Goal: Task Accomplishment & Management: Manage account settings

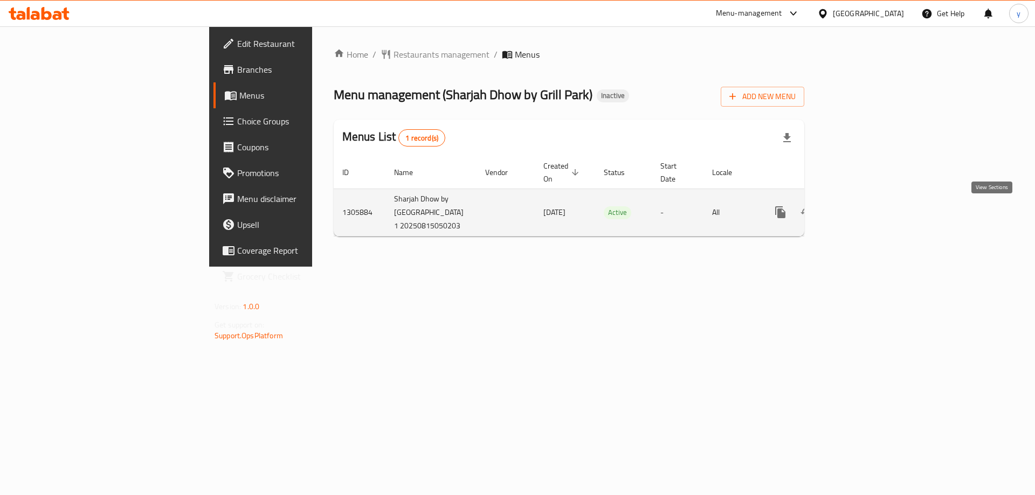
click at [864, 209] on icon "enhanced table" at bounding box center [857, 212] width 13 height 13
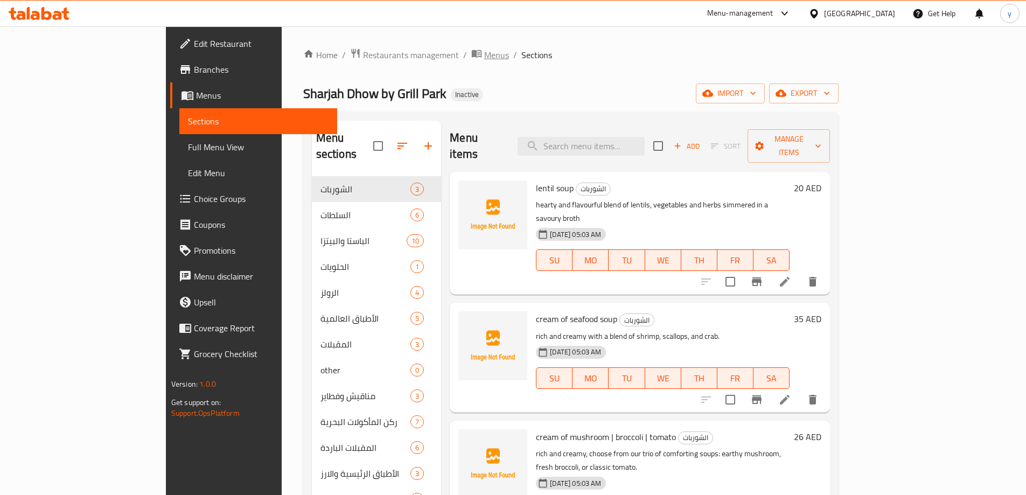
click at [484, 52] on span "Menus" at bounding box center [496, 54] width 25 height 13
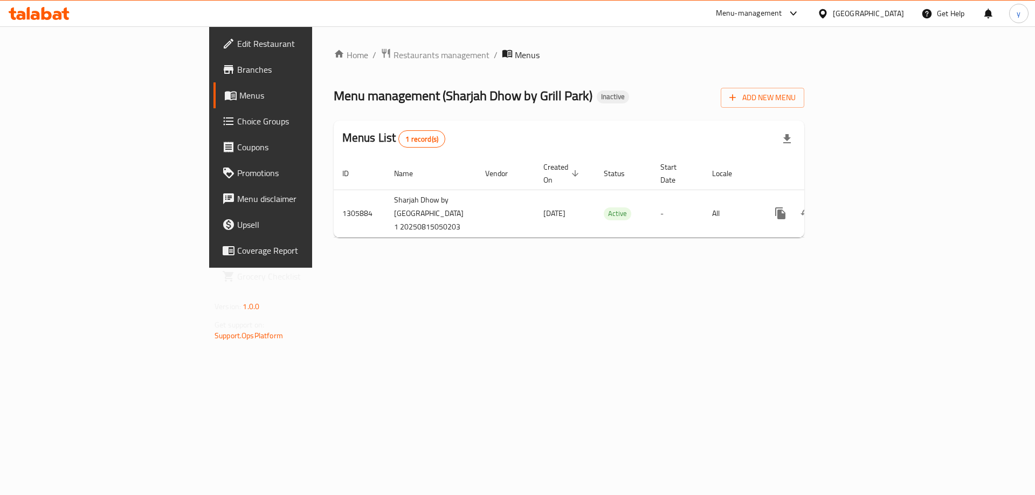
click at [804, 110] on div "Home / Restaurants management / Menus Menu management ( Sharjah Dhow by Grill P…" at bounding box center [569, 147] width 470 height 198
click at [795, 103] on span "Add New Menu" at bounding box center [762, 97] width 66 height 13
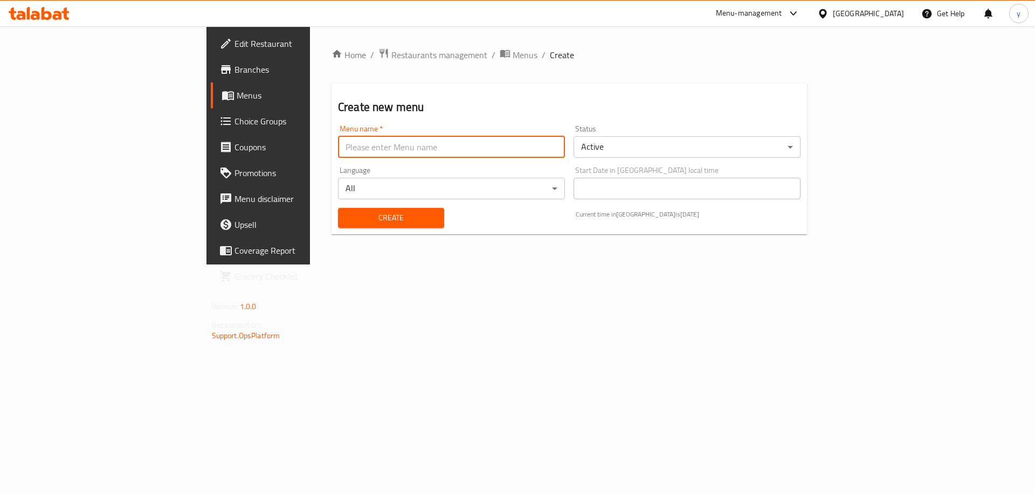
click at [519, 148] on input "text" at bounding box center [451, 147] width 227 height 22
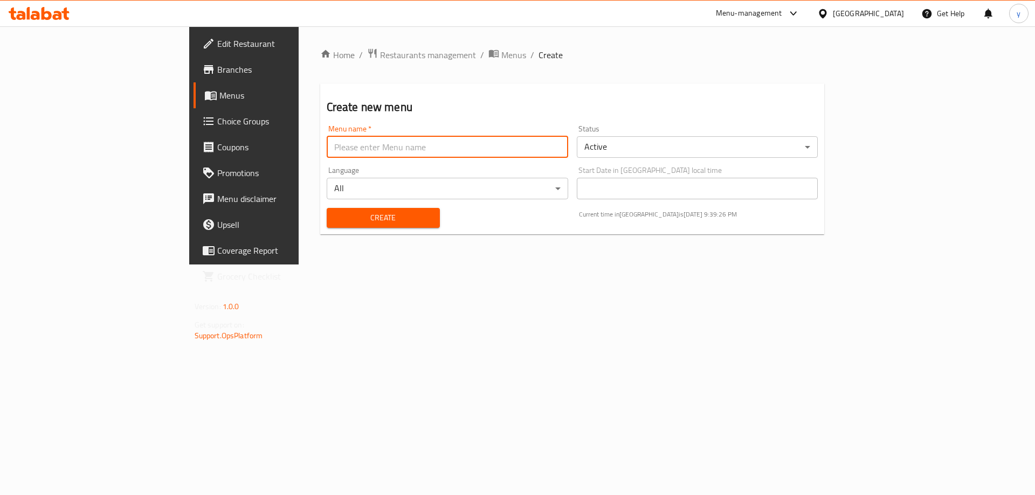
click at [327, 147] on input "text" at bounding box center [447, 147] width 241 height 22
type input "15/8"
click at [327, 208] on button "Create" at bounding box center [383, 218] width 113 height 20
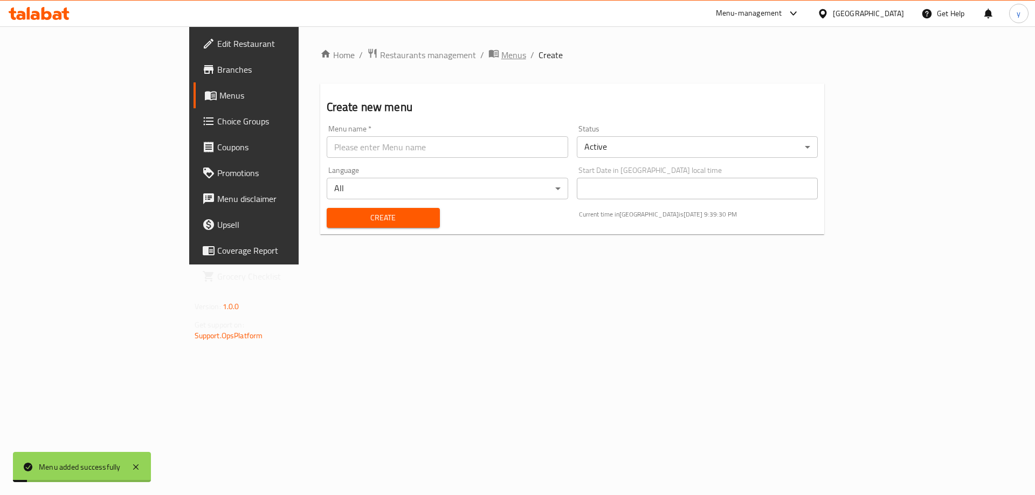
click at [501, 57] on span "Menus" at bounding box center [513, 54] width 25 height 13
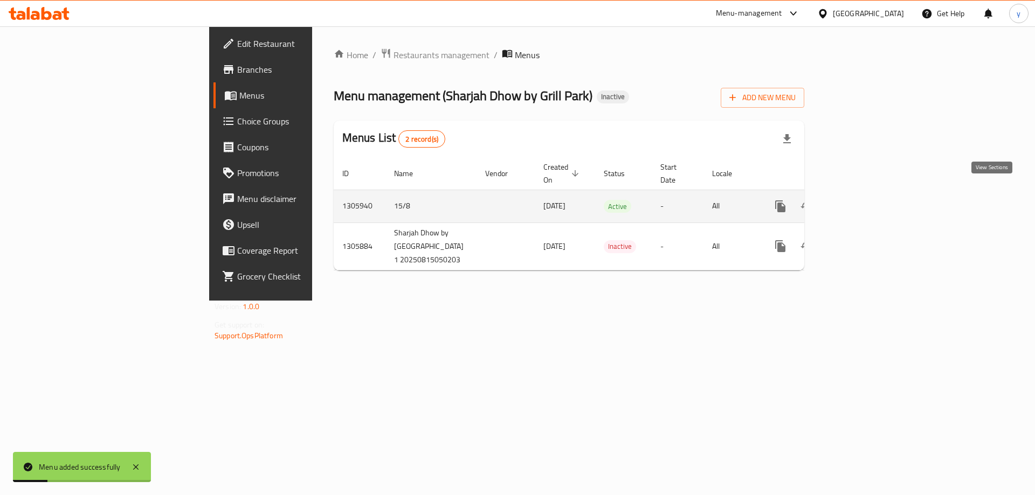
click at [863, 202] on icon "enhanced table" at bounding box center [858, 207] width 10 height 10
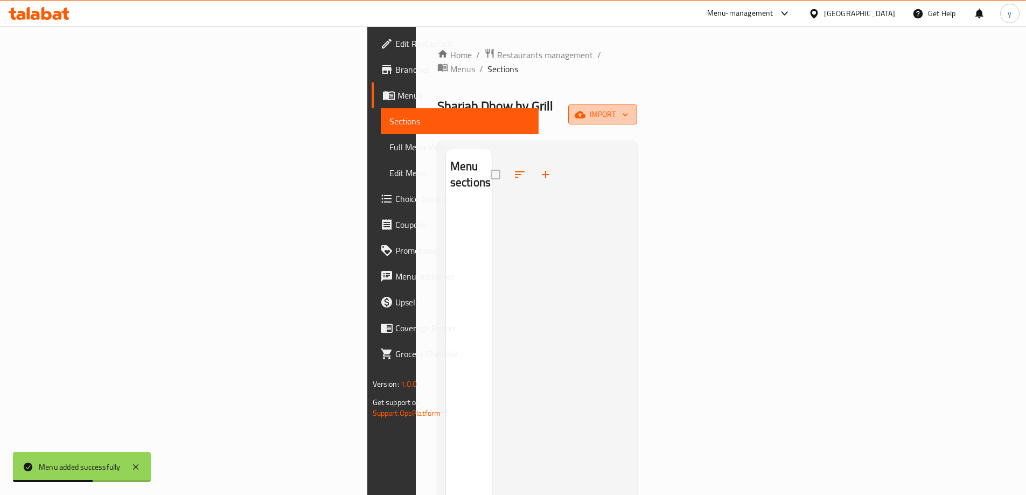
click at [637, 105] on button "import" at bounding box center [602, 115] width 69 height 20
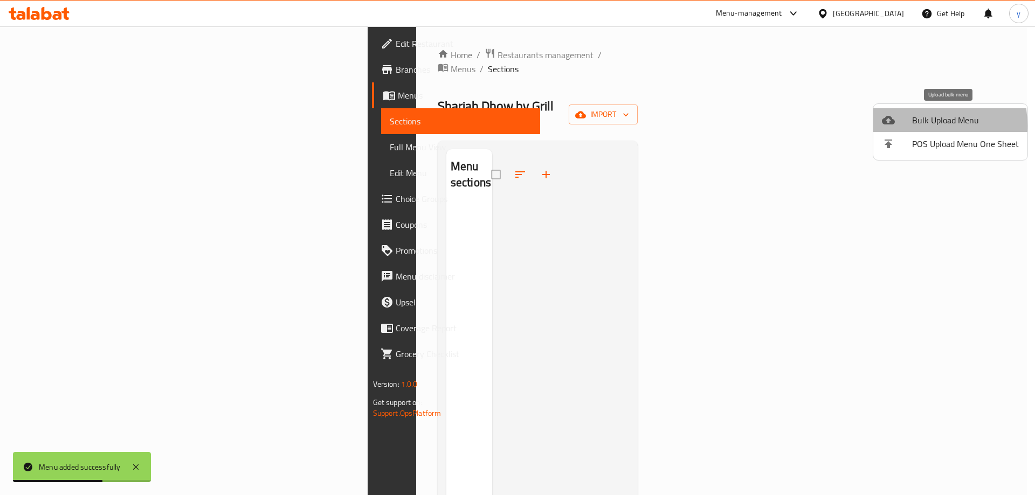
click at [902, 126] on div at bounding box center [896, 120] width 30 height 13
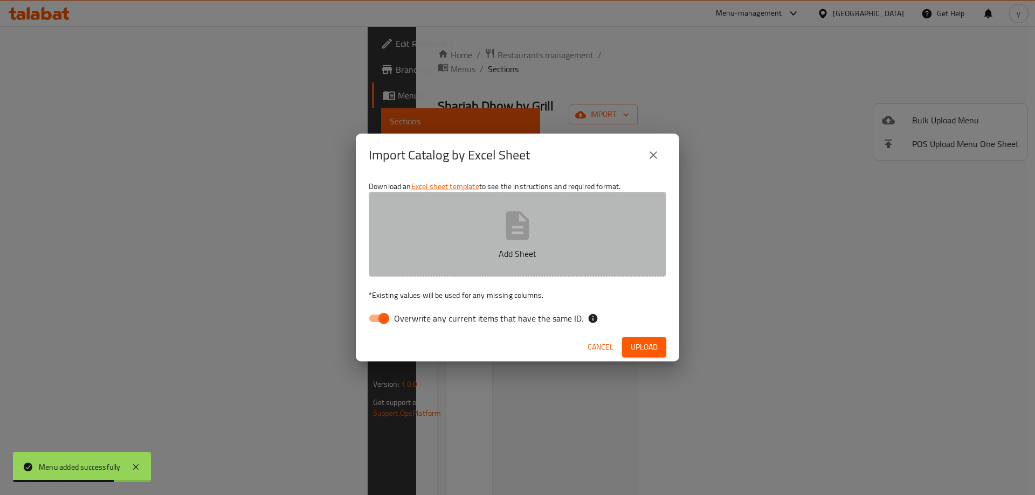
click at [528, 233] on icon "button" at bounding box center [517, 225] width 23 height 29
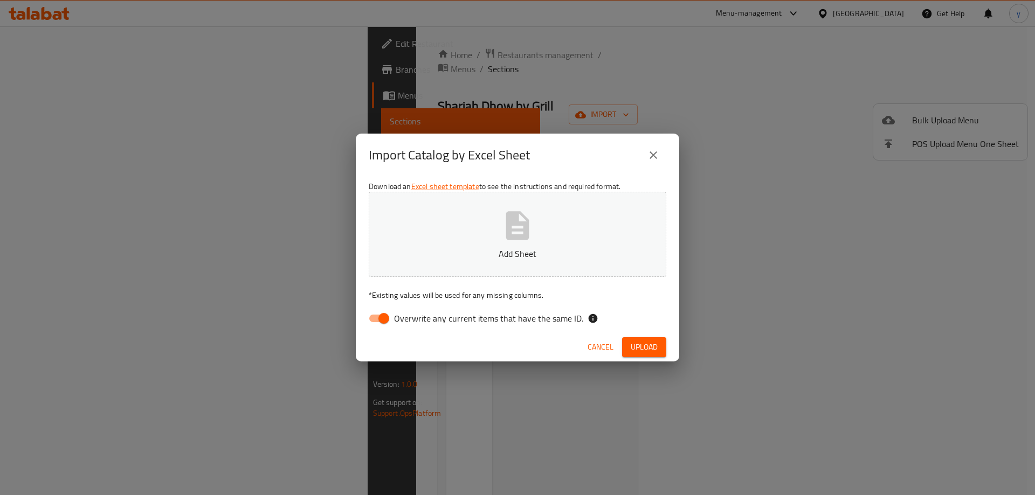
drag, startPoint x: 523, startPoint y: 241, endPoint x: 516, endPoint y: 231, distance: 12.4
click at [520, 237] on icon "button" at bounding box center [517, 226] width 34 height 34
click at [386, 315] on input "Overwrite any current items that have the same ID." at bounding box center [383, 318] width 61 height 20
checkbox input "false"
click at [649, 349] on span "Upload" at bounding box center [643, 347] width 27 height 13
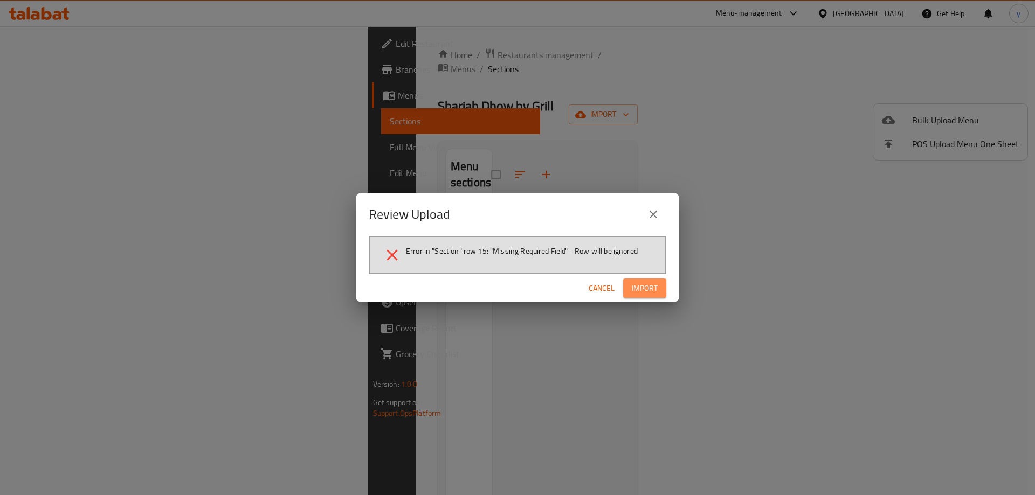
click at [652, 284] on span "Import" at bounding box center [644, 288] width 26 height 13
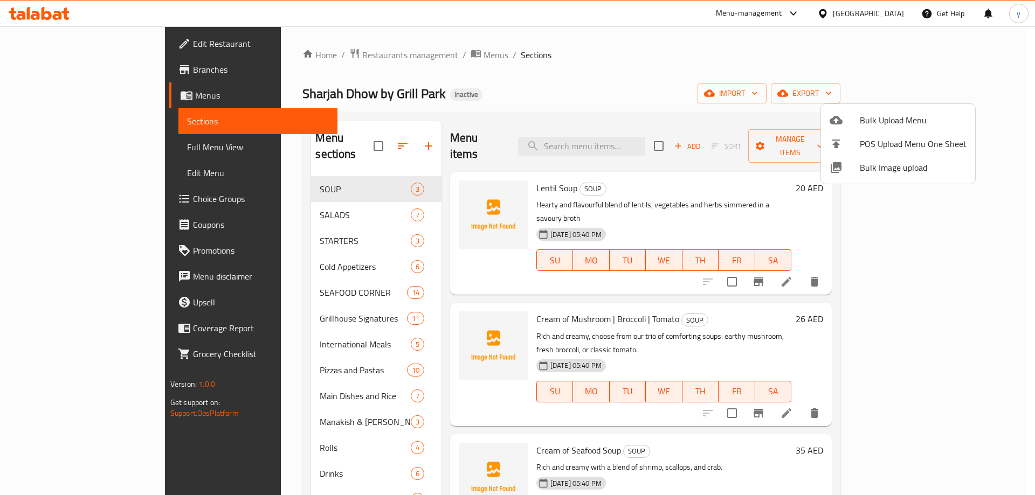
click at [945, 372] on div at bounding box center [517, 247] width 1035 height 495
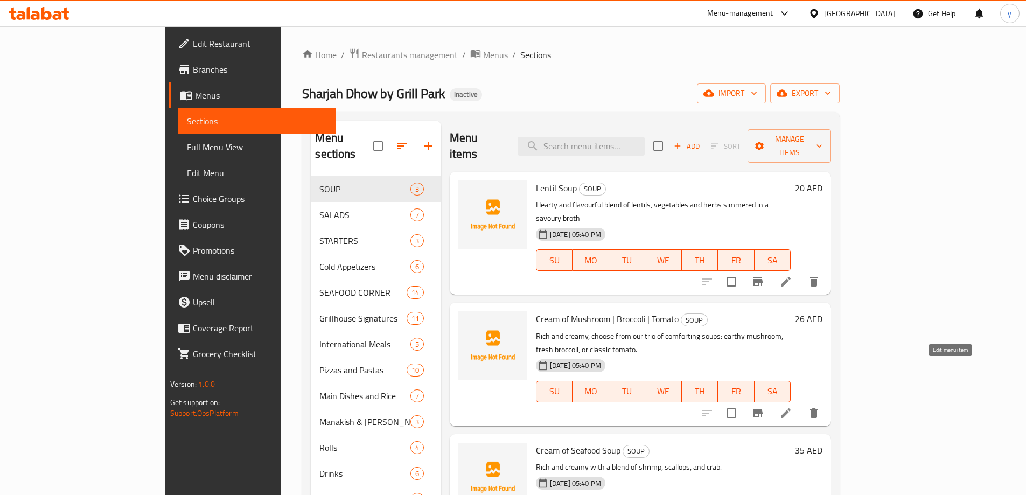
click at [793, 407] on icon at bounding box center [786, 413] width 13 height 13
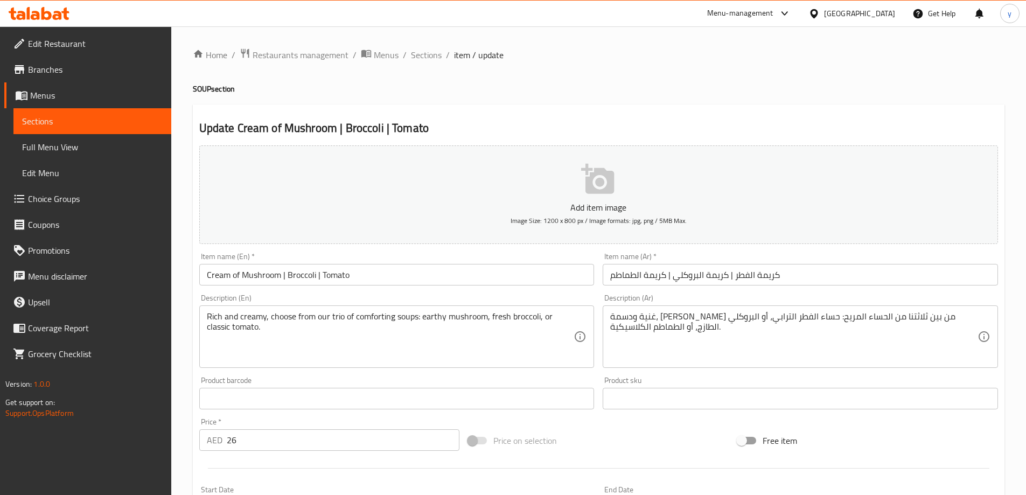
scroll to position [54, 0]
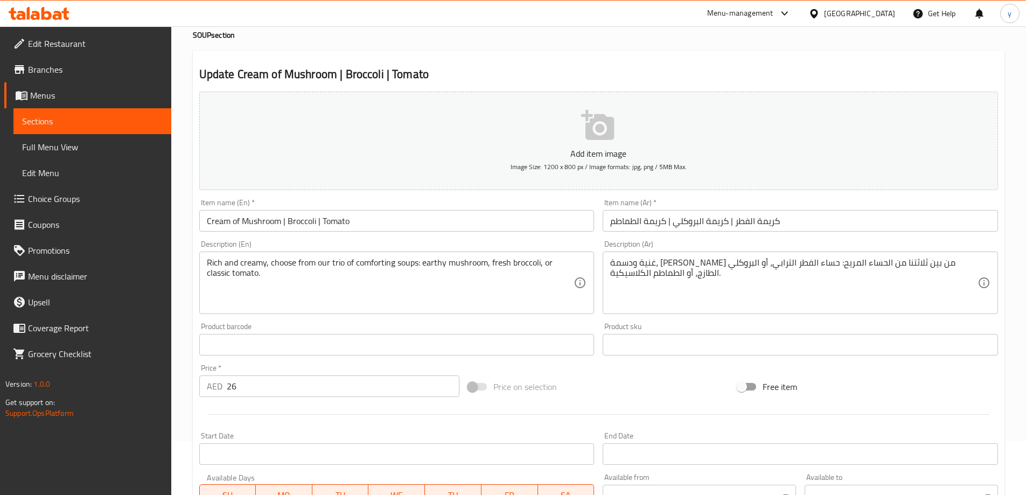
click at [106, 191] on link "Choice Groups" at bounding box center [87, 199] width 167 height 26
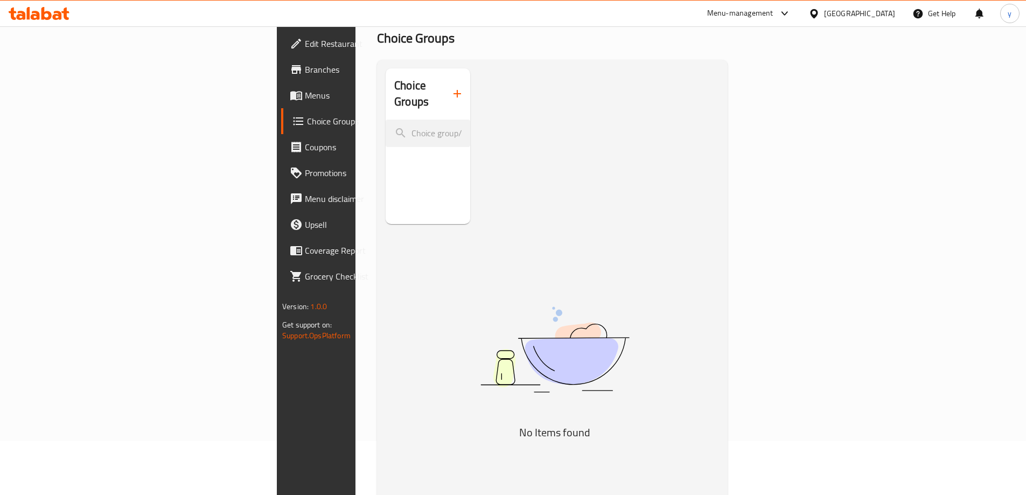
click at [451, 88] on icon "button" at bounding box center [457, 93] width 13 height 13
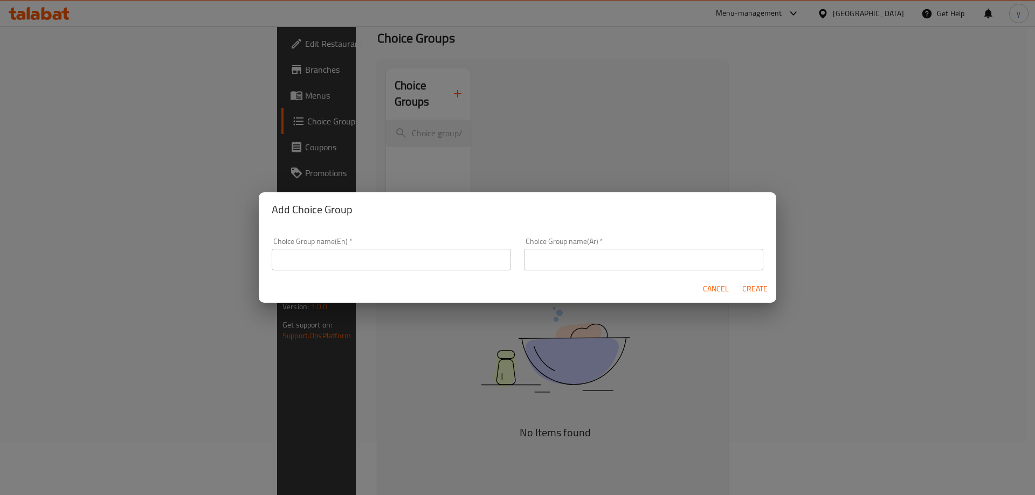
click at [364, 261] on input "text" at bounding box center [391, 260] width 239 height 22
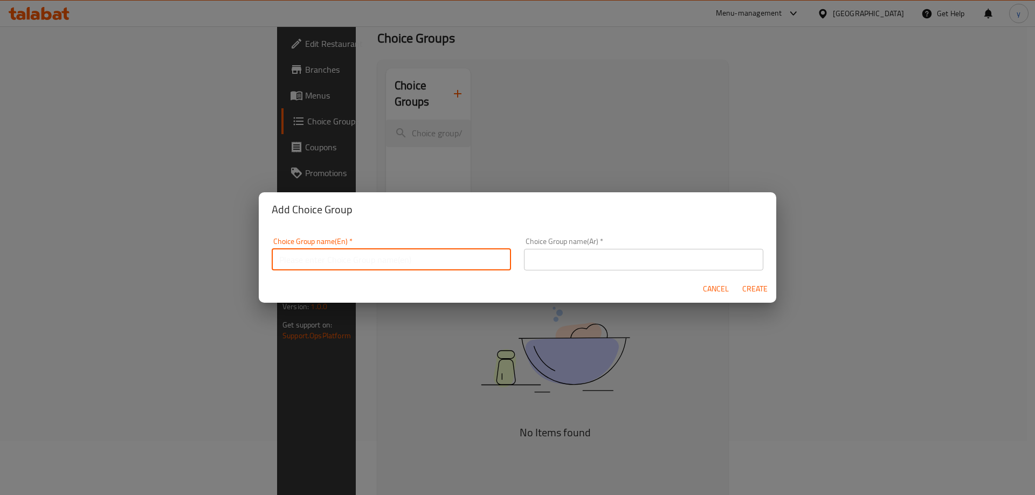
type input "Your Choice Of:00"
click at [710, 241] on div "Choice Group name(Ar)   * Choice Group name(Ar) *" at bounding box center [643, 254] width 239 height 33
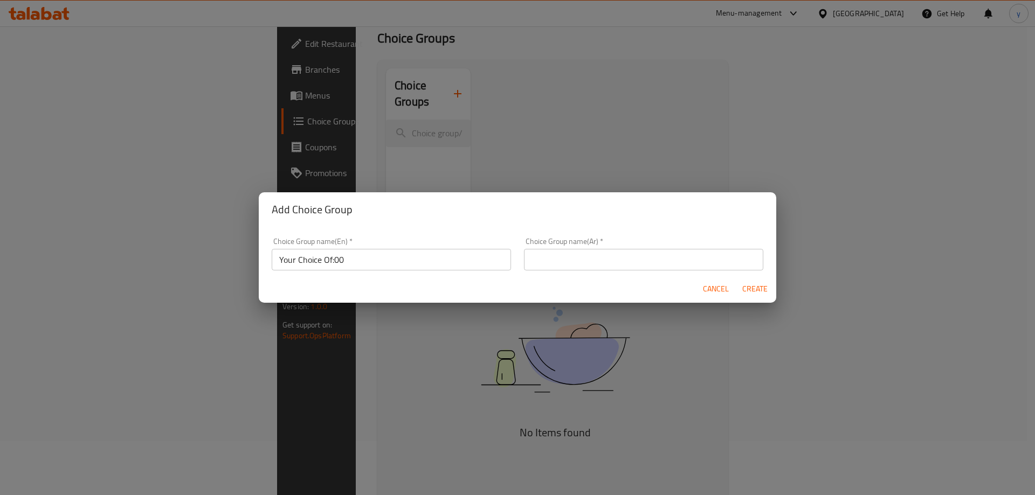
click at [689, 258] on input "text" at bounding box center [643, 260] width 239 height 22
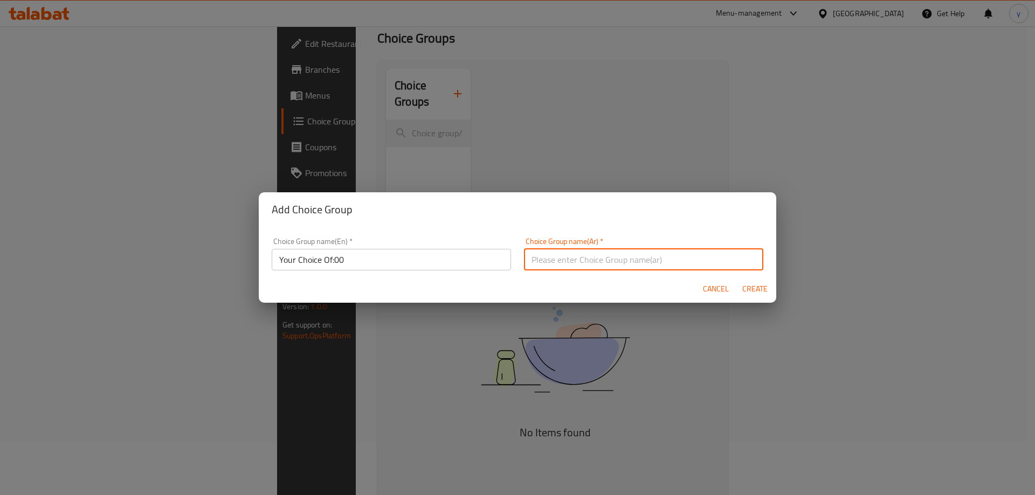
type input "اختيارك من:000"
click at [759, 283] on span "Create" at bounding box center [754, 288] width 26 height 13
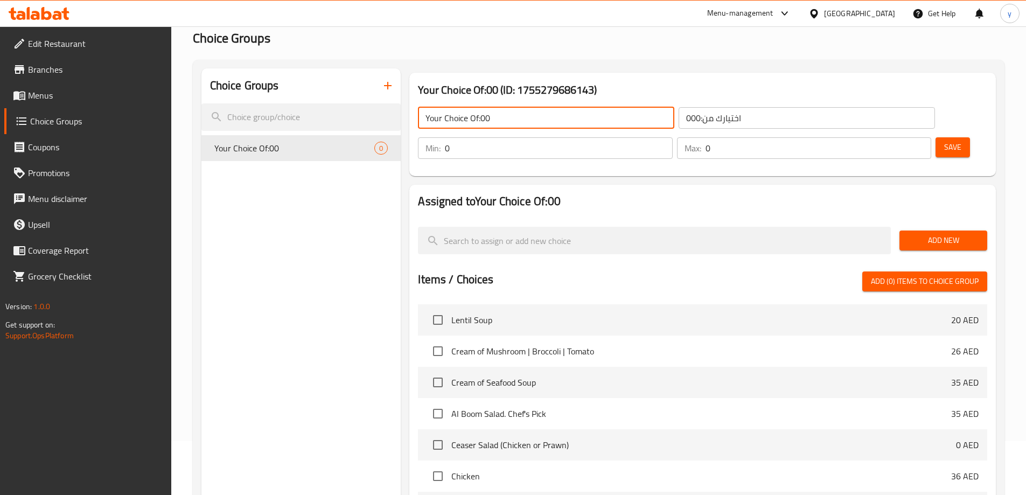
drag, startPoint x: 498, startPoint y: 121, endPoint x: 477, endPoint y: 126, distance: 22.0
click at [477, 126] on input "Your Choice Of:00" at bounding box center [546, 118] width 256 height 22
click at [550, 120] on input "Your Choice Of:00" at bounding box center [546, 118] width 256 height 22
type input "Your Choice Of:"
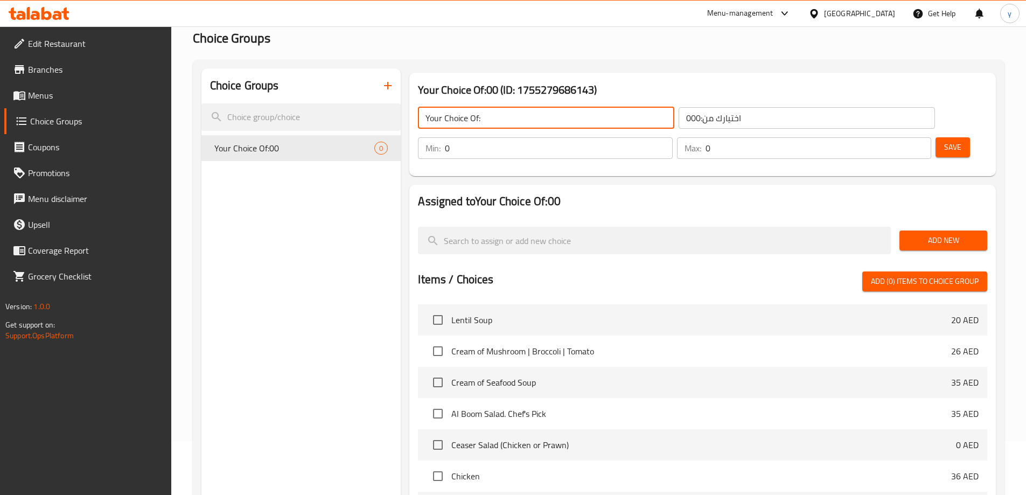
click at [691, 115] on input "اختيارك من:000" at bounding box center [807, 118] width 256 height 22
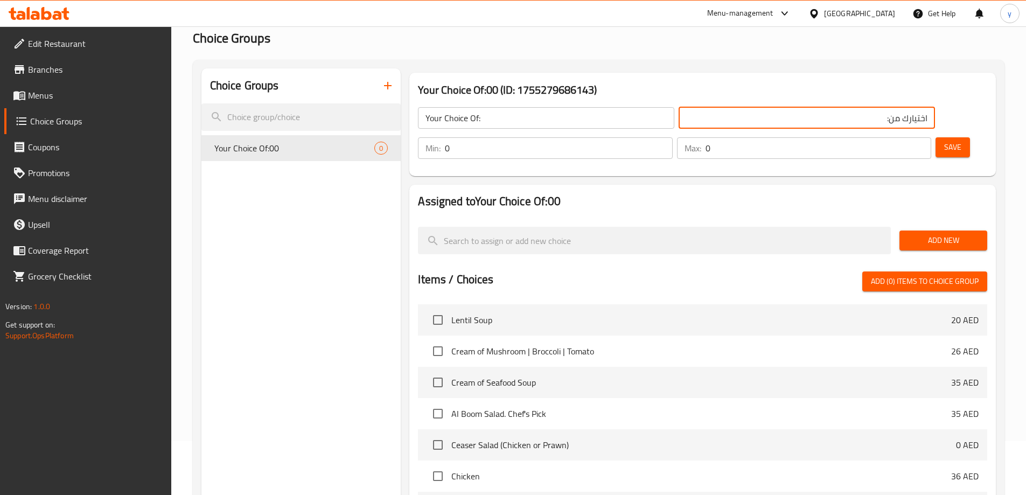
type input "اختيارك من:"
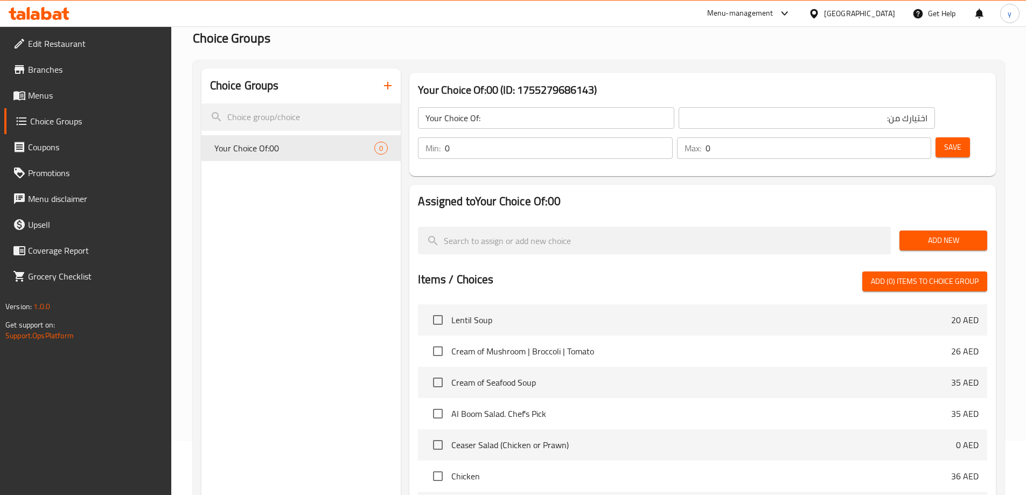
drag, startPoint x: 775, startPoint y: 145, endPoint x: 837, endPoint y: 112, distance: 70.4
click at [776, 146] on div "Your Choice Of:00 (ID: 1755279686143) Your Choice Of: ​ اختيارك من: ​ Min: 0 ​ …" at bounding box center [702, 124] width 595 height 112
type input "1"
click at [672, 137] on input "1" at bounding box center [558, 148] width 227 height 22
type input "1"
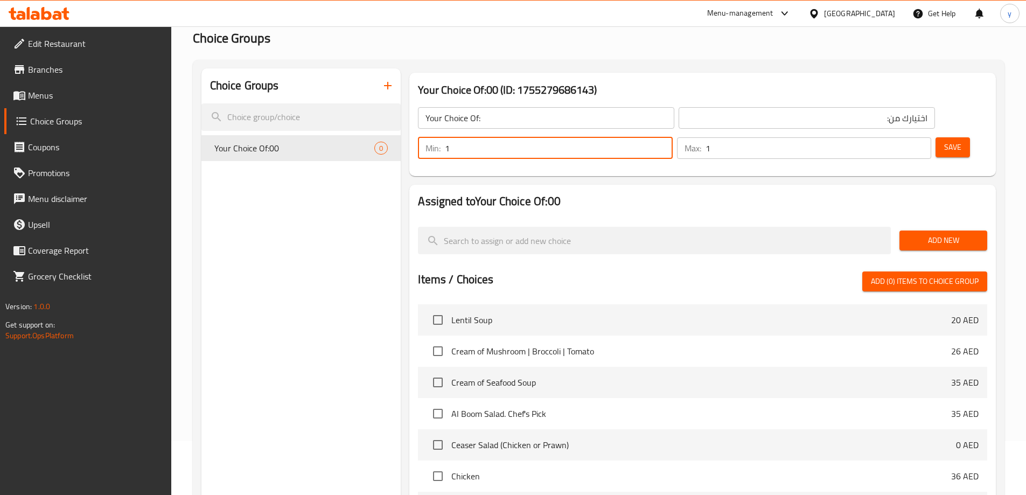
click at [904, 137] on input "1" at bounding box center [819, 148] width 226 height 22
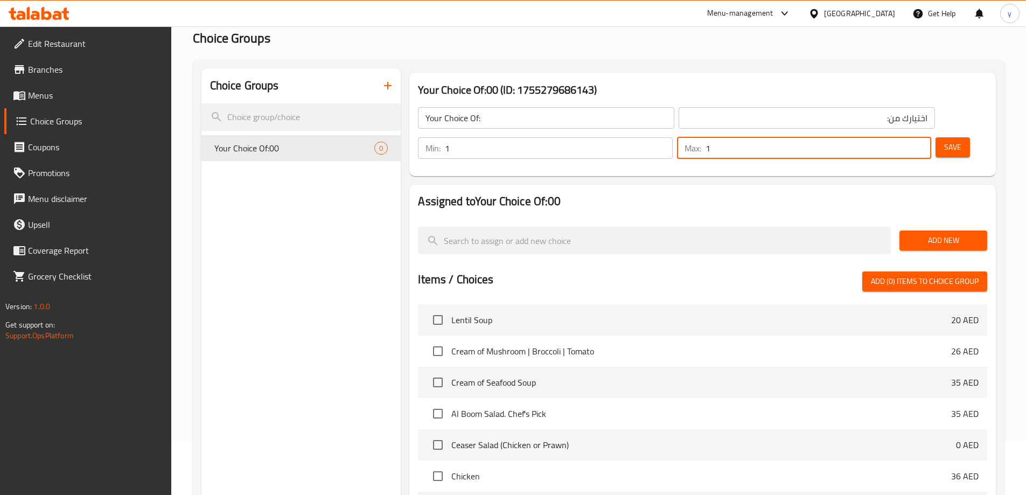
click at [936, 137] on button "Save" at bounding box center [953, 147] width 34 height 20
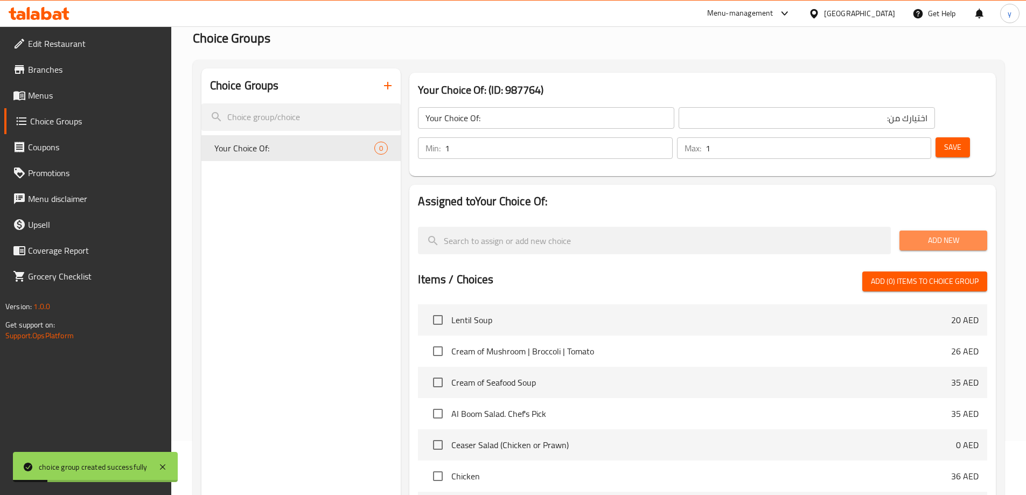
click at [949, 234] on span "Add New" at bounding box center [943, 240] width 71 height 13
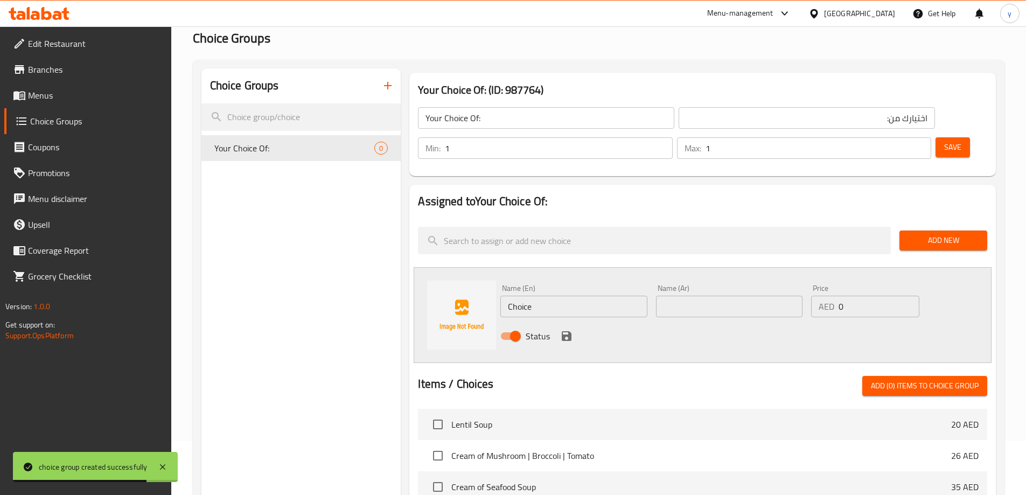
click at [546, 296] on input "Choice" at bounding box center [574, 307] width 147 height 22
paste input "Mushroom"
click at [546, 296] on input "Mushroom" at bounding box center [574, 307] width 147 height 22
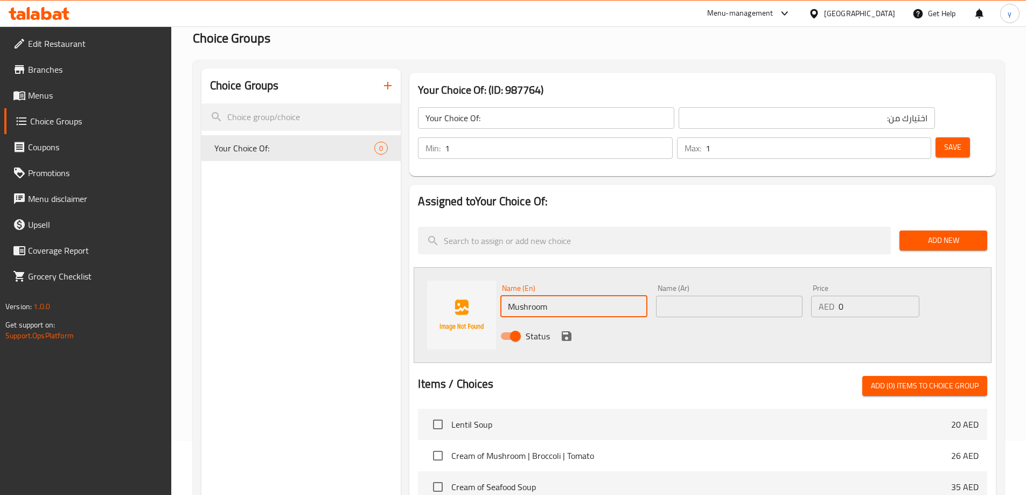
type input "Mushroom"
click at [771, 289] on div "Name (Ar) Name (Ar)" at bounding box center [729, 300] width 155 height 41
click at [741, 296] on input "text" at bounding box center [729, 307] width 147 height 22
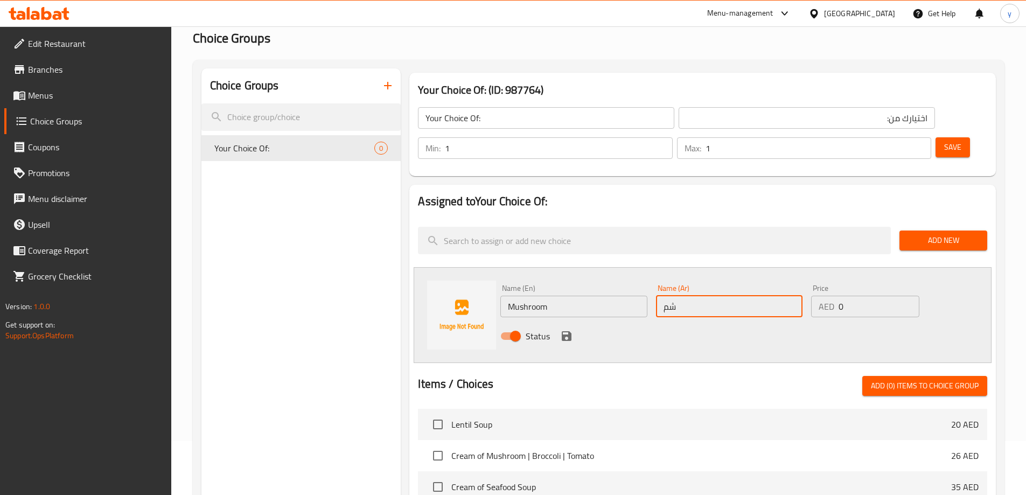
type input "ش"
type input "ك"
type input "مشروم"
click at [560, 330] on icon "save" at bounding box center [566, 336] width 13 height 13
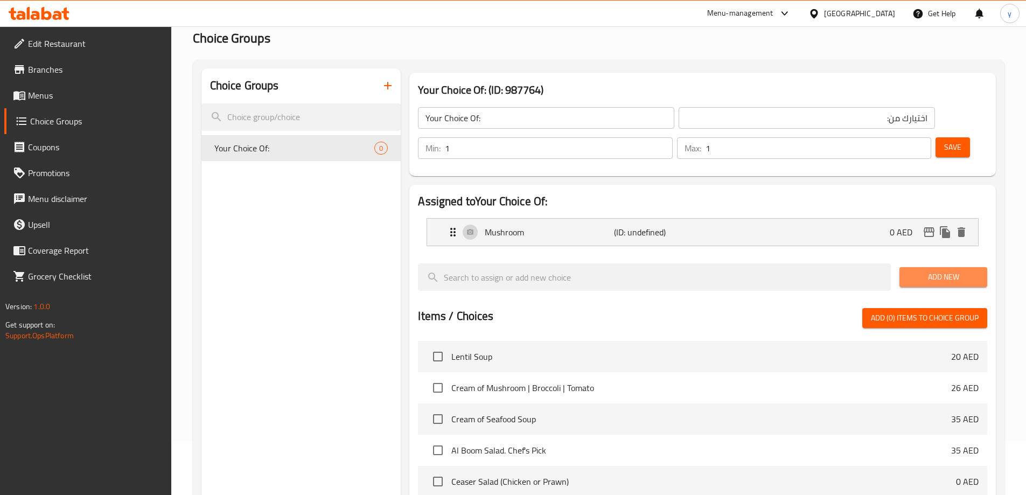
click at [927, 270] on span "Add New" at bounding box center [943, 276] width 71 height 13
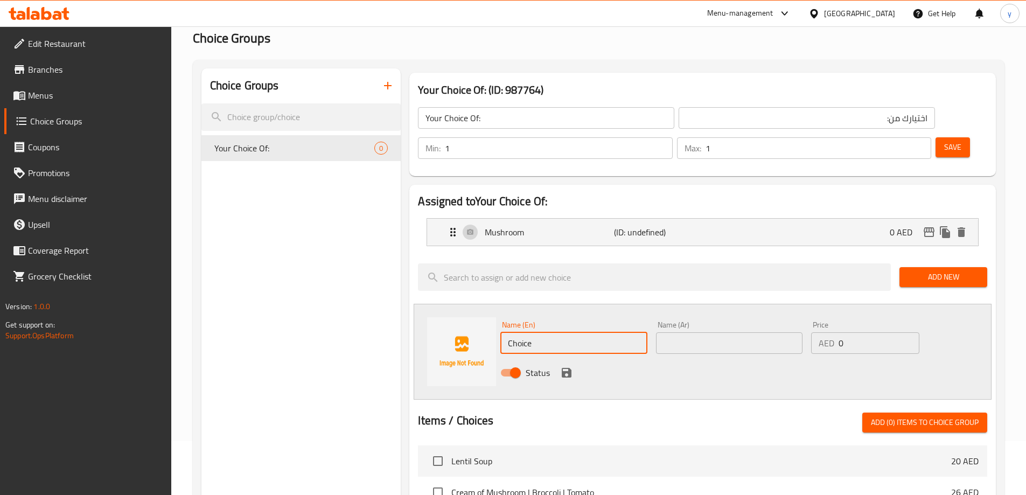
click at [526, 332] on input "Choice" at bounding box center [574, 343] width 147 height 22
paste input "Broccoli"
type input "Broccoli"
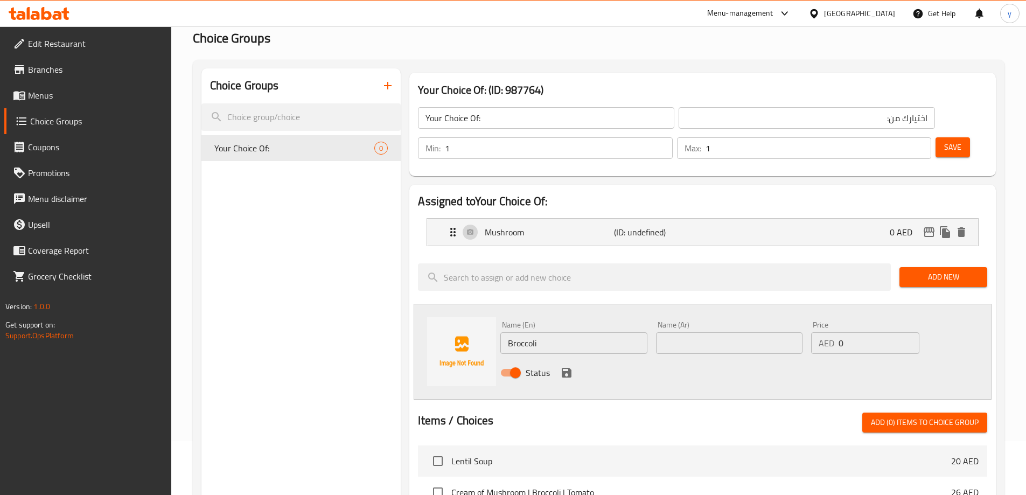
click at [732, 332] on input "text" at bounding box center [729, 343] width 147 height 22
paste input "بروكلي"
type input "بروكلي"
click at [565, 368] on icon "save" at bounding box center [567, 373] width 10 height 10
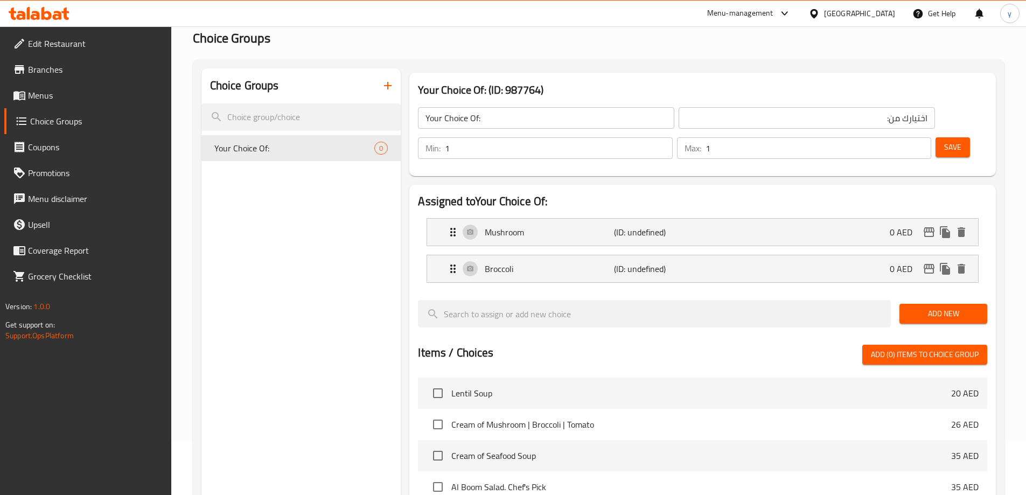
click at [914, 307] on span "Add New" at bounding box center [943, 313] width 71 height 13
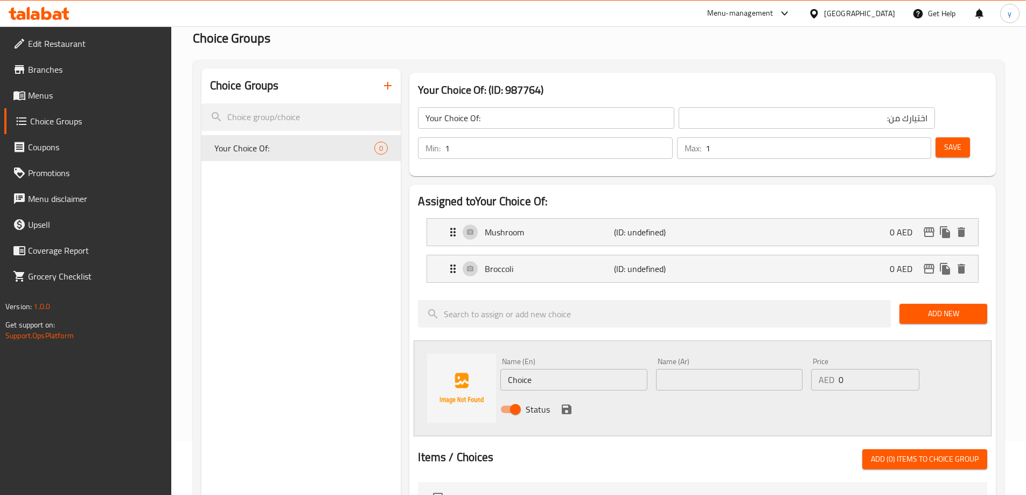
click at [543, 369] on input "Choice" at bounding box center [574, 380] width 147 height 22
paste input "بروكلي"
type input "بروكلي"
click at [523, 369] on input "بروكلي" at bounding box center [574, 380] width 147 height 22
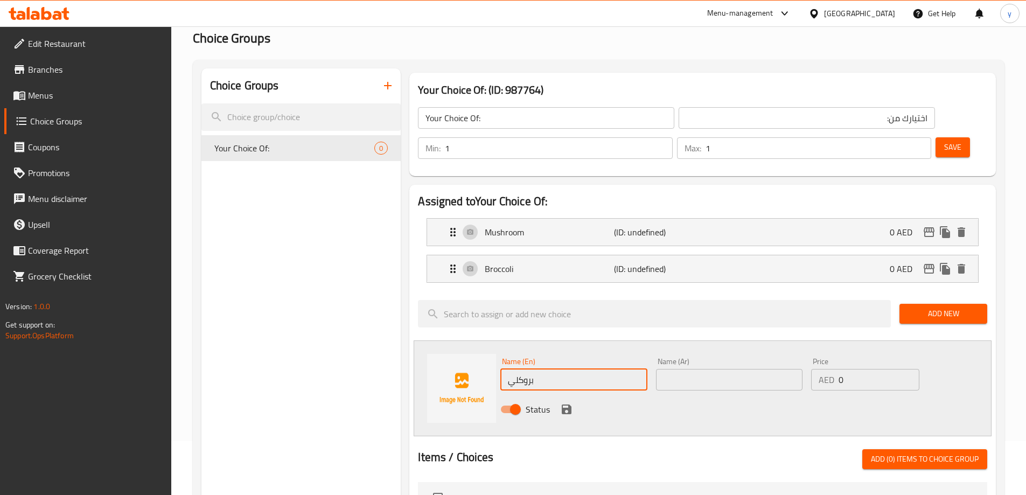
click at [523, 369] on input "بروكلي" at bounding box center [574, 380] width 147 height 22
click at [539, 369] on input "text" at bounding box center [574, 380] width 147 height 22
paste input "Tomato"
type input "Tomato"
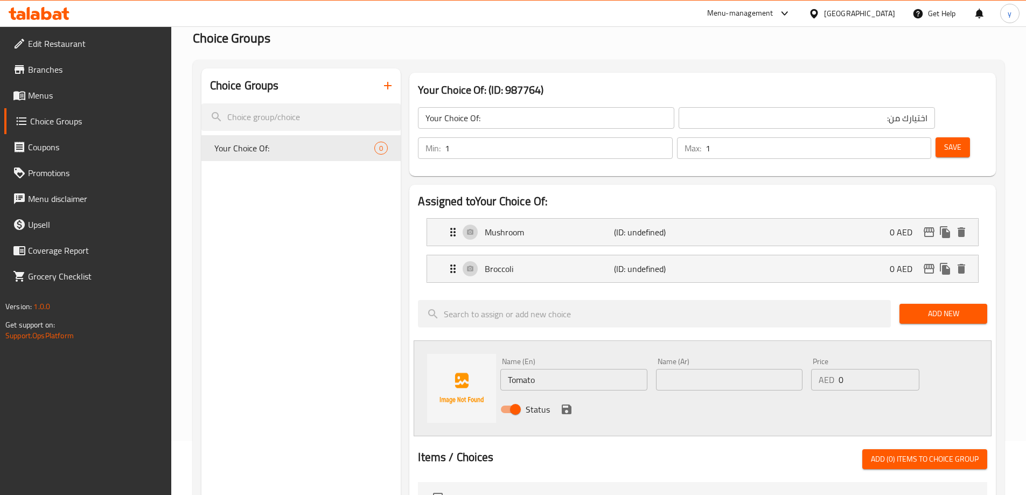
click at [725, 369] on input "text" at bounding box center [729, 380] width 147 height 22
paste input "طماطم"
type input "طماطم"
click at [566, 405] on icon "save" at bounding box center [567, 410] width 10 height 10
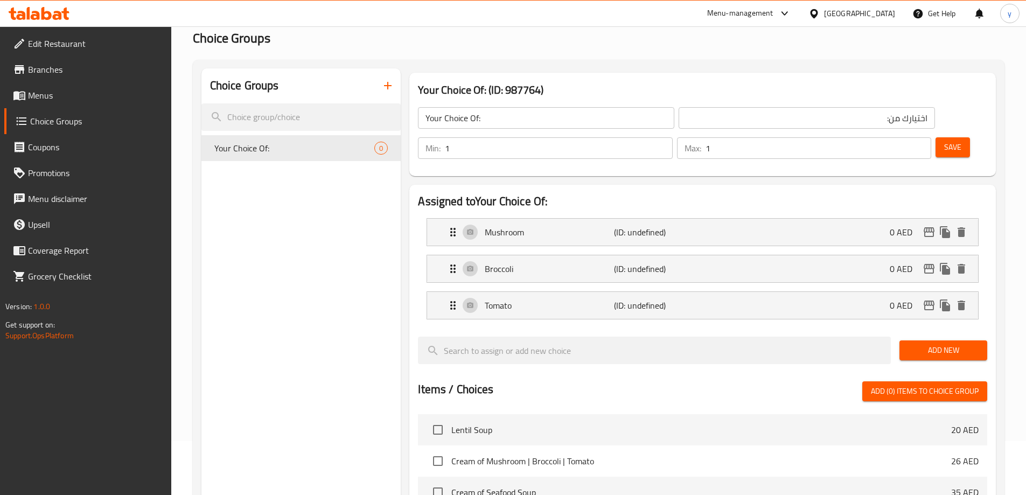
click at [945, 141] on span "Save" at bounding box center [953, 147] width 17 height 13
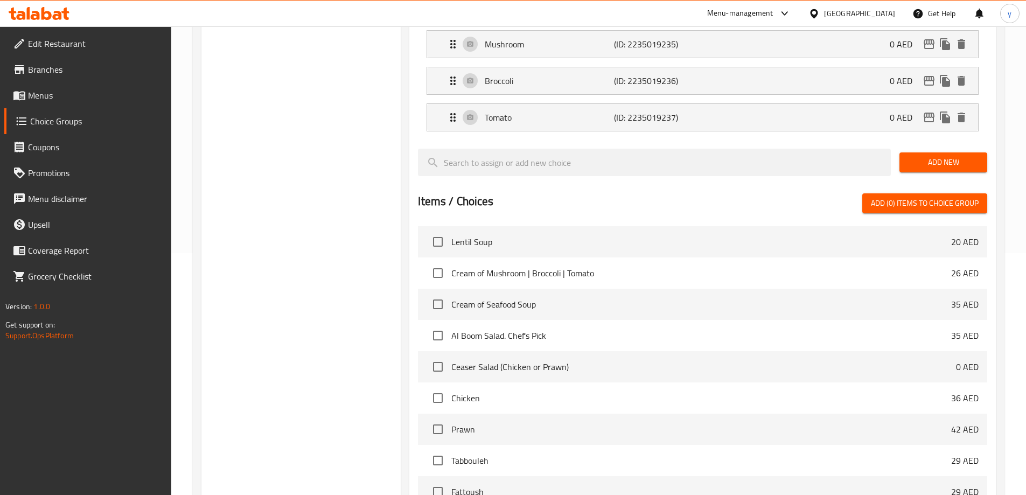
scroll to position [354, 0]
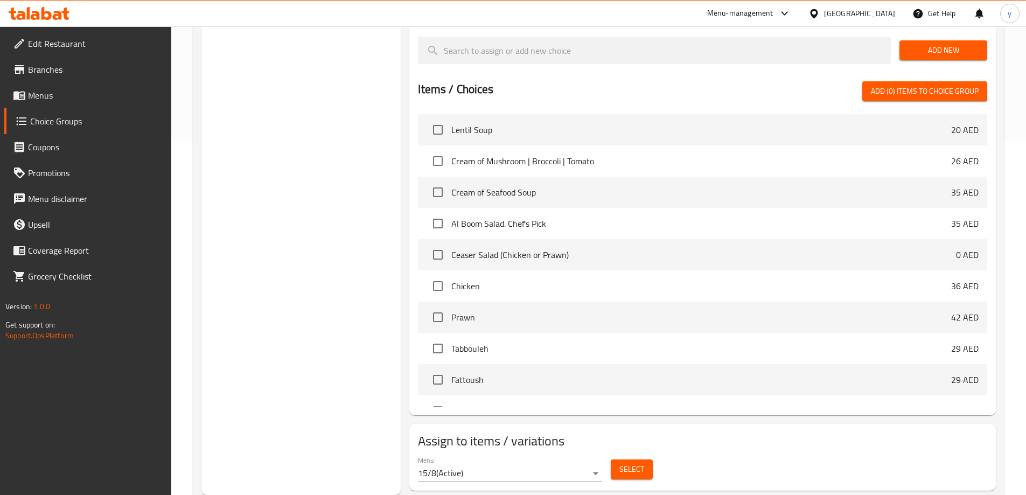
click at [629, 463] on span "Select" at bounding box center [632, 469] width 25 height 13
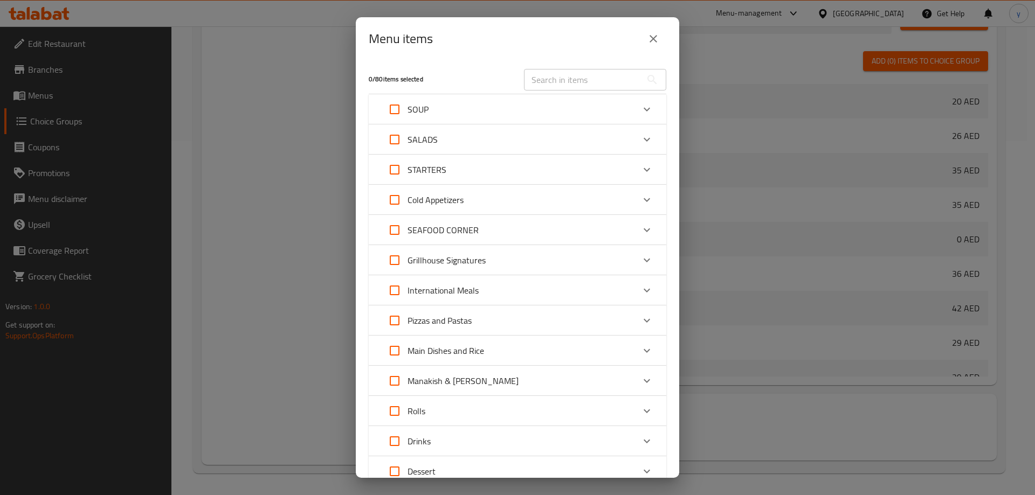
click at [651, 41] on icon "close" at bounding box center [653, 39] width 8 height 8
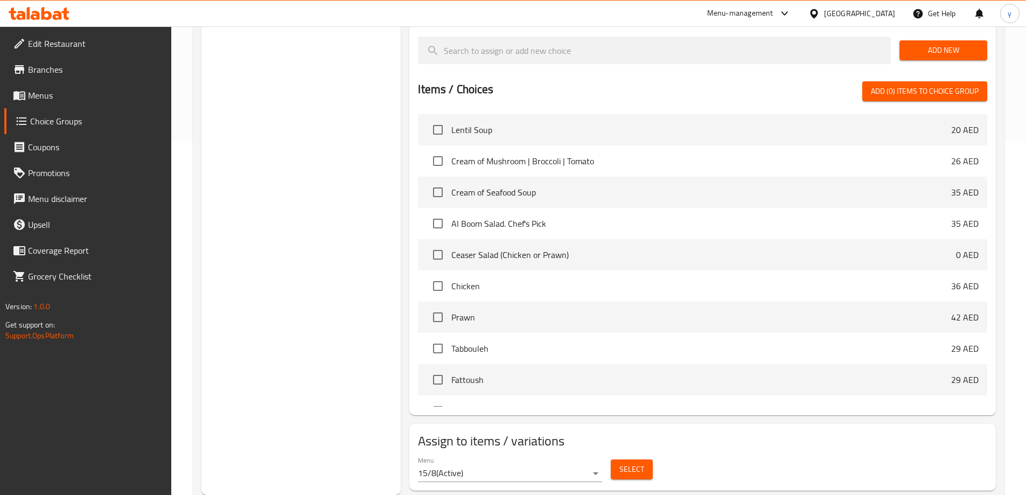
scroll to position [0, 0]
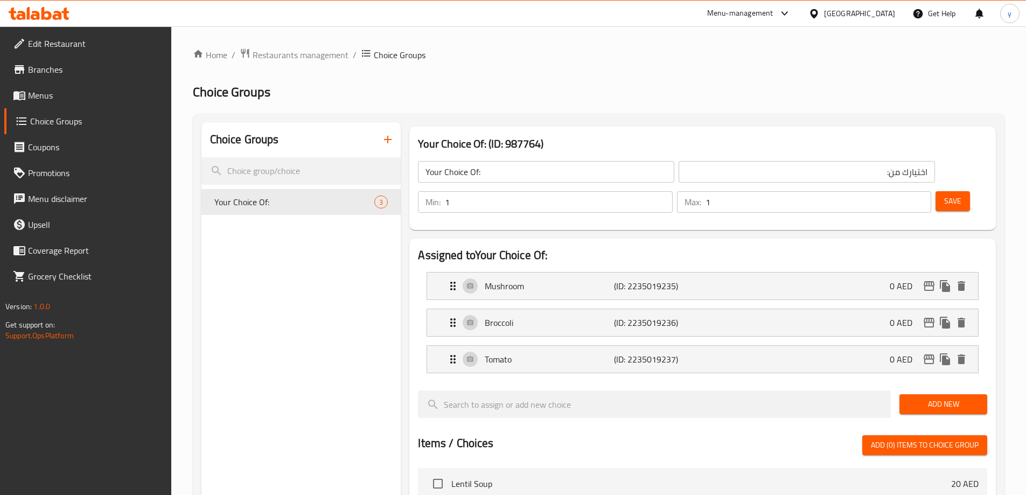
click at [945, 195] on span "Save" at bounding box center [953, 201] width 17 height 13
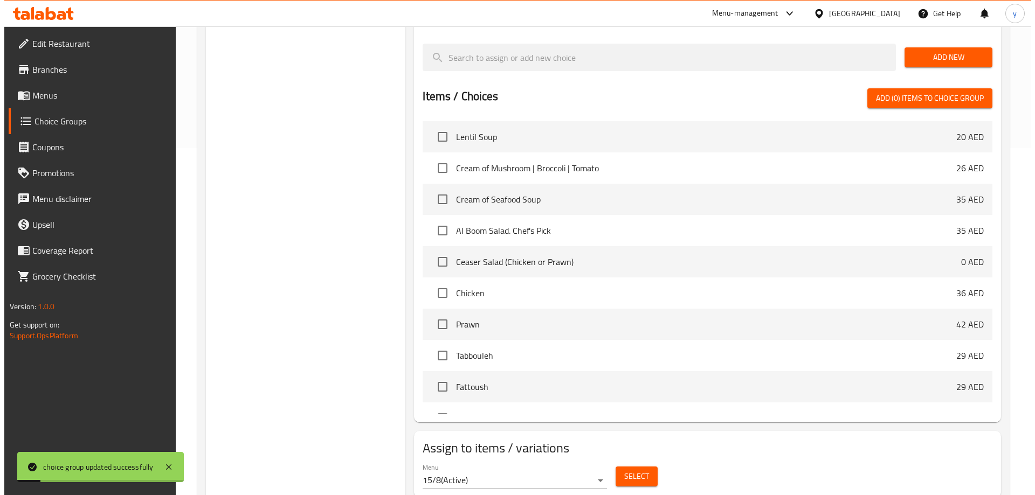
scroll to position [354, 0]
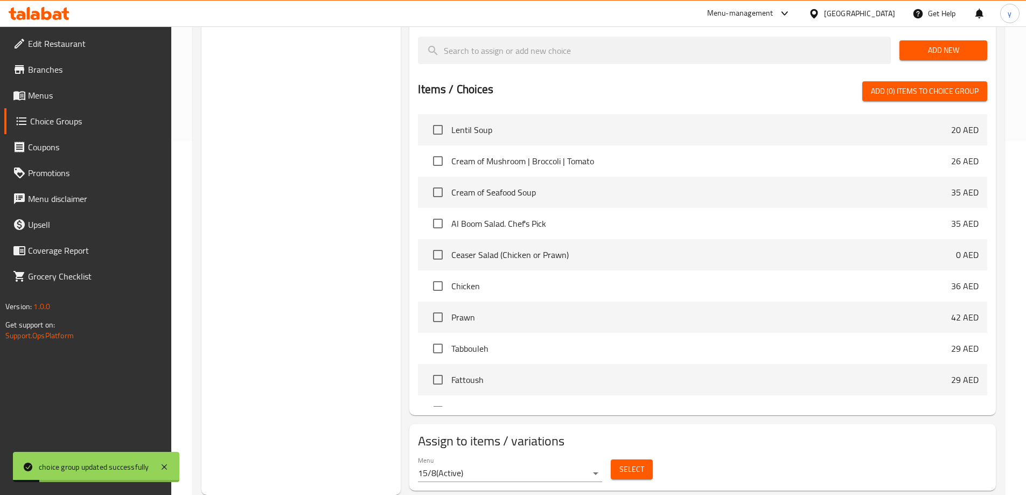
click at [621, 463] on span "Select" at bounding box center [632, 469] width 25 height 13
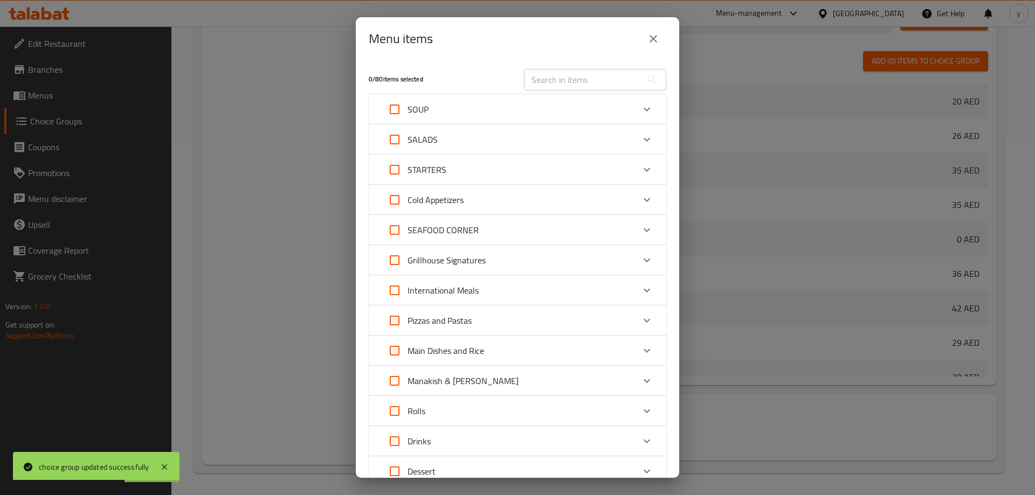
click at [468, 103] on div "SOUP" at bounding box center [507, 109] width 252 height 26
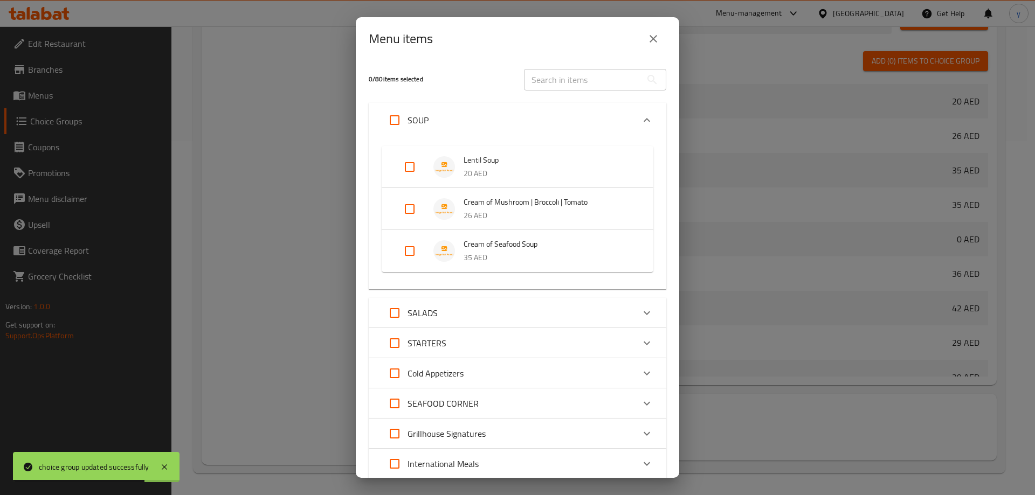
click at [407, 209] on input "Expand" at bounding box center [410, 209] width 26 height 26
checkbox input "true"
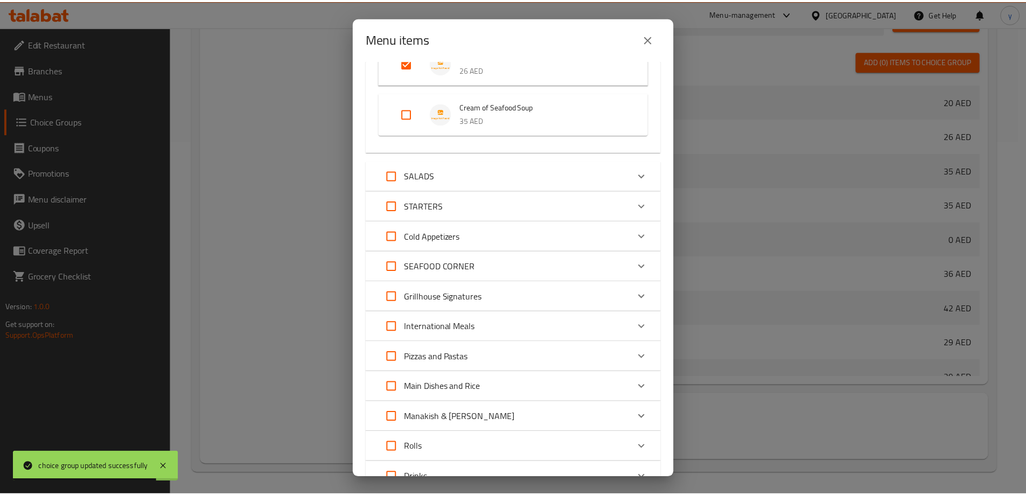
scroll to position [274, 0]
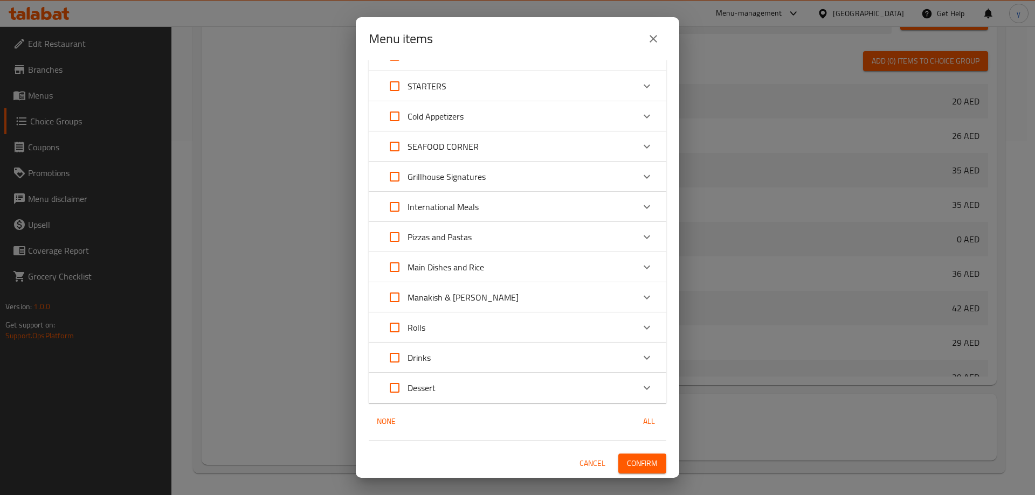
click at [627, 455] on button "Confirm" at bounding box center [642, 464] width 48 height 20
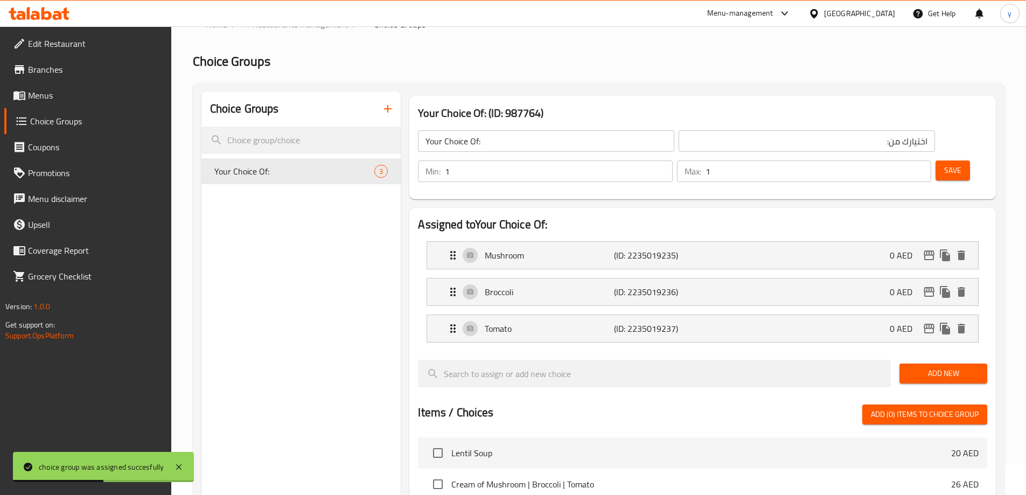
scroll to position [0, 0]
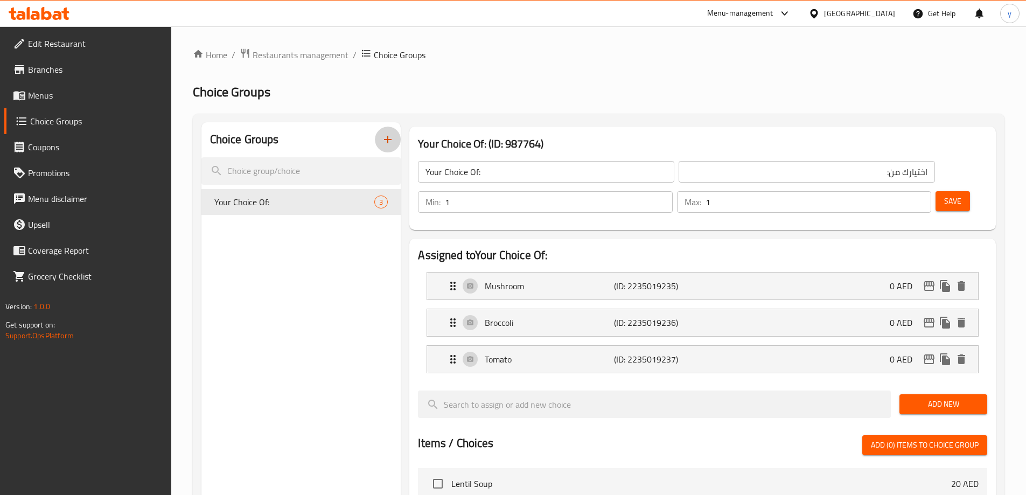
click at [382, 138] on icon "button" at bounding box center [387, 139] width 13 height 13
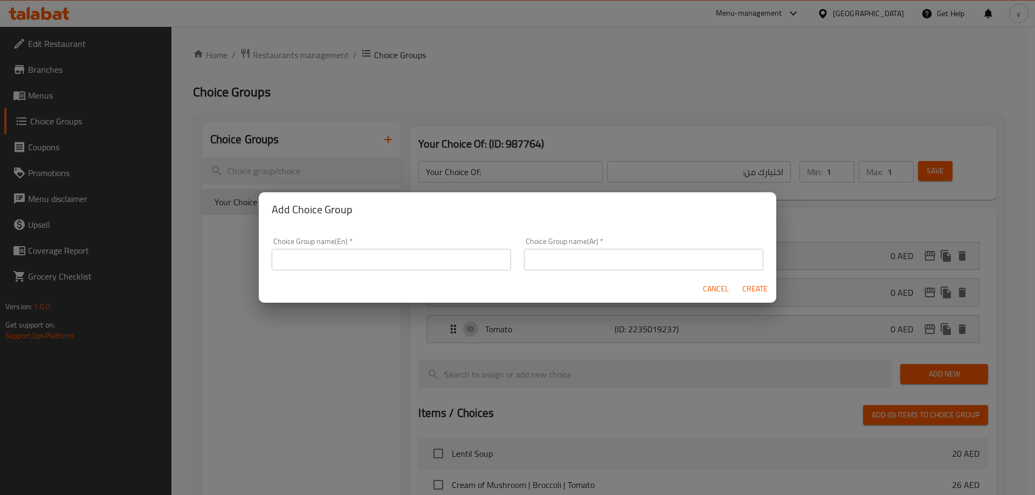
click at [400, 274] on div "Choice Group name(En)   * Choice Group name(En) *" at bounding box center [391, 254] width 252 height 46
click at [409, 255] on input "text" at bounding box center [391, 260] width 239 height 22
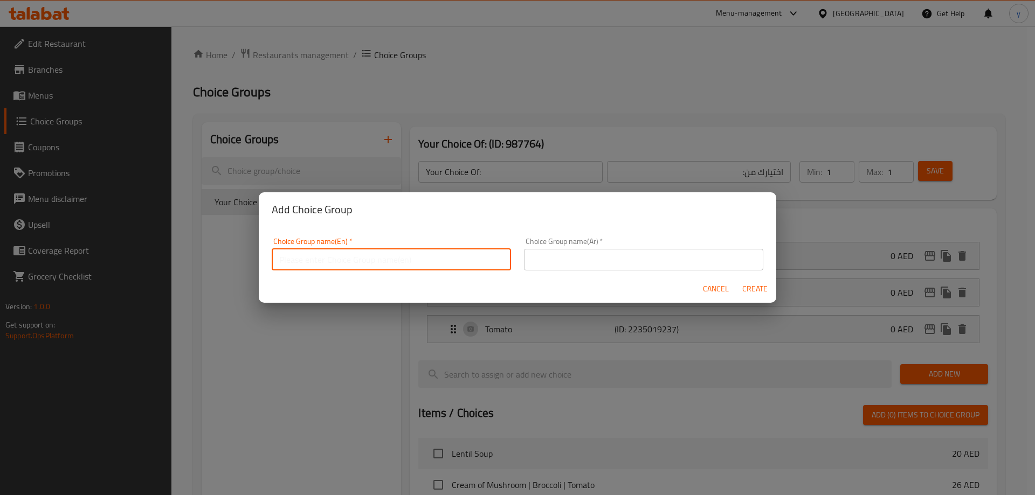
type input "Your Choice Of:00"
drag, startPoint x: 571, startPoint y: 265, endPoint x: 561, endPoint y: 263, distance: 9.4
click at [563, 263] on input "text" at bounding box center [643, 260] width 239 height 22
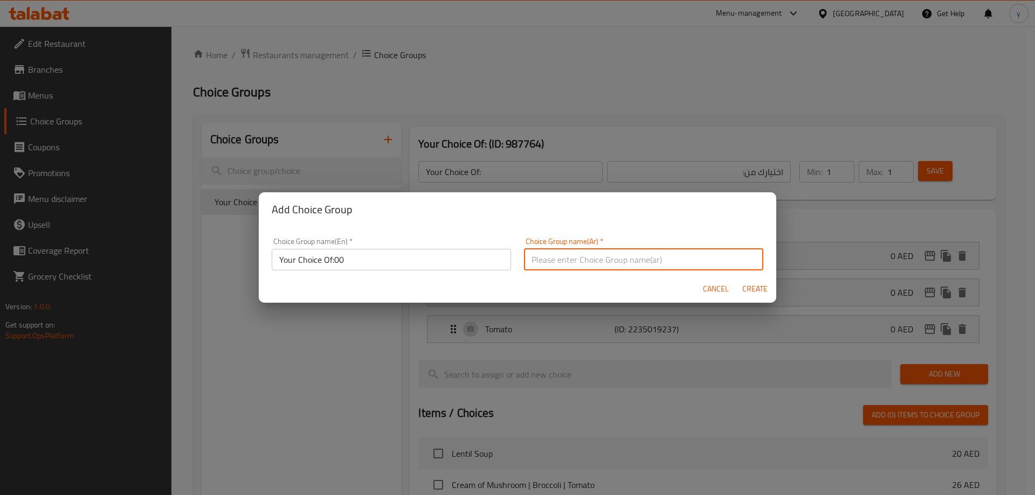
type input "اختيارك من:000"
click at [739, 286] on button "Create" at bounding box center [754, 289] width 34 height 20
type input "Your Choice Of:00"
type input "اختيارك من:000"
type input "0"
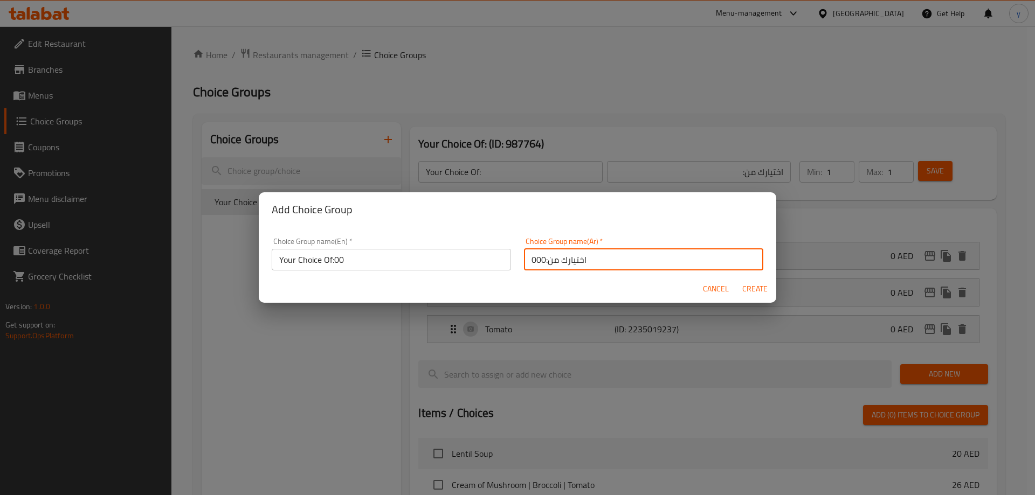
type input "0"
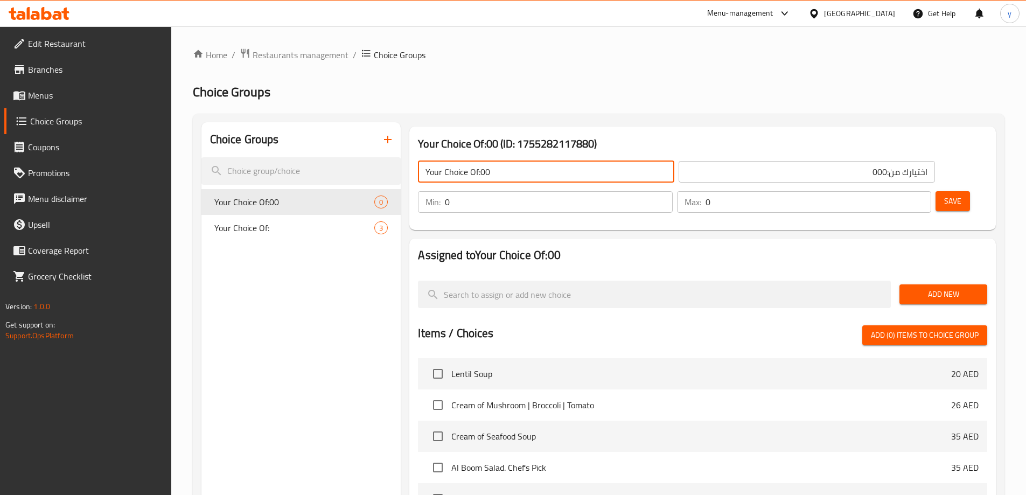
click at [518, 173] on input "Your Choice Of:00" at bounding box center [546, 172] width 256 height 22
type input "Your Choice Of:"
click at [689, 173] on input "اختيارك من:000" at bounding box center [807, 172] width 256 height 22
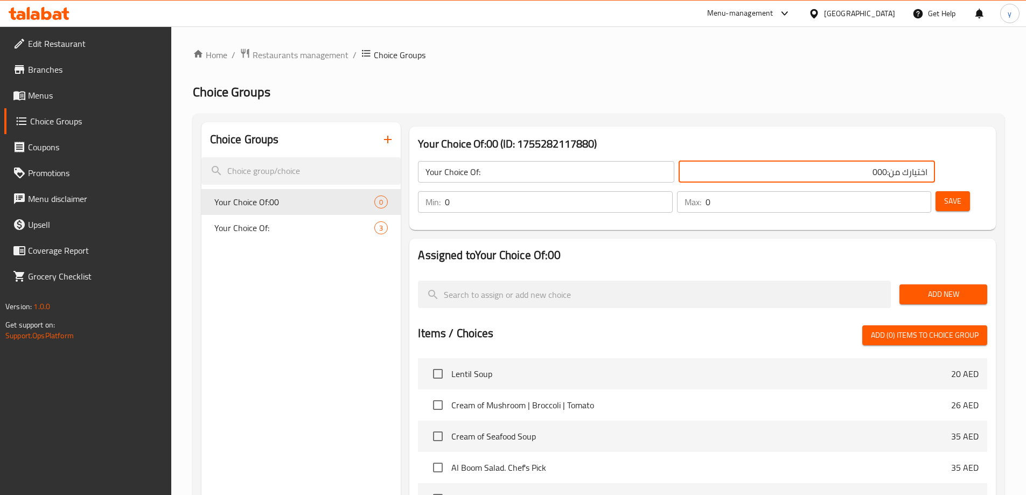
click at [689, 173] on input "اختيارك من:000" at bounding box center [807, 172] width 256 height 22
type input "اختيارك من:"
click at [945, 195] on span "Save" at bounding box center [953, 201] width 17 height 13
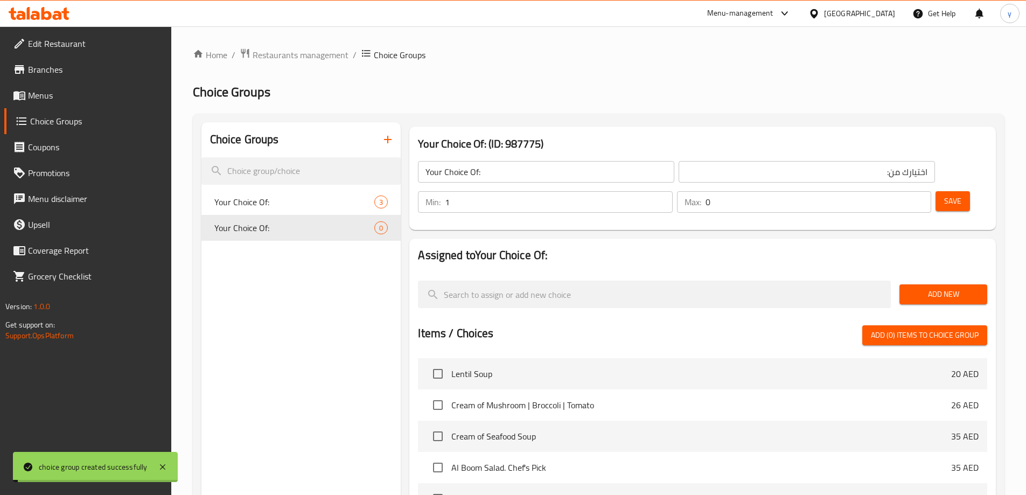
type input "1"
click at [672, 191] on input "1" at bounding box center [558, 202] width 227 height 22
type input "1"
click at [899, 191] on input "1" at bounding box center [819, 202] width 226 height 22
click at [945, 195] on span "Save" at bounding box center [953, 201] width 17 height 13
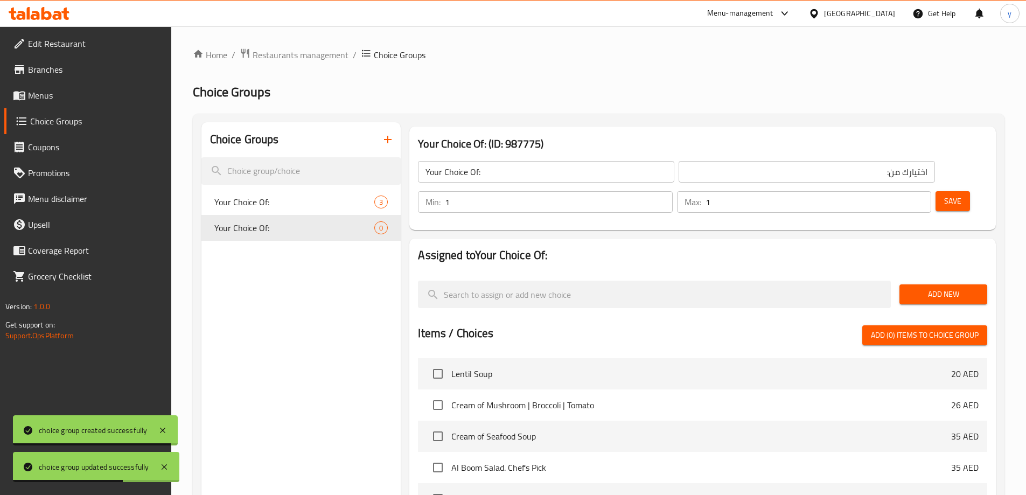
click at [959, 288] on span "Add New" at bounding box center [943, 294] width 71 height 13
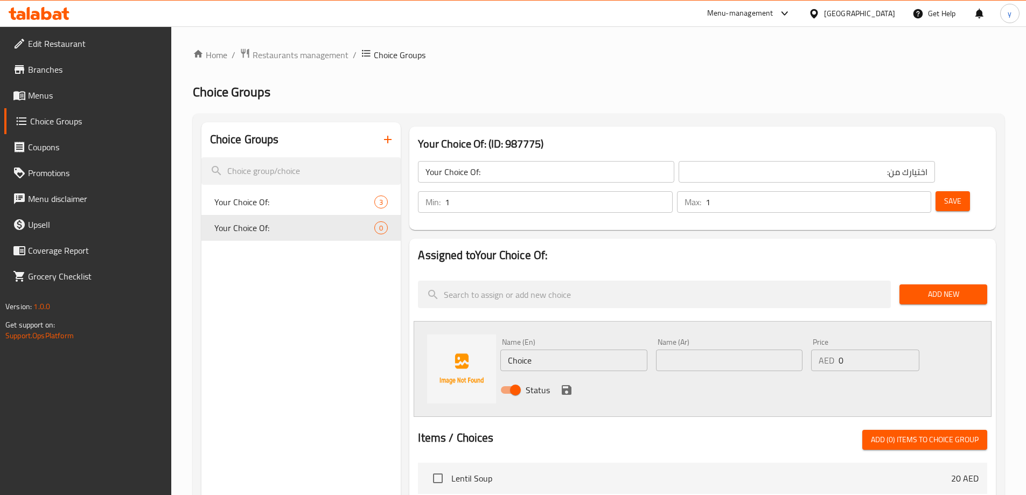
click at [557, 350] on input "Choice" at bounding box center [574, 361] width 147 height 22
paste input "icken"
type input "Chicken"
click at [678, 350] on input "text" at bounding box center [729, 361] width 147 height 22
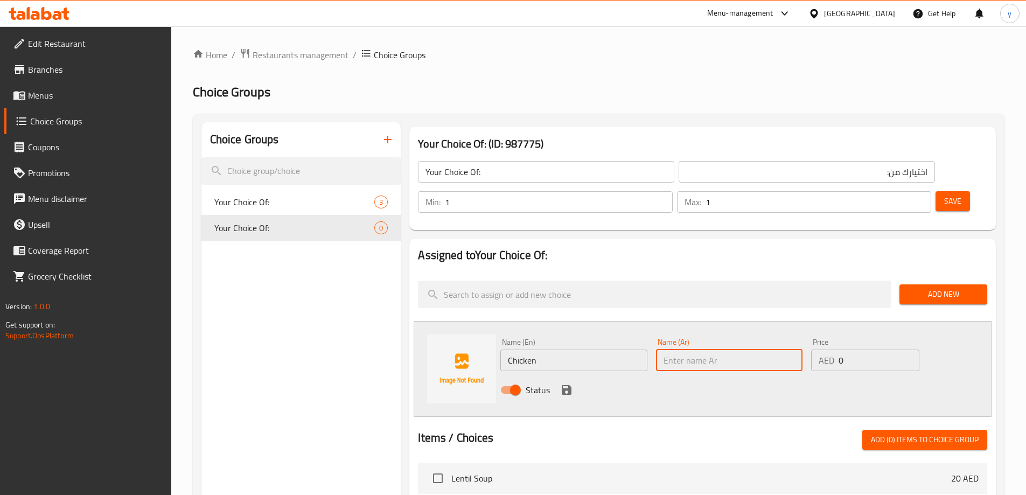
paste input "دجاج"
type input "دجاج"
click at [574, 382] on button "save" at bounding box center [567, 390] width 16 height 16
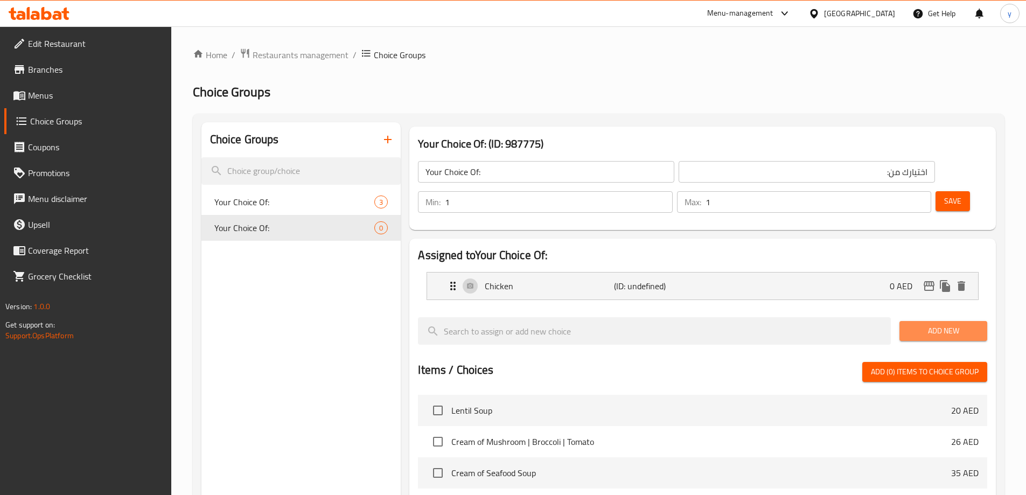
click at [930, 324] on span "Add New" at bounding box center [943, 330] width 71 height 13
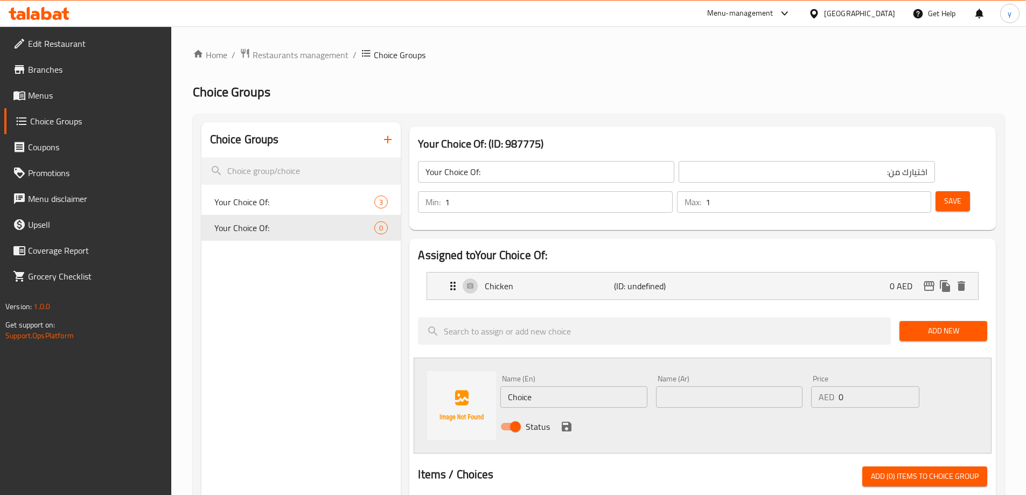
click at [601, 386] on input "Choice" at bounding box center [574, 397] width 147 height 22
paste input "Prawn"
type input "Prawn"
click at [715, 386] on input "text" at bounding box center [729, 397] width 147 height 22
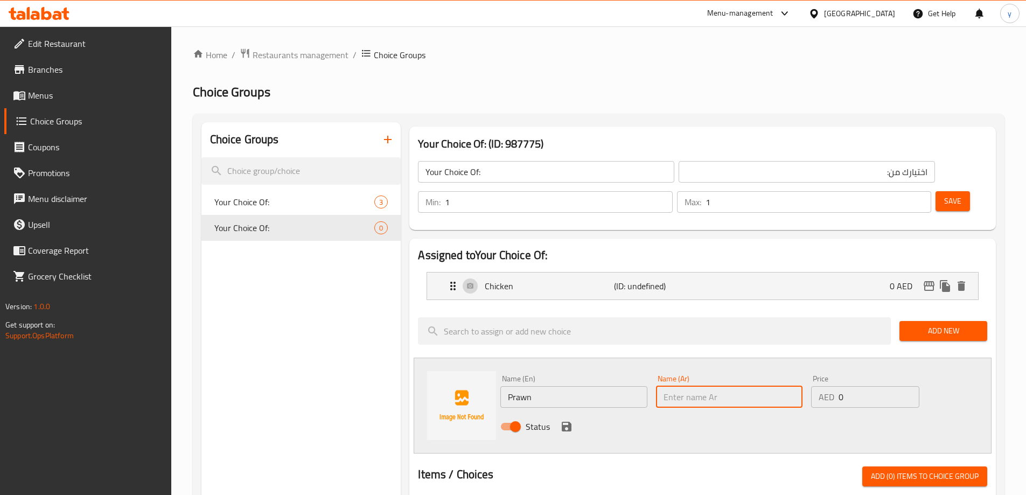
paste input "روبيان"
type input "روبيان"
click at [568, 420] on icon "save" at bounding box center [566, 426] width 13 height 13
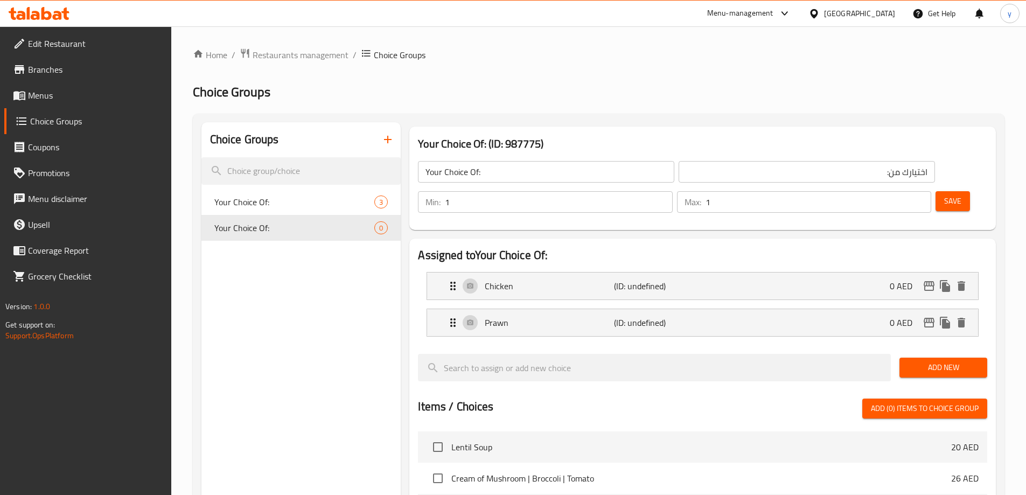
click at [936, 191] on button "Save" at bounding box center [953, 201] width 34 height 20
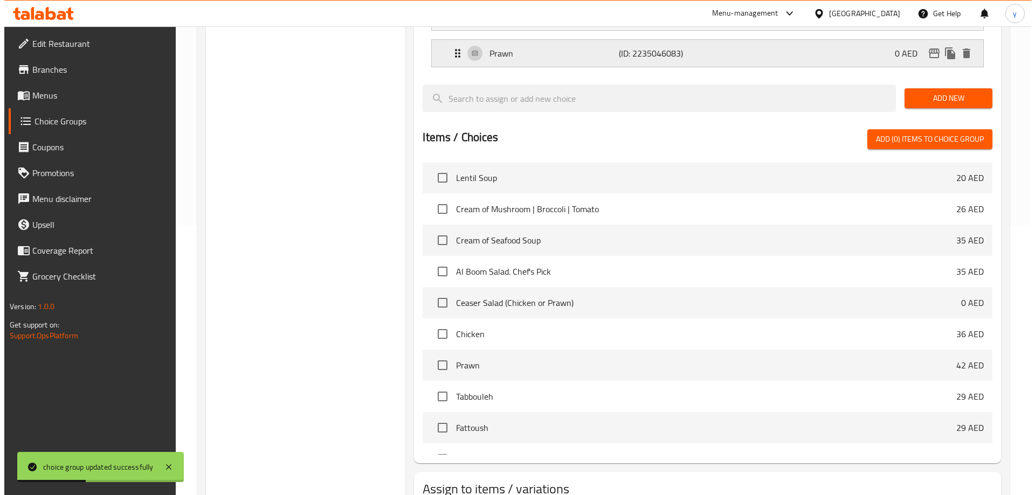
scroll to position [317, 0]
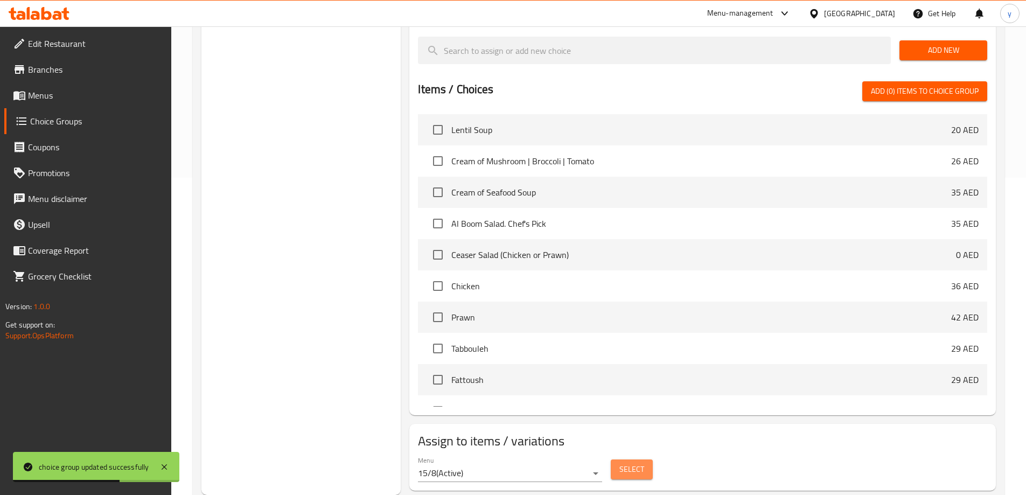
click at [623, 463] on span "Select" at bounding box center [632, 469] width 25 height 13
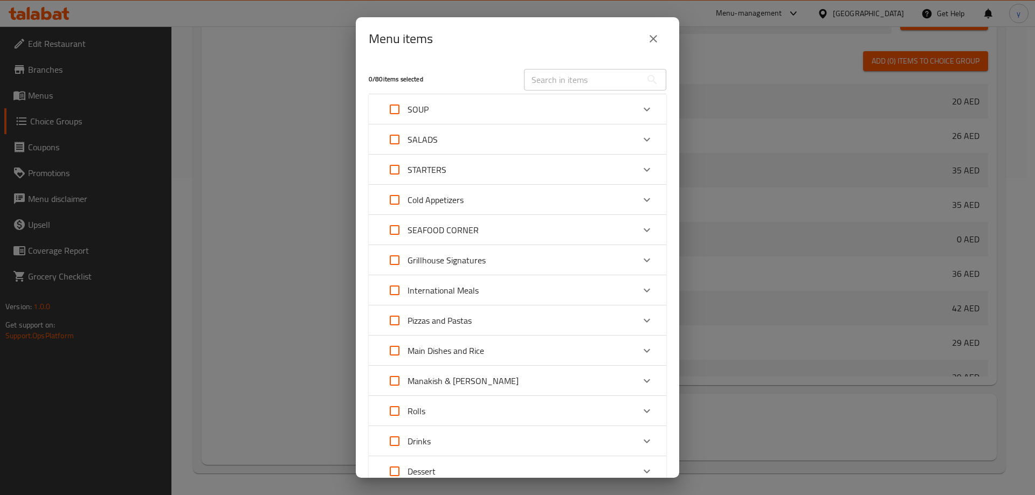
click at [549, 142] on div "SALADS" at bounding box center [507, 140] width 252 height 26
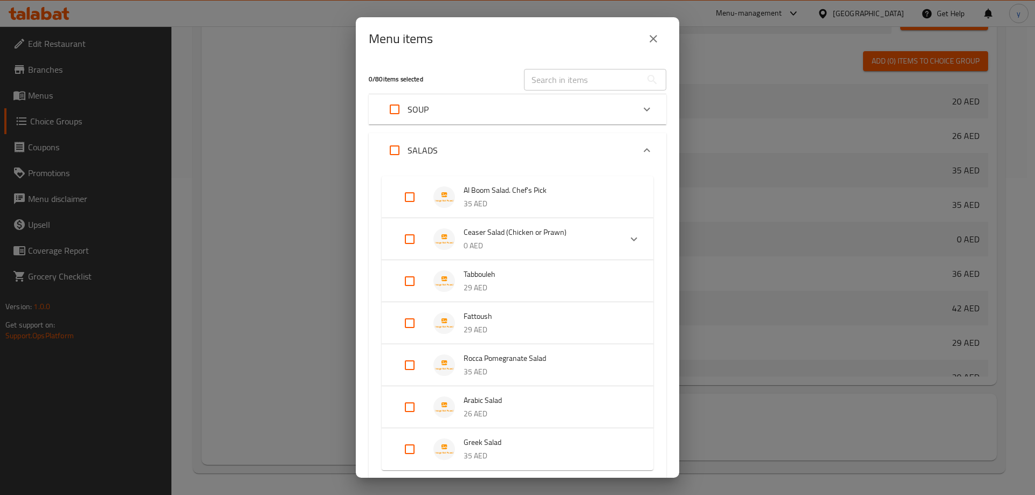
click at [405, 234] on input "Expand" at bounding box center [410, 239] width 26 height 26
checkbox input "true"
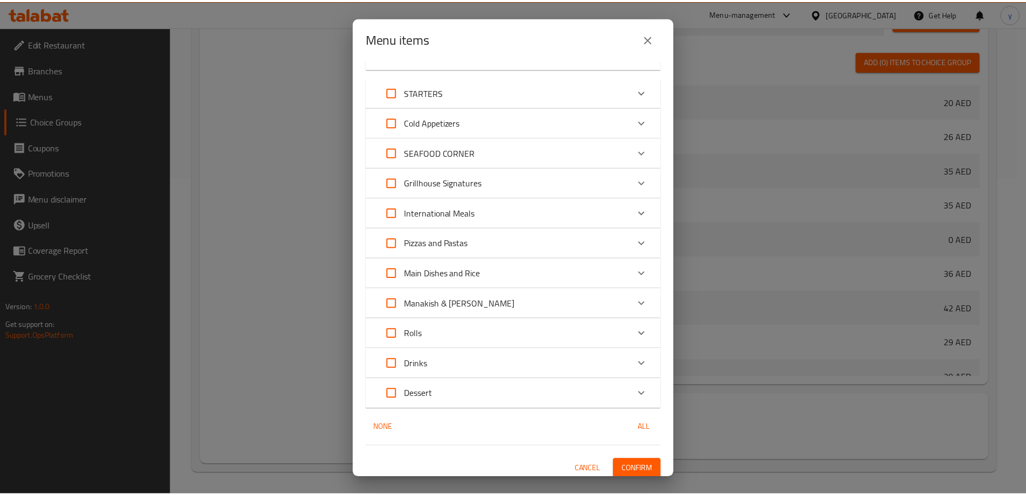
scroll to position [503, 0]
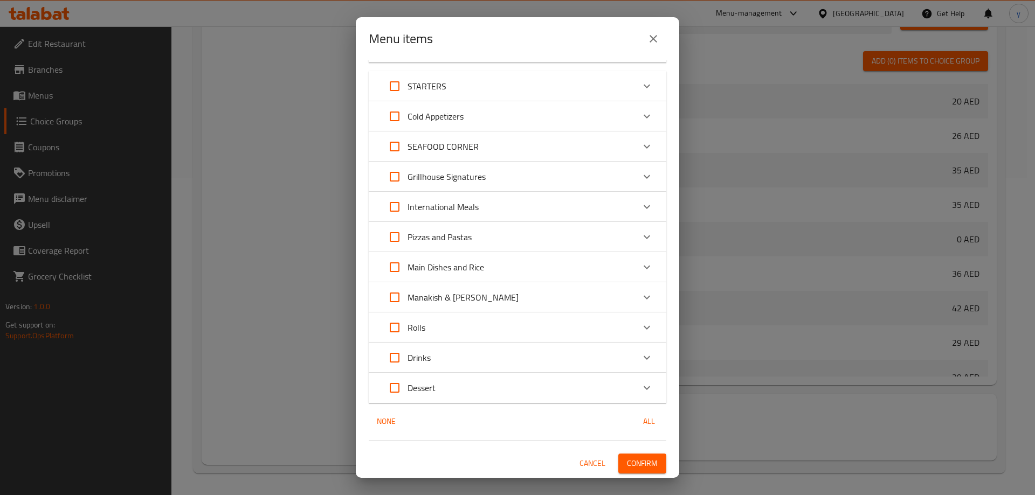
click at [651, 44] on icon "close" at bounding box center [653, 38] width 13 height 13
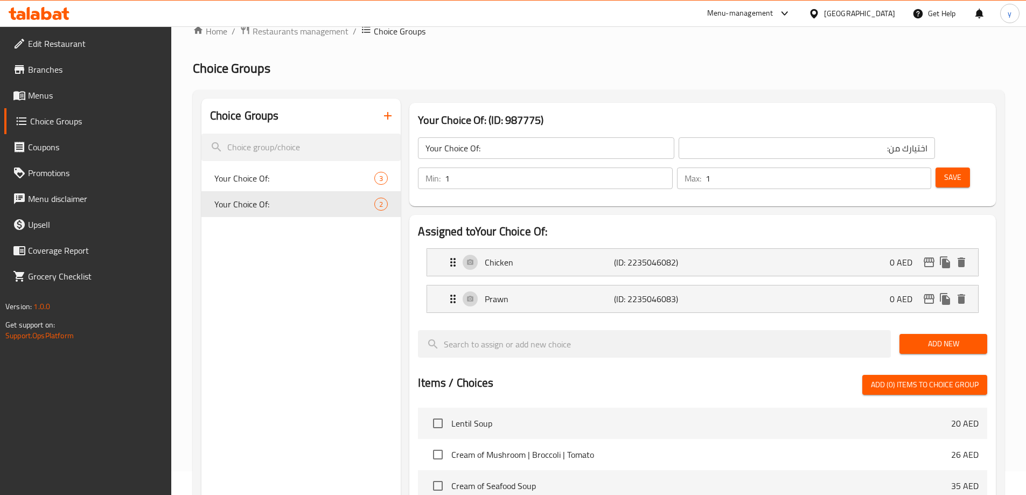
scroll to position [0, 0]
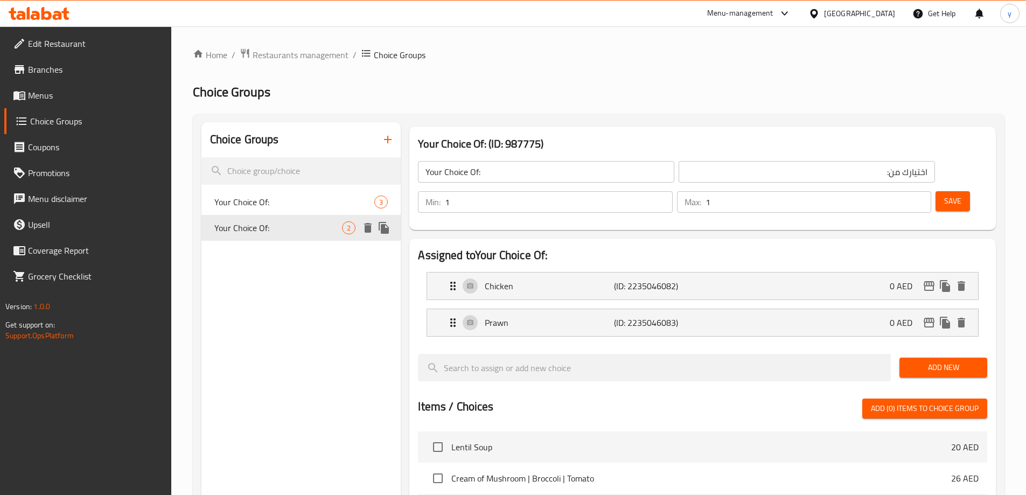
click at [369, 223] on icon "delete" at bounding box center [368, 228] width 8 height 10
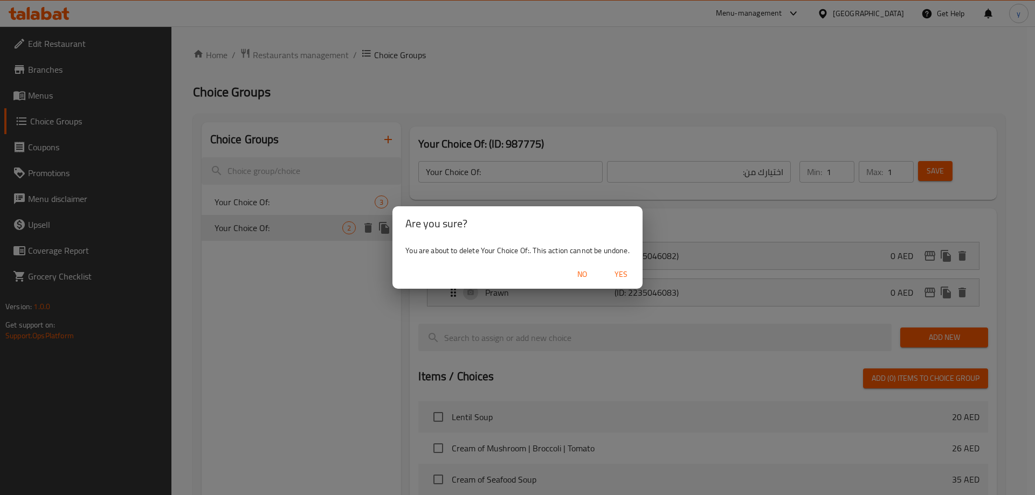
click at [619, 273] on span "Yes" at bounding box center [621, 274] width 26 height 13
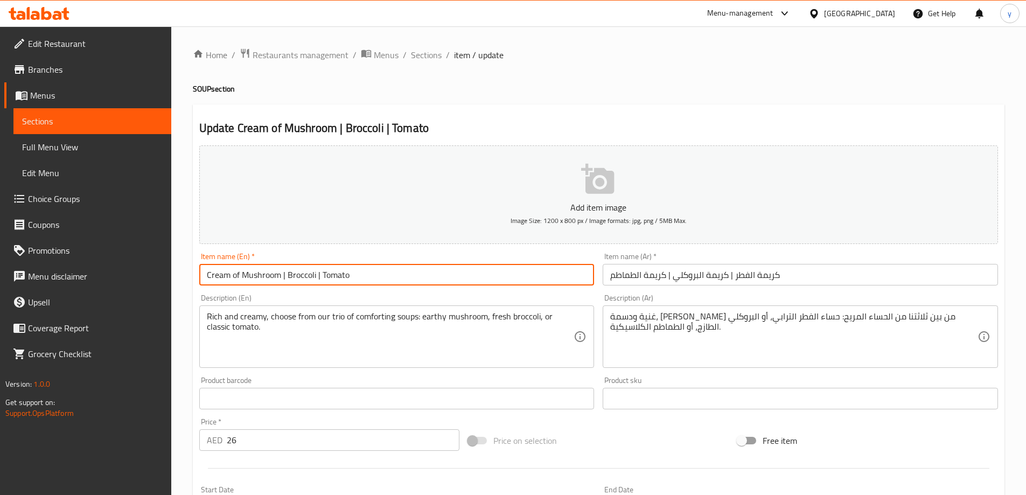
click at [261, 278] on input "Cream of Mushroom | Broccoli | Tomato" at bounding box center [396, 275] width 395 height 22
click at [748, 276] on input "كريمة الفطر | كريمة البروكلي | كريمة الطماطم" at bounding box center [800, 275] width 395 height 22
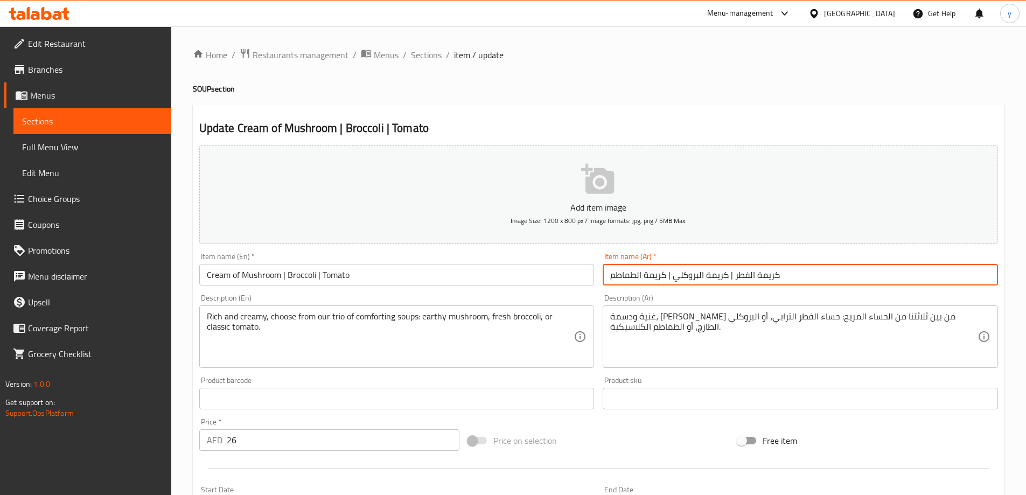
click at [748, 276] on input "كريمة الفطر | كريمة البروكلي | كريمة الطماطم" at bounding box center [800, 275] width 395 height 22
click at [748, 275] on input "كريمة مشروم | كريمة البروكلي | كريمة الطماطم" at bounding box center [800, 275] width 395 height 22
click at [751, 276] on input "كريمة مشروم | كريمة البروكلي | كريمة الطماطم" at bounding box center [800, 275] width 395 height 22
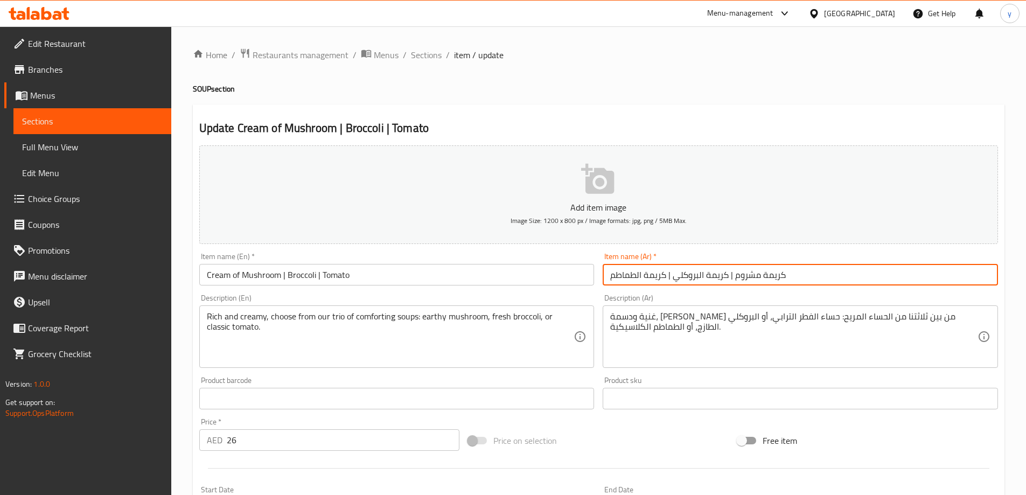
click at [734, 278] on input "كريمة مشروم | كريمة البروكلي | كريمة الطماطم" at bounding box center [800, 275] width 395 height 22
type input "كريمة مشروم | كريمة البروكلي | كريمة الطماطم"
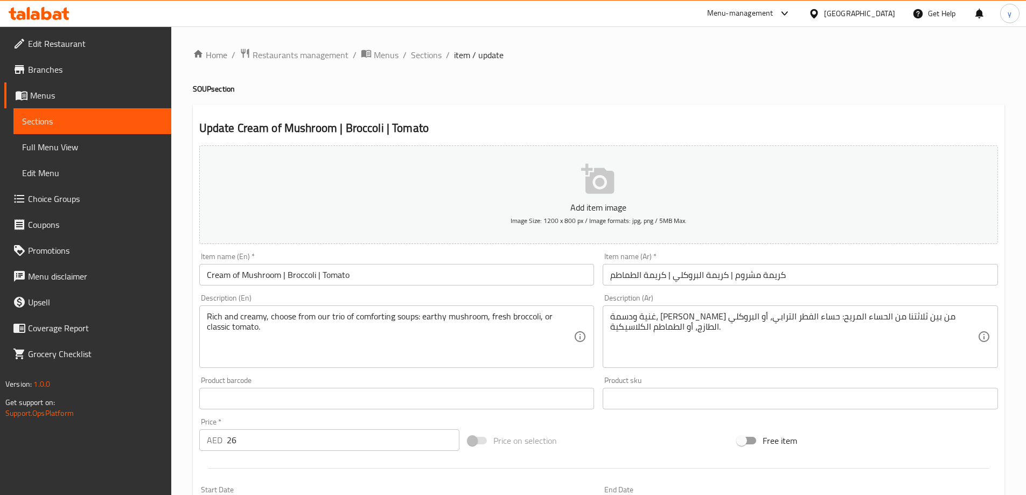
click at [297, 275] on input "Cream of Mushroom | Broccoli | Tomato" at bounding box center [396, 275] width 395 height 22
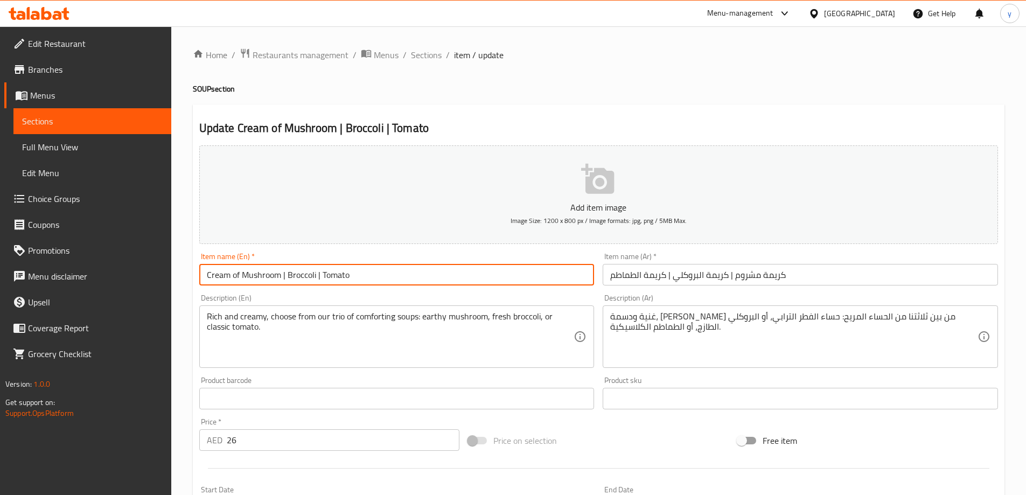
click at [297, 275] on input "Cream of Mushroom | Broccoli | Tomato" at bounding box center [396, 275] width 395 height 22
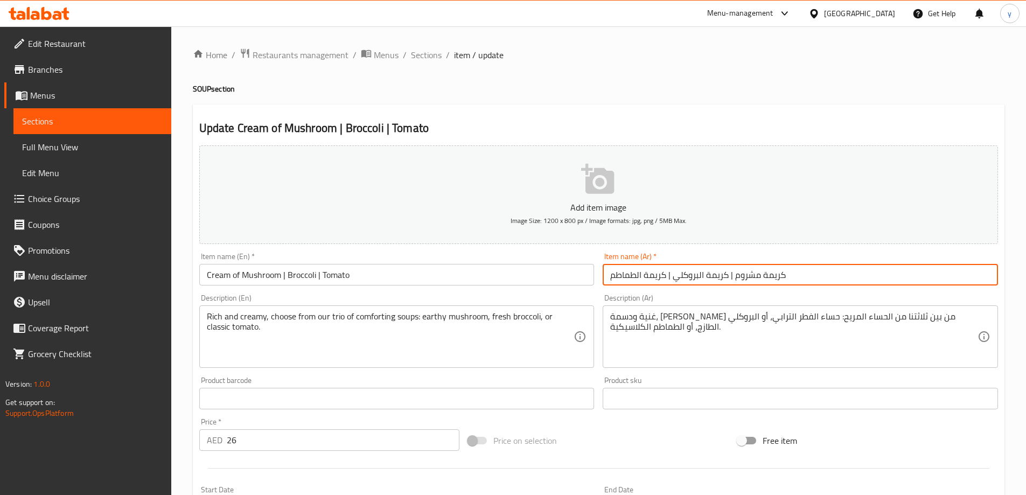
drag, startPoint x: 698, startPoint y: 277, endPoint x: 675, endPoint y: 280, distance: 23.9
click at [675, 280] on input "كريمة مشروم | كريمة البروكلي | كريمة الطماطم" at bounding box center [800, 275] width 395 height 22
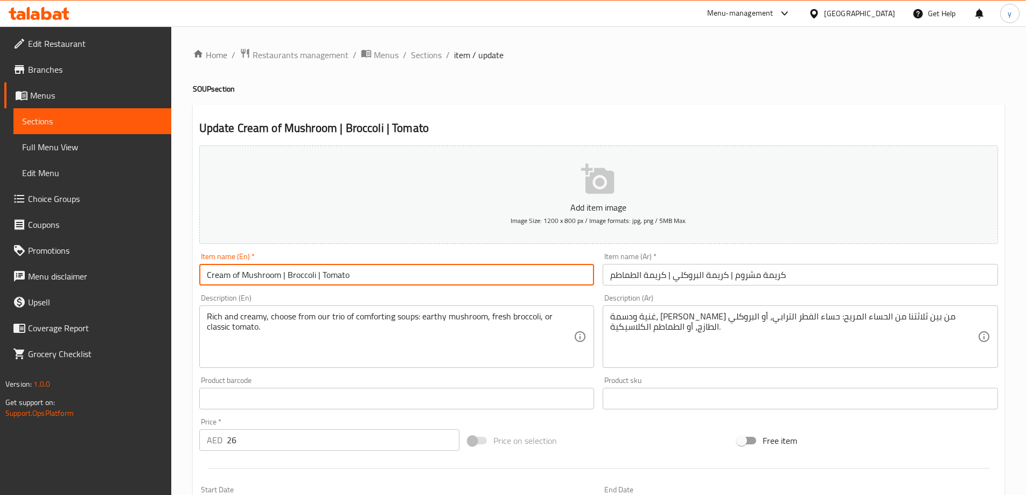
click at [330, 274] on input "Cream of Mushroom | Broccoli | Tomato" at bounding box center [396, 275] width 395 height 22
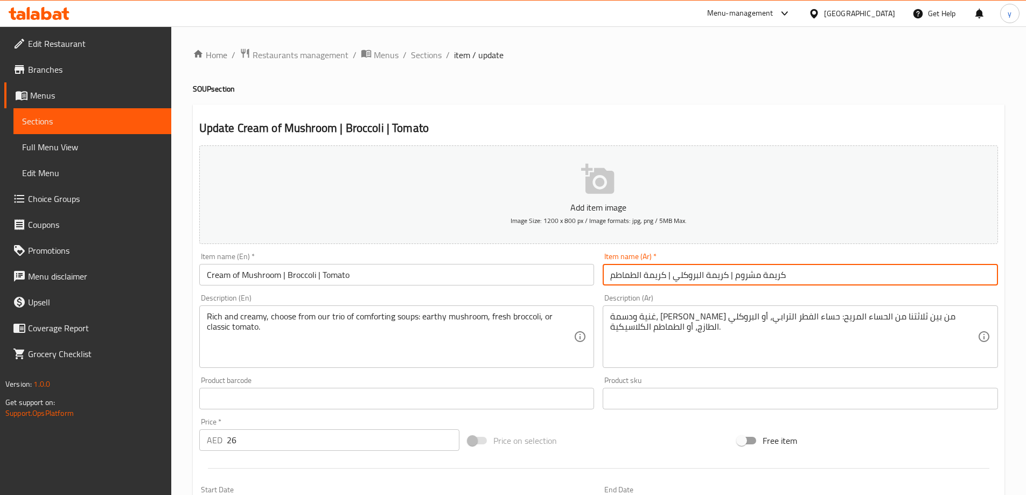
drag, startPoint x: 636, startPoint y: 279, endPoint x: 602, endPoint y: 275, distance: 34.2
click at [602, 275] on div "Item name (Ar)   * كريمة مشروم | كريمة البروكلي | كريمة الطماطم Item name (Ar) *" at bounding box center [801, 268] width 404 height 41
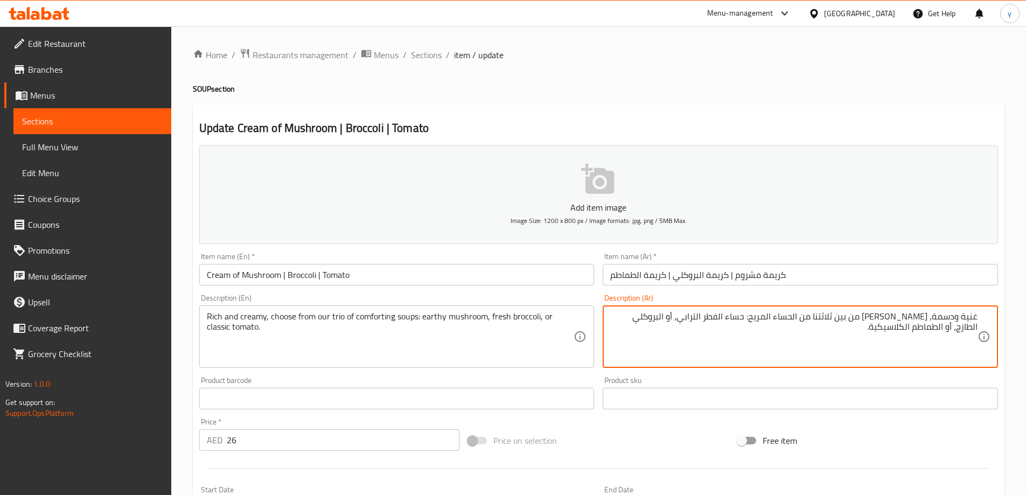
click at [939, 314] on textarea "غنية ودسمة، اختر من بين ثلاثتنا من الحساء المريح: حساء الفطر الترابي، أو البروك…" at bounding box center [793, 336] width 367 height 51
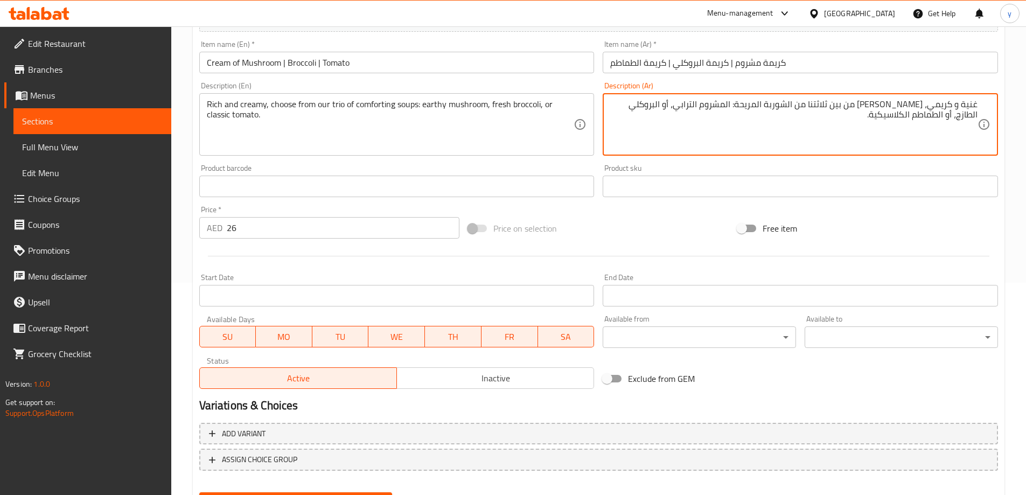
scroll to position [266, 0]
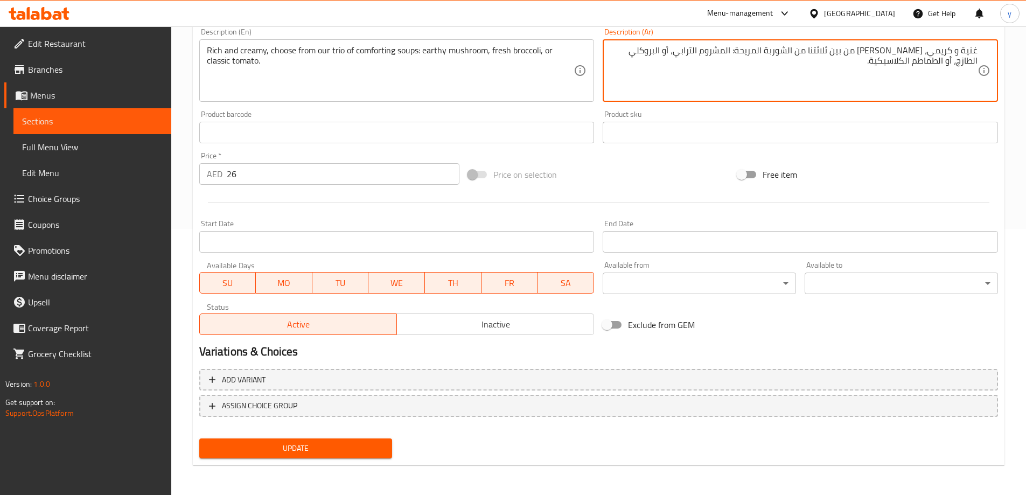
type textarea "غنية و كريمي، [PERSON_NAME] من بين ثلاثتنا من الشوربة المريحة: المشروم الترابي،…"
click at [314, 448] on span "Update" at bounding box center [296, 448] width 176 height 13
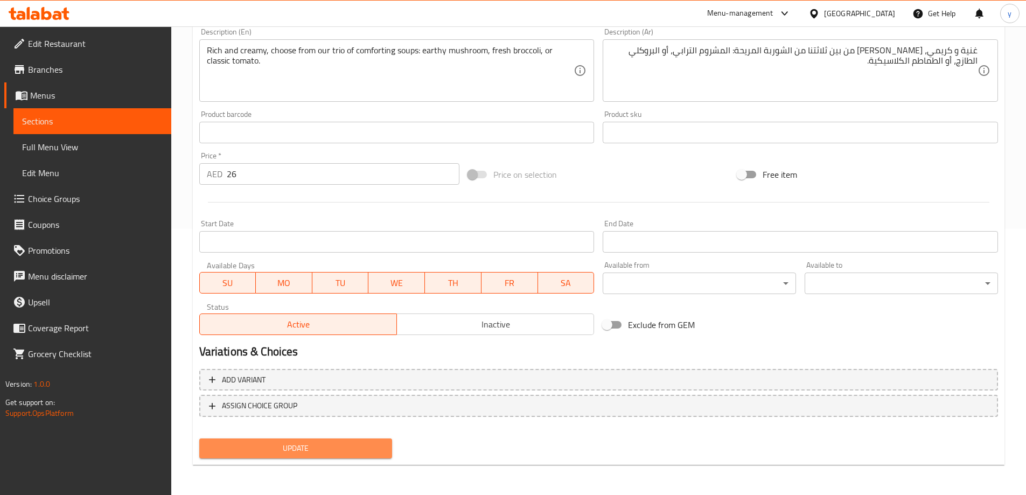
click at [296, 454] on span "Update" at bounding box center [296, 448] width 176 height 13
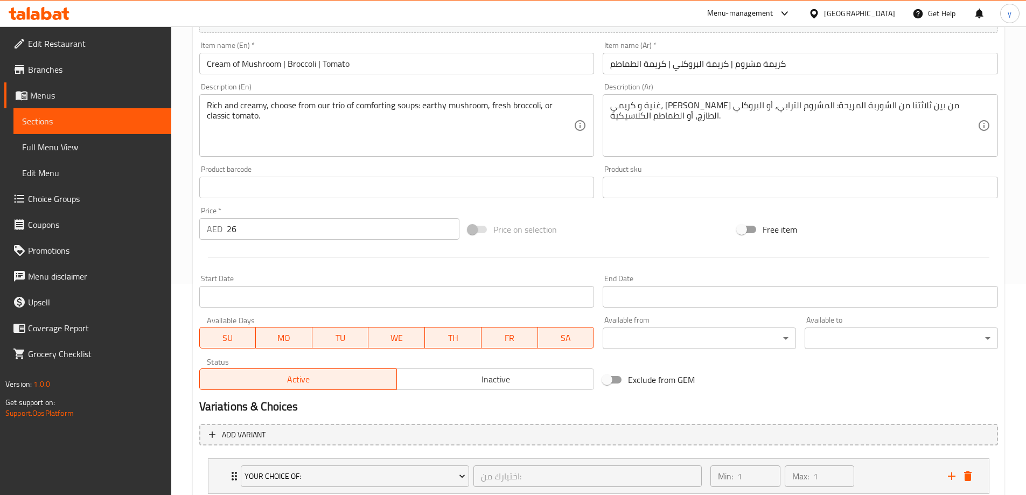
scroll to position [284, 0]
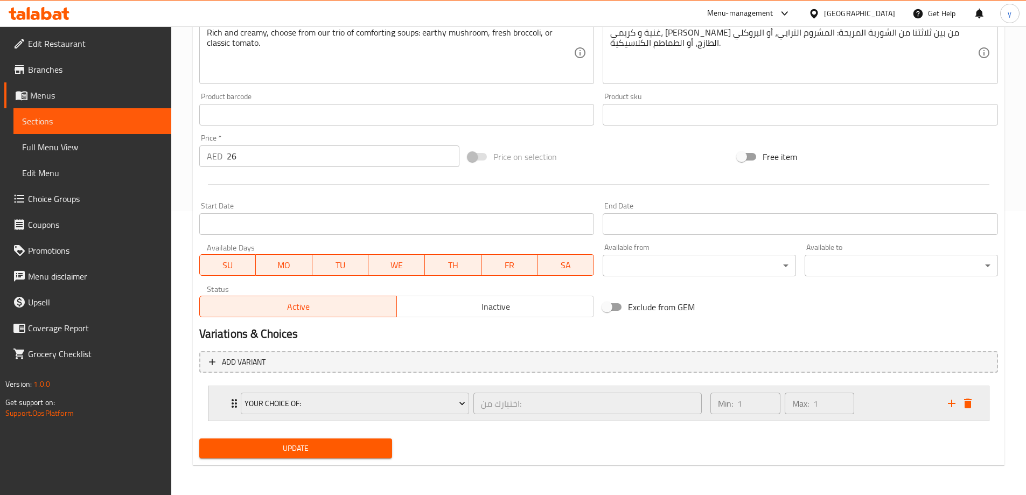
click at [878, 399] on div "Min: 1 ​ Max: 1 ​" at bounding box center [822, 403] width 237 height 34
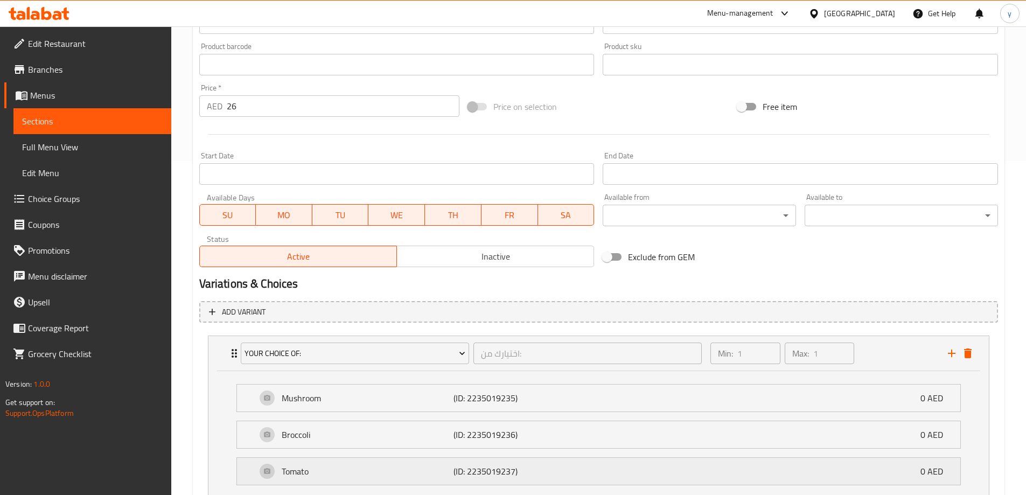
scroll to position [416, 0]
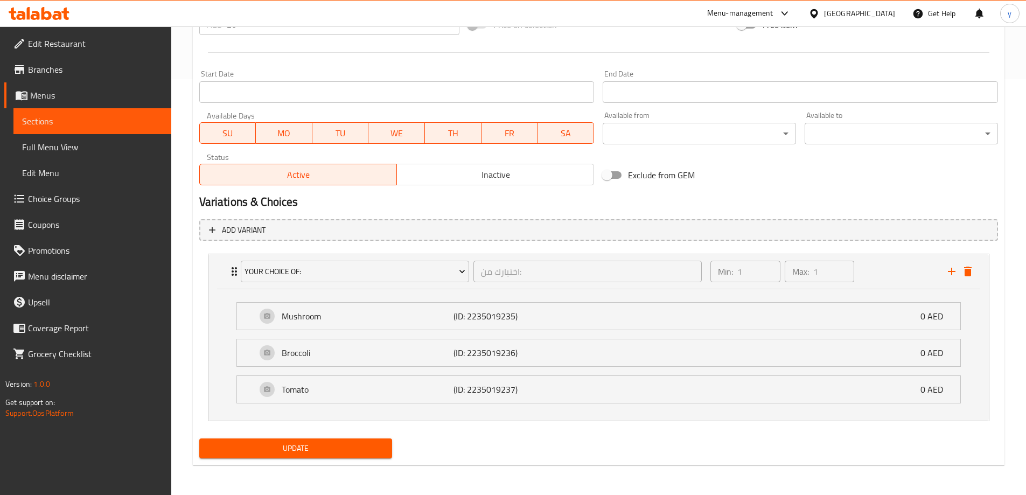
click at [337, 453] on span "Update" at bounding box center [296, 448] width 176 height 13
click at [362, 448] on span "Update" at bounding box center [296, 448] width 176 height 13
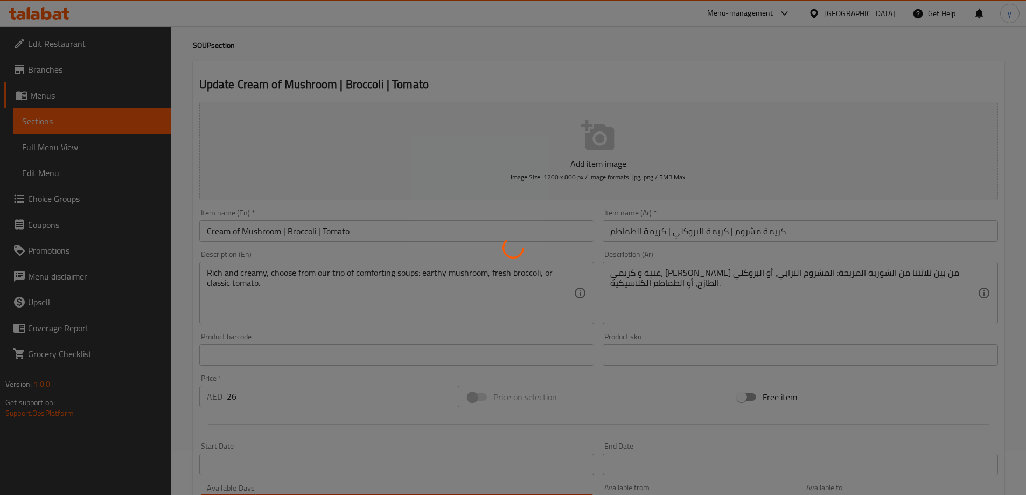
scroll to position [0, 0]
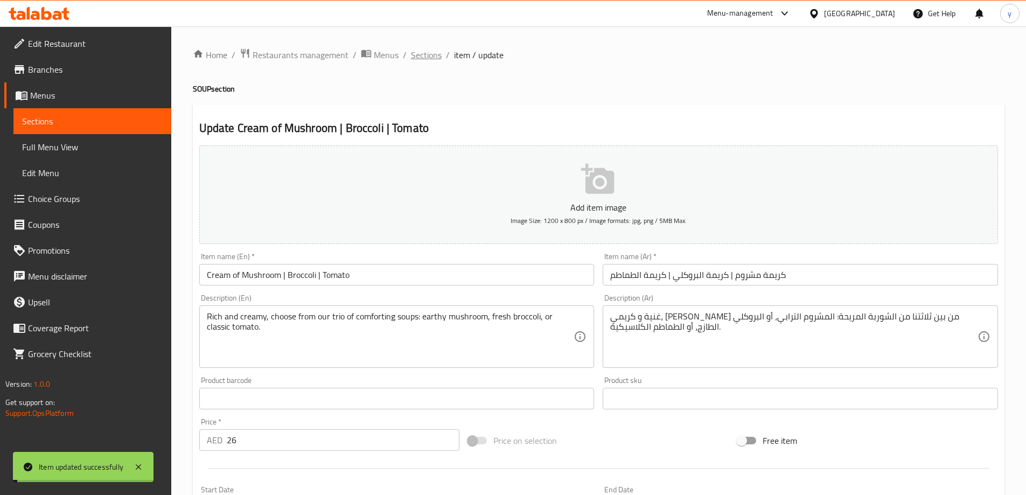
click at [420, 52] on span "Sections" at bounding box center [426, 54] width 31 height 13
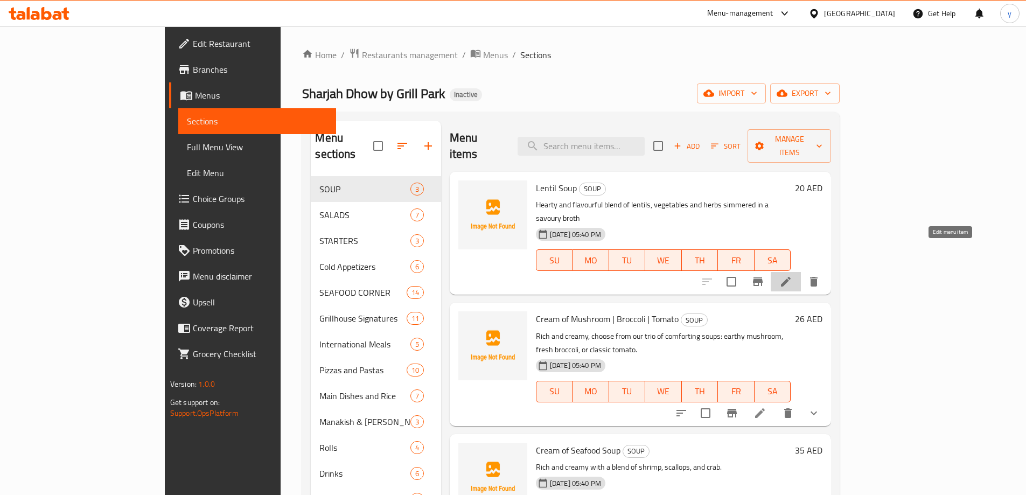
click at [793, 275] on icon at bounding box center [786, 281] width 13 height 13
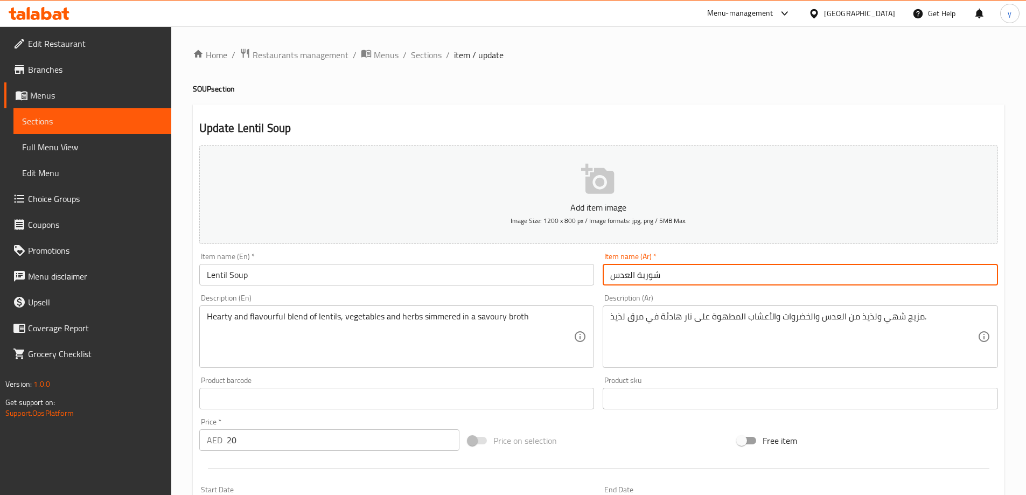
click at [899, 276] on input "شوربة العدس" at bounding box center [800, 275] width 395 height 22
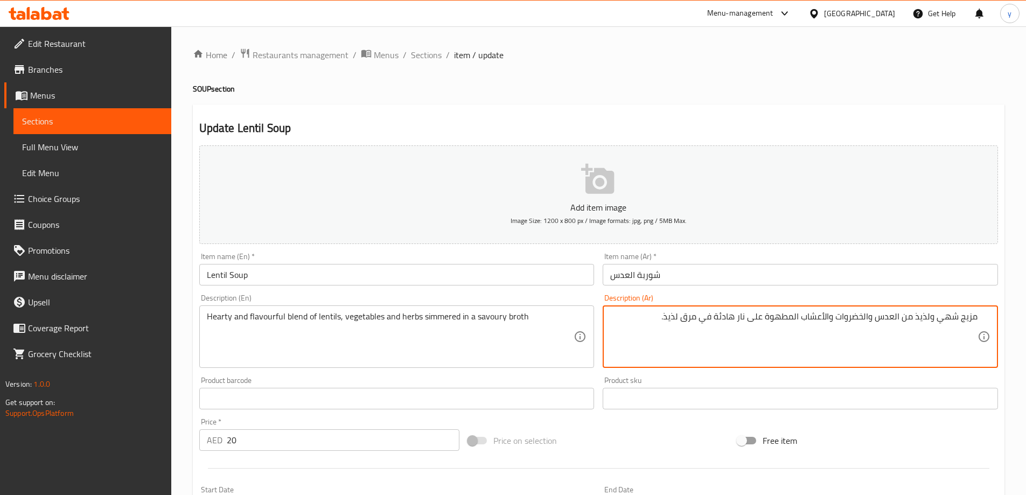
click at [944, 317] on textarea "مزيج شهي ولذيذ من العدس والخضروات والأعشاب المطهوة على نار هادئة في مرق لذيذ." at bounding box center [793, 336] width 367 height 51
click at [776, 315] on textarea "مزيج هيرتي ولذيذ من العدس والخضروات والأعشاب المطهوة على نار هادئة في مرق لذيذ." at bounding box center [793, 336] width 367 height 51
click at [708, 316] on textarea "مزيج هيرتي ولذيذ من العدس والخضروات والأعشاب على نار هادئة في مرق لذيذ." at bounding box center [793, 336] width 367 height 51
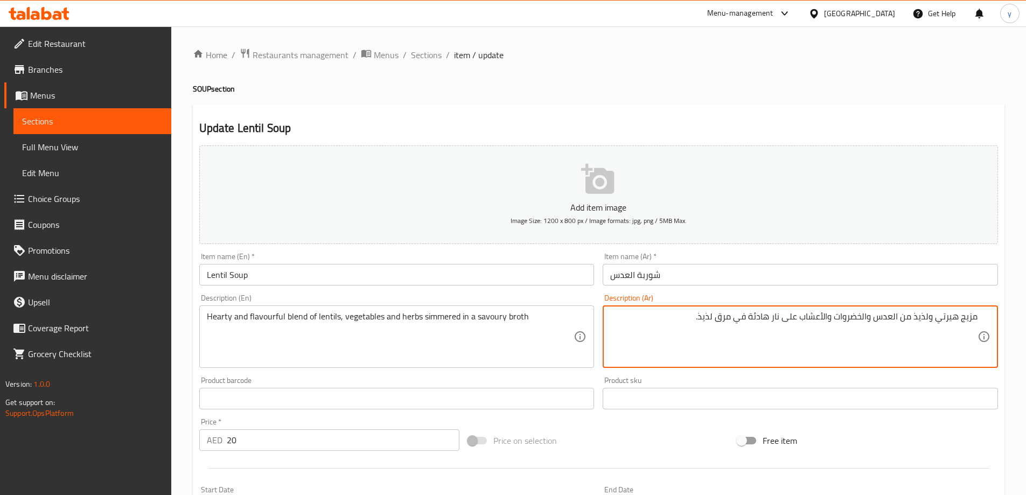
click at [708, 316] on textarea "مزيج هيرتي ولذيذ من العدس والخضروات والأعشاب على نار هادئة في مرق لذيذ." at bounding box center [793, 336] width 367 height 51
type textarea "مزيج هيرتي ولذيذ من العدس والخضروات والأعشاب على نار هادئة في مرق مالح."
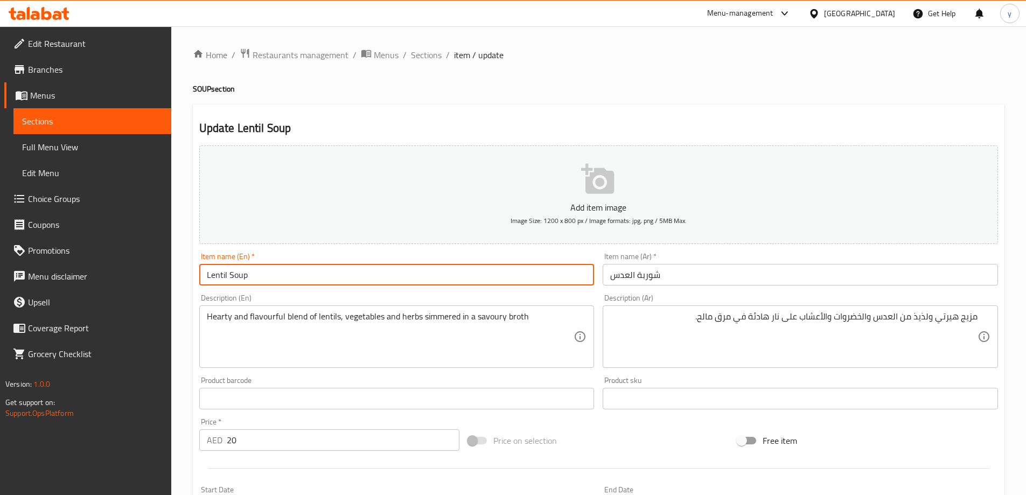
click at [450, 267] on input "Lentil Soup" at bounding box center [396, 275] width 395 height 22
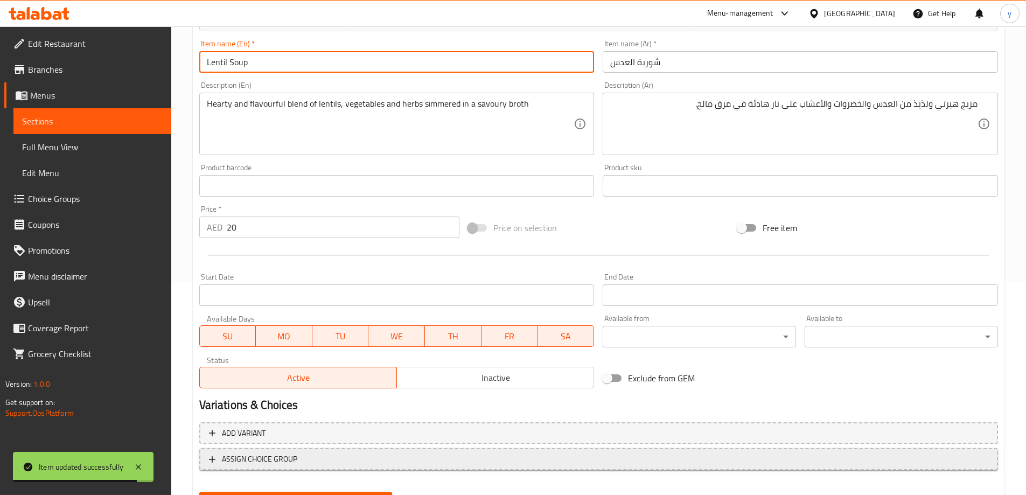
scroll to position [266, 0]
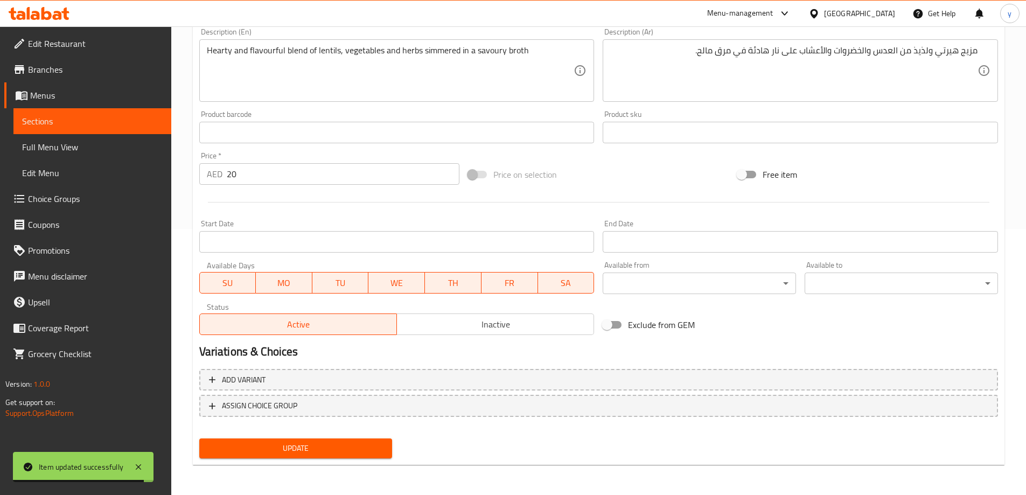
click at [344, 450] on span "Update" at bounding box center [296, 448] width 176 height 13
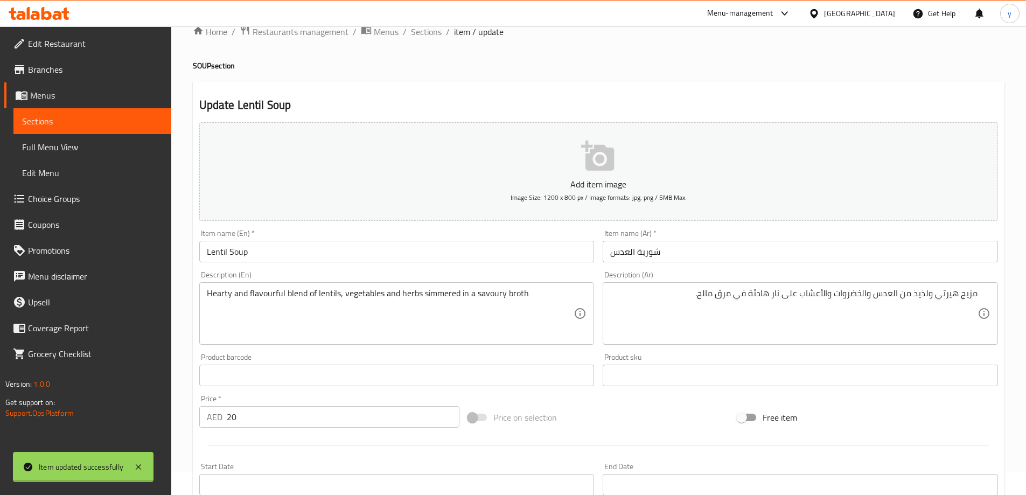
scroll to position [0, 0]
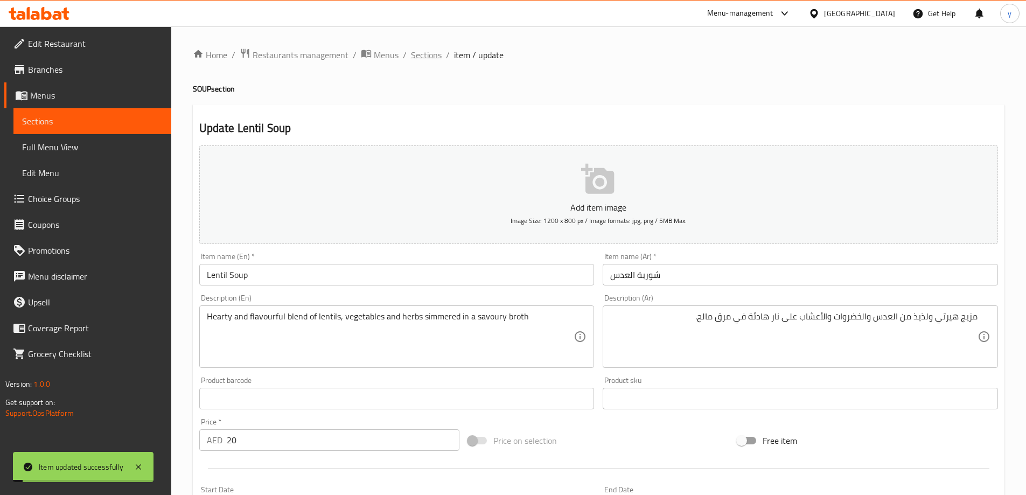
click at [434, 58] on span "Sections" at bounding box center [426, 54] width 31 height 13
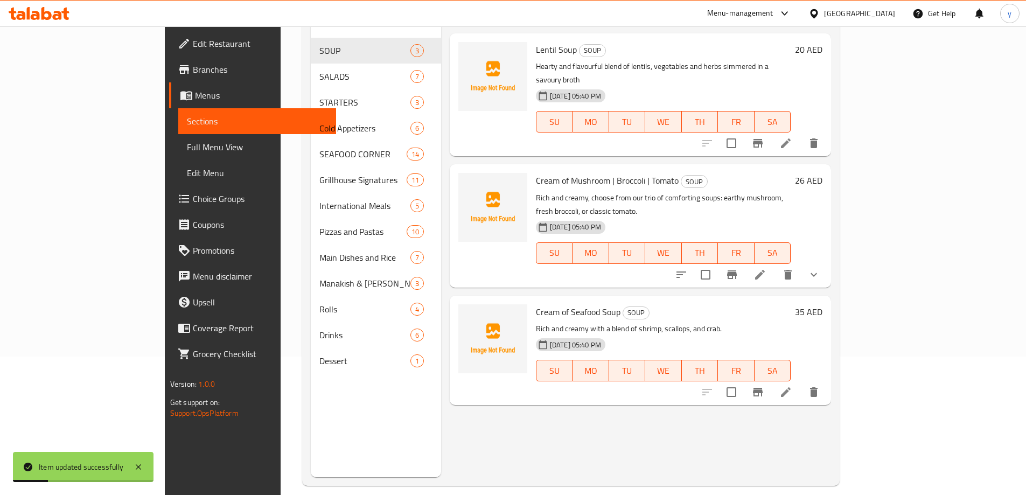
scroll to position [151, 0]
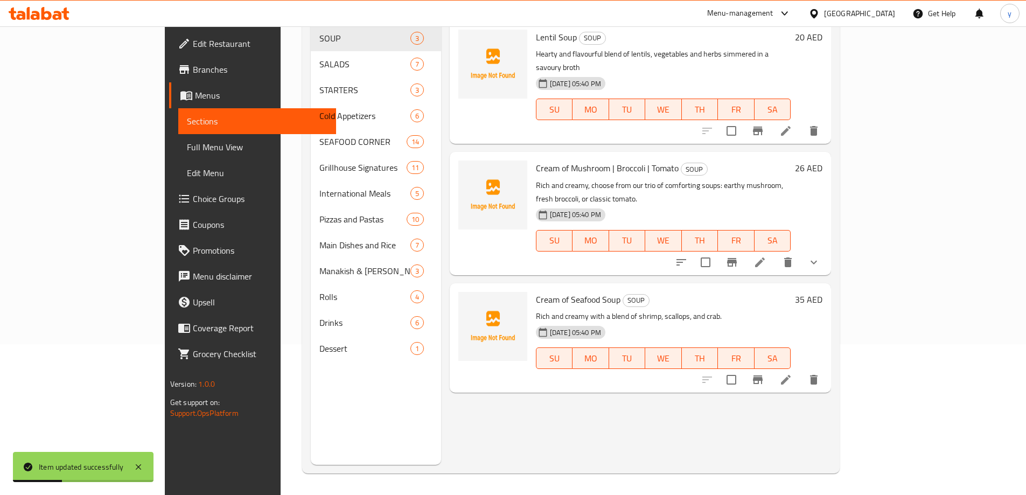
click at [801, 370] on li at bounding box center [786, 379] width 30 height 19
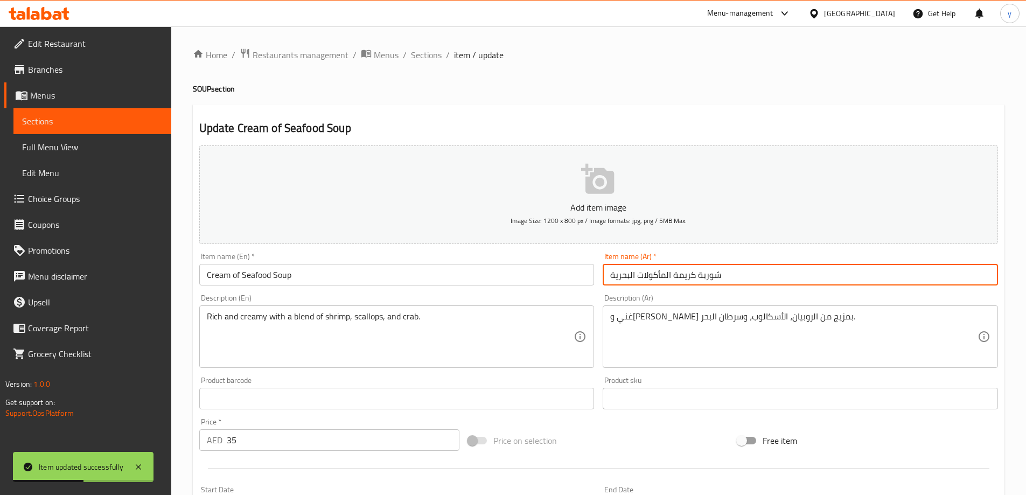
click at [754, 272] on input "شوربة كريمة المأكولات البحرية" at bounding box center [800, 275] width 395 height 22
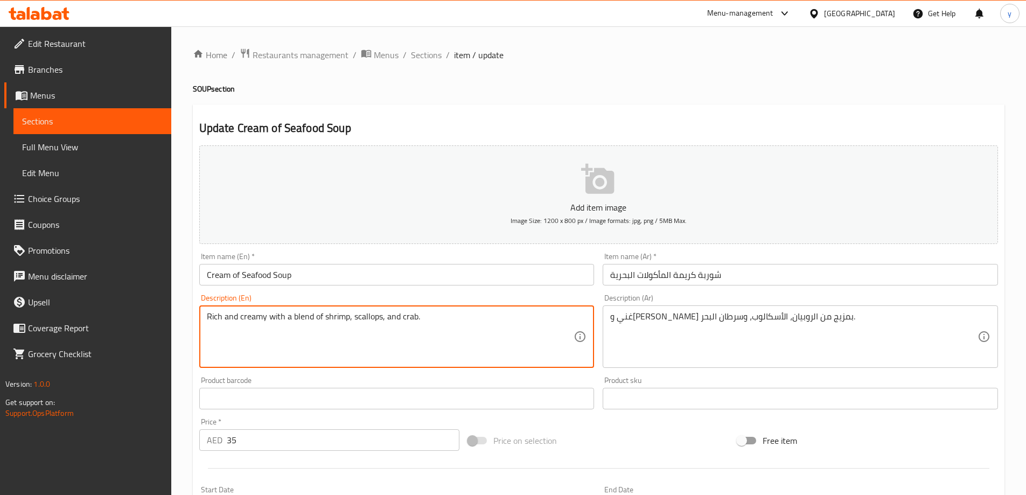
click at [407, 321] on textarea "Rich and creamy with a blend of shrimp, scallops, and crab." at bounding box center [390, 336] width 367 height 51
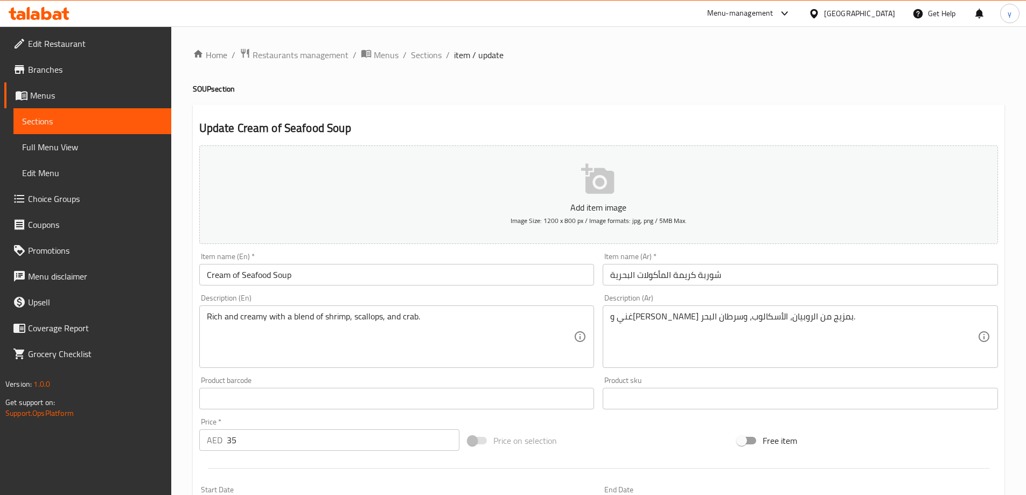
click at [849, 374] on div "Product sku Product sku" at bounding box center [801, 392] width 404 height 41
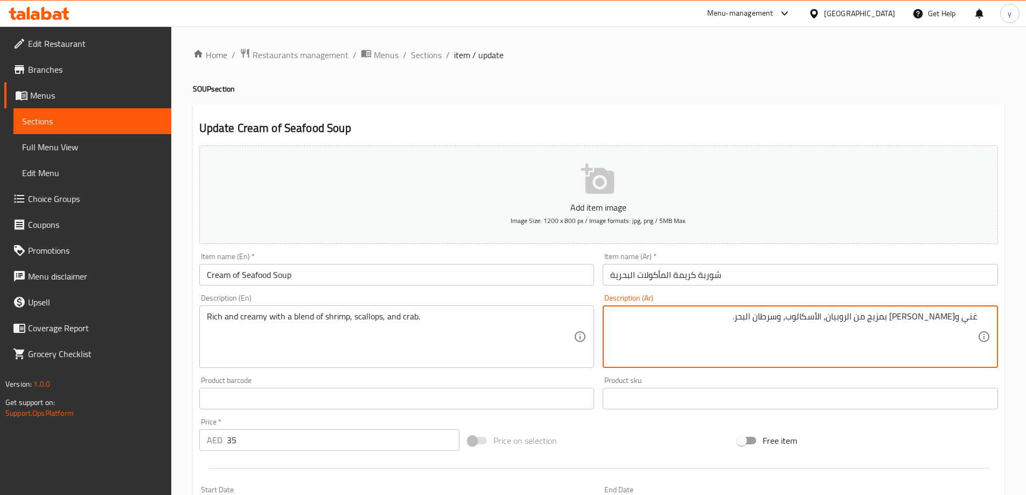
drag, startPoint x: 826, startPoint y: 321, endPoint x: 644, endPoint y: 330, distance: 181.8
click at [645, 330] on textarea "غني وكريمي بمزيج من الروبيان، الأسكالوب، وسرطان البحر." at bounding box center [793, 336] width 367 height 51
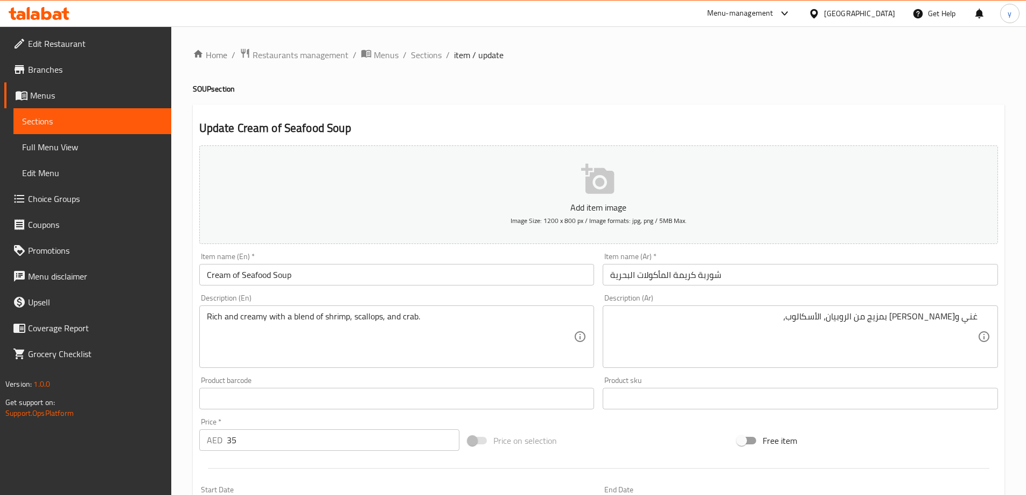
click at [731, 333] on textarea "غني وكريمي بمزيج من الروبيان، الأسكالوب،" at bounding box center [793, 336] width 367 height 51
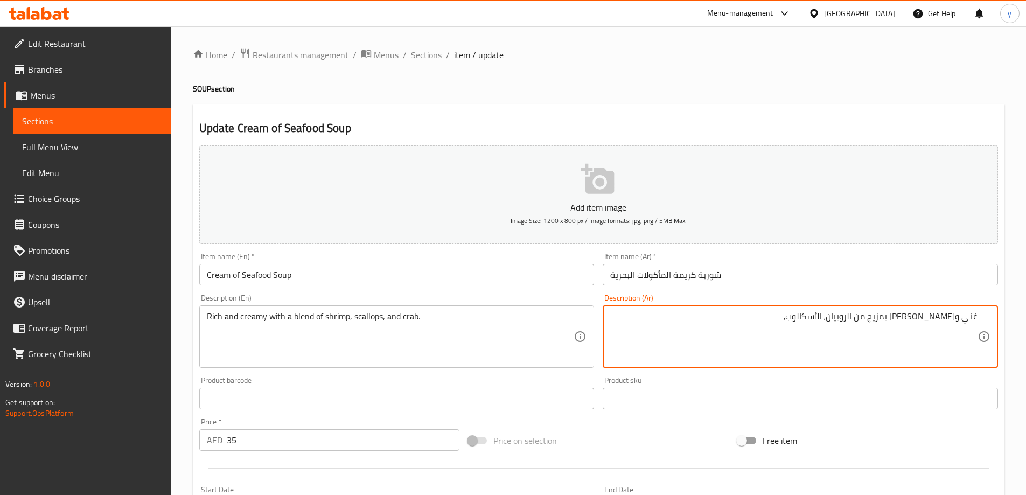
paste textarea "كابوريا"
type textarea "غني و[PERSON_NAME] بمزيج من الروبيان، الأسكالوب، كابوريا"
click at [738, 279] on input "شوربة كريمة المأكولات البحرية" at bounding box center [800, 275] width 395 height 22
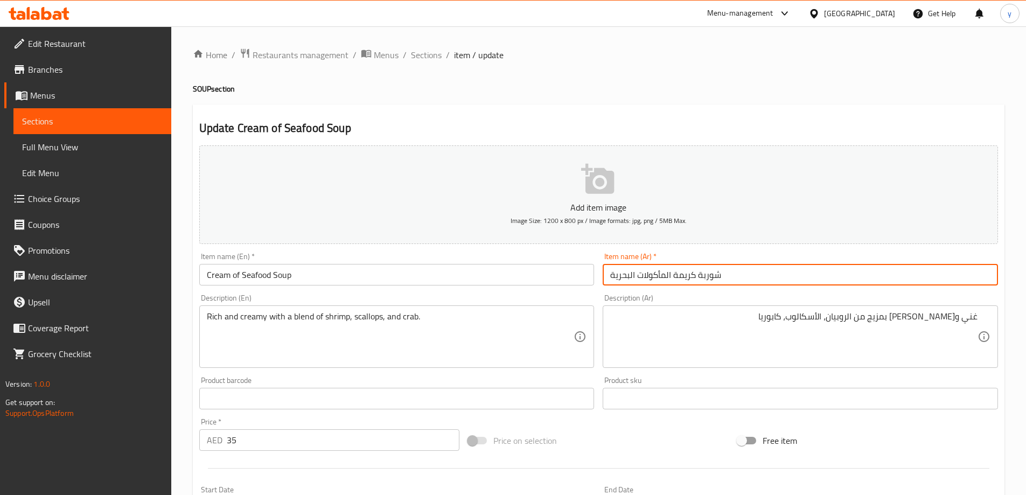
click at [432, 55] on span "Sections" at bounding box center [426, 54] width 31 height 13
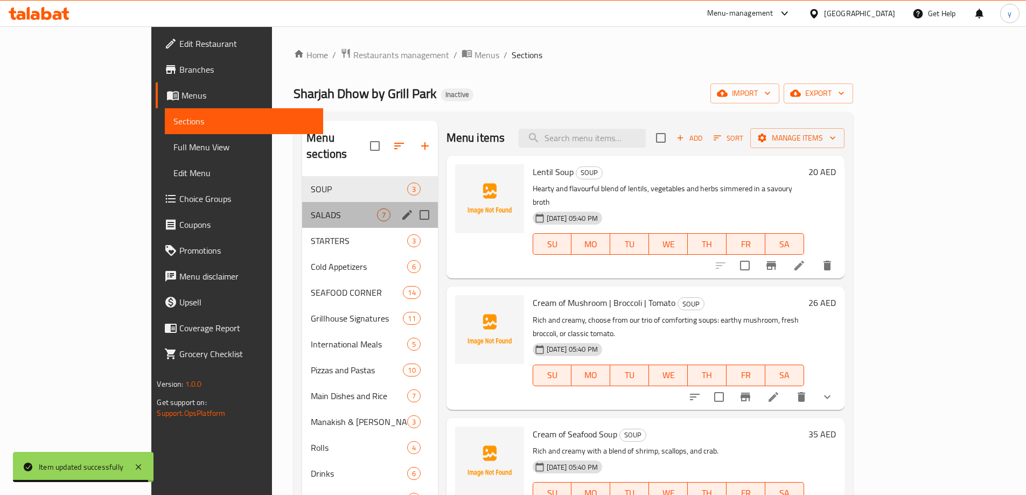
click at [302, 202] on div "SALADS 7" at bounding box center [370, 215] width 136 height 26
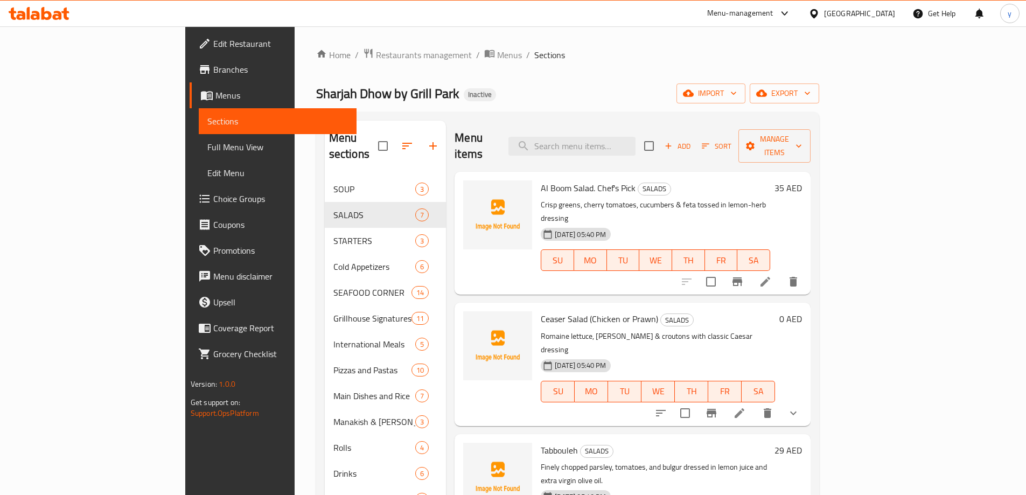
click at [781, 272] on li at bounding box center [766, 281] width 30 height 19
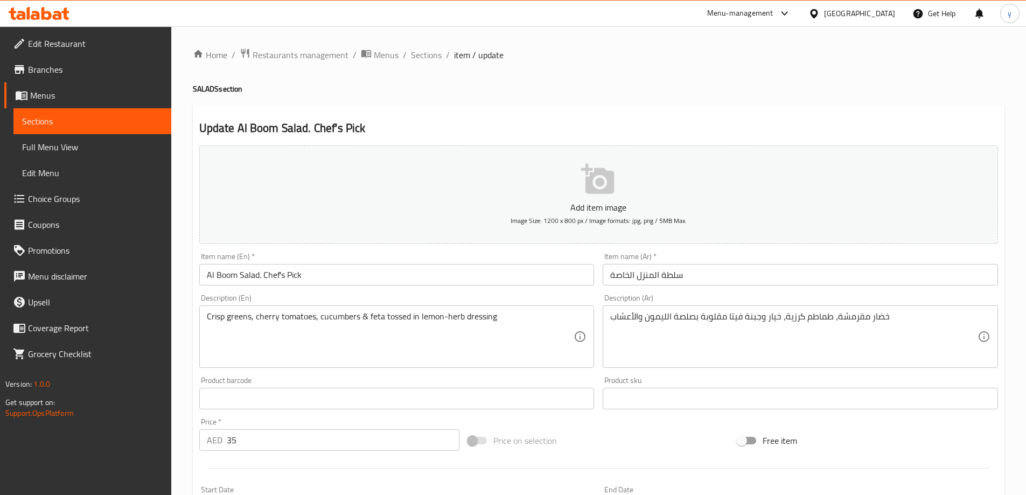
click at [836, 270] on input "سلطة المنزل الخاصة" at bounding box center [800, 275] width 395 height 22
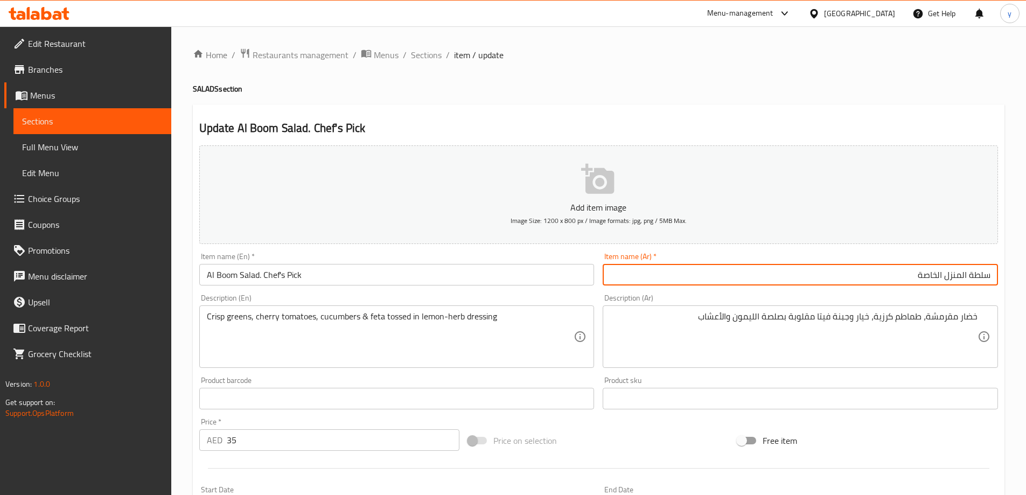
click at [969, 278] on input "سلطة المنزل الخاصة" at bounding box center [800, 275] width 395 height 22
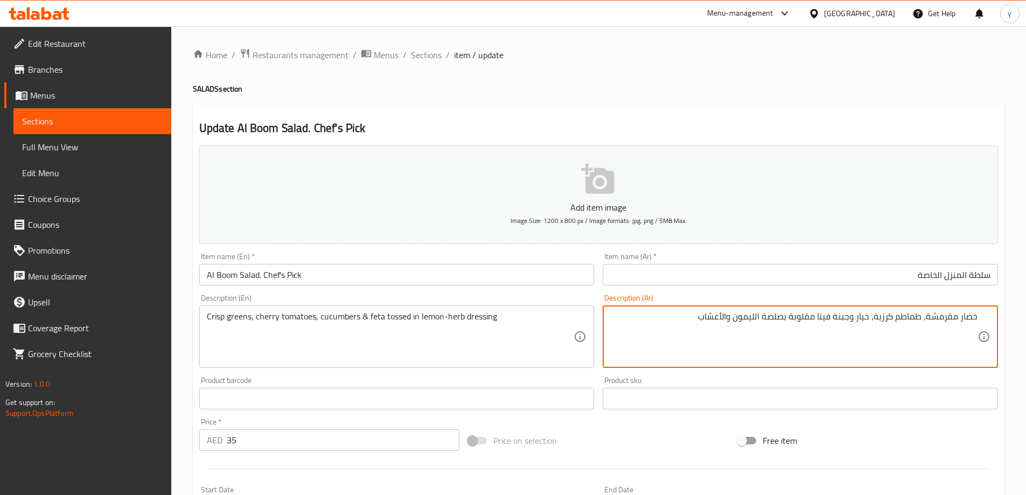
drag, startPoint x: 927, startPoint y: 319, endPoint x: 989, endPoint y: 321, distance: 62.0
type textarea "خضرة كريسب، طماطم كرزية، خيار و فيتا توسد بصلصة الليمون والأعشاب"
click at [344, 278] on input "Al Boom Salad. Chef's Pick" at bounding box center [396, 275] width 395 height 22
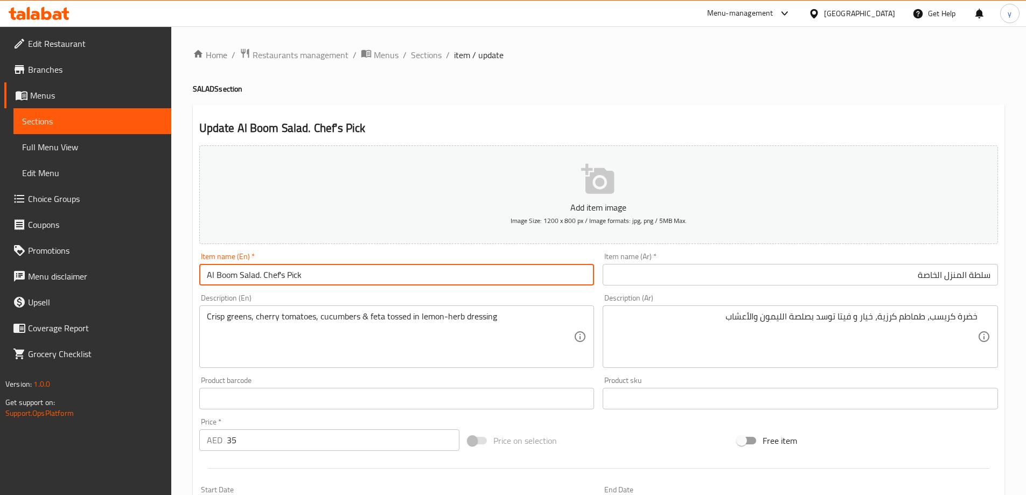
click at [344, 278] on input "Al Boom Salad. Chef's Pick" at bounding box center [396, 275] width 395 height 22
click at [342, 265] on input "Al Boom Salad. Chef's Pick" at bounding box center [396, 275] width 395 height 22
drag, startPoint x: 265, startPoint y: 277, endPoint x: 315, endPoint y: 281, distance: 49.7
click at [315, 281] on input "Al Boom Salad. Chef's Pick" at bounding box center [396, 275] width 395 height 22
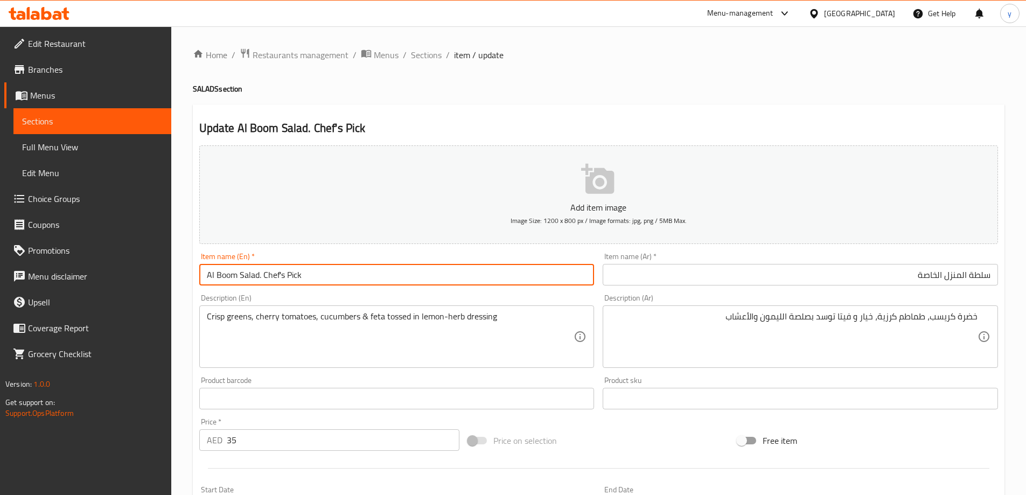
click at [274, 275] on input "Al Boom Salad. Chef's Pick" at bounding box center [396, 275] width 395 height 22
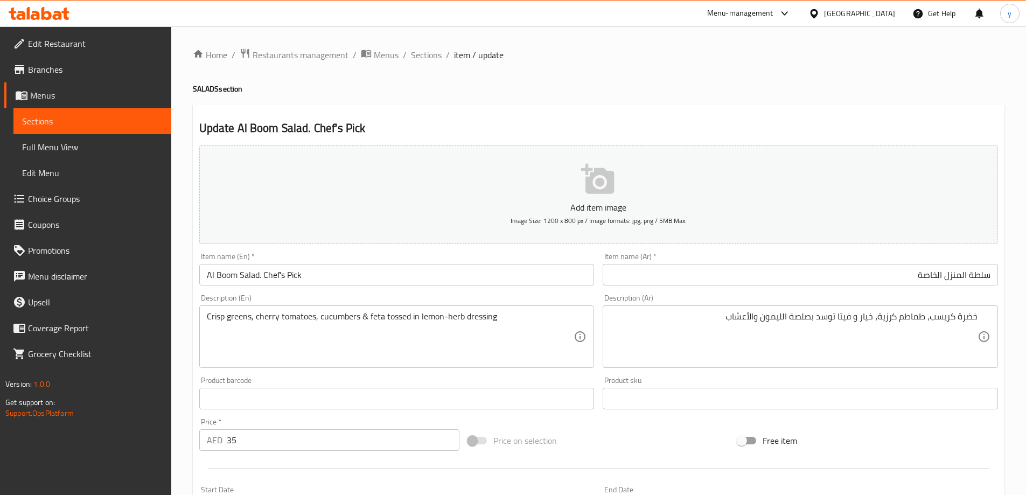
click at [304, 272] on input "Al Boom Salad. Chef's Pick" at bounding box center [396, 275] width 395 height 22
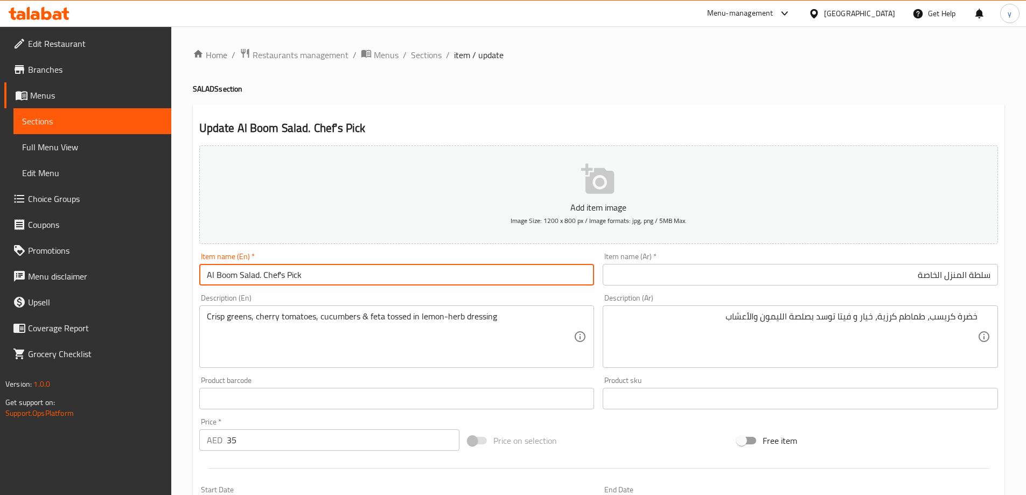
click at [304, 272] on input "Al Boom Salad. Chef's Pick" at bounding box center [396, 275] width 395 height 22
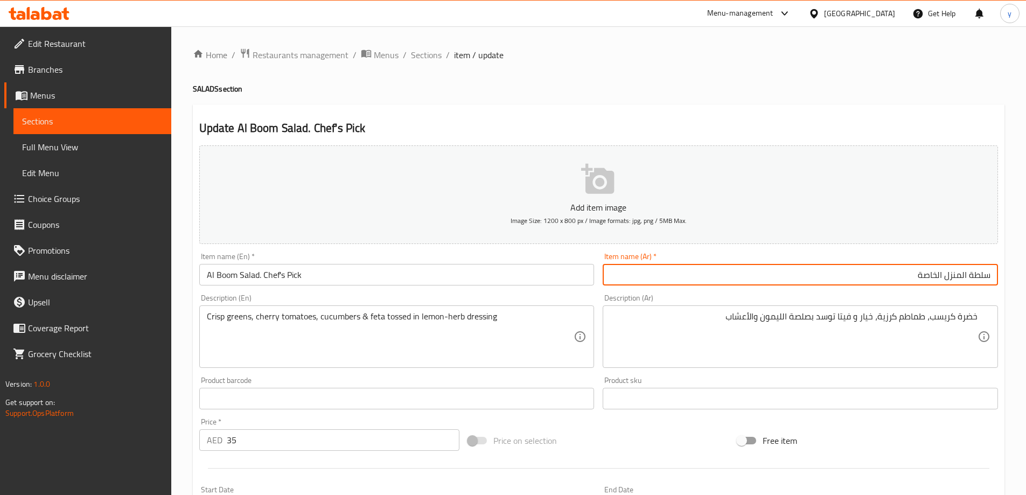
click at [966, 274] on input "سلطة المنزل الخاصة" at bounding box center [800, 275] width 395 height 22
paste input "بومال"
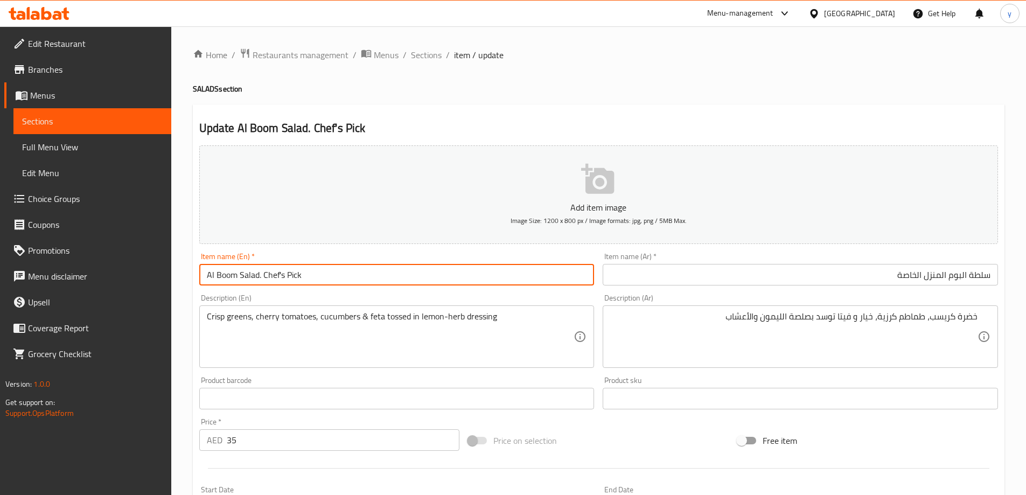
drag, startPoint x: 261, startPoint y: 279, endPoint x: 302, endPoint y: 297, distance: 44.4
click at [308, 300] on div "Add item image Image Size: 1200 x 800 px / Image formats: jpg, png / 5MB Max. I…" at bounding box center [599, 373] width 808 height 464
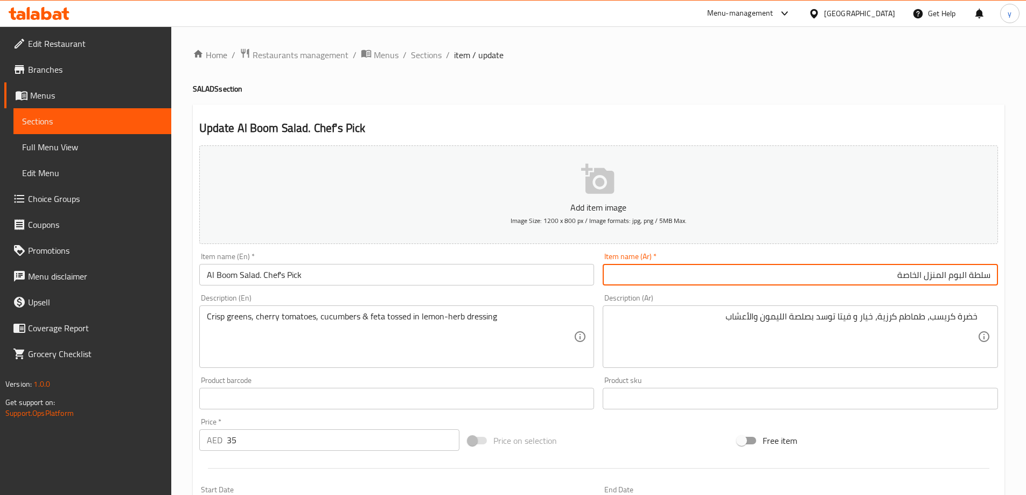
drag, startPoint x: 945, startPoint y: 279, endPoint x: 850, endPoint y: 299, distance: 97.4
click at [850, 299] on div "Add item image Image Size: 1200 x 800 px / Image formats: jpg, png / 5MB Max. I…" at bounding box center [599, 373] width 808 height 464
click at [854, 272] on input "سلطة البوم المنزل الخاصة" at bounding box center [800, 275] width 395 height 22
drag, startPoint x: 946, startPoint y: 276, endPoint x: 841, endPoint y: 270, distance: 105.3
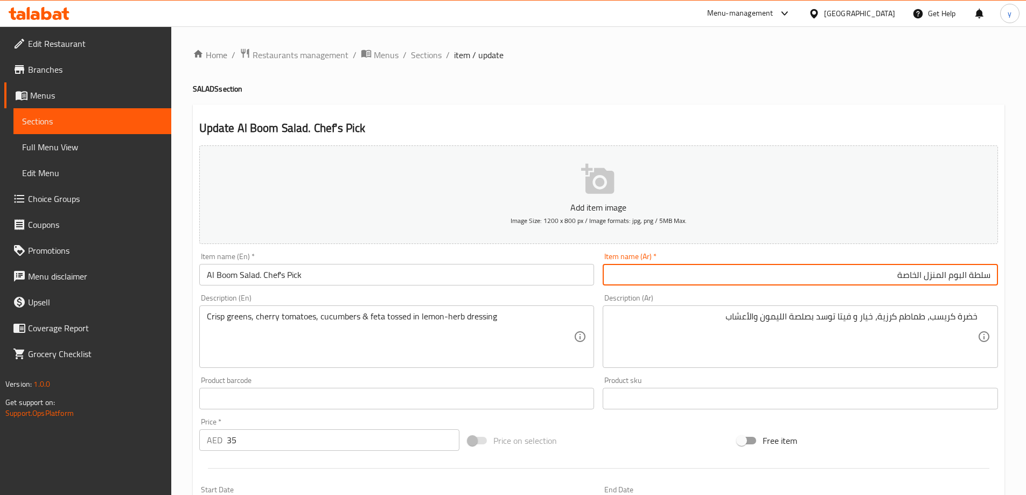
click at [853, 276] on input "سلطة البوم المنزل الخاصة" at bounding box center [800, 275] width 395 height 22
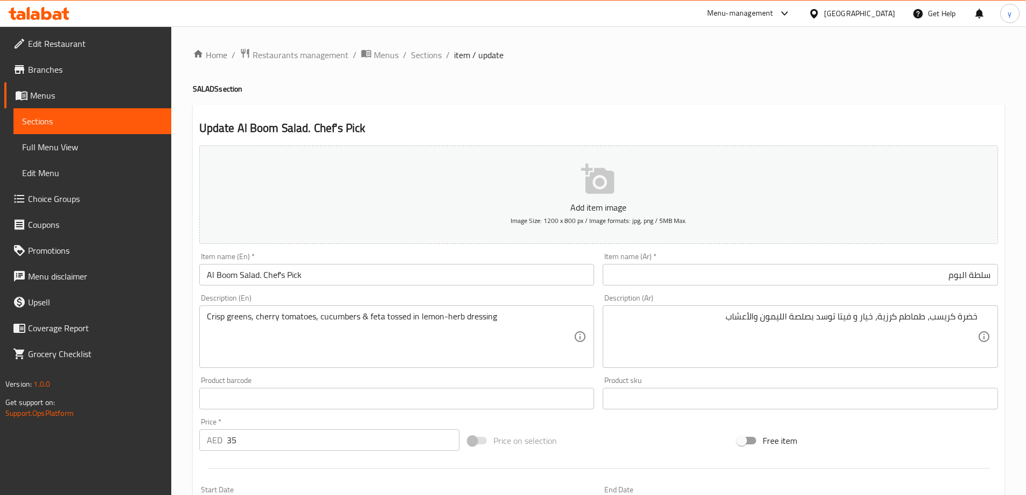
click at [855, 273] on input "سلطة البوم" at bounding box center [800, 275] width 395 height 22
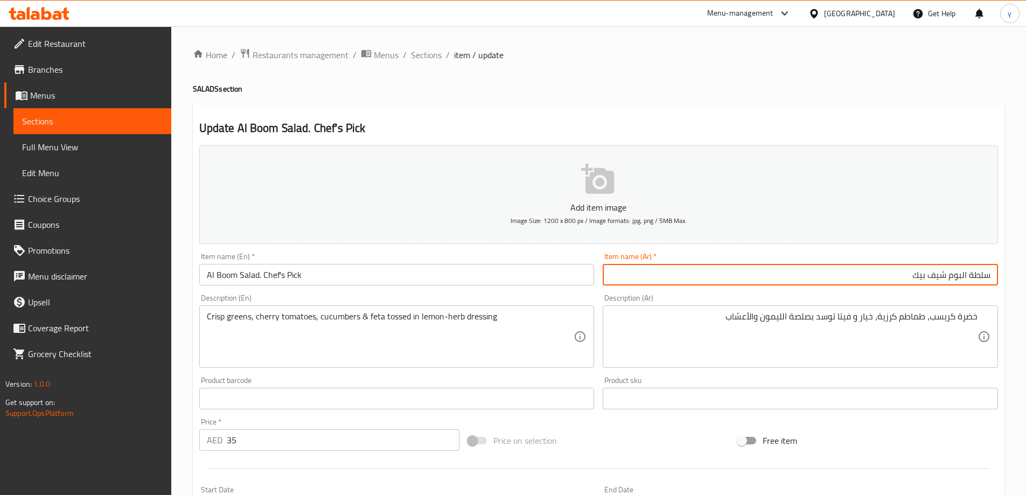
drag, startPoint x: 948, startPoint y: 274, endPoint x: 911, endPoint y: 273, distance: 36.7
click at [911, 273] on input "سلطة البوم شيف بيك" at bounding box center [800, 275] width 395 height 22
type input "سلطة البوم شيف بيك"
click at [901, 271] on input "سلطة البوم شيف بيك" at bounding box center [800, 275] width 395 height 22
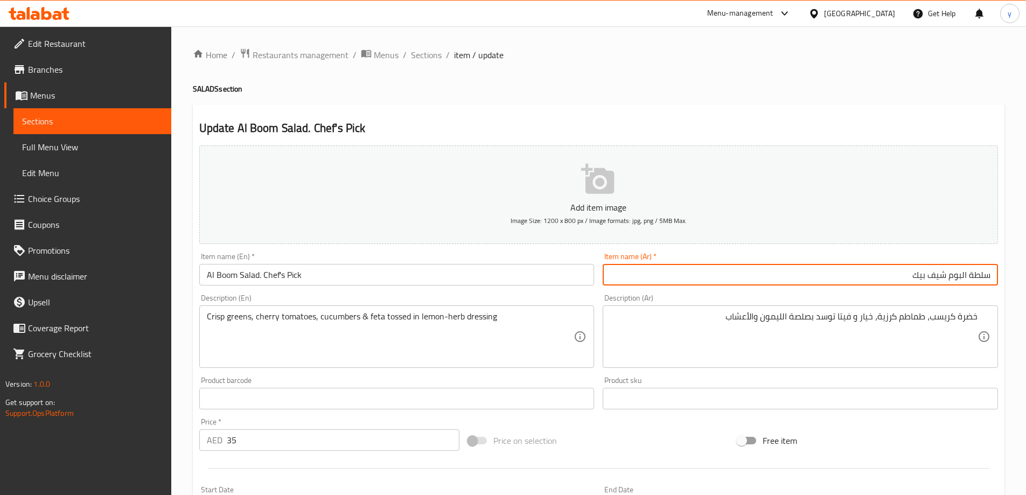
click at [901, 271] on input "سلطة البوم شيف بيك" at bounding box center [800, 275] width 395 height 22
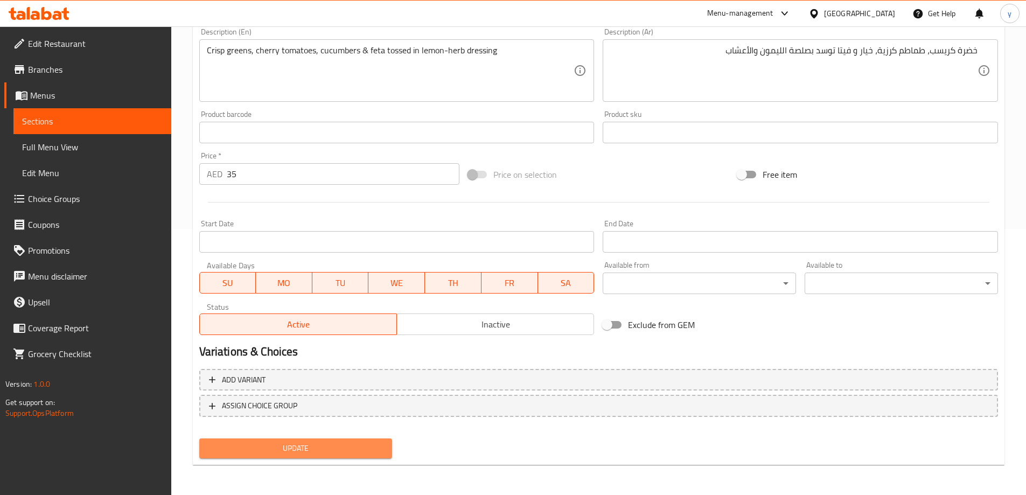
click at [300, 443] on span "Update" at bounding box center [296, 448] width 176 height 13
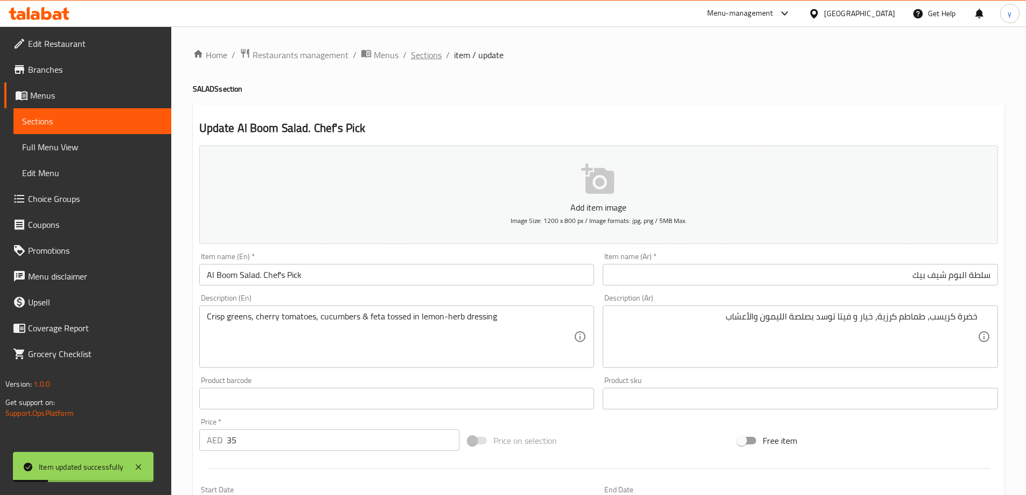
click at [432, 59] on span "Sections" at bounding box center [426, 54] width 31 height 13
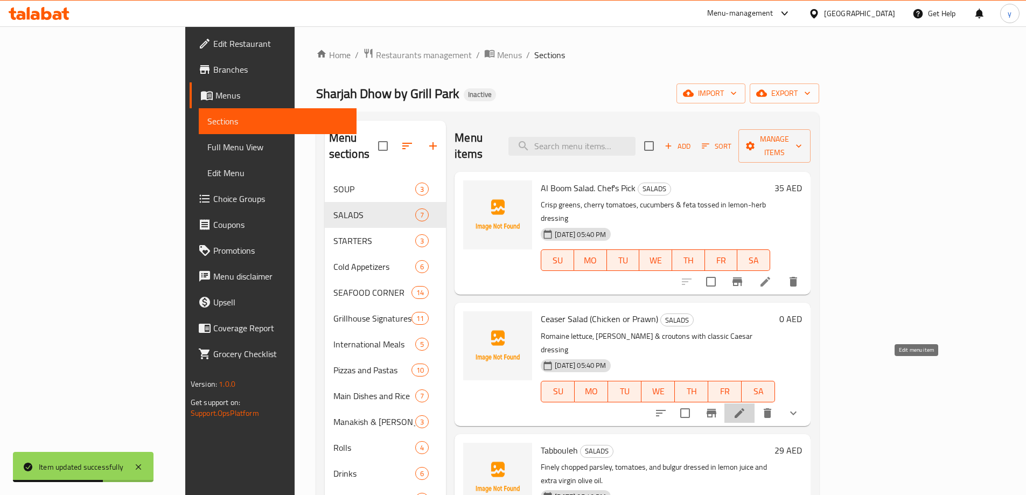
click at [746, 407] on icon at bounding box center [739, 413] width 13 height 13
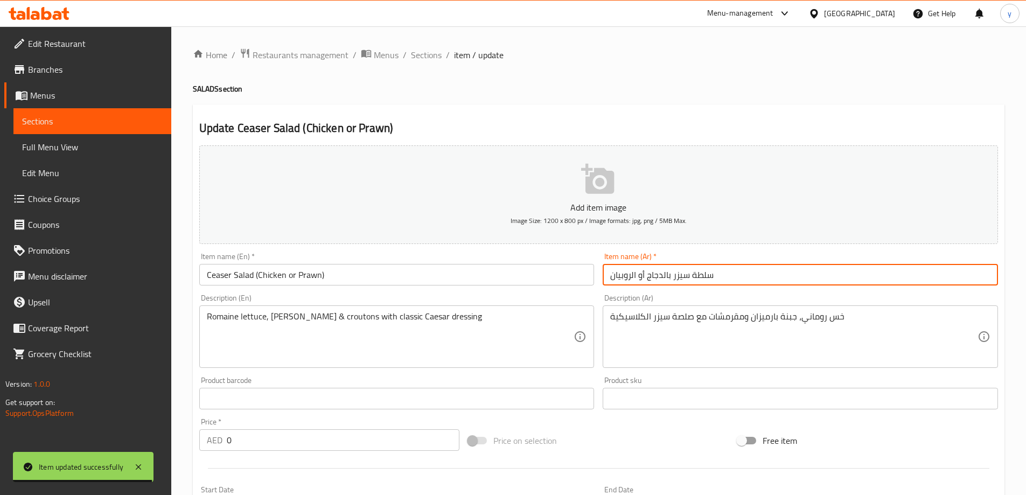
click at [757, 275] on input "سلطة سيزر بالدجاج أو الروبيان" at bounding box center [800, 275] width 395 height 22
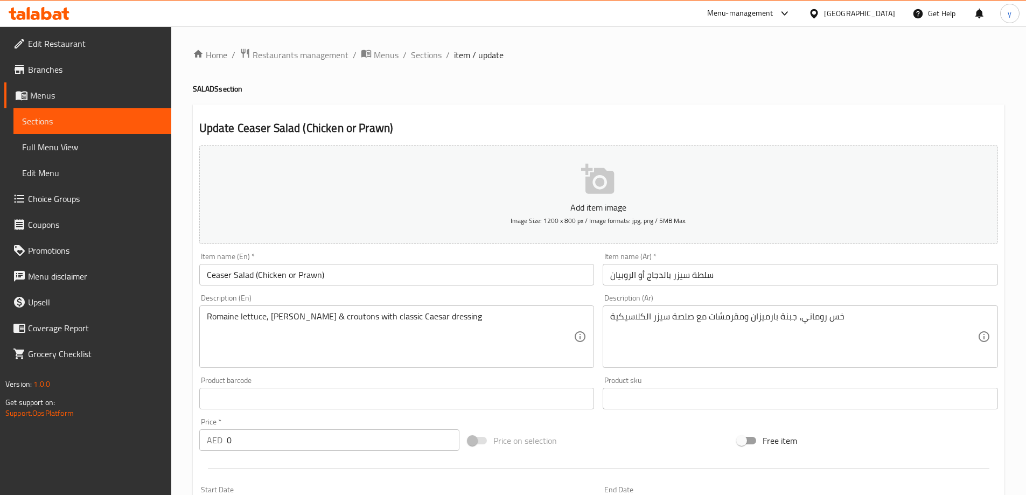
click at [269, 275] on input "Ceaser Salad (Chicken or Prawn)" at bounding box center [396, 275] width 395 height 22
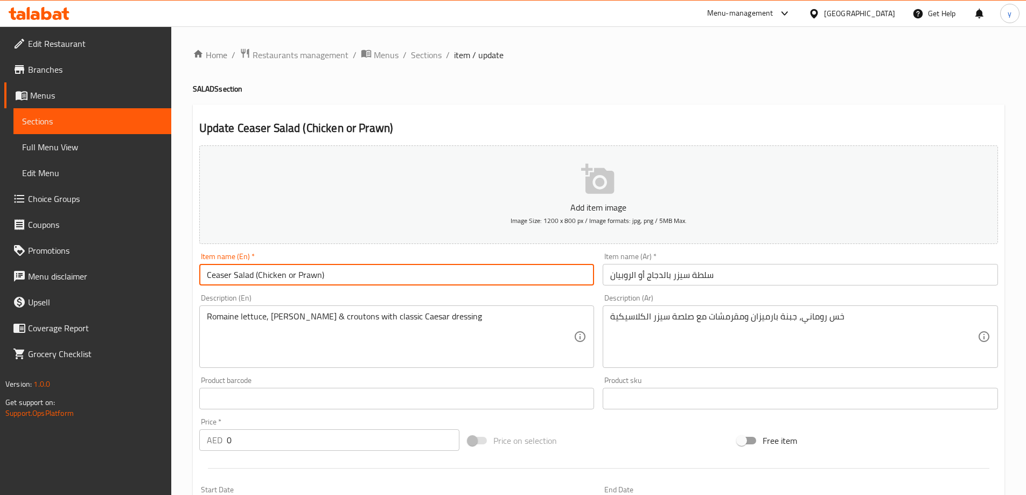
click at [269, 275] on input "Ceaser Salad (Chicken or Prawn)" at bounding box center [396, 275] width 395 height 22
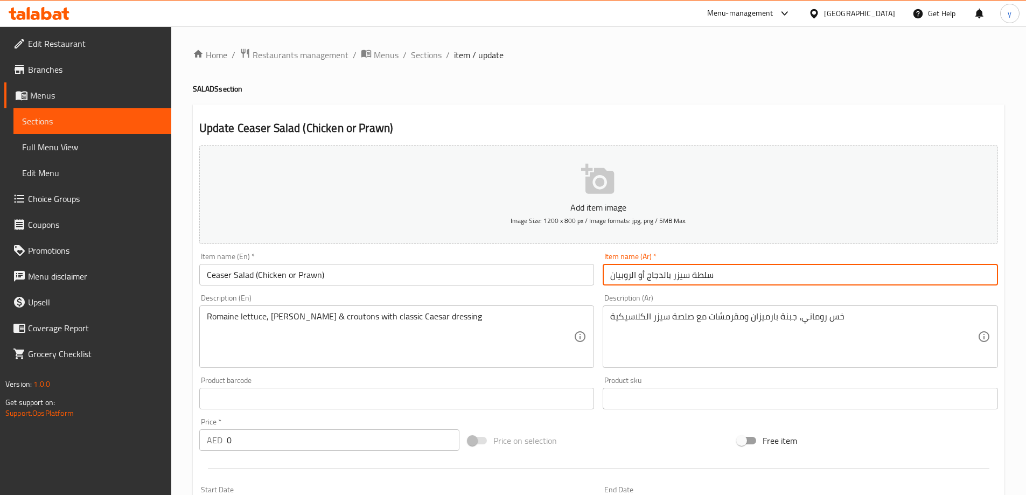
drag, startPoint x: 664, startPoint y: 277, endPoint x: 648, endPoint y: 279, distance: 16.3
click at [648, 279] on input "سلطة سيزر بالدجاج أو الروبيان" at bounding box center [800, 275] width 395 height 22
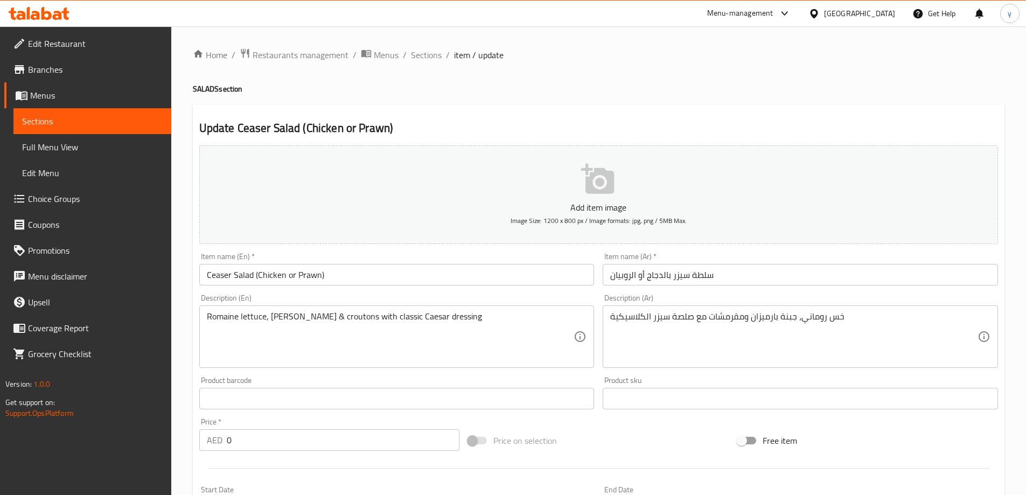
click at [308, 278] on input "Ceaser Salad (Chicken or Prawn)" at bounding box center [396, 275] width 395 height 22
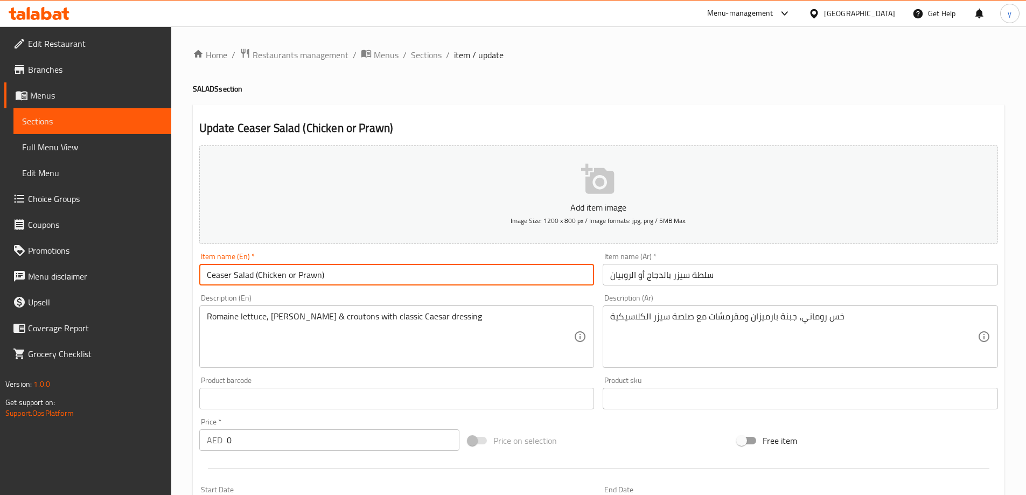
click at [308, 278] on input "Ceaser Salad (Chicken or Prawn)" at bounding box center [396, 275] width 395 height 22
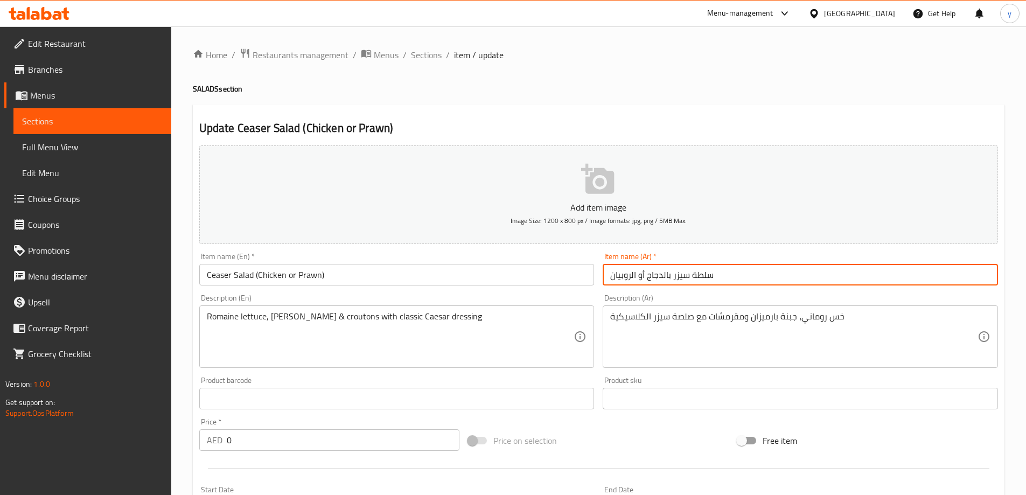
drag, startPoint x: 629, startPoint y: 279, endPoint x: 619, endPoint y: 280, distance: 10.8
click at [619, 280] on input "سلطة سيزر بالدجاج أو الروبيان" at bounding box center [800, 275] width 395 height 22
drag, startPoint x: 631, startPoint y: 279, endPoint x: 609, endPoint y: 280, distance: 21.6
click at [609, 280] on input "سلطة سيزر بالدجاج أو الروبيان" at bounding box center [800, 275] width 395 height 22
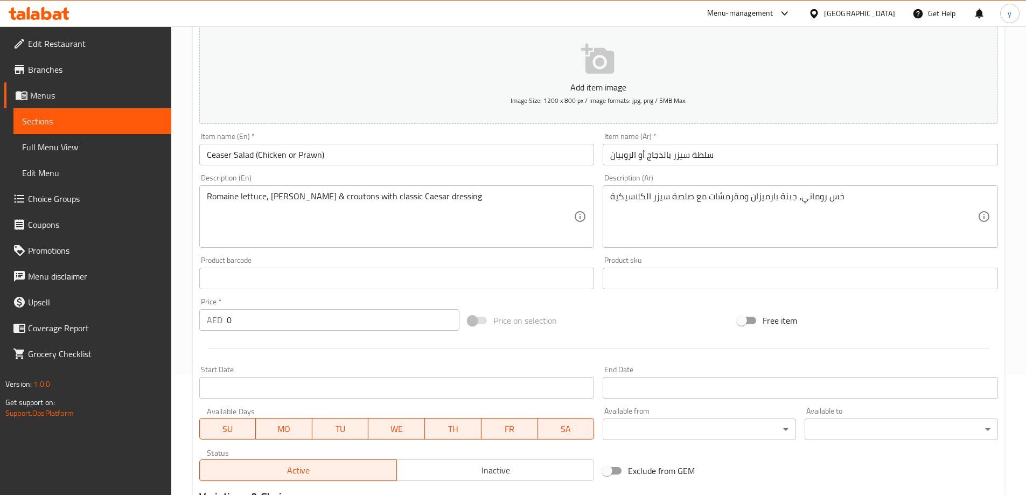
scroll to position [290, 0]
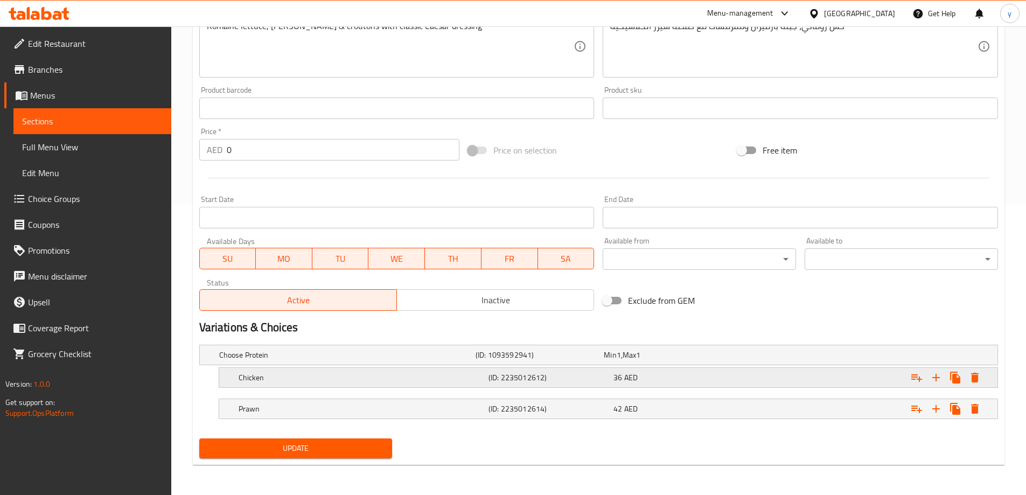
click at [568, 360] on h5 "(ID: 2235012612)" at bounding box center [538, 355] width 124 height 11
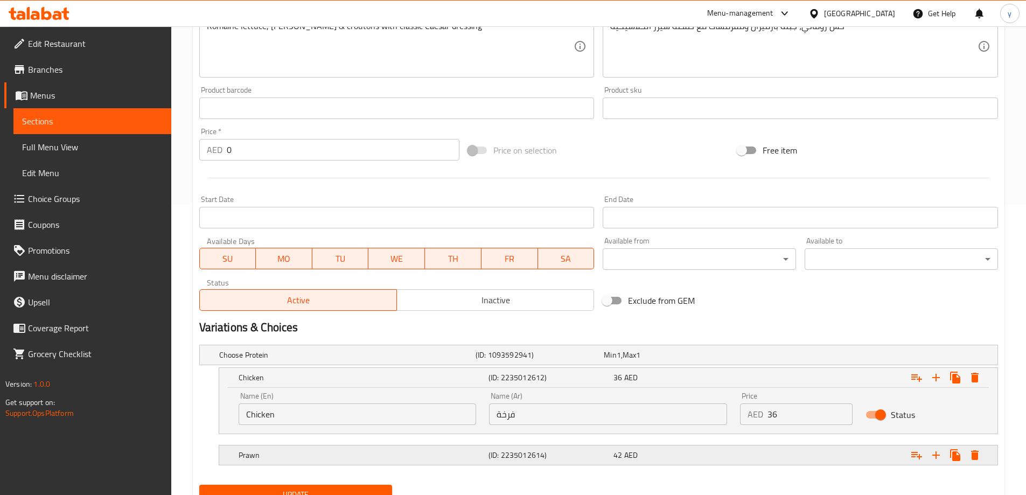
click at [538, 367] on div "Prawn (ID: 2235012614) 42 AED" at bounding box center [602, 355] width 770 height 24
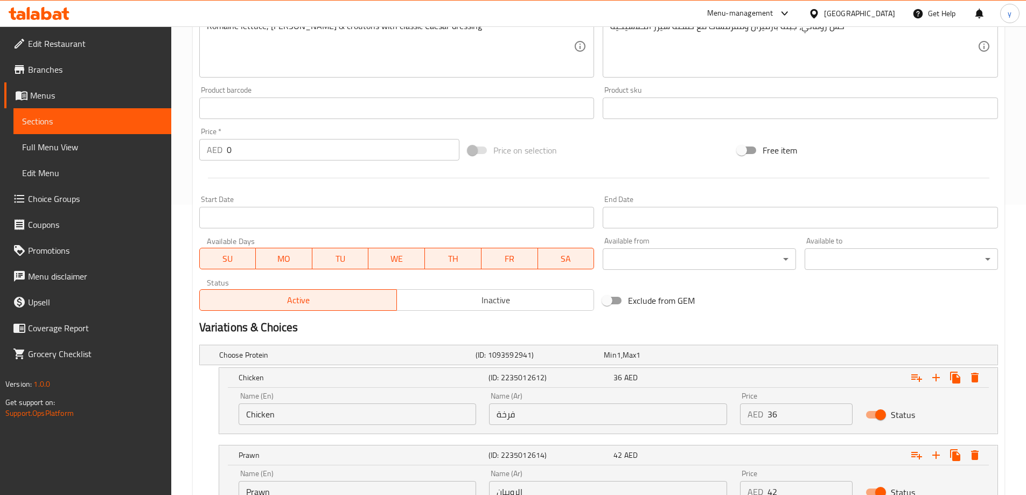
click at [529, 411] on input "فرخة" at bounding box center [608, 415] width 238 height 22
type input "]"
type input "دجاج"
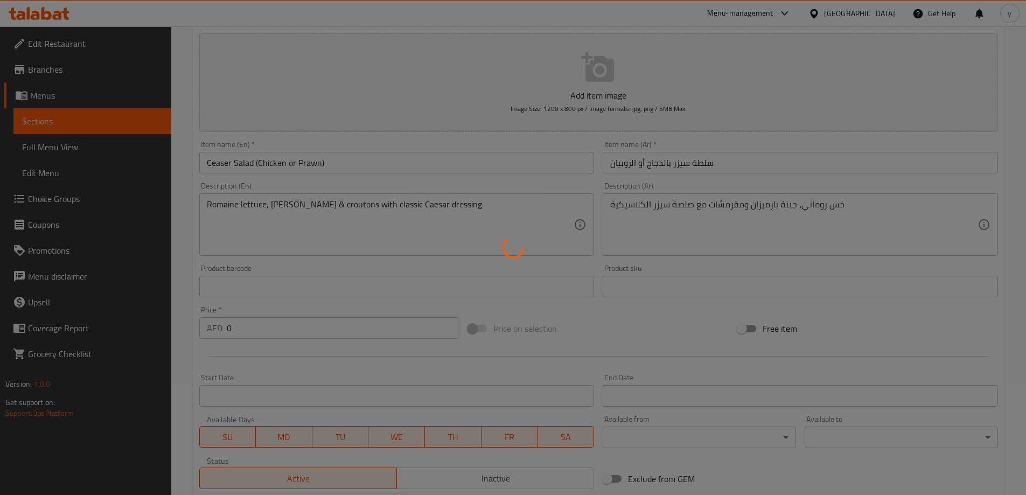
scroll to position [75, 0]
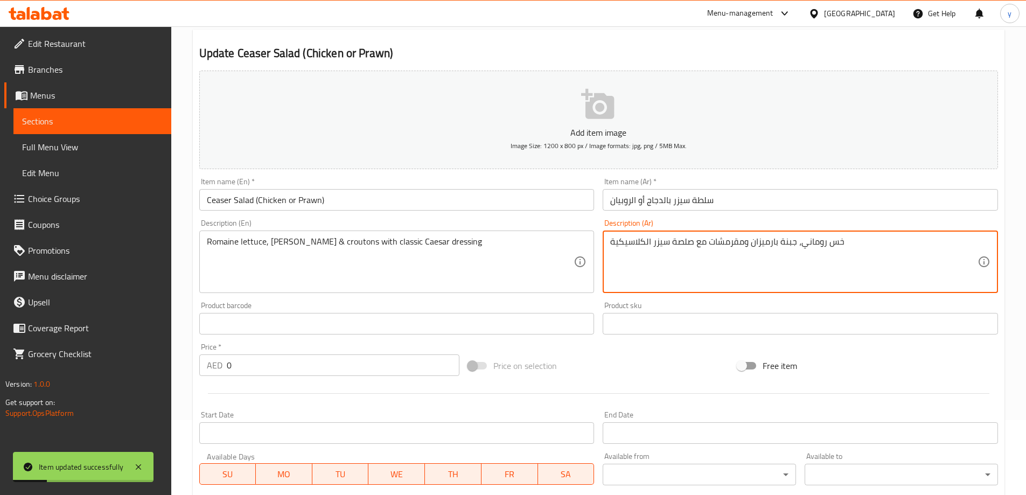
click at [815, 245] on textarea "خس روماني، جبنة بارميزان ومقرمشات مع صلصة سيزر الكلاسيكية" at bounding box center [793, 262] width 367 height 51
click at [789, 241] on textarea "خس روماني، جبنة بارميزان ومقرمشات مع صلصة سيزر الكلاسيكية" at bounding box center [793, 262] width 367 height 51
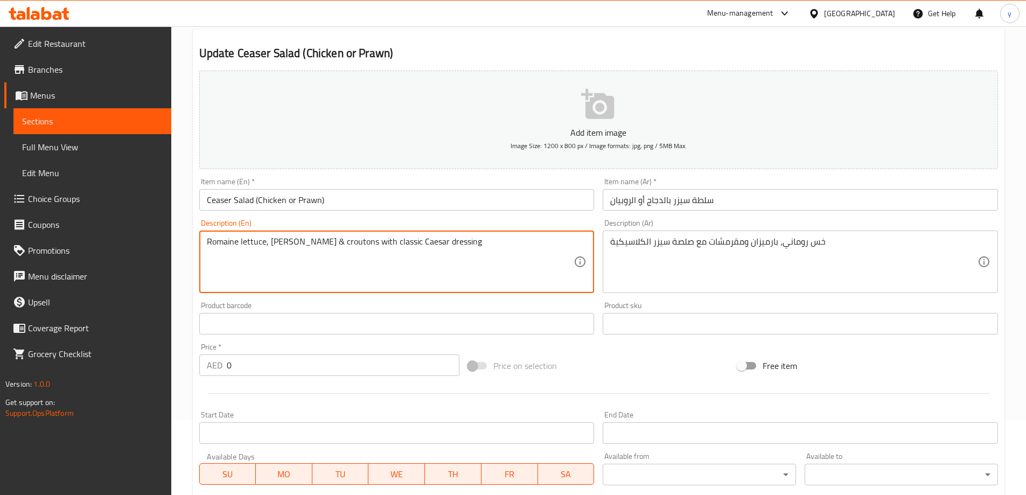
click at [334, 244] on textarea "Romaine lettuce, [PERSON_NAME] & croutons with classic Caesar dressing" at bounding box center [390, 262] width 367 height 51
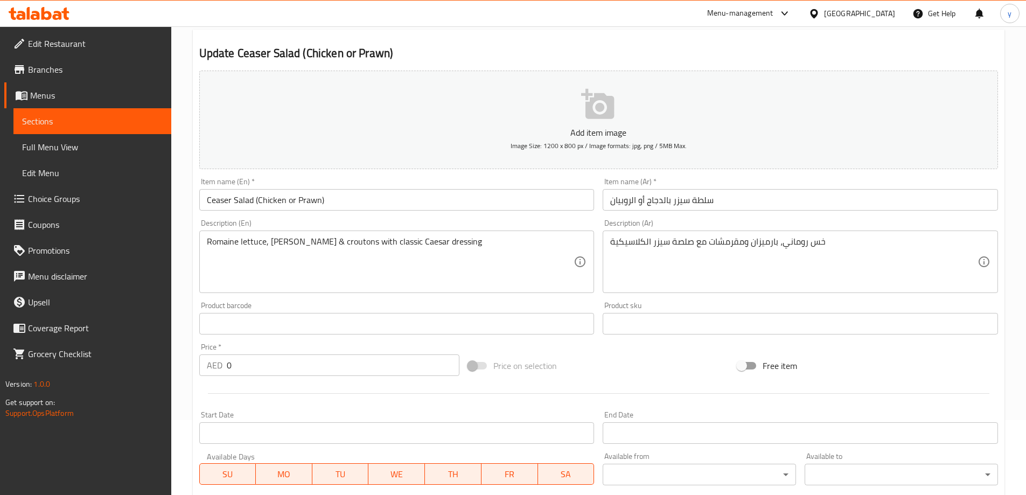
click at [725, 235] on div "خس روماني، بارميزان ومقرمشات مع صلصة سيزر الكلاسيكية Description (Ar)" at bounding box center [800, 262] width 395 height 63
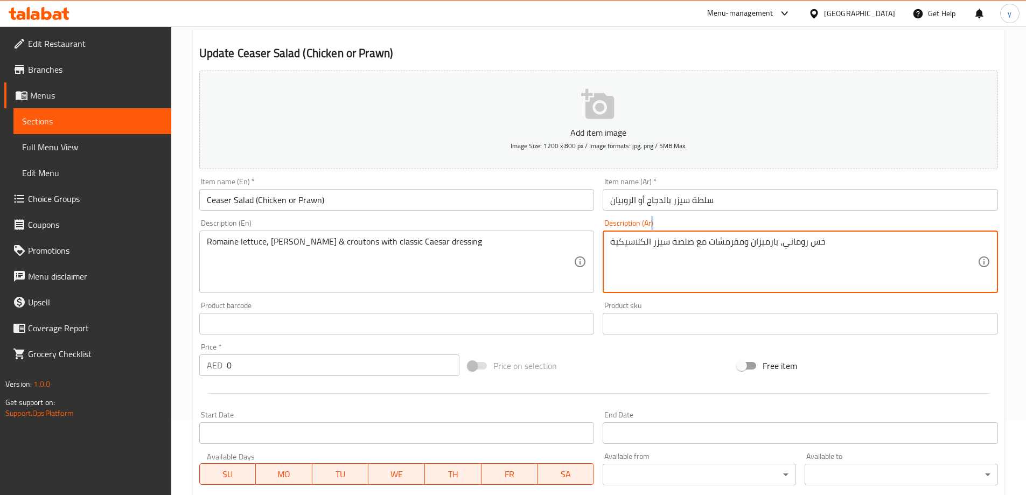
click at [725, 235] on div "خس روماني، بارميزان ومقرمشات مع صلصة سيزر الكلاسيكية Description (Ar)" at bounding box center [800, 262] width 395 height 63
click at [725, 244] on textarea "خس روماني، بارميزان ومقرمشات مع صلصة سيزر الكلاسيكية" at bounding box center [793, 262] width 367 height 51
click at [749, 244] on textarea "خس روماني، بارميزان ومقرمشات مع صلصة سيزر الكلاسيكية" at bounding box center [793, 262] width 367 height 51
drag, startPoint x: 744, startPoint y: 245, endPoint x: 707, endPoint y: 247, distance: 36.7
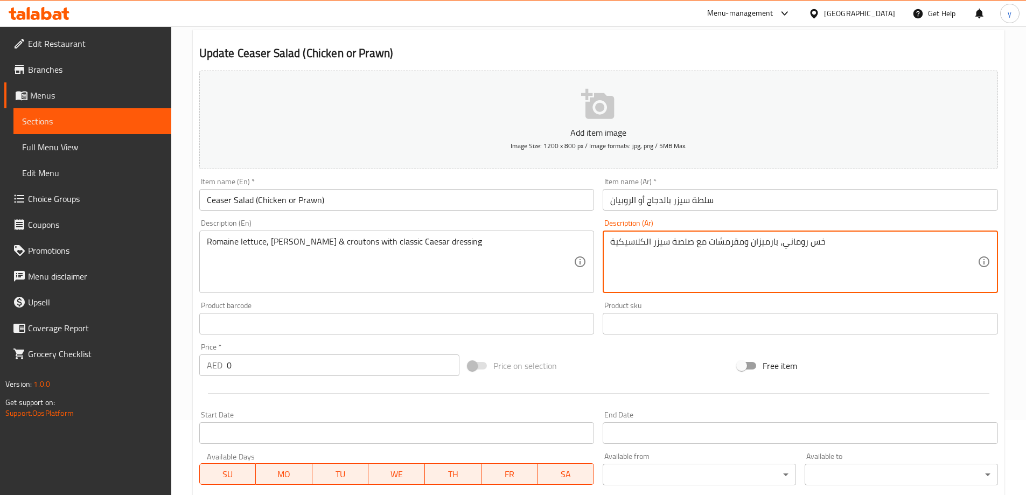
click at [707, 247] on textarea "خس روماني، بارميزان ومقرمشات مع صلصة سيزر الكلاسيكية" at bounding box center [793, 262] width 367 height 51
paste textarea "خبز محمص"
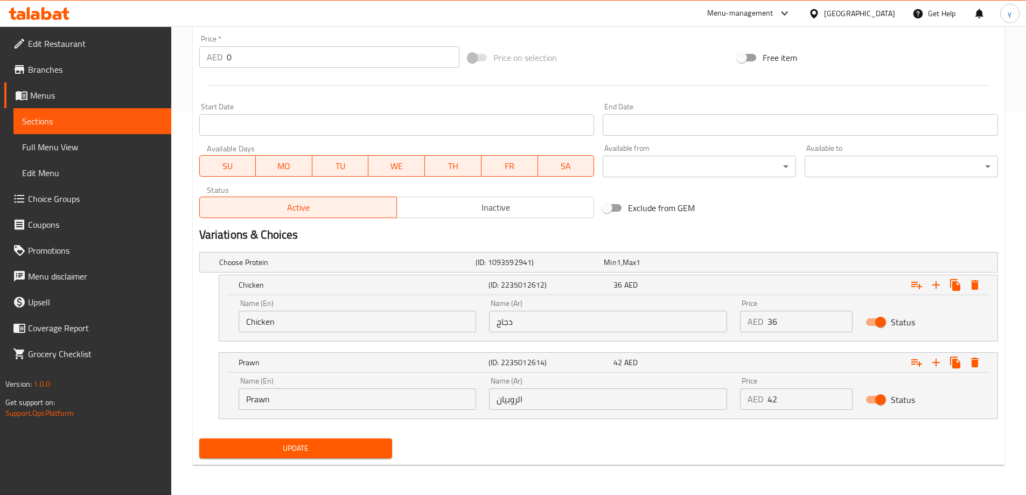
type textarea "خس روماني، بارميزان وخبز محمص مع صلصة سيزر الكلاسيكية"
click at [360, 459] on div "Update" at bounding box center [296, 448] width 202 height 29
click at [358, 452] on span "Update" at bounding box center [296, 448] width 176 height 13
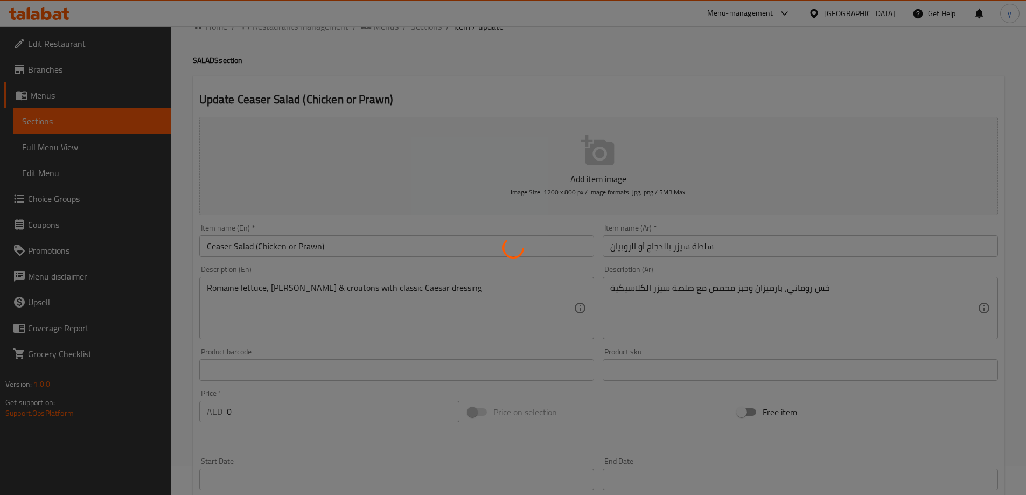
scroll to position [0, 0]
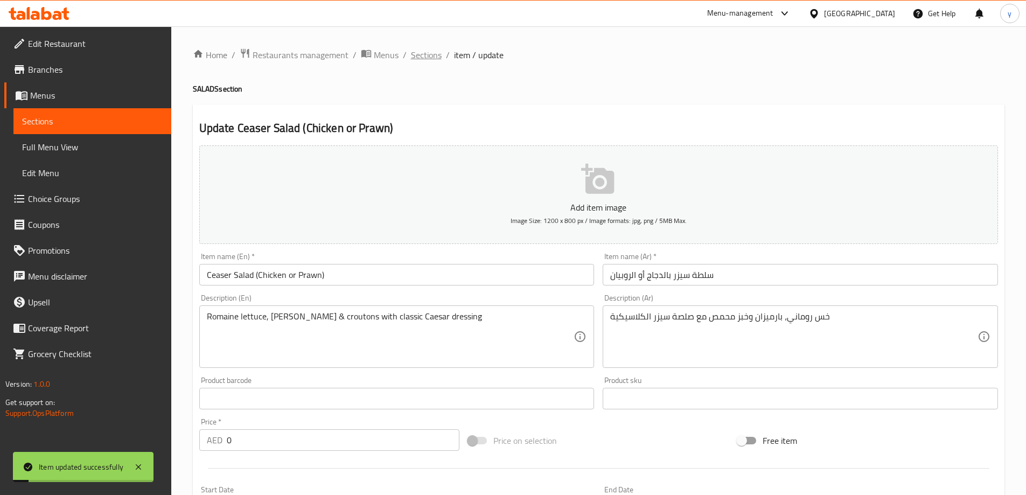
click at [425, 57] on span "Sections" at bounding box center [426, 54] width 31 height 13
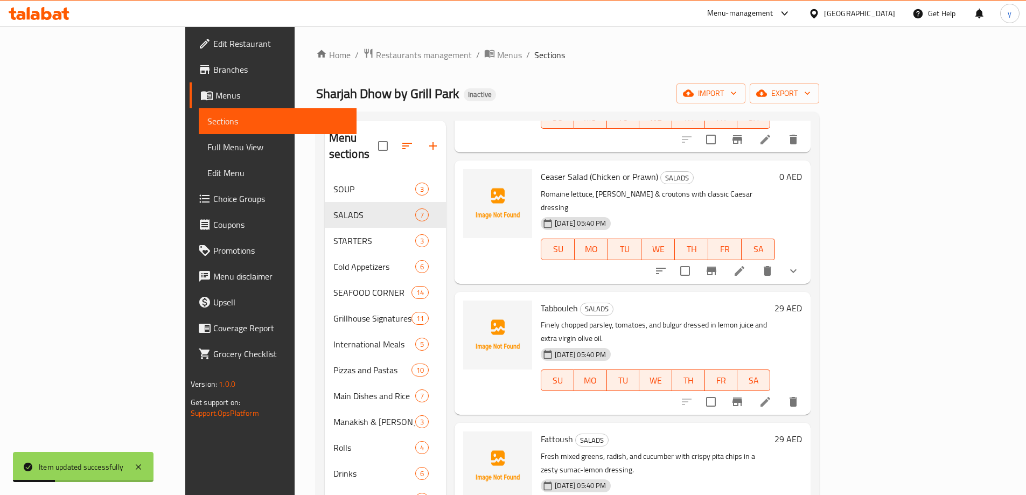
scroll to position [162, 0]
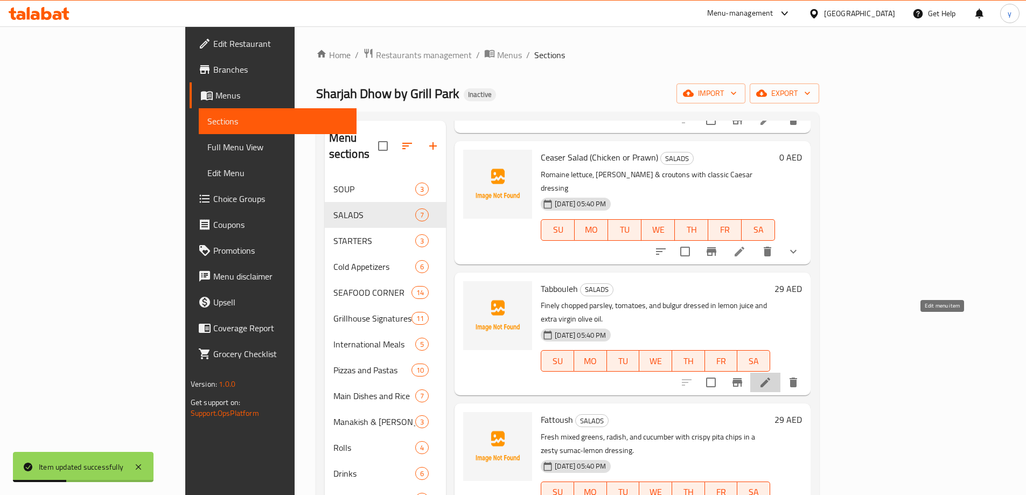
click at [772, 376] on icon at bounding box center [765, 382] width 13 height 13
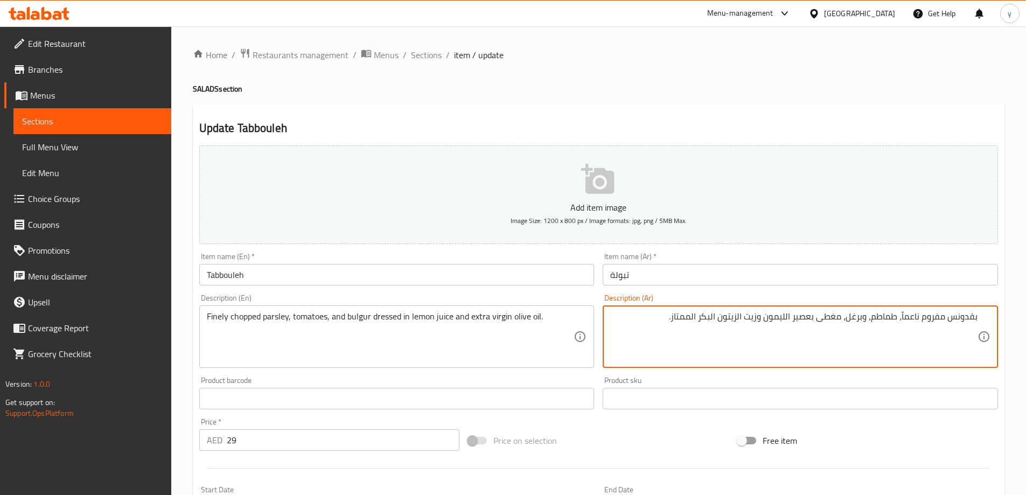
click at [933, 316] on textarea "بقدونس مفروم ناعماً، طماطم، وبرغل، مغطى بعصير الليمون وزيت الزيتون البكر الممتا…" at bounding box center [793, 336] width 367 height 51
type textarea "بقدونس مقطع ناعماً، طماطم، وبرغل، مغطى بعصير الليمون وزيت الزيتون البكر الممتاز."
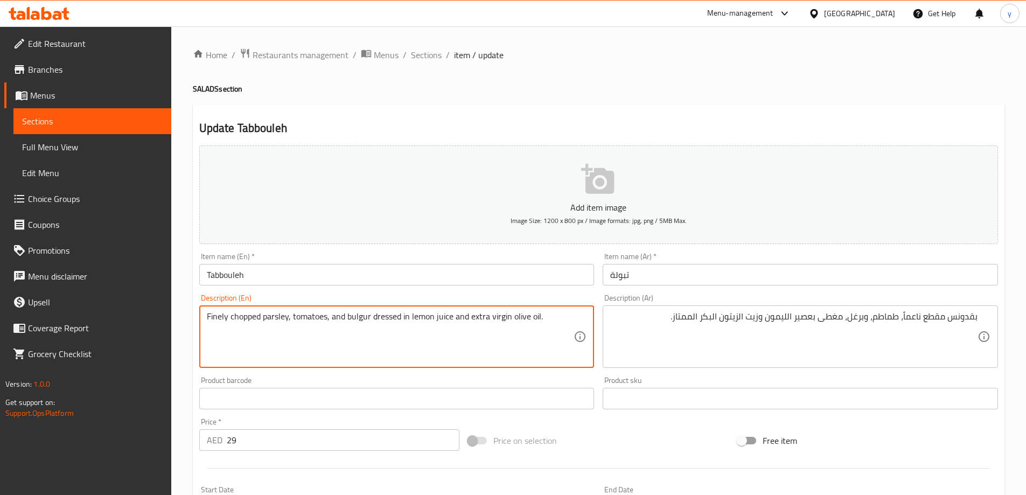
click at [390, 319] on textarea "Finely chopped parsley, tomatoes, and bulgur dressed in lemon juice and extra v…" at bounding box center [390, 336] width 367 height 51
click at [452, 312] on textarea "Finely chopped parsley, tomatoes, and bulgur dressed in lemon juice and extra v…" at bounding box center [390, 336] width 367 height 51
drag, startPoint x: 373, startPoint y: 321, endPoint x: 541, endPoint y: 334, distance: 168.1
click at [541, 334] on textarea "Finely chopped parsley, tomatoes, and bulgur dressed in lemon juice and extra v…" at bounding box center [390, 336] width 367 height 51
click at [392, 322] on textarea "Finely chopped parsley, tomatoes, and bulgur dressed in lemon juice and extra v…" at bounding box center [390, 336] width 367 height 51
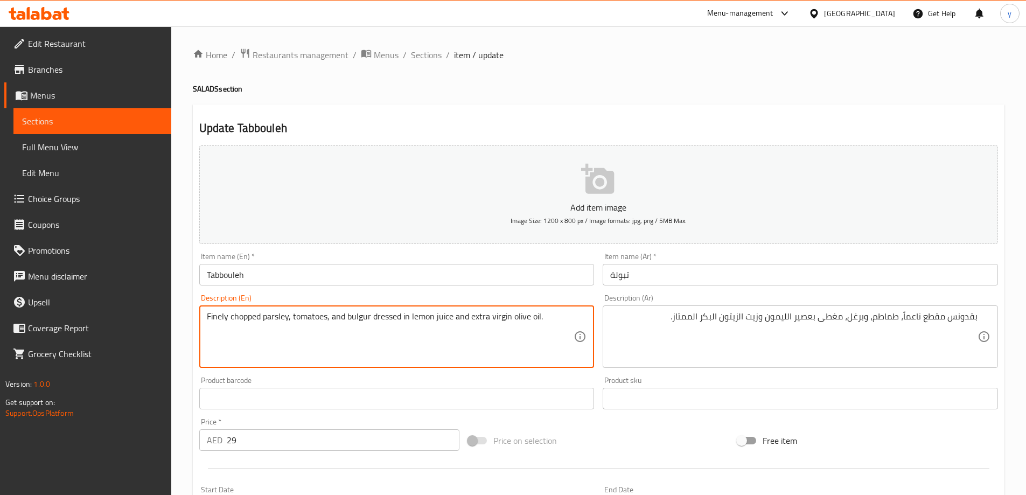
click at [391, 322] on textarea "Finely chopped parsley, tomatoes, and bulgur dressed in lemon juice and extra v…" at bounding box center [390, 336] width 367 height 51
drag, startPoint x: 450, startPoint y: 321, endPoint x: 371, endPoint y: 317, distance: 78.8
type textarea "Finely chopped parsley, tomatoes, and bulgur dressed in lemon juice and extra v…"
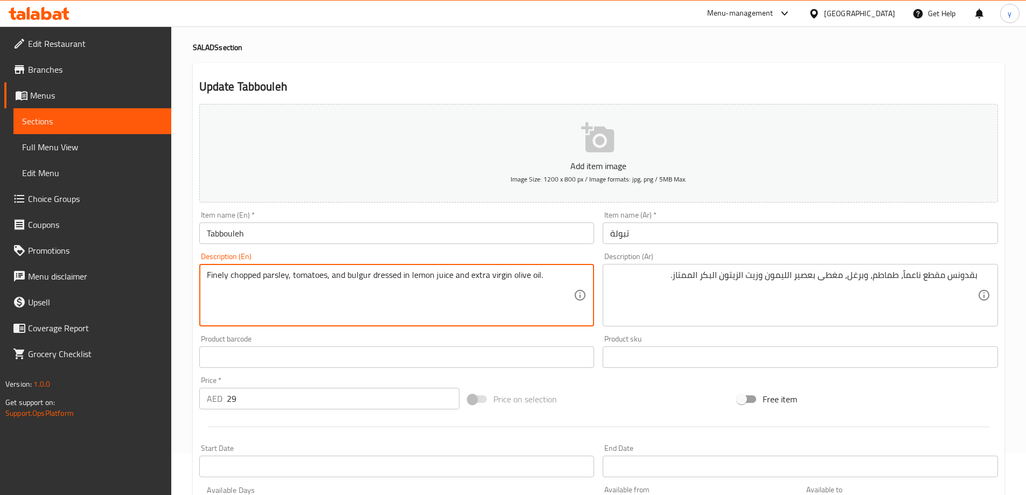
scroll to position [54, 0]
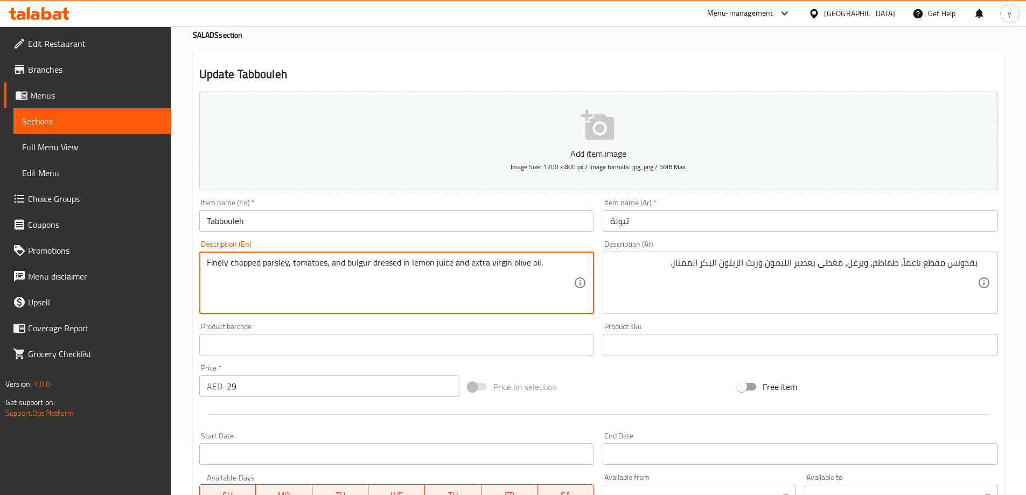
drag, startPoint x: 372, startPoint y: 265, endPoint x: 433, endPoint y: 273, distance: 61.5
click at [433, 273] on textarea "Finely chopped parsley, tomatoes, and bulgur dressed in lemon juice and extra v…" at bounding box center [390, 283] width 367 height 51
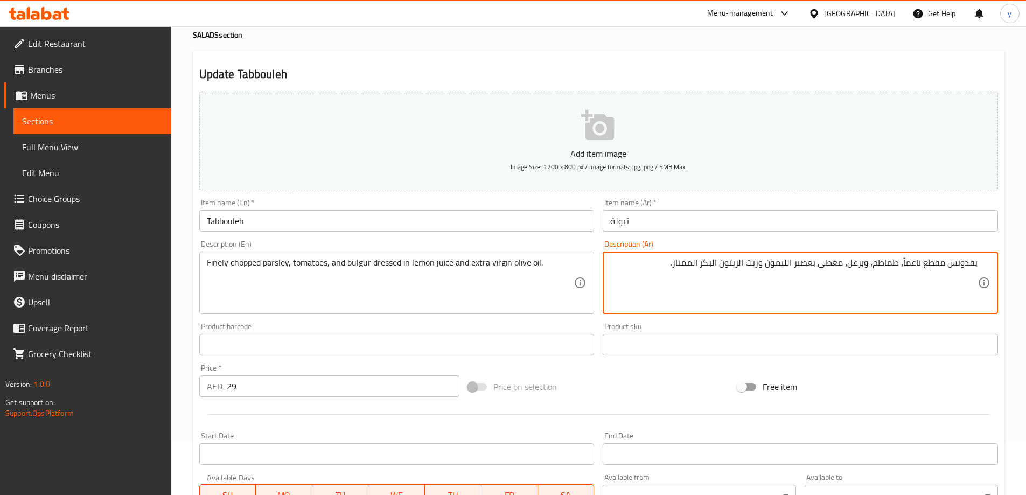
click at [836, 266] on textarea "بقدونس مقطع ناعماً، طماطم، وبرغل، مغطى بعصير الليمون وزيت الزيتون البكر الممتاز." at bounding box center [793, 283] width 367 height 51
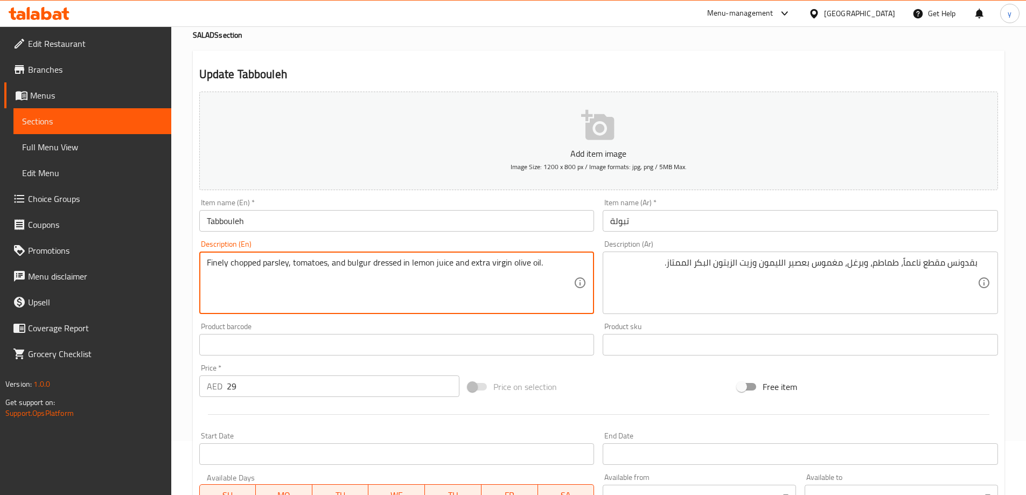
click at [497, 267] on textarea "Finely chopped parsley, tomatoes, and bulgur dressed in lemon juice and extra v…" at bounding box center [390, 283] width 367 height 51
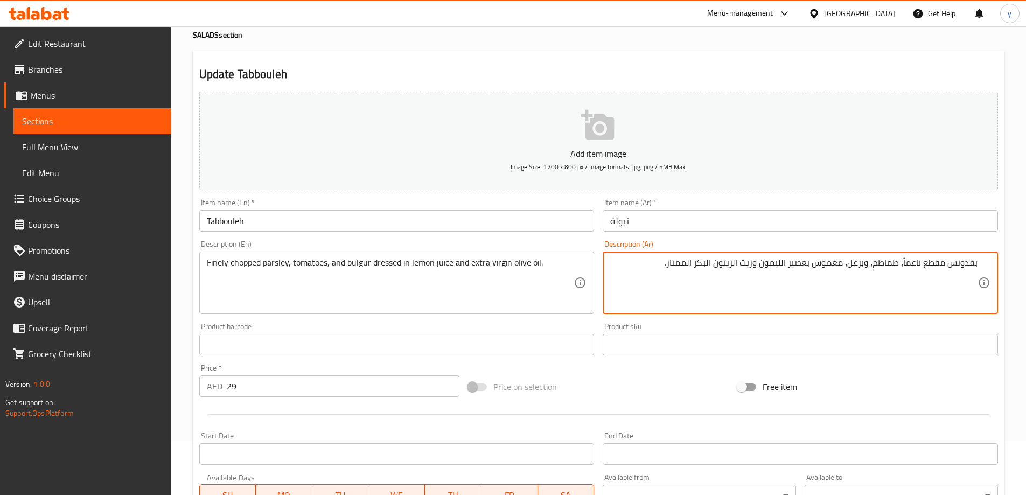
click at [682, 265] on textarea "بقدونس مقطع ناعماً، طماطم، وبرغل، مغموس بعصير الليمون وزيت الزيتون البكر الممتا…" at bounding box center [793, 283] width 367 height 51
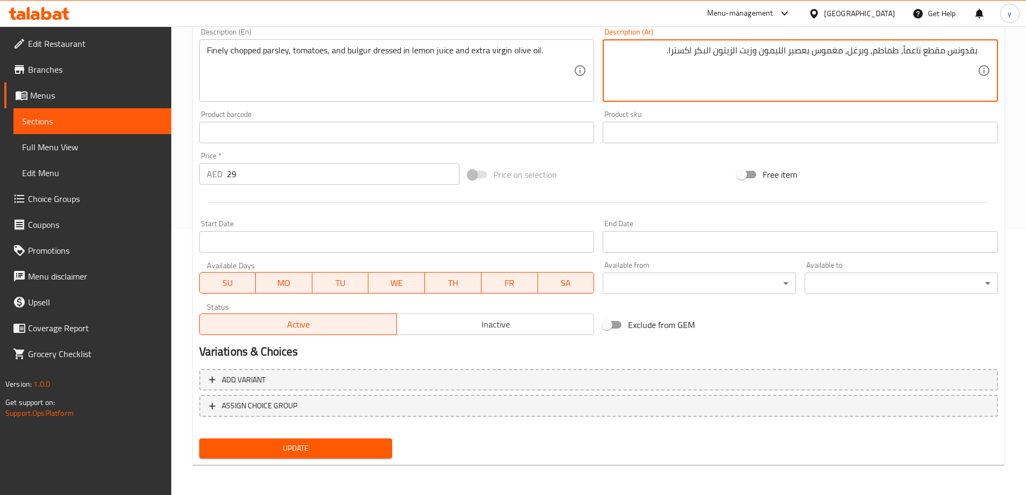
type textarea "بقدونس مقطع ناعماً، طماطم، وبرغل، مغموس بعصير الليمون وزيت الزيتون البكر اكسترا."
click at [356, 445] on span "Update" at bounding box center [296, 448] width 176 height 13
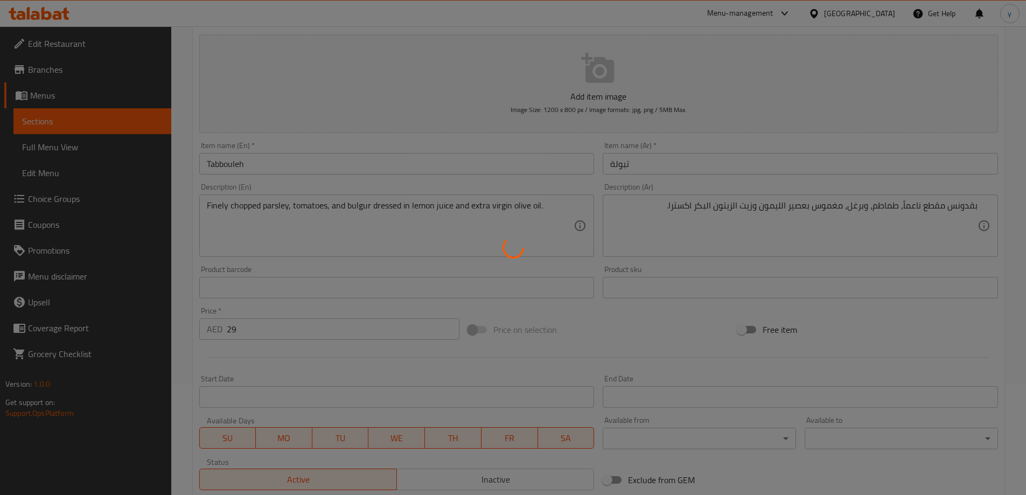
scroll to position [0, 0]
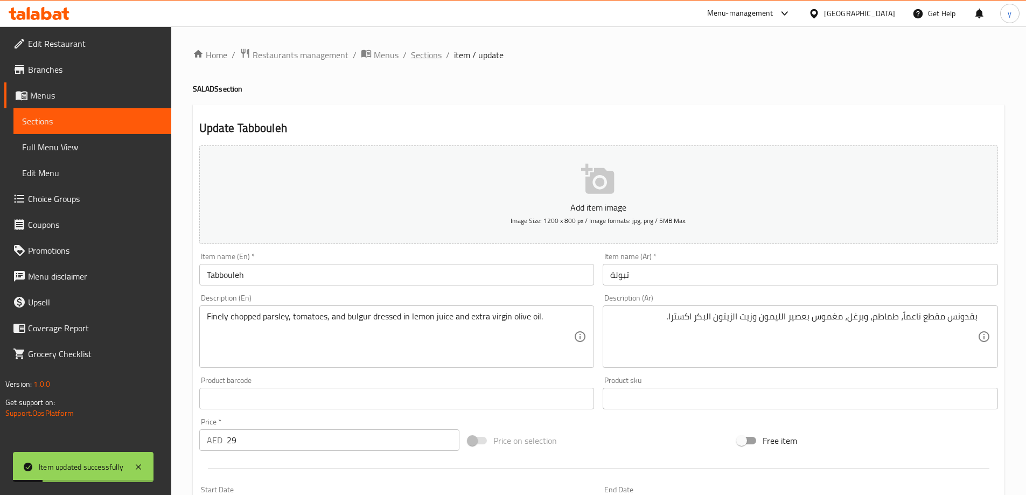
click at [428, 51] on span "Sections" at bounding box center [426, 54] width 31 height 13
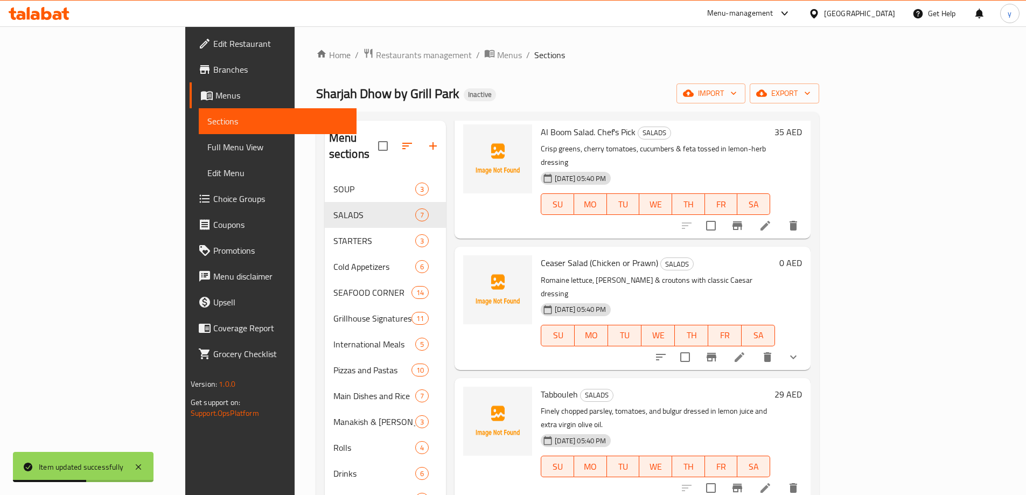
scroll to position [54, 0]
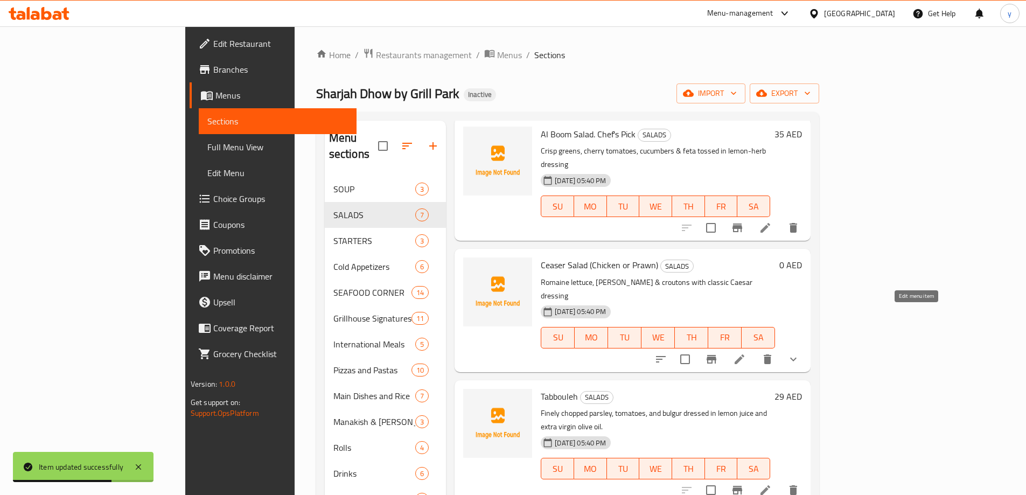
click at [746, 353] on icon at bounding box center [739, 359] width 13 height 13
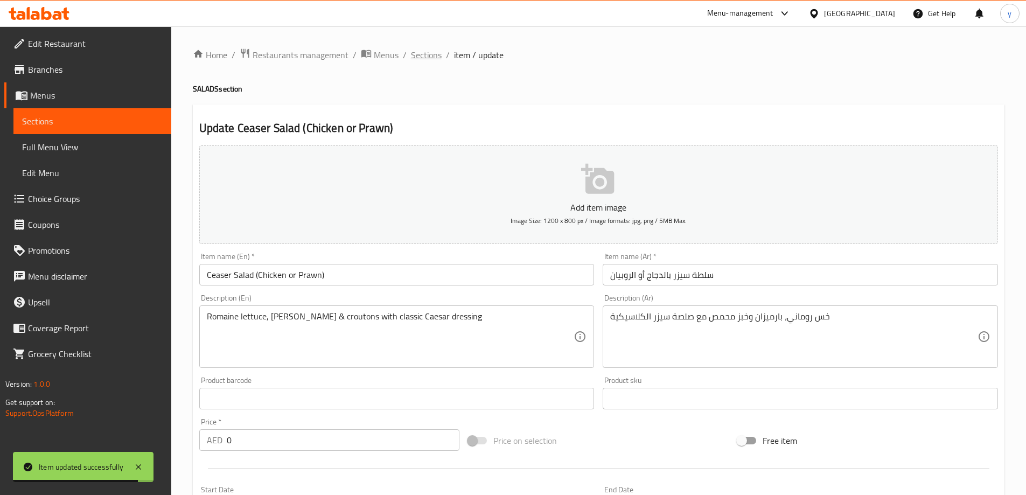
click at [414, 53] on span "Sections" at bounding box center [426, 54] width 31 height 13
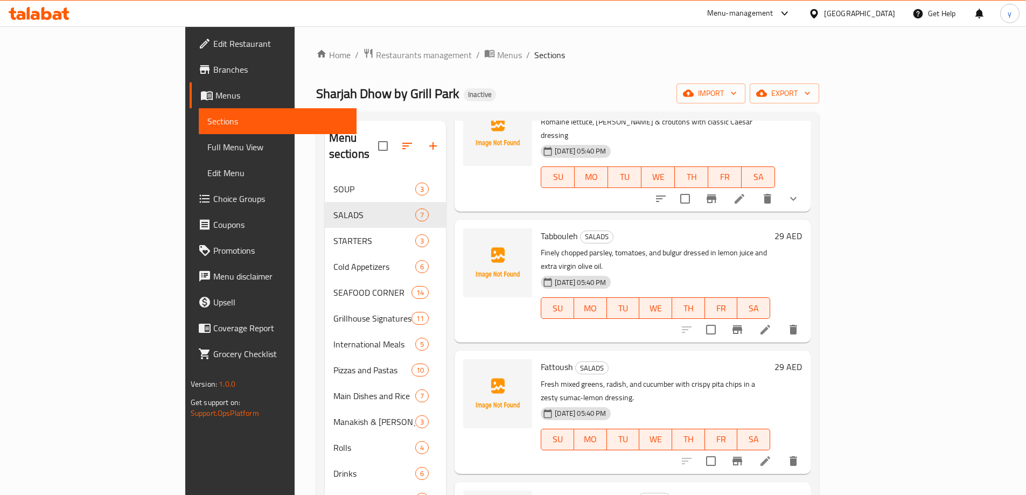
scroll to position [216, 0]
click at [772, 454] on icon at bounding box center [765, 460] width 13 height 13
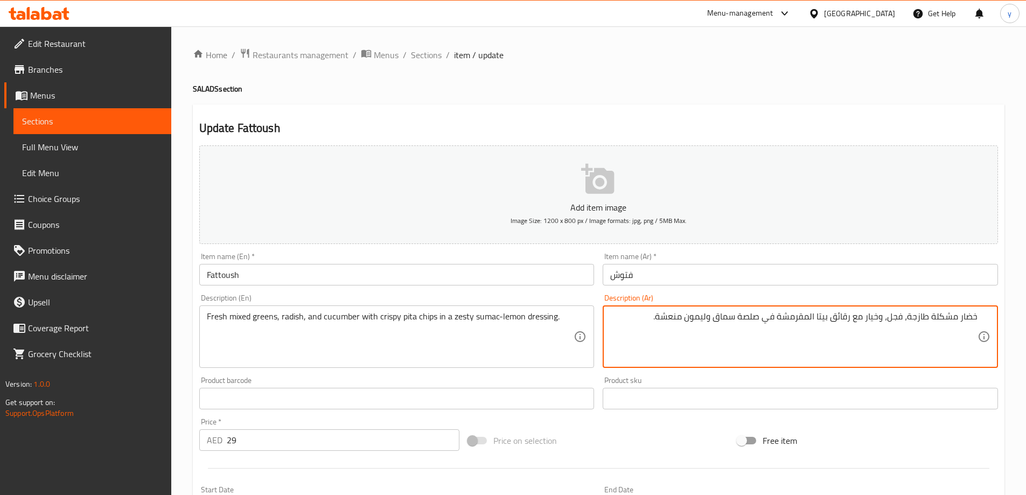
click at [971, 320] on textarea "خضار مشكلة طازجة، فجل، وخيار مع رقائق بيتا المقرمشة في صلصة سماق وليمون منعشة." at bounding box center [793, 336] width 367 height 51
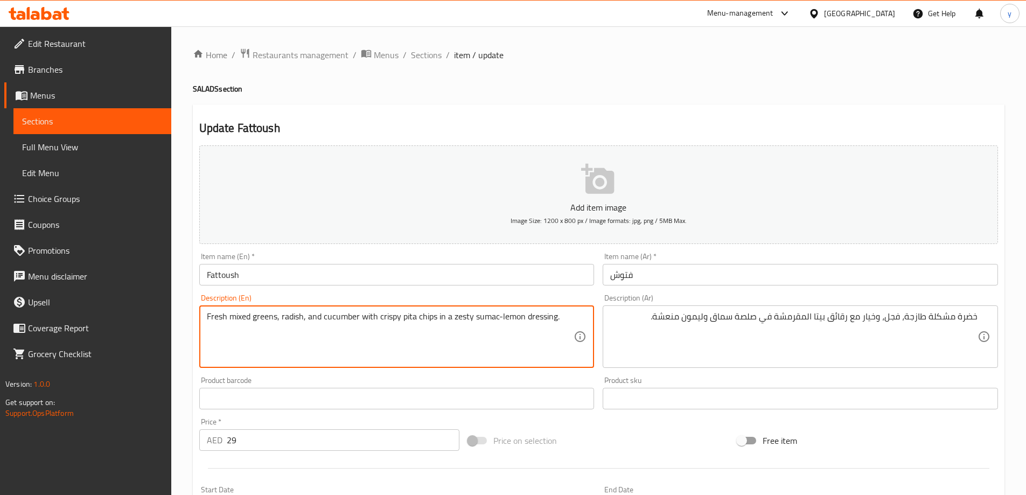
click at [287, 315] on textarea "Fresh mixed greens, radish, and cucumber with crispy pita chips in a zesty suma…" at bounding box center [390, 336] width 367 height 51
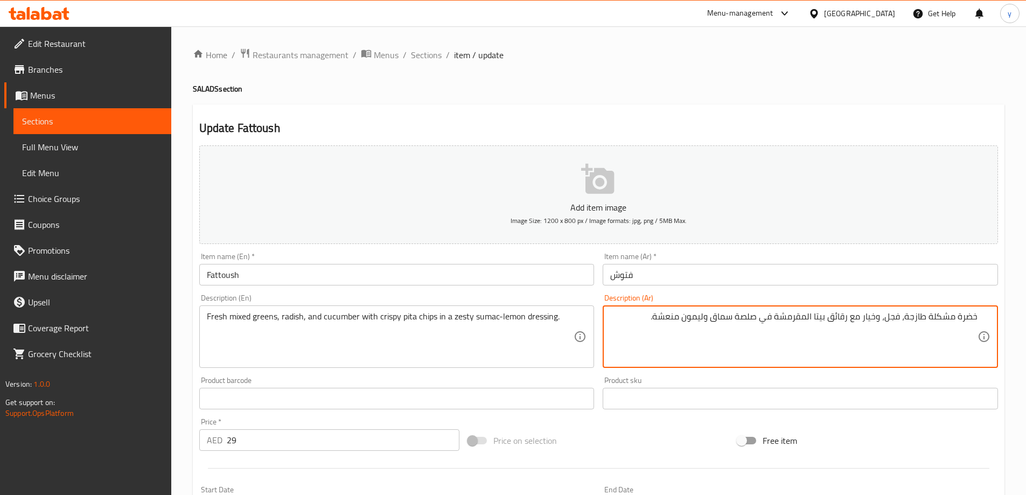
click at [668, 315] on textarea "خضرة مشكلة طازجة، فجل، وخيار مع رقائق بيتا المقرمشة في صلصة سماق وليمون منعشة." at bounding box center [793, 336] width 367 height 51
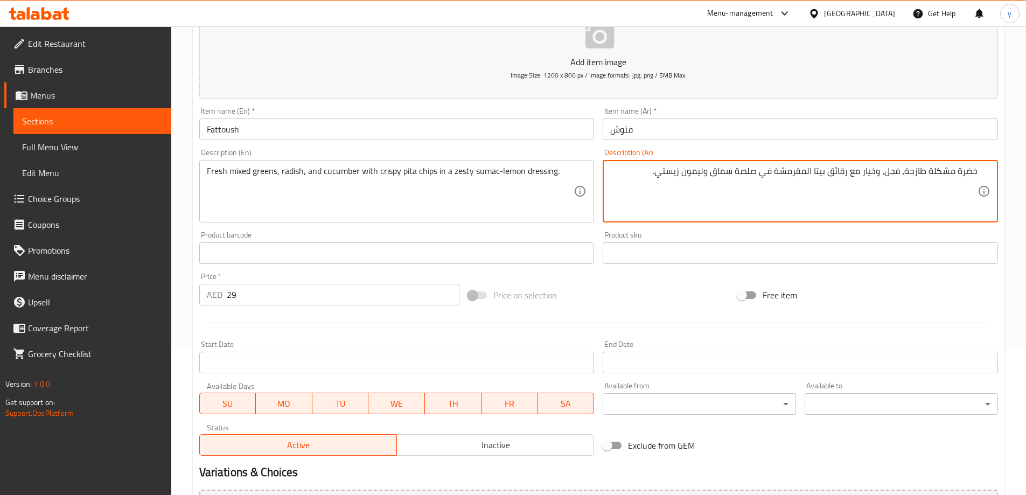
scroll to position [266, 0]
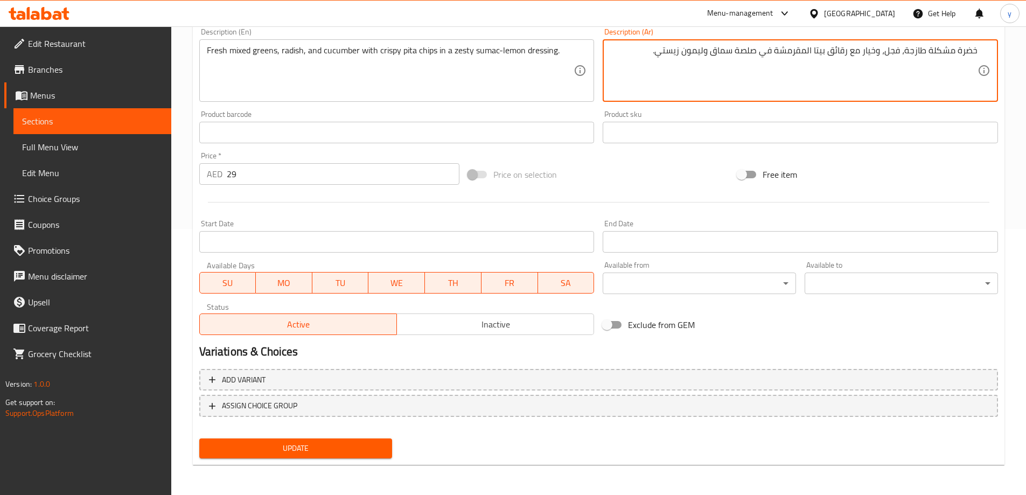
type textarea "خضرة مشكلة طازجة، فجل، وخيار مع رقائق بيتا المقرمشة في صلصة سماق وليمون زيستي."
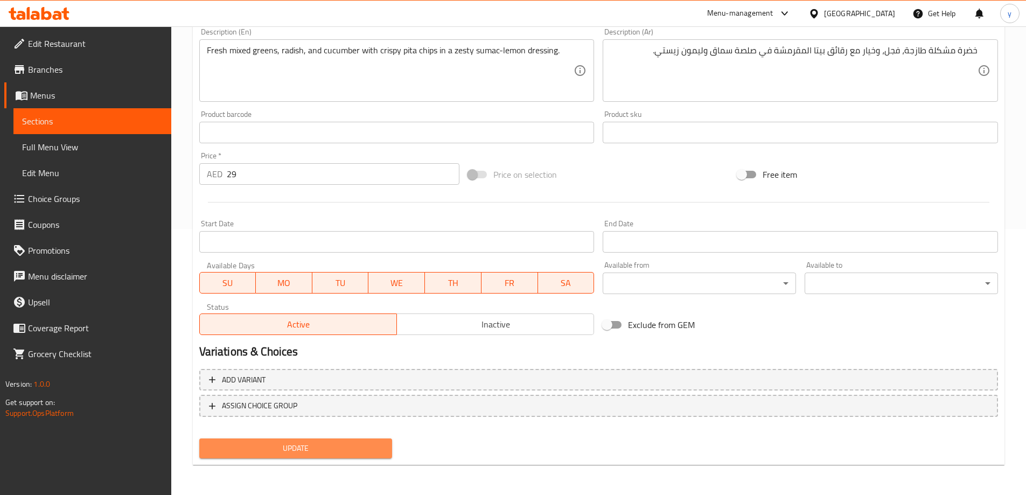
click at [286, 447] on span "Update" at bounding box center [296, 448] width 176 height 13
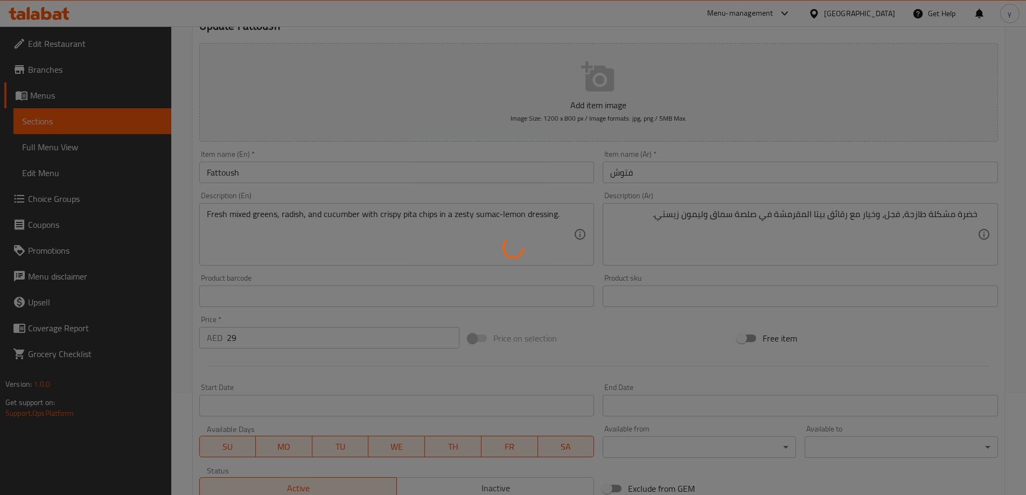
scroll to position [0, 0]
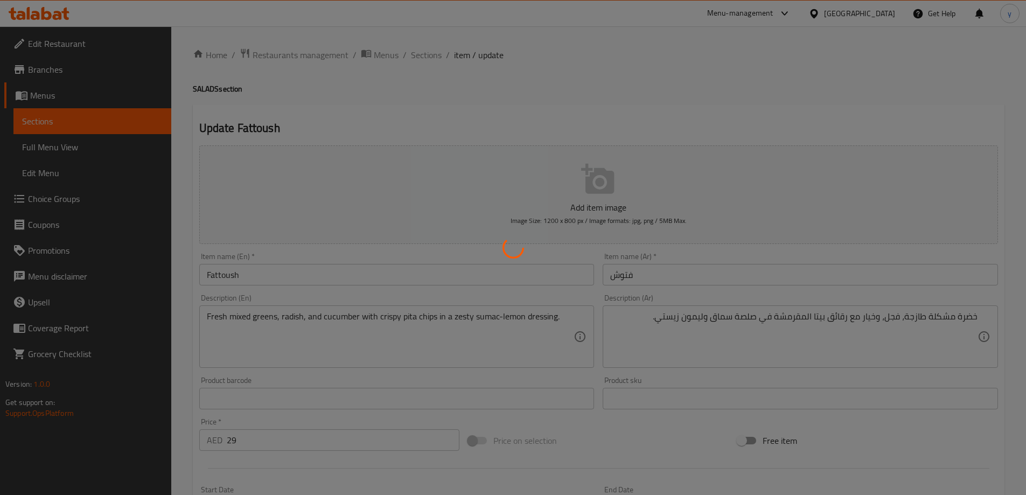
click at [425, 53] on div at bounding box center [513, 247] width 1026 height 495
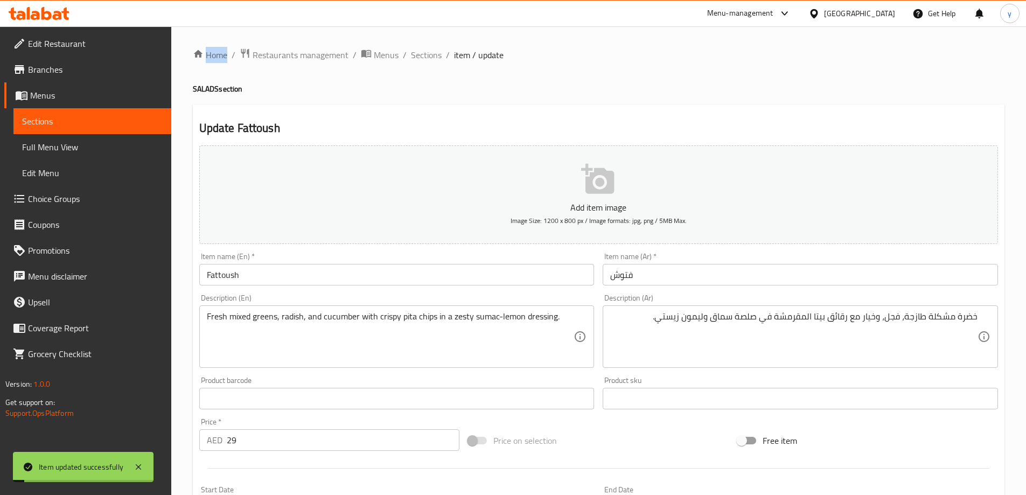
click at [425, 53] on span "Sections" at bounding box center [426, 54] width 31 height 13
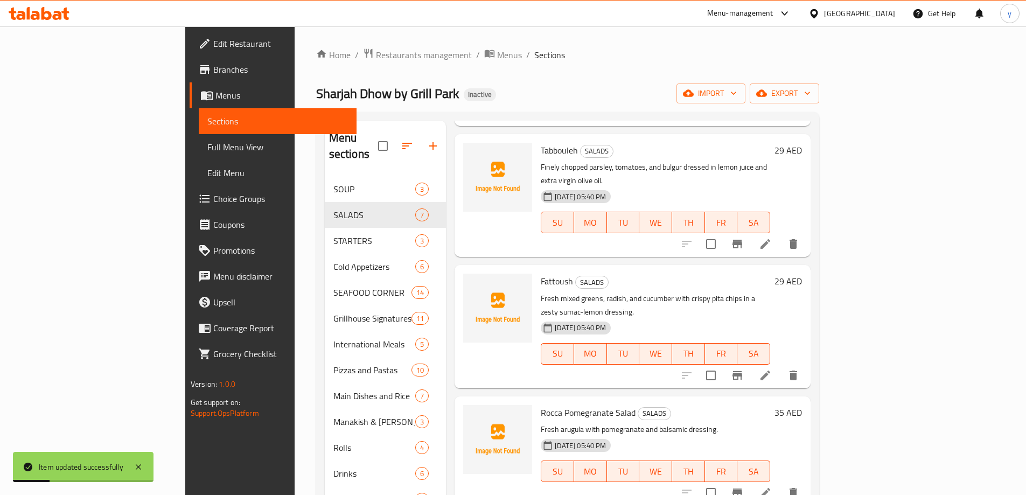
scroll to position [323, 0]
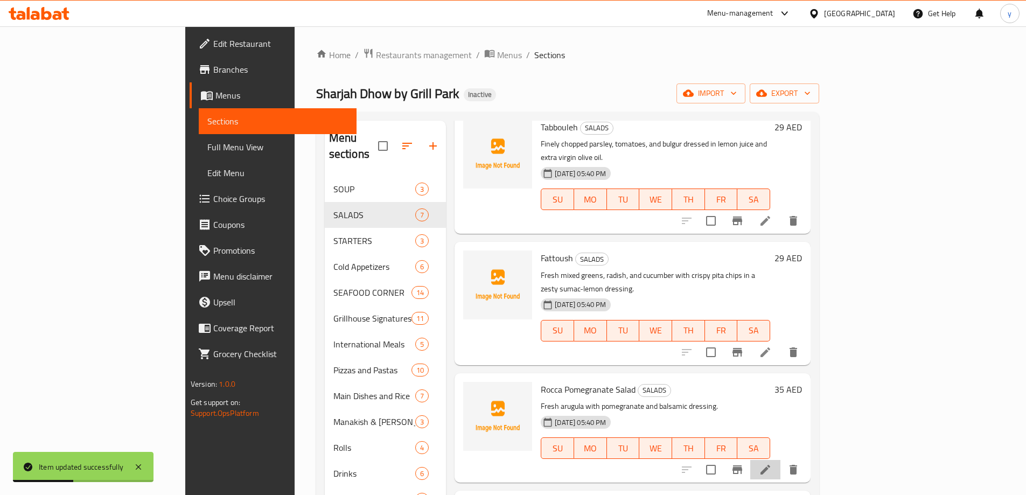
click at [781, 460] on li at bounding box center [766, 469] width 30 height 19
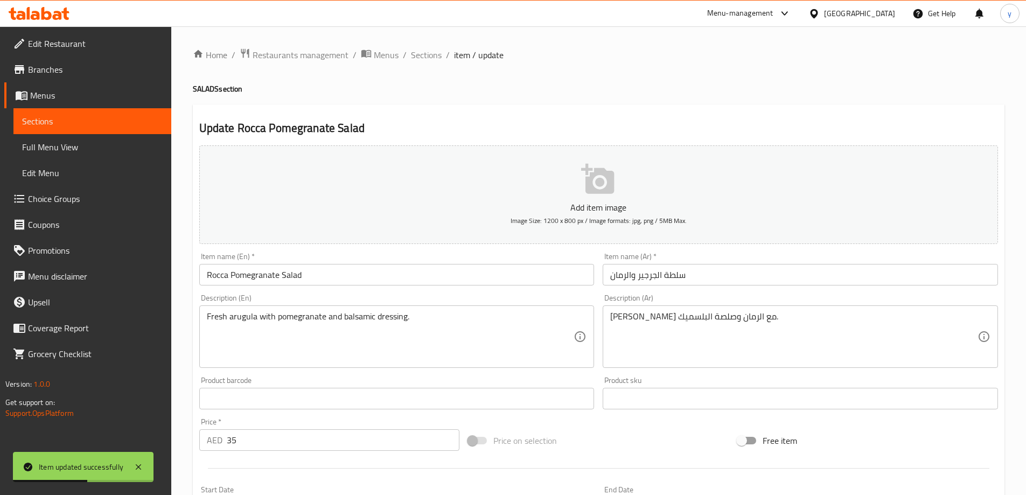
click at [704, 274] on input "سلطة الجرجير والرمان" at bounding box center [800, 275] width 395 height 22
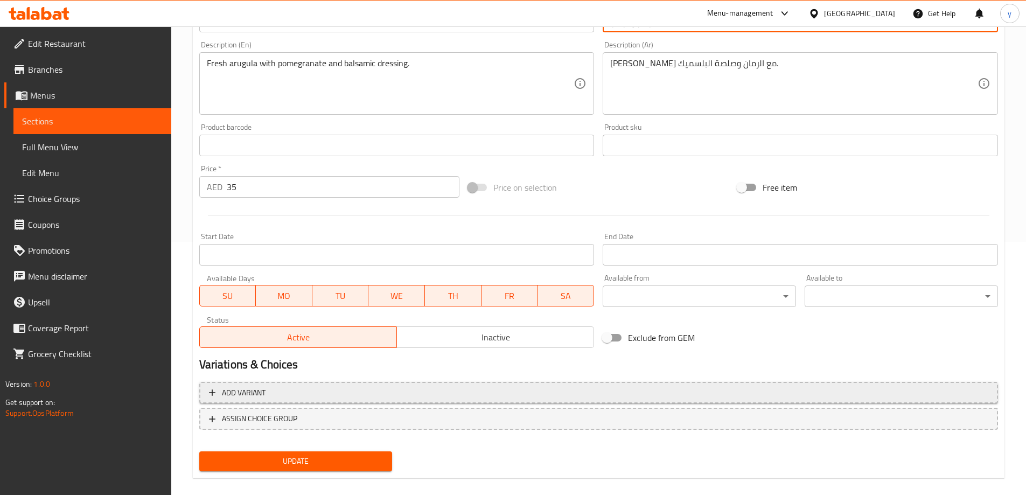
scroll to position [266, 0]
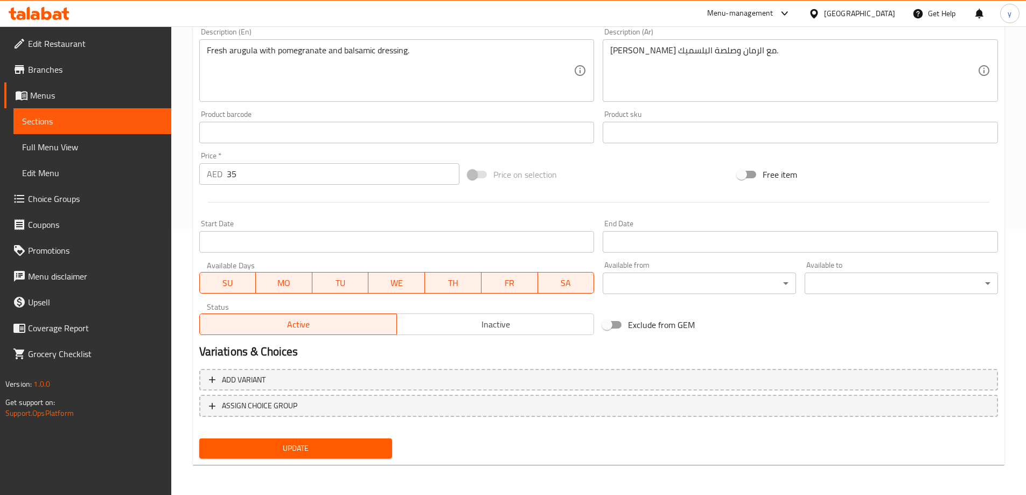
click at [309, 434] on div "Update" at bounding box center [296, 448] width 202 height 29
click at [309, 450] on span "Update" at bounding box center [296, 448] width 176 height 13
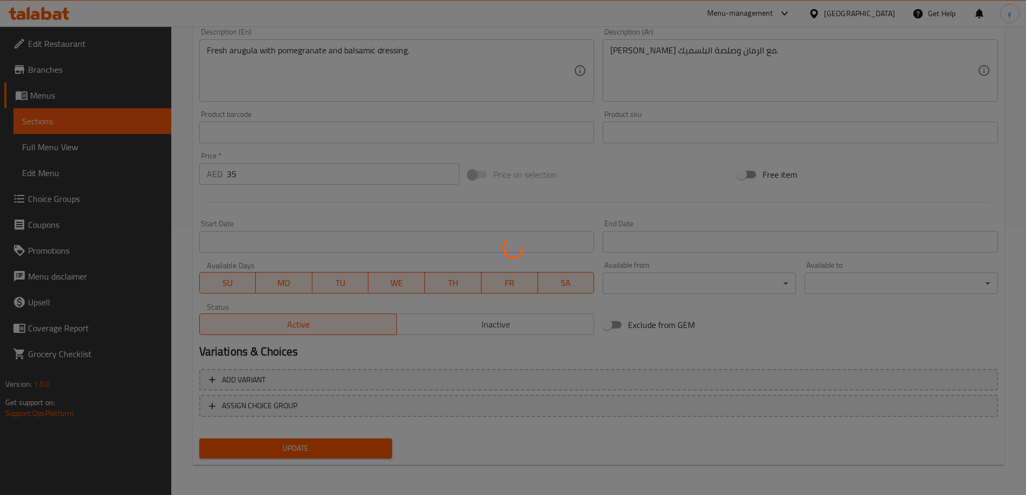
scroll to position [0, 0]
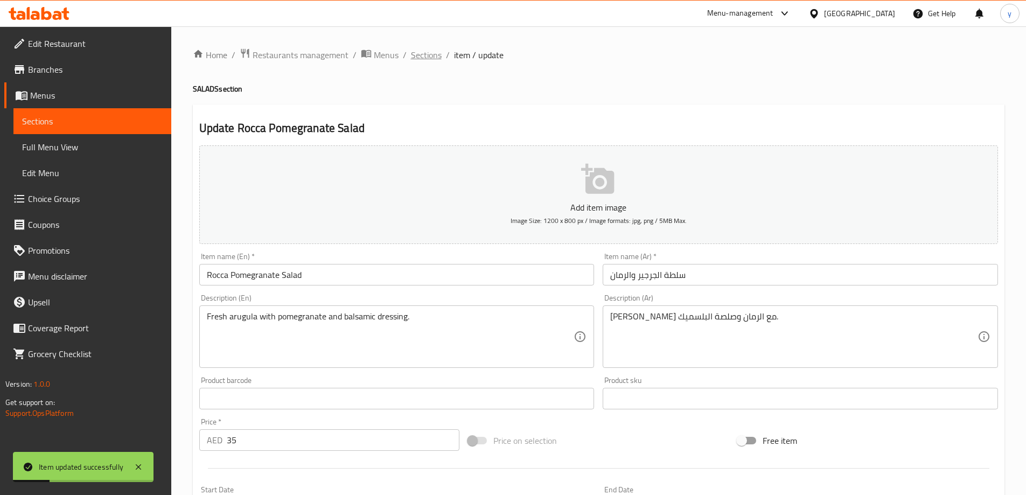
click at [431, 53] on span "Sections" at bounding box center [426, 54] width 31 height 13
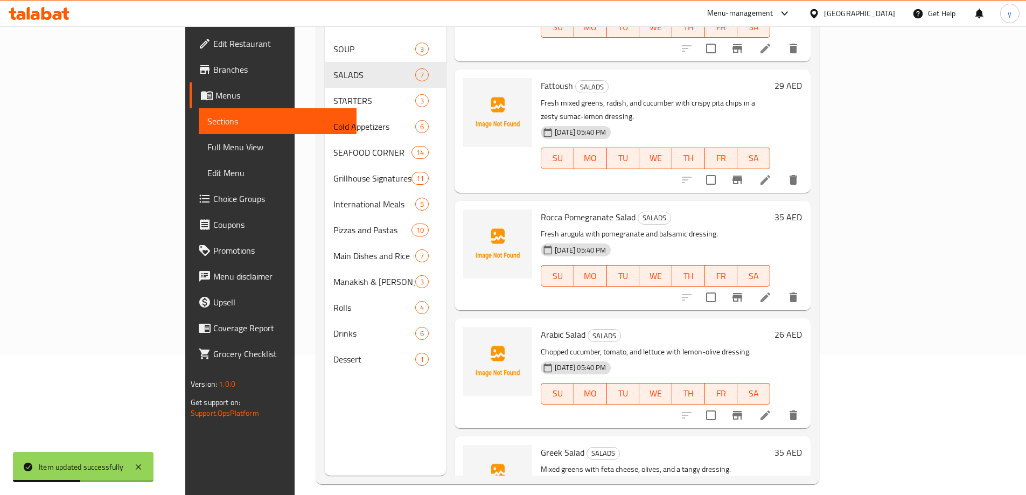
scroll to position [151, 0]
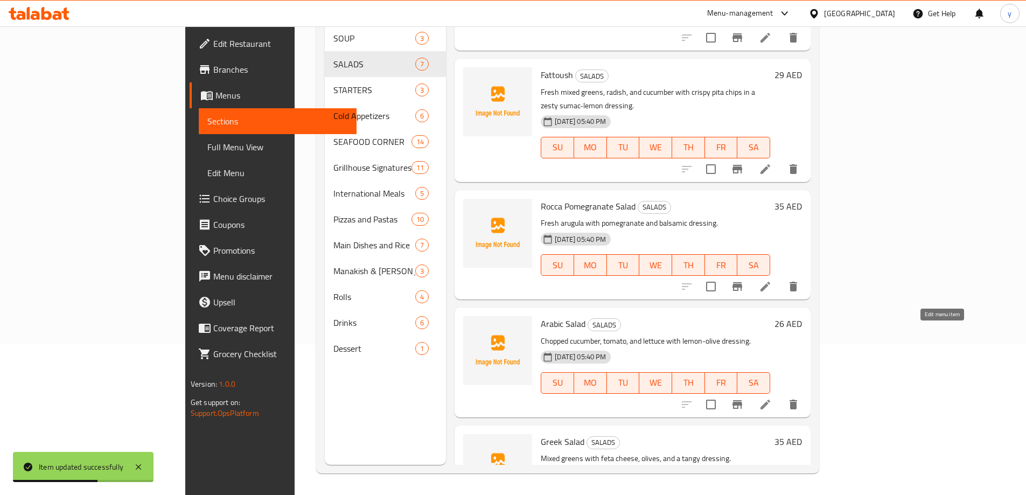
click at [772, 398] on icon at bounding box center [765, 404] width 13 height 13
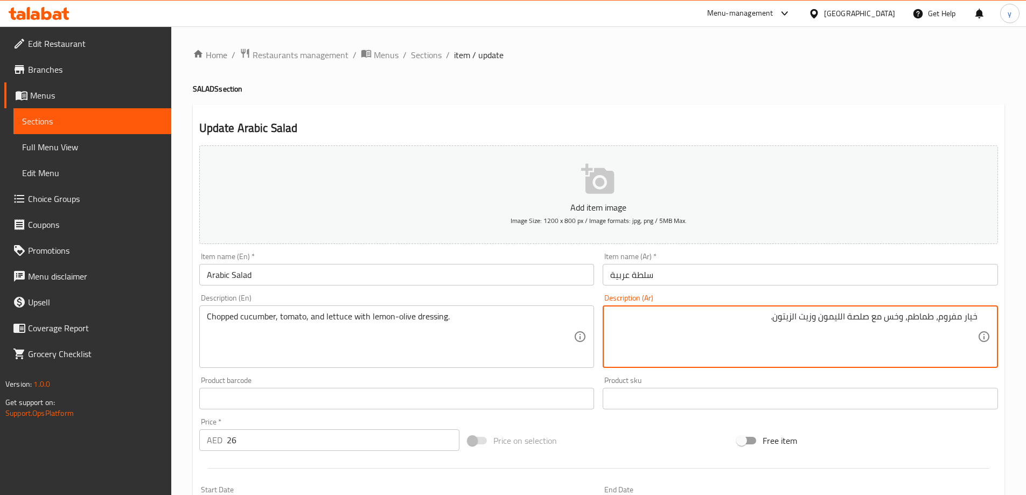
click at [952, 316] on textarea "خيار مفروم، طماطم، وخس مع صلصة الليمون وزيت الزيتون." at bounding box center [793, 336] width 367 height 51
drag, startPoint x: 799, startPoint y: 319, endPoint x: 822, endPoint y: 329, distance: 25.1
click at [822, 329] on textarea "خيار مقطع، طماطم، وخس مع صلصة الليمون وزيت الزيتون." at bounding box center [793, 336] width 367 height 51
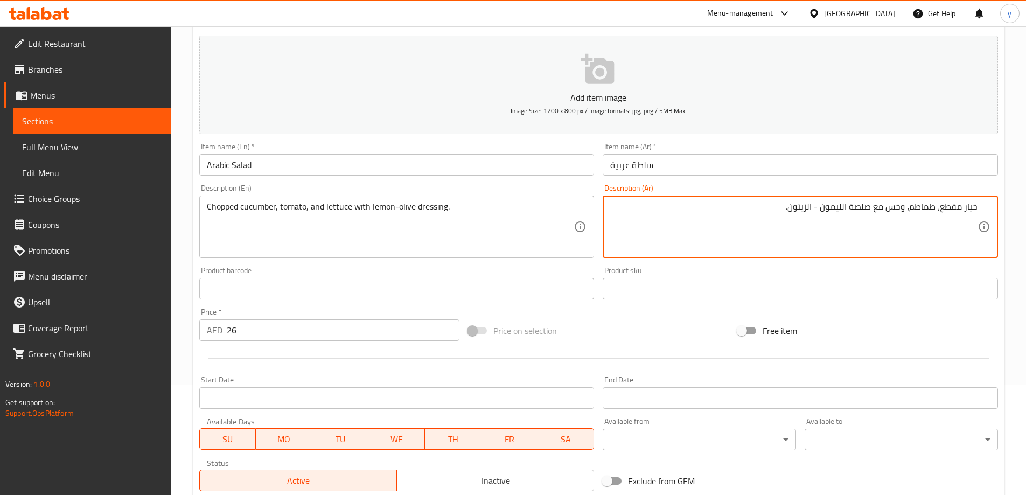
scroll to position [266, 0]
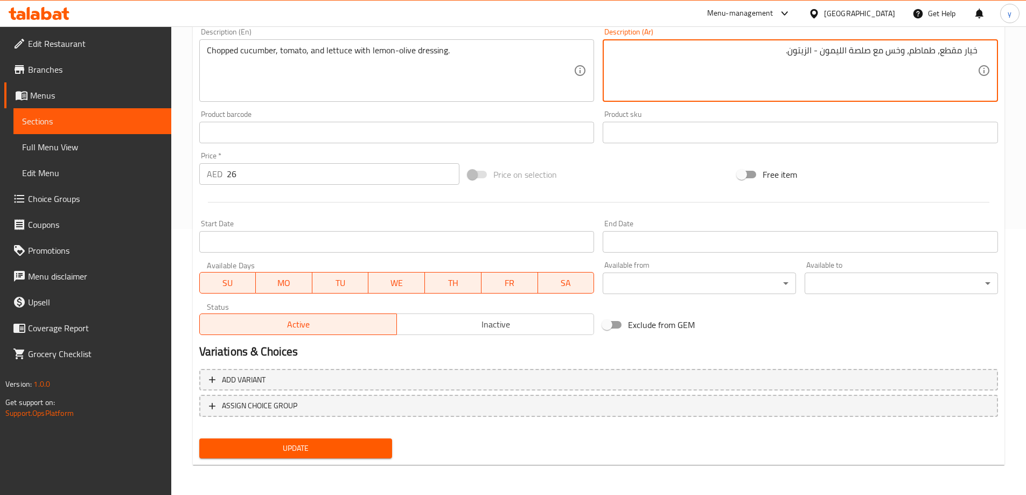
type textarea "خيار مقطع، طماطم، وخس مع صلصة الليمون - الزيتون."
click at [348, 447] on span "Update" at bounding box center [296, 448] width 176 height 13
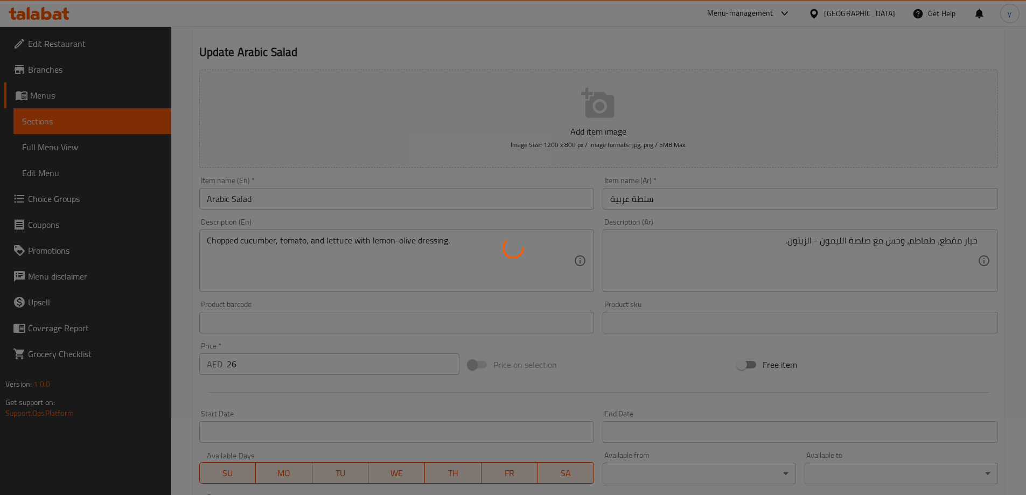
scroll to position [0, 0]
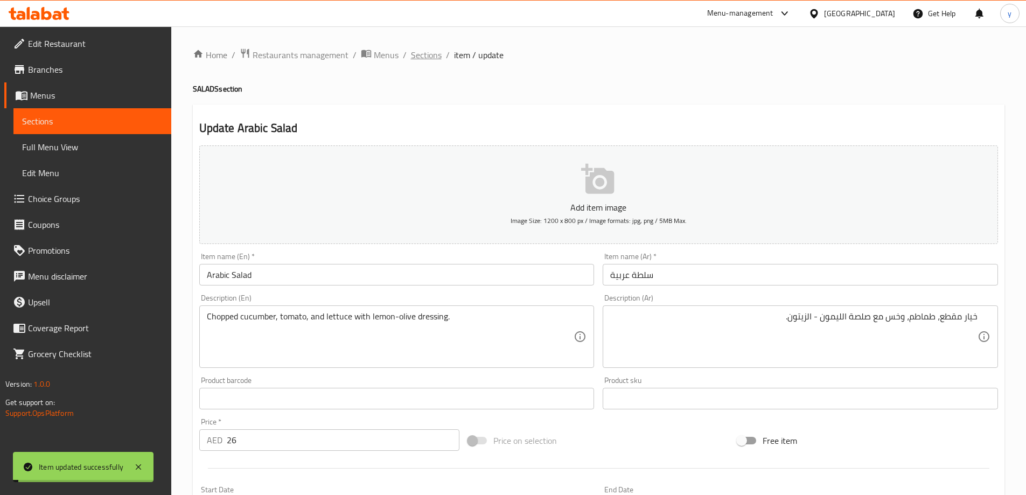
click at [432, 57] on span "Sections" at bounding box center [426, 54] width 31 height 13
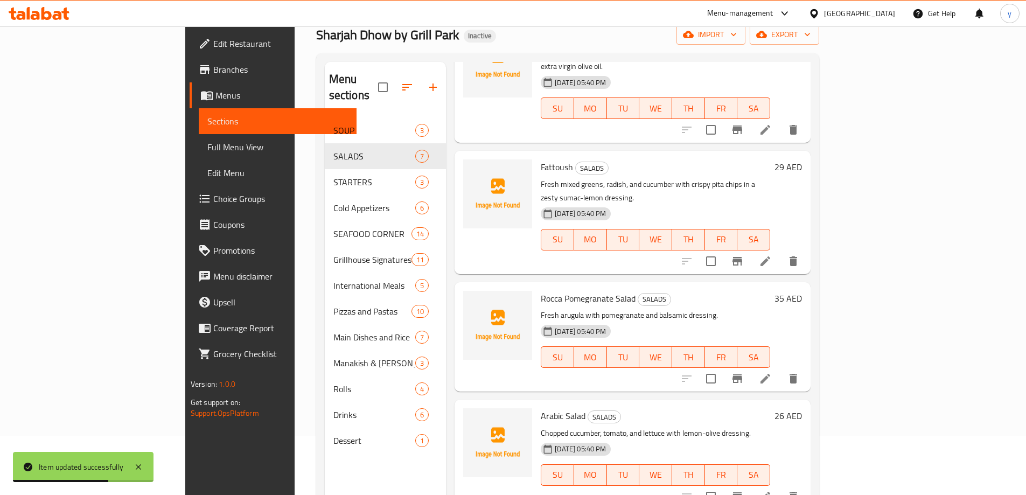
scroll to position [151, 0]
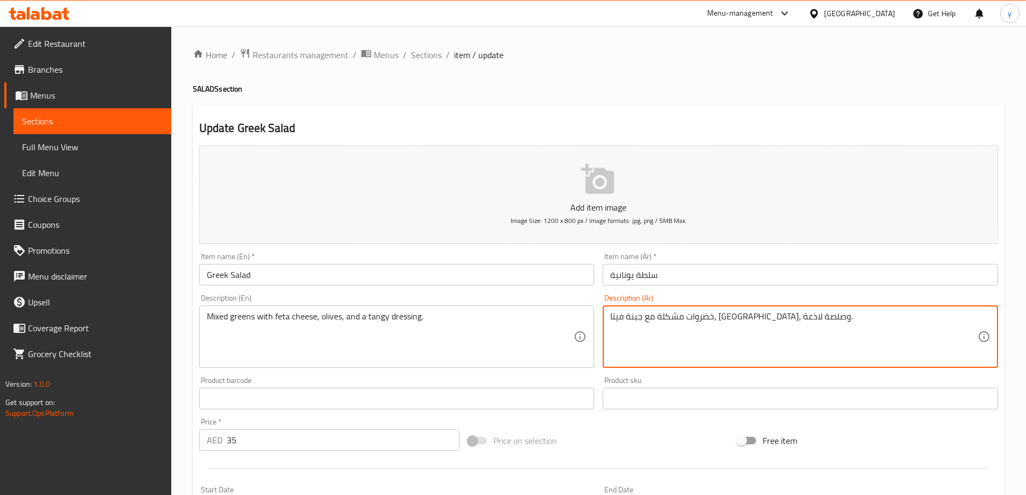
click at [627, 316] on textarea "خضروات مشكلة مع جبنة فيتا، زيتون، وصلصة لاذعة." at bounding box center [793, 336] width 367 height 51
click at [960, 320] on textarea "خضروات مشكلة مع جبنة فيتا، زيتون، وصلصة منعشة." at bounding box center [793, 336] width 367 height 51
type textarea "خضرة مشكلة مع جبنة فيتا، [GEOGRAPHIC_DATA]، وصلصة منعشة."
click at [779, 266] on input "سلطة يونانية" at bounding box center [800, 275] width 395 height 22
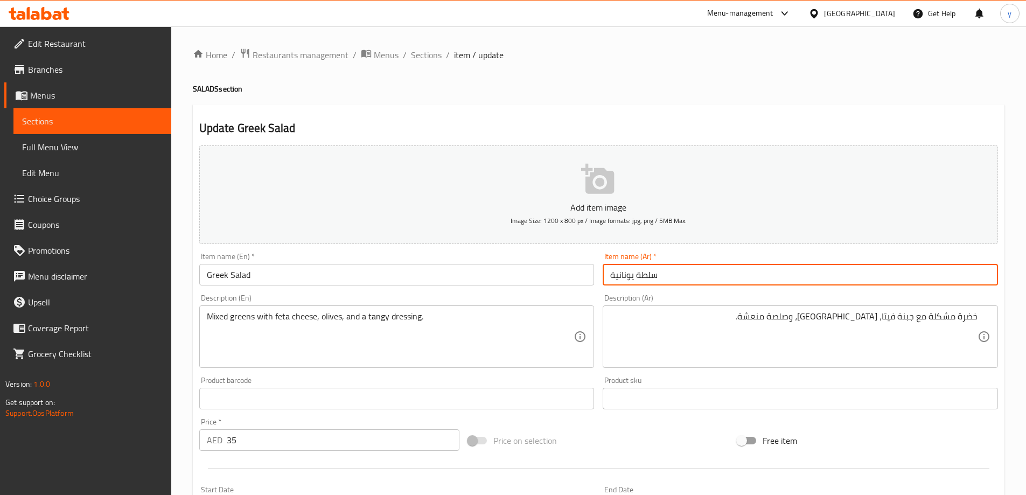
click at [420, 60] on span "Sections" at bounding box center [426, 54] width 31 height 13
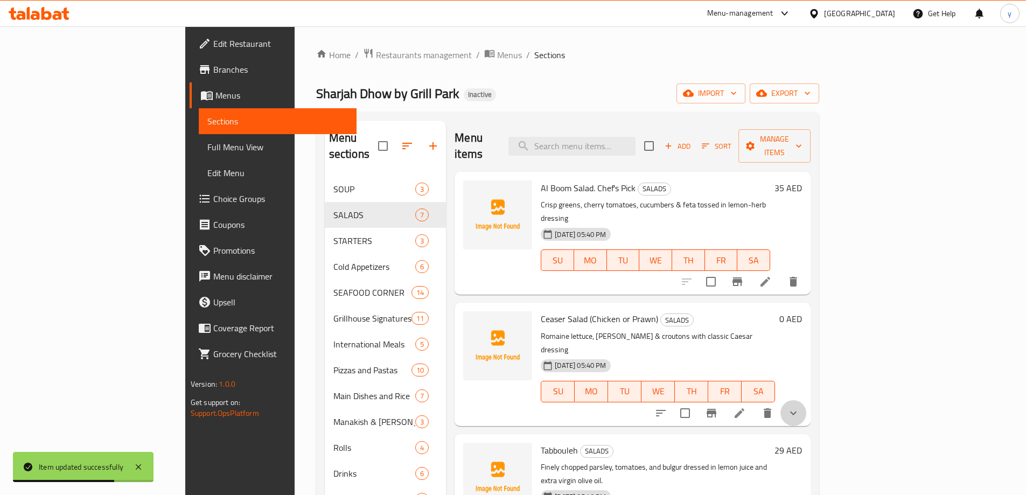
click at [807, 400] on button "show more" at bounding box center [794, 413] width 26 height 26
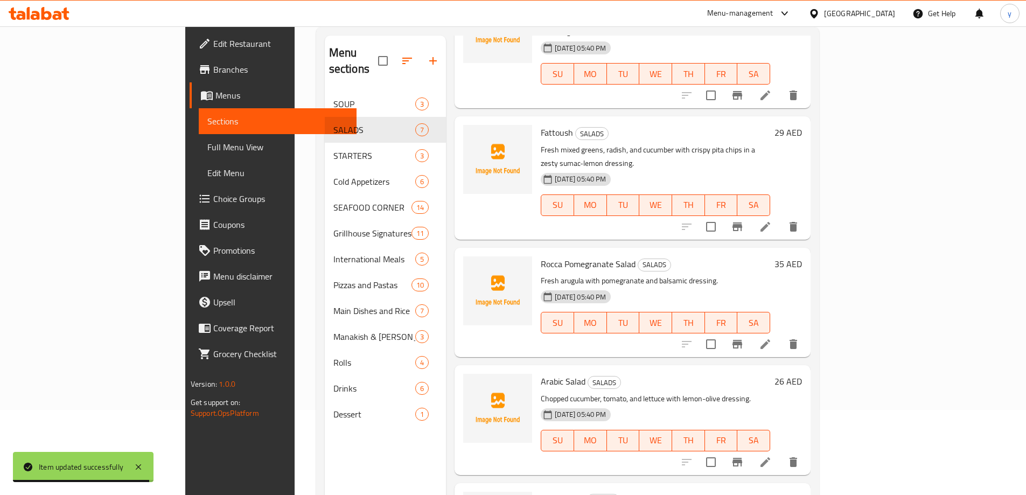
scroll to position [151, 0]
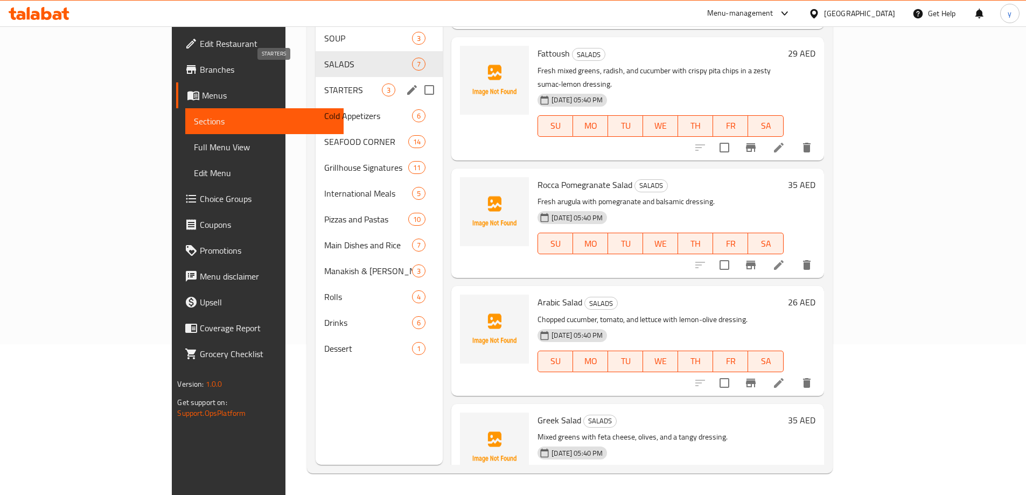
click at [324, 84] on span "STARTERS" at bounding box center [353, 90] width 58 height 13
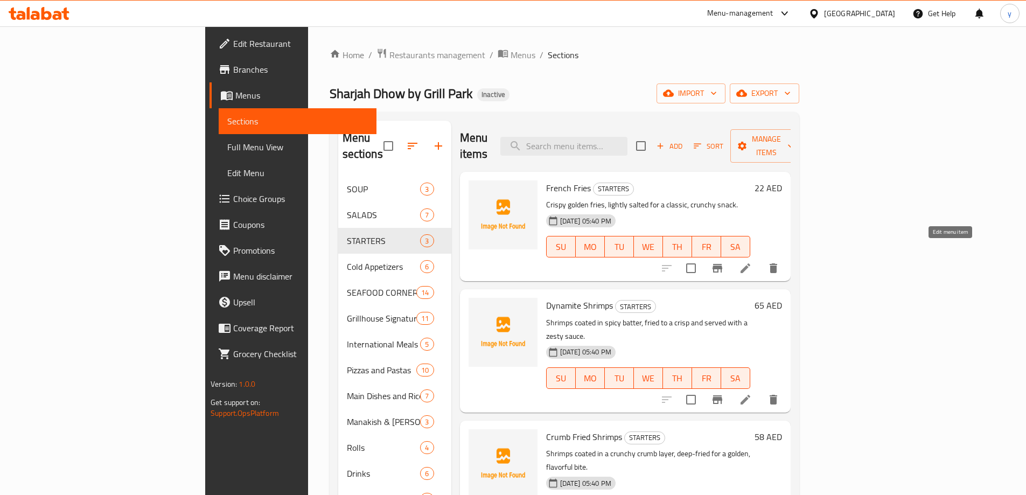
click at [751, 263] on icon at bounding box center [746, 268] width 10 height 10
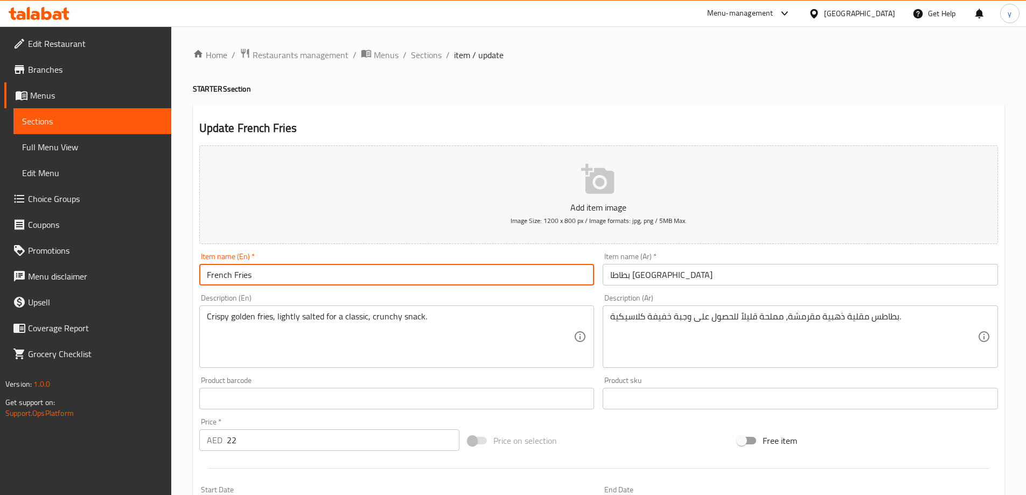
click at [360, 280] on input "French Fries" at bounding box center [396, 275] width 395 height 22
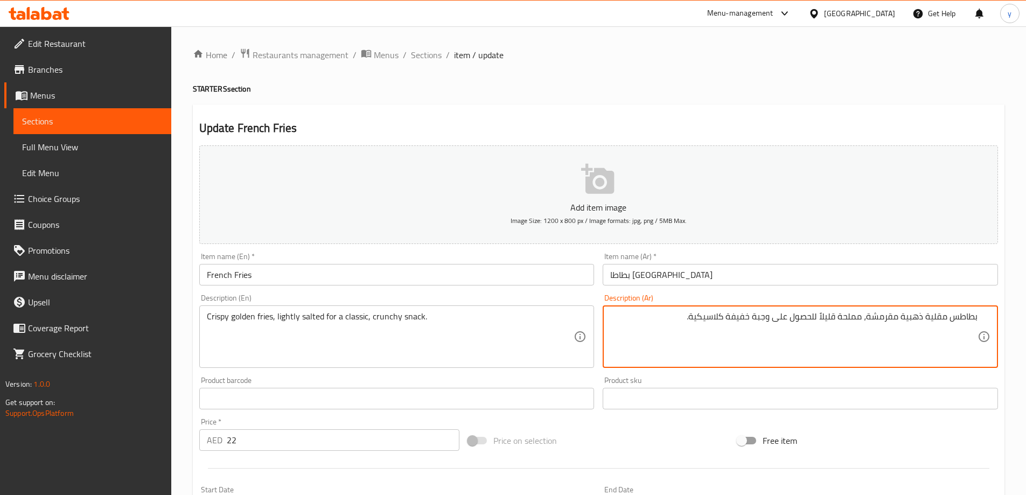
click at [761, 89] on h4 "STARTERS section" at bounding box center [599, 89] width 812 height 11
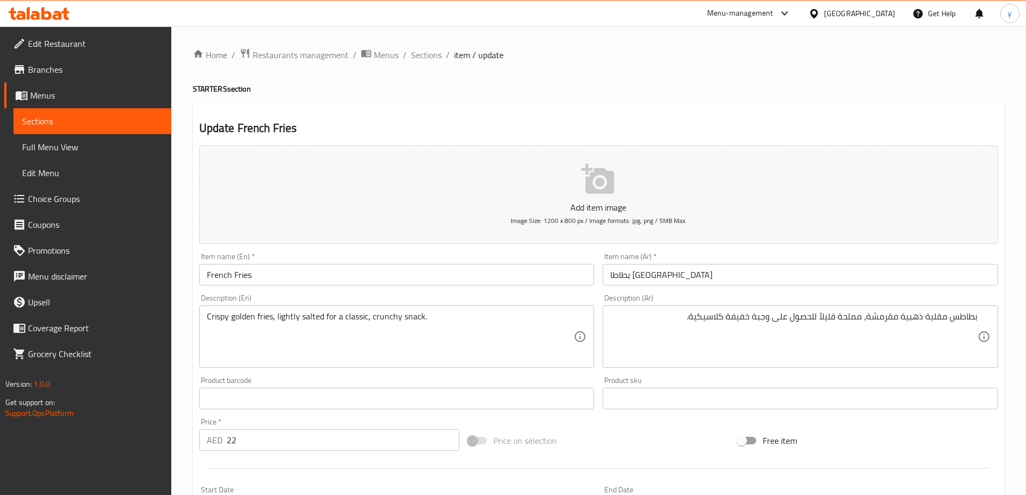
click at [822, 266] on input "بطاطا [GEOGRAPHIC_DATA]" at bounding box center [800, 275] width 395 height 22
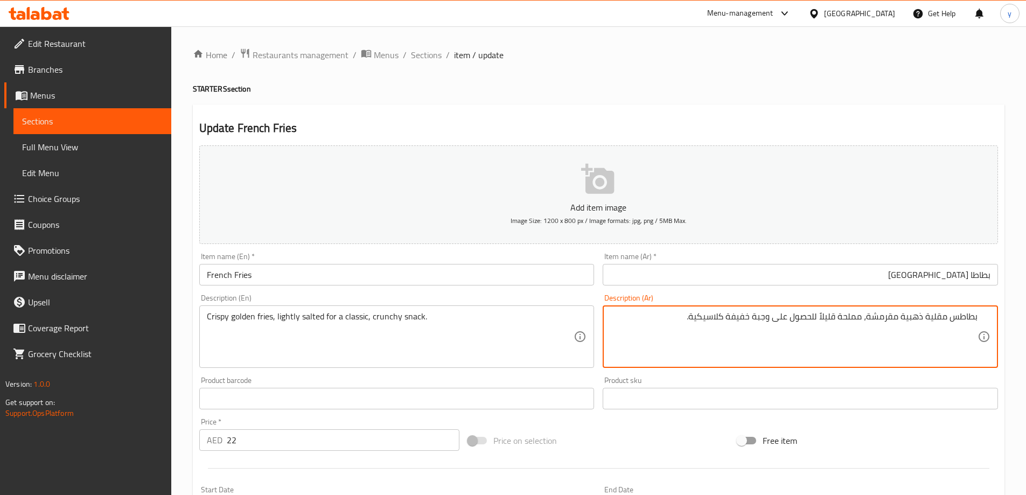
scroll to position [266, 0]
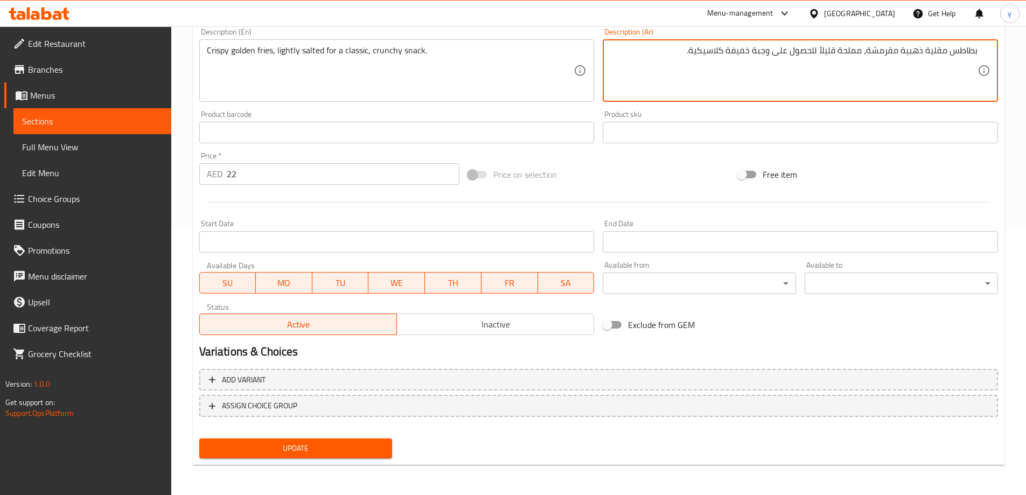
click at [332, 458] on button "Update" at bounding box center [295, 449] width 193 height 20
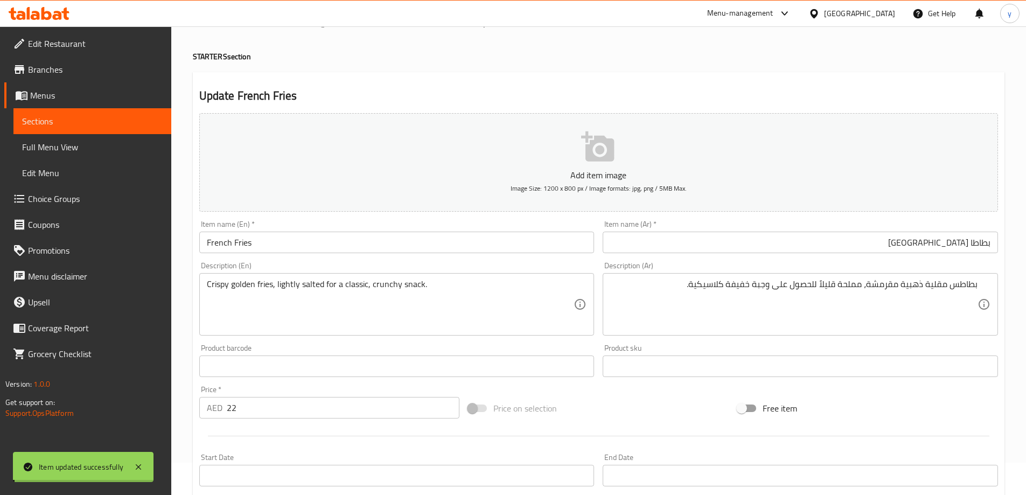
scroll to position [0, 0]
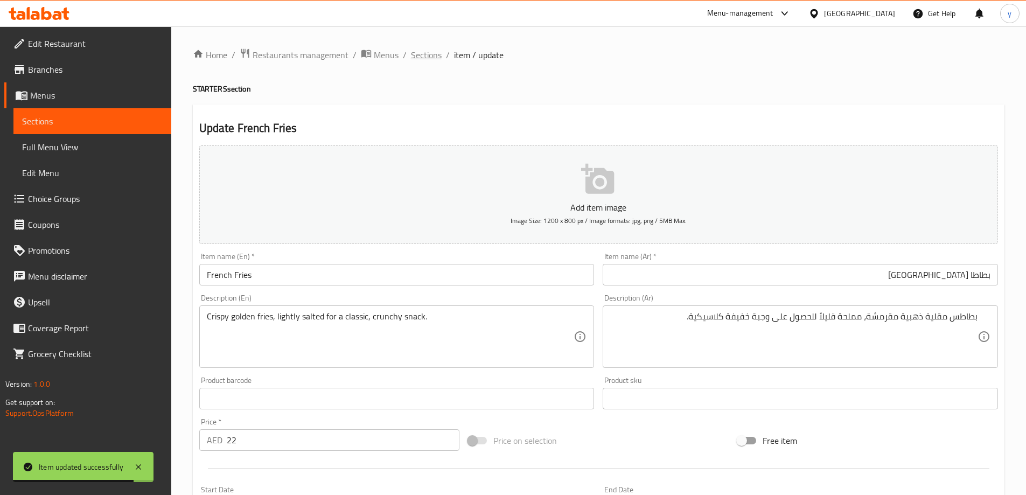
click at [423, 53] on span "Sections" at bounding box center [426, 54] width 31 height 13
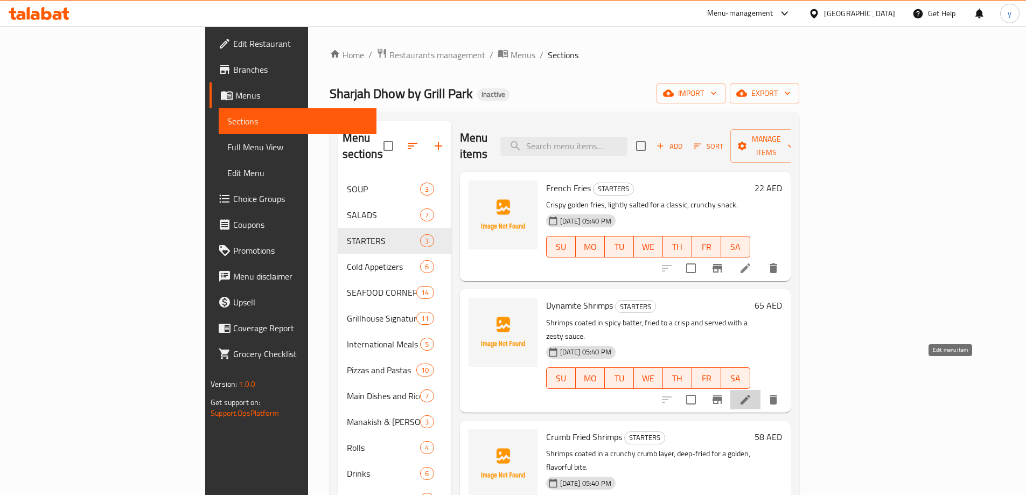
click at [752, 393] on icon at bounding box center [745, 399] width 13 height 13
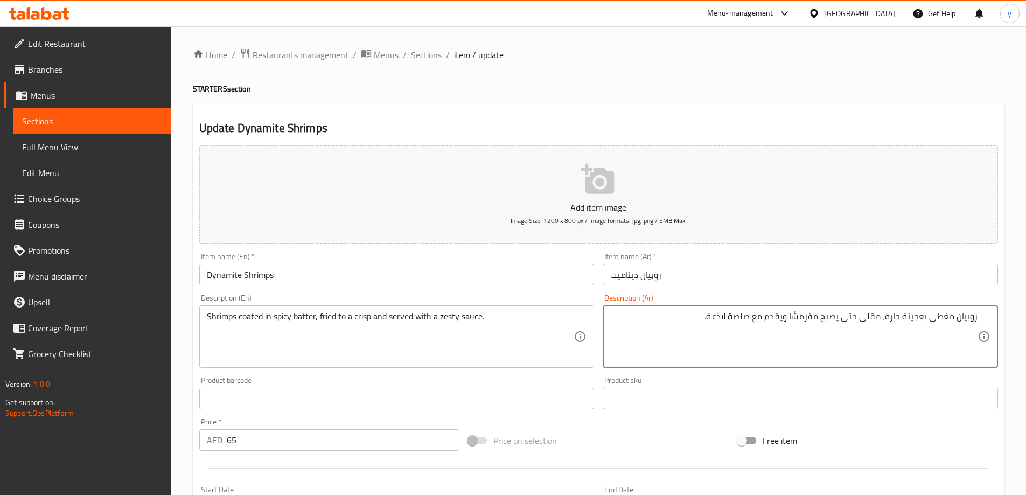
click at [913, 318] on textarea "روبيان مغطى بعجينة حارة، مقلي حتى يصبح مقرمشًا ويقدم مع صلصة لاذعة." at bounding box center [793, 336] width 367 height 51
click at [814, 314] on textarea "روبيان مغطى في باتر حار، مقلي حتى يصبح مقرمشًا ويقدم مع صلصة لاذعة." at bounding box center [793, 336] width 367 height 51
click at [725, 318] on textarea "روبيان مغطى في باتر حار، مقلي حتى يصبح كريسب ويقدم مع صلصة لاذعة." at bounding box center [793, 336] width 367 height 51
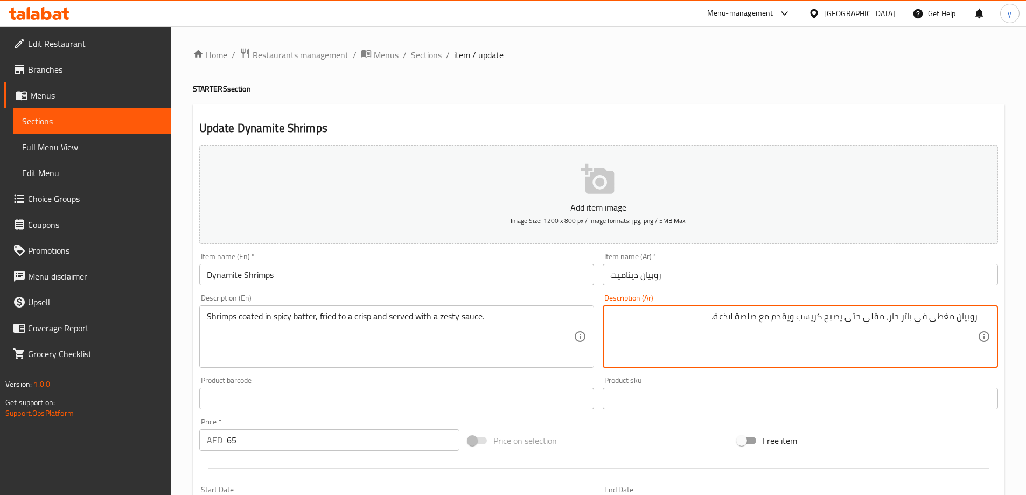
click at [725, 318] on textarea "روبيان مغطى في باتر حار، مقلي حتى يصبح كريسب ويقدم مع صلصة لاذعة." at bounding box center [793, 336] width 367 height 51
type textarea "روبيان مغطى في باتر حار، مقلي حتى يصبح كريسب ويقدم مع [PERSON_NAME]."
click at [467, 278] on input "Dynamite Shrimps" at bounding box center [396, 275] width 395 height 22
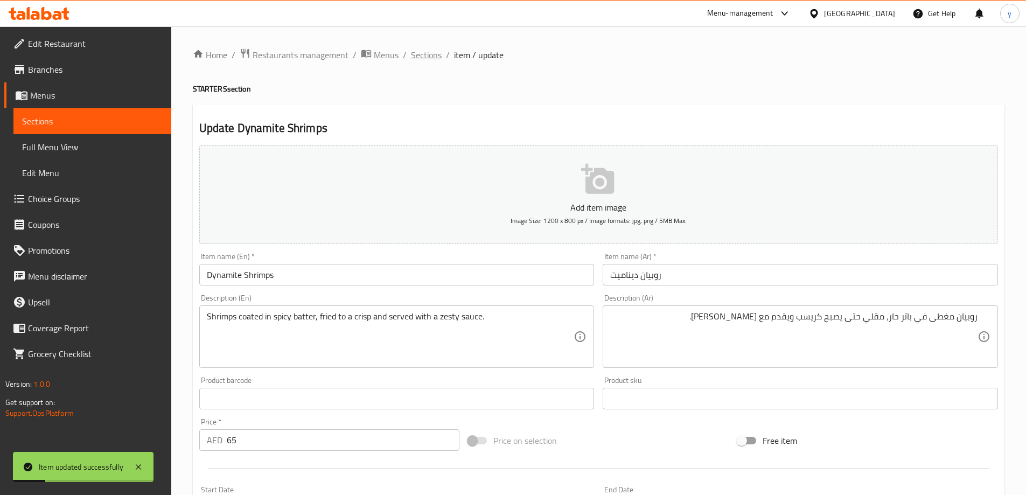
click at [418, 53] on span "Sections" at bounding box center [426, 54] width 31 height 13
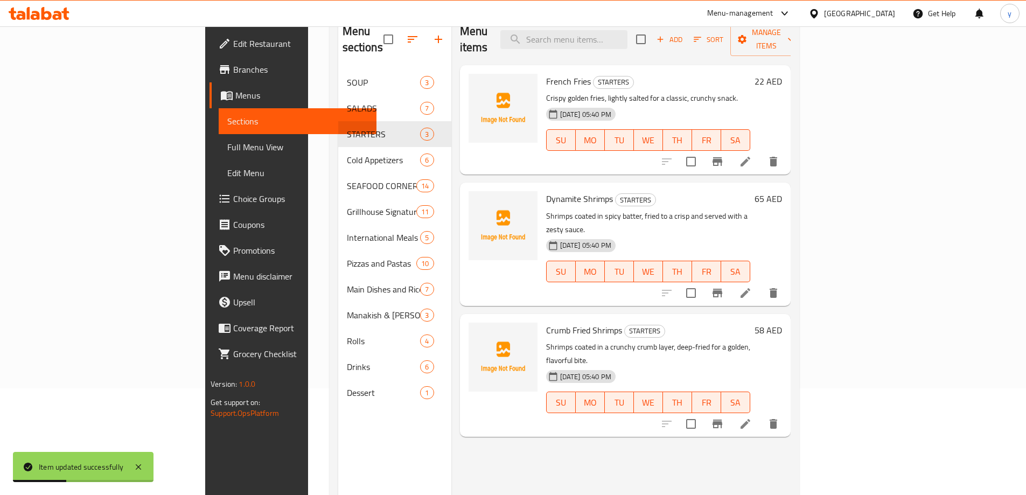
scroll to position [108, 0]
click at [752, 417] on icon at bounding box center [745, 423] width 13 height 13
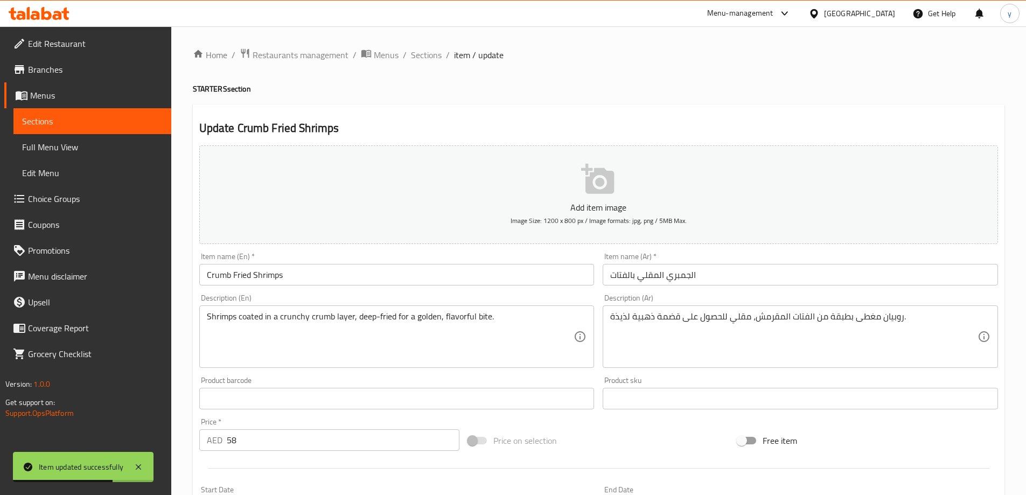
click at [709, 274] on input "الجمبري المقلي بالفتات" at bounding box center [800, 275] width 395 height 22
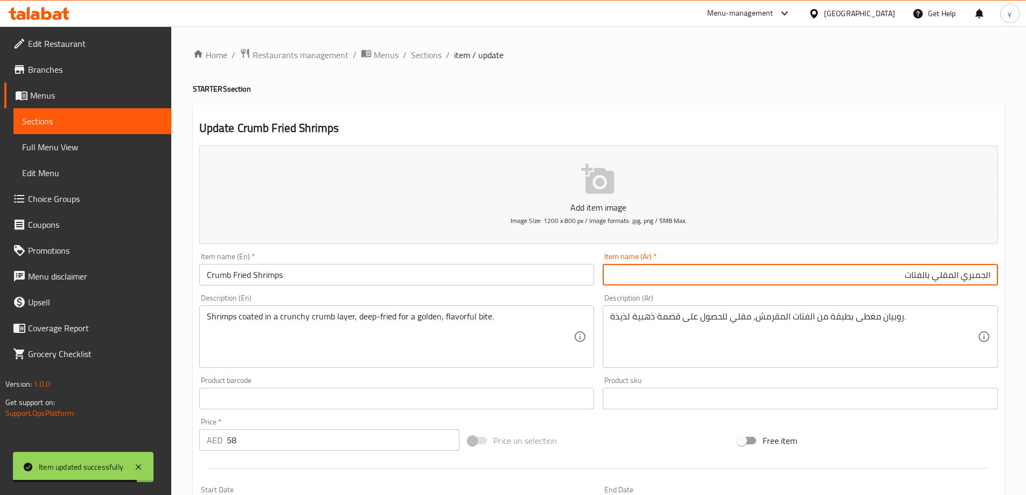
click at [221, 273] on input "Crumb Fried Shrimps" at bounding box center [396, 275] width 395 height 22
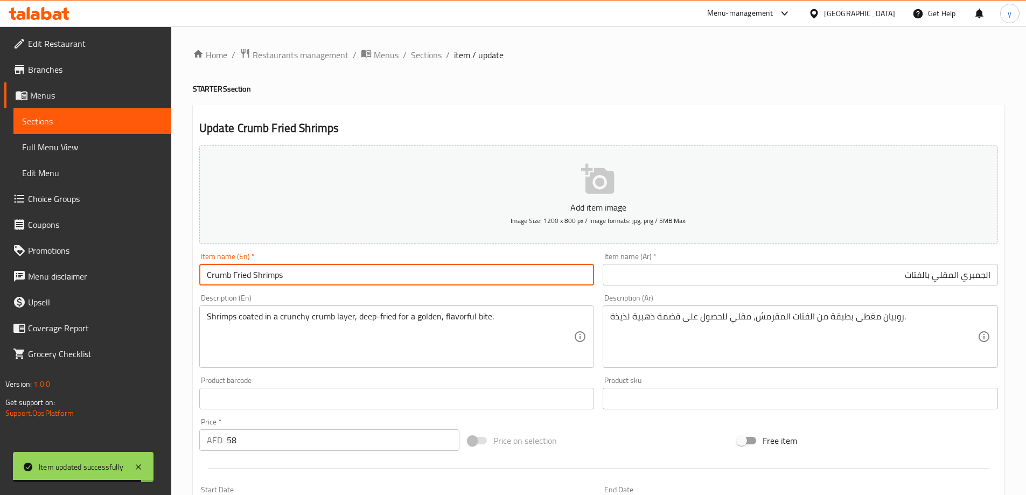
click at [221, 273] on input "Crumb Fried Shrimps" at bounding box center [396, 275] width 395 height 22
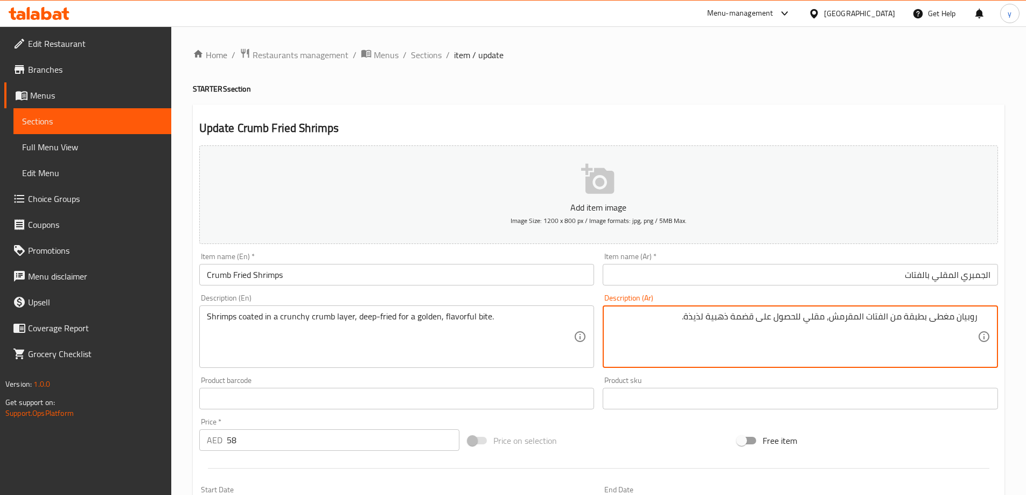
click at [846, 318] on textarea "روبيان مغطى بطبقة من الفتات المقرمش، مقلي للحصول على قضمة ذهبية لذيذة." at bounding box center [793, 336] width 367 height 51
type textarea "روبيان مغطى بطبقة من الفتات الكرانشي، مقلي بعمق للحصول على لقيمه ذهبية لذيذة."
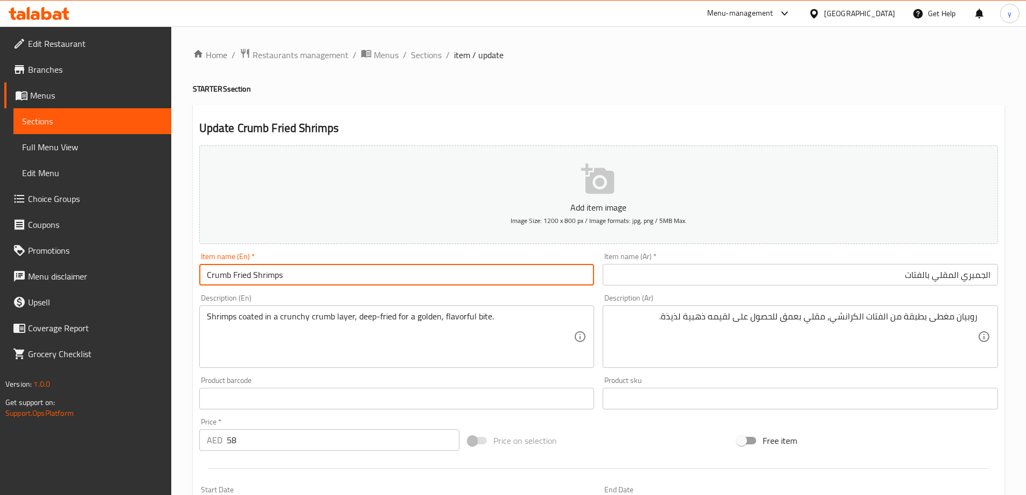
click at [308, 268] on input "Crumb Fried Shrimps" at bounding box center [396, 275] width 395 height 22
click at [434, 48] on span "Sections" at bounding box center [426, 54] width 31 height 13
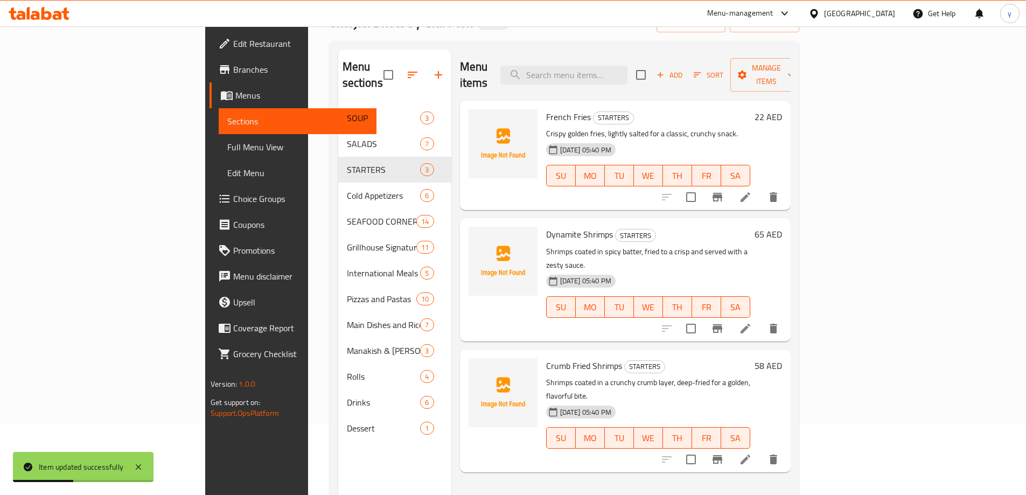
scroll to position [151, 0]
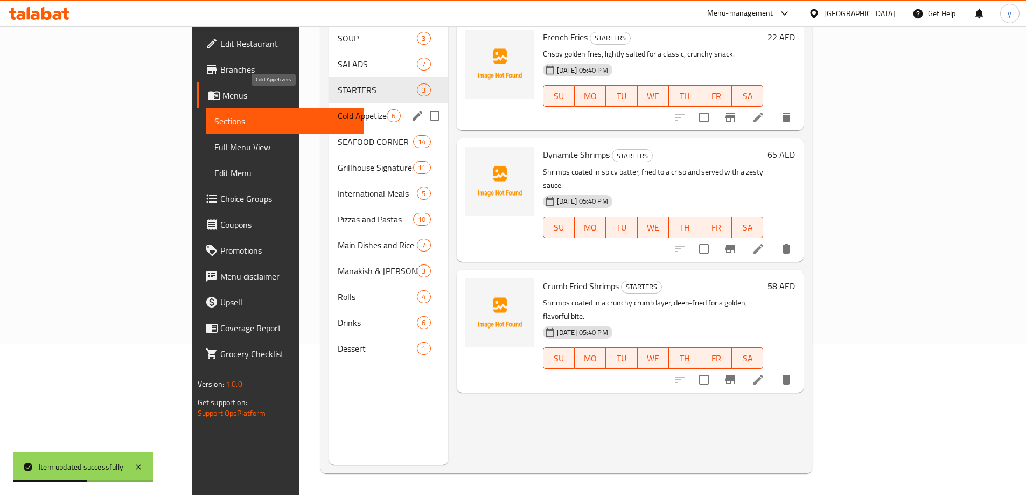
click at [338, 109] on span "Cold Appetizers" at bounding box center [362, 115] width 49 height 13
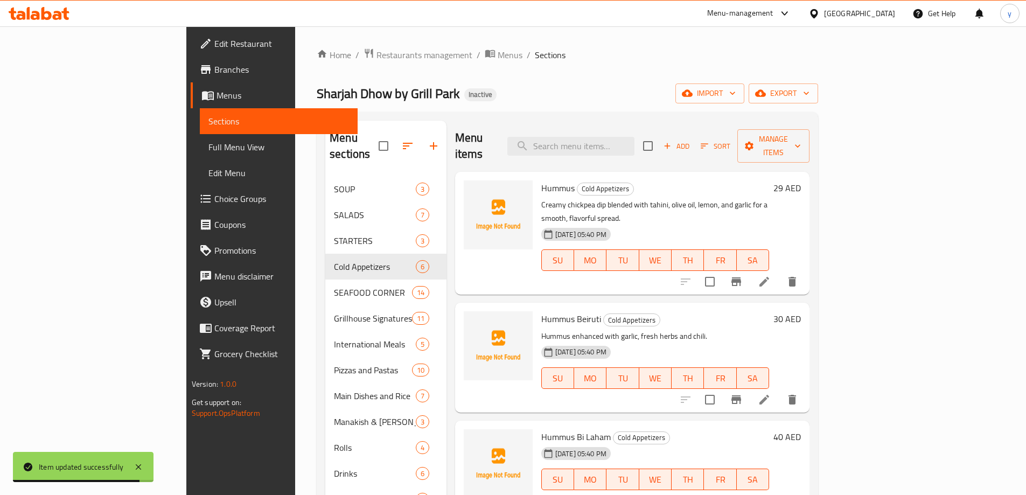
click at [780, 272] on li at bounding box center [764, 281] width 30 height 19
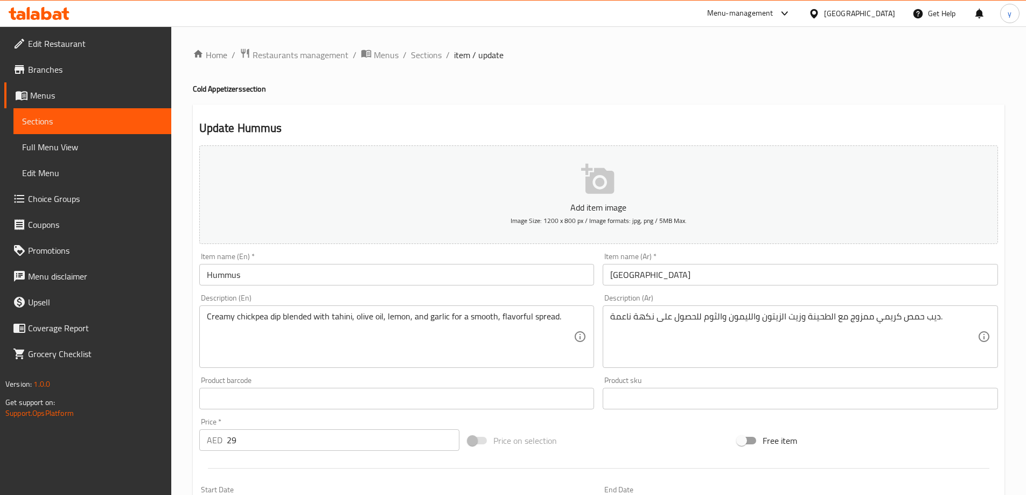
click at [779, 287] on div "Item name (Ar)   * حمص Item name (Ar) *" at bounding box center [801, 268] width 404 height 41
click at [777, 276] on input "[GEOGRAPHIC_DATA]" at bounding box center [800, 275] width 395 height 22
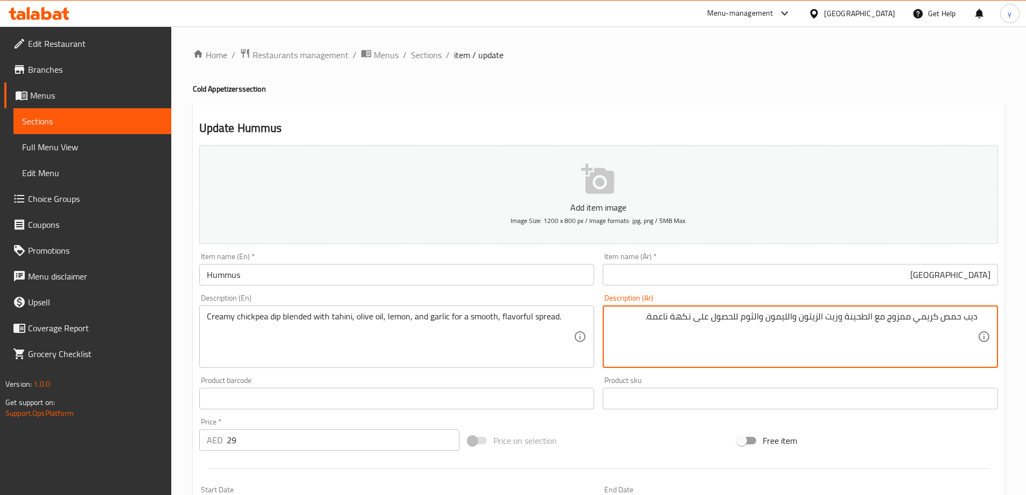
click at [957, 317] on textarea "ديب حمص كريمي ممزوج مع الطحينة وزيت الزيتون والليمون والثوم للحصول على نكهة ناع…" at bounding box center [793, 336] width 367 height 51
click at [985, 317] on div "ديب حمص كريمي ممزوج مع الطحينة وزيت الزيتون والليمون والثوم للحصول على نكهة ناع…" at bounding box center [800, 337] width 395 height 63
click at [980, 318] on div "ديب حمص كريمي ممزوج مع الطحينة وزيت الزيتون والليمون والثوم للحصول على نكهة ناع…" at bounding box center [800, 337] width 395 height 63
click at [950, 318] on textarea "ديب حمص كريمي ممزوج مع الطحينة وزيت الزيتون والليمون والثوم للحصول على نكهة ناع…" at bounding box center [793, 336] width 367 height 51
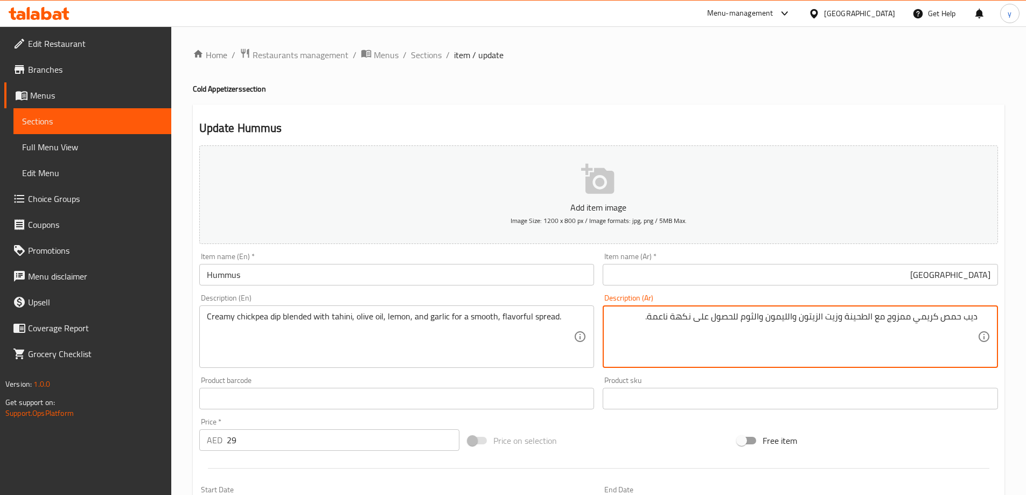
click at [950, 318] on textarea "ديب حمص كريمي ممزوج مع الطحينة وزيت الزيتون والليمون والثوم للحصول على نكهة ناع…" at bounding box center [793, 336] width 367 height 51
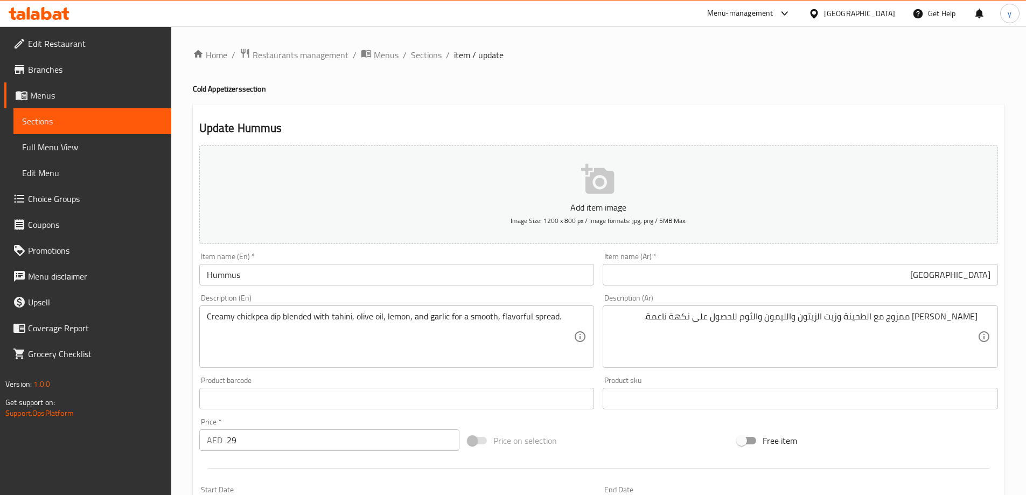
click at [981, 319] on div "ديب كريمي ممزوج مع الطحينة وزيت الزيتون والليمون والثوم للحصول على نكهة ناعمة. …" at bounding box center [800, 337] width 395 height 63
click at [978, 317] on div "ديب كريمي ممزوج مع الطحينة وزيت الزيتون والليمون والثوم للحصول على نكهة ناعمة. …" at bounding box center [800, 337] width 395 height 63
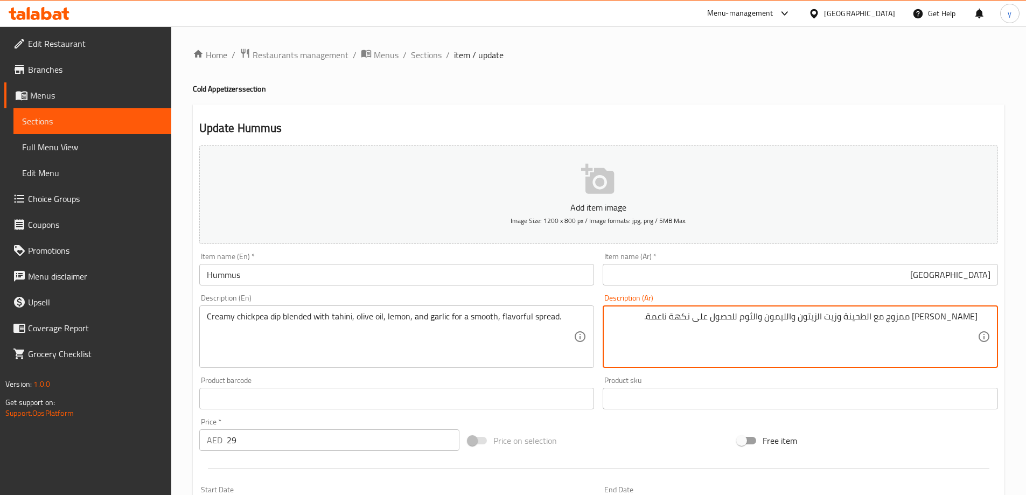
click at [977, 319] on textarea "ديب كريمي ممزوج مع الطحينة وزيت الزيتون والليمون والثوم للحصول على نكهة ناعمة." at bounding box center [793, 336] width 367 height 51
paste textarea "[GEOGRAPHIC_DATA]"
click at [931, 318] on textarea "حمص ديب كريمي ممزوج مع الطحينة وزيت الزيتون والليمون والثوم للحصول على نكهة ناع…" at bounding box center [793, 336] width 367 height 51
click at [955, 320] on textarea "حمص ديب ممزوج مع الطحينة وزيت الزيتون والليمون والثوم للحصول على نكهة ناعمة." at bounding box center [793, 336] width 367 height 51
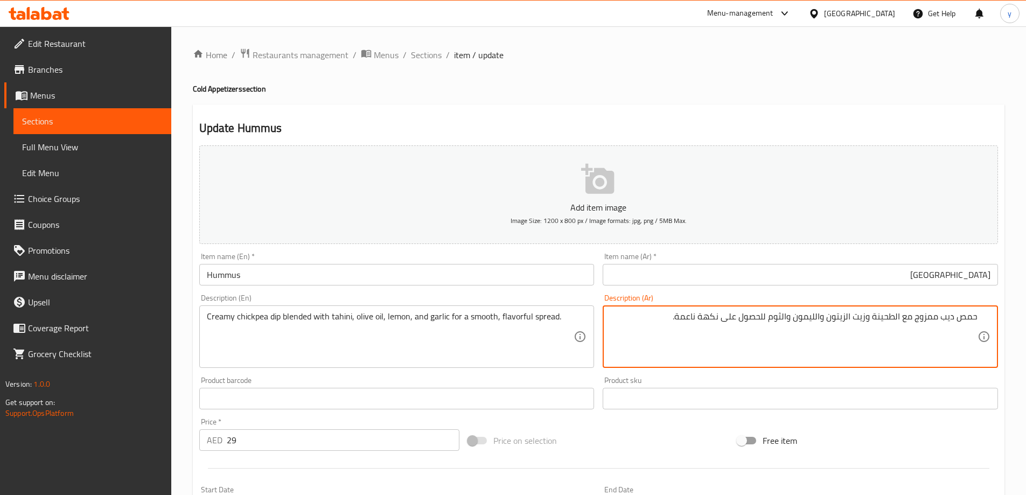
paste textarea "كريمي"
click at [919, 319] on textarea "حمص كريمي ديب ممزوج مع الطحينة وزيت الزيتون والليمون والثوم للحصول على نكهة ناع…" at bounding box center [793, 336] width 367 height 51
click at [977, 321] on textarea "حمص كريمي ممزوج مع الطحينة وزيت الزيتون والليمون والثوم للحصول على نكهة ناعمة." at bounding box center [793, 336] width 367 height 51
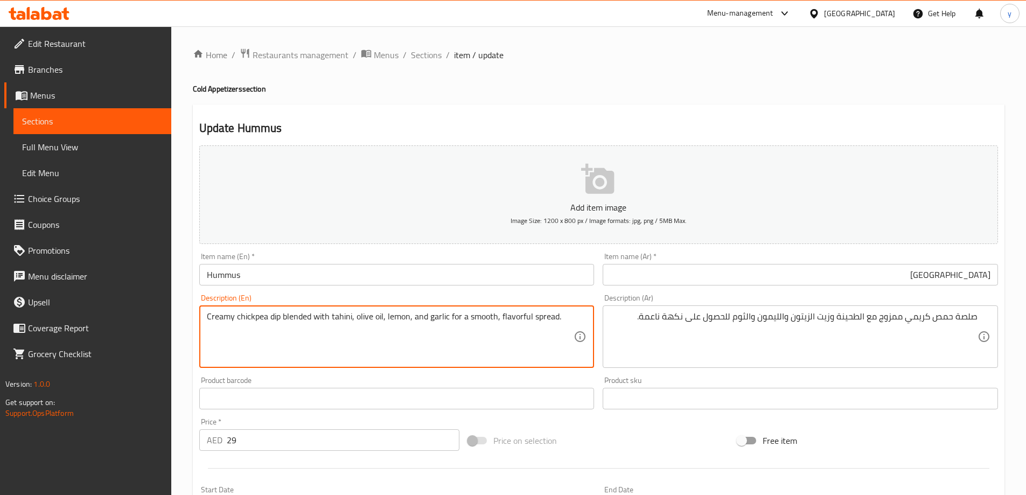
click at [274, 320] on textarea "Creamy chickpea dip blended with tahini, olive oil, lemon, and garlic for a smo…" at bounding box center [390, 336] width 367 height 51
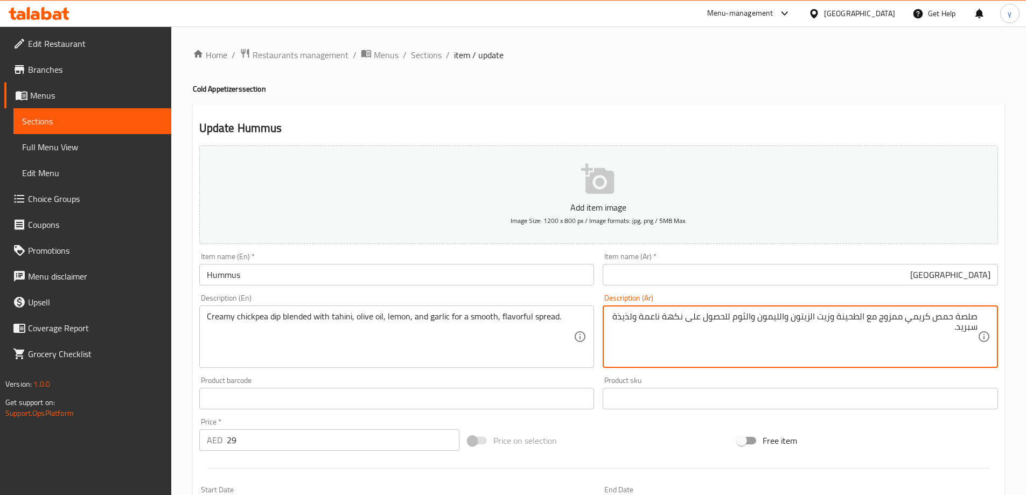
click at [677, 316] on textarea "صلصة حمص كريمي ممزوج مع الطحينة وزيت الزيتون والليمون والثوم للحصول على نكهة نا…" at bounding box center [793, 336] width 367 height 51
click at [674, 315] on textarea "صلصة حمص كريمي ممزوج مع الطحينة وزيت الزيتون والليمون والثوم للحصول نعومة ولذيذ…" at bounding box center [793, 336] width 367 height 51
type textarea "صلصة حمص كريمي ممزوج مع الطحينة وزيت الزيتون والليمون والثوم للحصول علي نعومة ,…"
click at [432, 268] on input "Hummus" at bounding box center [396, 275] width 395 height 22
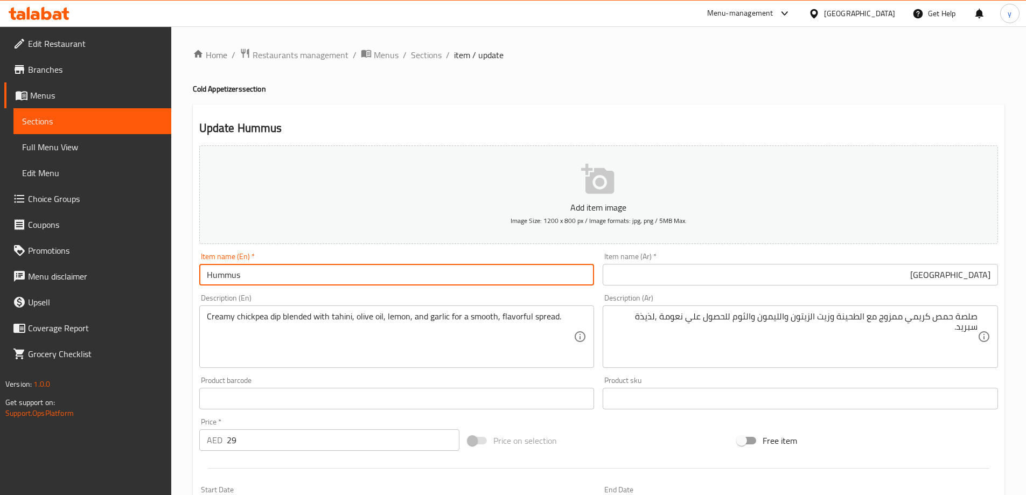
click at [425, 50] on span "Sections" at bounding box center [426, 54] width 31 height 13
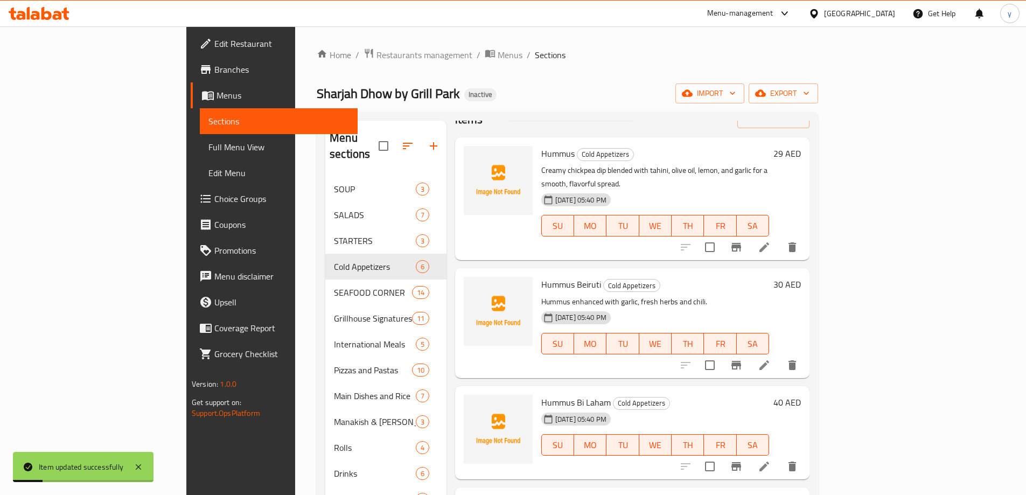
scroll to position [54, 0]
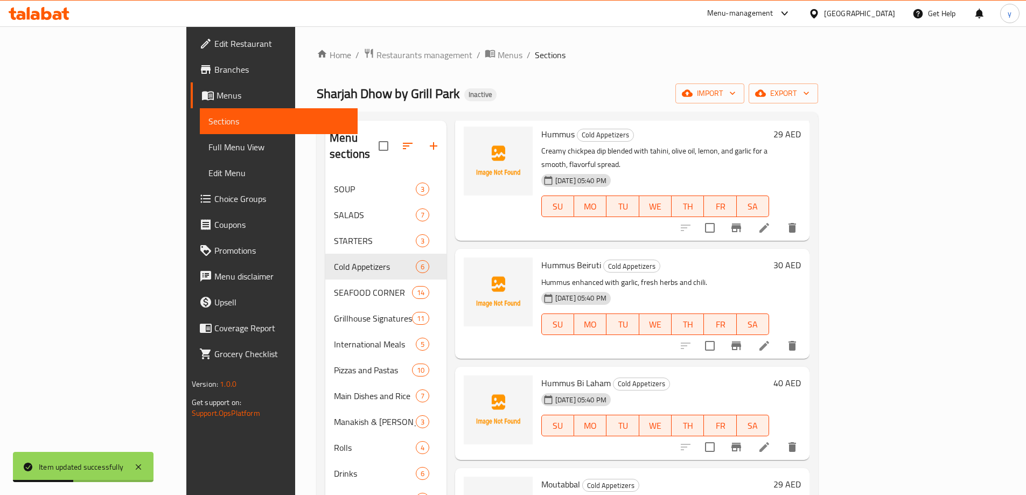
click at [780, 336] on li at bounding box center [764, 345] width 30 height 19
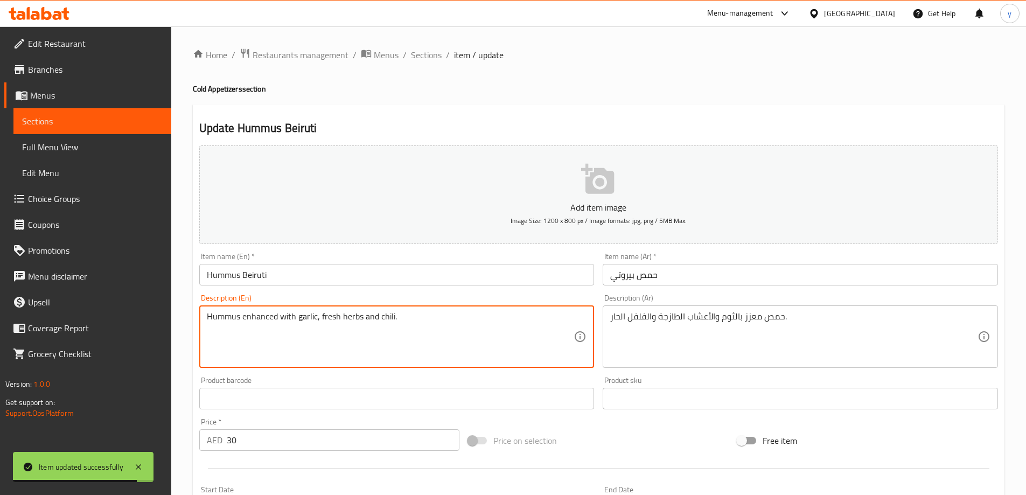
click at [254, 319] on textarea "Hummus enhanced with garlic, fresh herbs and chili." at bounding box center [390, 336] width 367 height 51
click at [272, 318] on textarea "Hummus enhanced with garlic, fresh herbs and chili." at bounding box center [390, 336] width 367 height 51
drag, startPoint x: 276, startPoint y: 317, endPoint x: 204, endPoint y: 301, distance: 73.9
click at [204, 301] on div "Description (En) Hummus enhanced with garlic, fresh herbs and chili. Descriptio…" at bounding box center [396, 331] width 395 height 74
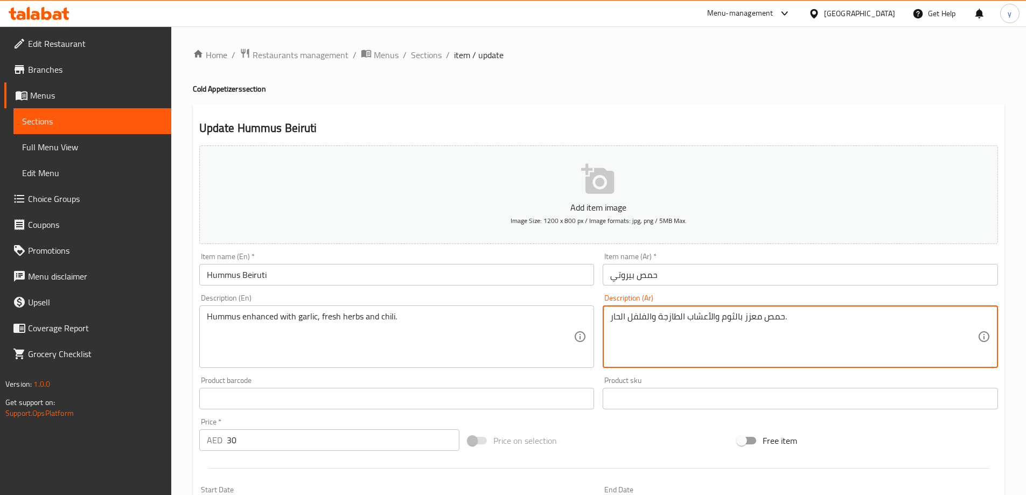
click at [752, 317] on textarea "حمص معزز بالثوم والأعشاب الطازجة والفلفل الحار." at bounding box center [793, 336] width 367 height 51
click at [748, 318] on textarea "حمص معزز بالثوم والأعشاب الطازجة والفلفل الحار." at bounding box center [793, 336] width 367 height 51
paste textarea "إنهانسد"
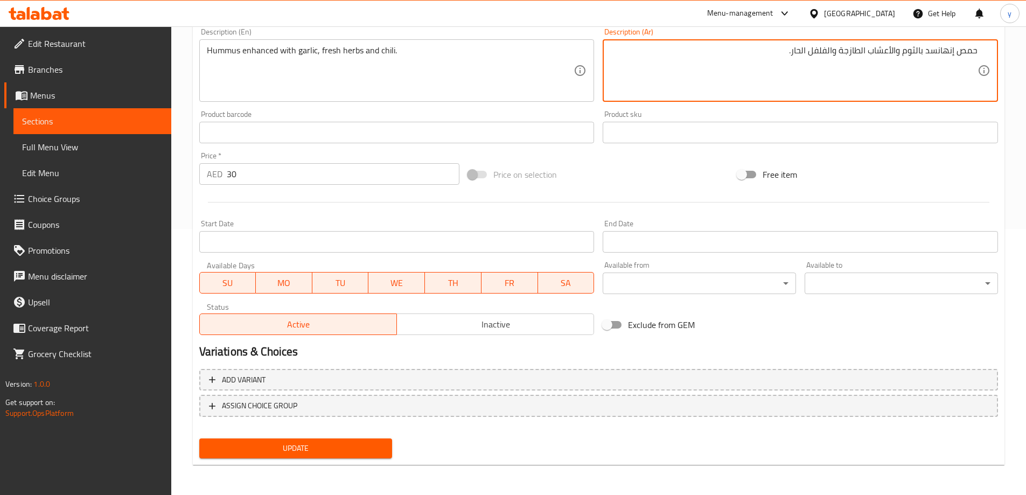
type textarea "حمص إنهانسد بالثوم والأعشاب الطازجة والفلفل الحار."
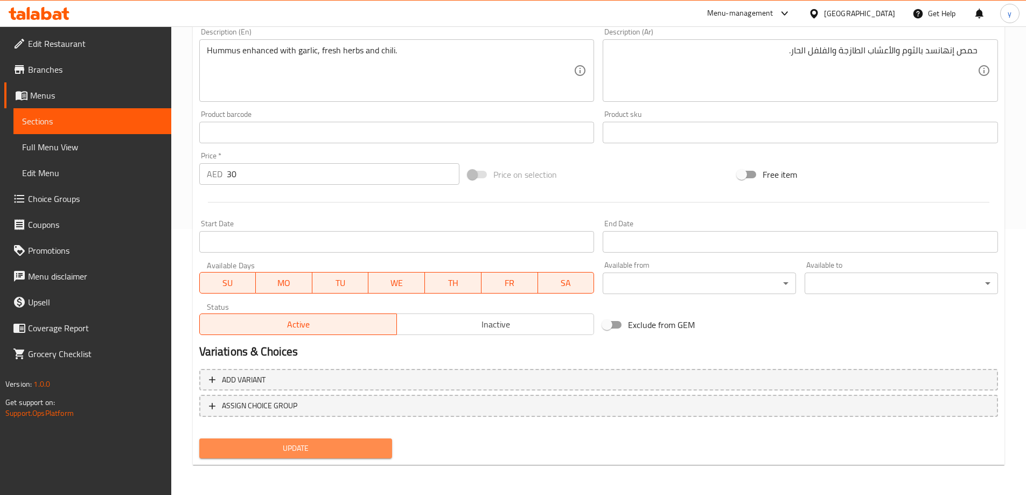
click at [353, 456] on button "Update" at bounding box center [295, 449] width 193 height 20
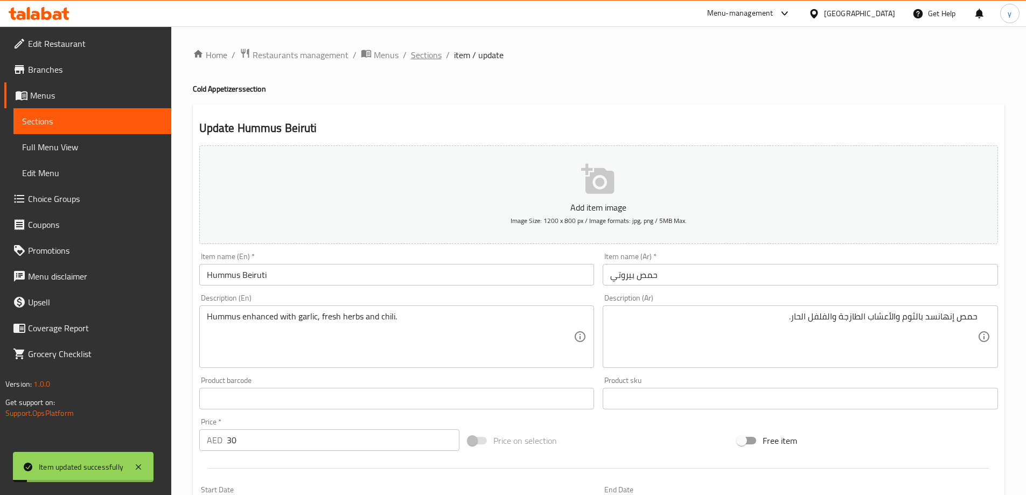
click at [426, 50] on span "Sections" at bounding box center [426, 54] width 31 height 13
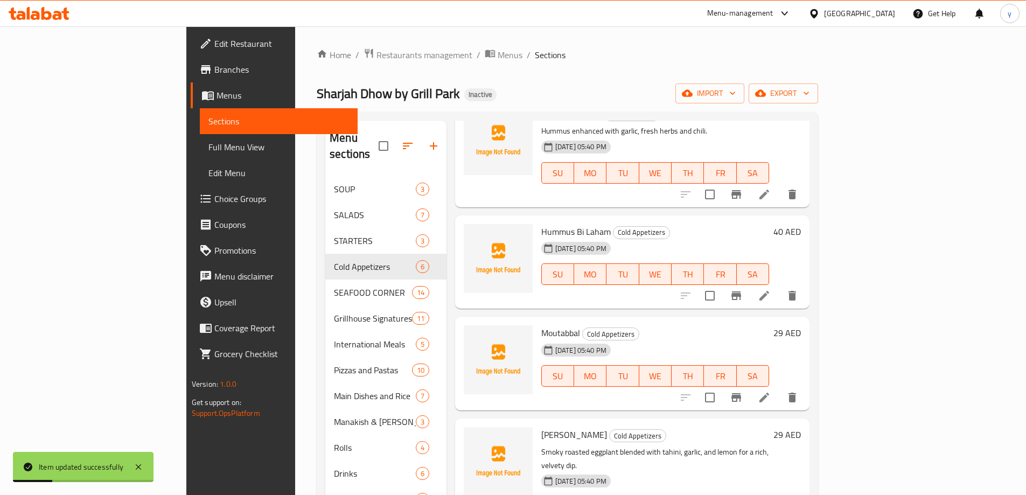
scroll to position [206, 0]
click at [771, 289] on icon at bounding box center [764, 295] width 13 height 13
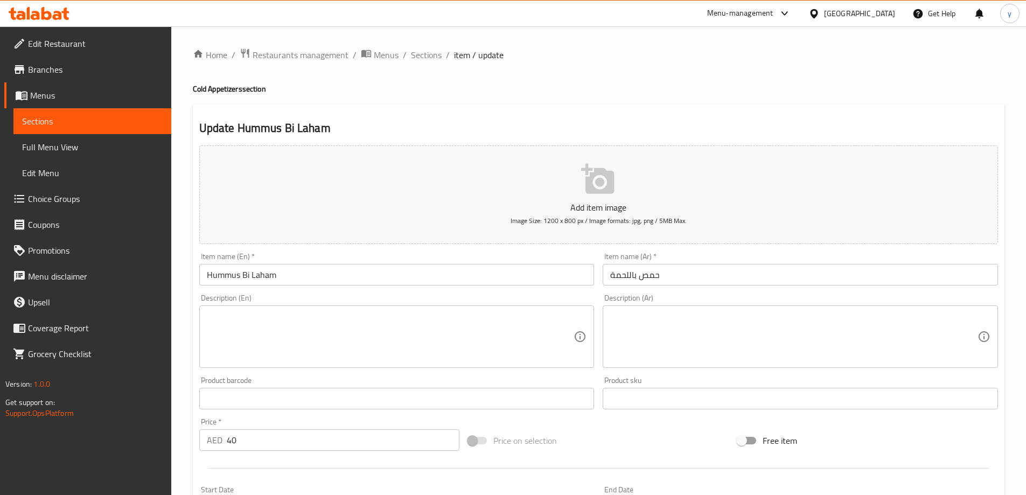
click at [328, 346] on textarea at bounding box center [390, 336] width 367 height 51
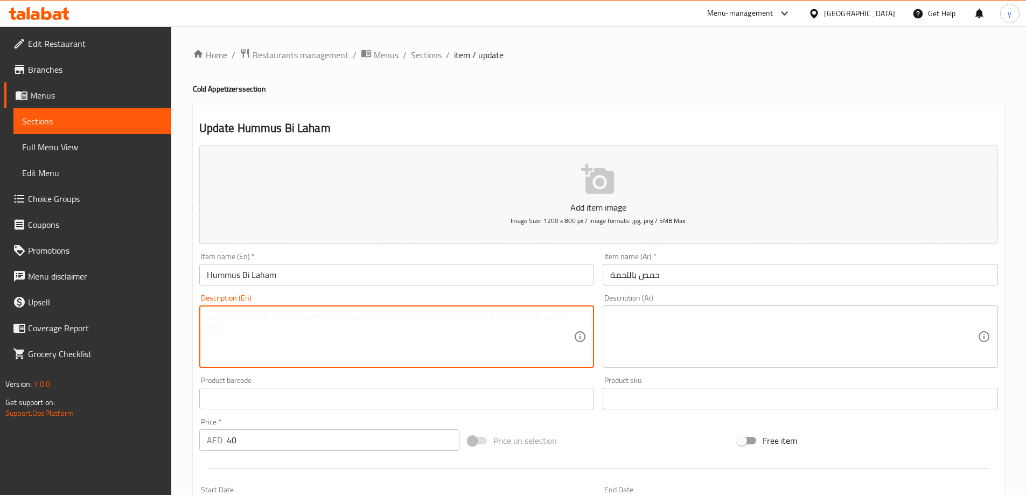
paste textarea "Hummus topped with sautéed minced meat"
click at [457, 327] on textarea "Hummus topped with sautéed minced meat" at bounding box center [390, 336] width 367 height 51
type textarea "Hummus topped with sautéed minced meat"
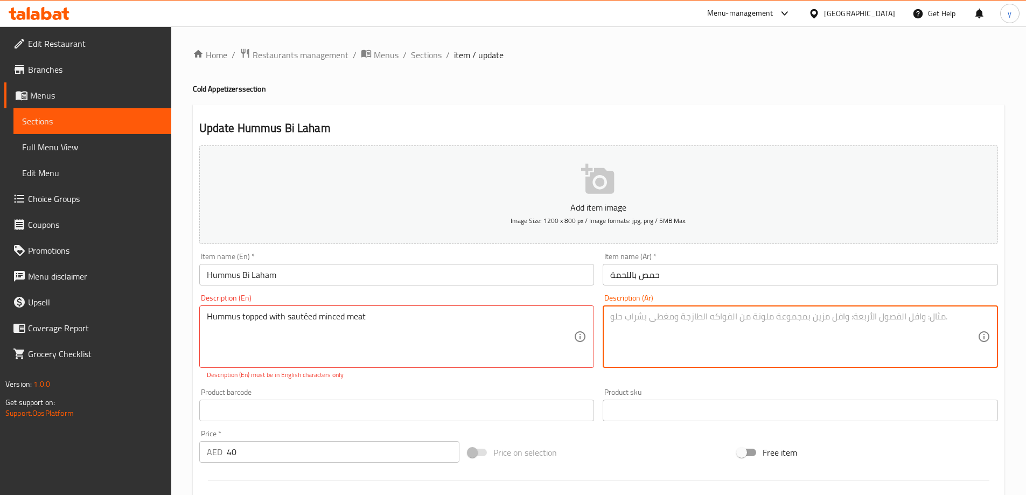
click at [840, 345] on textarea at bounding box center [793, 336] width 367 height 51
paste textarea "حمص مغطى باللحم المفروم المقلي"
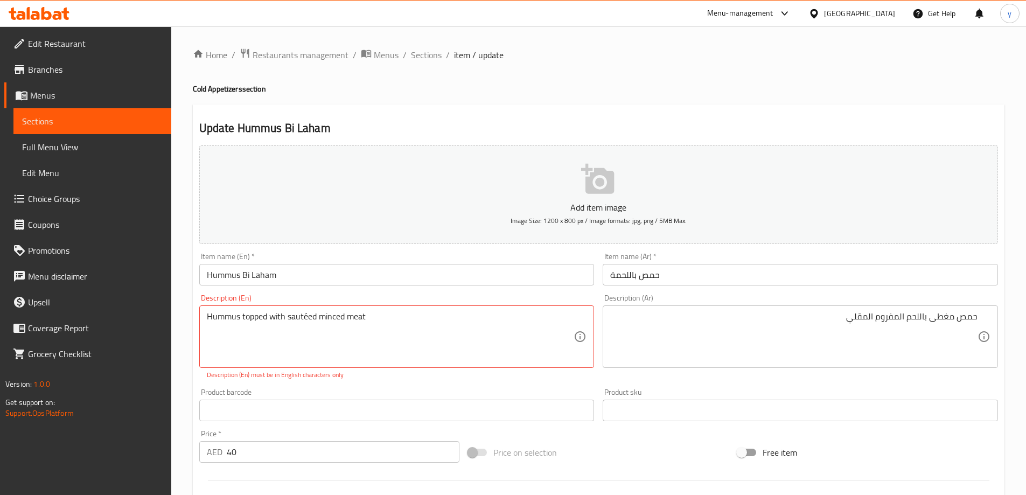
click at [857, 310] on div "حمص مغطى باللحم المفروم المقلي Description (Ar)" at bounding box center [800, 337] width 395 height 63
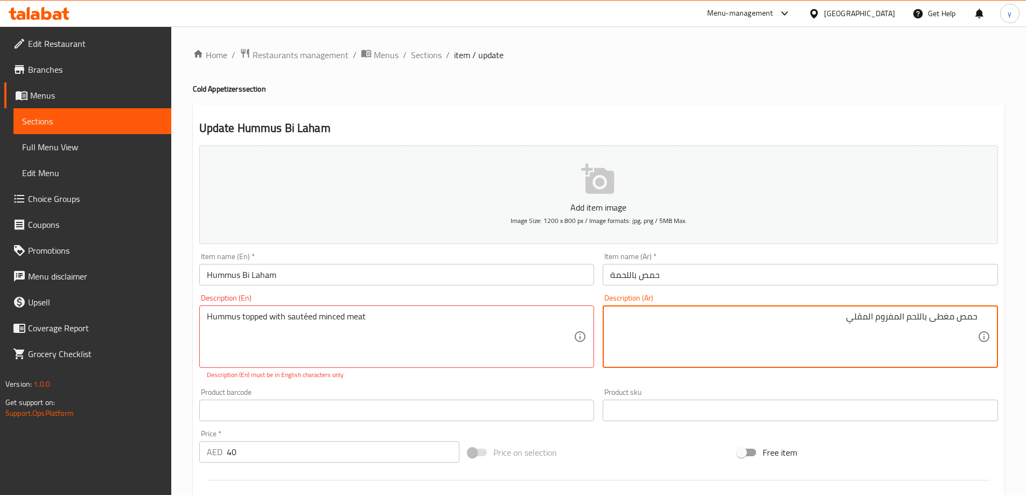
click at [863, 318] on textarea "حمص مغطى باللحم المفروم المقلي" at bounding box center [793, 336] width 367 height 51
type textarea "حمص مغطى باللحم المفروم سوتيه"
click at [762, 271] on input "حمص باللحمة" at bounding box center [800, 275] width 395 height 22
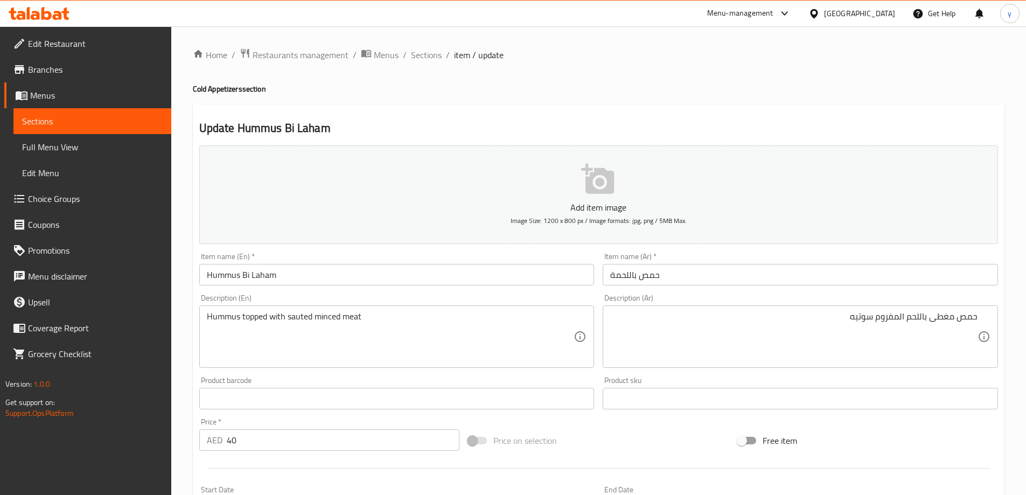
drag, startPoint x: 947, startPoint y: 346, endPoint x: 627, endPoint y: 67, distance: 425.1
click at [627, 67] on div "Home / Restaurants management / Menus / Sections / item / update Cold Appetizer…" at bounding box center [599, 394] width 812 height 692
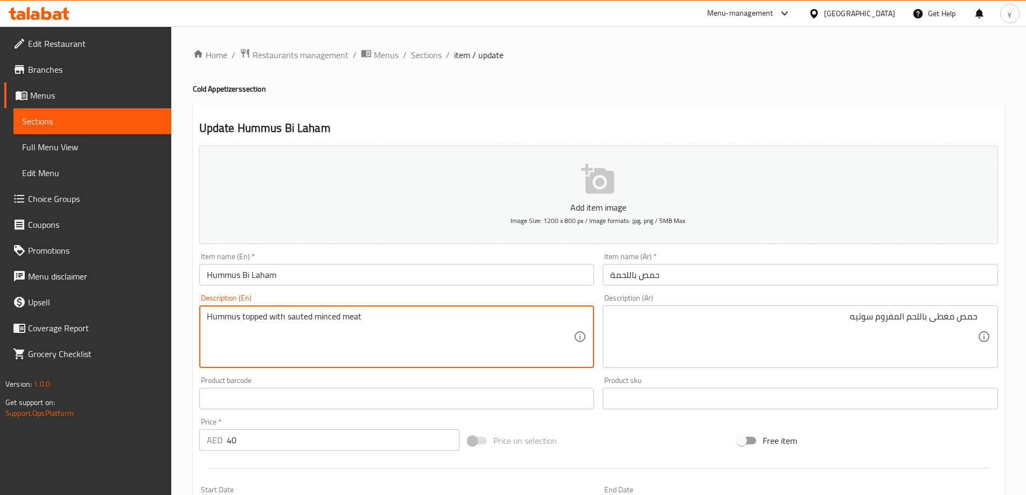
click at [305, 320] on textarea "Hummus topped with sauted minced meat" at bounding box center [390, 336] width 367 height 51
type textarea "Hummus topped with sauteed minced meat"
click at [428, 277] on input "Hummus Bi Laham" at bounding box center [396, 275] width 395 height 22
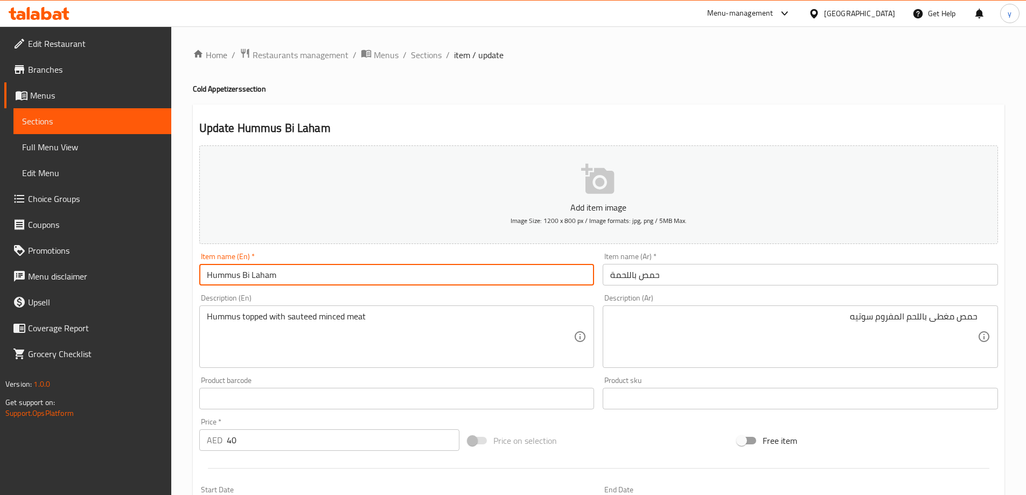
click at [414, 56] on span "Sections" at bounding box center [426, 54] width 31 height 13
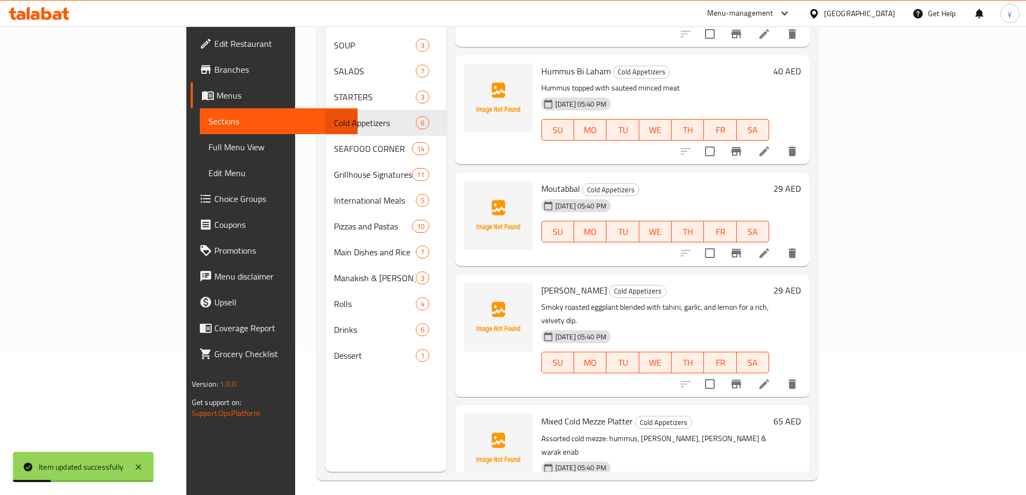
scroll to position [151, 0]
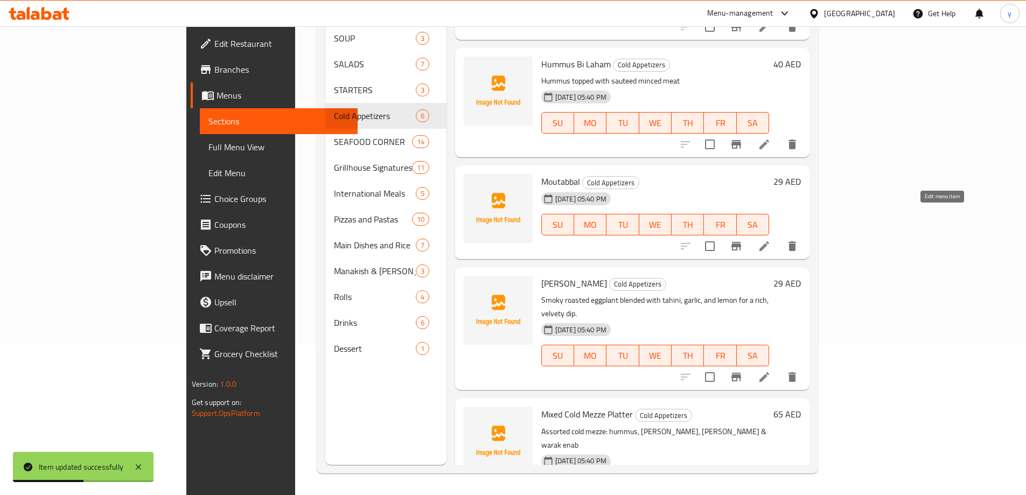
click at [771, 240] on icon at bounding box center [764, 246] width 13 height 13
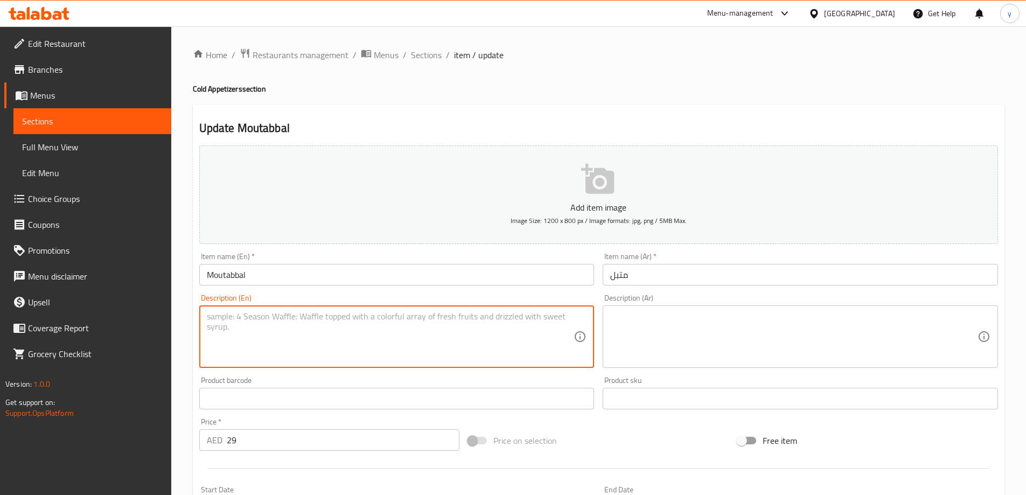
click at [308, 338] on textarea at bounding box center [390, 336] width 367 height 51
paste textarea "Smoky eggplant purée blended with tahini, yogurt & garlic"
type textarea "Smoky eggplant purée blended with tahini, yogurt & garlic"
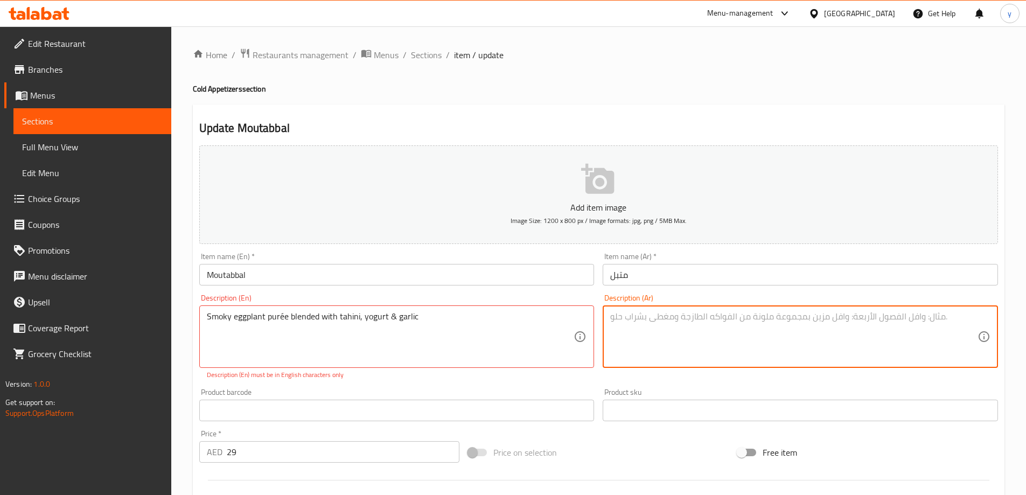
click at [769, 332] on textarea at bounding box center [793, 336] width 367 height 51
paste textarea "الباذنجان المدخن الممزوج بالطحينة والزبادي والثوم"
click at [916, 314] on textarea "الباذنجان المدخن الممزوج بالطحينة والزبادي والثوم" at bounding box center [793, 336] width 367 height 51
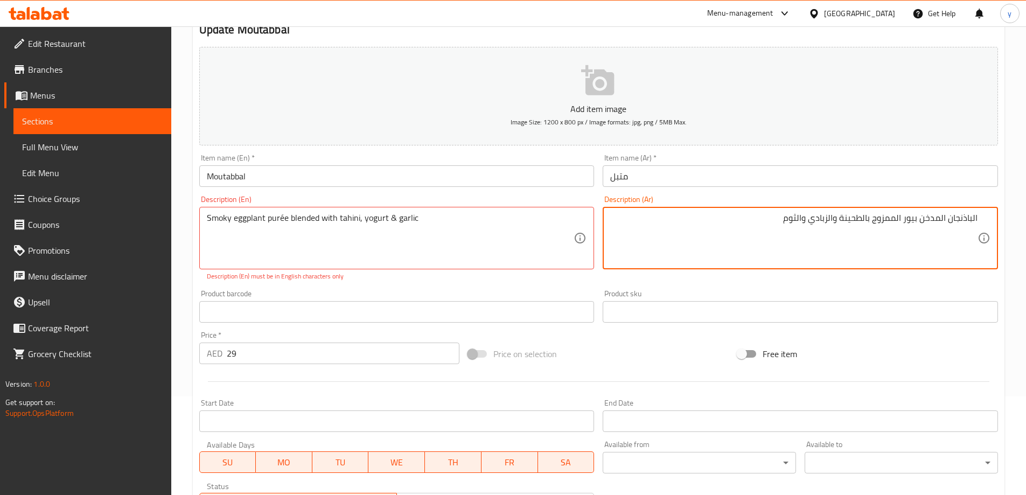
scroll to position [278, 0]
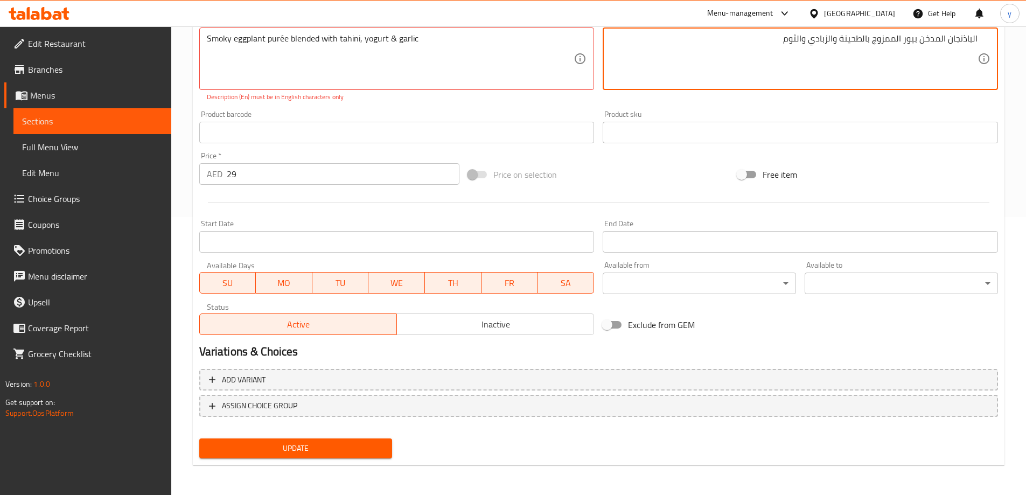
type textarea "الباذنجان المدخن بيور الممزوج بالطحينة والزبادي والثوم"
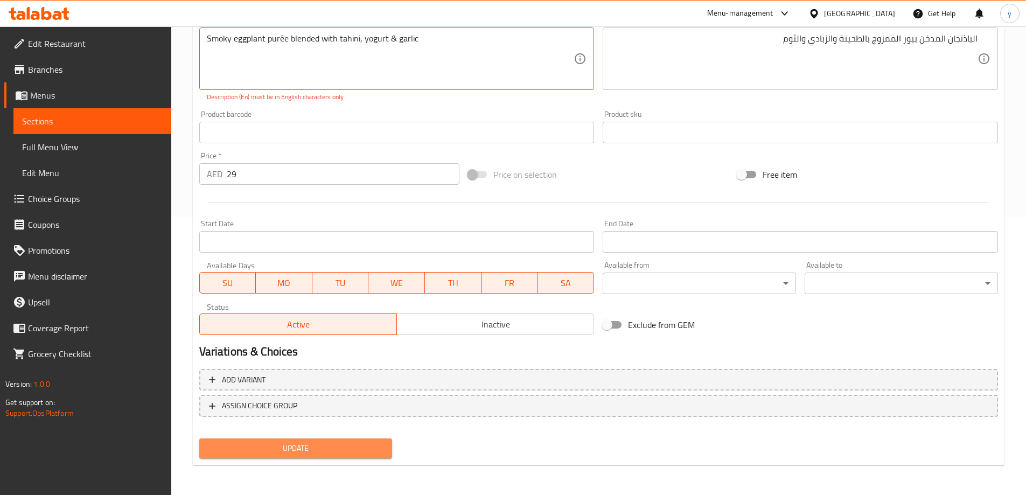
click at [365, 452] on span "Update" at bounding box center [296, 448] width 176 height 13
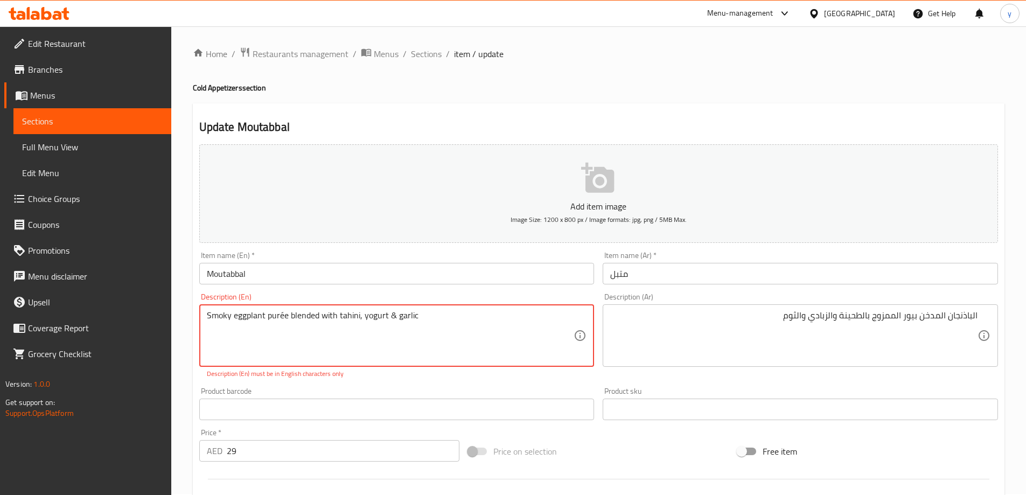
scroll to position [0, 0]
click at [282, 318] on textarea "Smoky eggplant purée blended with tahini, yogurt & garlic" at bounding box center [390, 336] width 367 height 51
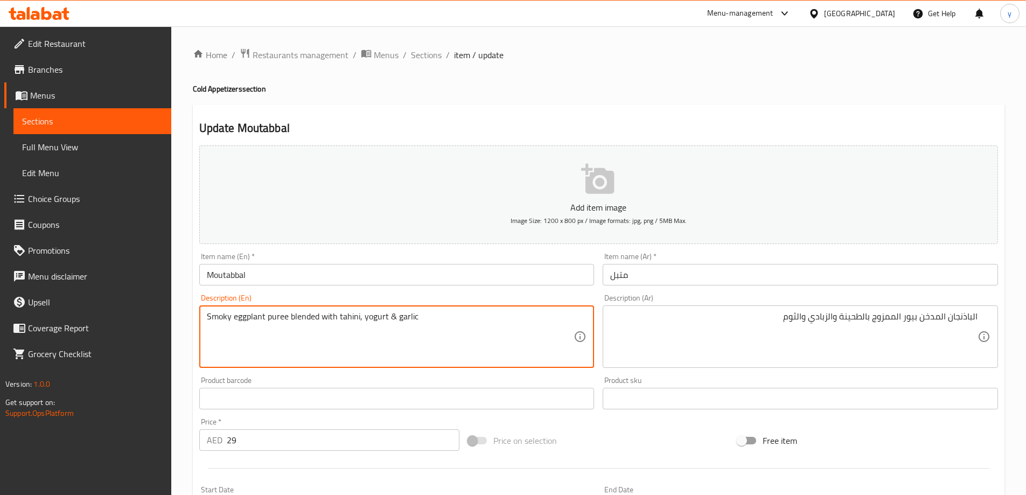
click at [272, 317] on textarea "Smoky eggplant puree blended with tahini, yogurt & garlic" at bounding box center [390, 336] width 367 height 51
type textarea "Smoky eggplant puree blended with tahini, yogurt & garlic"
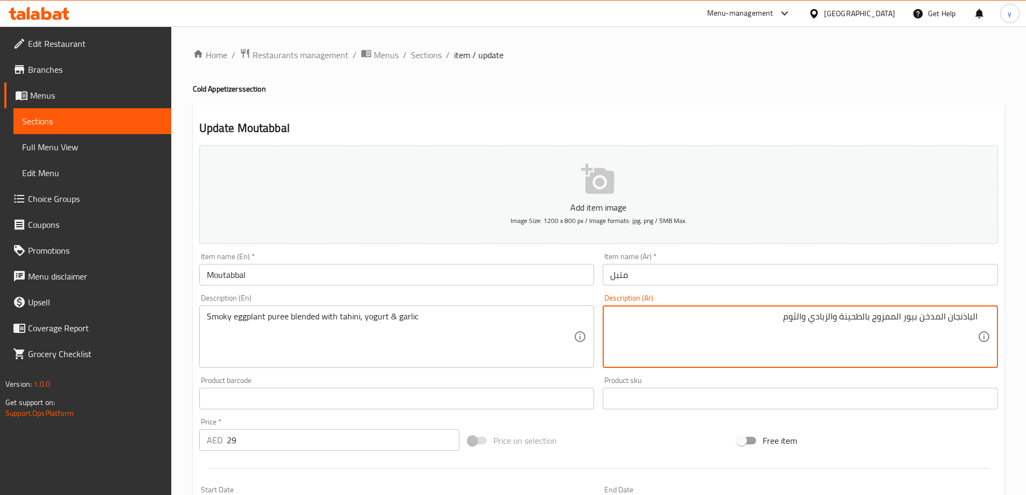
click at [908, 321] on textarea "الباذنجان المدخن بيور الممزوج بالطحينة والزبادي والثوم" at bounding box center [793, 336] width 367 height 51
paste textarea "يه"
type textarea "الباذنجان المدخن بيوريه الممزوج بالطحينة والزبادي والثوم"
click at [536, 287] on div "Item name (En)   * Moutabbal Item name (En) *" at bounding box center [397, 268] width 404 height 41
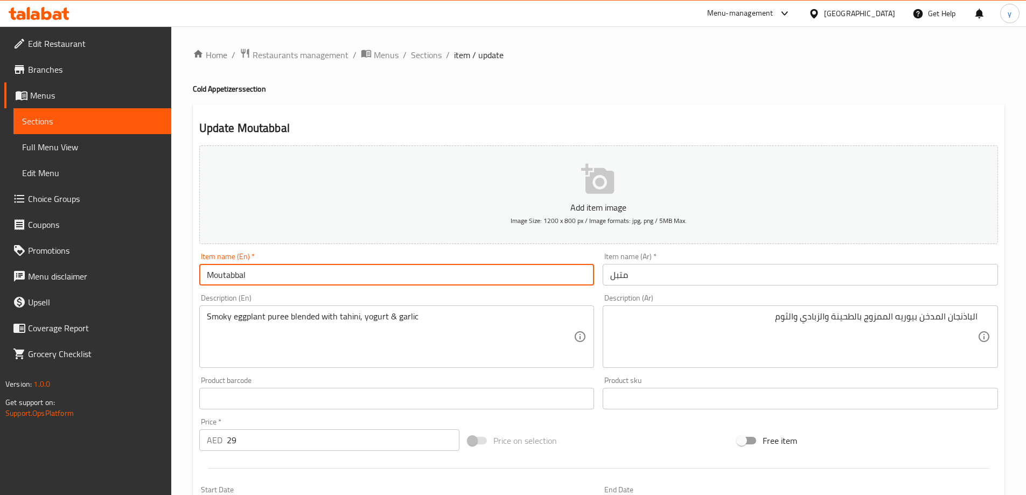
click at [536, 280] on input "Moutabbal" at bounding box center [396, 275] width 395 height 22
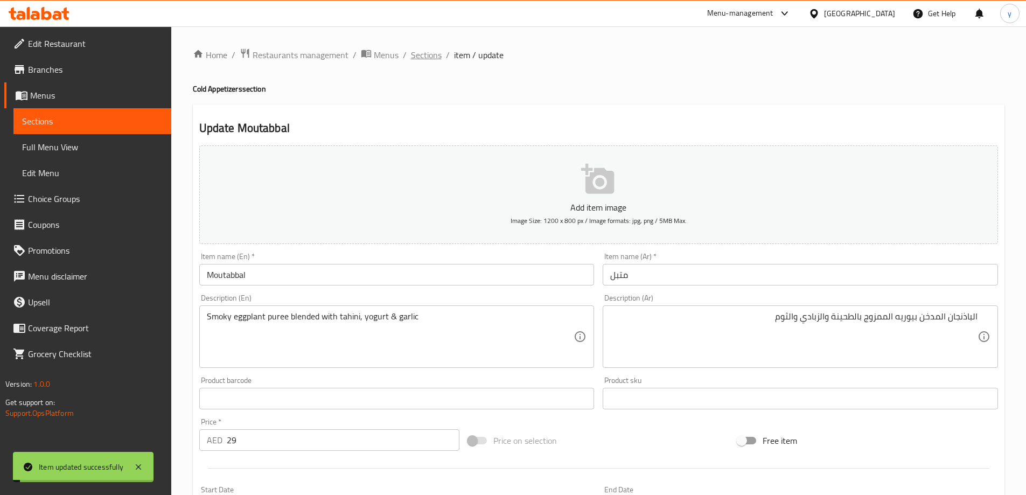
click at [431, 53] on span "Sections" at bounding box center [426, 54] width 31 height 13
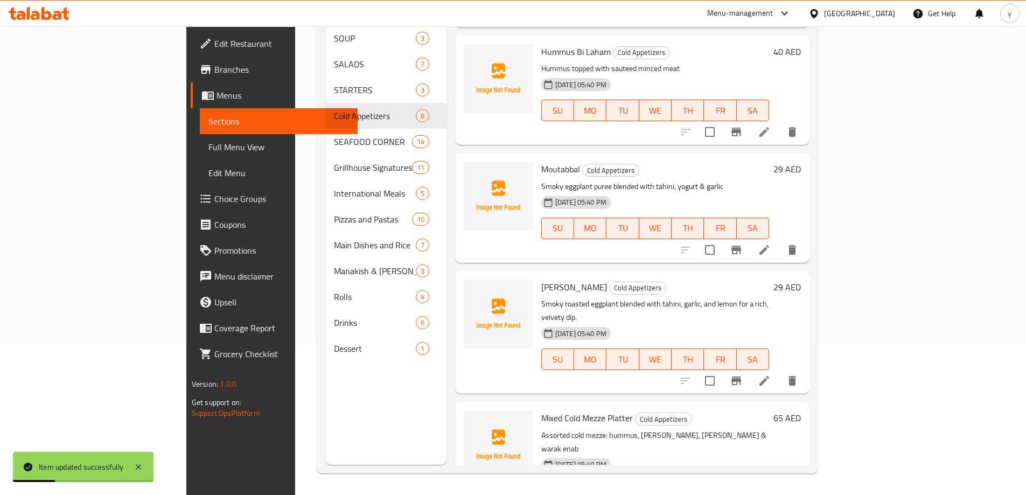
scroll to position [238, 0]
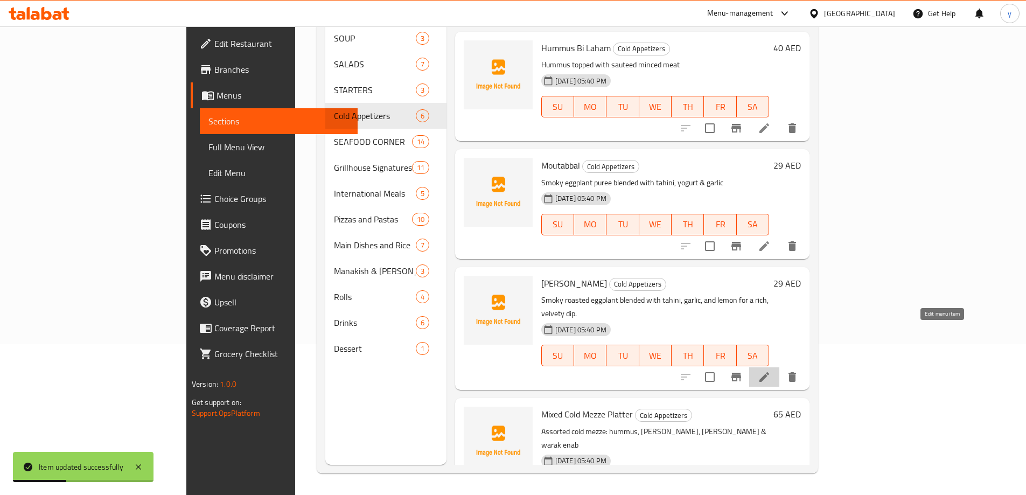
click at [771, 371] on icon at bounding box center [764, 377] width 13 height 13
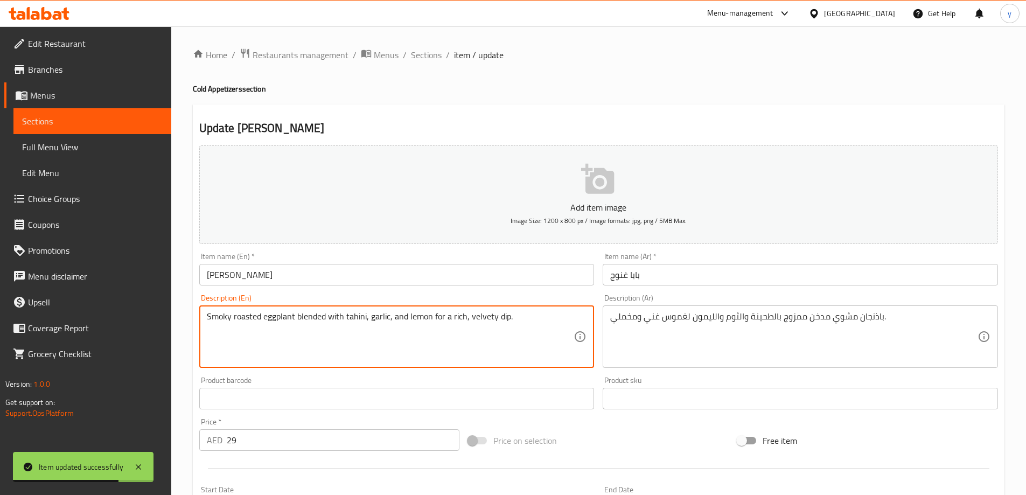
click at [423, 330] on textarea "Smoky roasted eggplant blended with tahini, garlic, and lemon for a rich, velve…" at bounding box center [390, 336] width 367 height 51
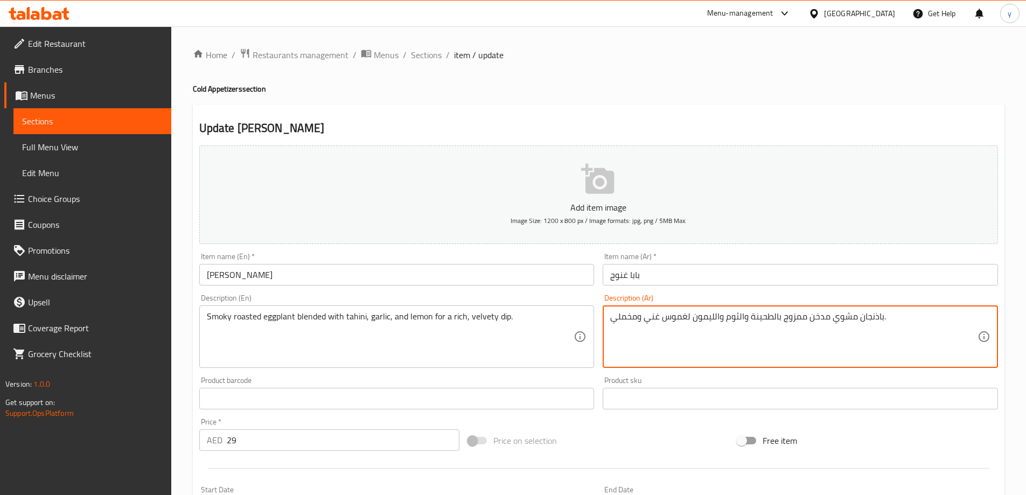
click at [627, 316] on textarea "باذنجان مشوي مدخن ممزوج بالطحينة والثوم والليمون لغموس غني ومخملي." at bounding box center [793, 336] width 367 height 51
click at [775, 316] on textarea "باذنجان مشوي مدخن ممزوج بالطحينة والثوم والليمون لغموس غني وفيلفتي." at bounding box center [793, 336] width 367 height 51
click at [689, 322] on textarea "باذنجان مشوي مدخن ممزوج بالطحينة والثوم والليمون للحصول علي غني وفيلفتي." at bounding box center [793, 336] width 367 height 51
click at [678, 312] on textarea "باذنجان مشوي مدخن ممزوج بالطحينة والثوم والليمون للحصول علي غني وفيلفتي صوص." at bounding box center [793, 336] width 367 height 51
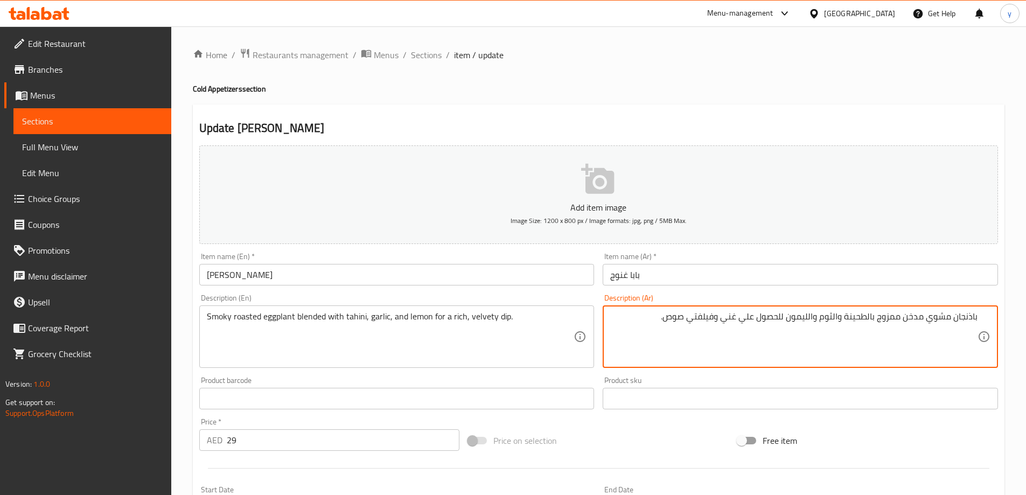
click at [678, 312] on textarea "باذنجان مشوي مدخن ممزوج بالطحينة والثوم والليمون للحصول علي غني وفيلفتي صوص." at bounding box center [793, 336] width 367 height 51
click at [737, 320] on textarea "باذنجان مشوي مدخن ممزوج بالطحينة والثوم والليمون للحصول علي غني وفيلفتي ." at bounding box center [793, 336] width 367 height 51
paste textarea "وص"
type textarea "باذنجان مشوي مدخن ممزوج بالطحينة والثوم والليمون للحصول علي صوص غني وفيلفتي ."
click at [697, 266] on input "بابا غنوج" at bounding box center [800, 275] width 395 height 22
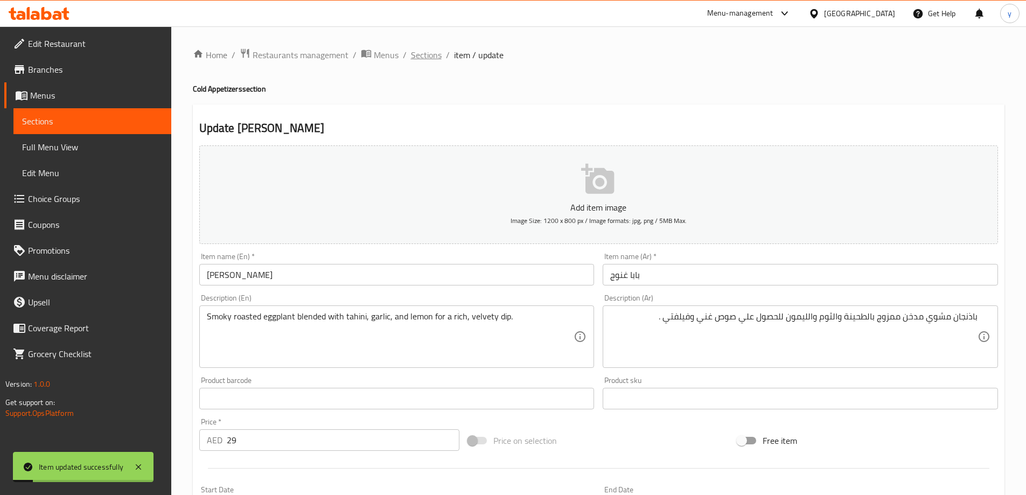
click at [420, 61] on span "Sections" at bounding box center [426, 54] width 31 height 13
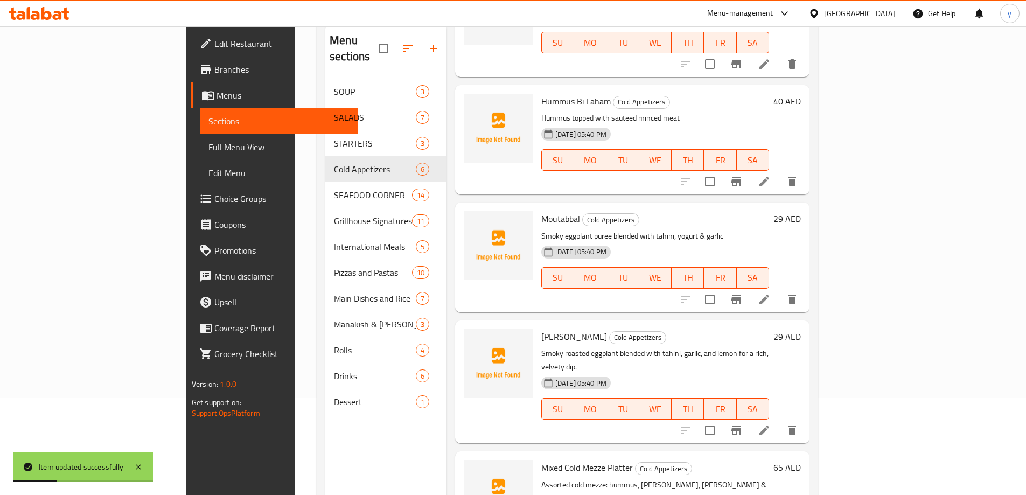
scroll to position [151, 0]
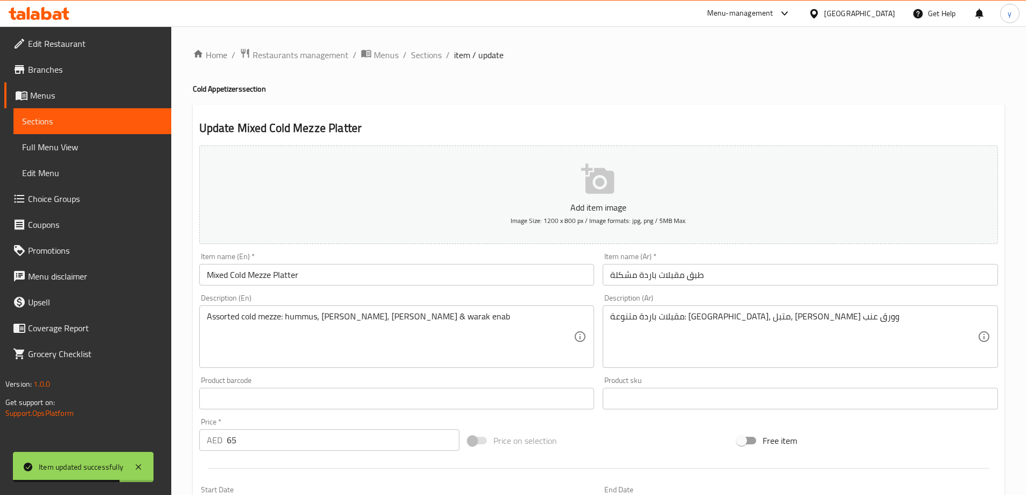
click at [259, 279] on input "Mixed Cold Mezze Platter" at bounding box center [396, 275] width 395 height 22
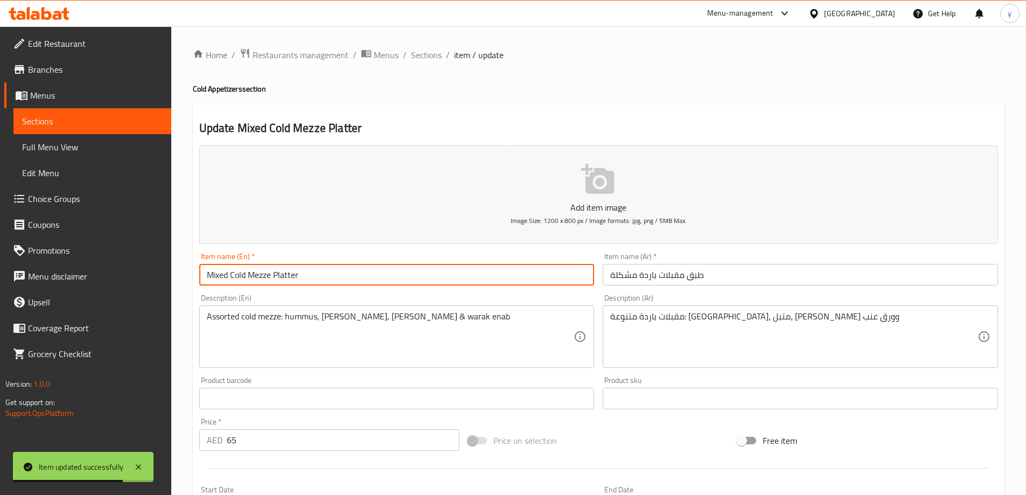
click at [259, 279] on input "Mixed Cold Mezze Platter" at bounding box center [396, 275] width 395 height 22
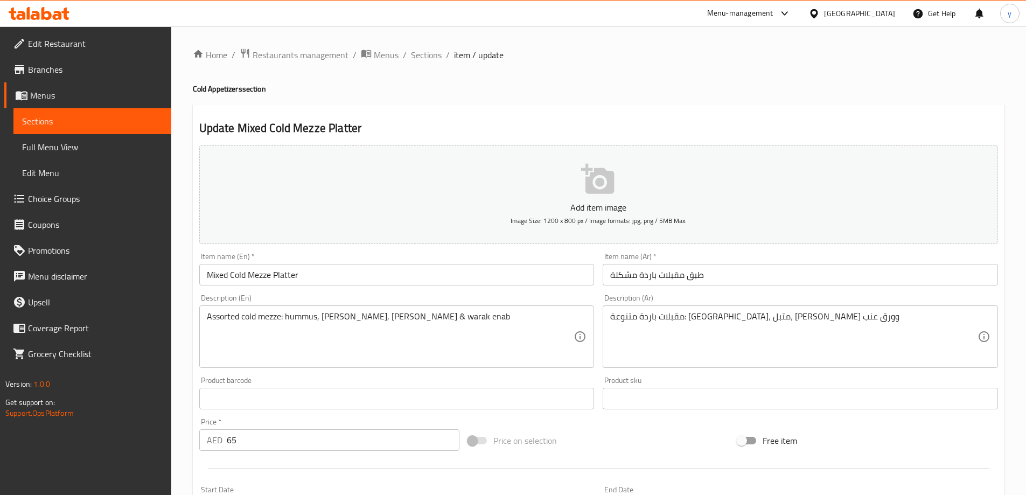
click at [755, 271] on input "طبق مقبلات باردة مشكلة" at bounding box center [800, 275] width 395 height 22
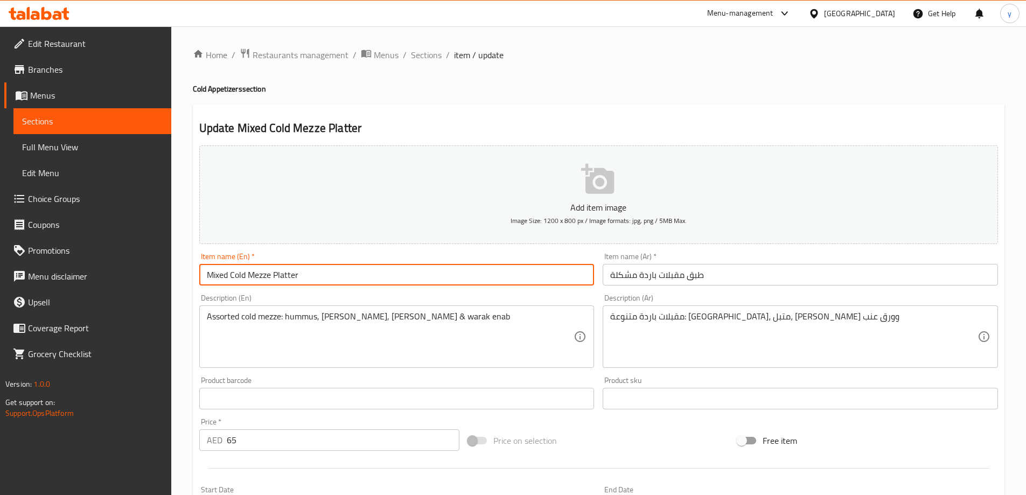
click at [259, 276] on input "Mixed Cold Mezze Platter" at bounding box center [396, 275] width 395 height 22
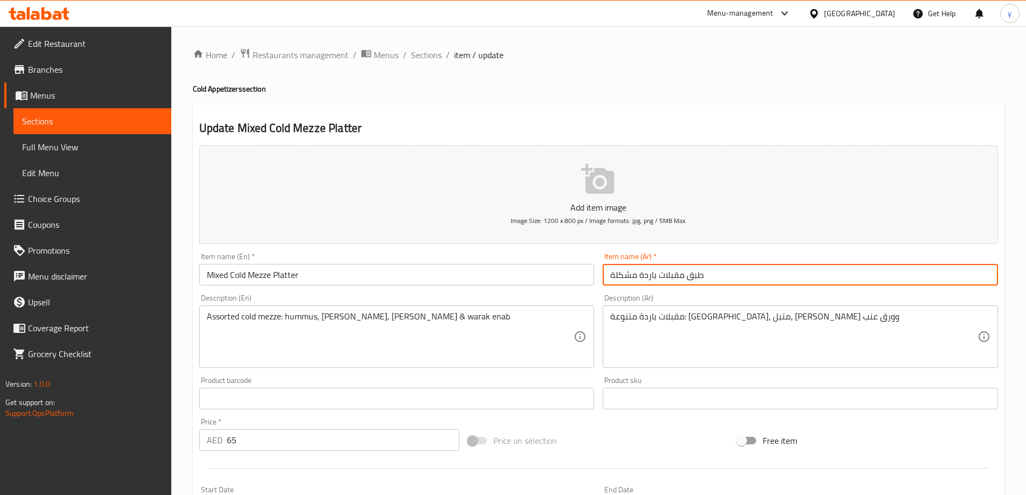
click at [667, 279] on input "طبق مقبلات باردة مشكلة" at bounding box center [800, 275] width 395 height 22
click at [665, 280] on input "طبق مقبلات باردة مشكلة" at bounding box center [800, 275] width 395 height 22
click at [663, 280] on input "طبق مقبلات باردة مشكلة" at bounding box center [800, 275] width 395 height 22
paste input "ازة"
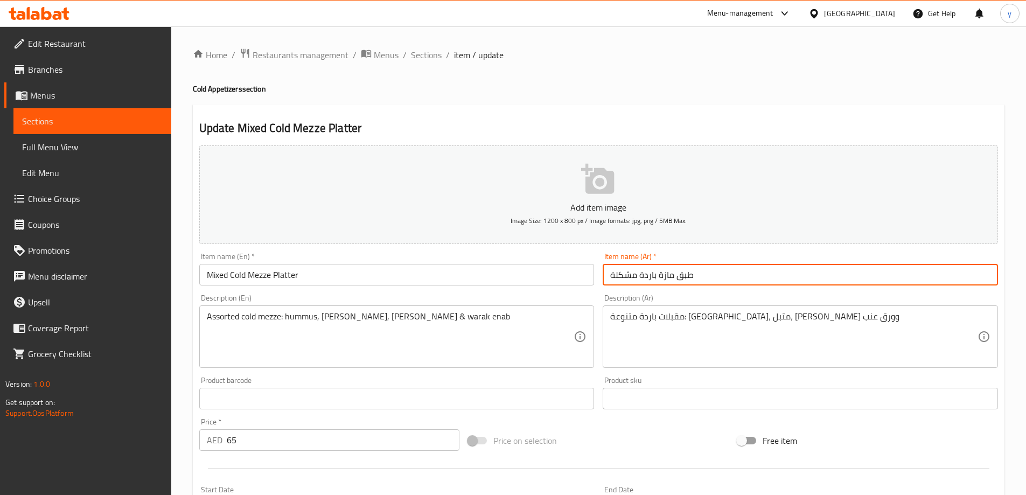
type input "طبق مازة باردة مشكلة"
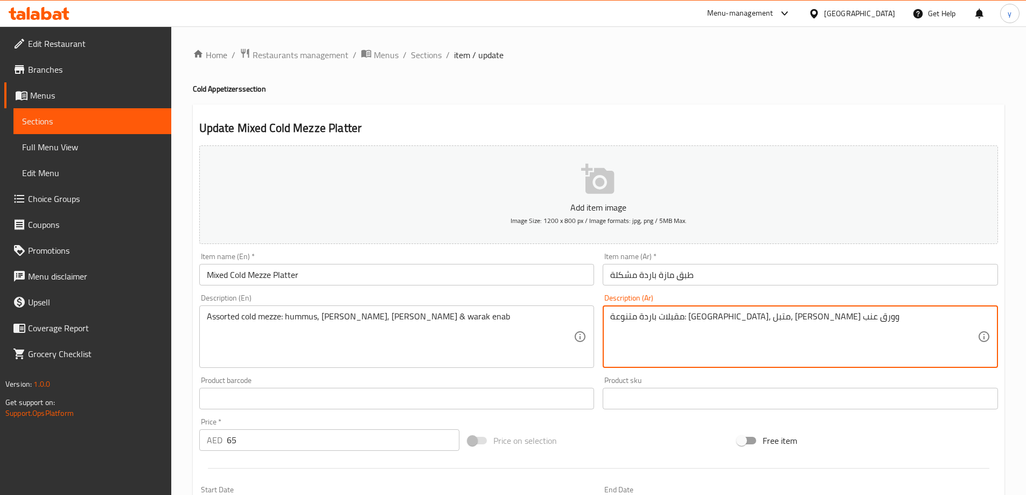
click at [794, 321] on textarea "مقبلات باردة متنوعة: حمص، متبل، بابا غنوج وورق عنب" at bounding box center [793, 336] width 367 height 51
paste textarea "ازة"
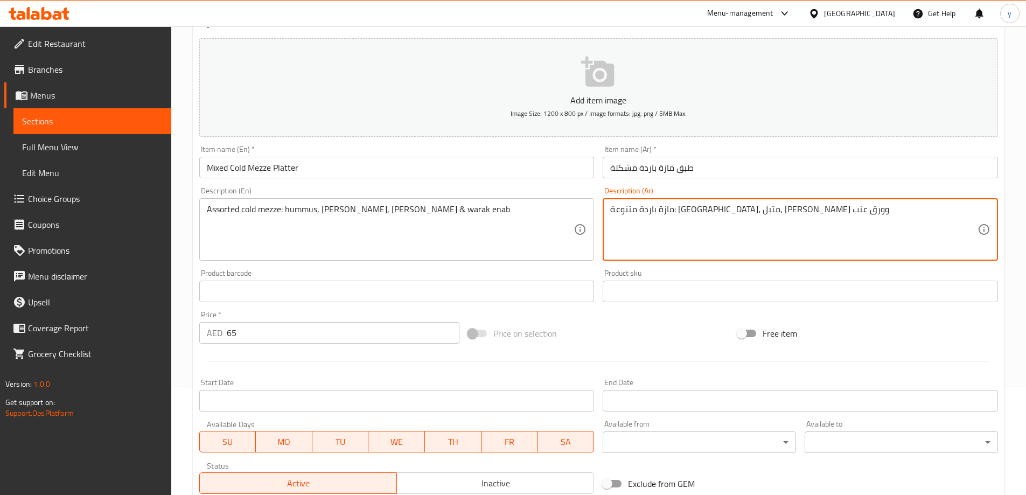
scroll to position [266, 0]
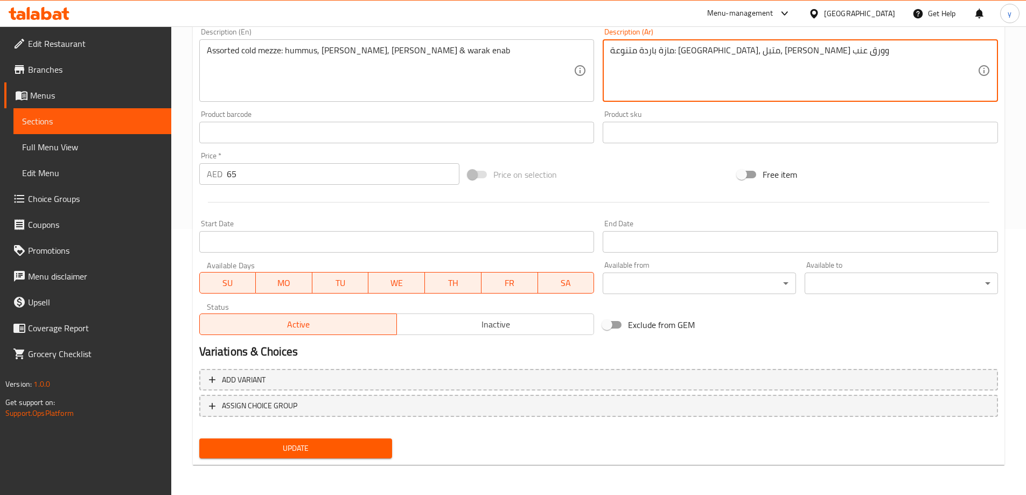
type textarea "مازة باردة متنوعة: [GEOGRAPHIC_DATA]، متبل، [PERSON_NAME] وورق عنب"
click at [317, 460] on div "Update" at bounding box center [296, 448] width 202 height 29
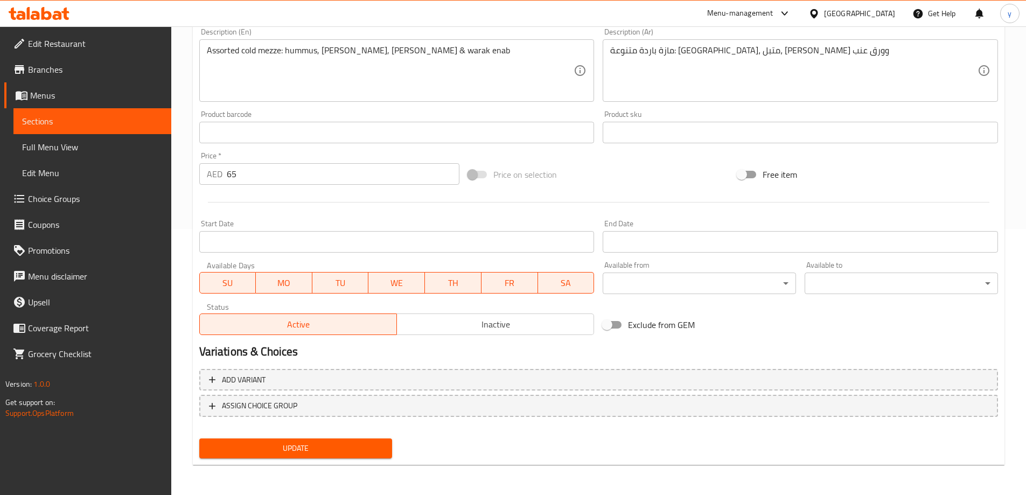
click at [315, 450] on span "Update" at bounding box center [296, 448] width 176 height 13
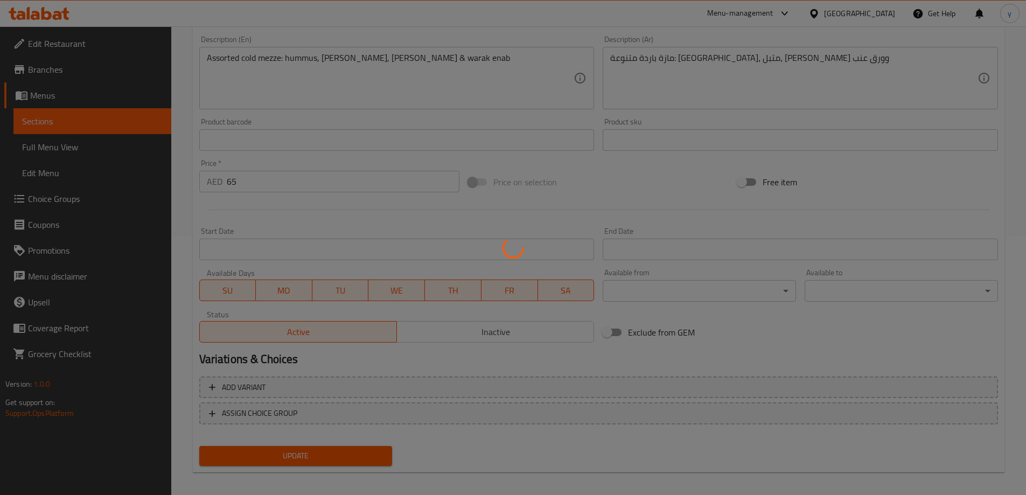
scroll to position [0, 0]
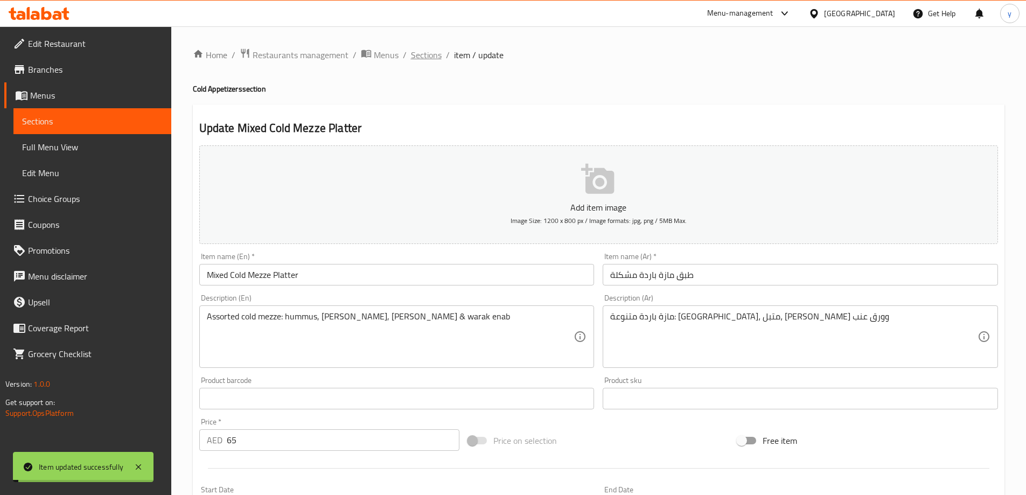
click at [434, 57] on span "Sections" at bounding box center [426, 54] width 31 height 13
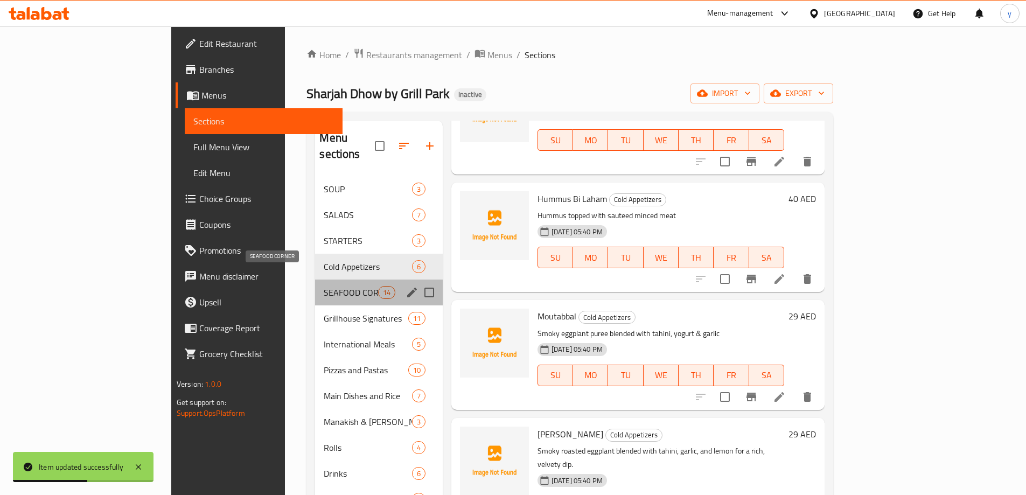
click at [324, 286] on span "SEAFOOD CORNER" at bounding box center [351, 292] width 54 height 13
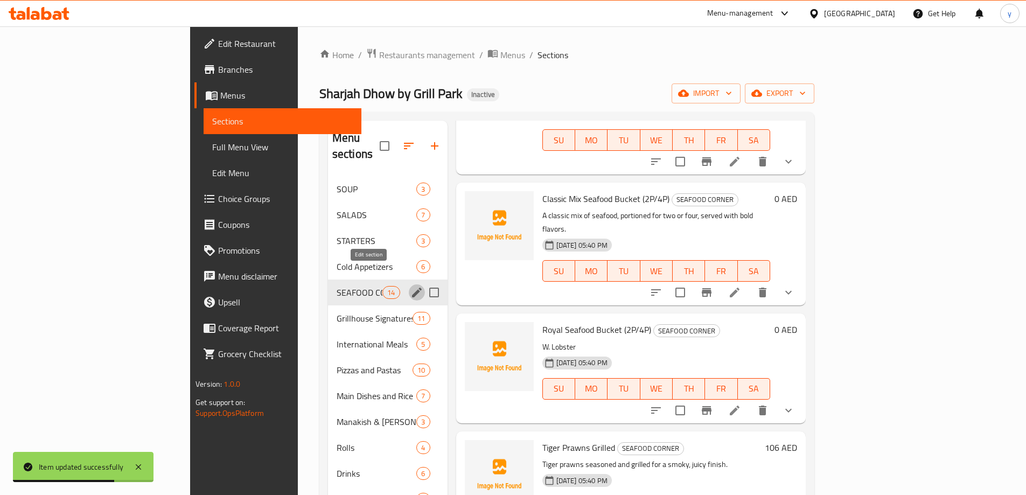
click at [412, 288] on icon "edit" at bounding box center [417, 293] width 10 height 10
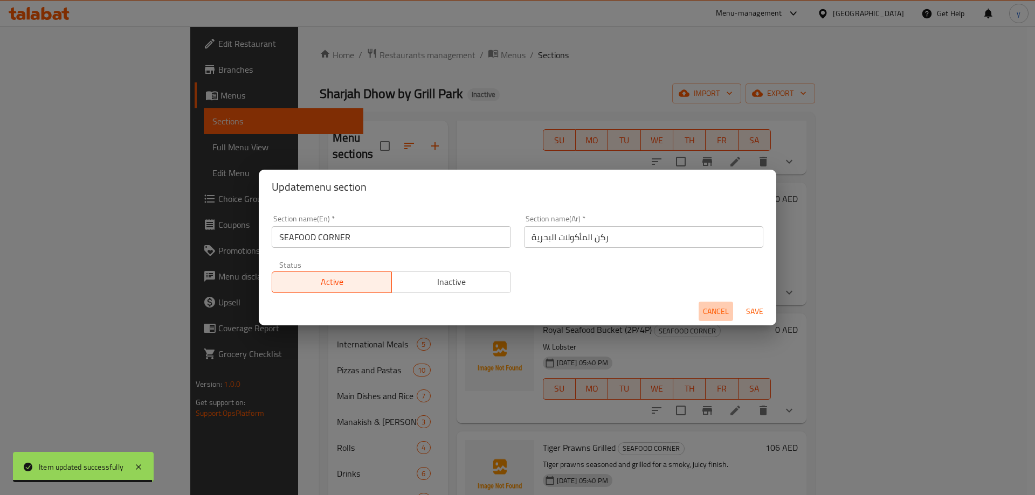
click at [710, 312] on span "Cancel" at bounding box center [716, 311] width 26 height 13
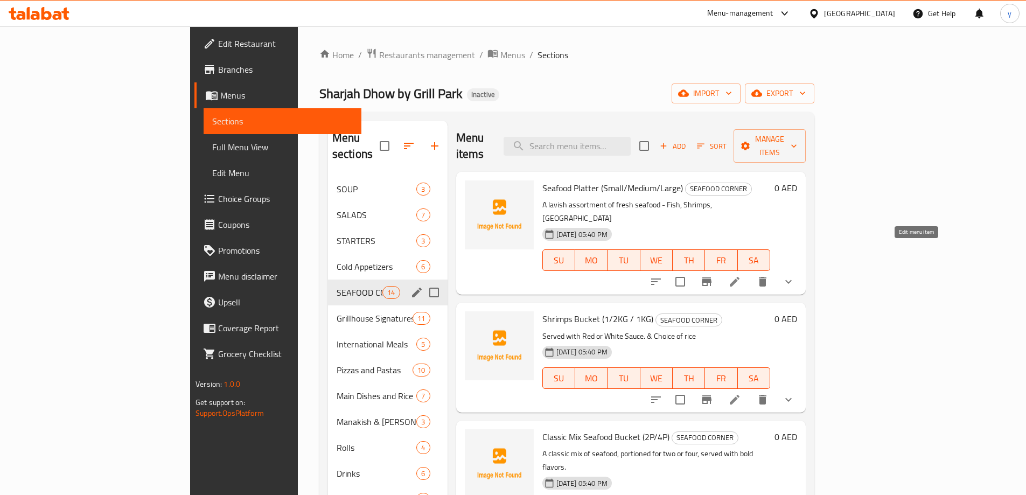
click at [740, 277] on icon at bounding box center [735, 282] width 10 height 10
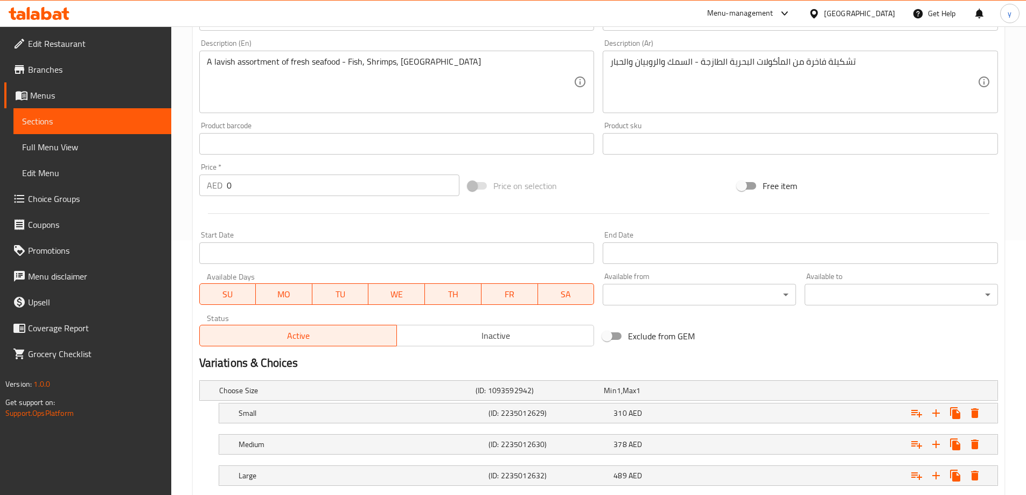
scroll to position [322, 0]
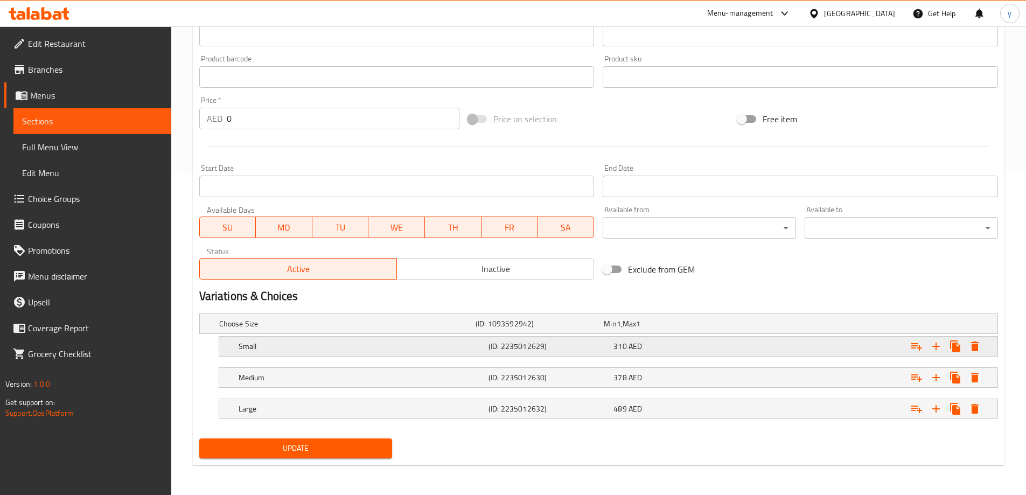
click at [471, 336] on div "Small (ID: 2235012629) 310 AED" at bounding box center [602, 324] width 770 height 24
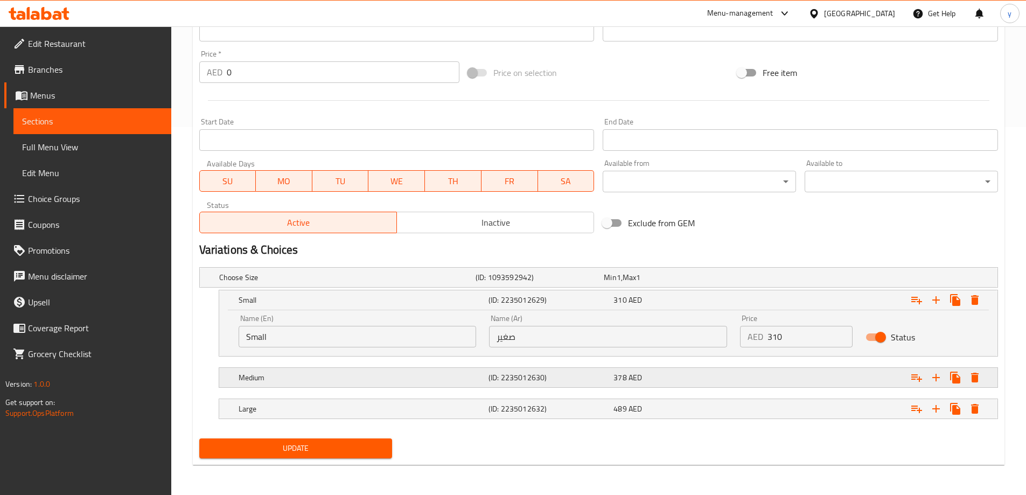
click at [496, 283] on h5 "(ID: 2235012630)" at bounding box center [538, 277] width 124 height 11
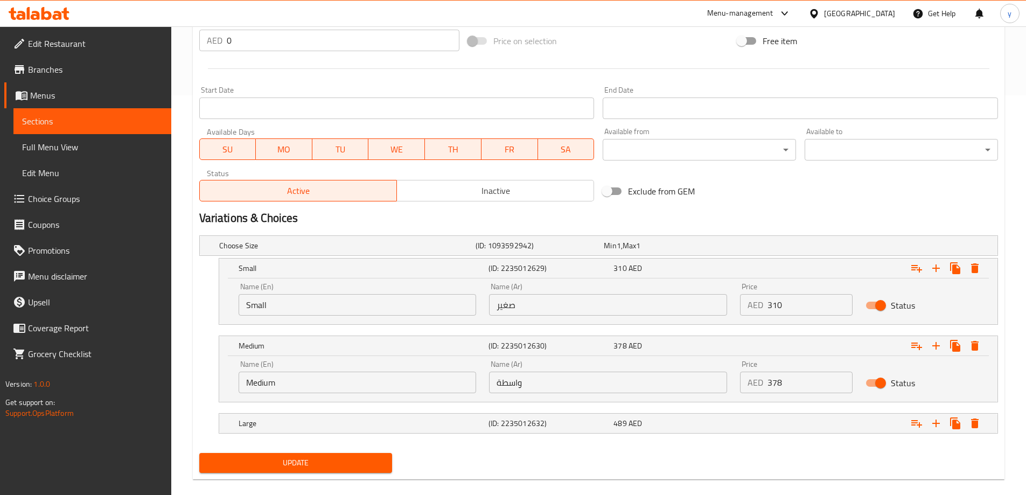
scroll to position [414, 0]
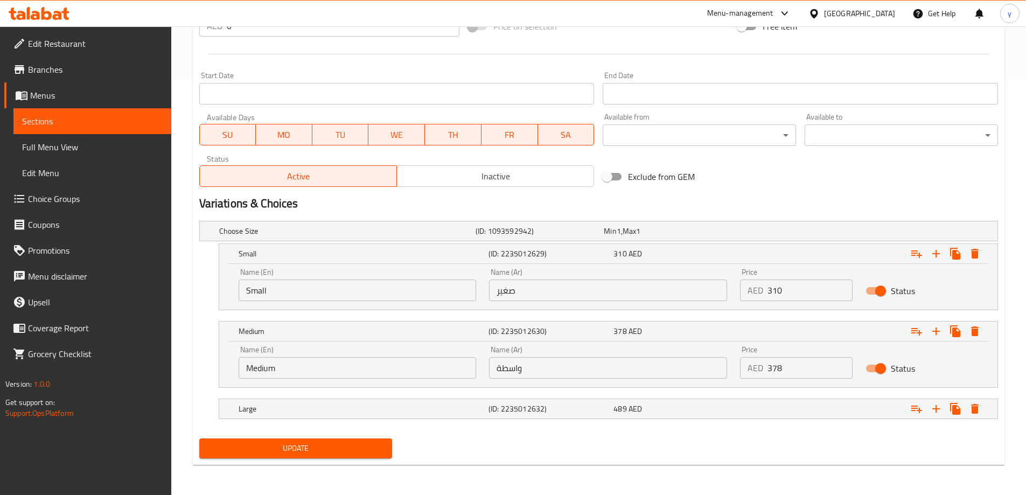
click at [521, 362] on input "واسطة" at bounding box center [608, 368] width 238 height 22
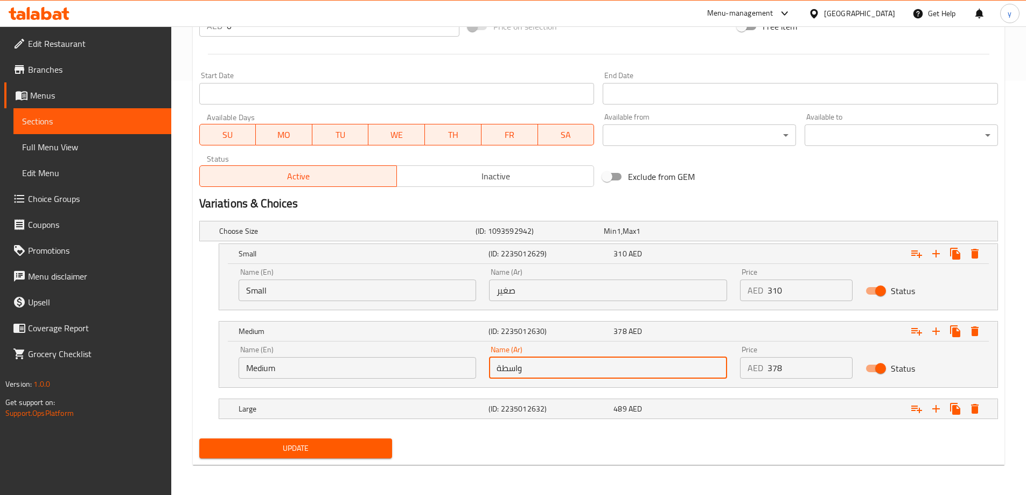
click at [521, 362] on input "واسطة" at bounding box center [608, 368] width 238 height 22
type input "وسط"
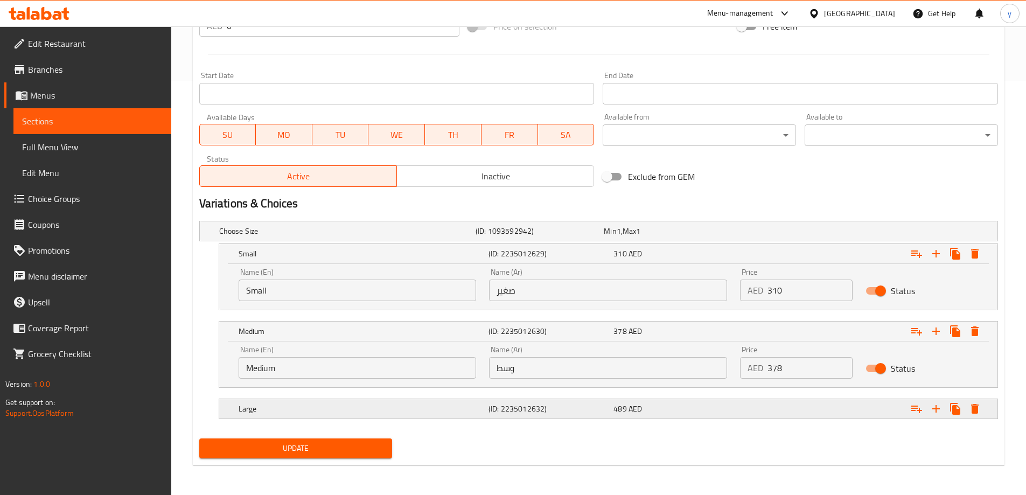
click at [600, 237] on h5 "(ID: 2235012632)" at bounding box center [538, 231] width 124 height 11
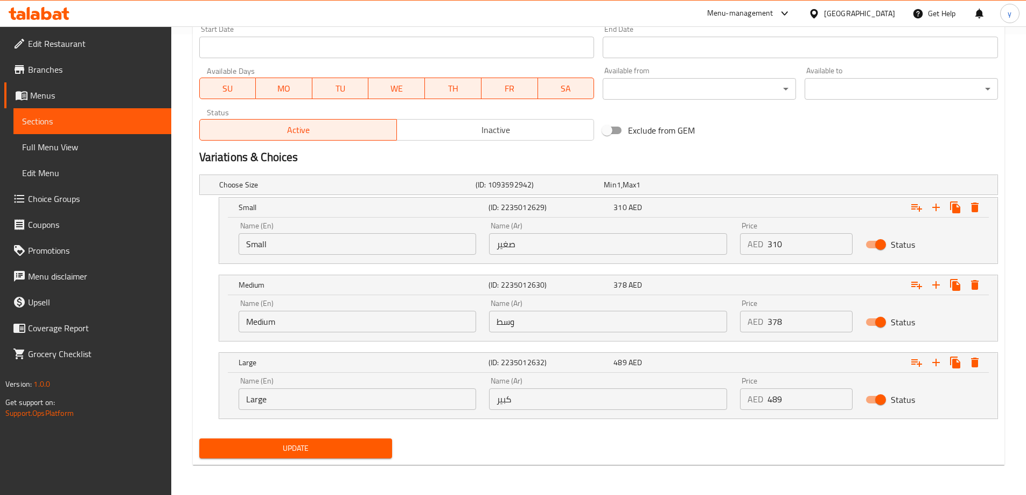
click at [350, 450] on span "Update" at bounding box center [296, 448] width 176 height 13
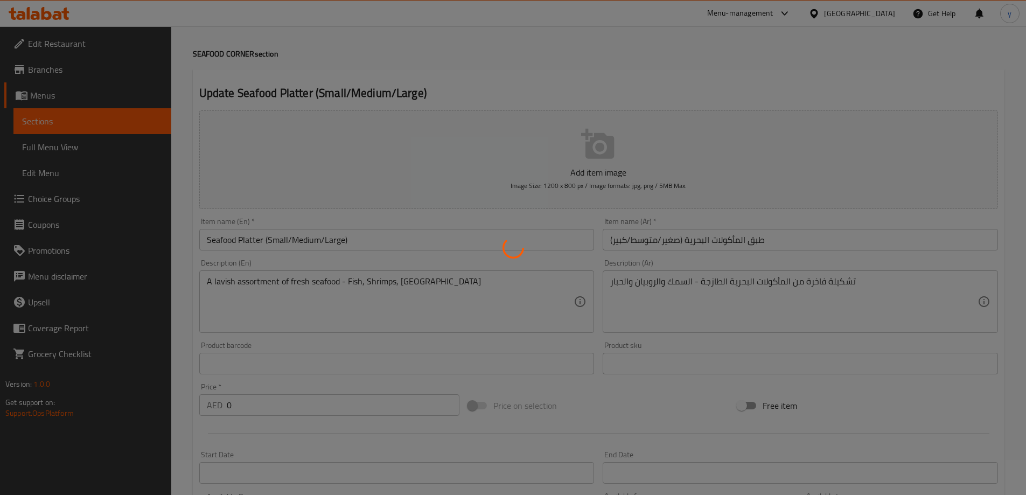
scroll to position [0, 0]
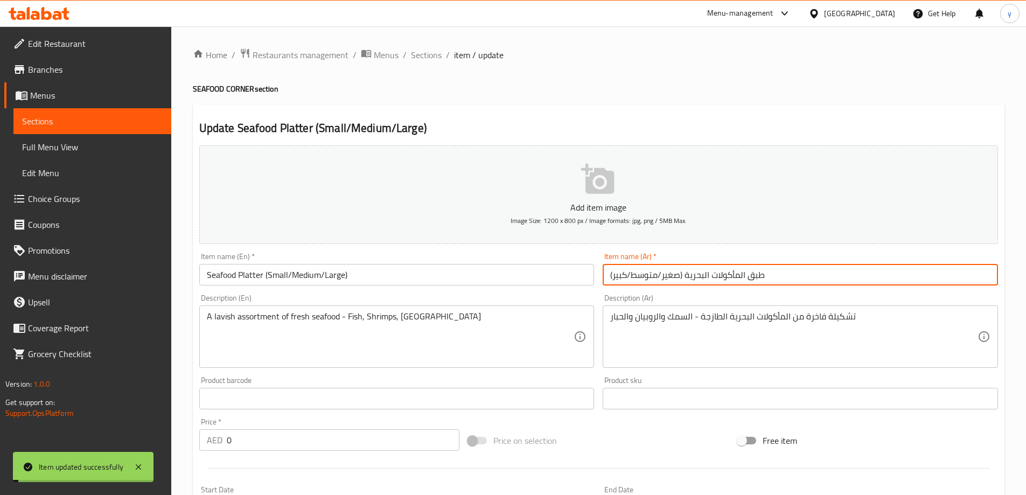
click at [796, 279] on input "طبق المأكولات البحرية (صغير/متوسط/كبير)" at bounding box center [800, 275] width 395 height 22
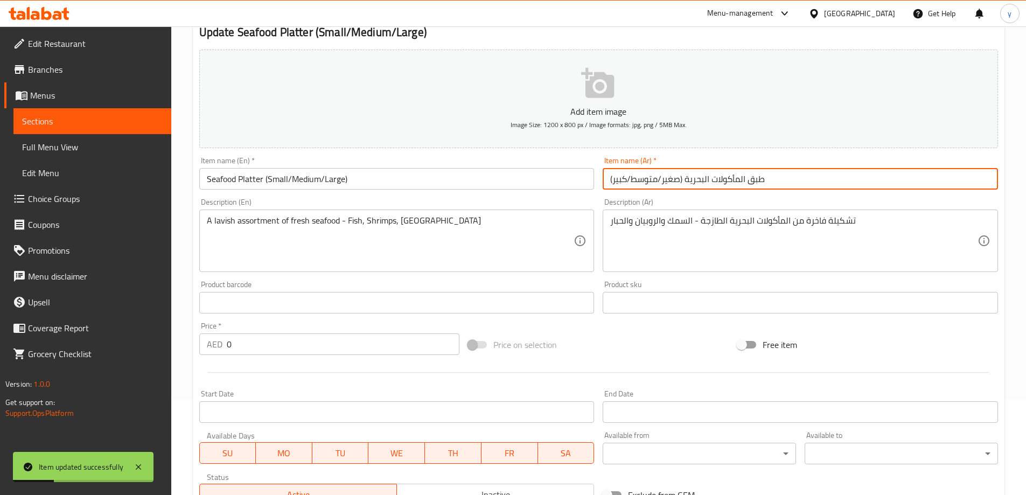
scroll to position [30, 0]
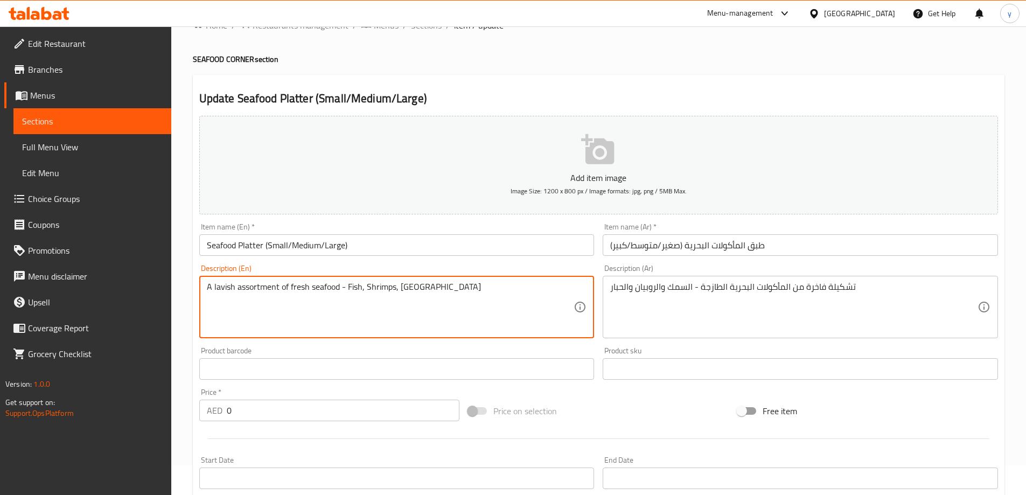
drag, startPoint x: 343, startPoint y: 292, endPoint x: 197, endPoint y: 262, distance: 149.5
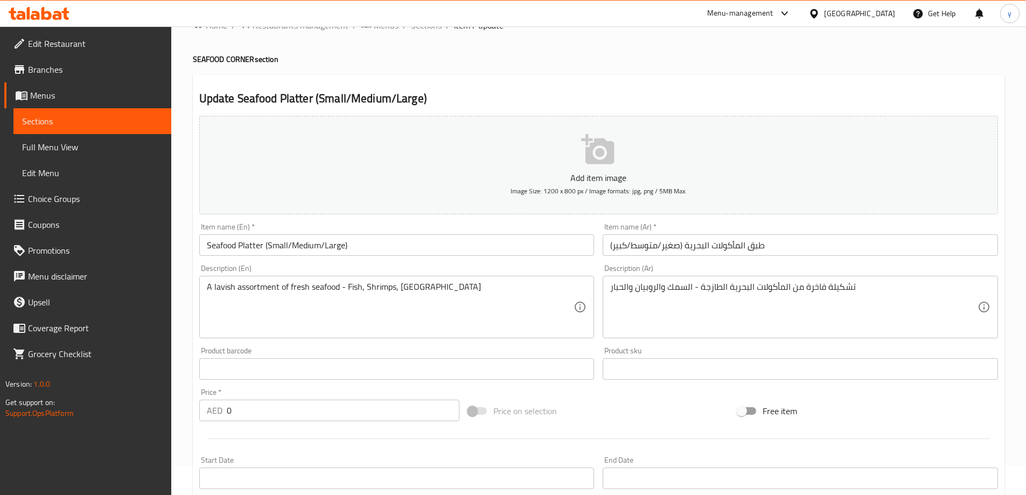
click at [225, 286] on textarea "A lavish assortment of fresh seafood - Fish, Shrimps, [GEOGRAPHIC_DATA]" at bounding box center [390, 307] width 367 height 51
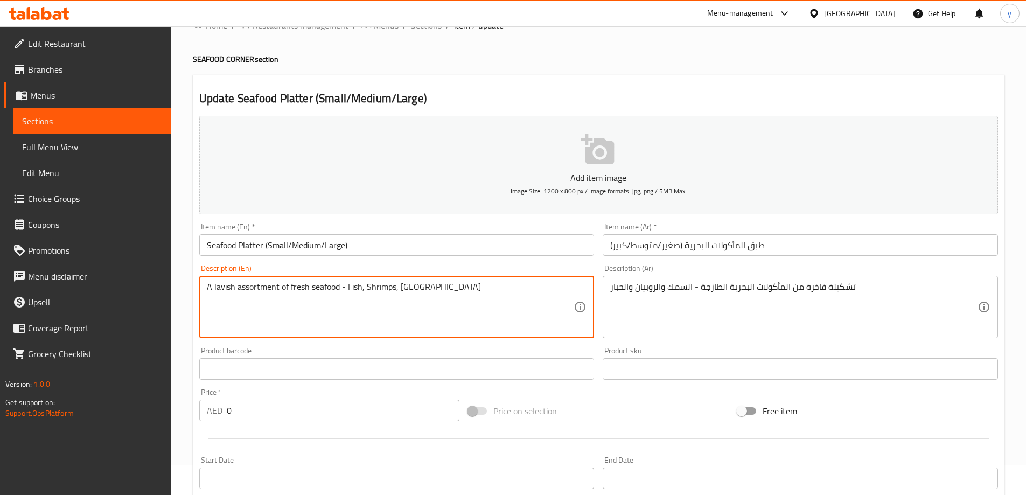
click at [225, 286] on textarea "A lavish assortment of fresh seafood - Fish, Shrimps, [GEOGRAPHIC_DATA]" at bounding box center [390, 307] width 367 height 51
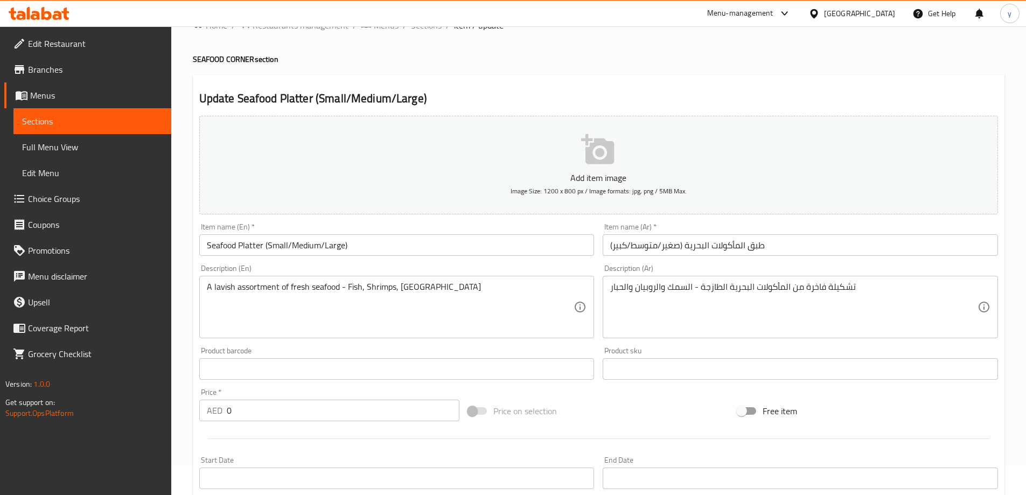
click at [349, 294] on textarea "A lavish assortment of fresh seafood - Fish, Shrimps, [GEOGRAPHIC_DATA]" at bounding box center [390, 307] width 367 height 51
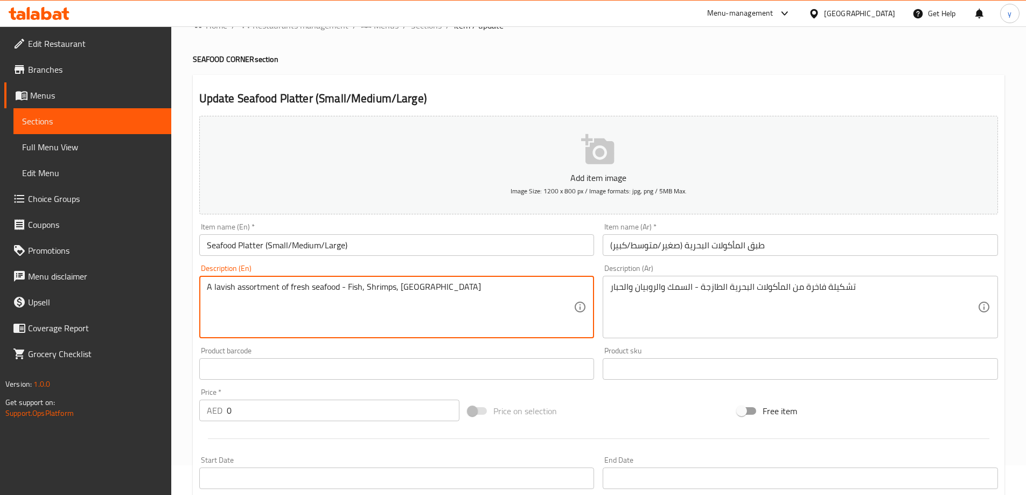
click at [349, 294] on textarea "A lavish assortment of fresh seafood - Fish, Shrimps, [GEOGRAPHIC_DATA]" at bounding box center [390, 307] width 367 height 51
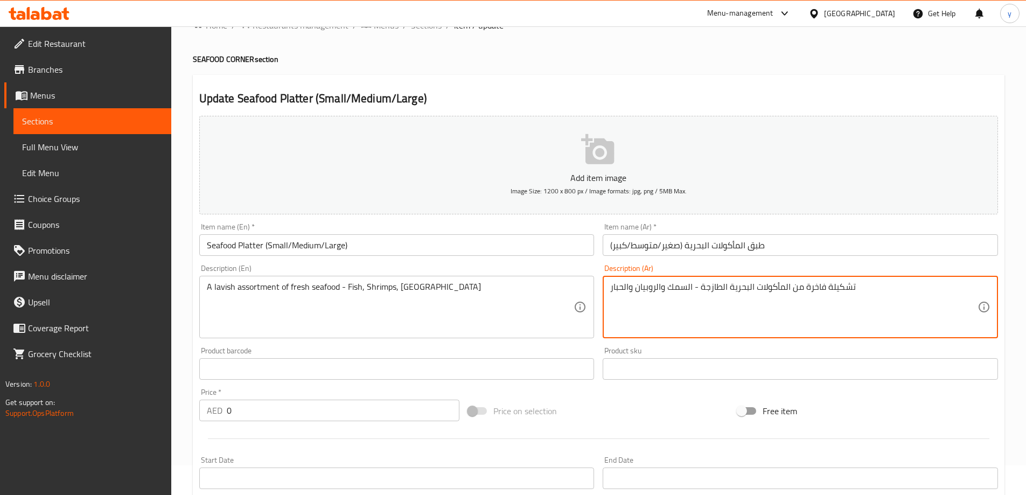
click at [867, 301] on textarea "تشكيلة فاخرة من المأكولات البحرية الطازجة - السمك والروبيان والحبار" at bounding box center [793, 307] width 367 height 51
paste textarea "مة من المأكولات البحرية الطازجة - الأسما"
click at [935, 284] on textarea "تشكيلة فخمة من المأكولات البحرية الطازجة - الأسماك والروبيان والحبار" at bounding box center [793, 307] width 367 height 51
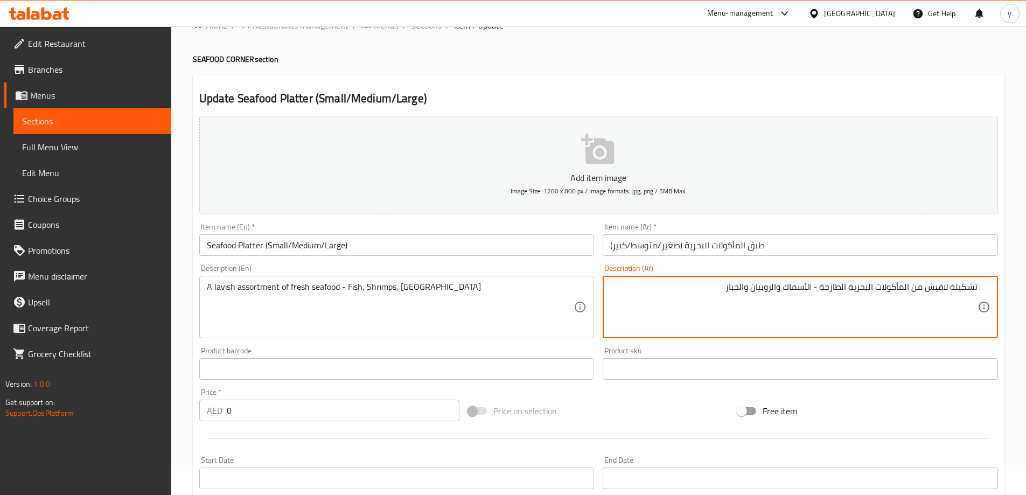
click at [940, 290] on textarea "تشكيلة لافيش من المأكولات البحرية الطازجة - الأسماك والروبيان والحبار" at bounding box center [793, 307] width 367 height 51
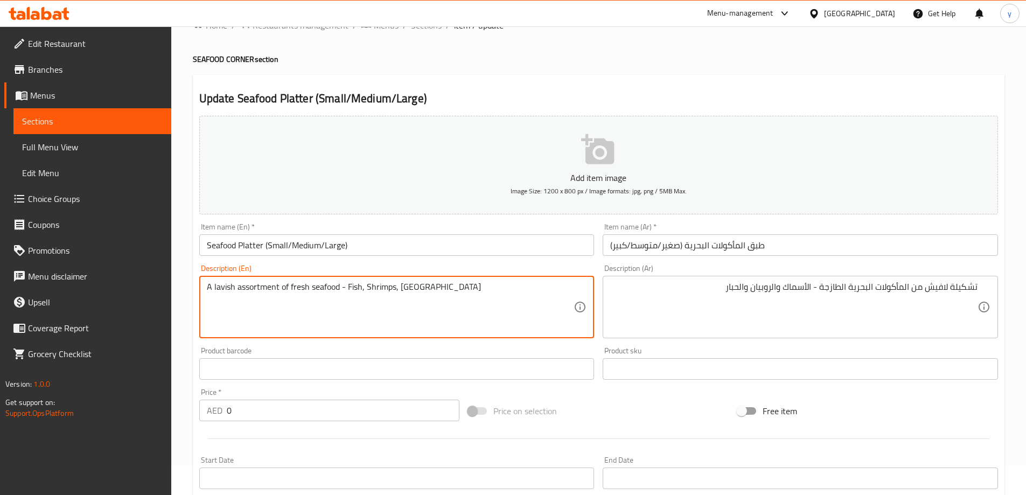
click at [421, 285] on textarea "A lavish assortment of fresh seafood - Fish, Shrimps, [GEOGRAPHIC_DATA]" at bounding box center [390, 307] width 367 height 51
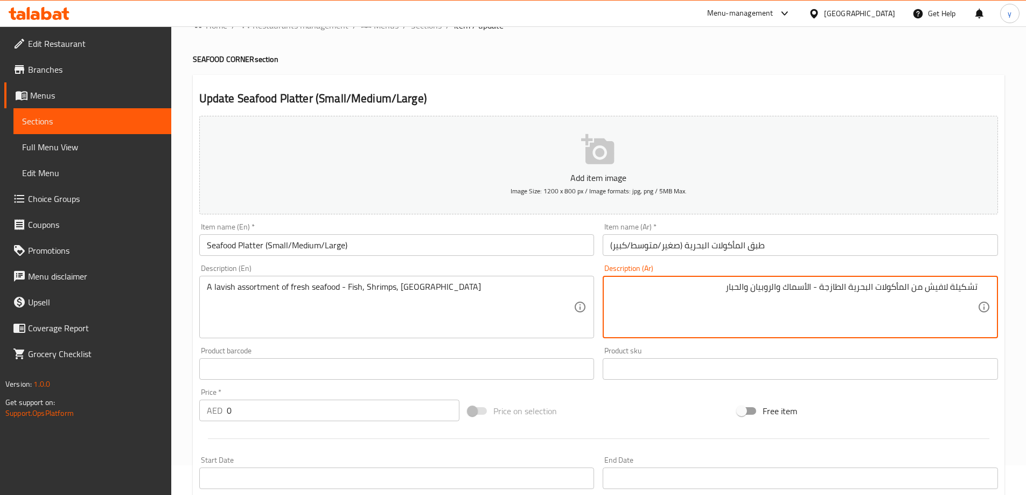
drag, startPoint x: 746, startPoint y: 290, endPoint x: 695, endPoint y: 292, distance: 50.7
paste textarea "كاليماري"
click at [747, 293] on textarea "تشكيلة لافيش من المأكولات البحرية الطازجة - الأسماك والروبيان وكاليماري" at bounding box center [793, 307] width 367 height 51
type textarea "تشكيلة لافيش من المأكولات البحرية الطازجة - الأسماك والروبيان و كاليماري"
click at [782, 235] on input "طبق المأكولات البحرية (صغير/متوسط/كبير)" at bounding box center [800, 245] width 395 height 22
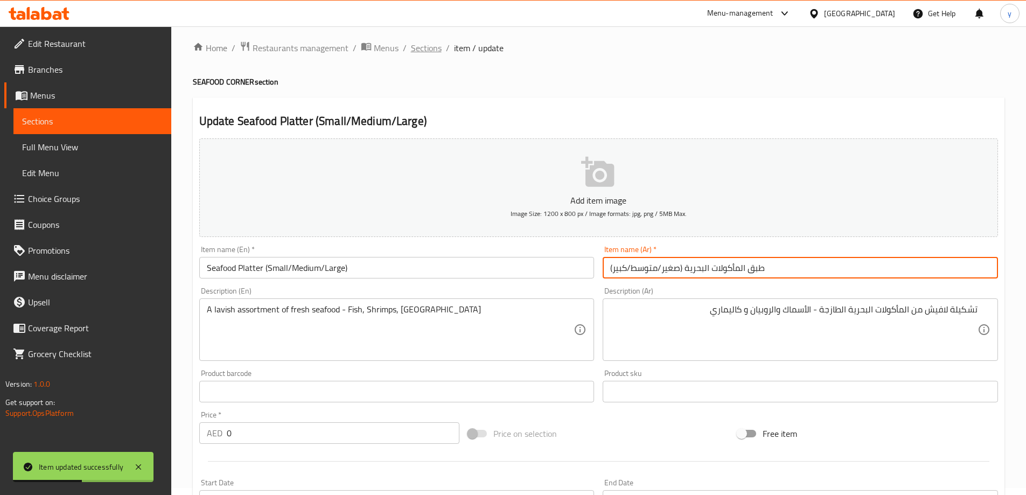
scroll to position [0, 0]
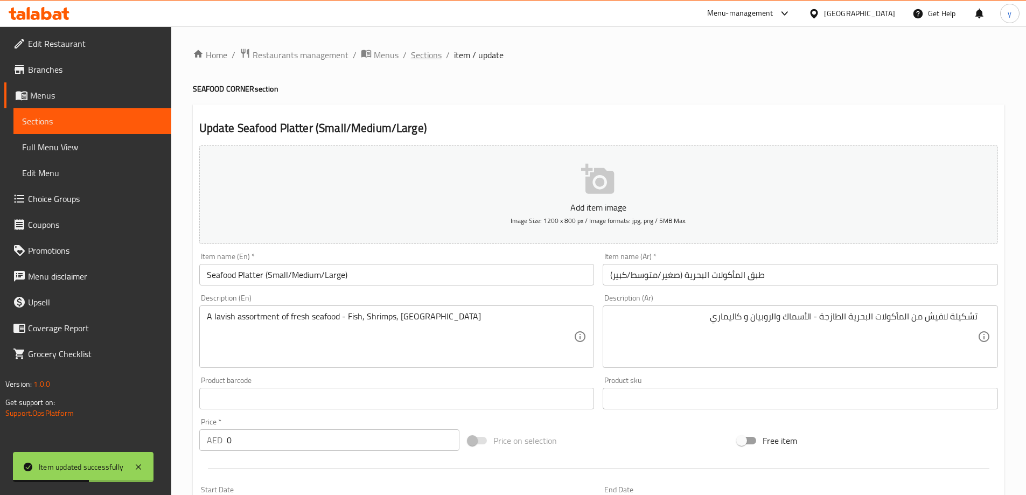
click at [426, 55] on span "Sections" at bounding box center [426, 54] width 31 height 13
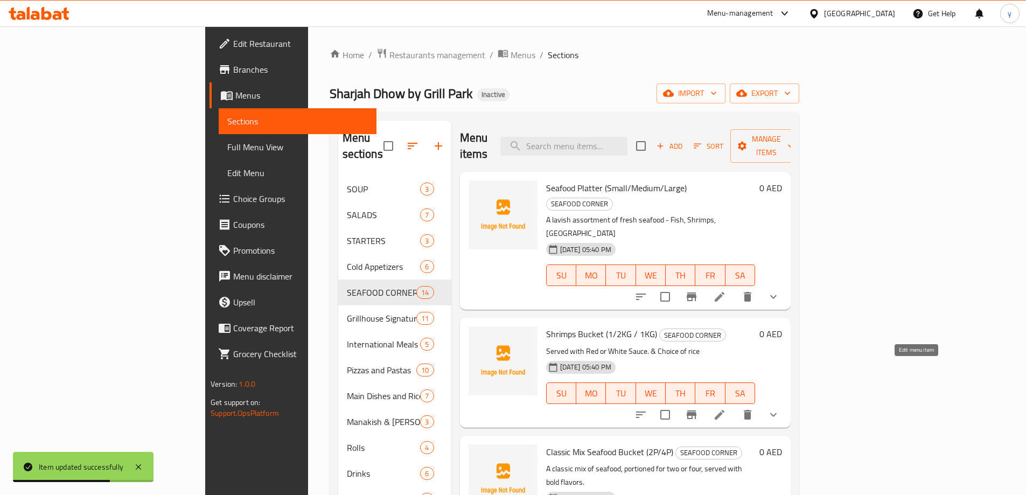
click at [726, 408] on icon at bounding box center [719, 414] width 13 height 13
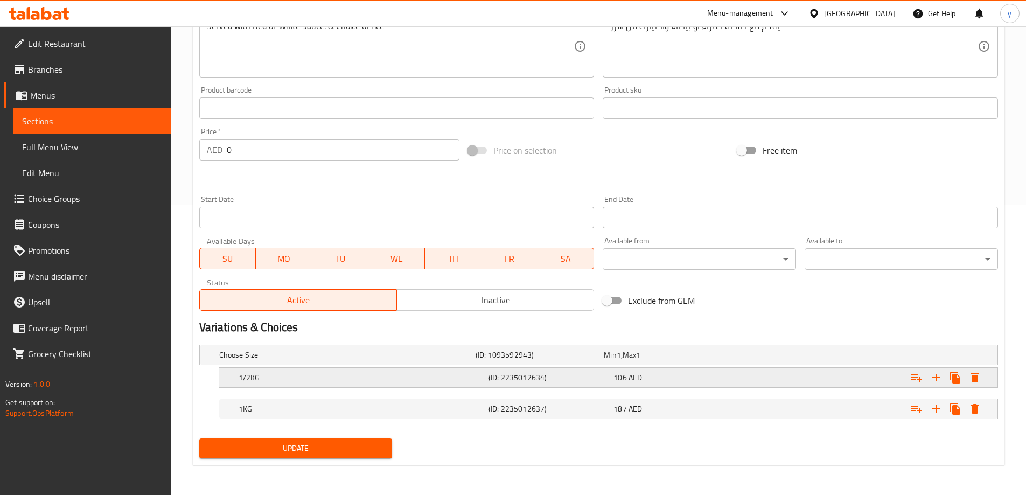
click at [587, 360] on h5 "(ID: 2235012634)" at bounding box center [538, 355] width 124 height 11
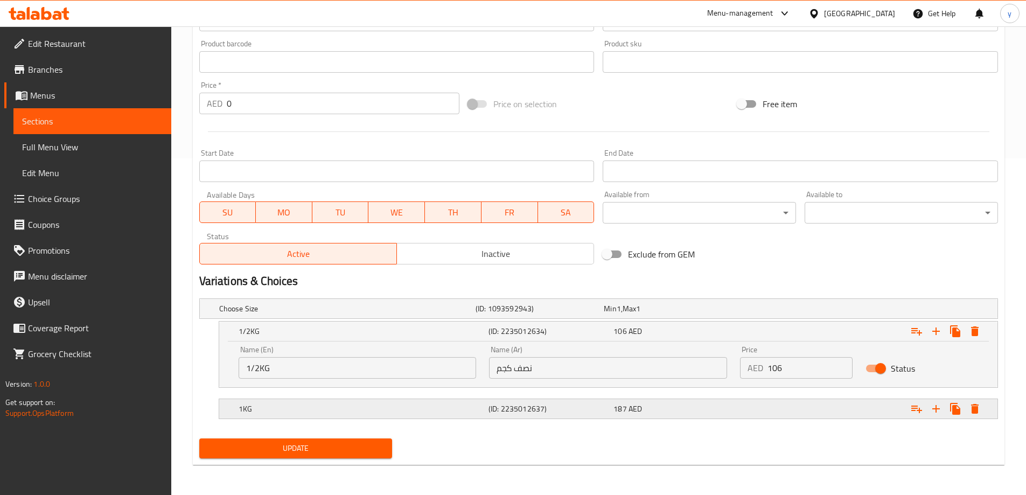
click at [598, 314] on h5 "(ID: 2235012637)" at bounding box center [538, 308] width 124 height 11
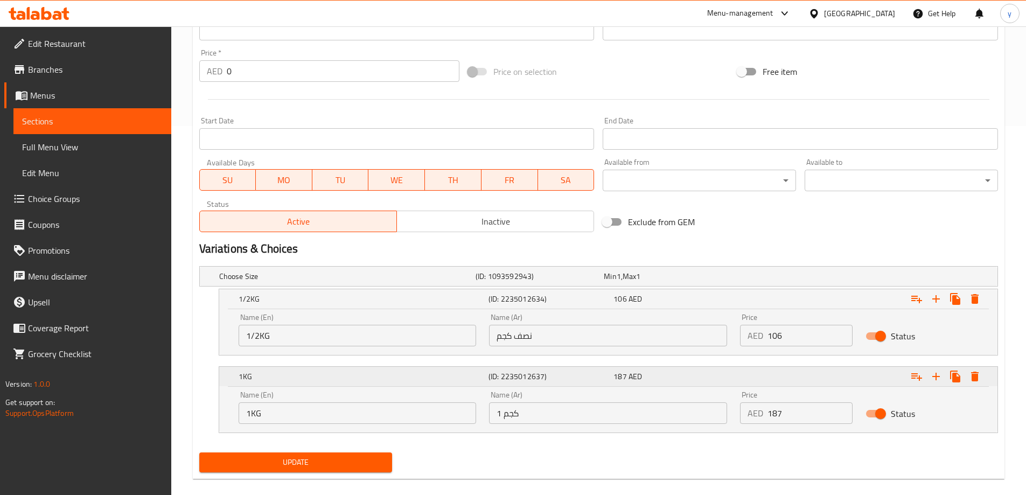
scroll to position [383, 0]
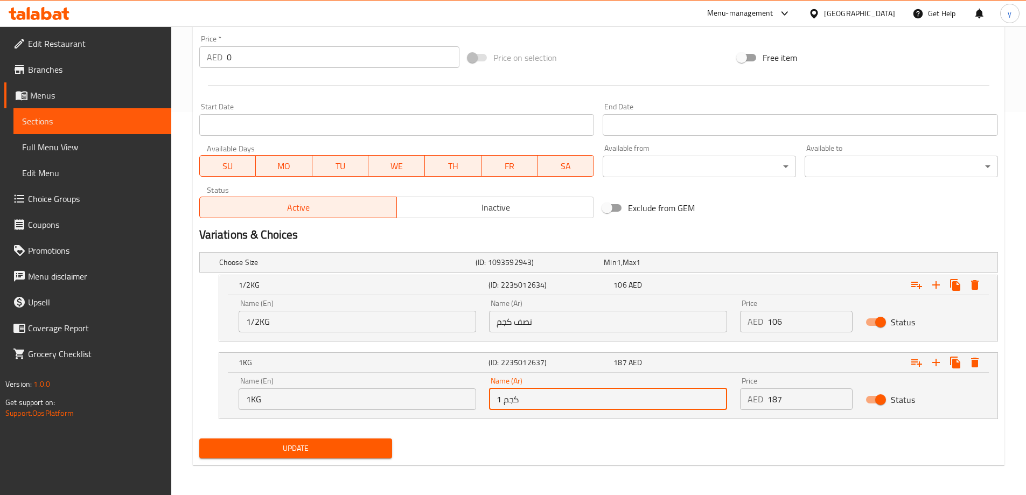
click at [566, 393] on input "1 كجم" at bounding box center [608, 399] width 238 height 22
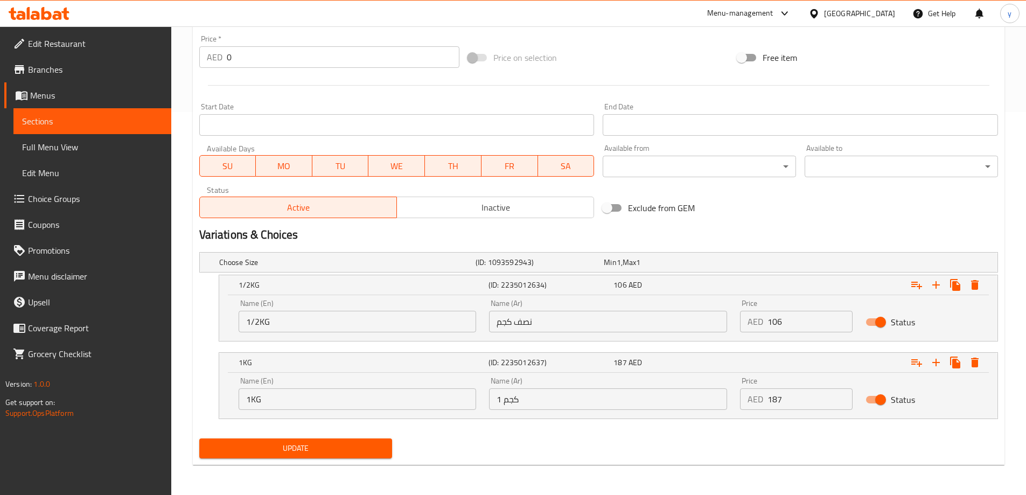
click at [530, 400] on input "1 كجم" at bounding box center [608, 399] width 238 height 22
click at [612, 407] on input "1 ك" at bounding box center [608, 399] width 238 height 22
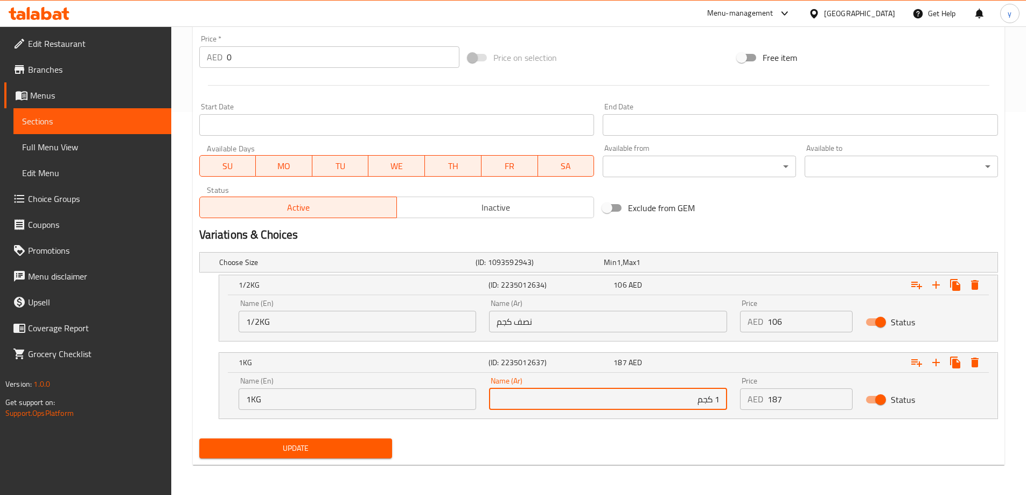
type input "1 كجم"
click at [349, 450] on span "Update" at bounding box center [296, 448] width 176 height 13
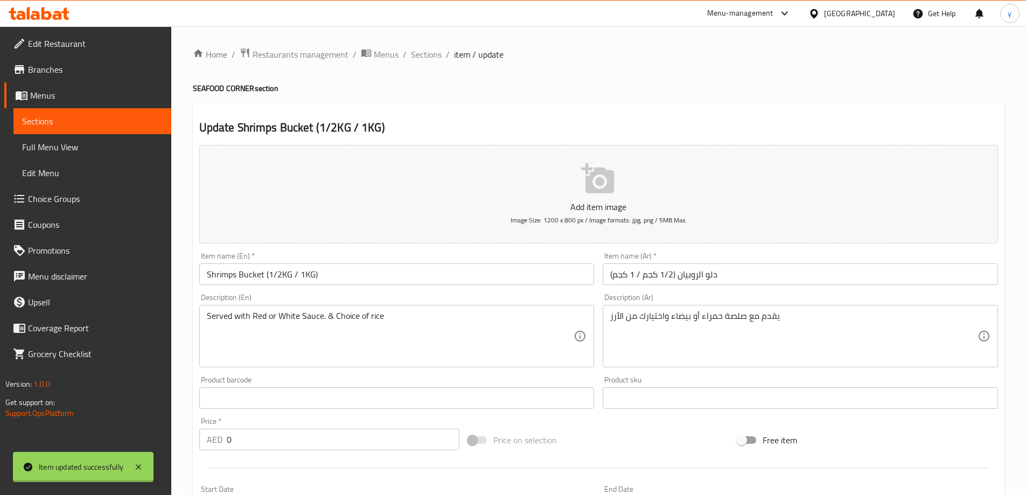
scroll to position [0, 0]
click at [433, 58] on span "Sections" at bounding box center [426, 54] width 31 height 13
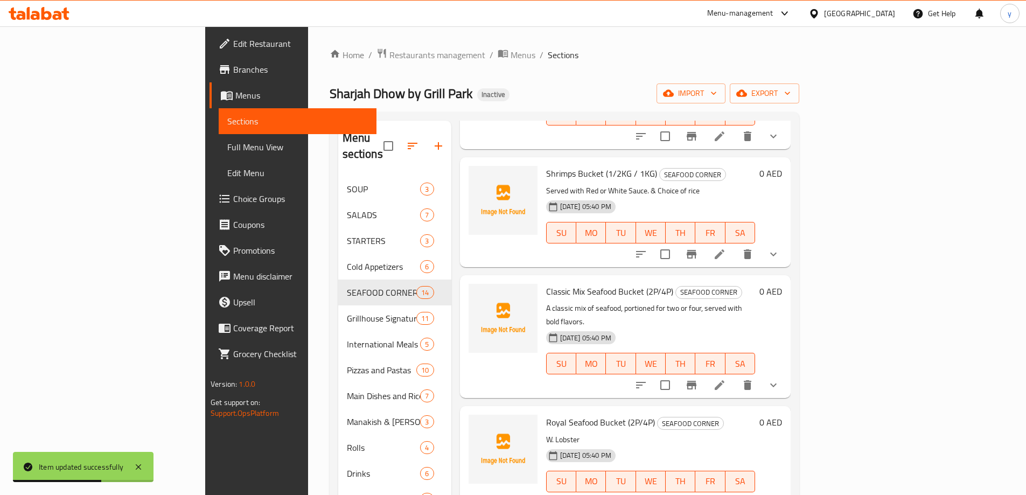
scroll to position [162, 0]
click at [726, 247] on icon at bounding box center [719, 253] width 13 height 13
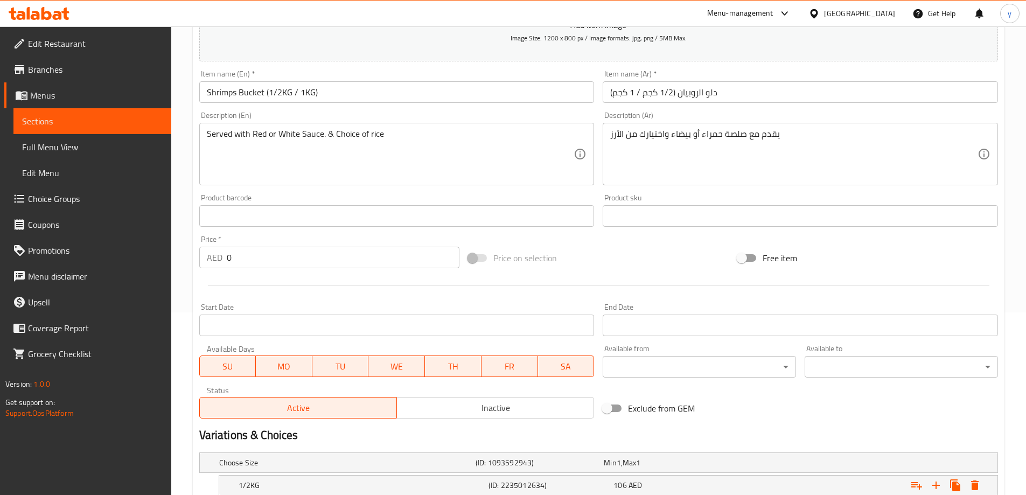
scroll to position [290, 0]
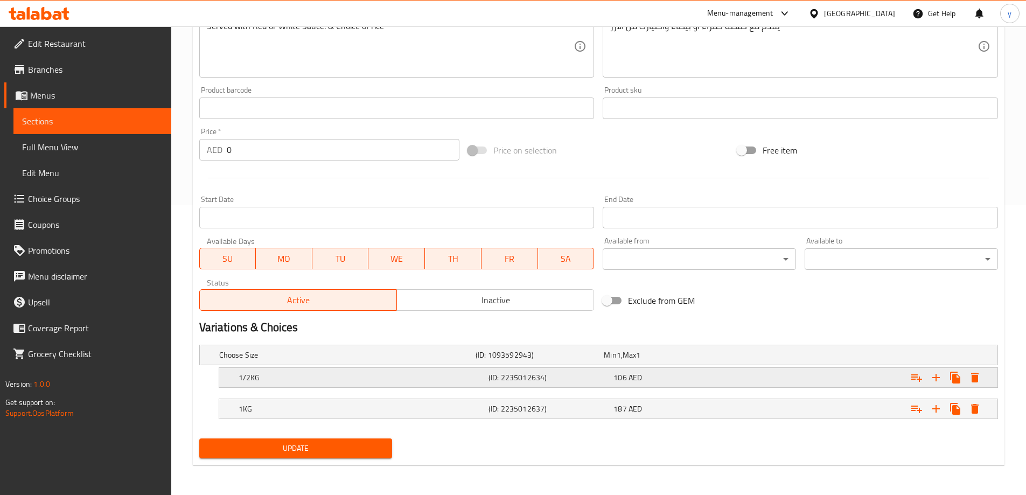
click at [530, 367] on div "1/2KG (ID: 2235012634) 106 AED" at bounding box center [602, 355] width 770 height 24
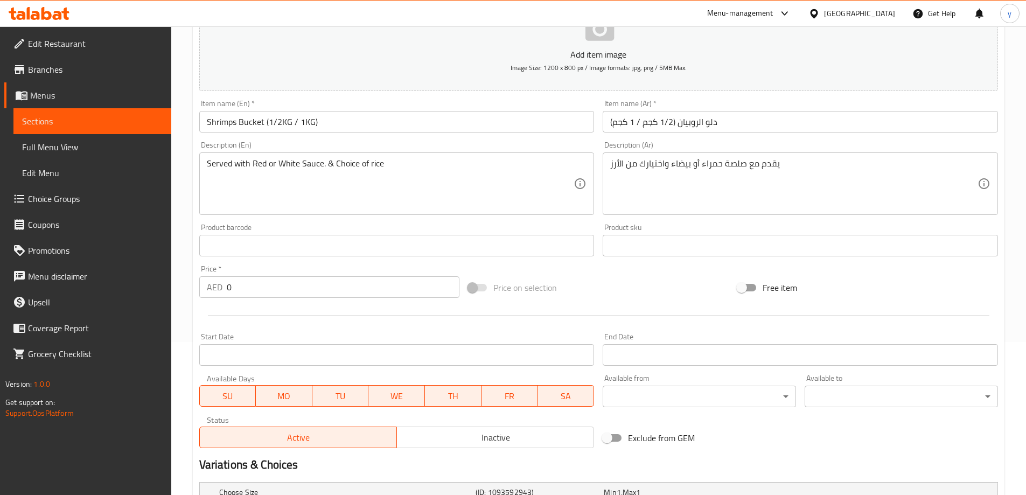
scroll to position [129, 0]
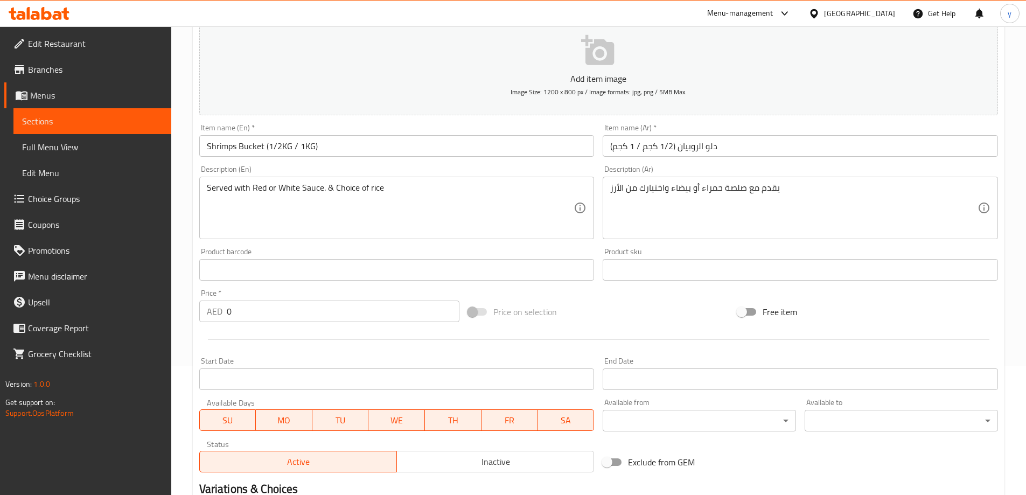
click at [496, 151] on input "Shrimps Bucket (1/2KG / 1KG)" at bounding box center [396, 146] width 395 height 22
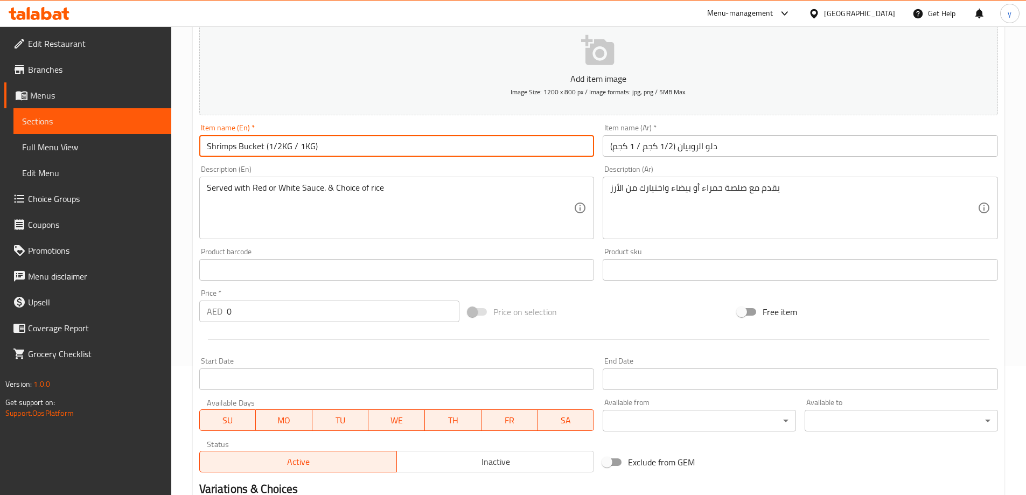
drag, startPoint x: 262, startPoint y: 140, endPoint x: 305, endPoint y: 148, distance: 43.2
click at [332, 154] on input "Shrimps Bucket (1/2KG / 1KG)" at bounding box center [396, 146] width 395 height 22
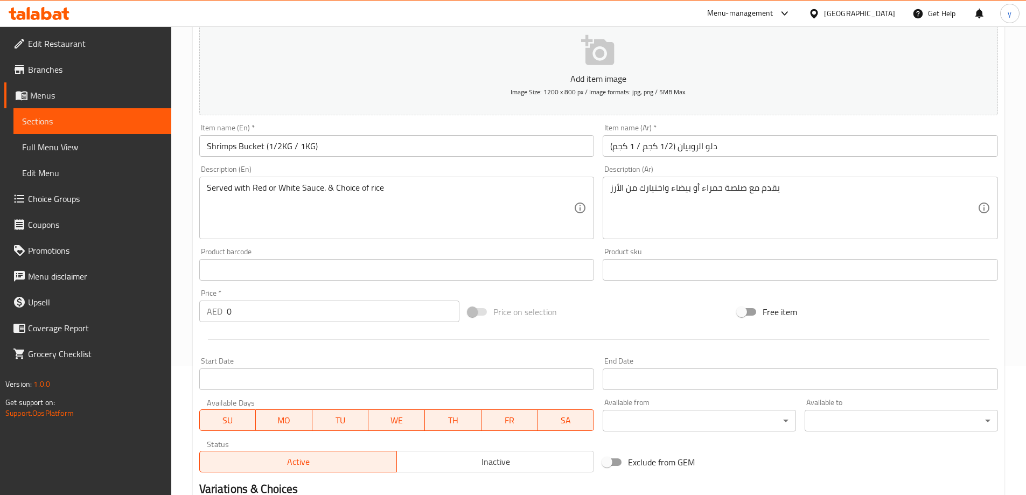
click at [346, 143] on input "Shrimps Bucket (1/2KG / 1KG)" at bounding box center [396, 146] width 395 height 22
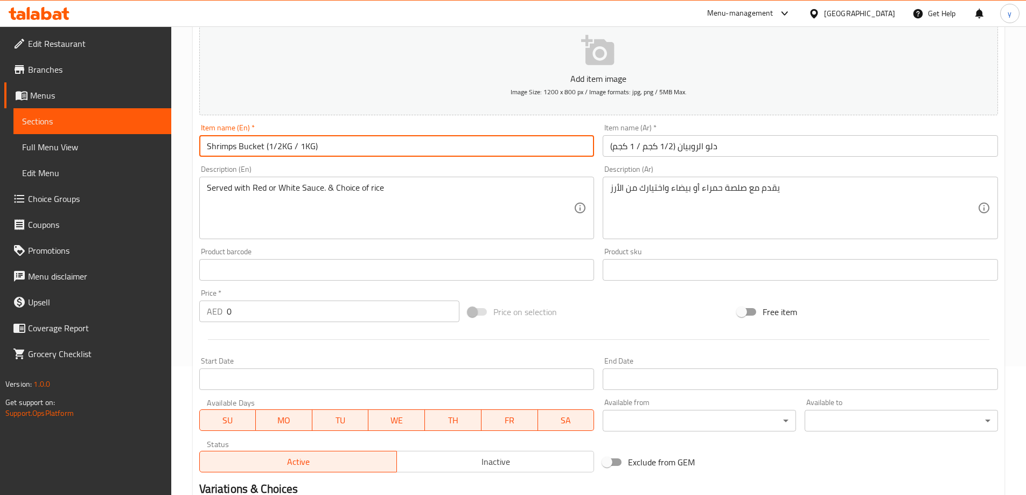
click at [346, 143] on input "Shrimps Bucket (1/2KG / 1KG)" at bounding box center [396, 146] width 395 height 22
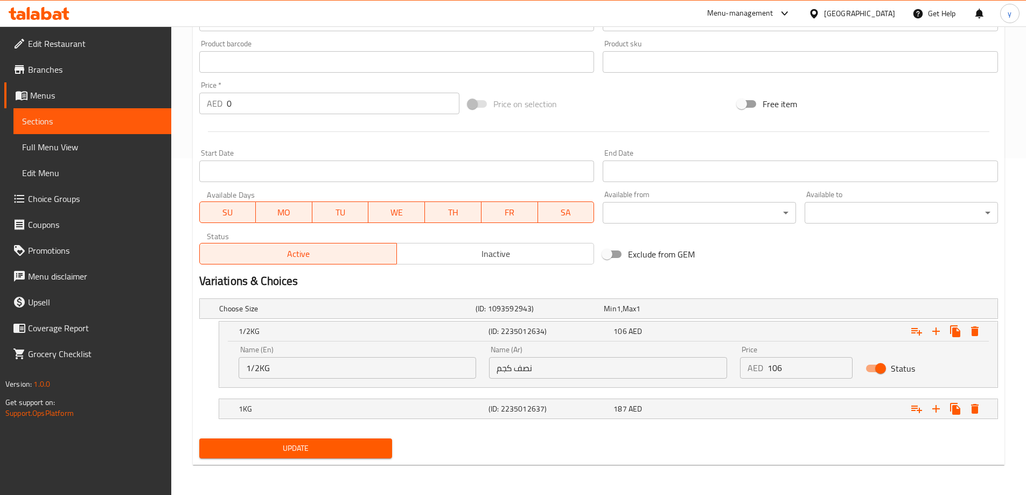
scroll to position [0, 0]
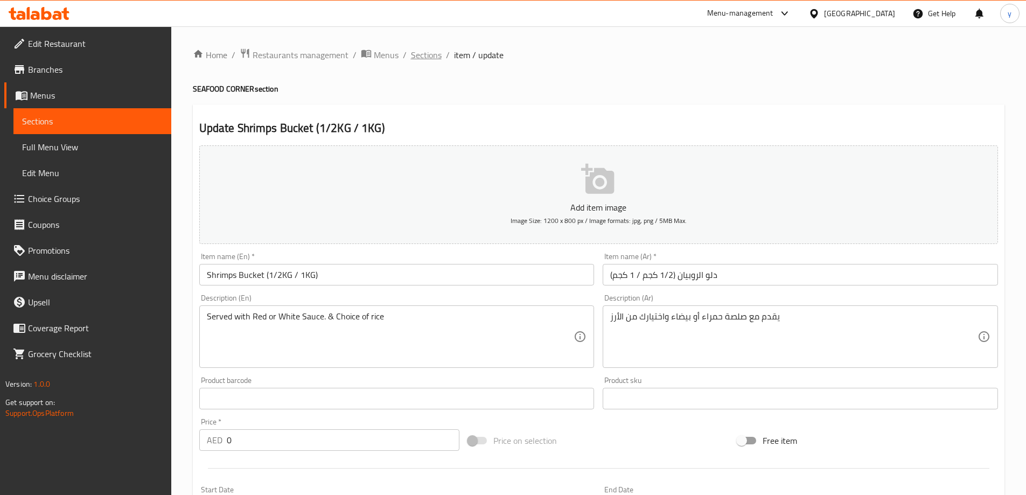
click at [429, 53] on span "Sections" at bounding box center [426, 54] width 31 height 13
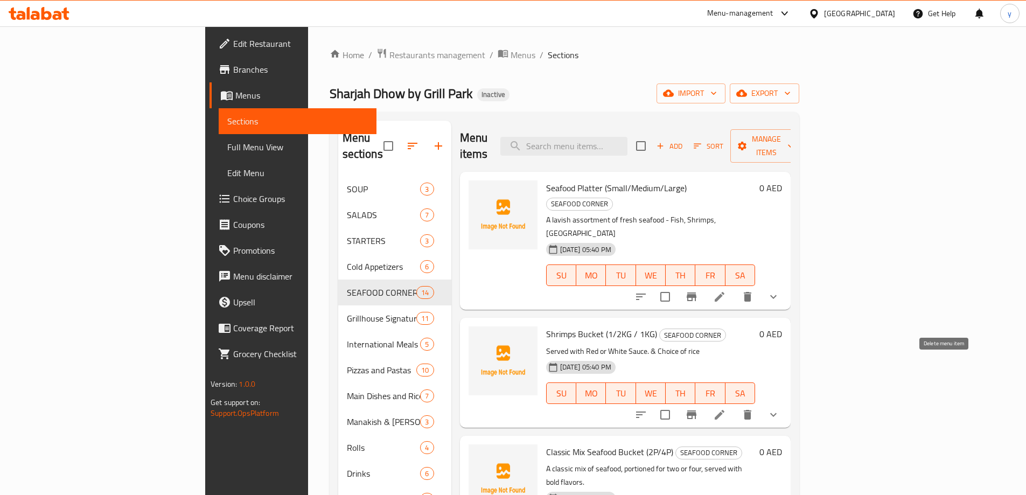
click at [754, 408] on icon "delete" at bounding box center [747, 414] width 13 height 13
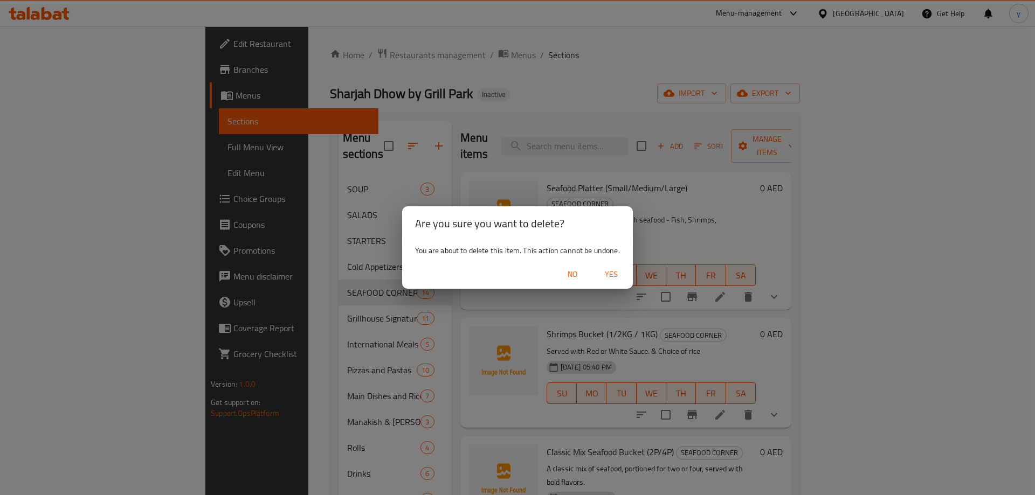
click at [607, 269] on span "Yes" at bounding box center [611, 274] width 26 height 13
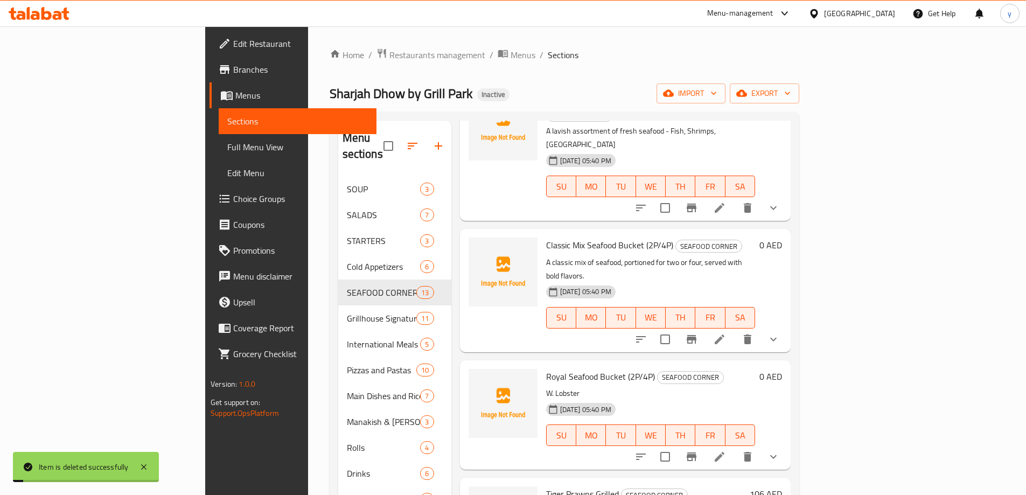
scroll to position [108, 0]
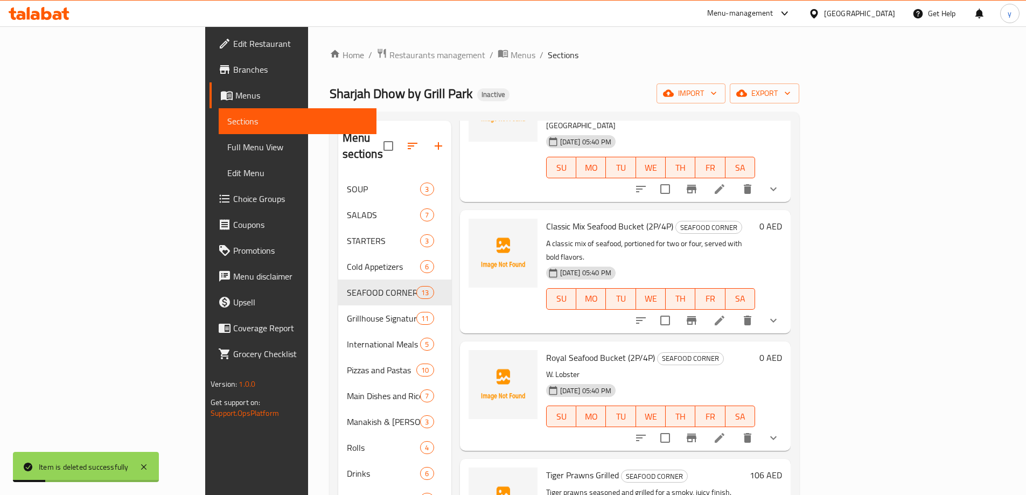
click at [735, 311] on li at bounding box center [720, 320] width 30 height 19
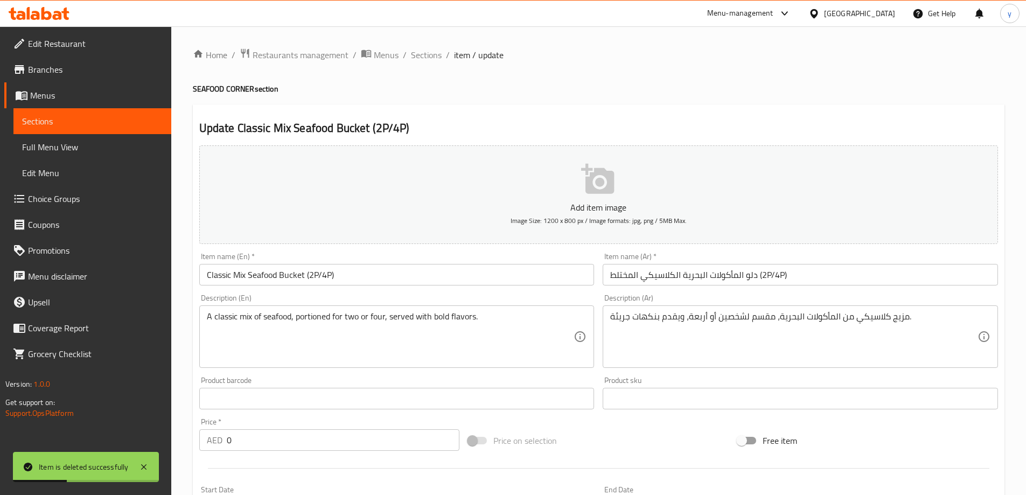
click at [816, 279] on input "دلو المأكولات البحرية الكلاسيكي المختلط (2P/4P)" at bounding box center [800, 275] width 395 height 22
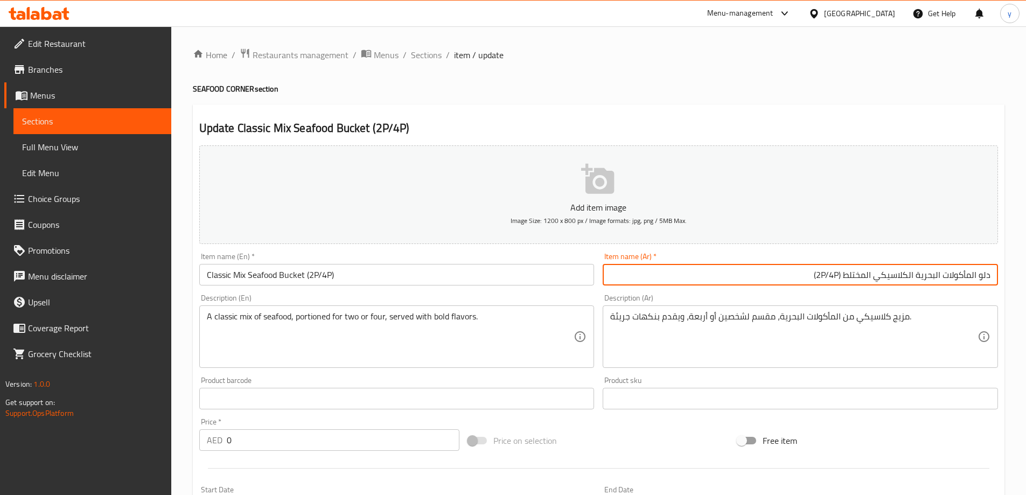
click at [852, 274] on input "دلو المأكولات البحرية الكلاسيكي المختلط (2P/4P)" at bounding box center [800, 275] width 395 height 22
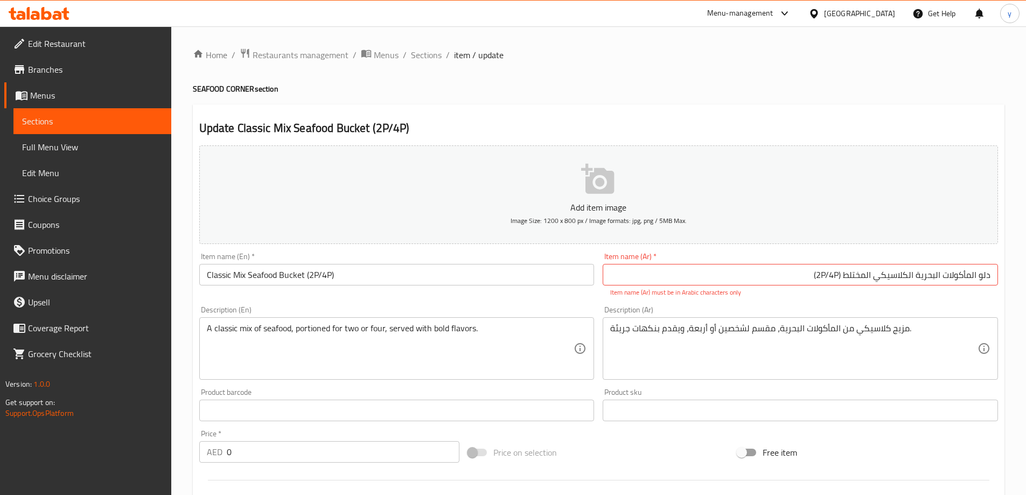
click at [864, 280] on input "دلو المأكولات البحرية الكلاسيكي المختلط (2P/4P)" at bounding box center [800, 275] width 395 height 22
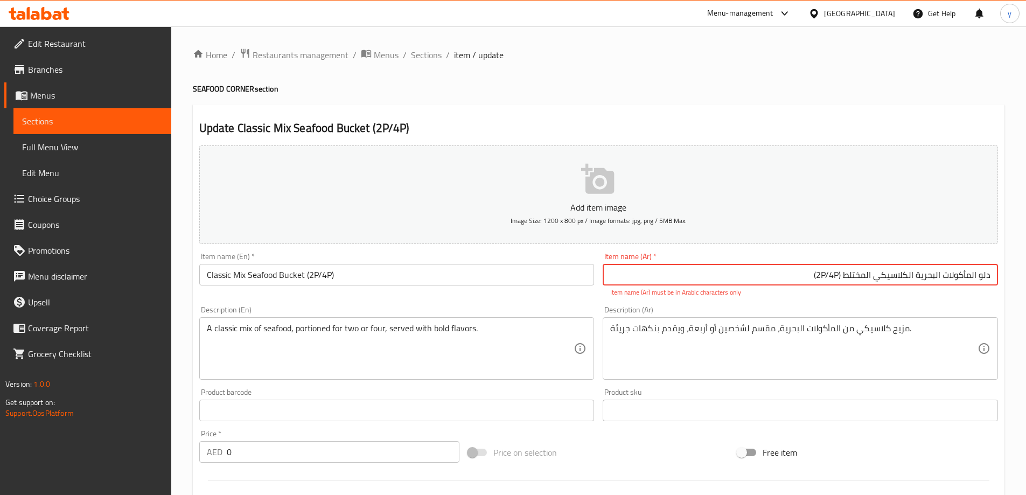
click at [864, 280] on input "دلو المأكولات البحرية الكلاسيكي المختلط (2P/4P)" at bounding box center [800, 275] width 395 height 22
type input "دلو المأكولات البحرية الكلاسيكي المشكل (2P/4P)"
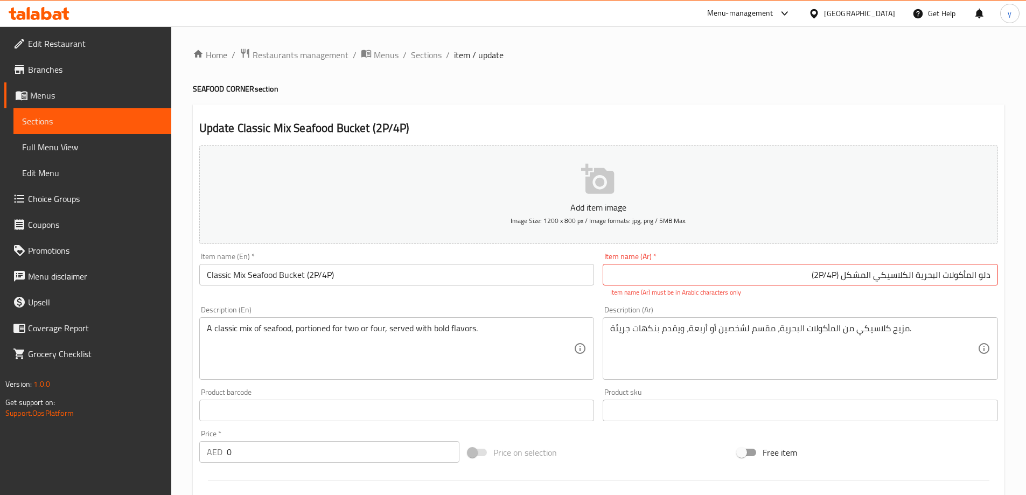
click at [319, 279] on input "Classic Mix Seafood Bucket (2P/4P)" at bounding box center [396, 275] width 395 height 22
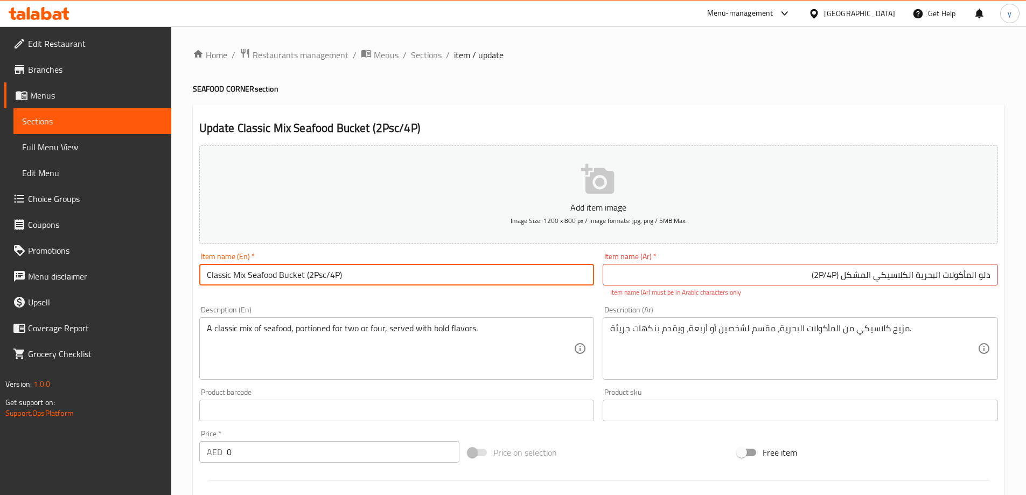
drag, startPoint x: 329, startPoint y: 275, endPoint x: 341, endPoint y: 275, distance: 11.9
click at [341, 275] on input "Classic Mix Seafood Bucket (2Psc/4P)" at bounding box center [396, 275] width 395 height 22
drag, startPoint x: 338, startPoint y: 278, endPoint x: 322, endPoint y: 275, distance: 16.5
click at [322, 275] on input "Classic Mix Seafood Bucket (2Psc/4P)" at bounding box center [396, 275] width 395 height 22
click at [335, 275] on input "Classic Mix Seafood Bucket (2Psc/4P)" at bounding box center [396, 275] width 395 height 22
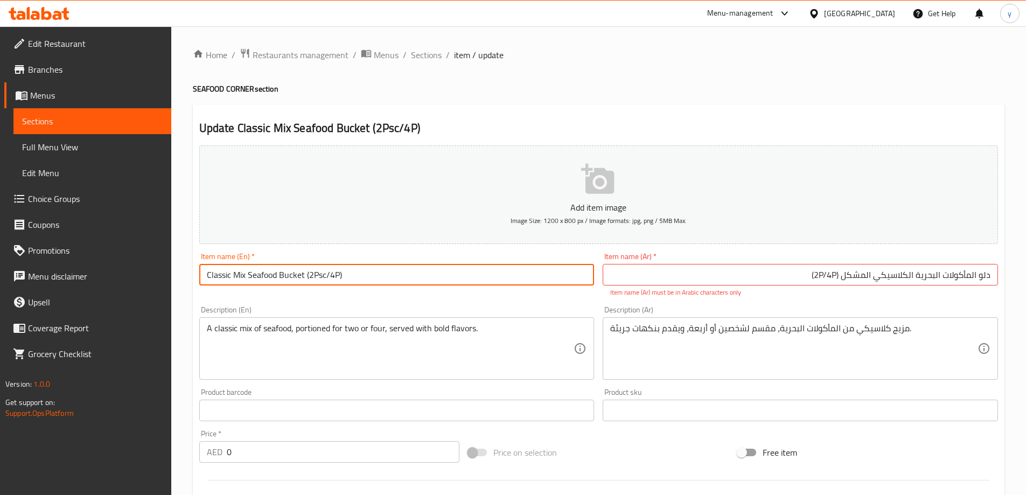
click at [335, 275] on input "Classic Mix Seafood Bucket (2Psc/4P)" at bounding box center [396, 275] width 395 height 22
click at [318, 274] on input "Classic Mix Seafood Bucket (2Psc/4P)" at bounding box center [396, 275] width 395 height 22
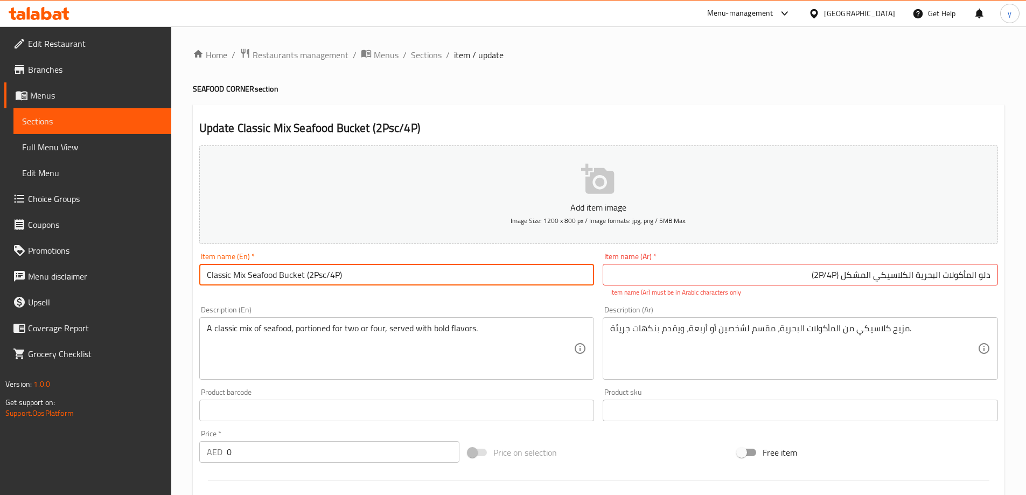
click at [321, 275] on input "Classic Mix Seafood Bucket (2Psc/4P)" at bounding box center [396, 275] width 395 height 22
click at [341, 283] on input "Classic Mix Seafood Bucket (2P/4P)" at bounding box center [396, 275] width 395 height 22
type input "Classic Mix Seafood Bucket (2P/4P)"
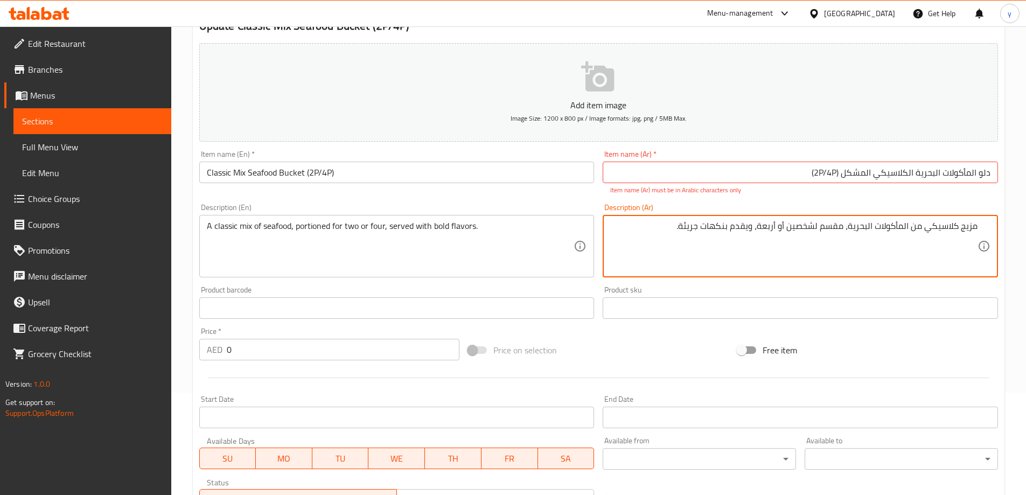
scroll to position [302, 0]
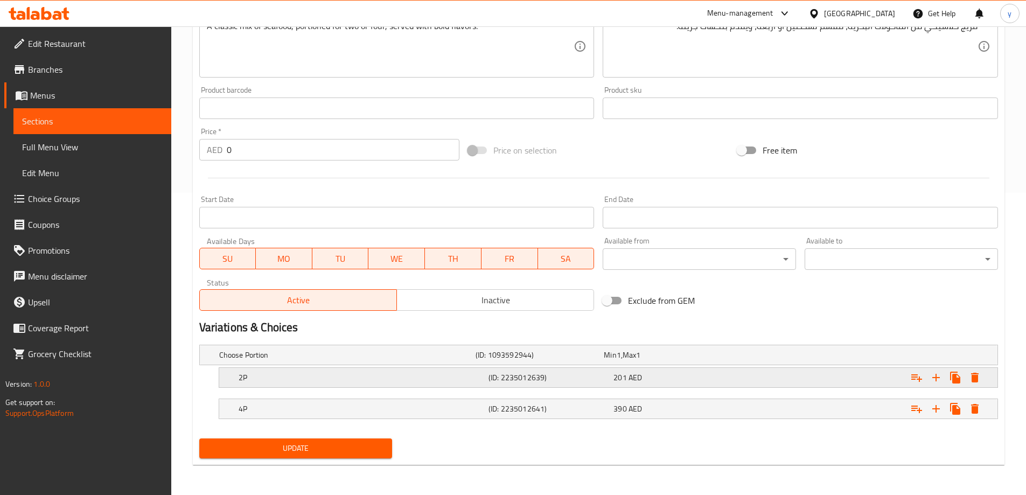
click at [394, 360] on h5 "2P" at bounding box center [345, 355] width 252 height 11
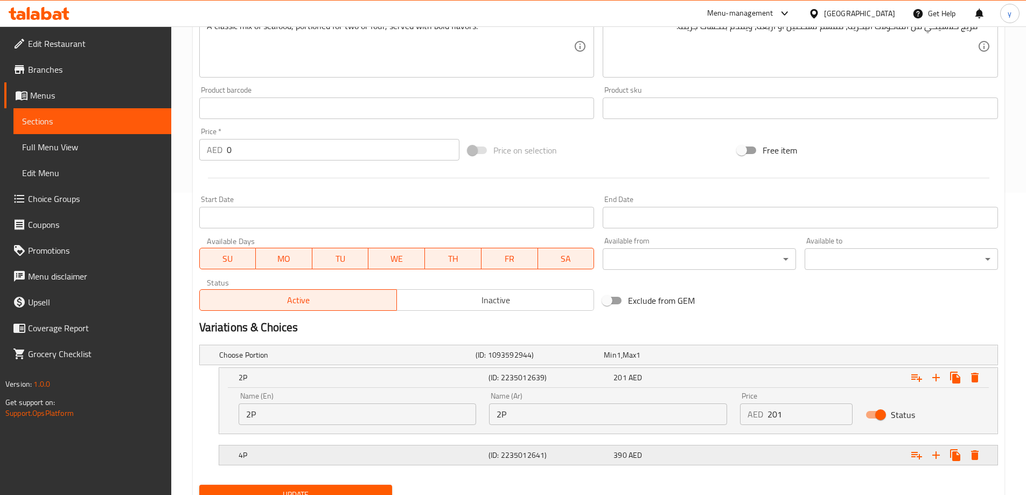
click at [408, 363] on div "4P" at bounding box center [345, 355] width 256 height 15
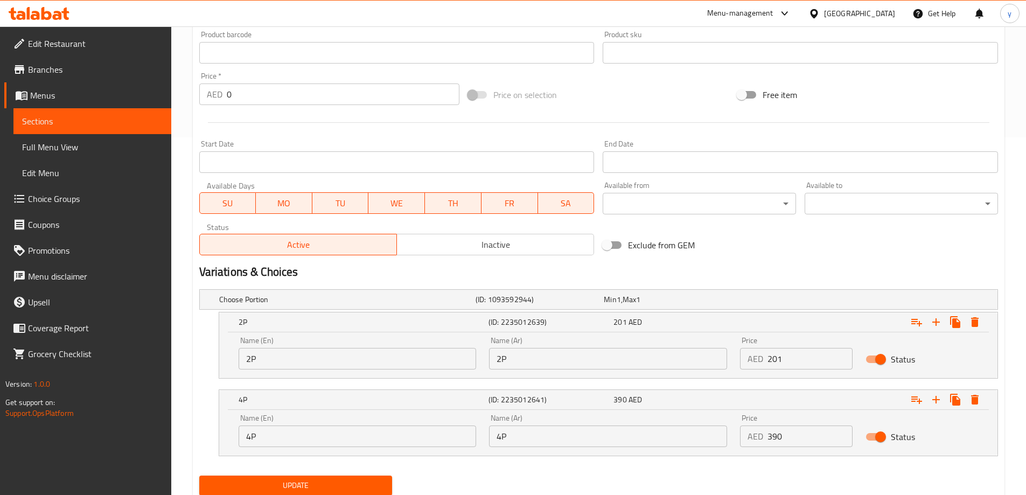
scroll to position [395, 0]
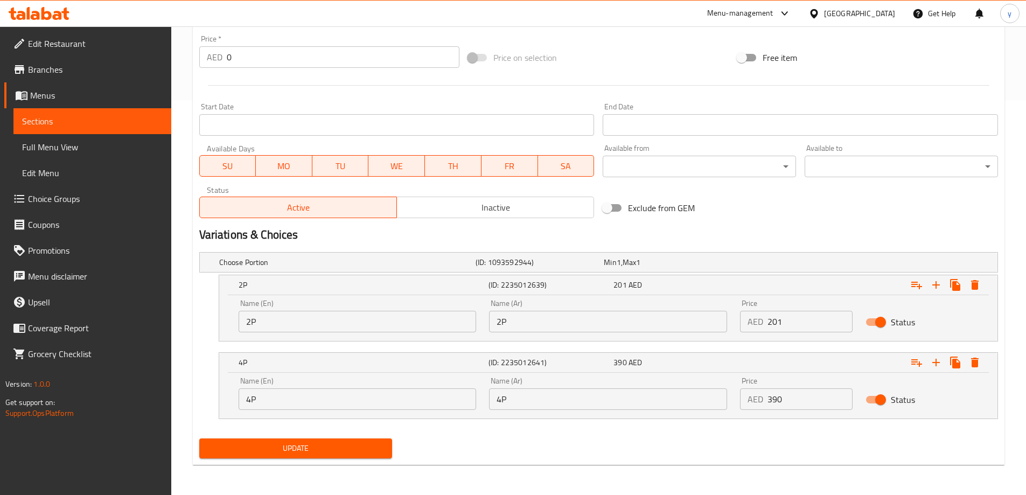
click at [388, 317] on input "2P" at bounding box center [358, 322] width 238 height 22
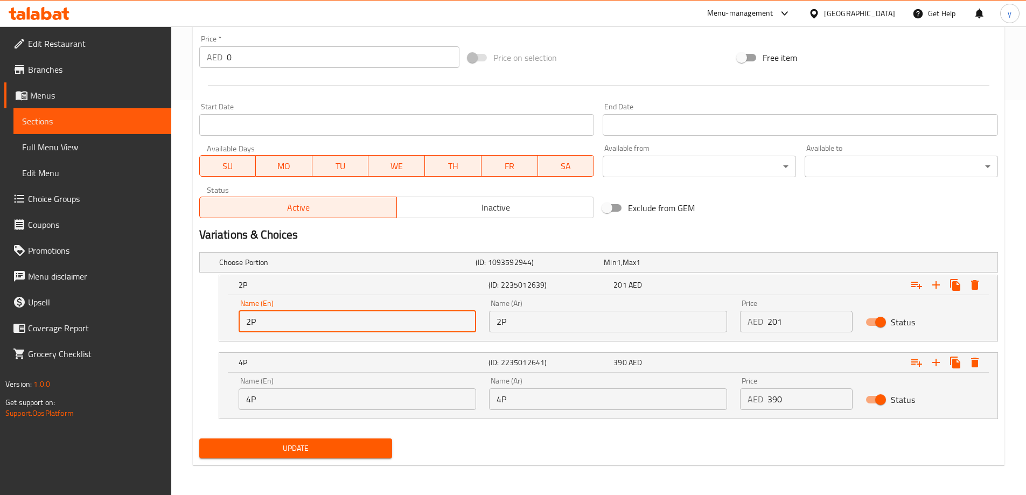
click at [388, 317] on input "2P" at bounding box center [358, 322] width 238 height 22
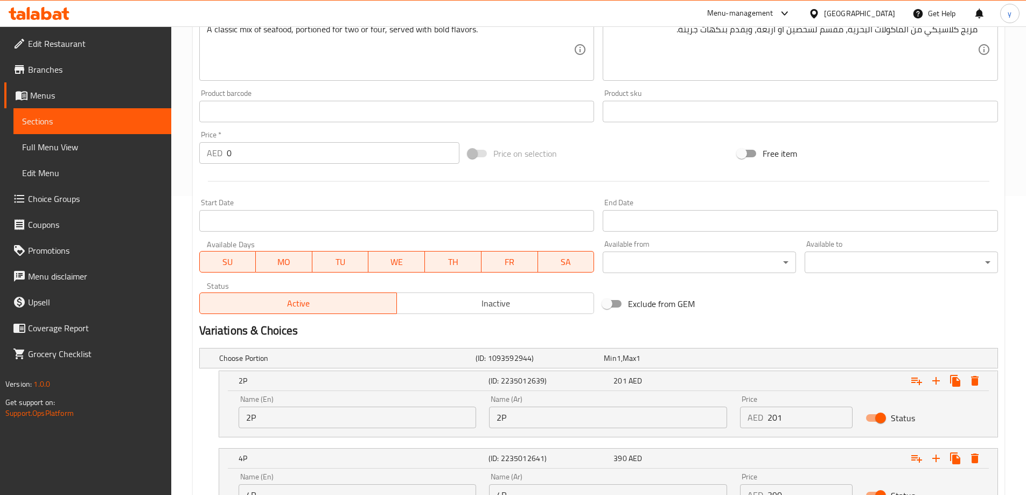
scroll to position [126, 0]
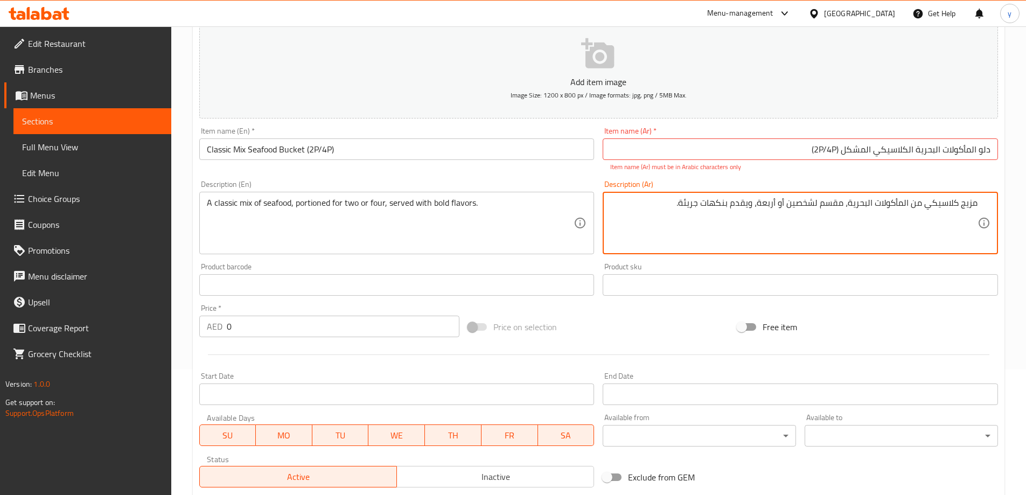
drag, startPoint x: 843, startPoint y: 202, endPoint x: 762, endPoint y: 201, distance: 81.4
click at [762, 201] on textarea "مزيج كلاسيكي من المأكولات البحرية، مقسم لشخصين أو أربعة، ويقدم بنكهات جريئة." at bounding box center [793, 223] width 367 height 51
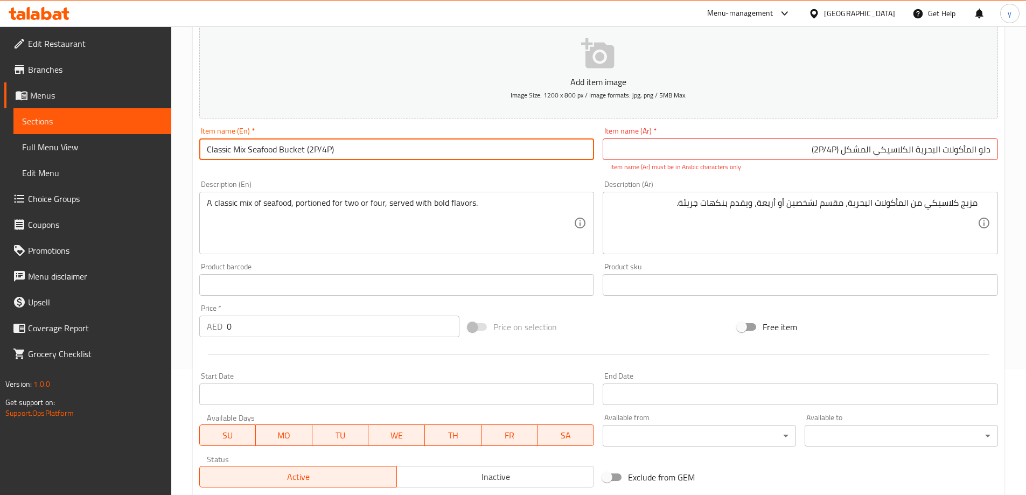
click at [406, 154] on input "Classic Mix Seafood Bucket (2P/4P)" at bounding box center [396, 149] width 395 height 22
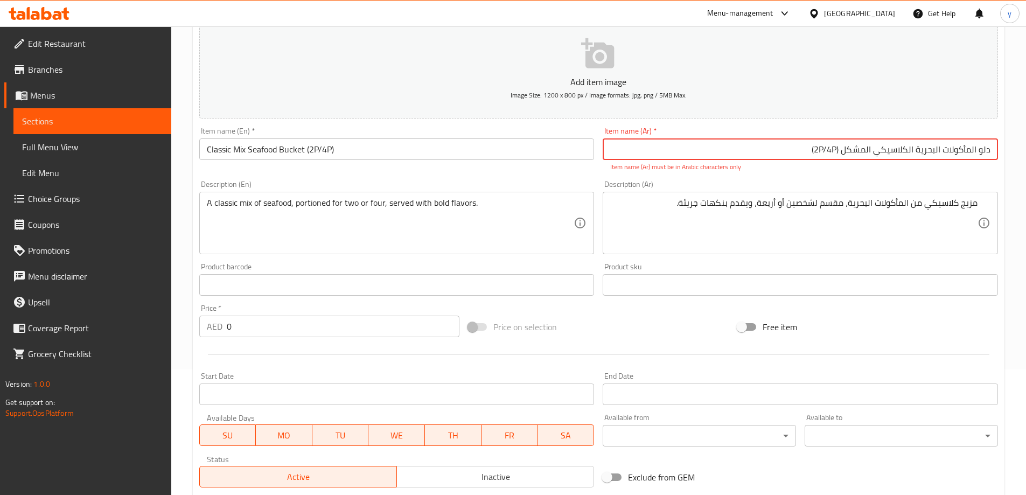
drag, startPoint x: 841, startPoint y: 148, endPoint x: 790, endPoint y: 150, distance: 50.2
click at [790, 150] on input "دلو المأكولات البحرية الكلاسيكي المشكل (2P/4P)" at bounding box center [800, 149] width 395 height 22
click at [830, 153] on input "دلو المأكولات البحرية الكلاسيكي المشكل (2P/4P)" at bounding box center [800, 149] width 395 height 22
click at [820, 148] on input "دلو المأكولات البحرية الكلاسيكي المشكل (2P/4P)" at bounding box center [800, 149] width 395 height 22
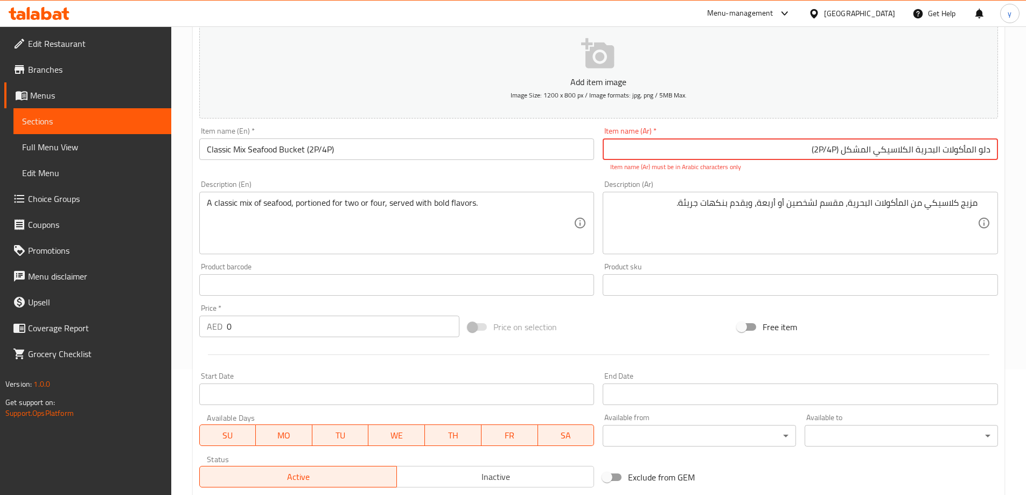
click at [820, 148] on input "دلو المأكولات البحرية الكلاسيكي المشكل (2P/4P)" at bounding box center [800, 149] width 395 height 22
drag, startPoint x: 808, startPoint y: 158, endPoint x: 841, endPoint y: 165, distance: 34.0
click at [841, 165] on div "Item name (Ar)   * دلو المأكولات البحرية الكلاسيكي المشكل (2P/4P) Item name (Ar…" at bounding box center [800, 149] width 395 height 45
type input "دلو المأكولات البحرية الكلاسيكي المشكل ( 2 شخص/4 اشخاص)"
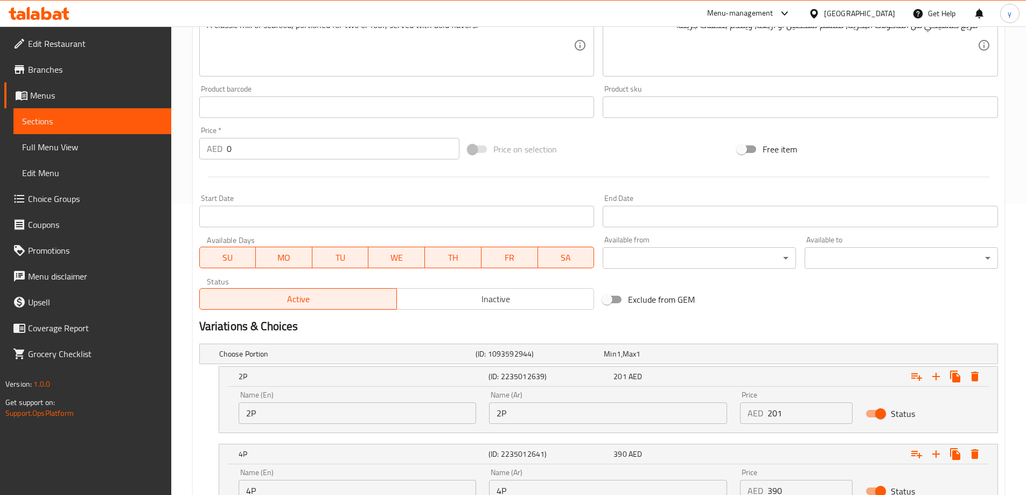
scroll to position [383, 0]
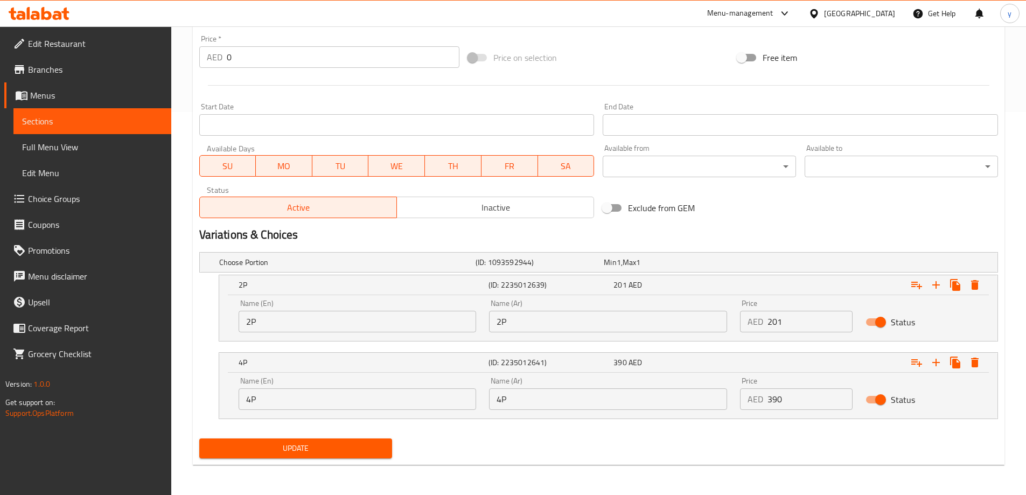
click at [334, 454] on span "Update" at bounding box center [296, 448] width 176 height 13
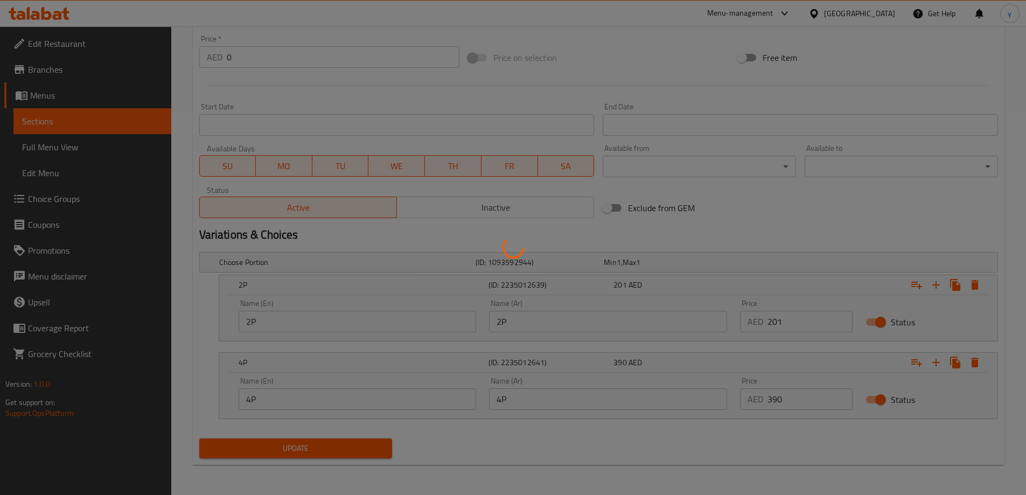
scroll to position [6, 0]
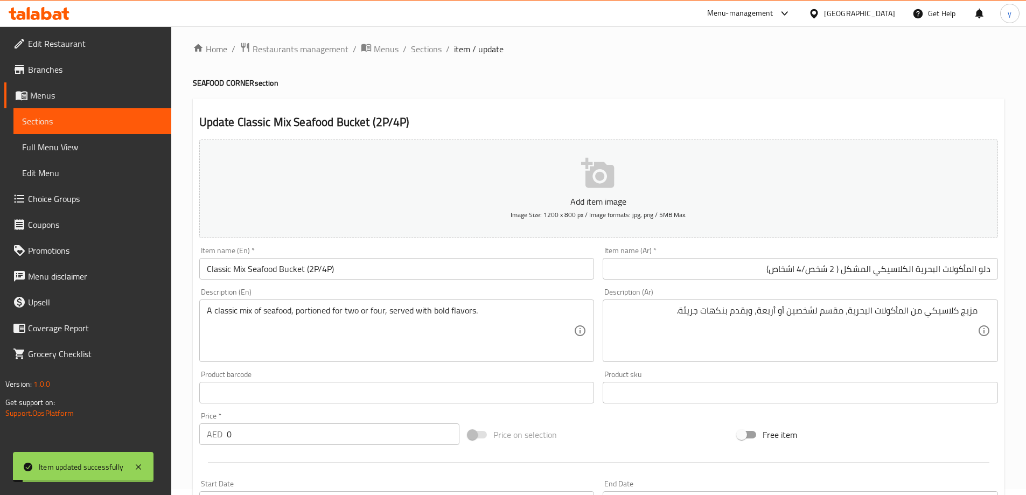
click at [824, 269] on input "دلو المأكولات البحرية الكلاسيكي المشكل ( 2 شخص/4 اشخاص)" at bounding box center [800, 269] width 395 height 22
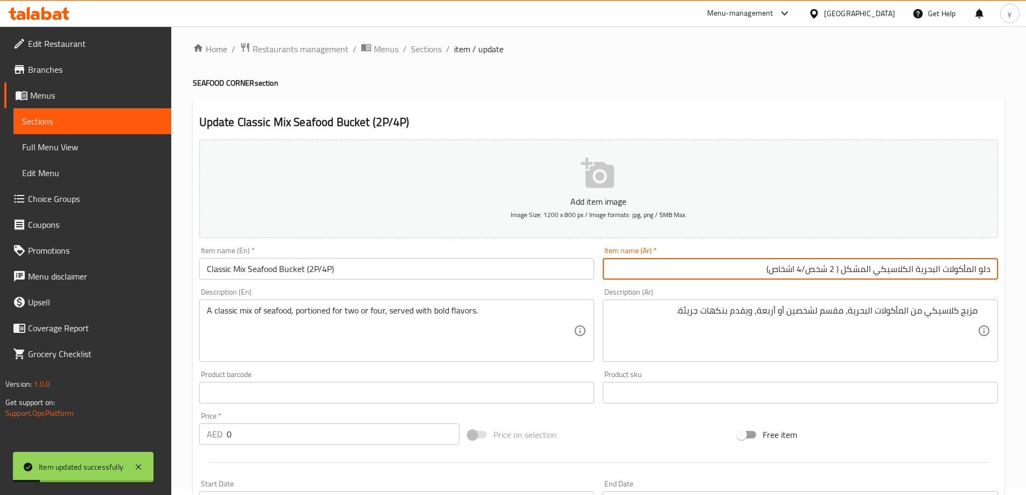
drag, startPoint x: 811, startPoint y: 269, endPoint x: 838, endPoint y: 276, distance: 27.8
click at [838, 276] on input "دلو المأكولات البحرية الكلاسيكي المشكل ( 2 شخص/4 اشخاص)" at bounding box center [800, 269] width 395 height 22
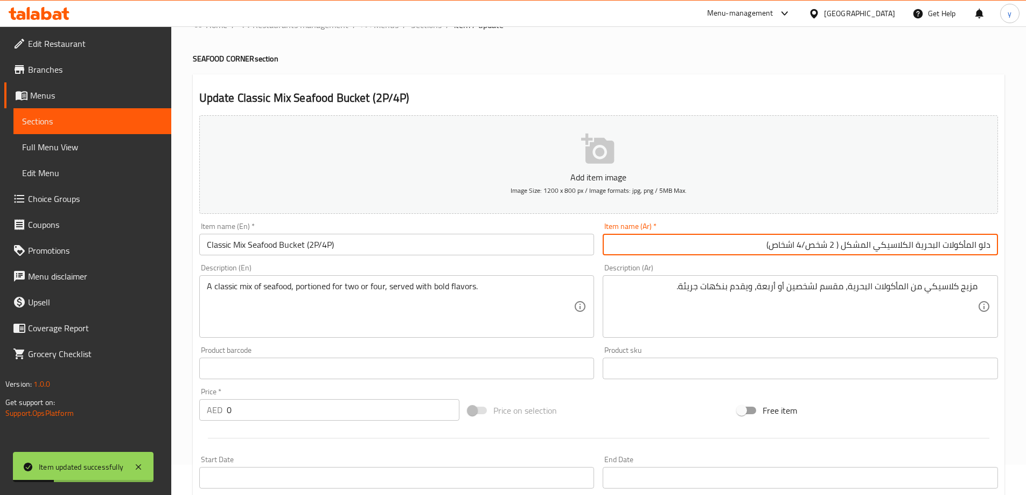
scroll to position [329, 0]
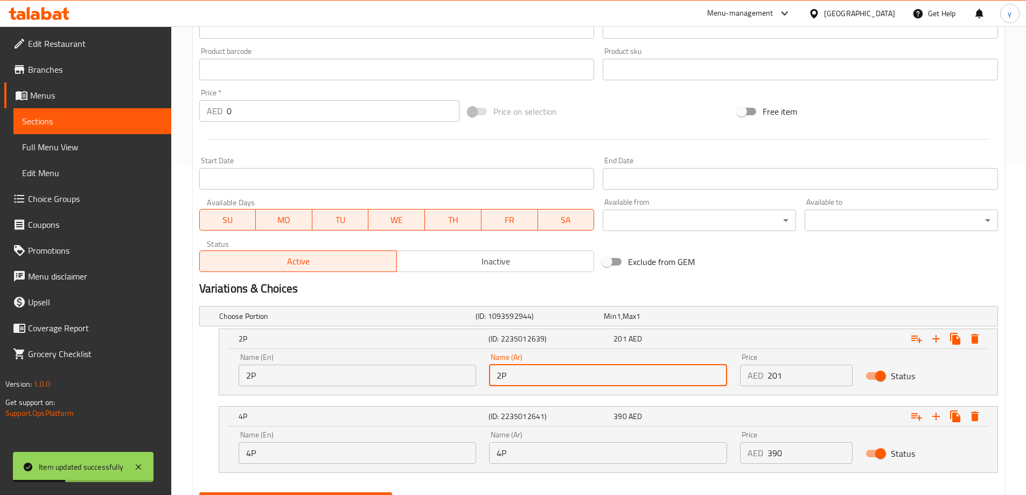
click at [597, 379] on input "2P" at bounding box center [608, 376] width 238 height 22
paste input "2 شخص"
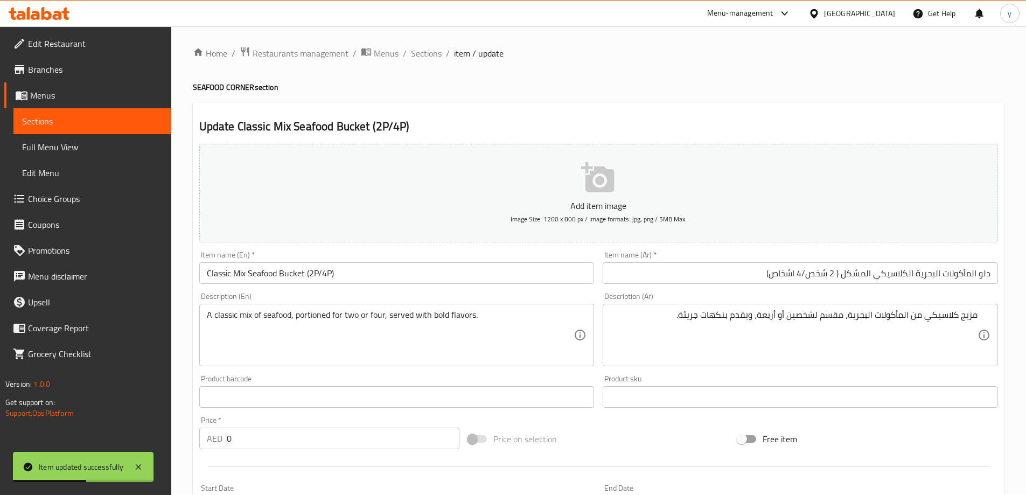
scroll to position [0, 0]
type input "2 شخص"
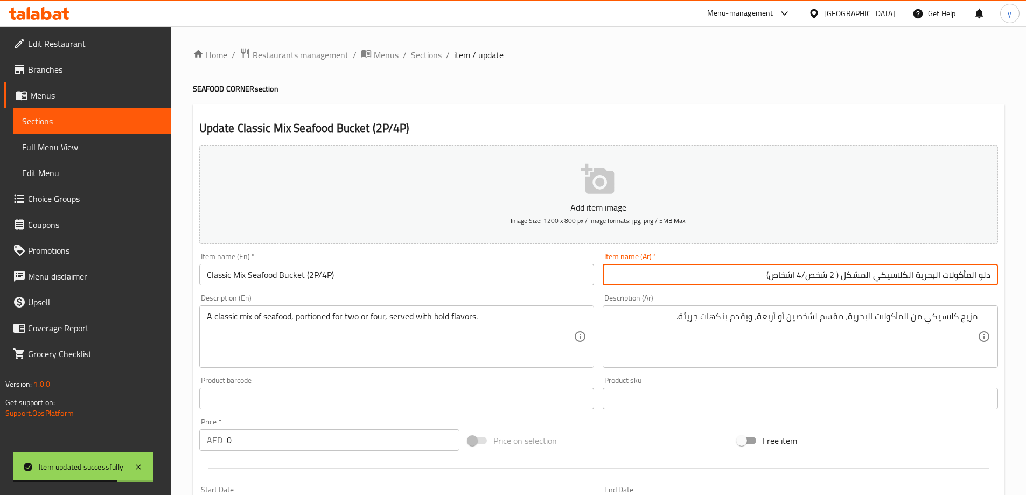
drag, startPoint x: 804, startPoint y: 277, endPoint x: 773, endPoint y: 279, distance: 31.3
click at [773, 279] on input "دلو المأكولات البحرية الكلاسيكي المشكل ( 2 شخص/4 اشخاص)" at bounding box center [800, 275] width 395 height 22
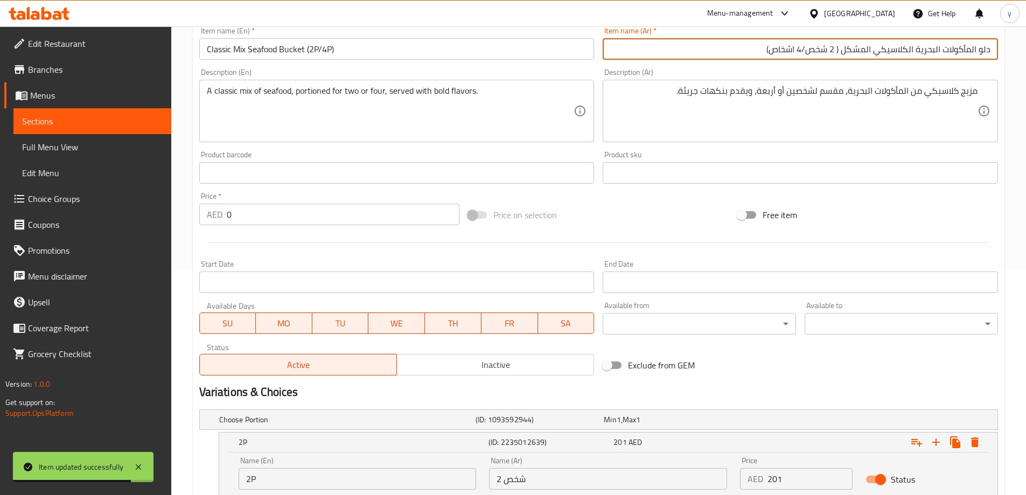
scroll to position [383, 0]
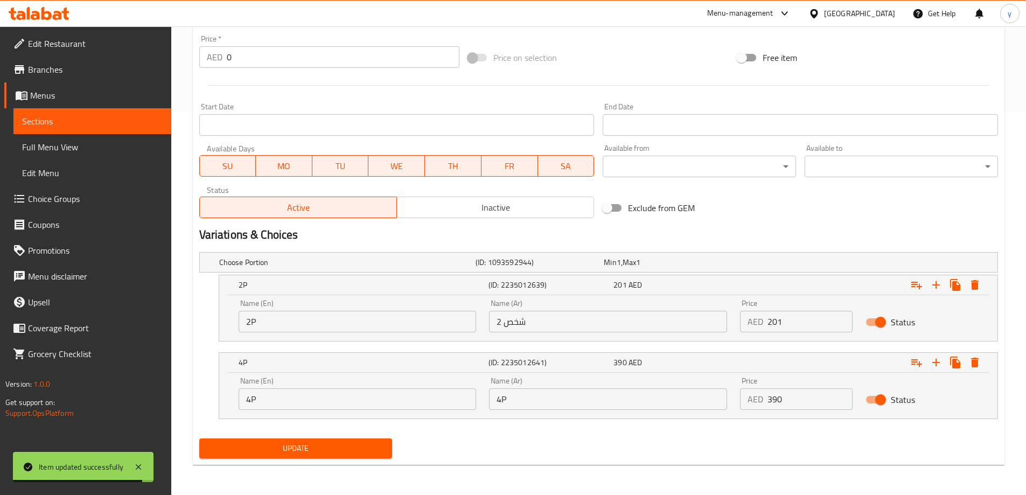
click at [540, 405] on input "4P" at bounding box center [608, 399] width 238 height 22
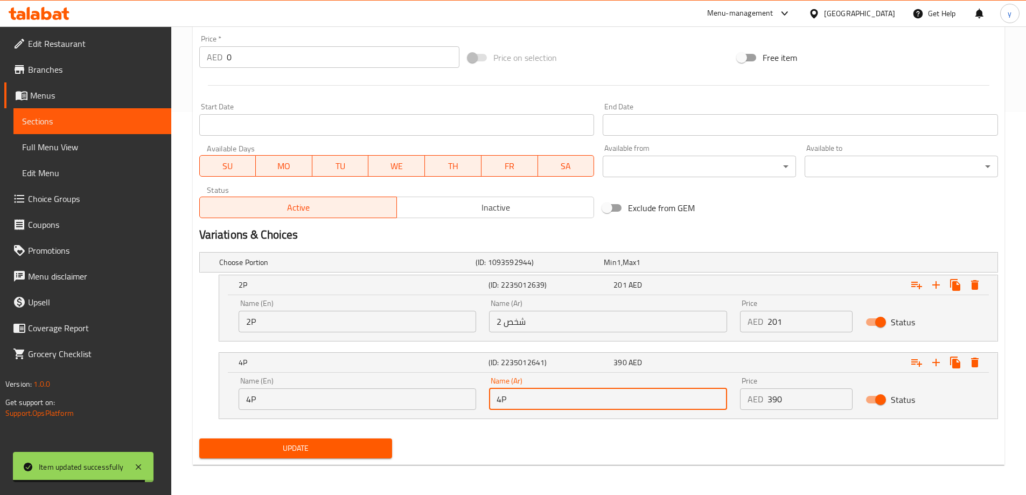
click at [540, 405] on input "4P" at bounding box center [608, 399] width 238 height 22
paste input "اشخاص"
type input "4 اشخاص"
click at [323, 439] on button "Update" at bounding box center [295, 449] width 193 height 20
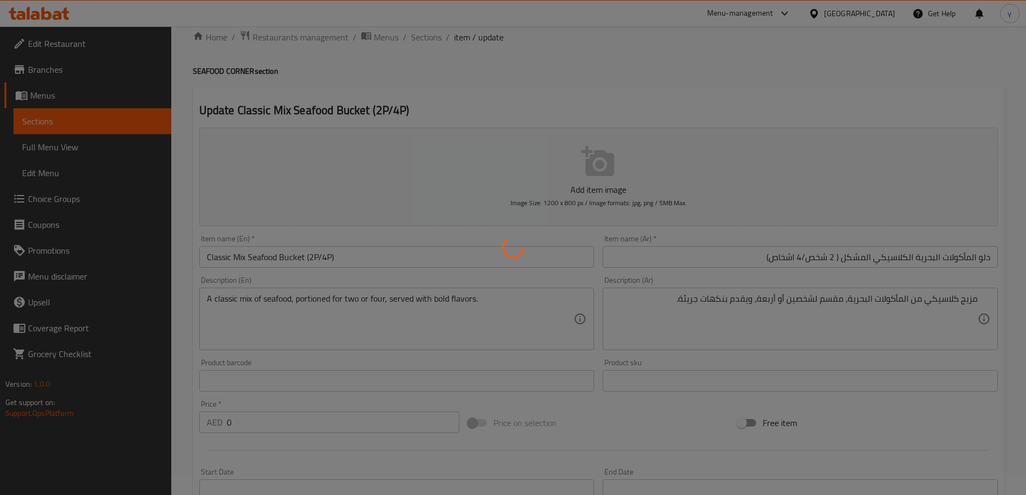
scroll to position [0, 0]
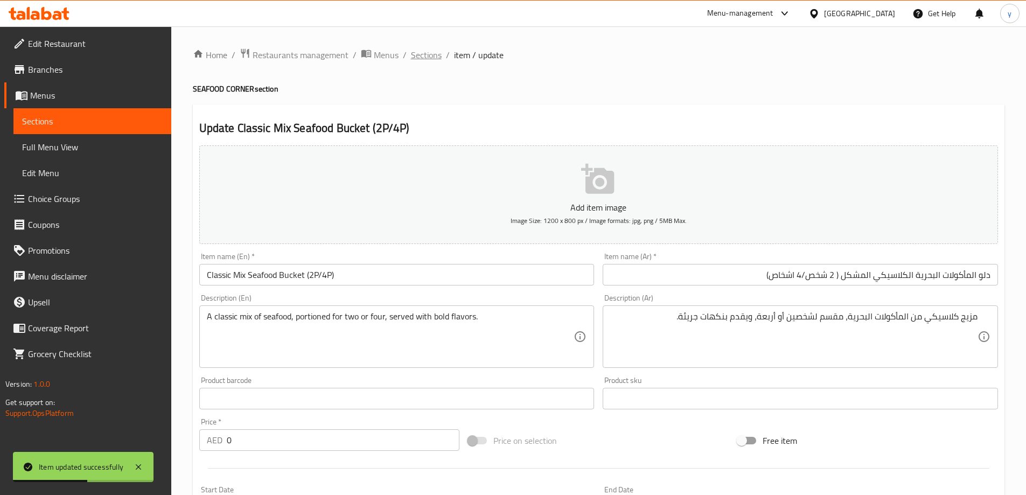
click at [420, 55] on span "Sections" at bounding box center [426, 54] width 31 height 13
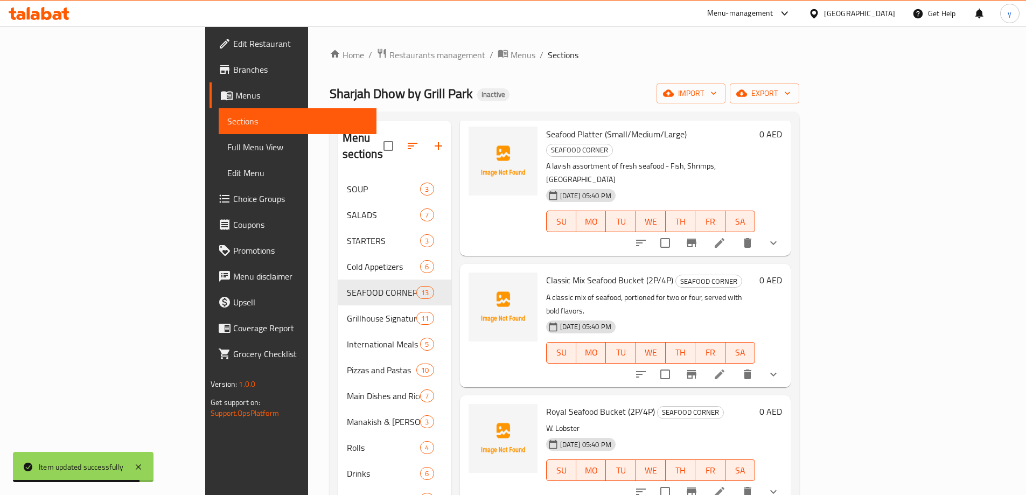
scroll to position [108, 0]
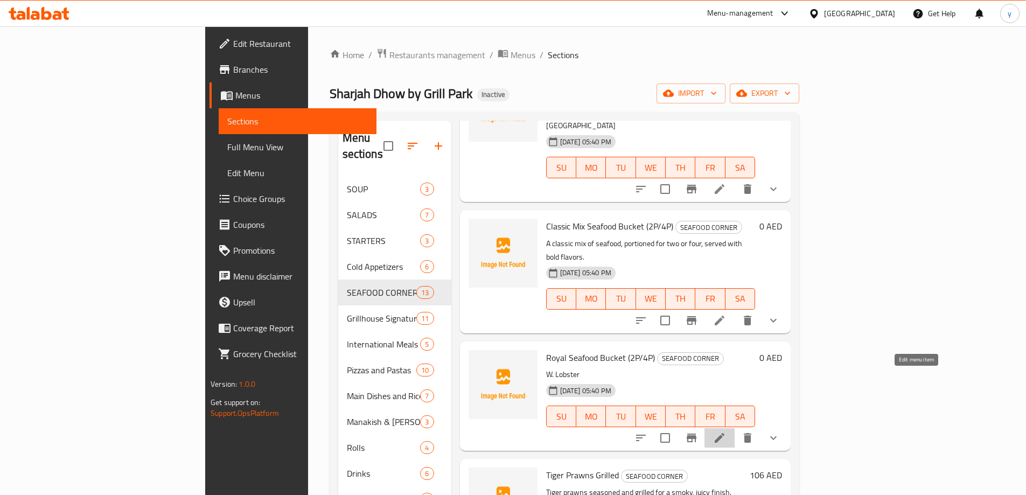
click at [726, 432] on icon at bounding box center [719, 438] width 13 height 13
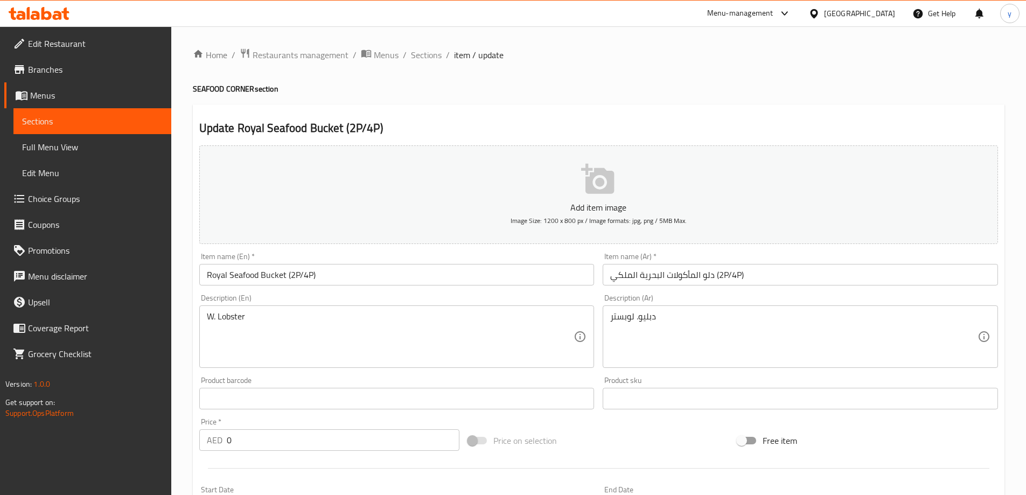
click at [776, 278] on input "دلو المأكولات البحرية الملكي (2P/4P)" at bounding box center [800, 275] width 395 height 22
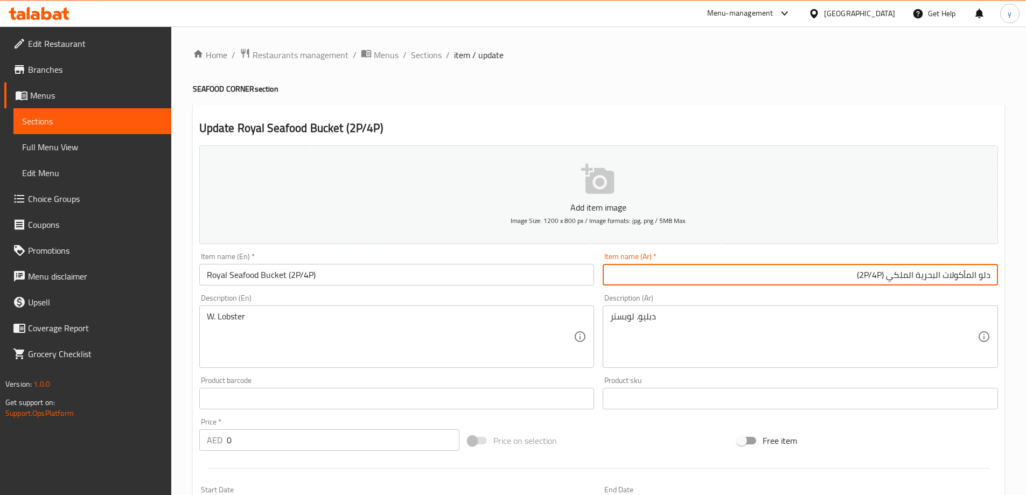
drag, startPoint x: 884, startPoint y: 273, endPoint x: 858, endPoint y: 274, distance: 25.9
click at [858, 274] on input "دلو المأكولات البحرية الملكي (2P/4P)" at bounding box center [800, 275] width 395 height 22
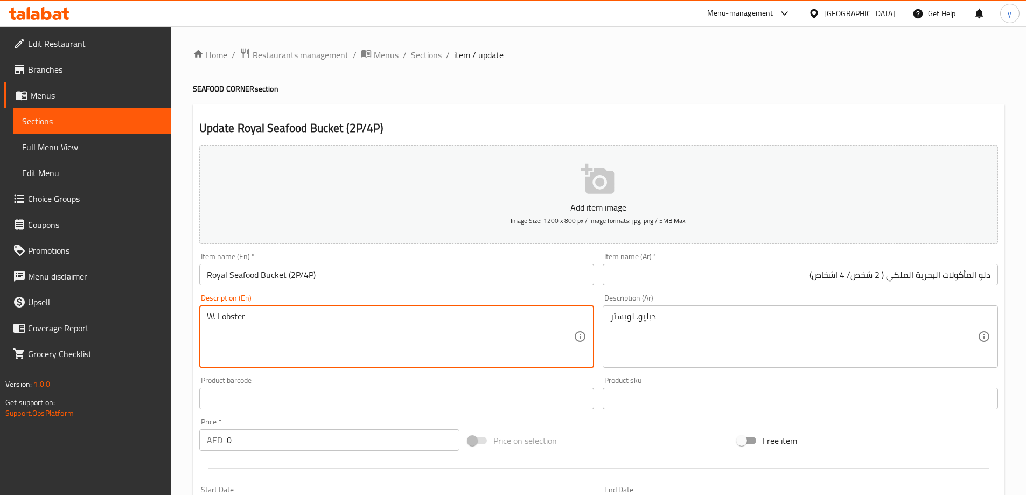
click at [232, 317] on textarea "W. Lobster" at bounding box center [390, 336] width 367 height 51
click at [908, 272] on input "دلو المأكولات البحرية الملكي ( 2 شخص/ 4 اشخاص)" at bounding box center [800, 275] width 395 height 22
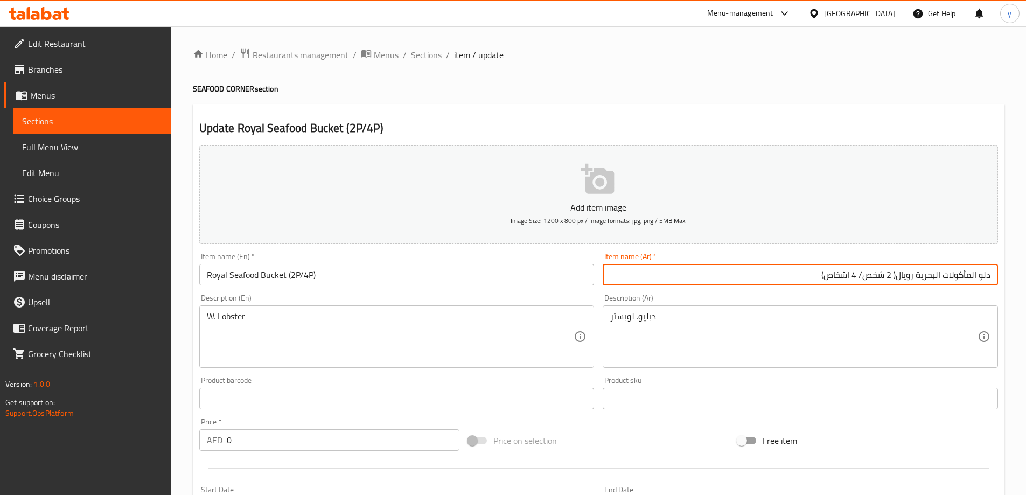
type input "دلو المأكولات البحرية رويال( 2 شخص/ 4 اشخاص)"
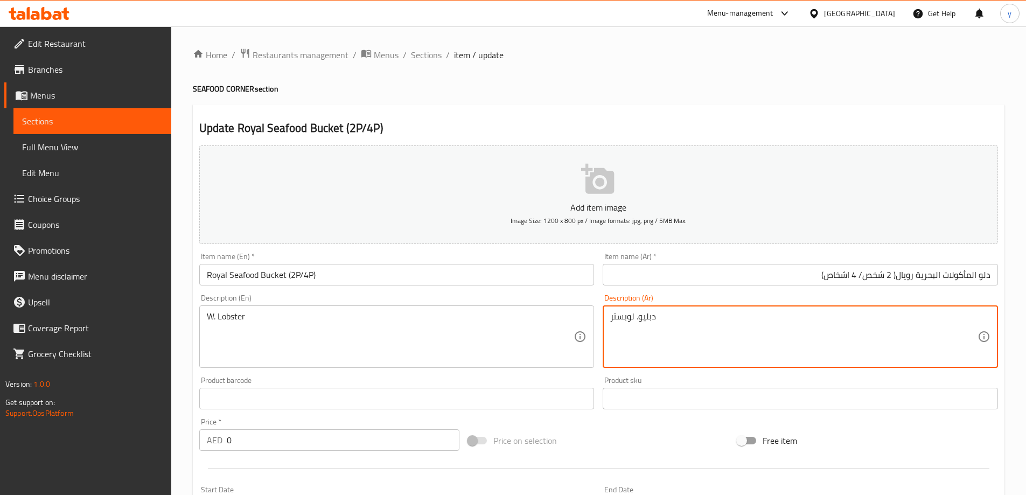
click at [912, 316] on textarea "دبليو. لوبستر" at bounding box center [793, 336] width 367 height 51
click at [852, 315] on textarea "مع" at bounding box center [793, 336] width 367 height 51
paste textarea "إستاكوزا"
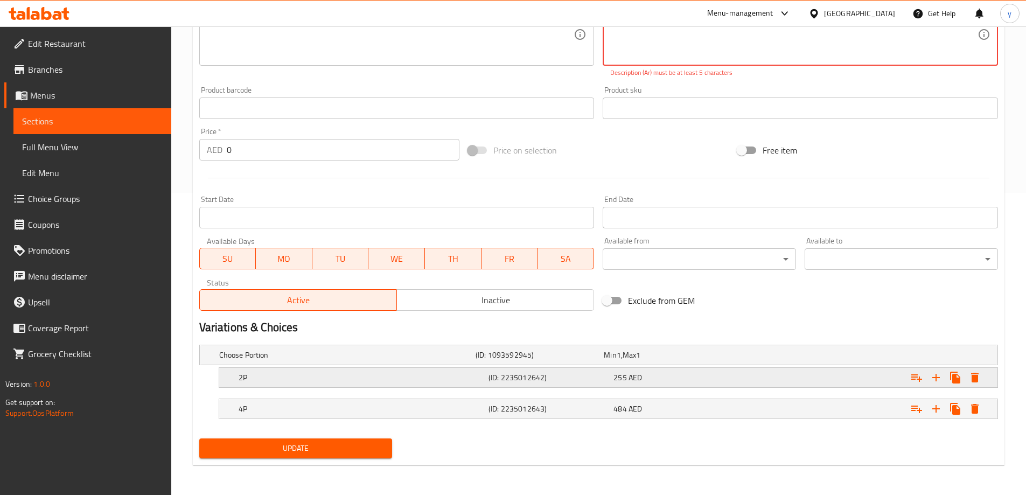
type textarea "مع إستاكوزا"
click at [434, 363] on div "2P" at bounding box center [345, 355] width 256 height 15
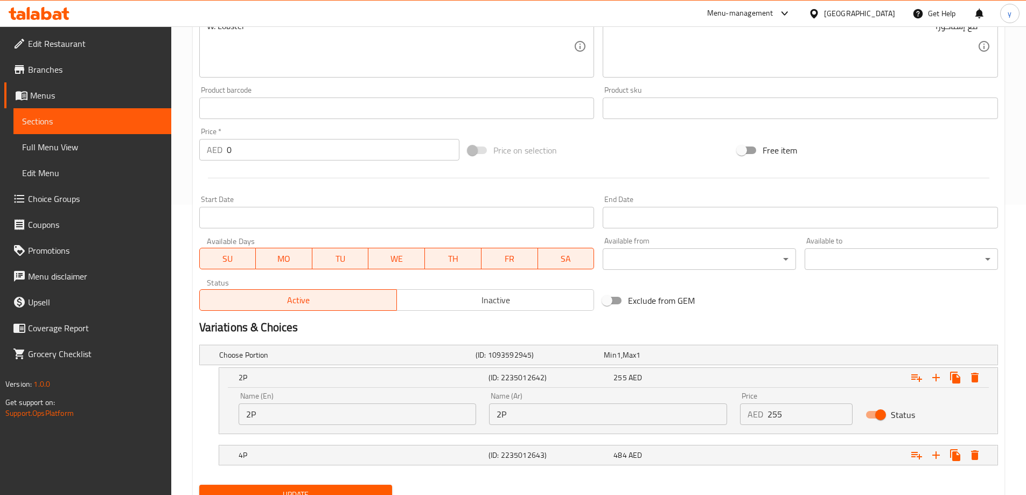
click at [556, 424] on input "2P" at bounding box center [608, 415] width 238 height 22
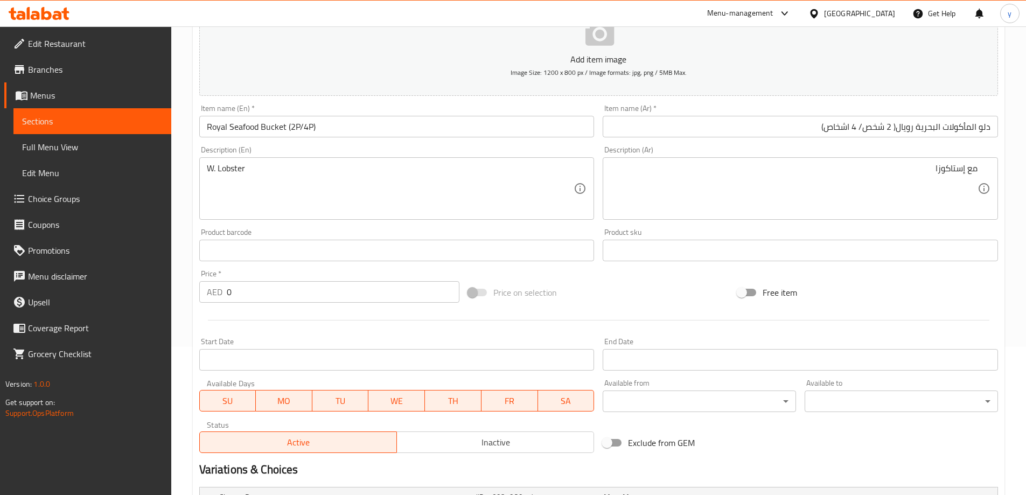
scroll to position [0, 0]
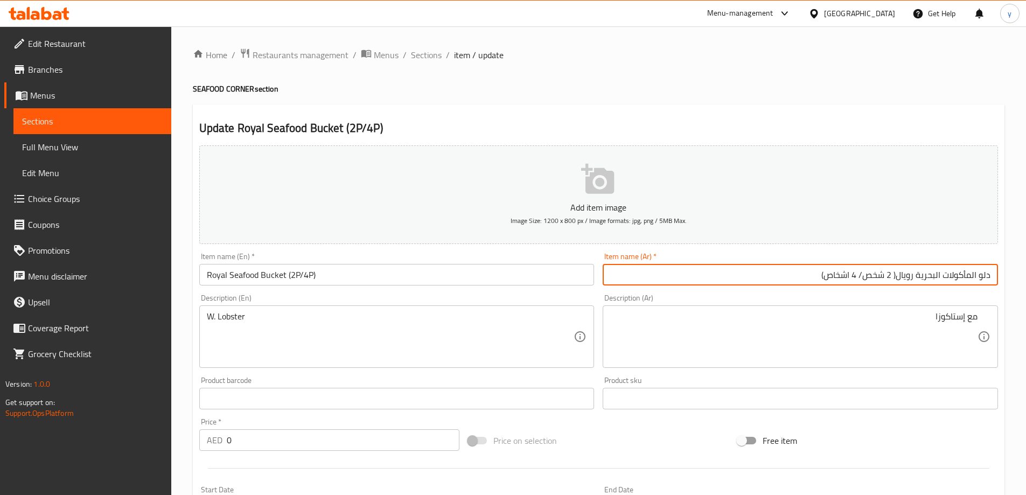
drag, startPoint x: 864, startPoint y: 275, endPoint x: 892, endPoint y: 284, distance: 30.2
click at [892, 284] on input "دلو المأكولات البحرية رويال( 2 شخص/ 4 اشخاص)" at bounding box center [800, 275] width 395 height 22
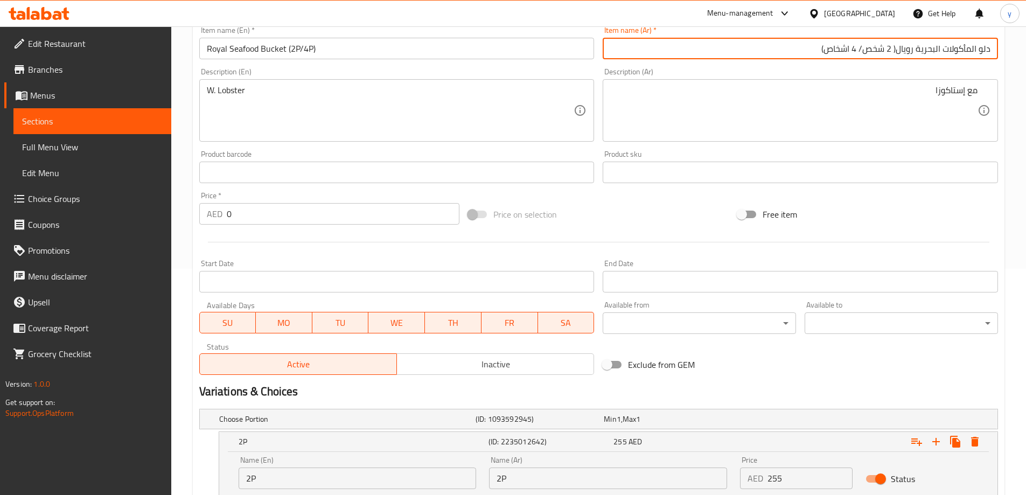
scroll to position [337, 0]
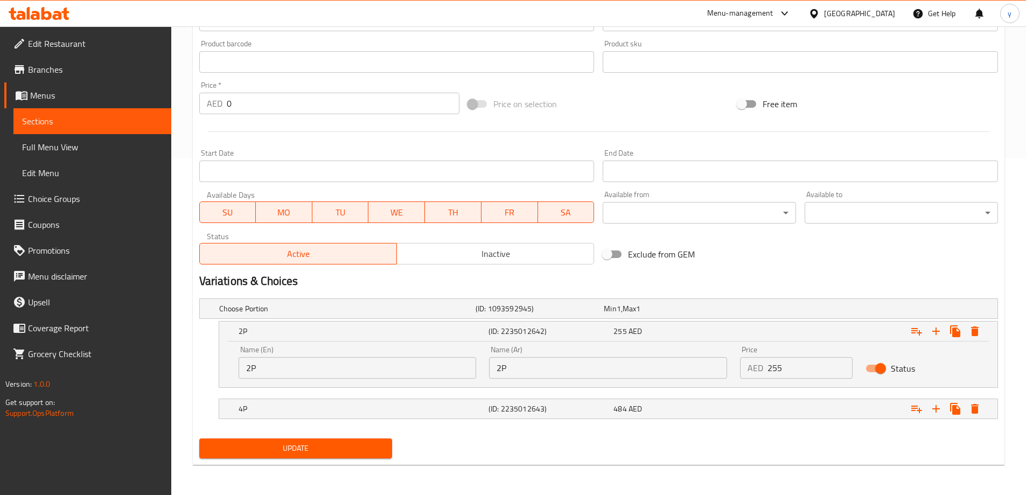
click at [578, 366] on input "2P" at bounding box center [608, 368] width 238 height 22
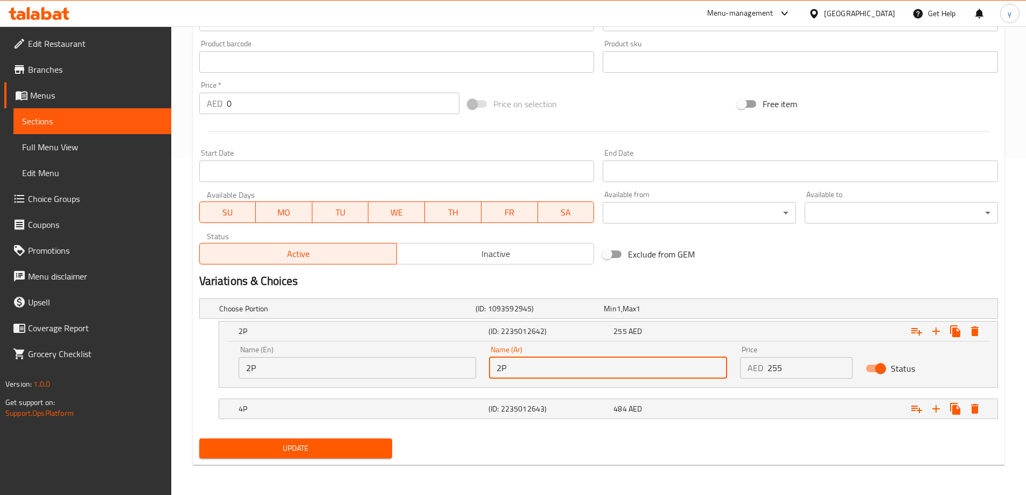
click at [578, 366] on input "2P" at bounding box center [608, 368] width 238 height 22
paste input "شخص"
type input "2 شخص"
click at [568, 314] on h5 "(ID: 2235012643)" at bounding box center [538, 308] width 124 height 11
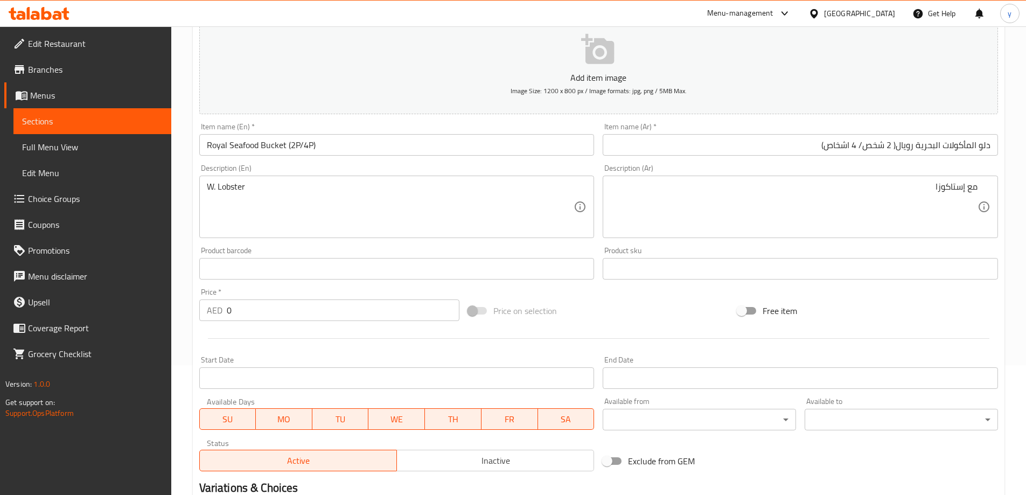
scroll to position [13, 0]
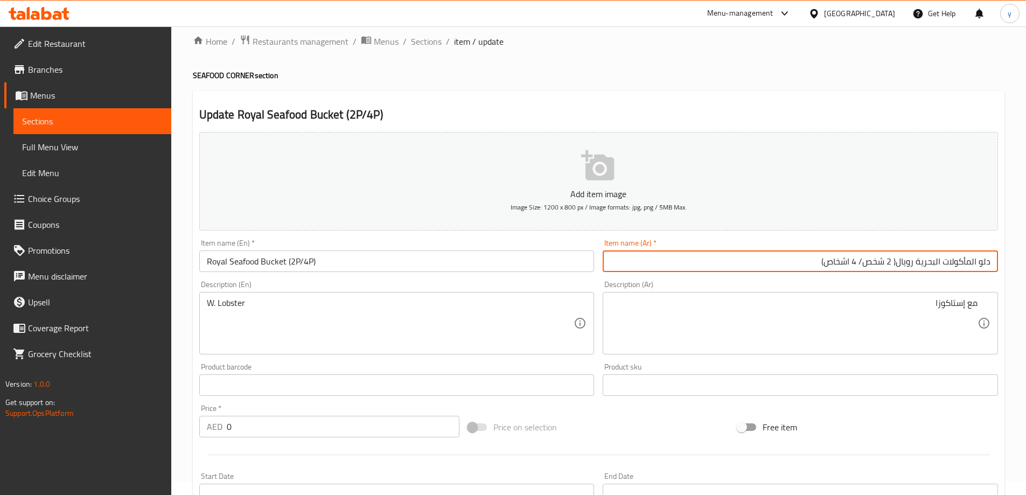
drag, startPoint x: 856, startPoint y: 262, endPoint x: 825, endPoint y: 266, distance: 31.0
click at [825, 266] on input "دلو المأكولات البحرية رويال( 2 شخص/ 4 اشخاص)" at bounding box center [800, 262] width 395 height 22
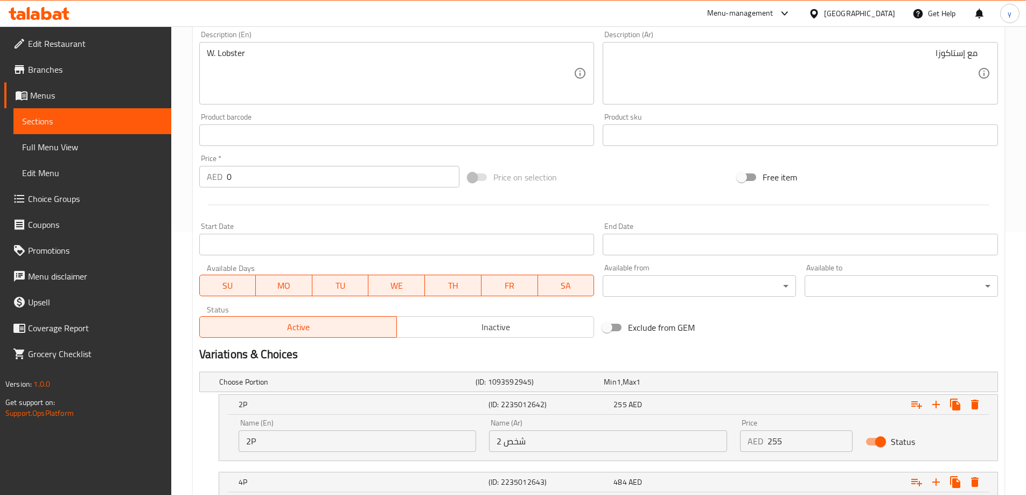
scroll to position [383, 0]
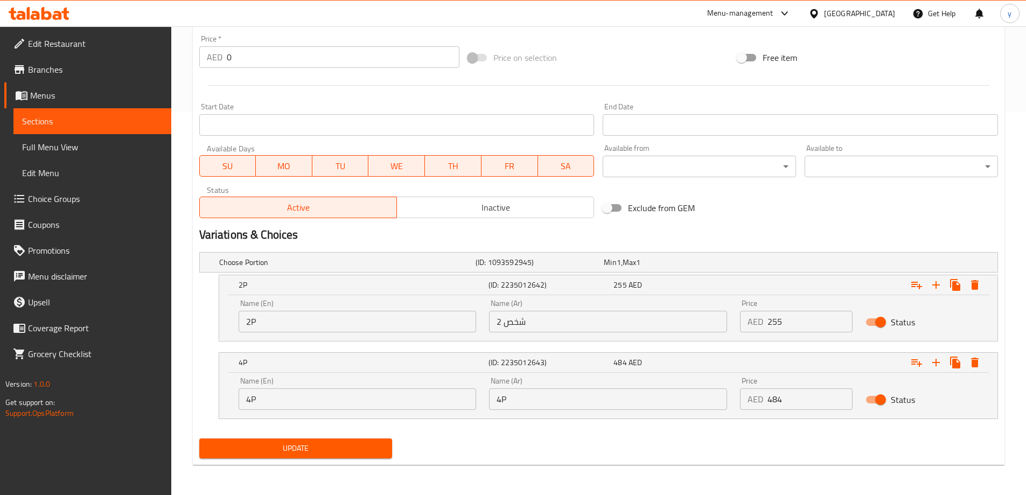
click at [554, 392] on input "4P" at bounding box center [608, 399] width 238 height 22
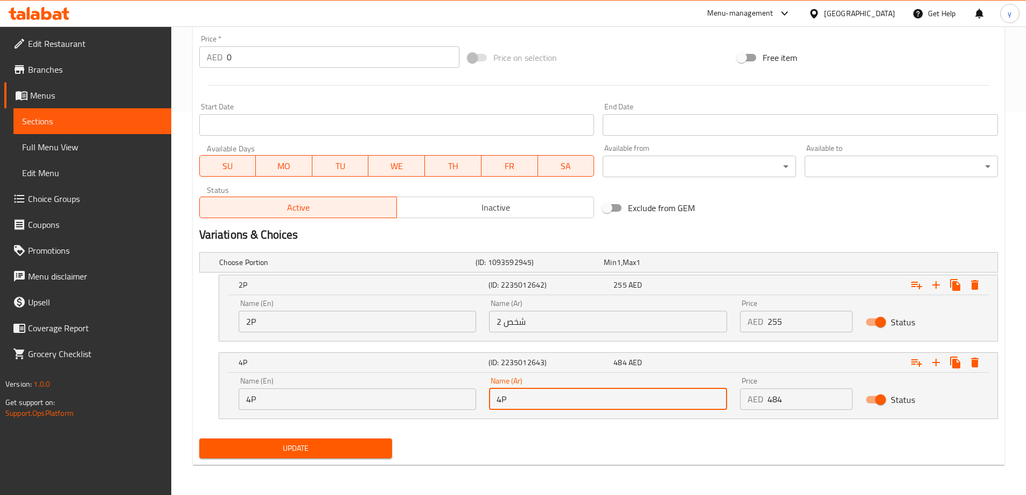
click at [554, 392] on input "4P" at bounding box center [608, 399] width 238 height 22
paste input "اشخاص"
type input "4 اشخاص"
click at [302, 447] on span "Update" at bounding box center [296, 448] width 176 height 13
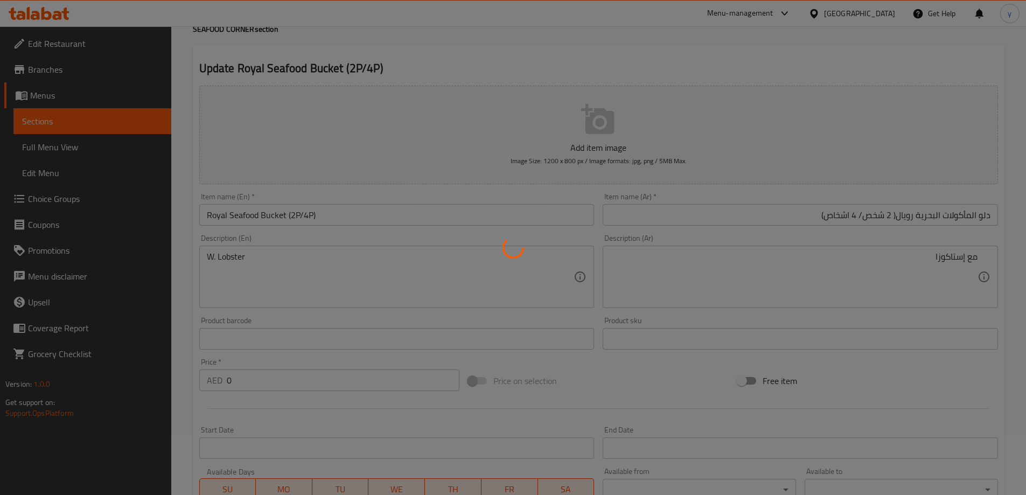
scroll to position [0, 0]
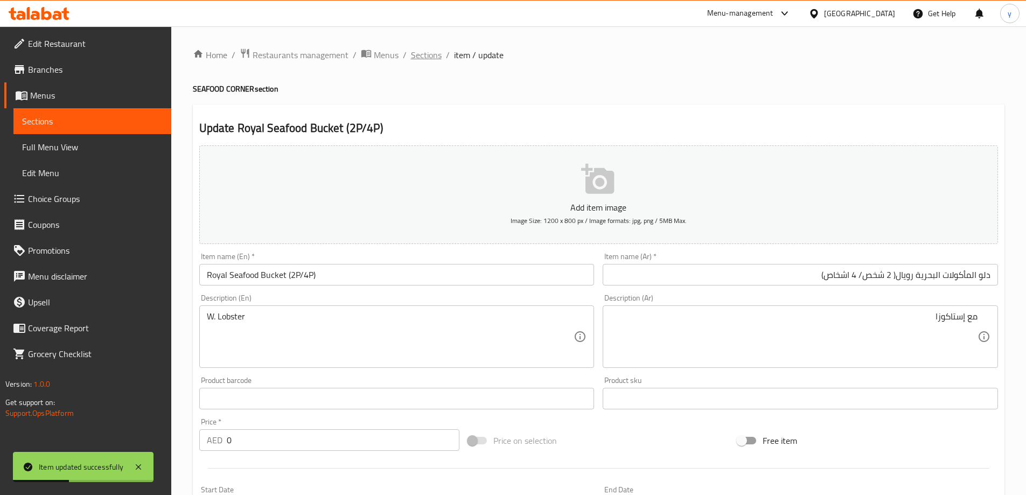
click at [429, 53] on span "Sections" at bounding box center [426, 54] width 31 height 13
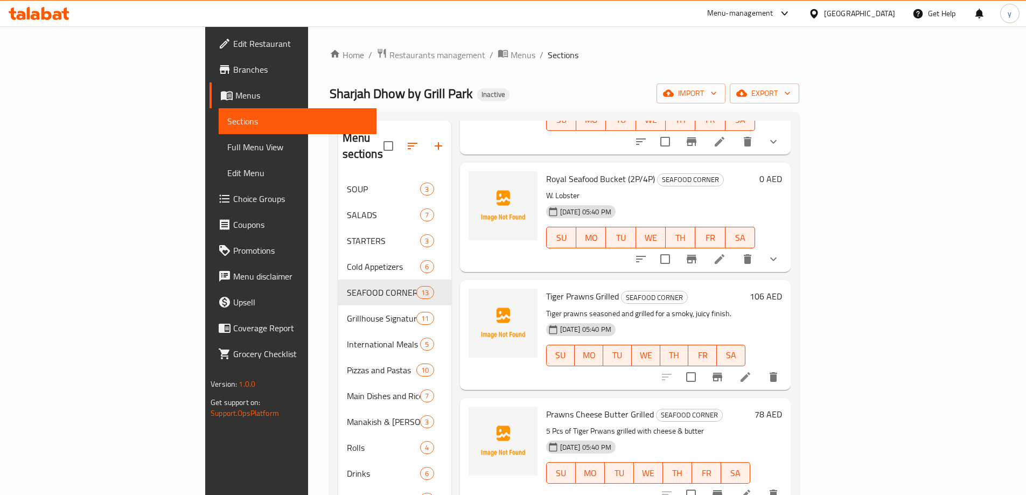
scroll to position [323, 0]
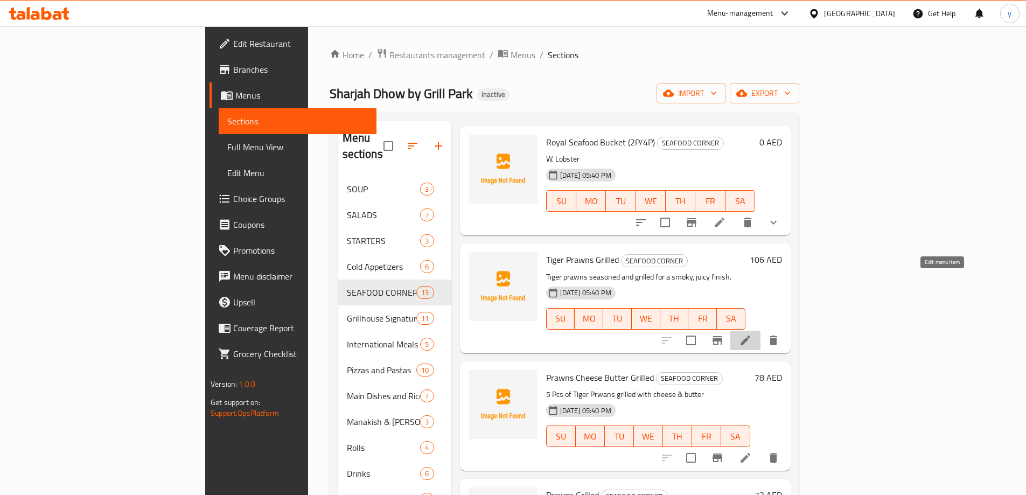
click at [752, 334] on icon at bounding box center [745, 340] width 13 height 13
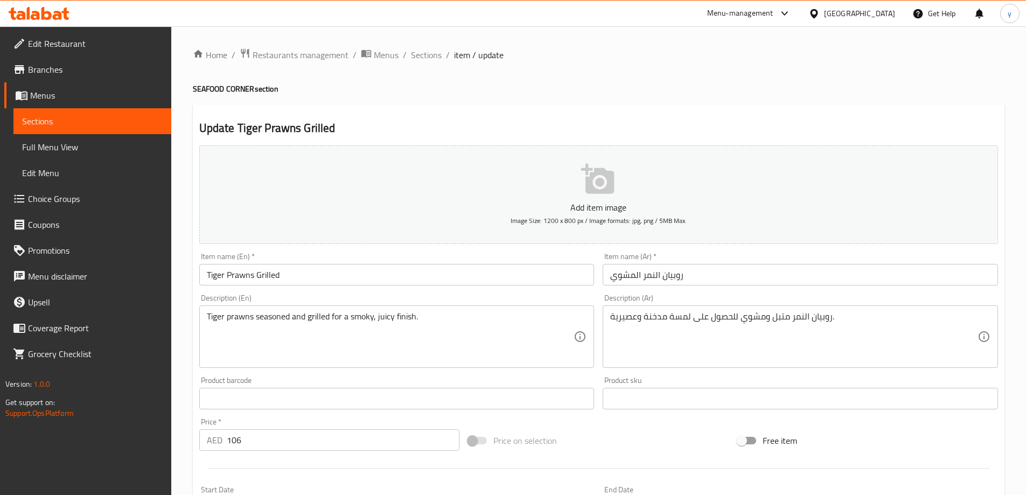
click at [751, 273] on input "روبيان النمر المشوي" at bounding box center [800, 275] width 395 height 22
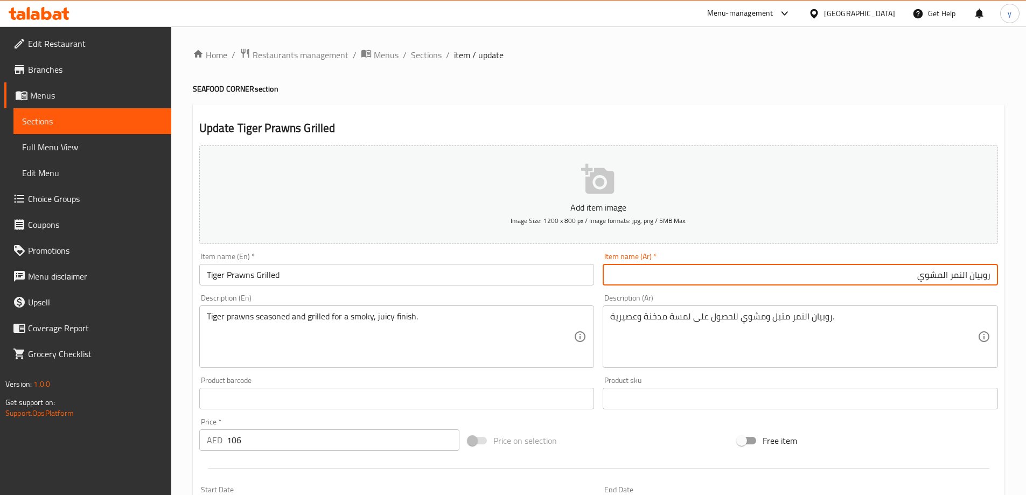
click at [212, 273] on input "Tiger Prawns Grilled" at bounding box center [396, 275] width 395 height 22
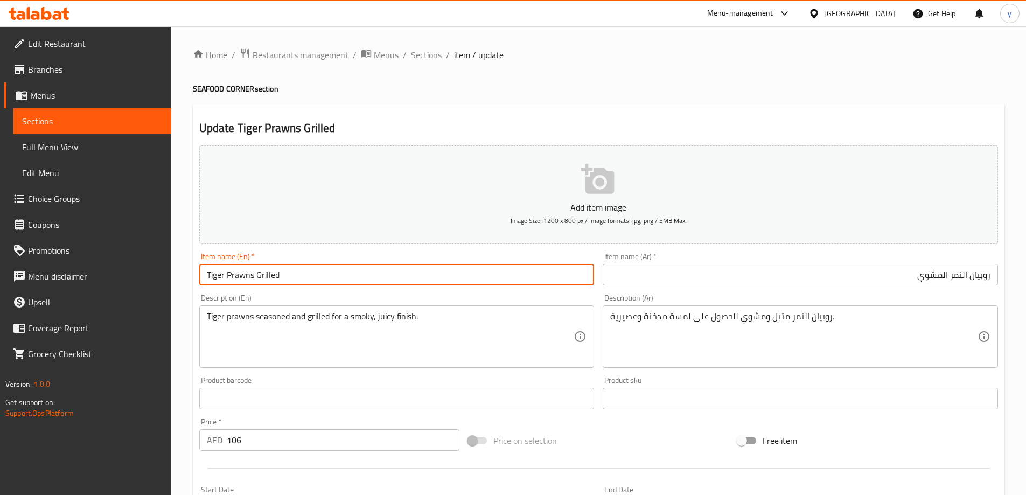
click at [212, 273] on input "Tiger Prawns Grilled" at bounding box center [396, 275] width 395 height 22
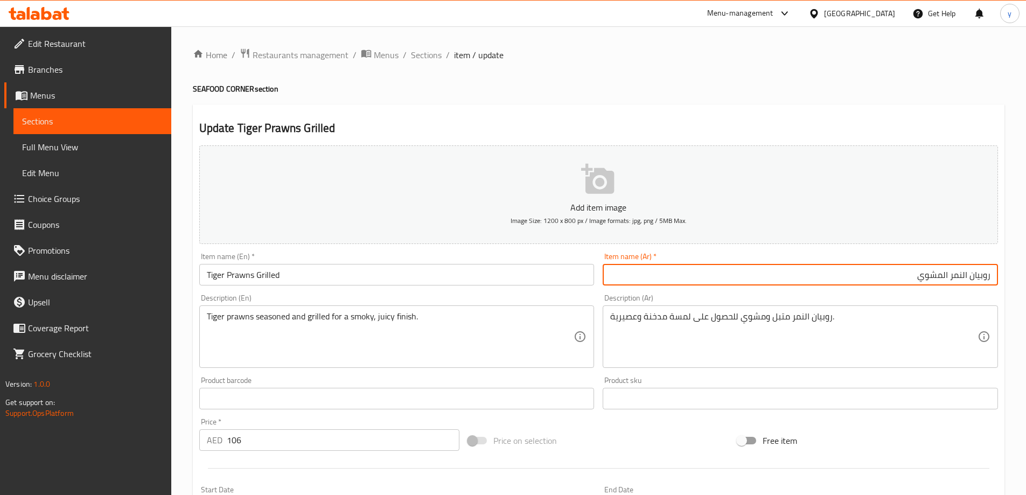
paste input "ايجر"
drag, startPoint x: 950, startPoint y: 276, endPoint x: 1003, endPoint y: 276, distance: 52.8
click at [1003, 276] on div "Update Tiger Prawns Grilled Add item image Image Size: 1200 x 800 px / Image fo…" at bounding box center [599, 418] width 812 height 627
click at [946, 276] on input "روبيان تايجر المشوي" at bounding box center [800, 275] width 395 height 22
type input "روبيان تايجر المشوي"
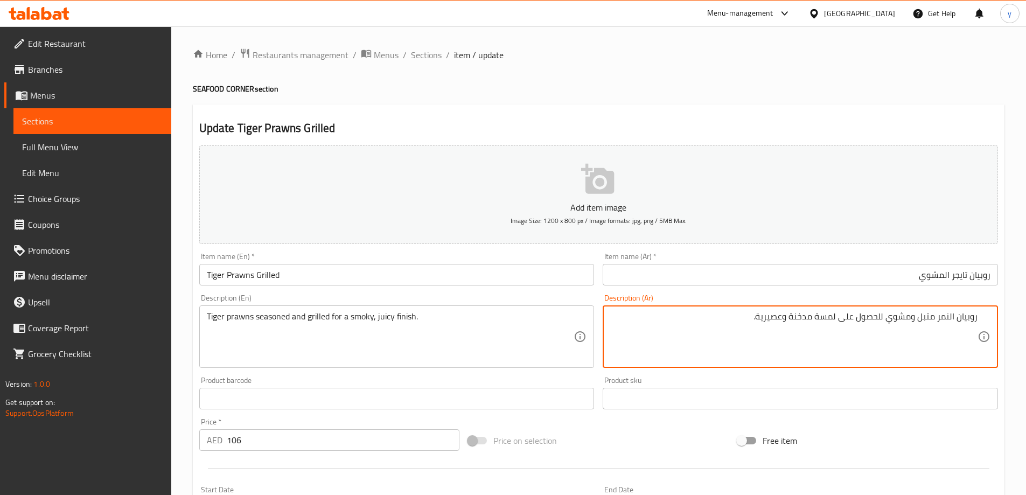
drag, startPoint x: 938, startPoint y: 318, endPoint x: 1007, endPoint y: 329, distance: 69.7
click at [1007, 329] on div "Home / Restaurants management / Menus / Sections / item / update SEAFOOD CORNER…" at bounding box center [598, 393] width 855 height 735
paste textarea "ايجر"
click at [827, 320] on textarea "روبيان تايجر متبل ومشوي للحصول على لمسة مدخنة وعصيرية." at bounding box center [793, 336] width 367 height 51
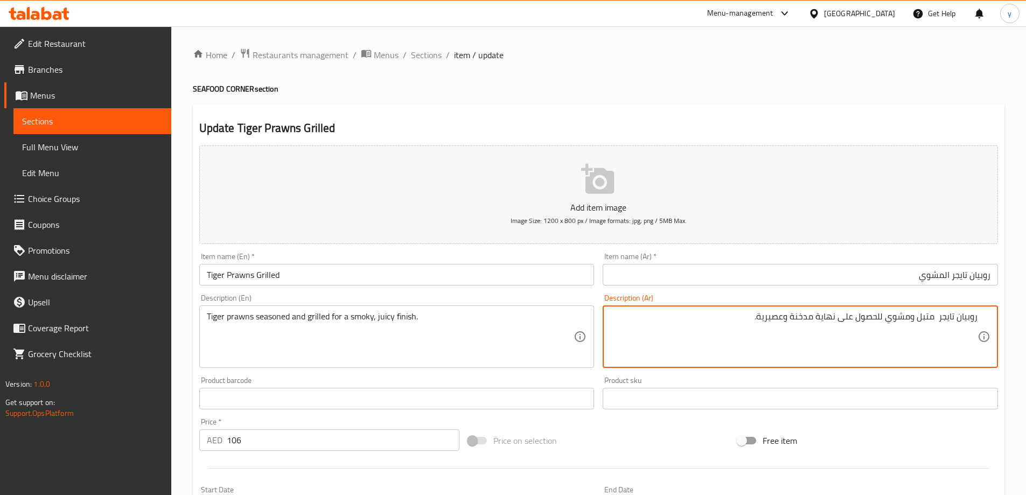
click at [726, 321] on textarea "روبيان تايجر متبل ومشوي للحصول على نهاية مدخنة وعصيرية." at bounding box center [793, 336] width 367 height 51
type textarea "روبيان تايجر متبل ومشوي للحصول على نهاية مدخنة و [PERSON_NAME]."
click at [882, 276] on input "روبيان تايجر المشوي" at bounding box center [800, 275] width 395 height 22
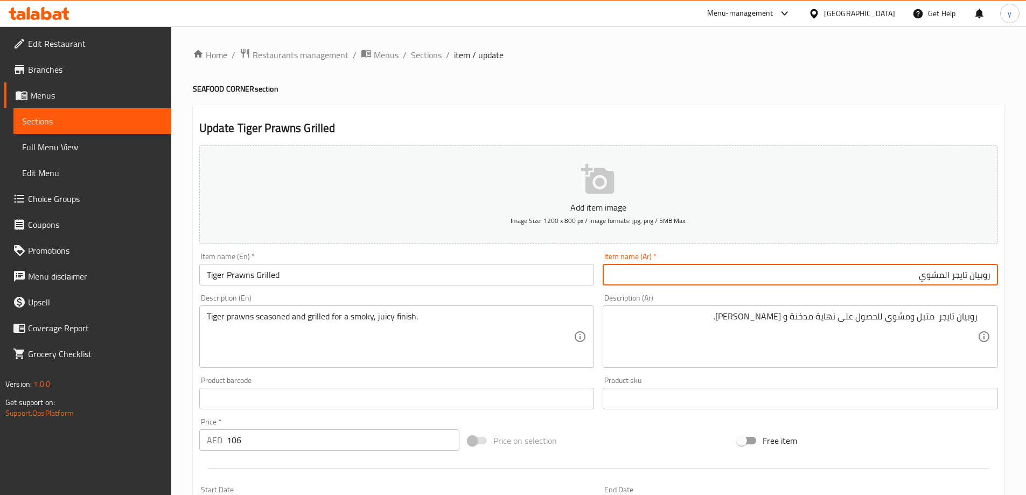
click at [427, 59] on span "Sections" at bounding box center [426, 54] width 31 height 13
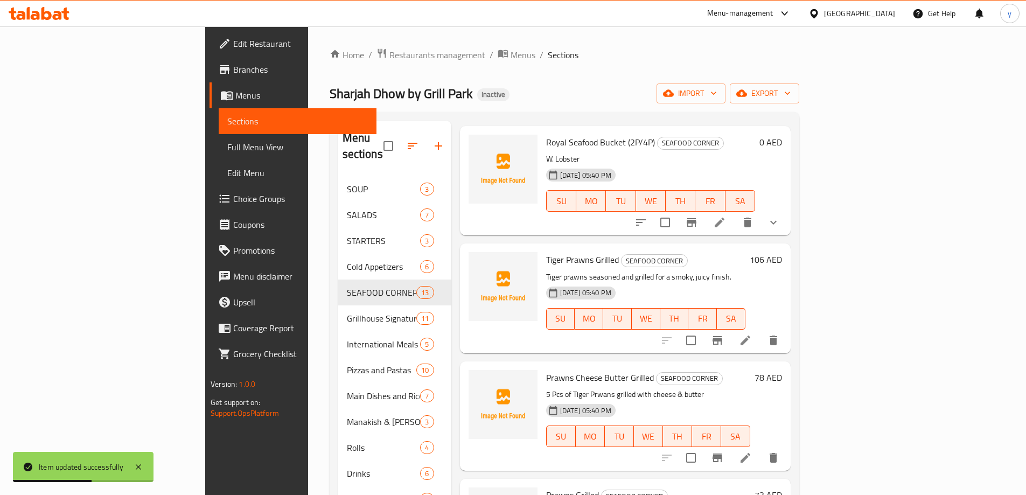
scroll to position [377, 0]
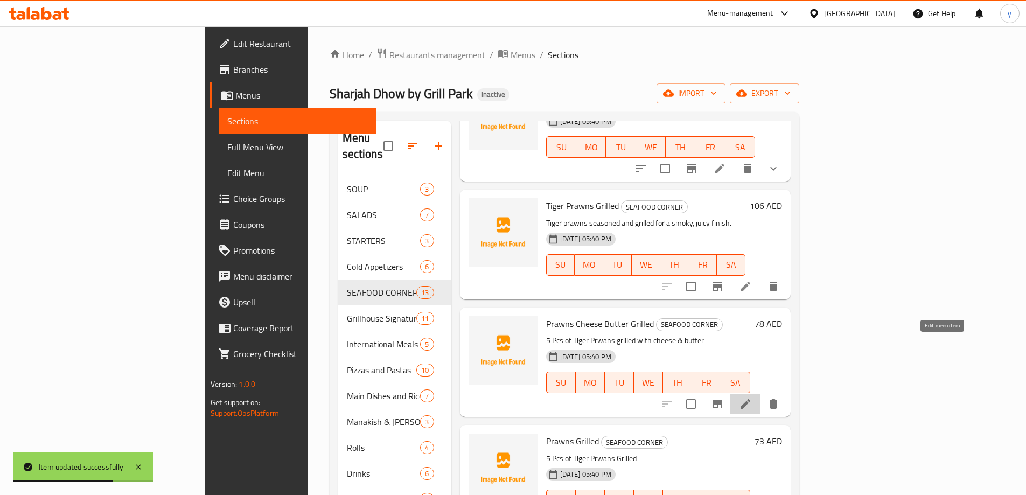
click at [752, 398] on icon at bounding box center [745, 404] width 13 height 13
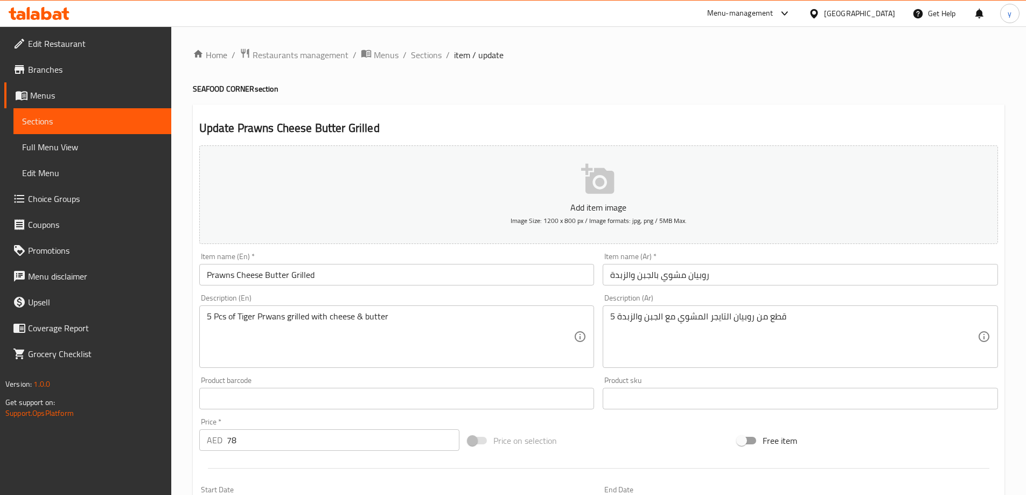
click at [763, 285] on input "روبيان مشوي بالجبن والزبدة" at bounding box center [800, 275] width 395 height 22
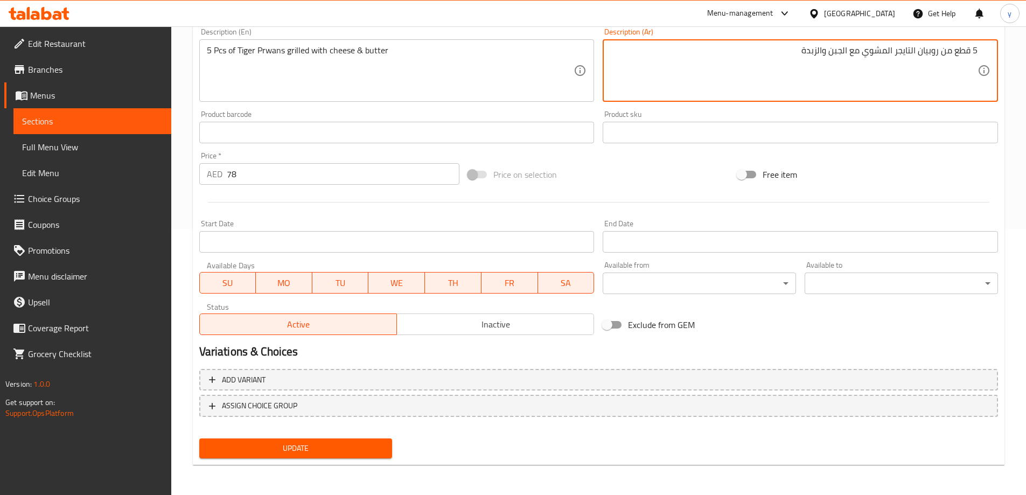
click at [250, 449] on span "Update" at bounding box center [296, 448] width 176 height 13
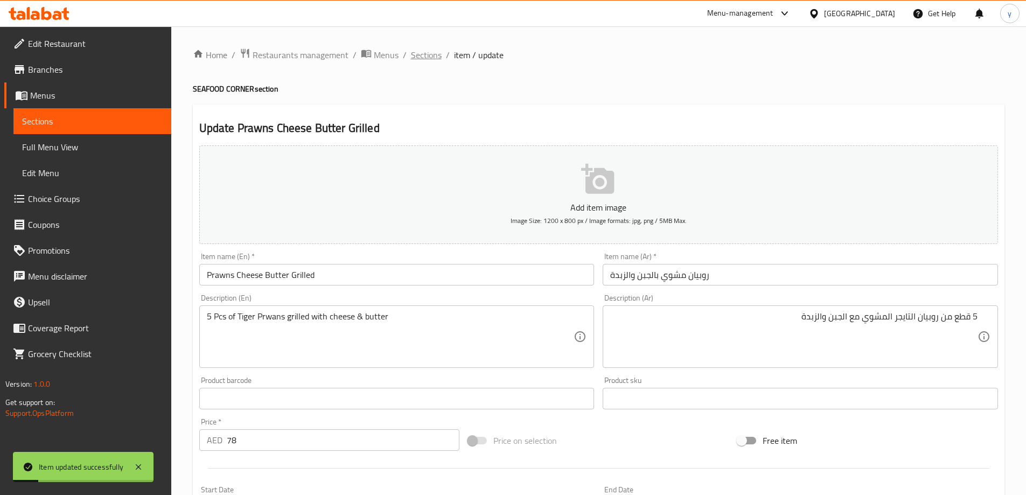
click at [426, 49] on span "Sections" at bounding box center [426, 54] width 31 height 13
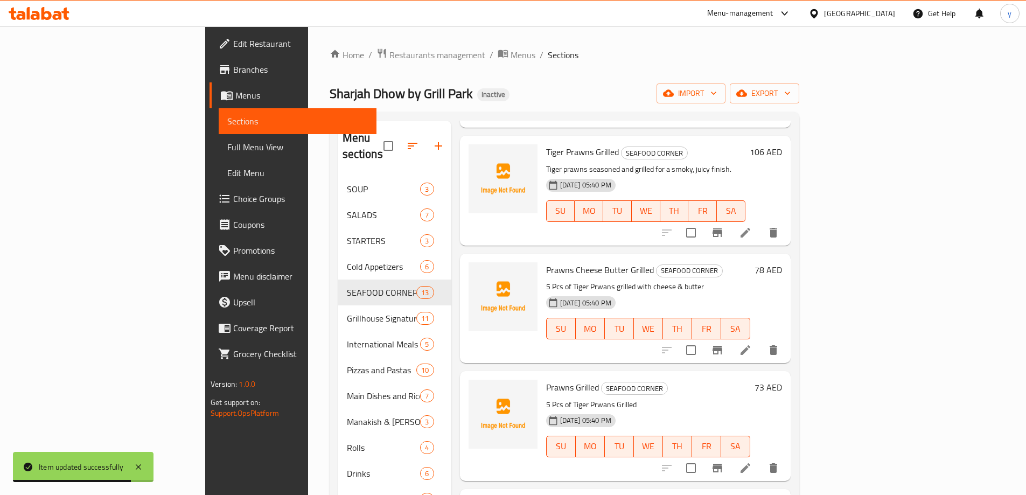
scroll to position [485, 0]
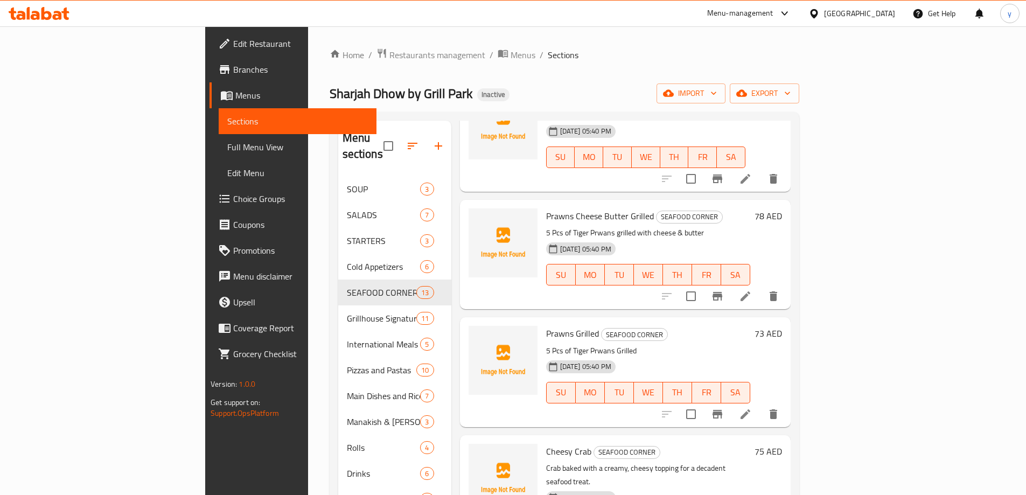
click at [751, 409] on icon at bounding box center [746, 414] width 10 height 10
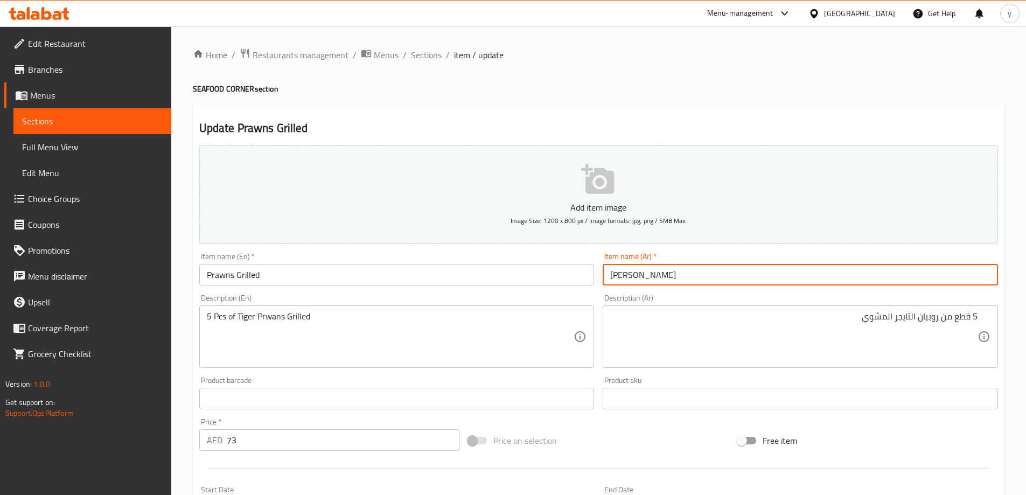
click at [741, 285] on input "[PERSON_NAME]" at bounding box center [800, 275] width 395 height 22
drag, startPoint x: 438, startPoint y: 59, endPoint x: 441, endPoint y: 82, distance: 23.9
click at [438, 59] on span "Sections" at bounding box center [426, 54] width 31 height 13
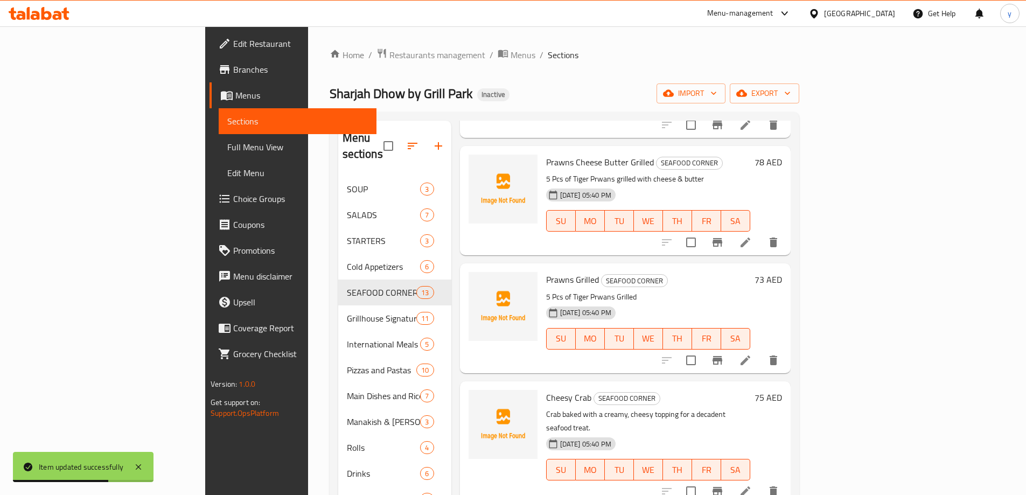
scroll to position [593, 0]
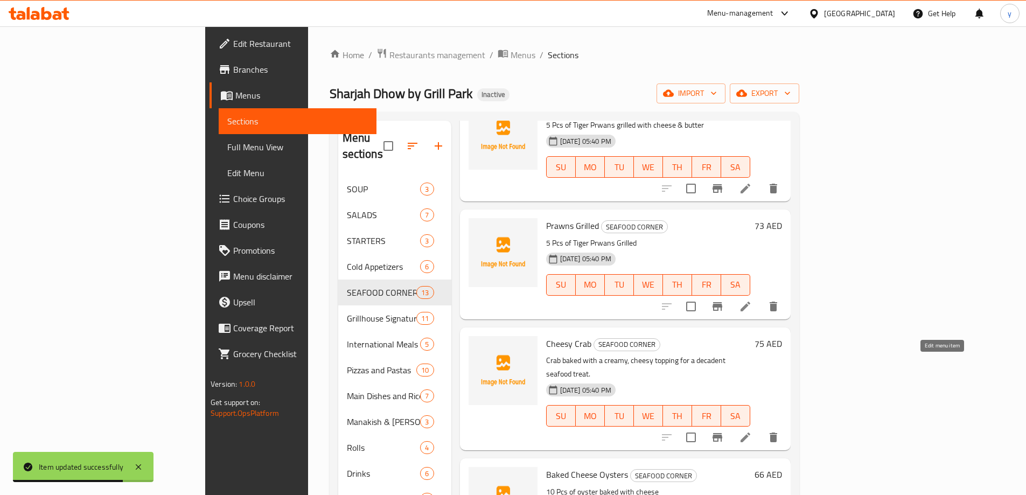
click at [751, 433] on icon at bounding box center [746, 438] width 10 height 10
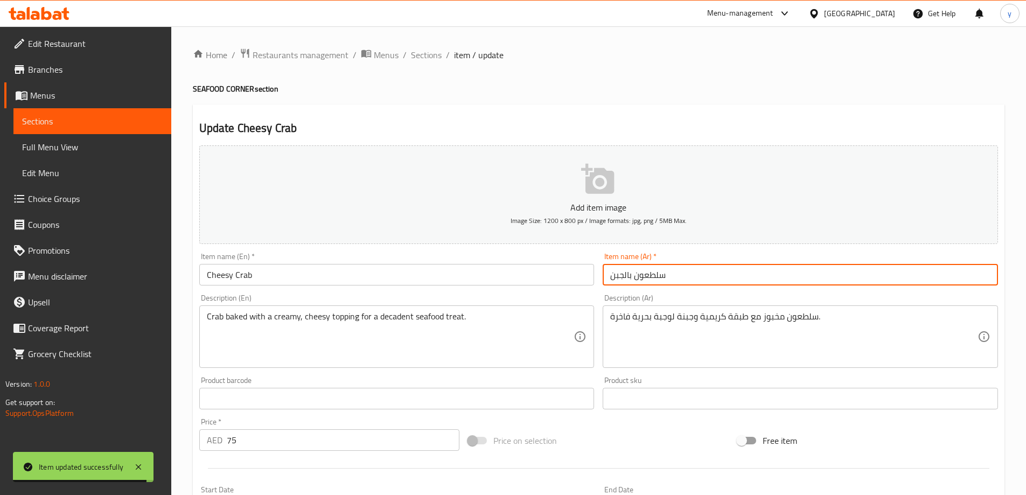
click at [678, 281] on input "سلطعون بالجبن" at bounding box center [800, 275] width 395 height 22
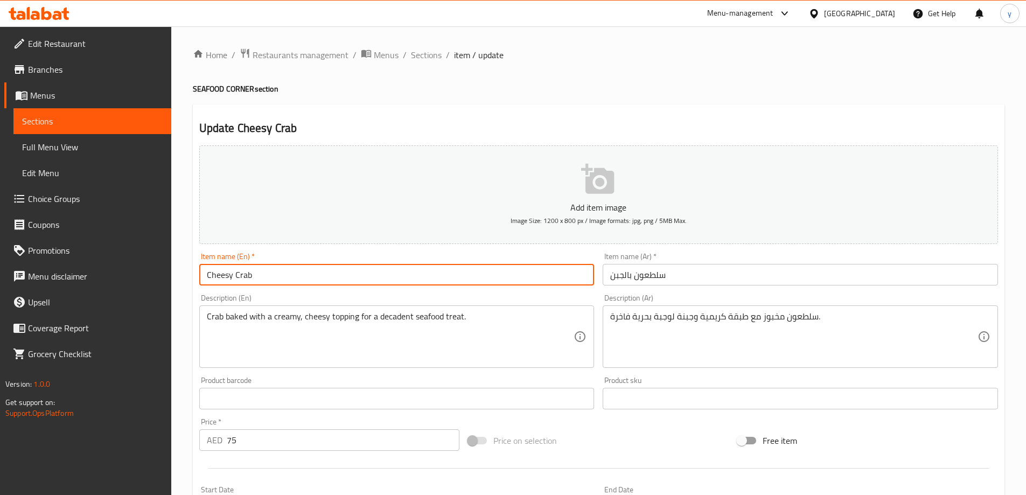
click at [245, 272] on input "Cheesy Crab" at bounding box center [396, 275] width 395 height 22
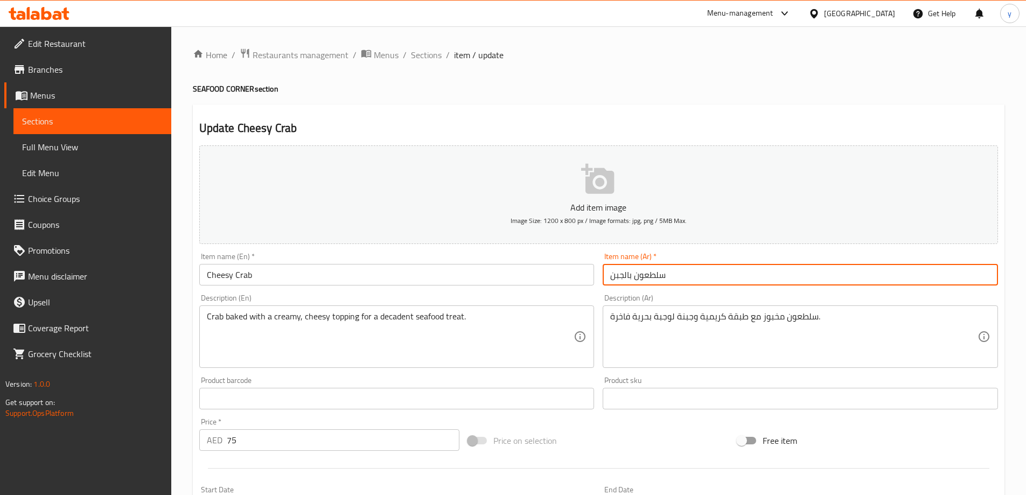
click at [629, 276] on input "سلطعون بالجبن" at bounding box center [800, 275] width 395 height 22
type input "سلطعون الجبن"
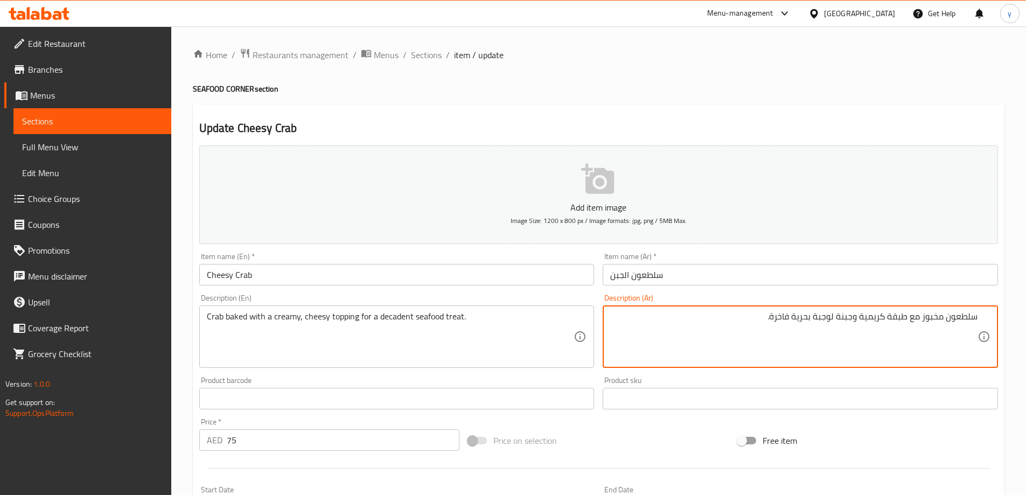
drag, startPoint x: 886, startPoint y: 320, endPoint x: 917, endPoint y: 327, distance: 32.1
click at [917, 327] on textarea "سلطعون مخبوز مع طبقة كريمية وجبنة لوجبة بحرية فاخرة." at bounding box center [793, 336] width 367 height 51
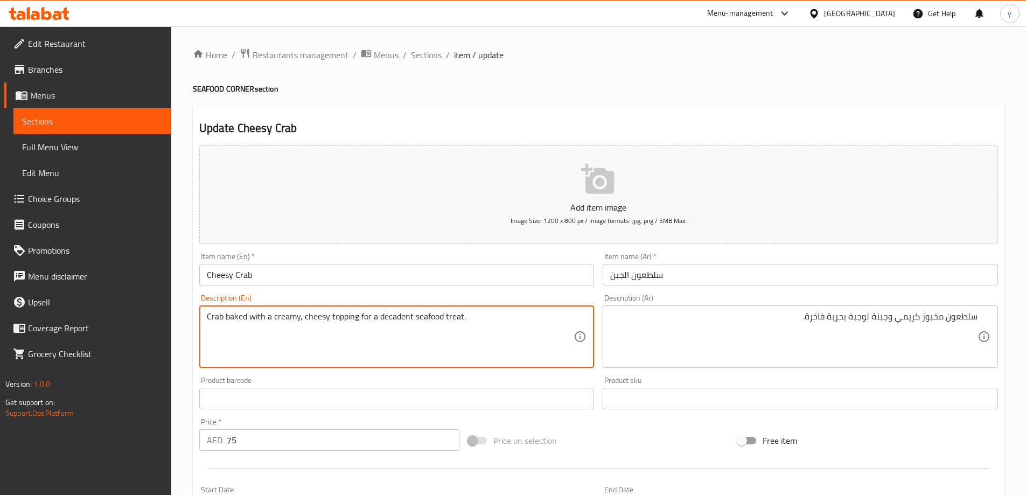
drag, startPoint x: 329, startPoint y: 317, endPoint x: 473, endPoint y: 330, distance: 143.9
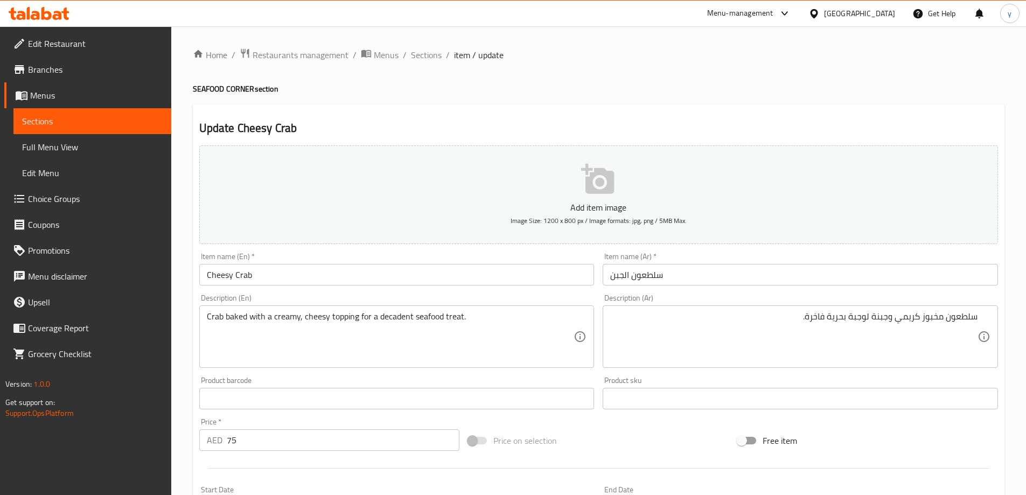
click at [392, 318] on textarea "Crab baked with a creamy, cheesy topping for a decadent seafood treat." at bounding box center [390, 336] width 367 height 51
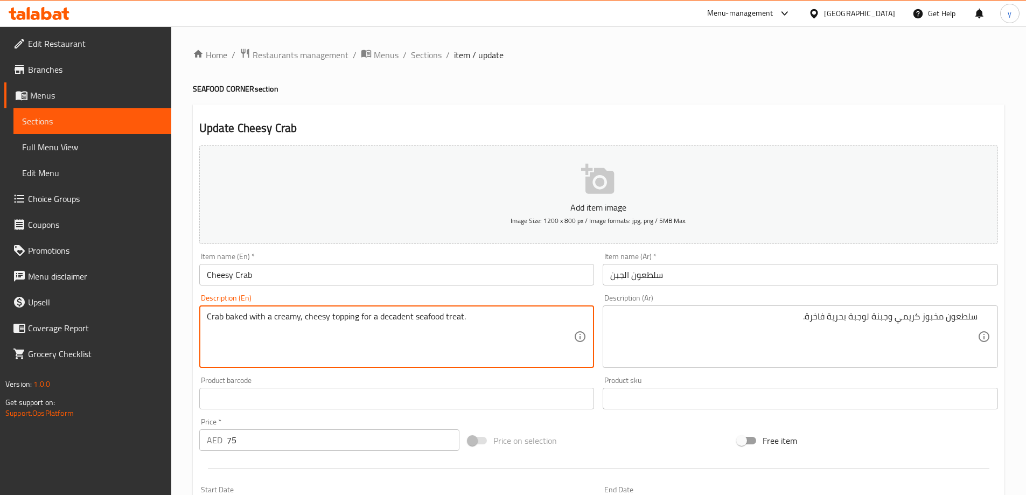
click at [392, 318] on textarea "Crab baked with a creamy, cheesy topping for a decadent seafood treat." at bounding box center [390, 336] width 367 height 51
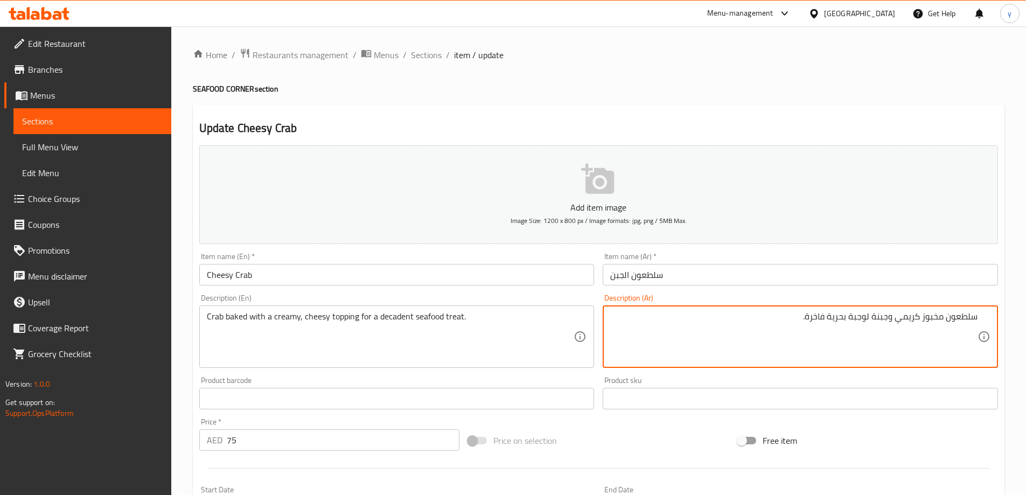
drag, startPoint x: 873, startPoint y: 321, endPoint x: 797, endPoint y: 321, distance: 75.4
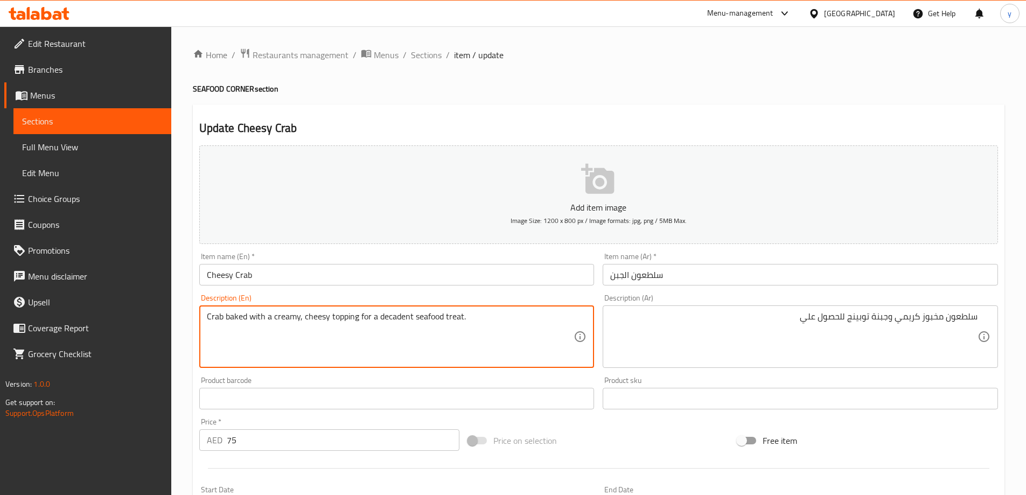
click at [397, 318] on textarea "Crab baked with a creamy, cheesy topping for a decadent seafood treat." at bounding box center [390, 336] width 367 height 51
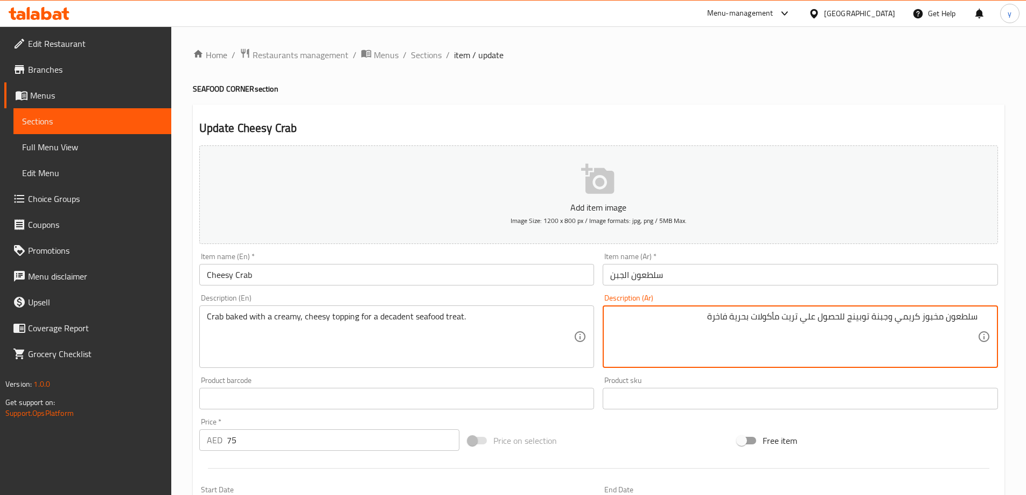
type textarea "سلطعون مخبوز كريمي وجبنة توبينج للحصول علي تريت مأكولات بحرية فاخرة"
click at [474, 288] on div "Item name (En)   * Cheesy Crab Item name (En) *" at bounding box center [397, 268] width 404 height 41
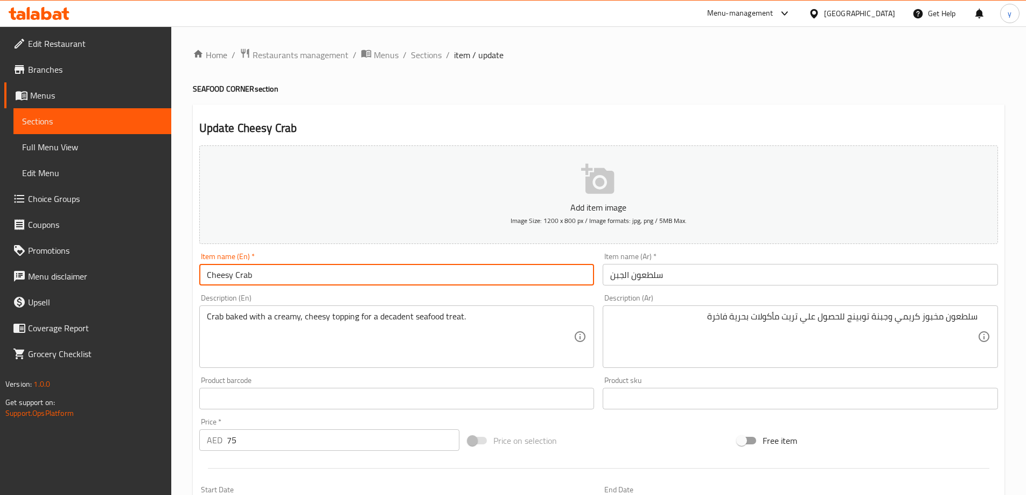
click at [481, 275] on input "Cheesy Crab" at bounding box center [396, 275] width 395 height 22
click at [417, 58] on span "Sections" at bounding box center [426, 54] width 31 height 13
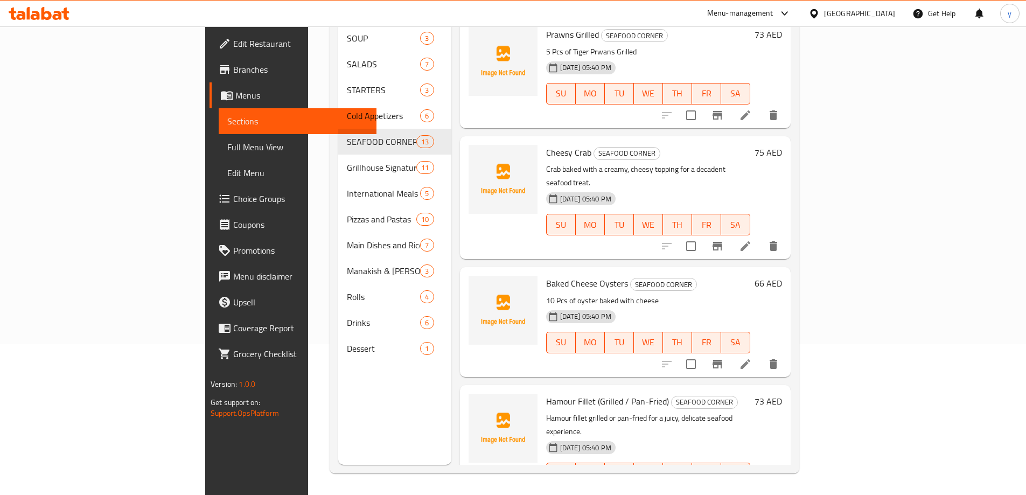
scroll to position [631, 0]
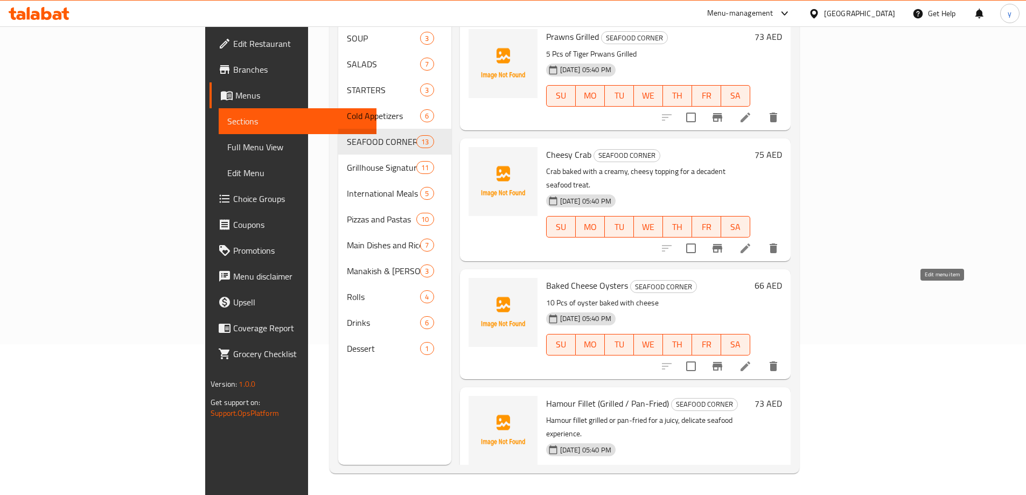
click at [752, 360] on icon at bounding box center [745, 366] width 13 height 13
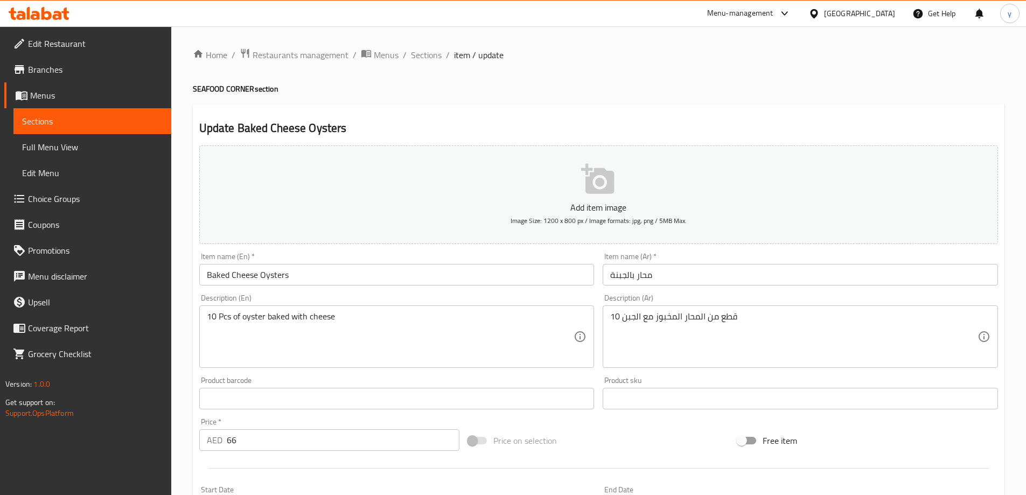
click at [707, 272] on input "محار بالجبنة" at bounding box center [800, 275] width 395 height 22
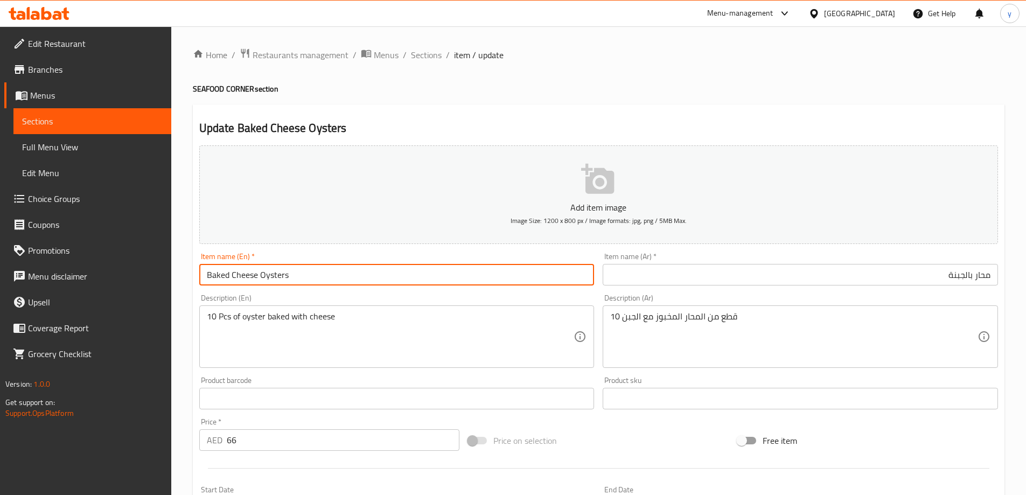
click at [277, 277] on input "Baked Cheese Oysters" at bounding box center [396, 275] width 395 height 22
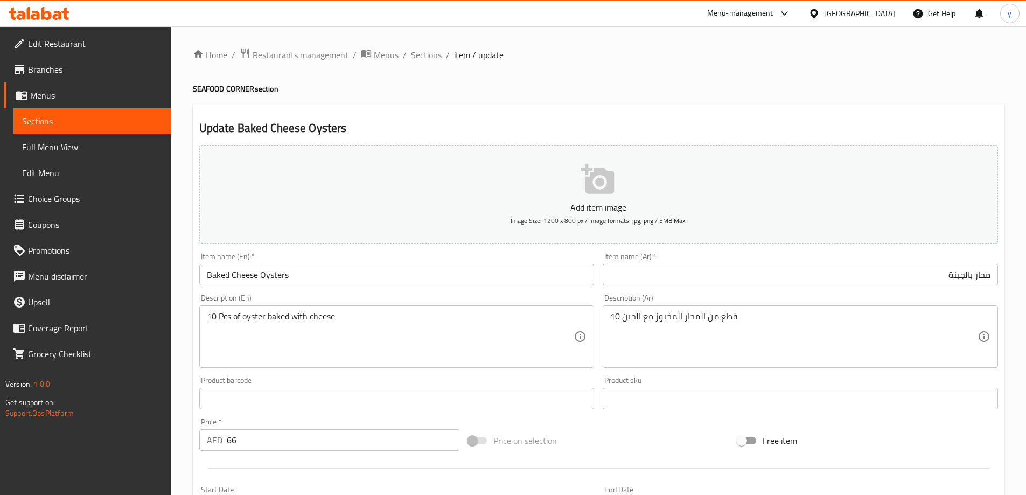
click at [969, 276] on input "محار بالجبنة" at bounding box center [800, 275] width 395 height 22
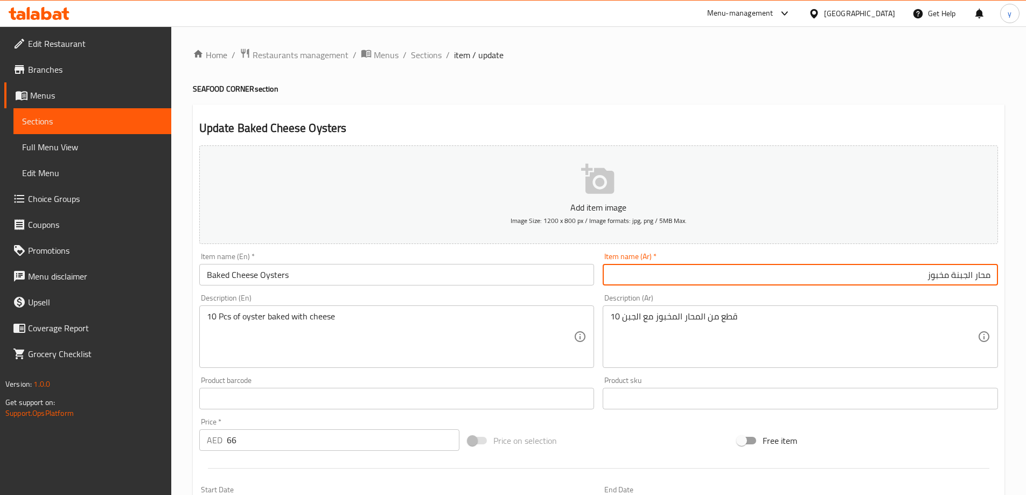
type input "محار الجبنة مخبوز"
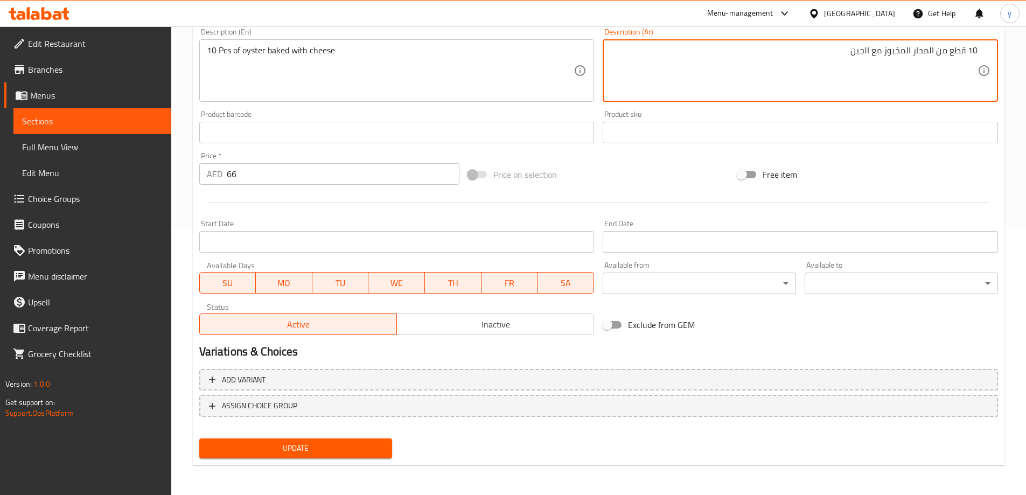
click at [334, 450] on span "Update" at bounding box center [296, 448] width 176 height 13
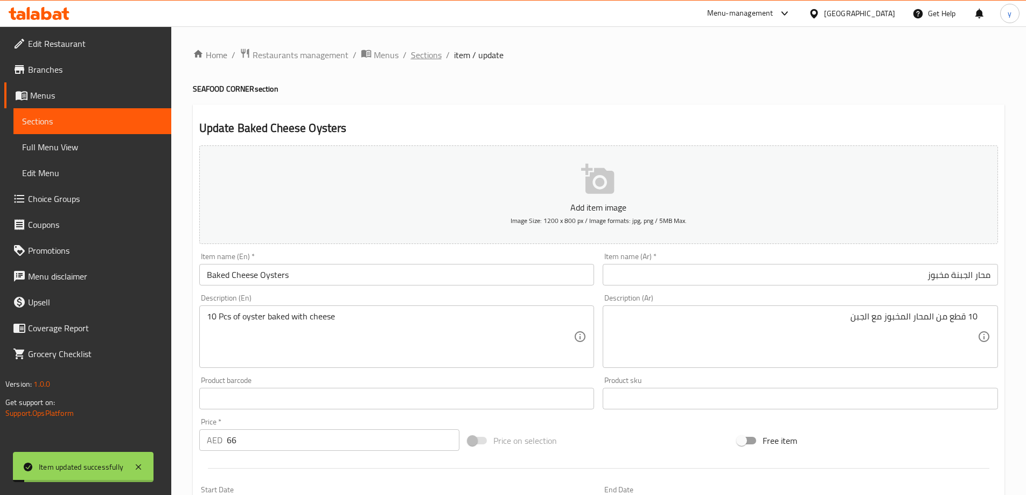
click at [432, 53] on span "Sections" at bounding box center [426, 54] width 31 height 13
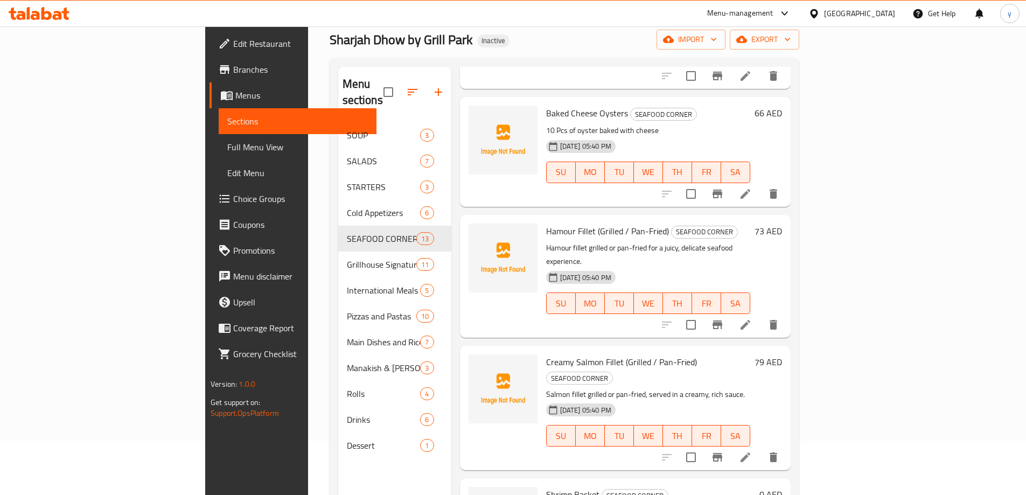
scroll to position [846, 0]
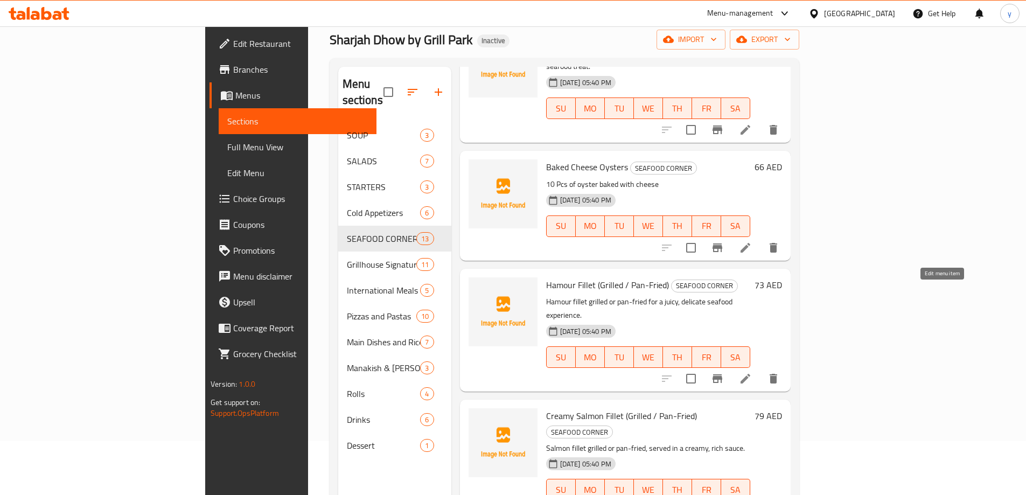
click at [751, 374] on icon at bounding box center [746, 379] width 10 height 10
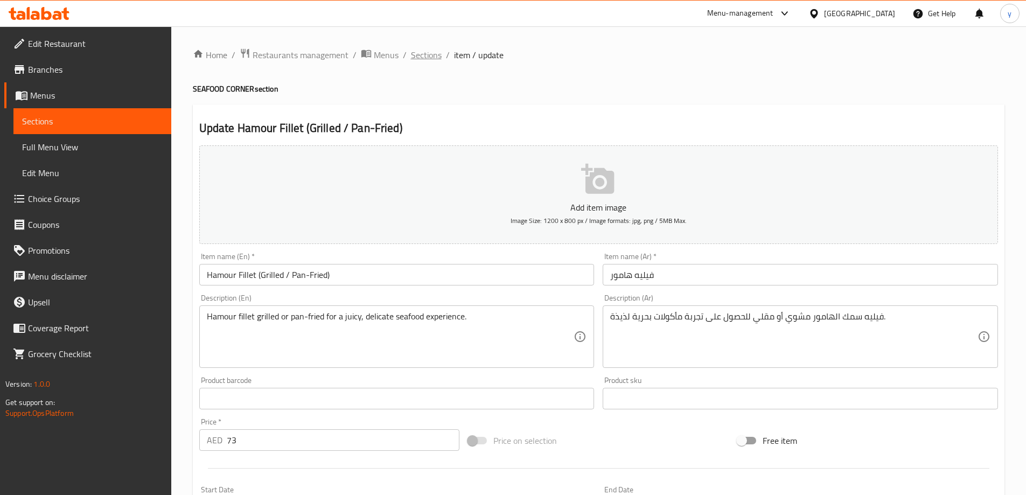
click at [434, 57] on span "Sections" at bounding box center [426, 54] width 31 height 13
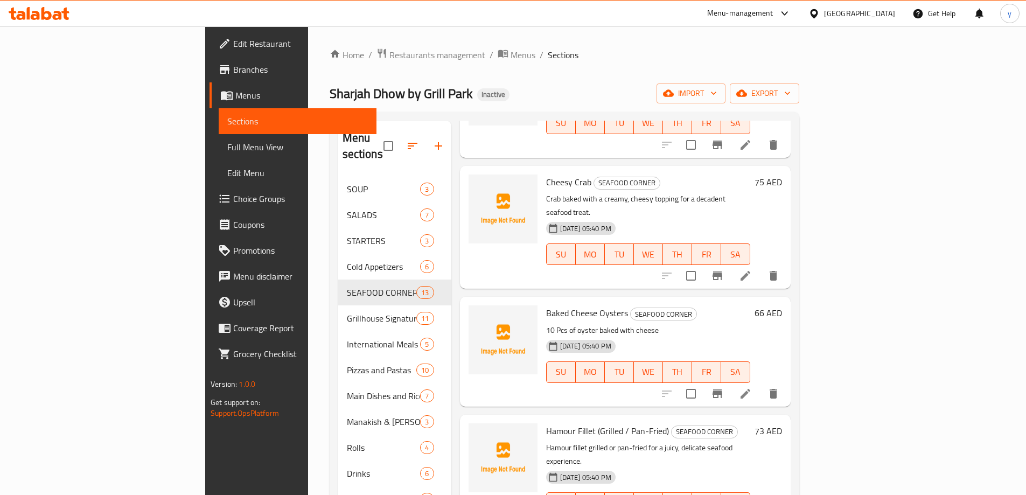
scroll to position [808, 0]
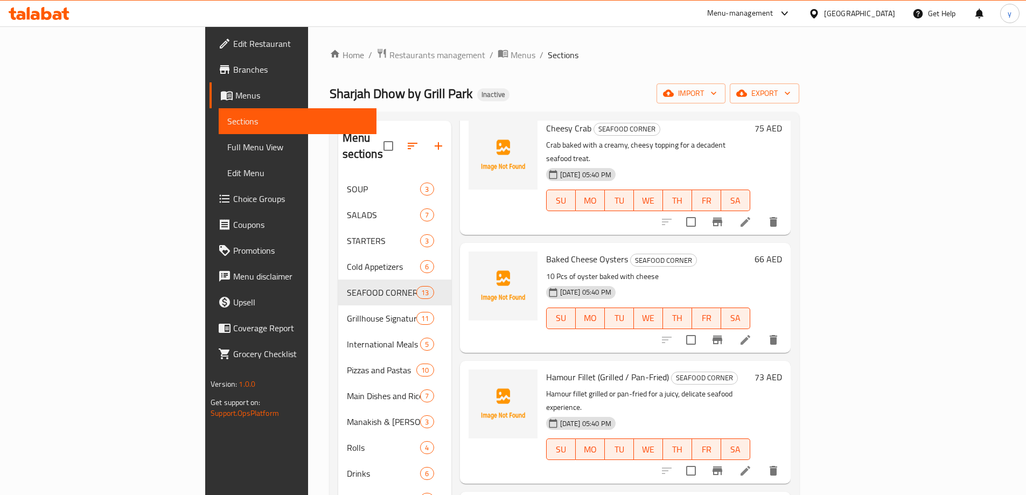
click at [752, 464] on icon at bounding box center [745, 470] width 13 height 13
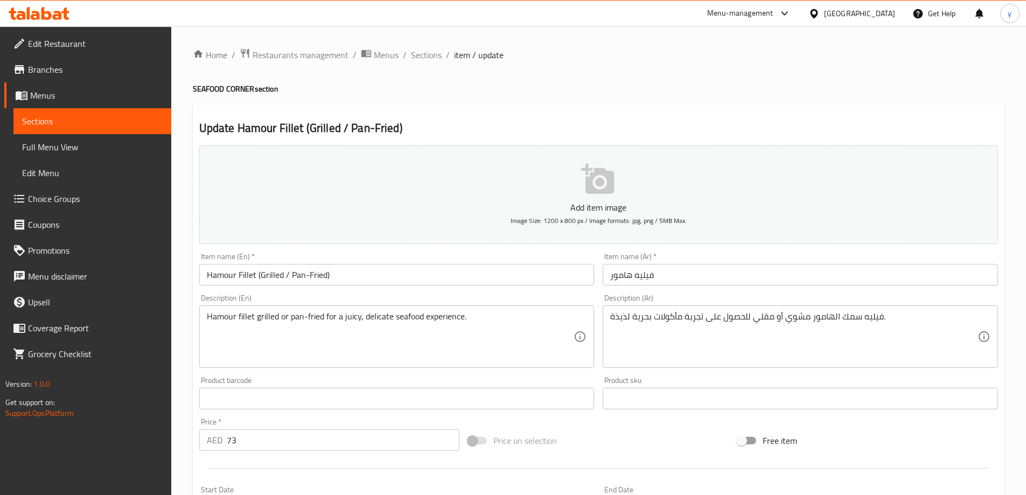
click at [702, 274] on input "فيليه هامور" at bounding box center [800, 275] width 395 height 22
click at [813, 273] on input "فيليه هامور" at bounding box center [800, 275] width 395 height 22
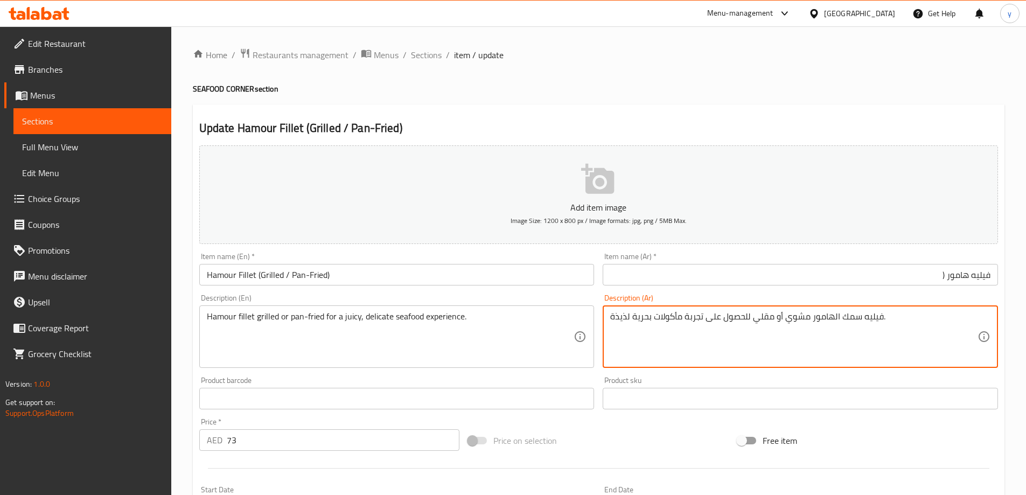
click at [797, 314] on textarea "فيليه سمك الهامور مشوي أو مقلي للحصول على تجربة مأكولات بحرية لذيذة." at bounding box center [793, 336] width 367 height 51
click at [930, 266] on input "فيليه هامور (" at bounding box center [800, 275] width 395 height 22
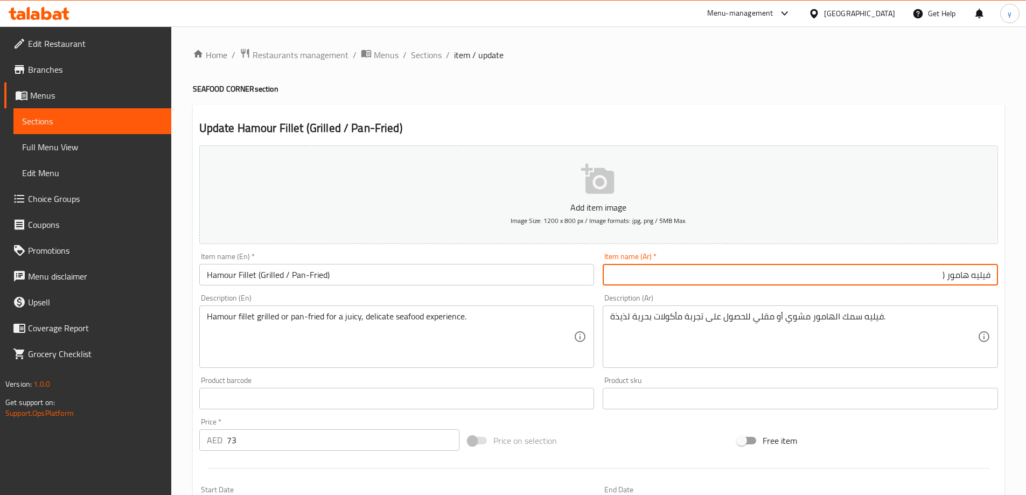
paste input "مشوي"
type input "فيليه هامور ( مشوي/ [PERSON_NAME])"
drag, startPoint x: 910, startPoint y: 275, endPoint x: 880, endPoint y: 279, distance: 29.3
click at [880, 279] on input "فيليه هامور ( مشوي/ [PERSON_NAME])" at bounding box center [800, 275] width 395 height 22
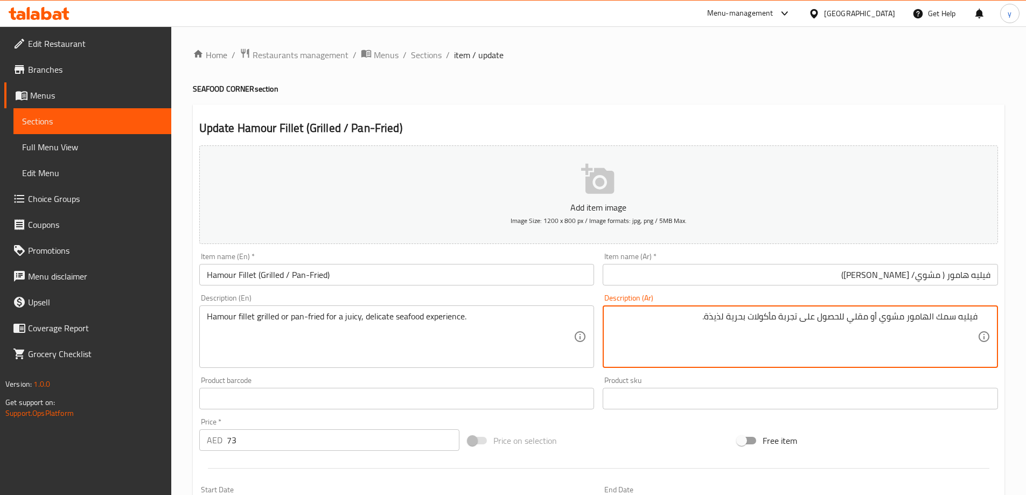
click at [863, 316] on textarea "فيليه سمك الهامور مشوي أو مقلي للحصول على تجربة مأكولات بحرية لذيذة." at bounding box center [793, 336] width 367 height 51
paste textarea "بان فرايد"
click at [697, 317] on textarea "فيليه سمك الهامور مشوي أو بان فرايد للحصول على تجربة مأكولات بحرية لذيذة." at bounding box center [793, 336] width 367 height 51
type textarea "فيليه سمك الهامور مشوي أو بان فرايد للحصول على تجربة مأكولات بحرية لذيذة وجوسي."
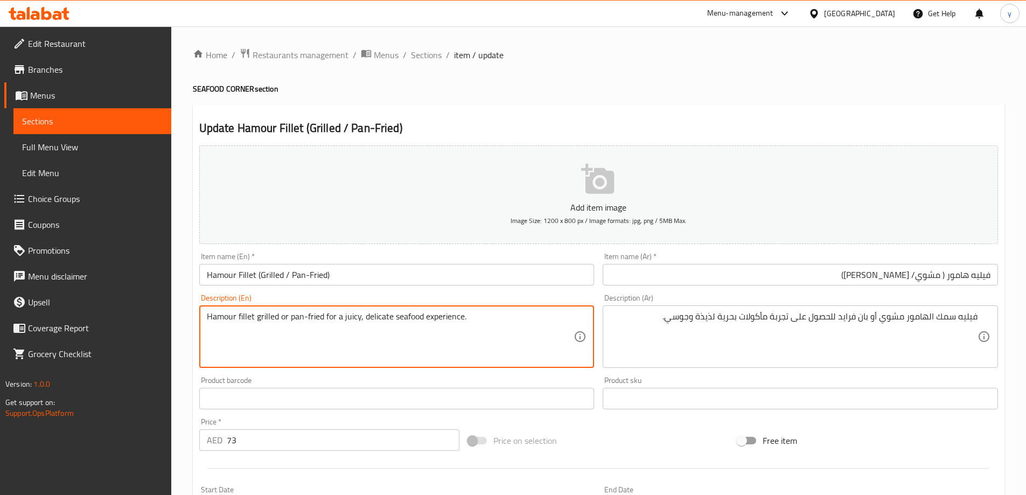
click at [376, 324] on textarea "Hamour fillet grilled or pan-fried for a juicy, delicate seafood experience." at bounding box center [390, 336] width 367 height 51
click at [388, 311] on textarea "Hamour fillet grilled or pan-fried for a juicy, delicate seafood experience." at bounding box center [390, 336] width 367 height 51
drag, startPoint x: 364, startPoint y: 318, endPoint x: 462, endPoint y: 321, distance: 97.6
click at [462, 321] on textarea "Hamour fillet grilled or pan-fried for a juicy, delicate seafood experience." at bounding box center [390, 336] width 367 height 51
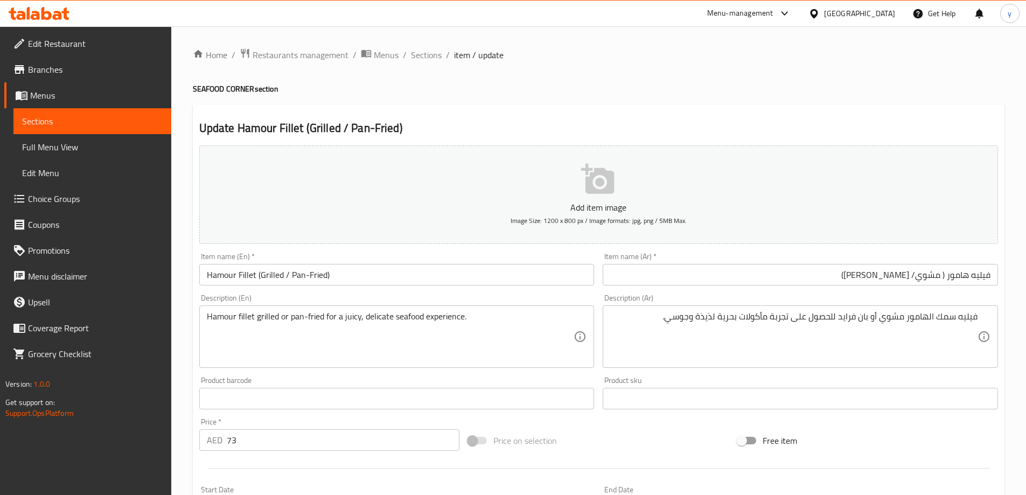
scroll to position [266, 0]
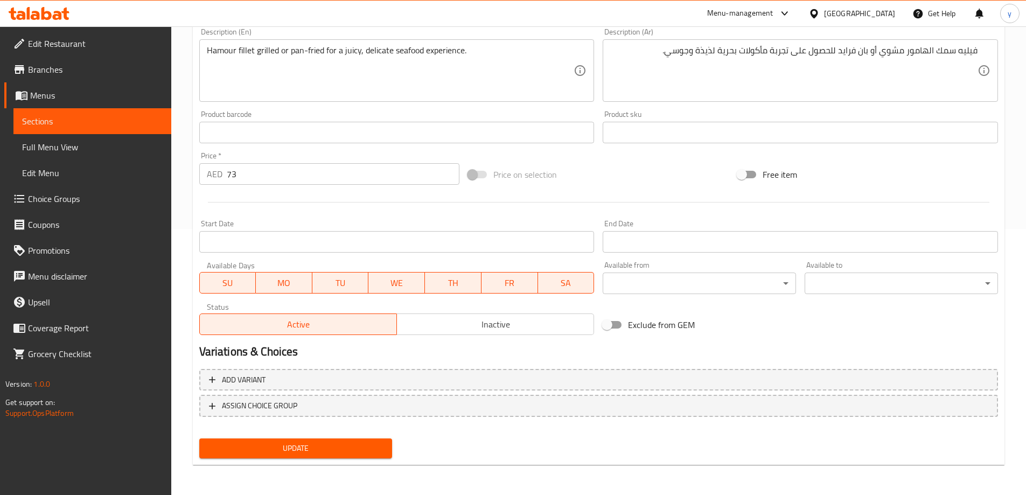
drag, startPoint x: 303, startPoint y: 470, endPoint x: 305, endPoint y: 462, distance: 8.2
click at [303, 470] on div "Home / Restaurants management / Menus / Sections / item / update SEAFOOD CORNER…" at bounding box center [599, 128] width 812 height 692
click at [310, 457] on button "Update" at bounding box center [295, 449] width 193 height 20
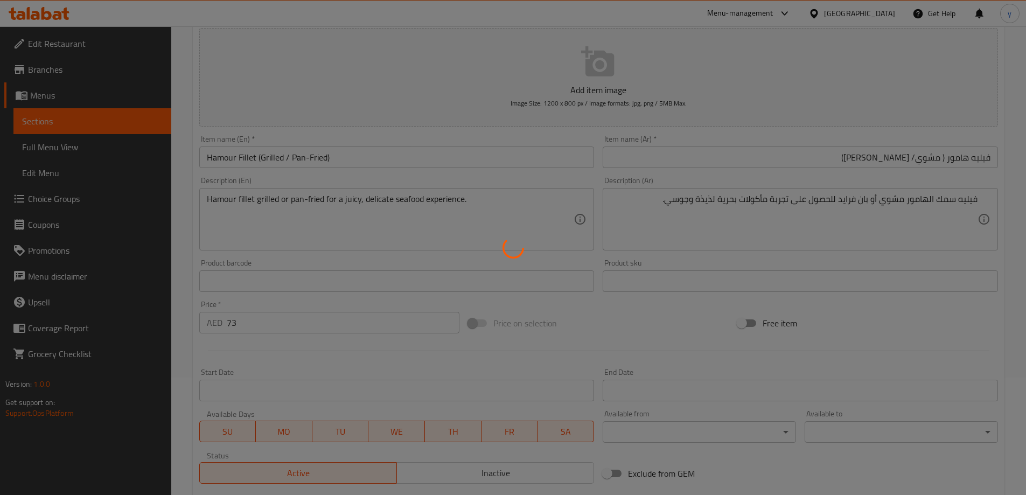
scroll to position [0, 0]
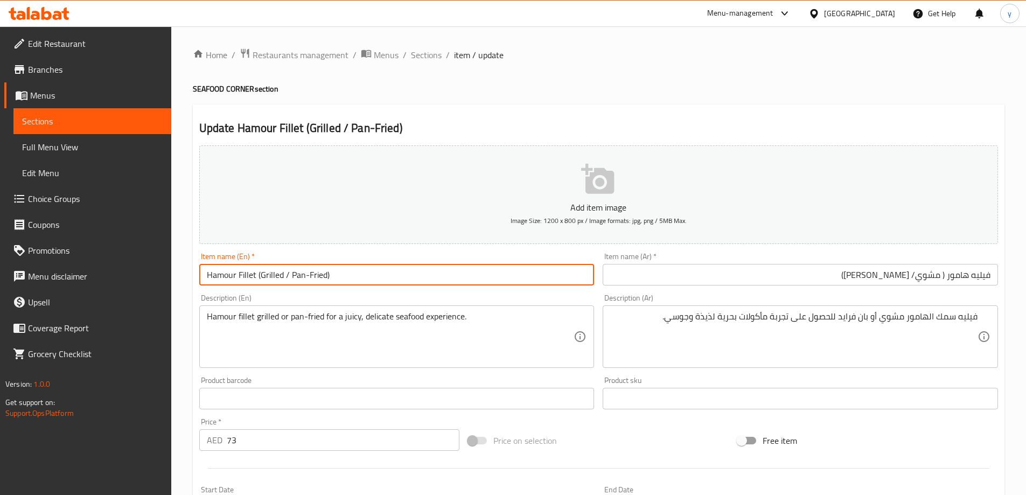
click at [273, 278] on input "Hamour Fillet (Grilled / Pan-Fried)" at bounding box center [396, 275] width 395 height 22
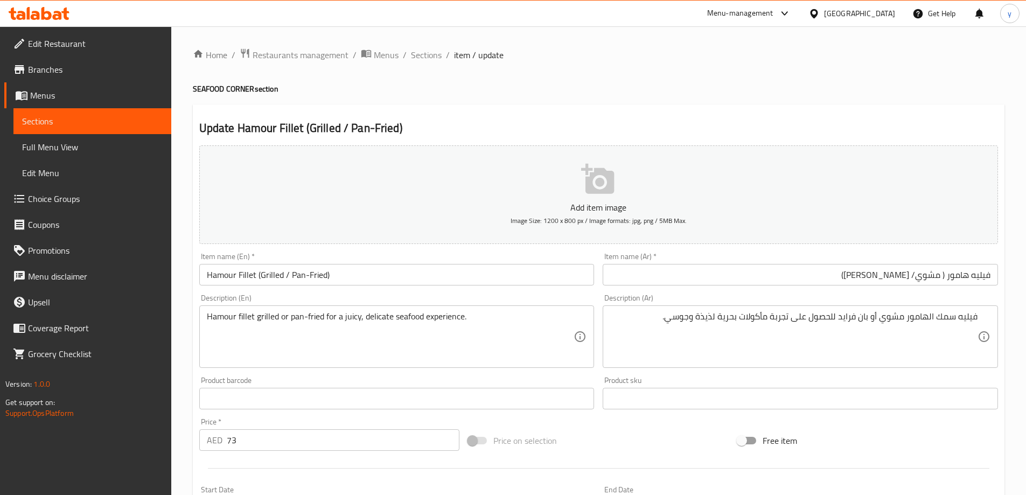
click at [935, 275] on input "فيليه هامور ( مشوي/ [PERSON_NAME])" at bounding box center [800, 275] width 395 height 22
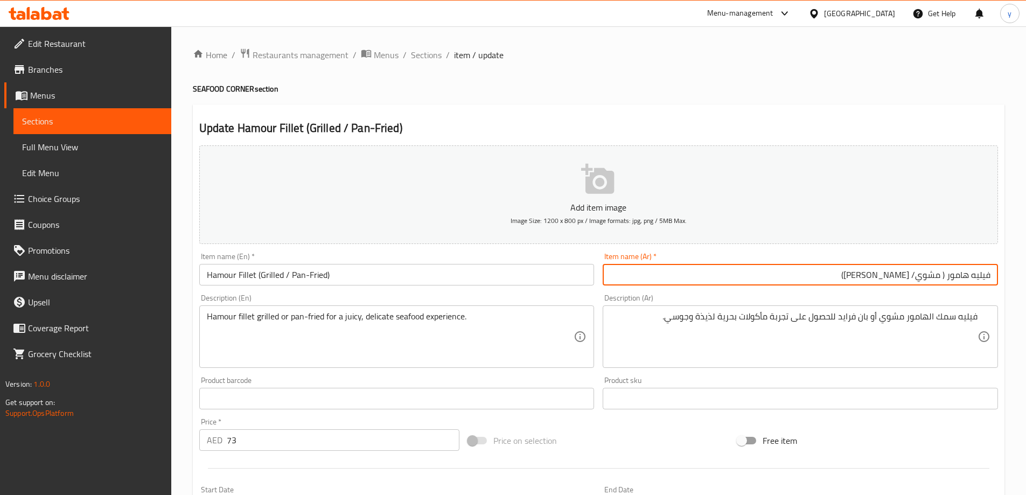
click at [935, 275] on input "فيليه هامور ( مشوي/ [PERSON_NAME])" at bounding box center [800, 275] width 395 height 22
drag, startPoint x: 911, startPoint y: 277, endPoint x: 880, endPoint y: 279, distance: 30.8
click at [880, 279] on input "فيليه هامور ( مشوي/ [PERSON_NAME])" at bounding box center [800, 275] width 395 height 22
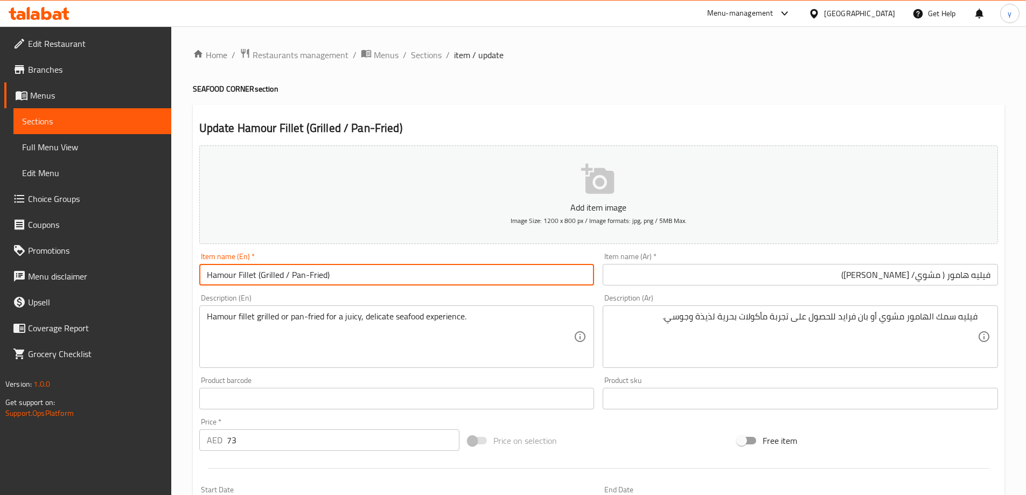
drag, startPoint x: 291, startPoint y: 281, endPoint x: 327, endPoint y: 288, distance: 35.7
click at [327, 288] on div "Item name (En)   * Hamour Fillet (Grilled / Pan-Fried) Item name (En) *" at bounding box center [397, 268] width 404 height 41
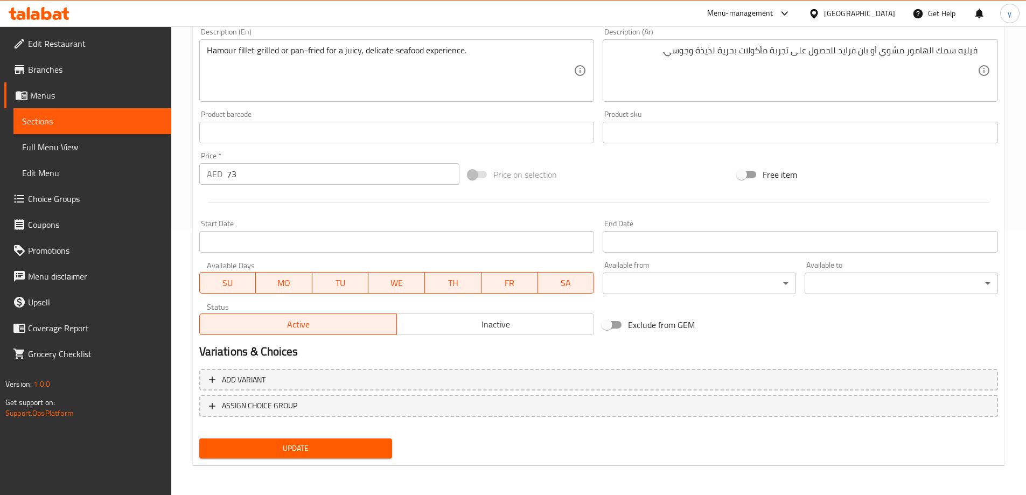
click at [348, 450] on span "Update" at bounding box center [296, 448] width 176 height 13
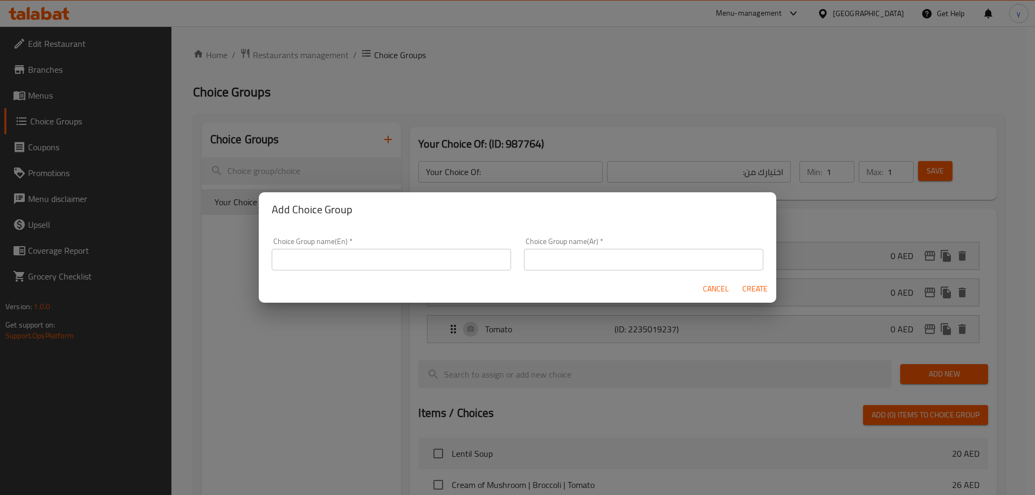
click at [367, 253] on input "text" at bounding box center [391, 260] width 239 height 22
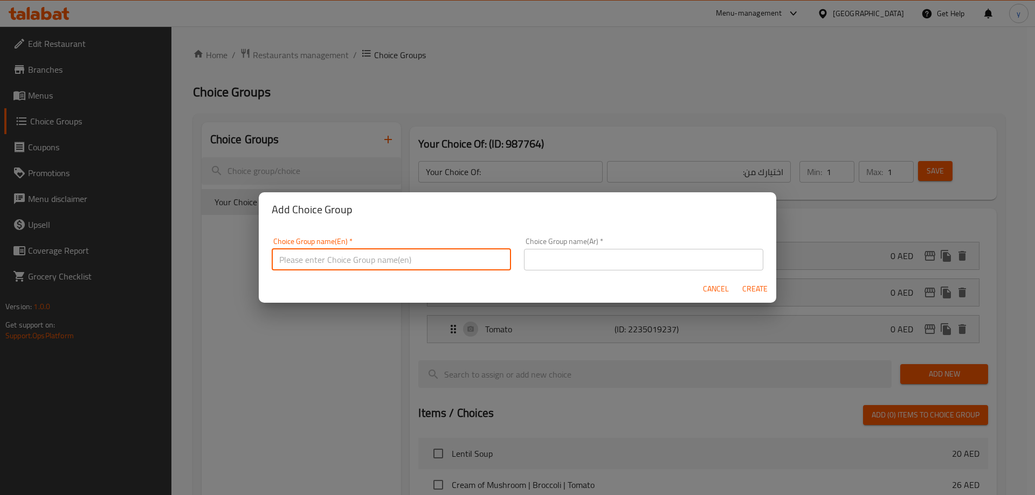
click at [385, 258] on input "text" at bounding box center [391, 260] width 239 height 22
click at [365, 261] on input "text" at bounding box center [391, 260] width 239 height 22
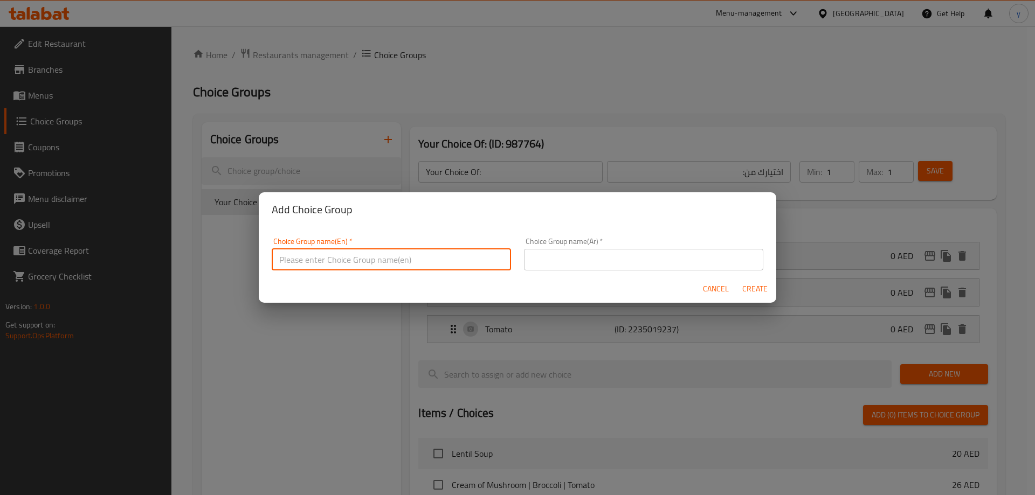
type input "Your Choice Of:"
drag, startPoint x: 572, startPoint y: 249, endPoint x: 578, endPoint y: 258, distance: 9.7
click at [572, 249] on input "text" at bounding box center [643, 260] width 239 height 22
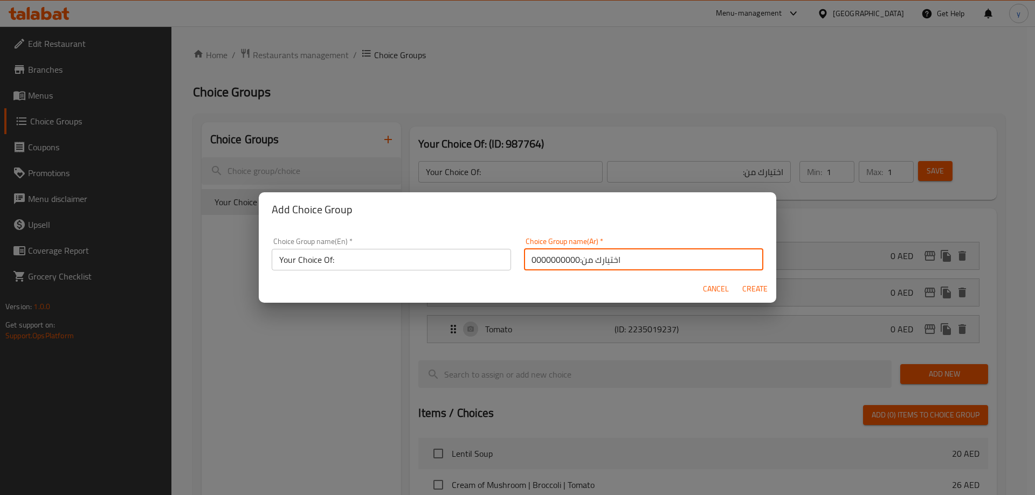
type input "اختيارك من:0000000000"
click at [737, 279] on button "Create" at bounding box center [754, 289] width 34 height 20
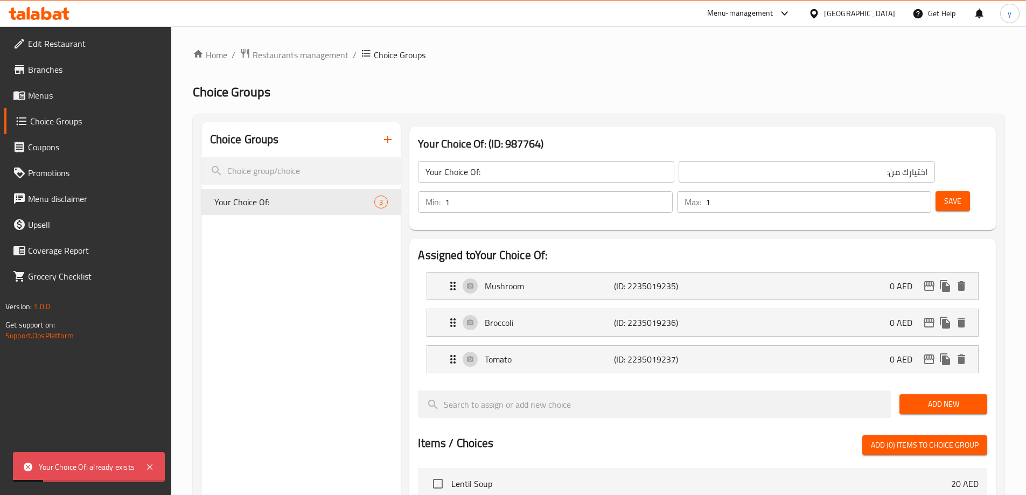
click at [380, 143] on button "button" at bounding box center [388, 140] width 26 height 26
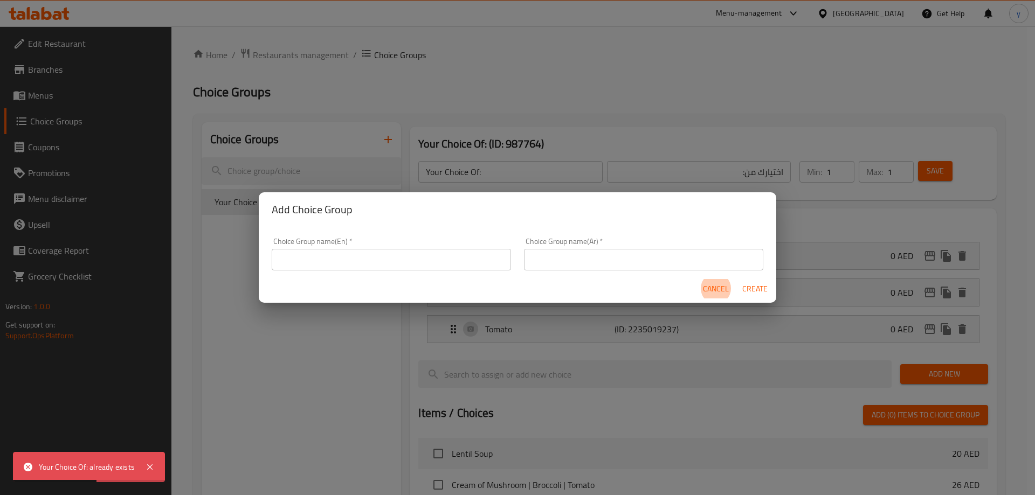
click at [417, 267] on input "text" at bounding box center [391, 260] width 239 height 22
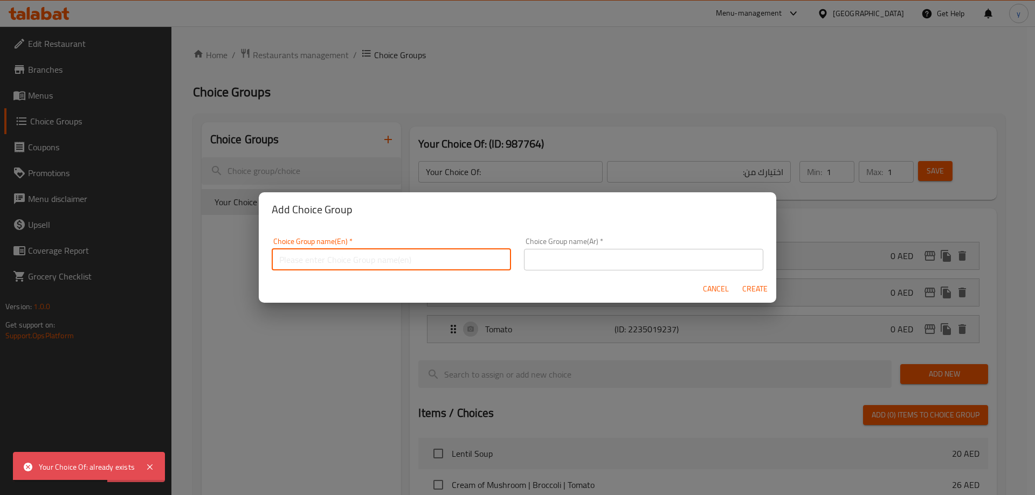
type input "Your Choice Of:00"
click at [562, 260] on input "text" at bounding box center [643, 260] width 239 height 22
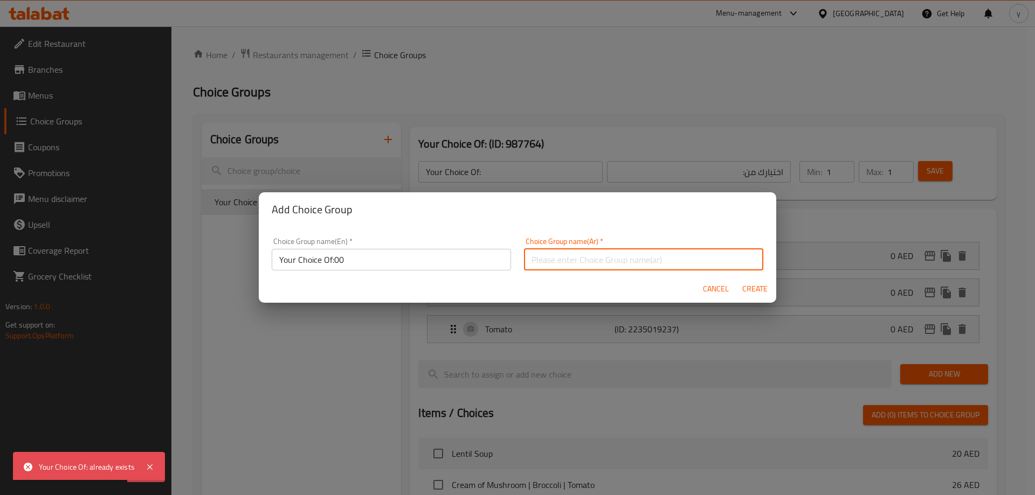
type input "اختيارك من:000"
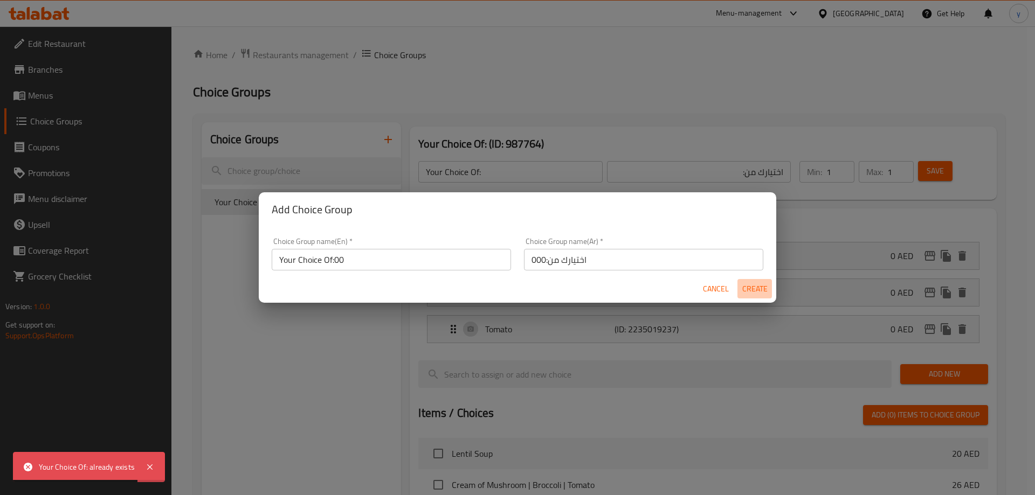
click at [751, 287] on span "Create" at bounding box center [754, 288] width 26 height 13
type input "Your Choice Of:00"
type input "اختيارك من:000"
type input "0"
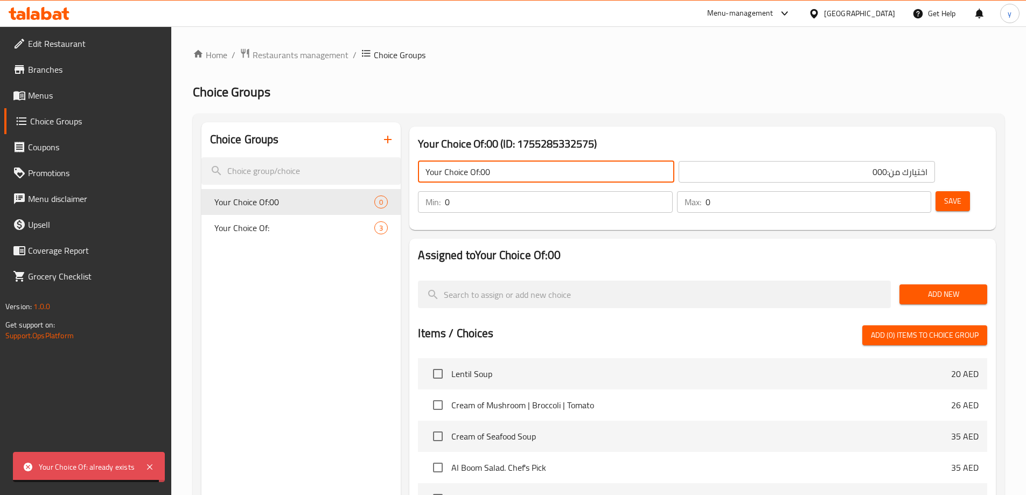
drag, startPoint x: 480, startPoint y: 171, endPoint x: 515, endPoint y: 181, distance: 37.0
click at [515, 181] on input "Your Choice Of:00" at bounding box center [546, 172] width 256 height 22
type input "Your Choice Of:"
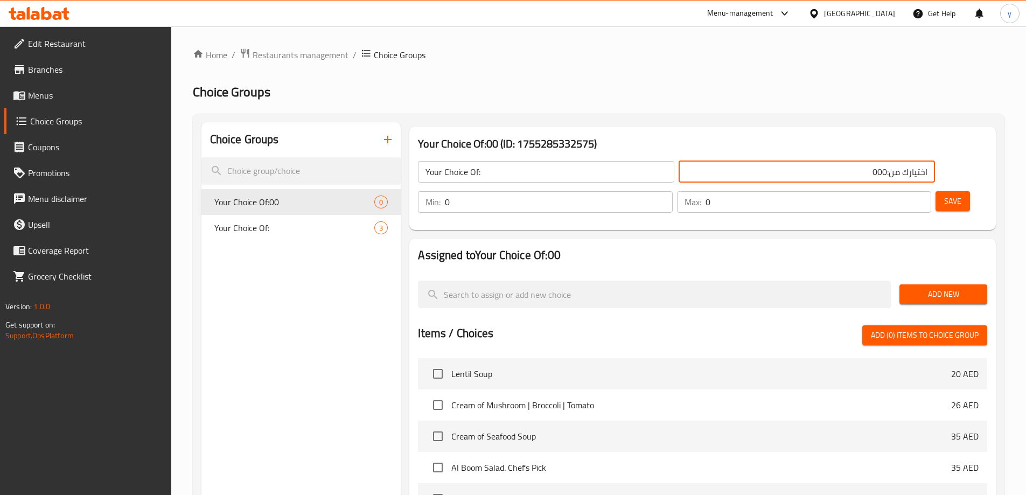
drag, startPoint x: 741, startPoint y: 176, endPoint x: 698, endPoint y: 181, distance: 42.8
click at [698, 181] on input "اختيارك من:000" at bounding box center [807, 172] width 256 height 22
type input "اختيارك من:"
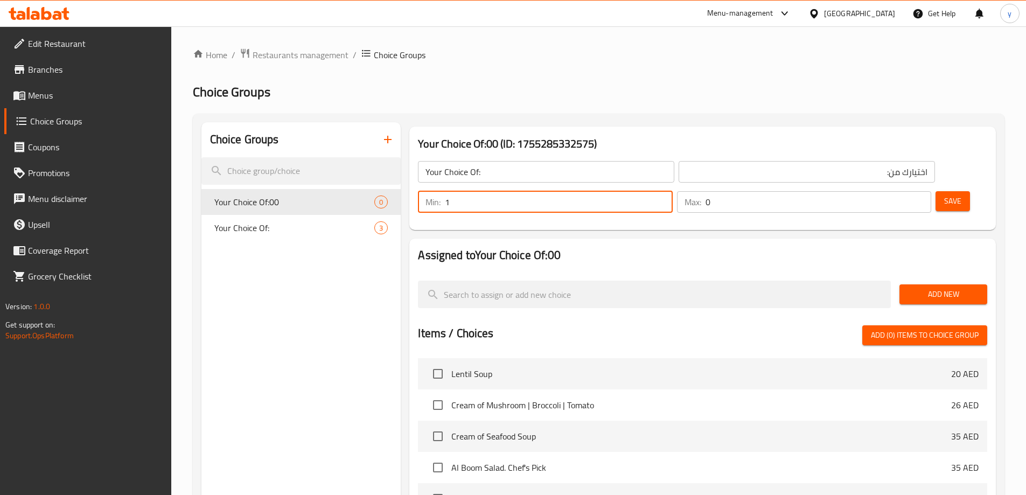
type input "1"
click at [672, 191] on input "1" at bounding box center [558, 202] width 227 height 22
type input "1"
click at [901, 191] on input "1" at bounding box center [819, 202] width 226 height 22
click at [945, 195] on span "Save" at bounding box center [953, 201] width 17 height 13
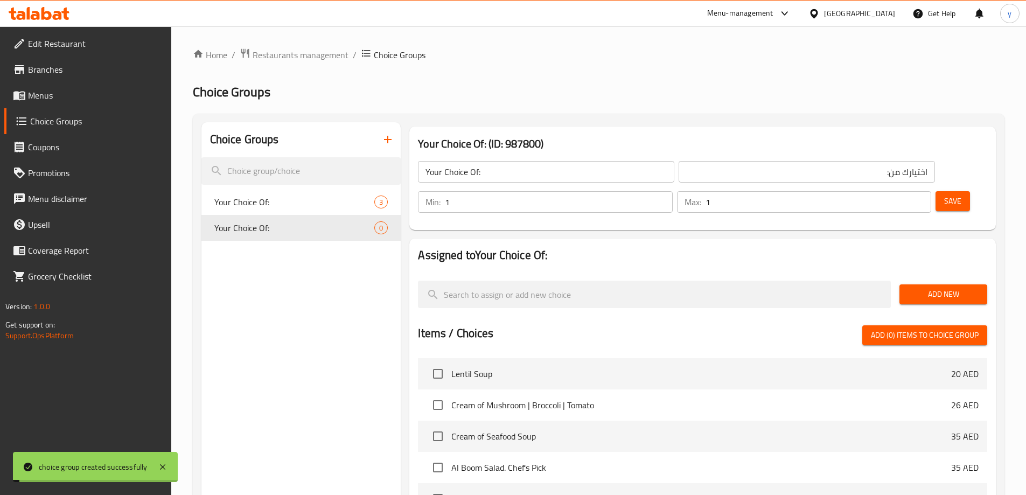
click at [944, 288] on span "Add New" at bounding box center [943, 294] width 71 height 13
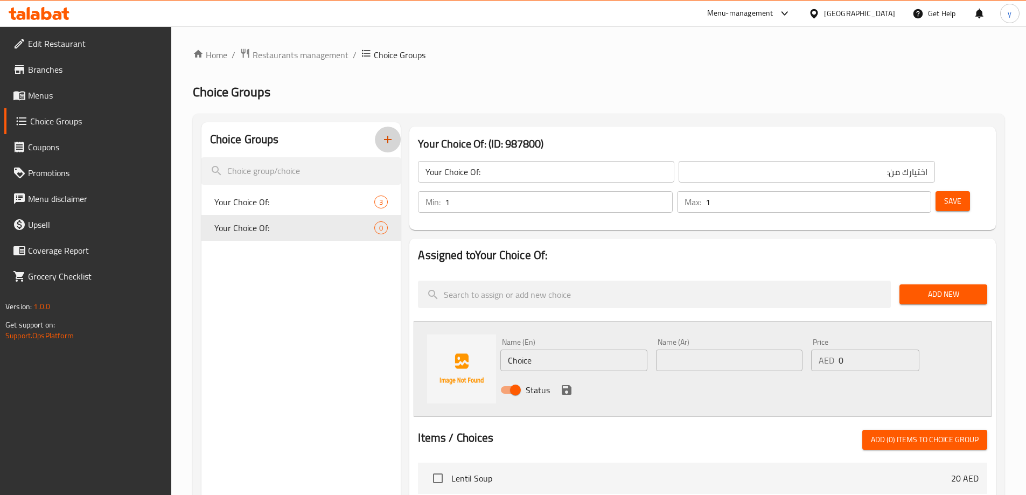
click at [388, 134] on icon "button" at bounding box center [387, 139] width 13 height 13
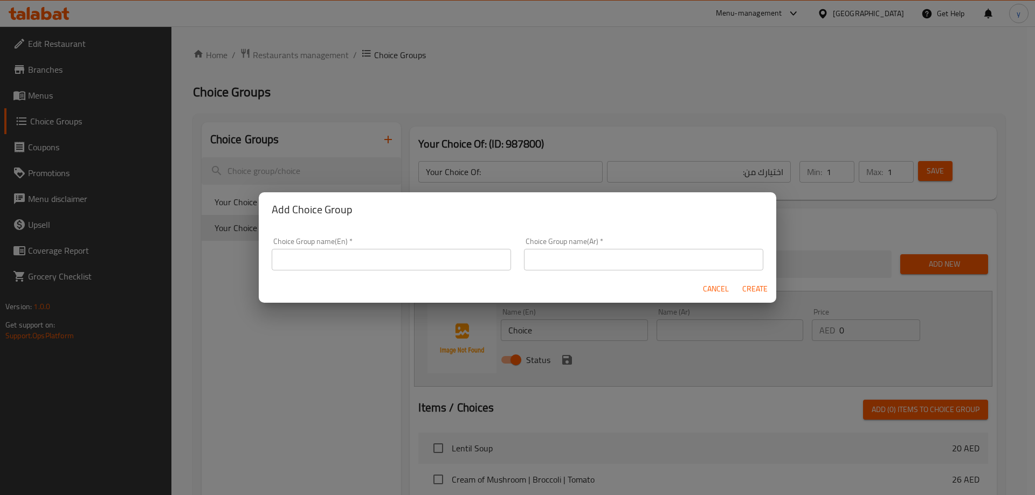
click at [393, 268] on input "text" at bounding box center [391, 260] width 239 height 22
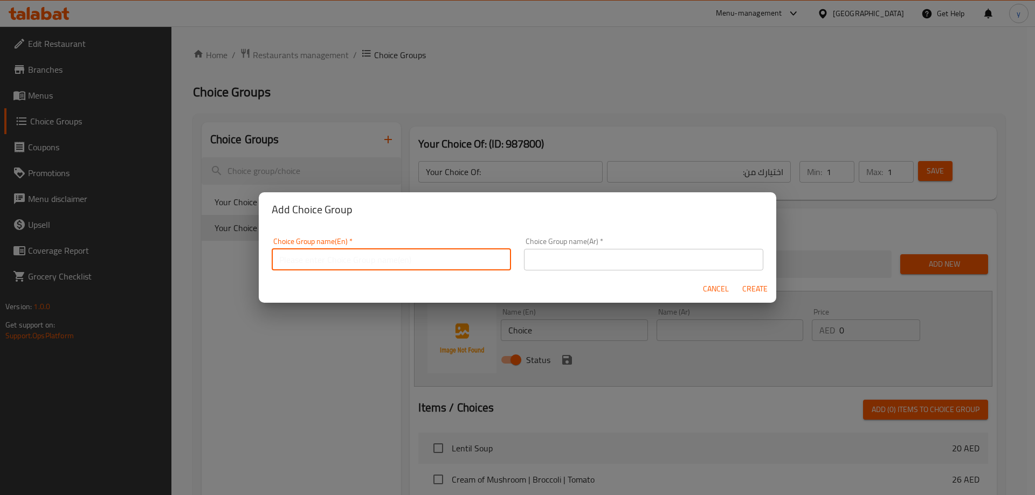
type input "Your Choice Of:00"
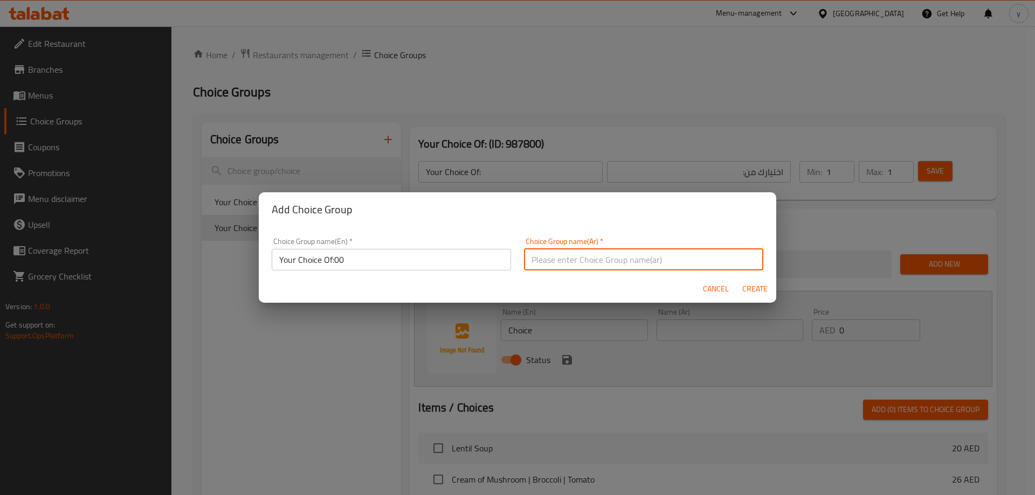
click at [593, 255] on input "text" at bounding box center [643, 260] width 239 height 22
type input "اختيارك من:000"
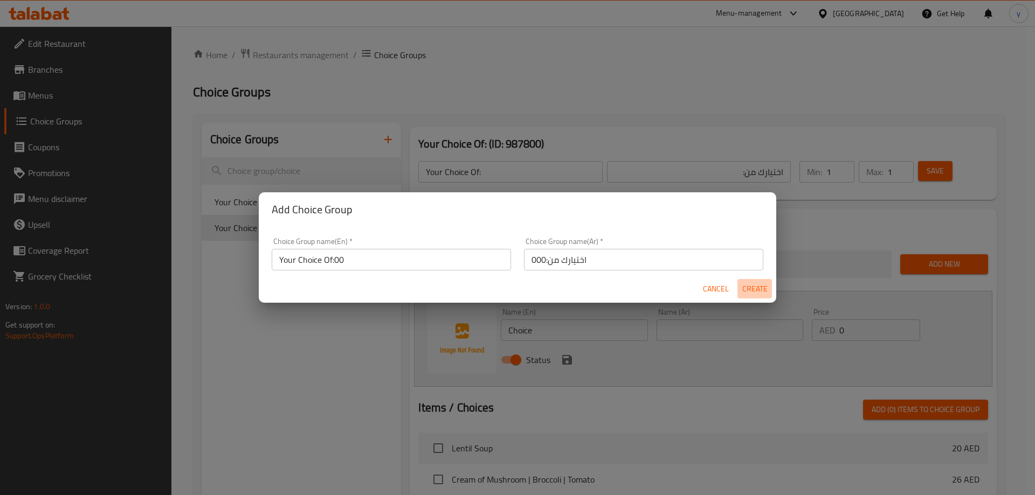
click at [747, 289] on span "Create" at bounding box center [754, 288] width 26 height 13
type input "Your Choice Of:00"
type input "اختيارك من:000"
type input "0"
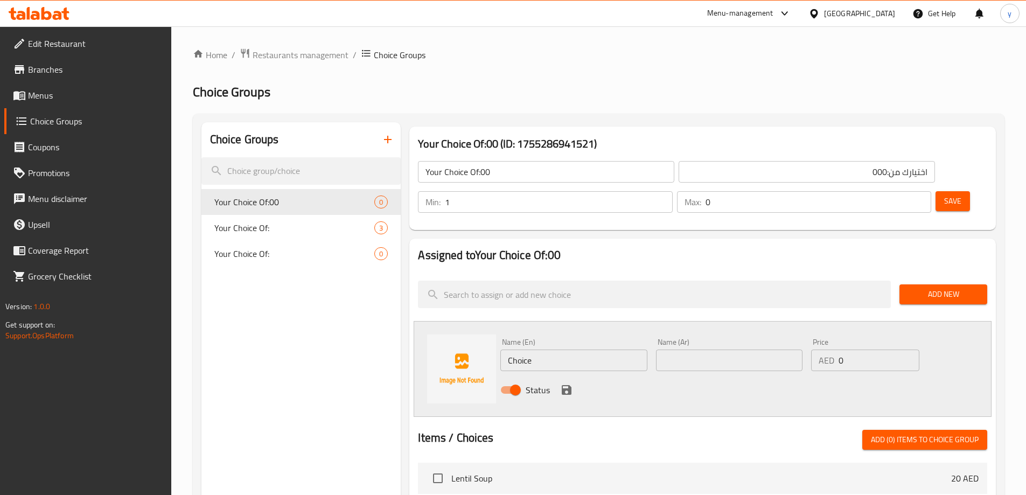
type input "1"
click at [672, 191] on input "1" at bounding box center [558, 202] width 227 height 22
type input "1"
click at [899, 191] on input "1" at bounding box center [819, 202] width 226 height 22
click at [936, 191] on button "Save" at bounding box center [953, 201] width 34 height 20
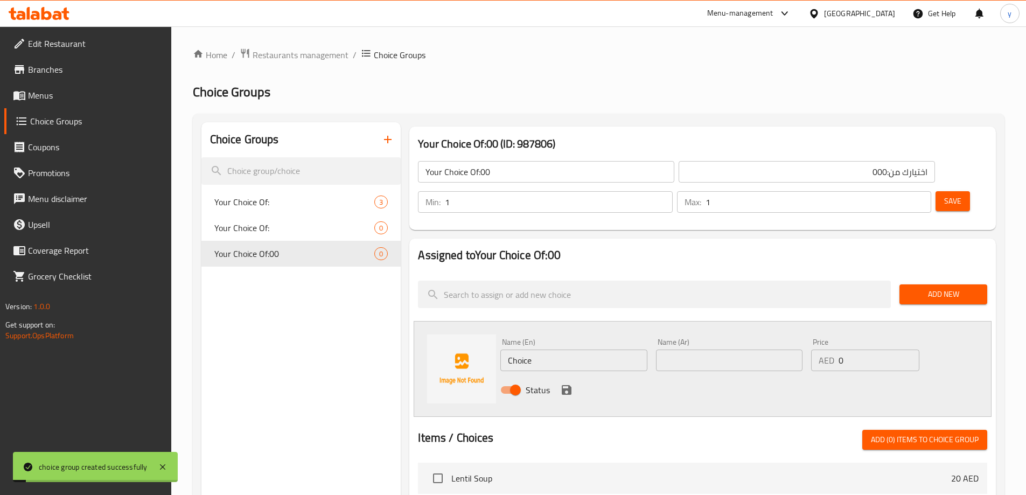
click at [484, 172] on input "Your Choice Of:00" at bounding box center [546, 172] width 256 height 22
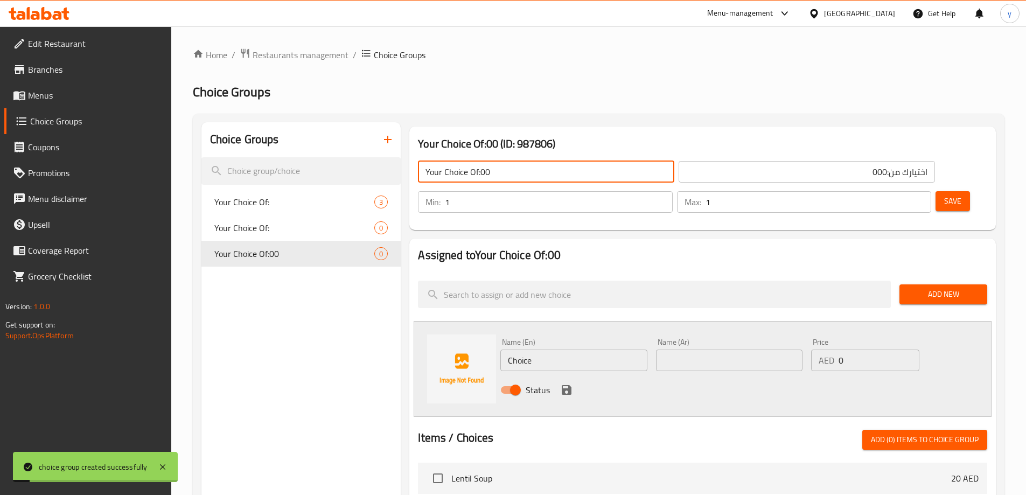
click at [484, 172] on input "Your Choice Of:00" at bounding box center [546, 172] width 256 height 22
type input "Your Choice Of:"
click at [733, 172] on input "اختيارك من:000" at bounding box center [807, 172] width 256 height 22
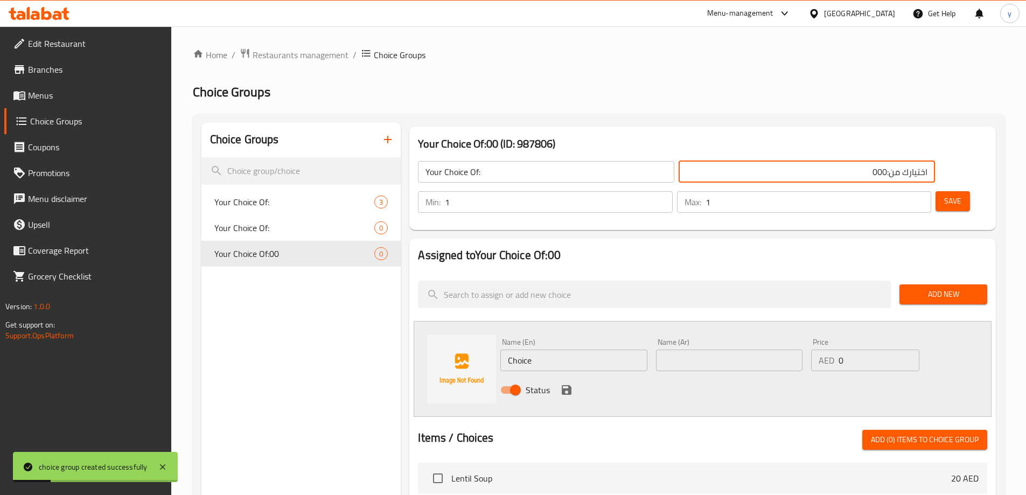
click at [733, 172] on input "اختيارك من:000" at bounding box center [807, 172] width 256 height 22
type input "اختيارك من:"
click at [936, 191] on button "Save" at bounding box center [953, 201] width 34 height 20
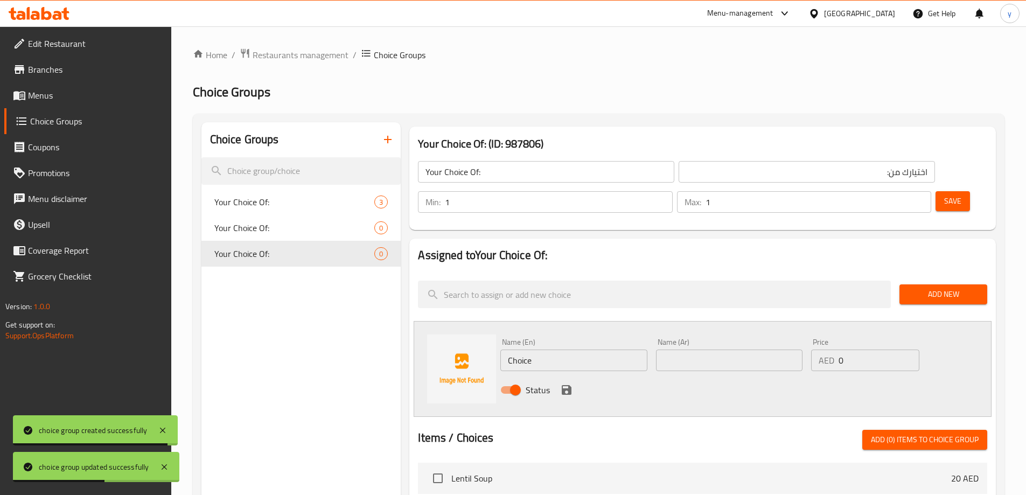
click at [596, 350] on input "Choice" at bounding box center [574, 361] width 147 height 22
paste input "Grilled"
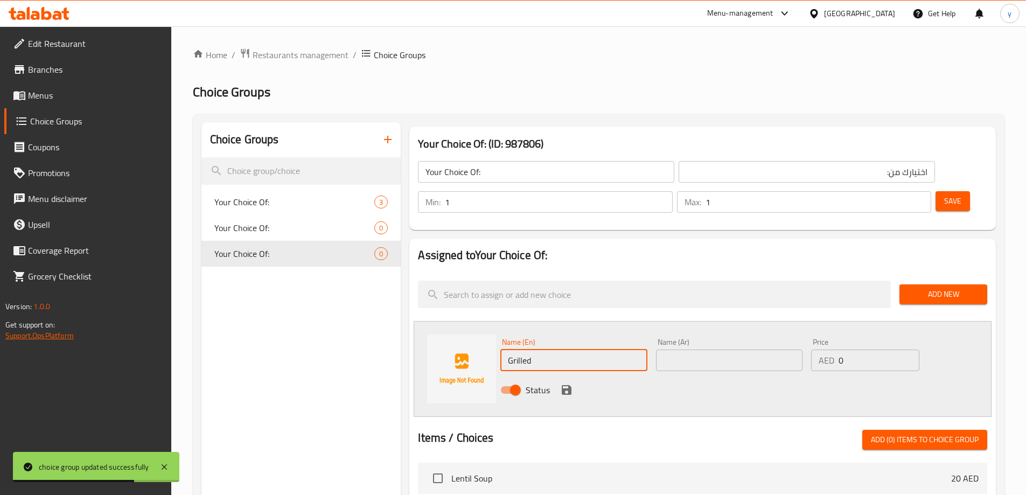
type input "Grilled"
click at [712, 350] on input "text" at bounding box center [729, 361] width 147 height 22
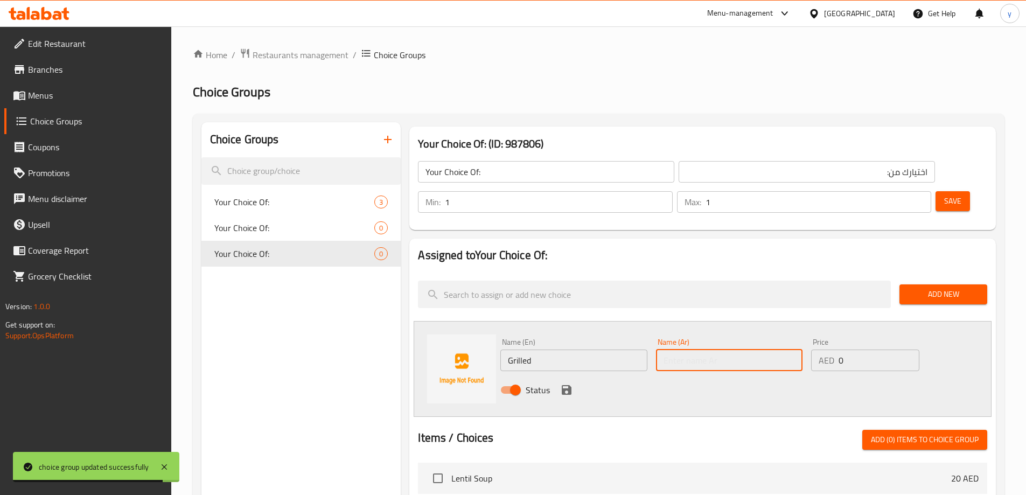
paste input "مشوي"
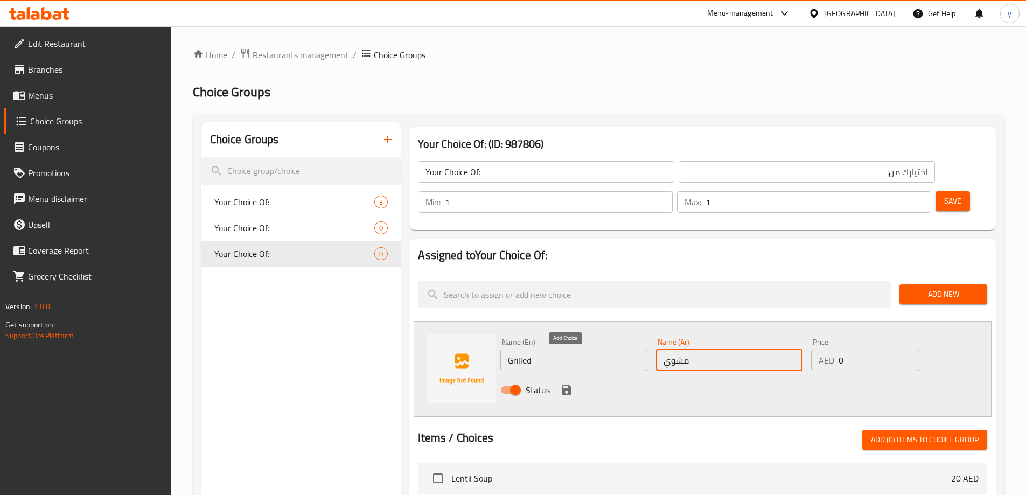
type input "مشوي"
click at [568, 384] on icon "save" at bounding box center [566, 390] width 13 height 13
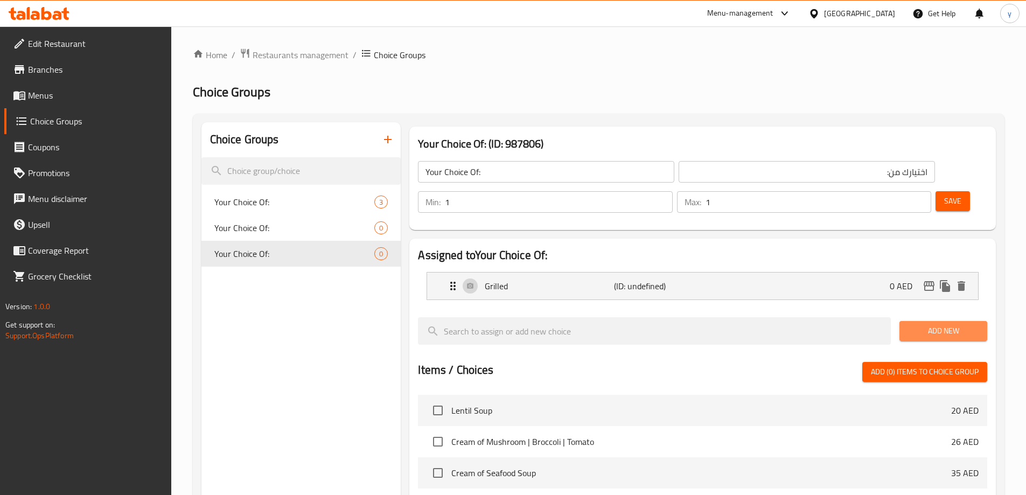
click at [924, 324] on span "Add New" at bounding box center [943, 330] width 71 height 13
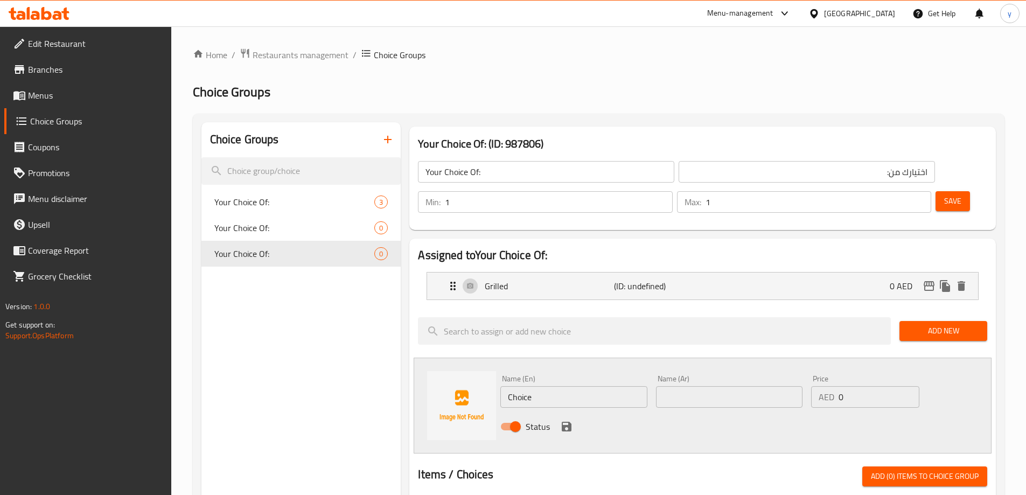
click at [731, 386] on input "text" at bounding box center [729, 397] width 147 height 22
paste input "بان فرايد"
type input "بان فرايد"
click at [565, 386] on input "Choice" at bounding box center [574, 397] width 147 height 22
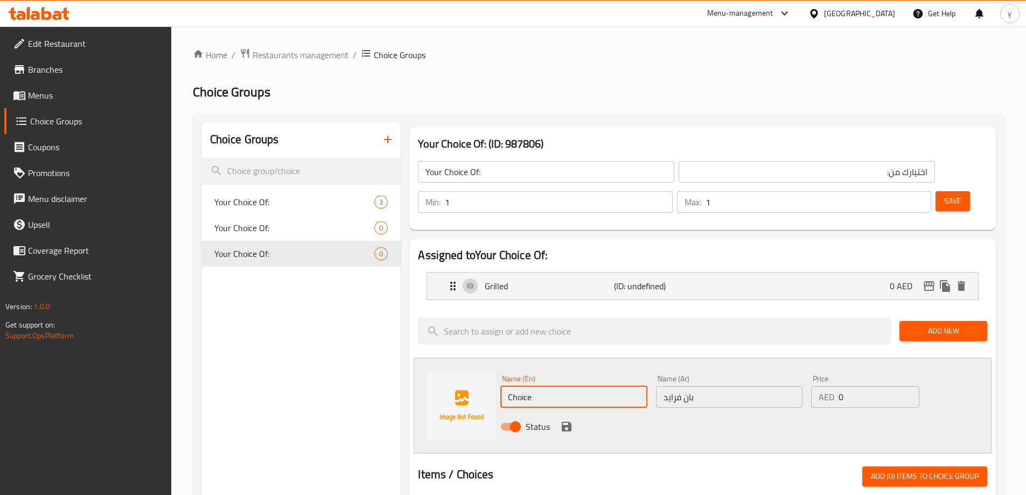
paste input "Pan-Fried"
type input "Pan-Fried"
click at [570, 422] on icon "save" at bounding box center [567, 427] width 10 height 10
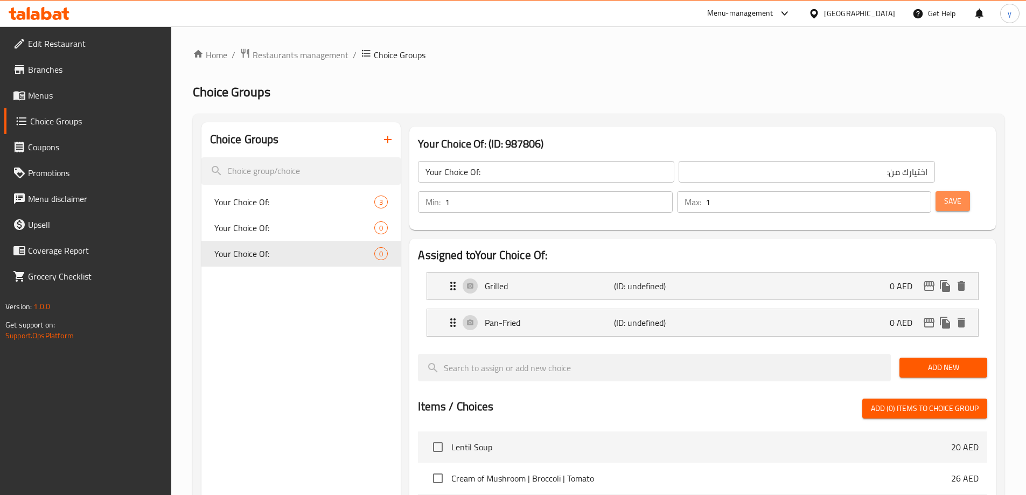
click at [945, 195] on span "Save" at bounding box center [953, 201] width 17 height 13
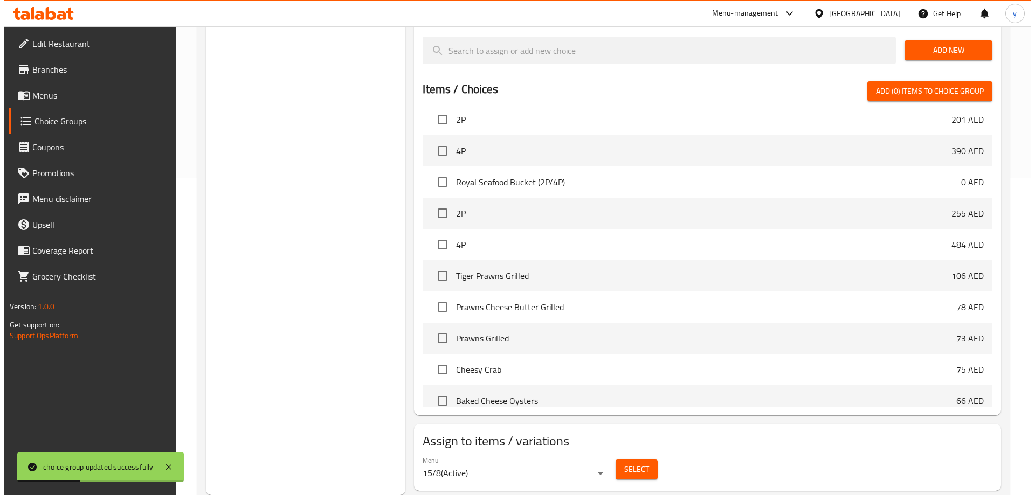
scroll to position [1078, 0]
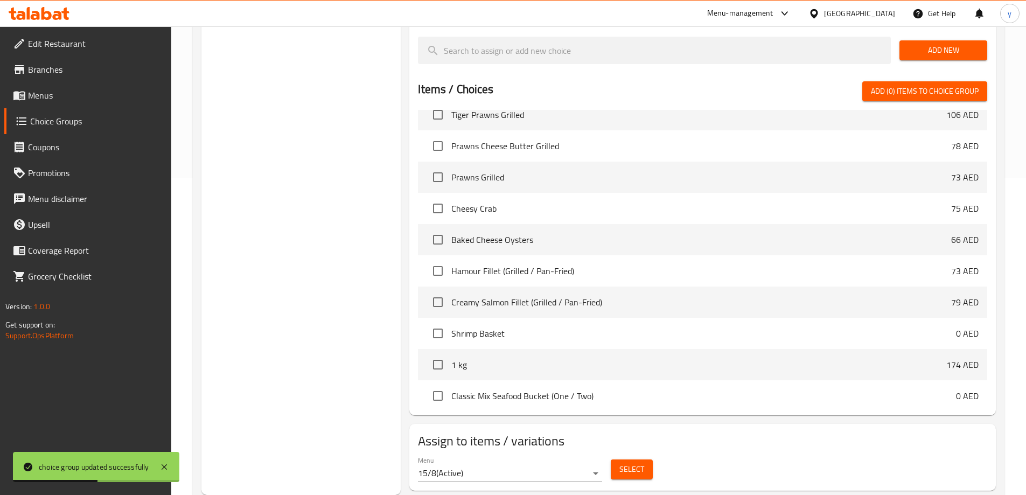
click at [640, 463] on span "Select" at bounding box center [632, 469] width 25 height 13
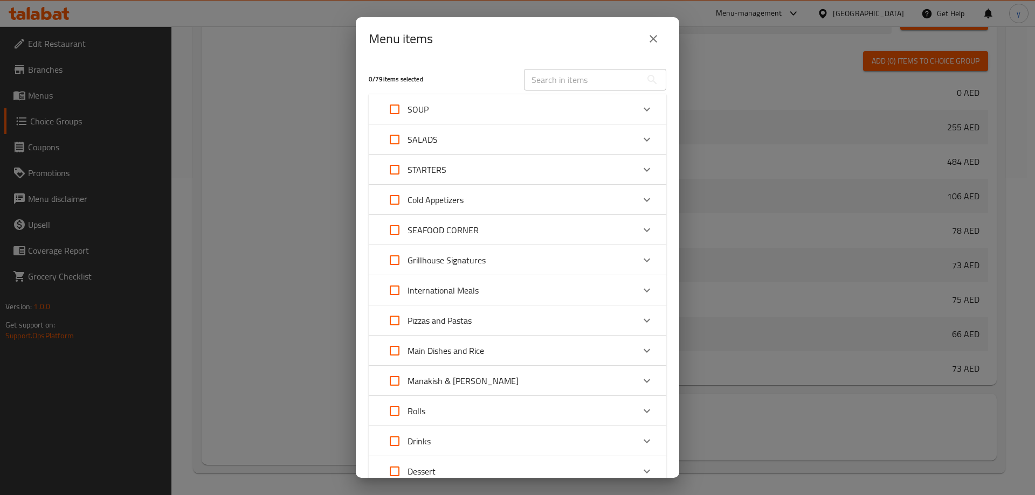
click at [448, 230] on p "SEAFOOD CORNER" at bounding box center [442, 230] width 71 height 13
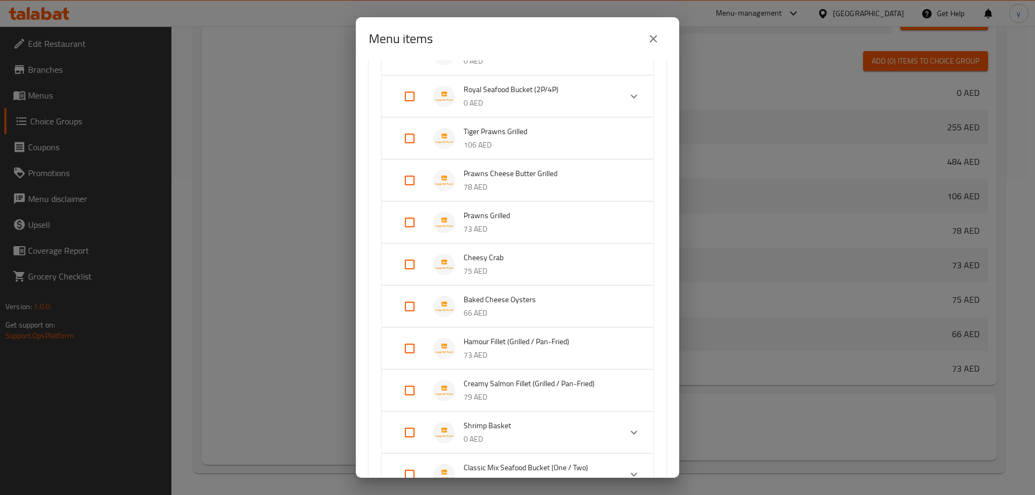
scroll to position [377, 0]
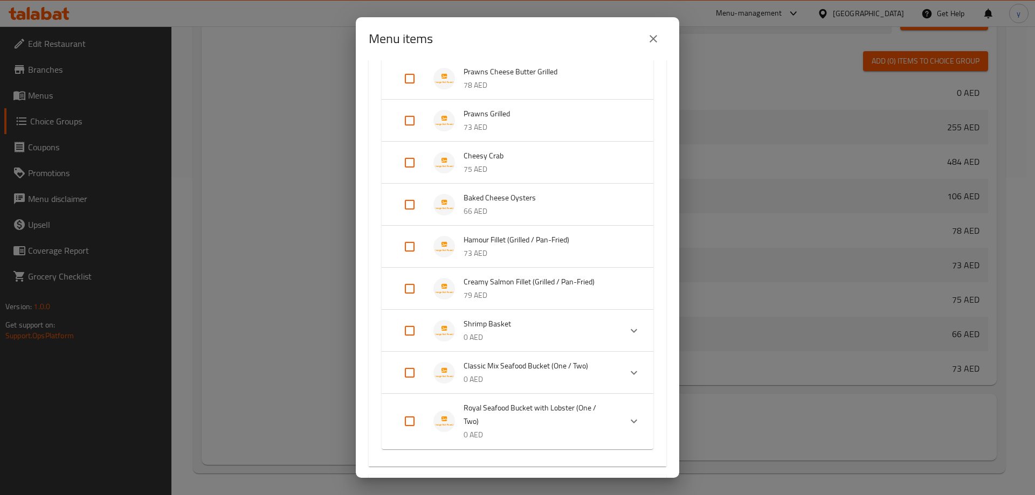
click at [406, 253] on input "Expand" at bounding box center [410, 247] width 26 height 26
checkbox input "true"
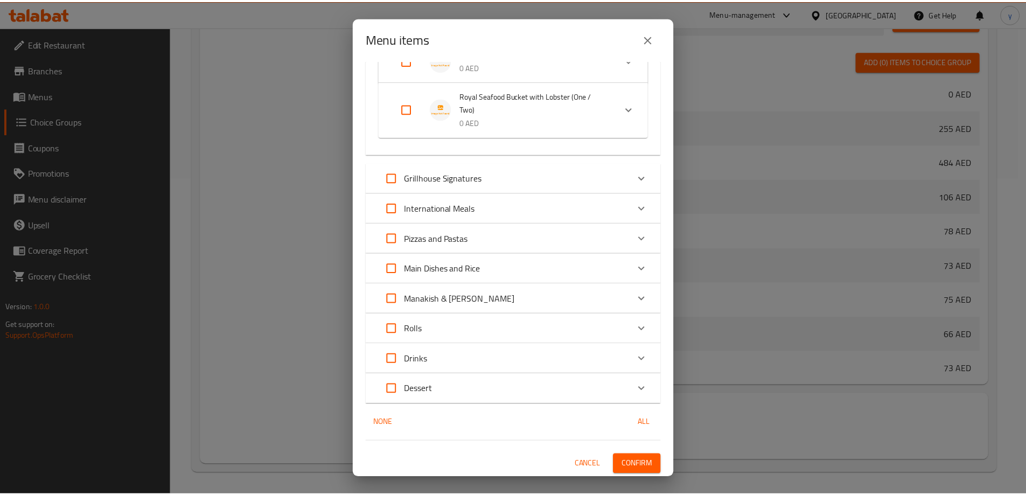
scroll to position [708, 0]
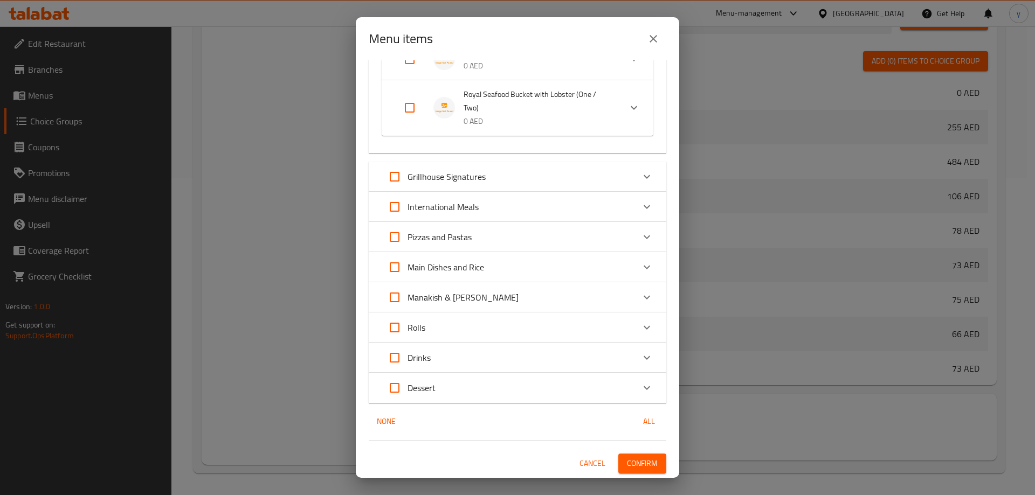
click at [639, 456] on button "Confirm" at bounding box center [642, 464] width 48 height 20
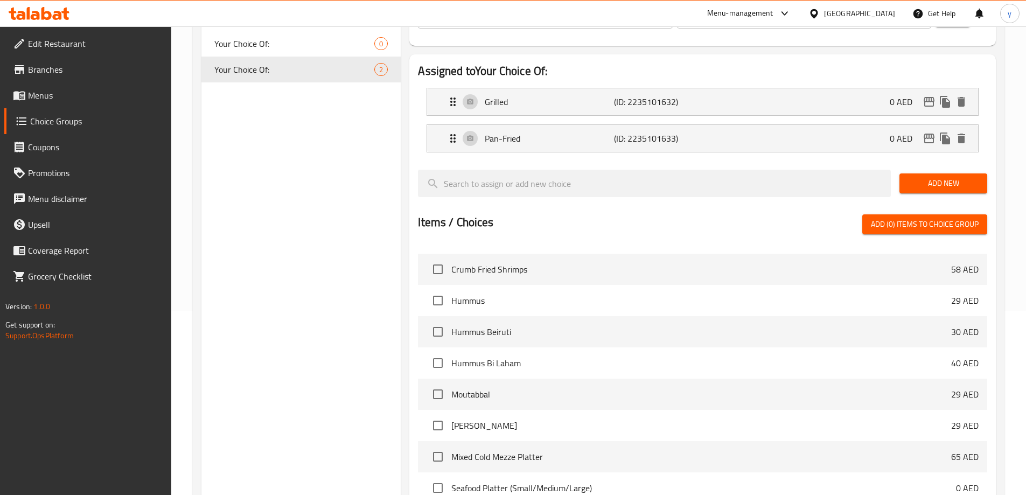
scroll to position [0, 0]
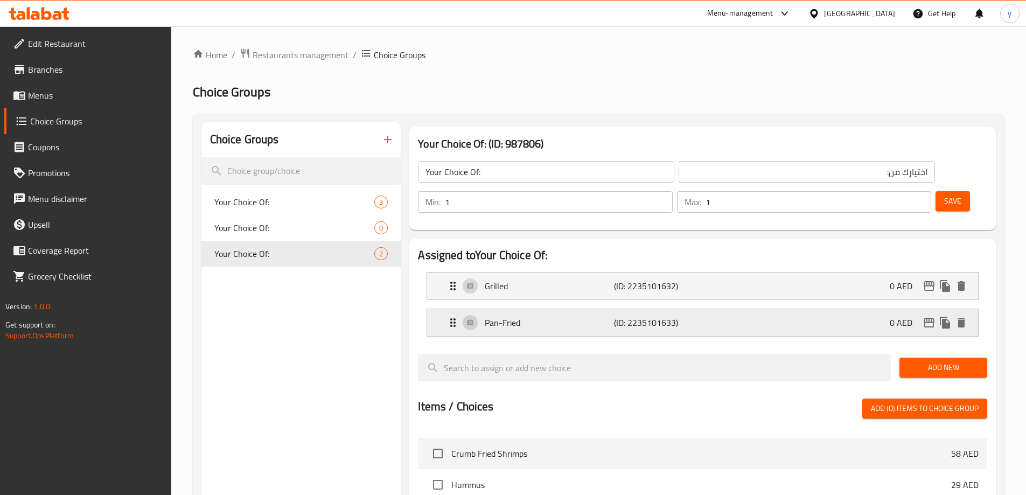
click at [590, 316] on p "Pan-Fried" at bounding box center [549, 322] width 129 height 13
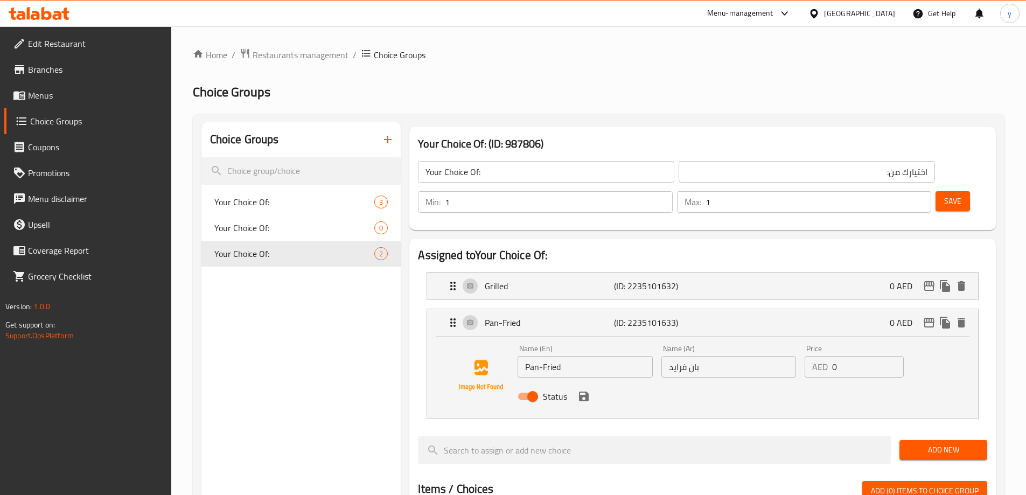
click at [677, 356] on input "بان فرايد" at bounding box center [729, 367] width 135 height 22
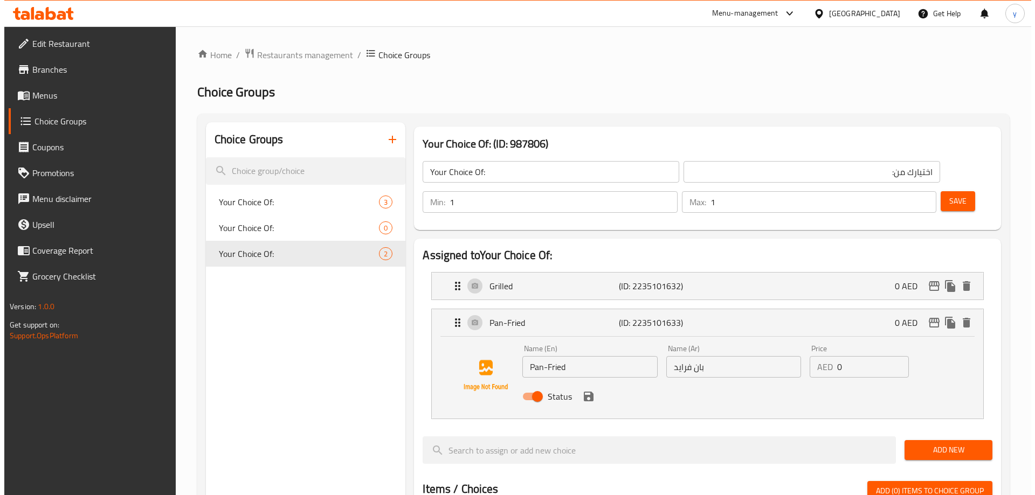
scroll to position [400, 0]
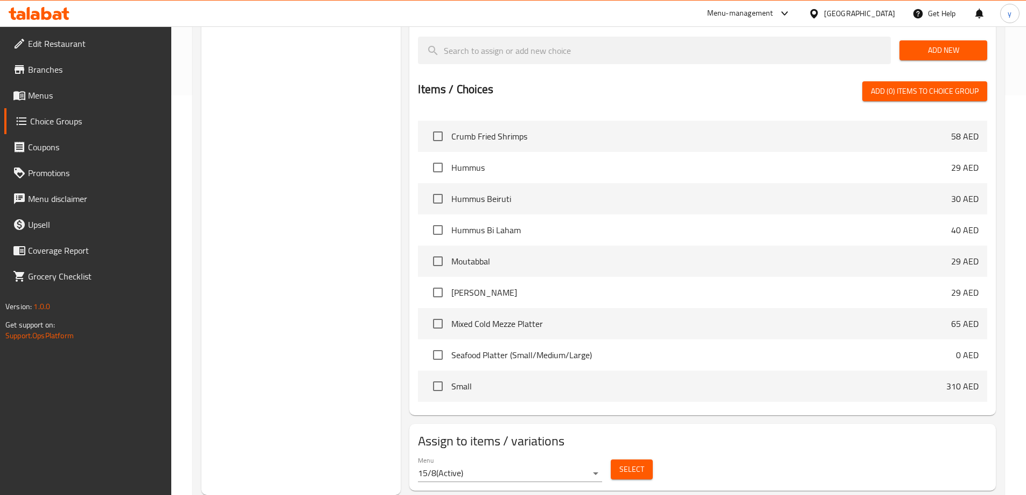
click at [628, 463] on span "Select" at bounding box center [632, 469] width 25 height 13
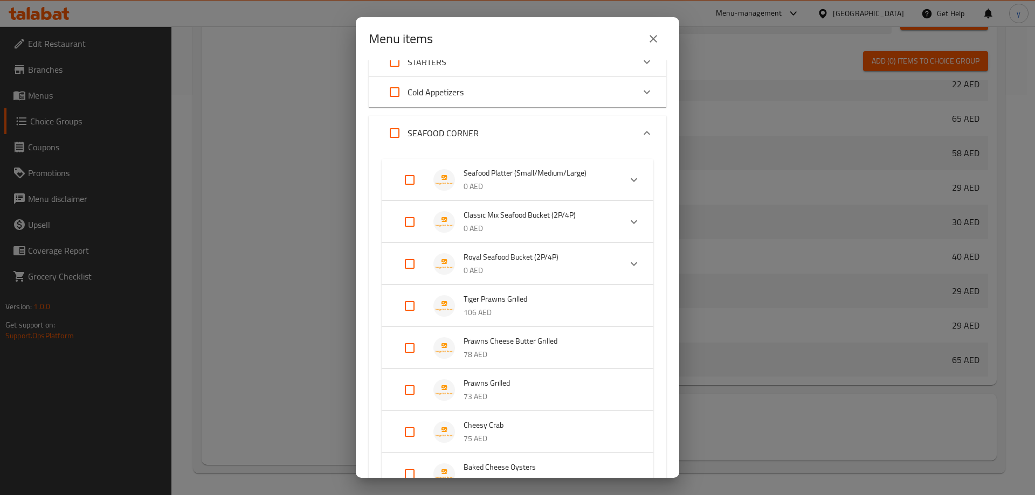
scroll to position [269, 0]
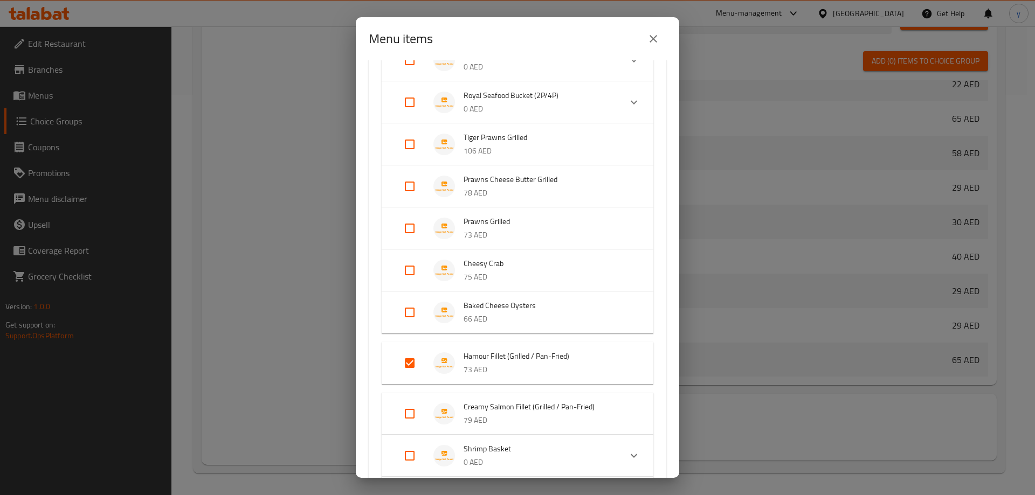
click at [412, 408] on input "Expand" at bounding box center [410, 414] width 26 height 26
checkbox input "true"
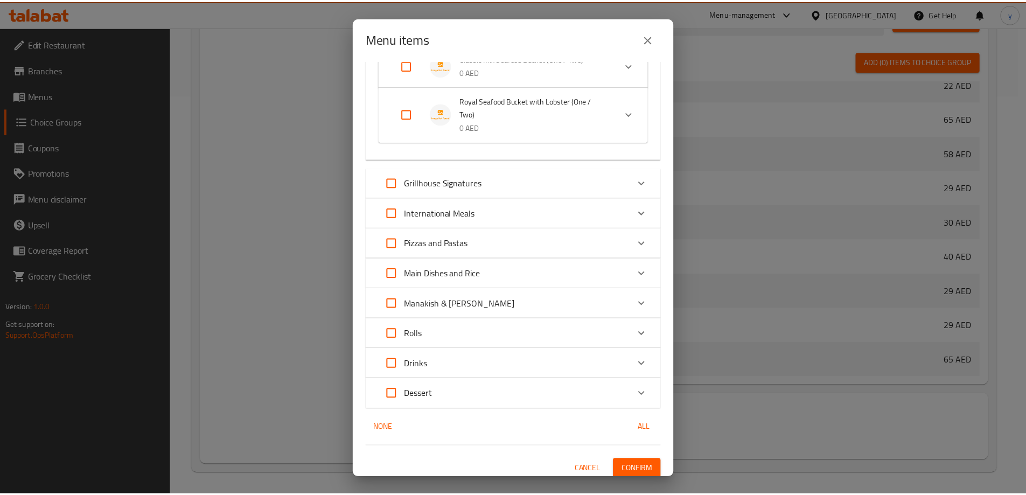
scroll to position [717, 0]
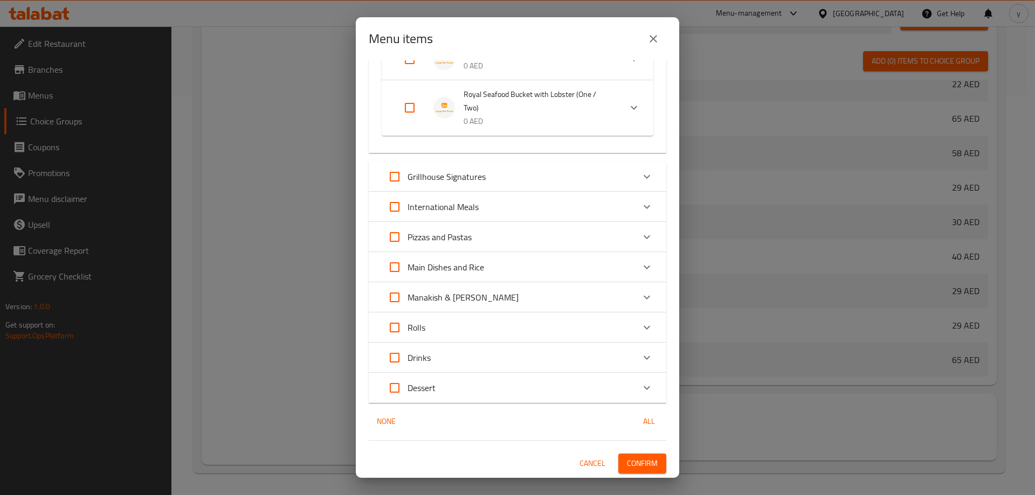
click at [638, 470] on span "Confirm" at bounding box center [642, 463] width 31 height 13
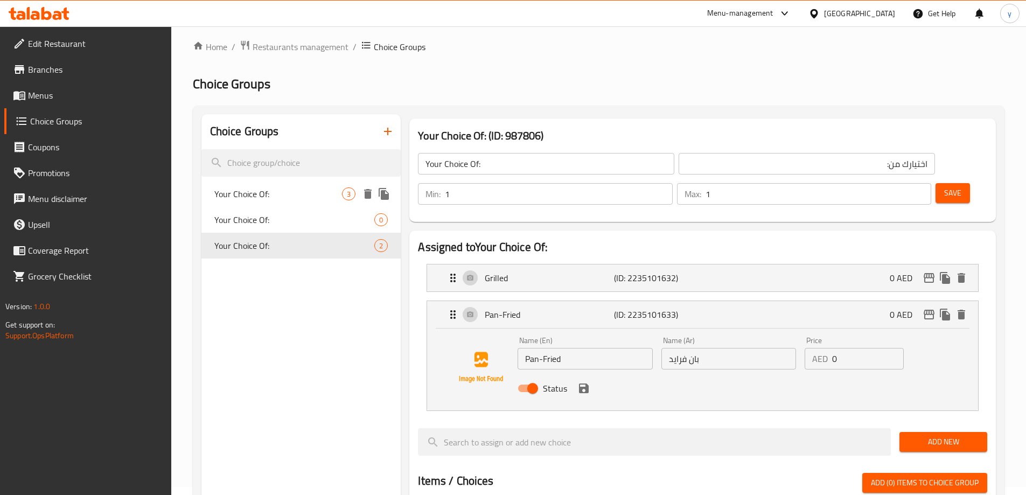
scroll to position [0, 0]
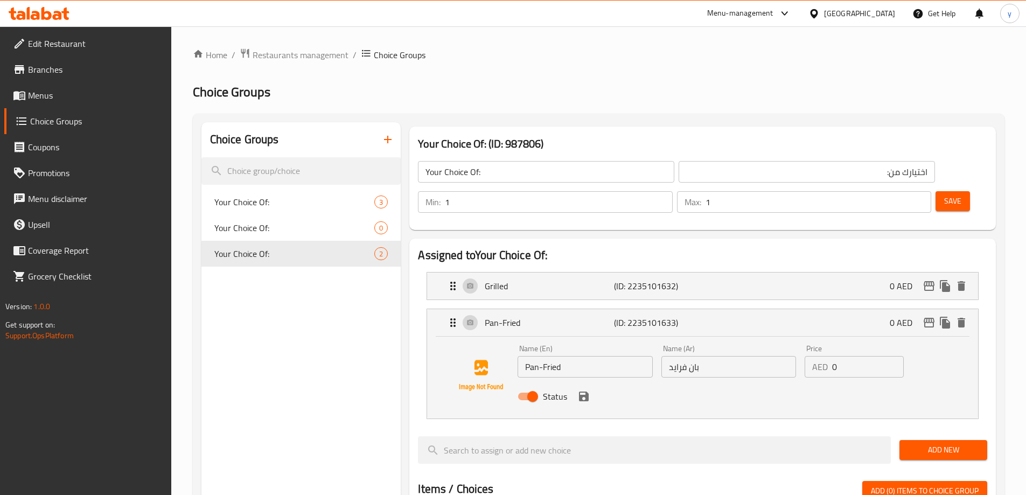
click at [389, 136] on icon "button" at bounding box center [387, 139] width 13 height 13
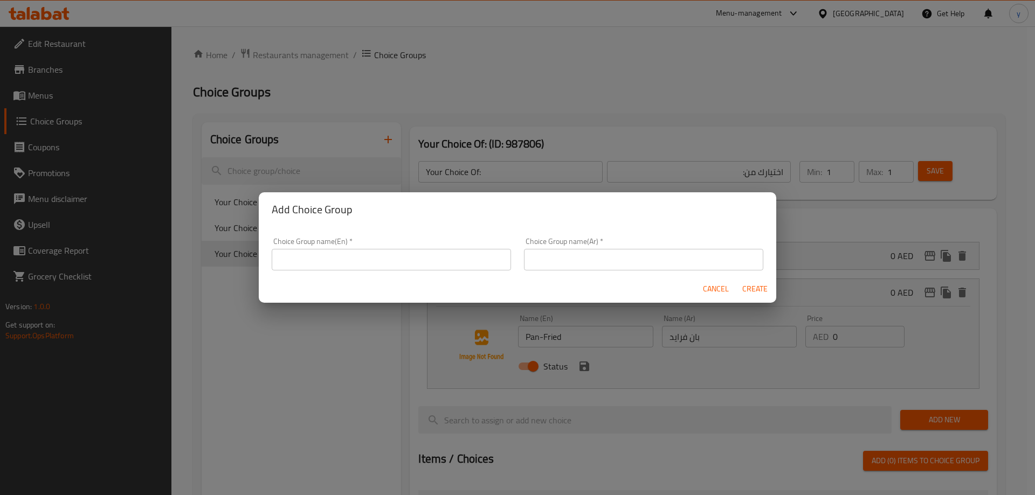
click at [369, 249] on input "text" at bounding box center [391, 260] width 239 height 22
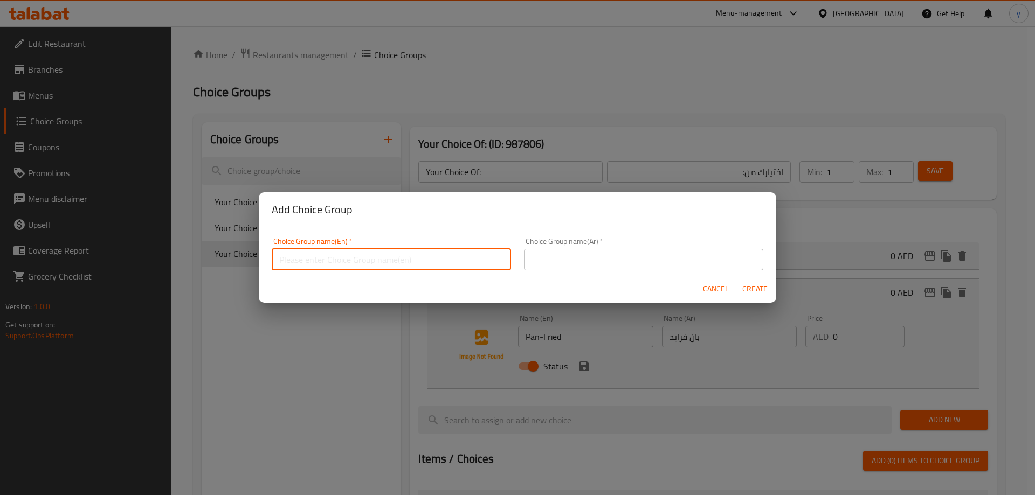
type input "Your Choice Of:"
click at [635, 253] on input "text" at bounding box center [643, 260] width 239 height 22
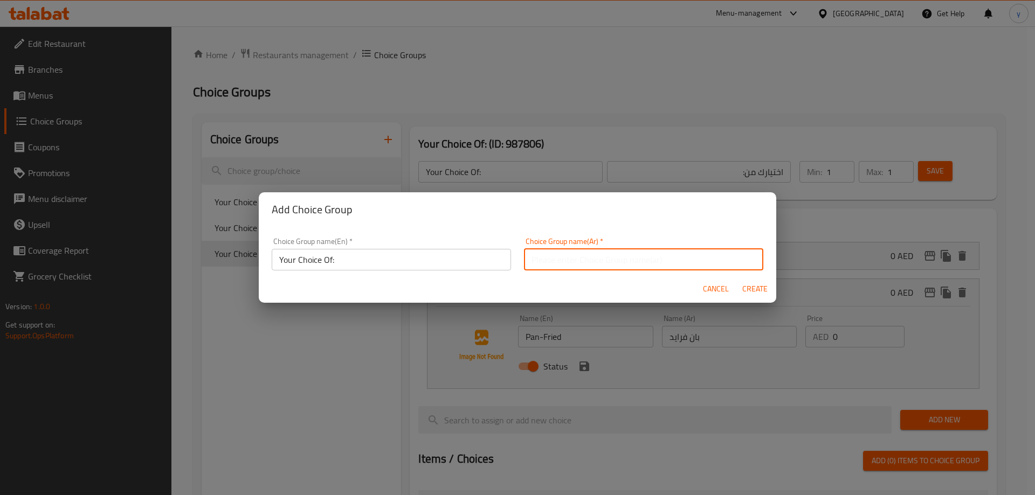
type input "اختيارك من:000"
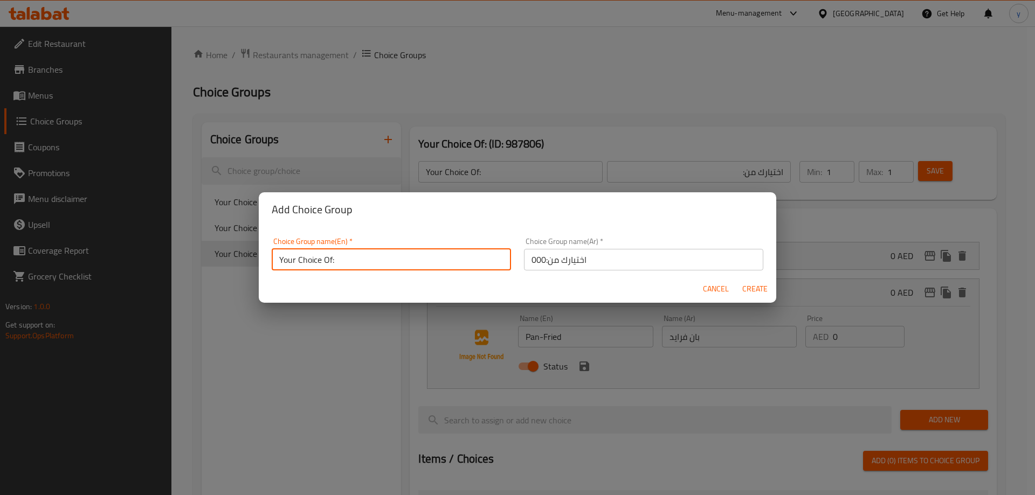
click at [357, 255] on input "Your Choice Of:" at bounding box center [391, 260] width 239 height 22
type input "Your Choice Of:000"
click at [737, 279] on button "Create" at bounding box center [754, 289] width 34 height 20
type input "Your Choice Of:000"
type input "اختيارك من:000"
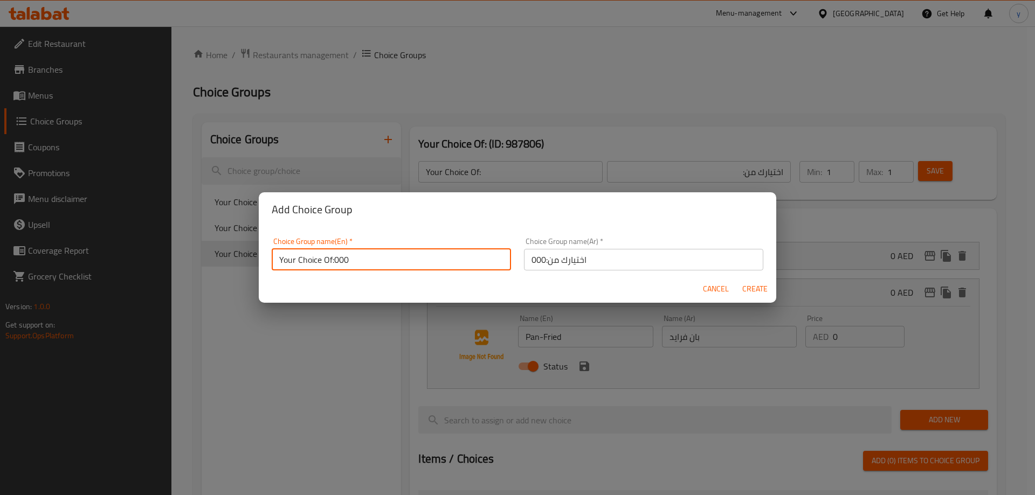
type input "0"
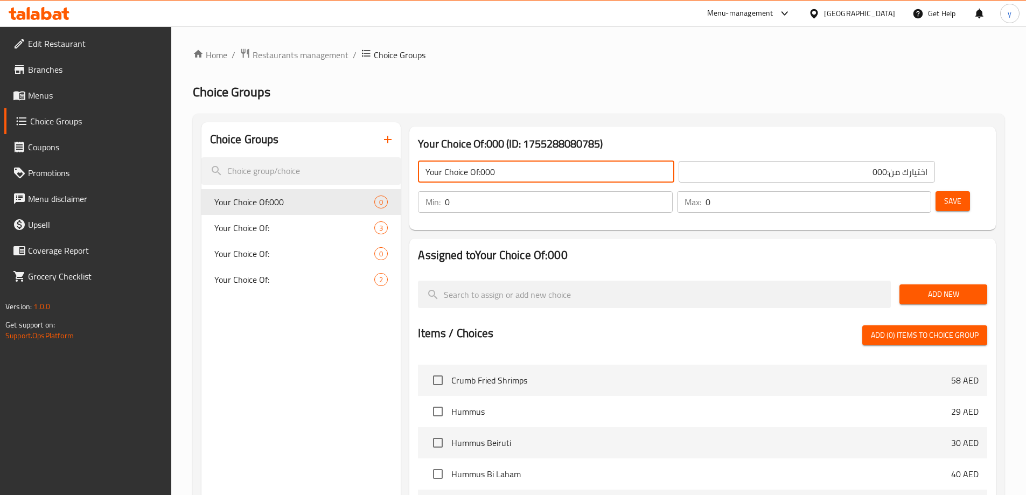
drag, startPoint x: 483, startPoint y: 175, endPoint x: 538, endPoint y: 190, distance: 57.5
click at [538, 190] on div "Your Choice Of:000 ​ اختيارك من:000 ​ Min: 0 ​ Max: 0 ​ Save" at bounding box center [703, 187] width 578 height 78
type input "Your Choice Of:"
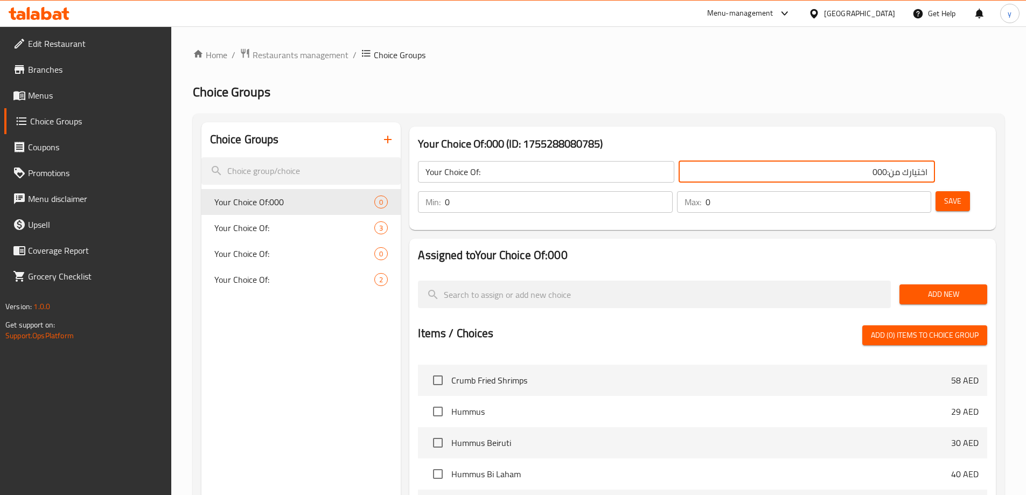
drag, startPoint x: 742, startPoint y: 170, endPoint x: 712, endPoint y: 170, distance: 29.6
click at [712, 170] on input "اختيارك من:000" at bounding box center [807, 172] width 256 height 22
type input "اختيارك من:"
drag, startPoint x: 844, startPoint y: 168, endPoint x: 861, endPoint y: 168, distance: 17.3
type input "1"
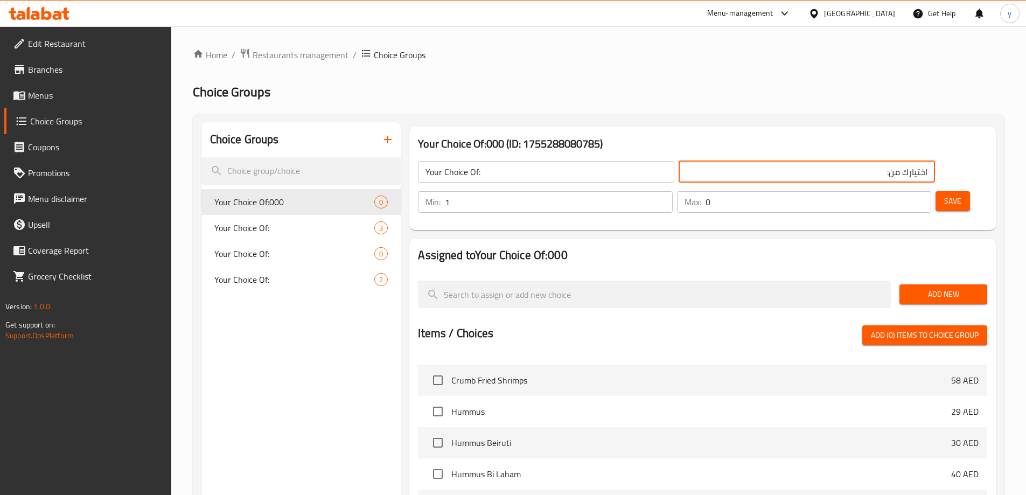
click at [672, 191] on input "1" at bounding box center [558, 202] width 227 height 22
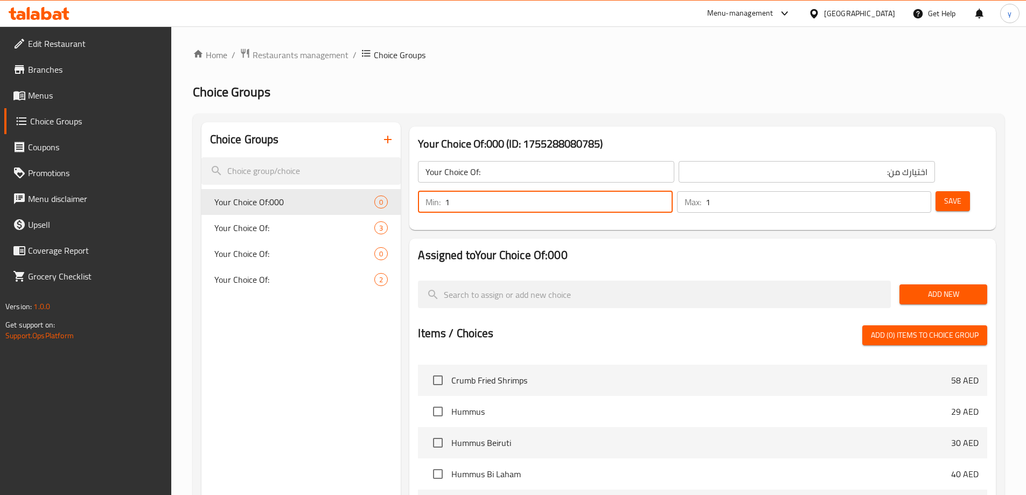
type input "1"
click at [903, 191] on input "1" at bounding box center [819, 202] width 226 height 22
click at [945, 195] on span "Save" at bounding box center [953, 201] width 17 height 13
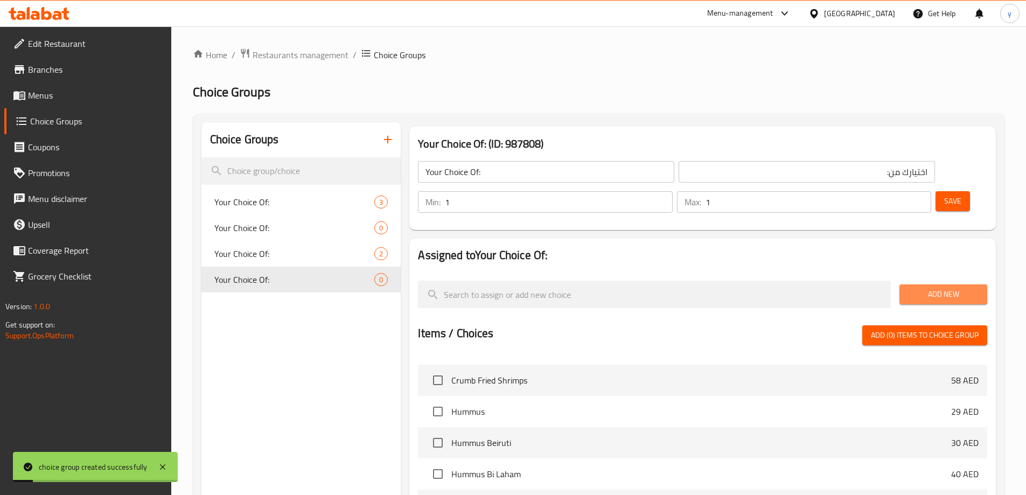
click at [919, 288] on span "Add New" at bounding box center [943, 294] width 71 height 13
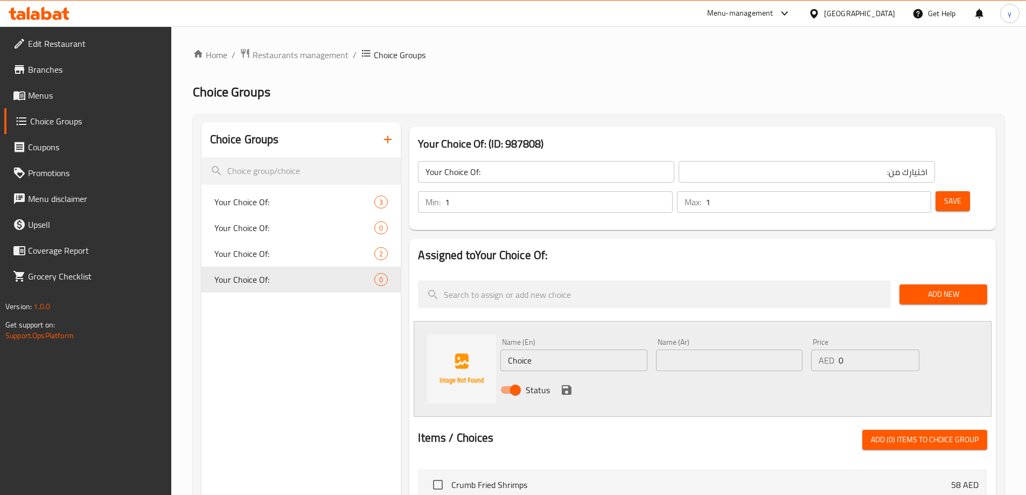
click at [692, 350] on input "text" at bounding box center [729, 361] width 147 height 22
paste input "فلفل أخضر حار"
type input "فلفل أخضر حار"
click at [570, 350] on input "Choice" at bounding box center [574, 361] width 147 height 22
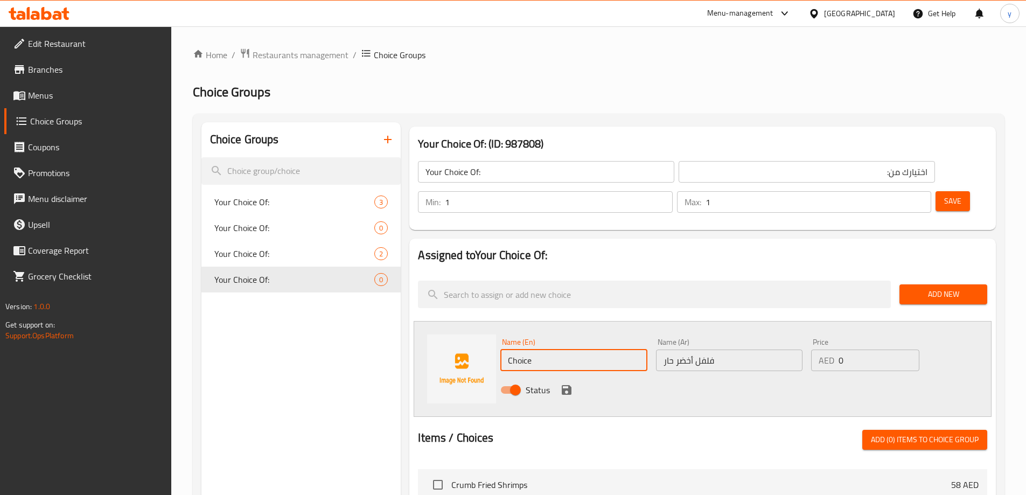
click at [570, 350] on input "Choice" at bounding box center [574, 361] width 147 height 22
paste input "Green Chili"
type input "Green Chili"
click at [561, 384] on icon "save" at bounding box center [566, 390] width 13 height 13
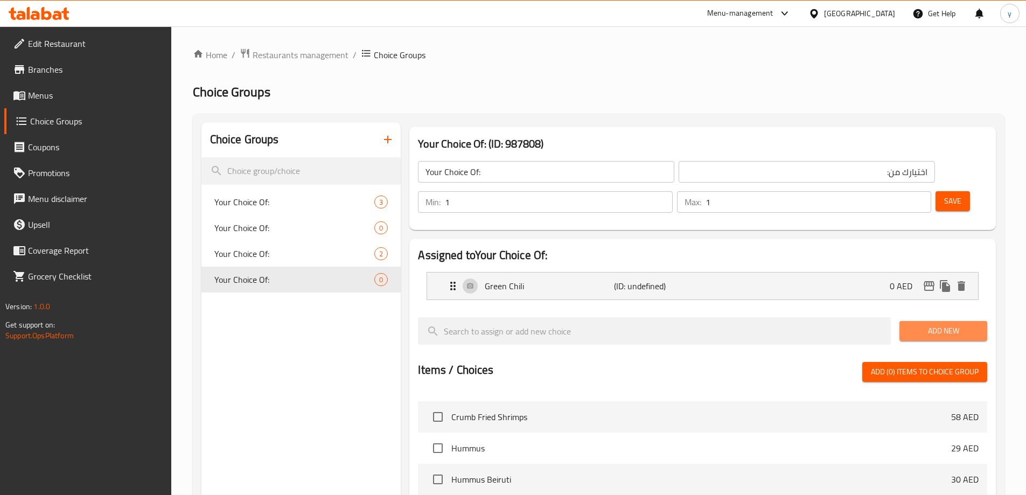
click at [927, 324] on span "Add New" at bounding box center [943, 330] width 71 height 13
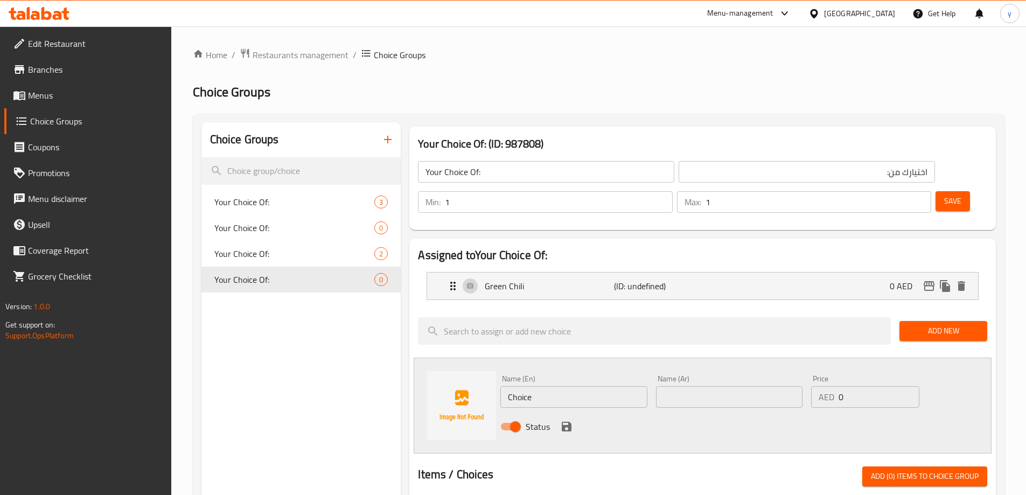
click at [756, 386] on input "text" at bounding box center [729, 397] width 147 height 22
paste input "فلفل أسود"
type input "فلفل أسود"
click at [555, 386] on input "Choice" at bounding box center [574, 397] width 147 height 22
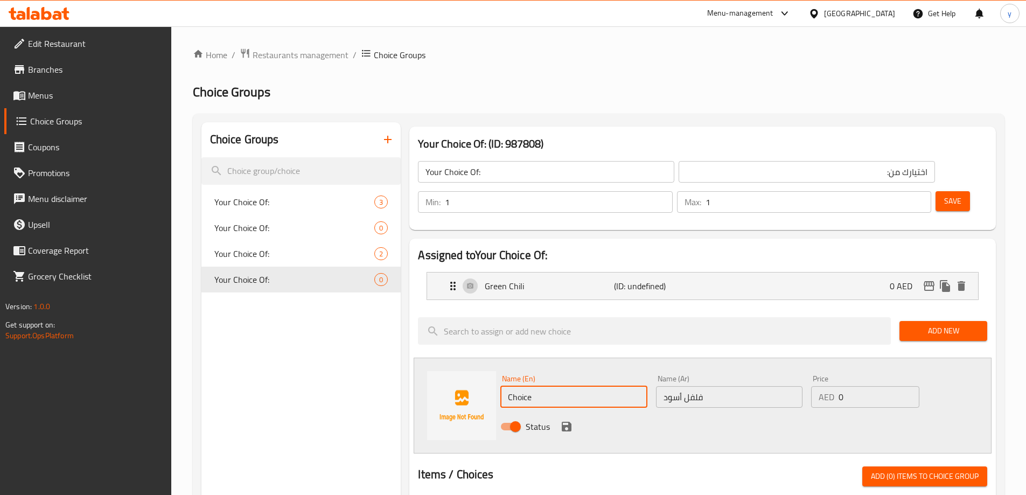
paste input "Black Pepper"
type input "Black Pepper"
click at [573, 420] on icon "save" at bounding box center [566, 426] width 13 height 13
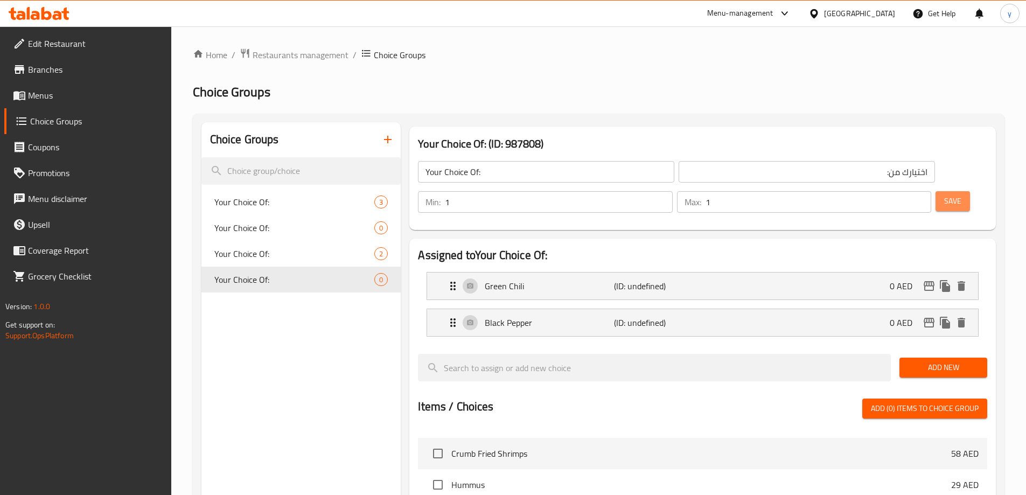
click at [945, 195] on span "Save" at bounding box center [953, 201] width 17 height 13
drag, startPoint x: 940, startPoint y: 335, endPoint x: 904, endPoint y: 348, distance: 37.7
click at [940, 361] on span "Add New" at bounding box center [943, 367] width 71 height 13
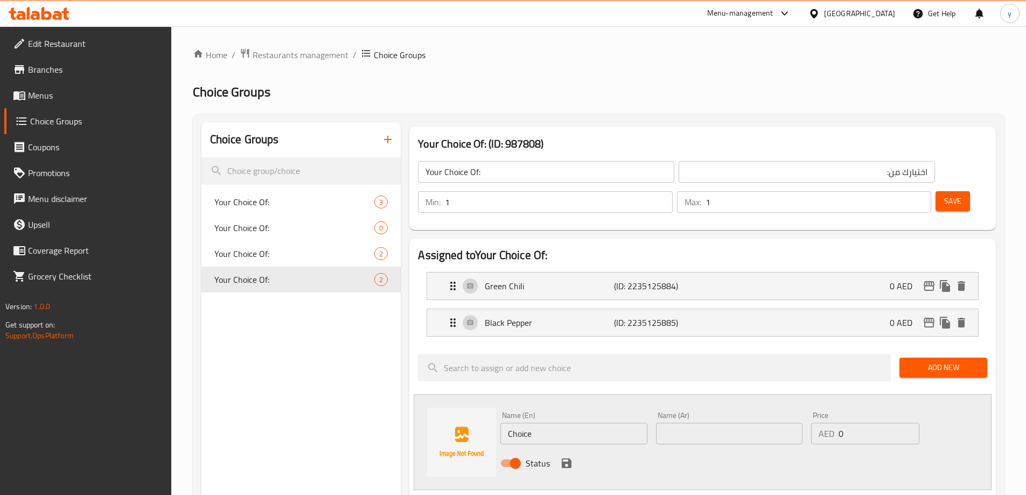
click at [726, 418] on div "Name (Ar) Name (Ar)" at bounding box center [729, 427] width 155 height 41
click at [723, 423] on input "text" at bounding box center [729, 434] width 147 height 22
paste input "تركي"
type input "تركي"
click at [563, 423] on input "Choice" at bounding box center [574, 434] width 147 height 22
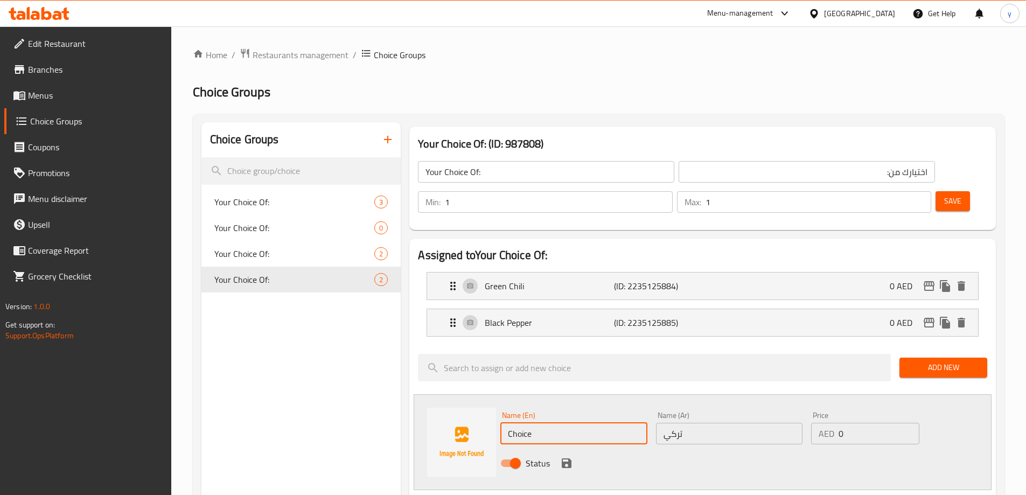
click at [563, 423] on input "Choice" at bounding box center [574, 434] width 147 height 22
paste input "Turkish"
type input "Turkish"
click at [570, 457] on icon "save" at bounding box center [566, 463] width 13 height 13
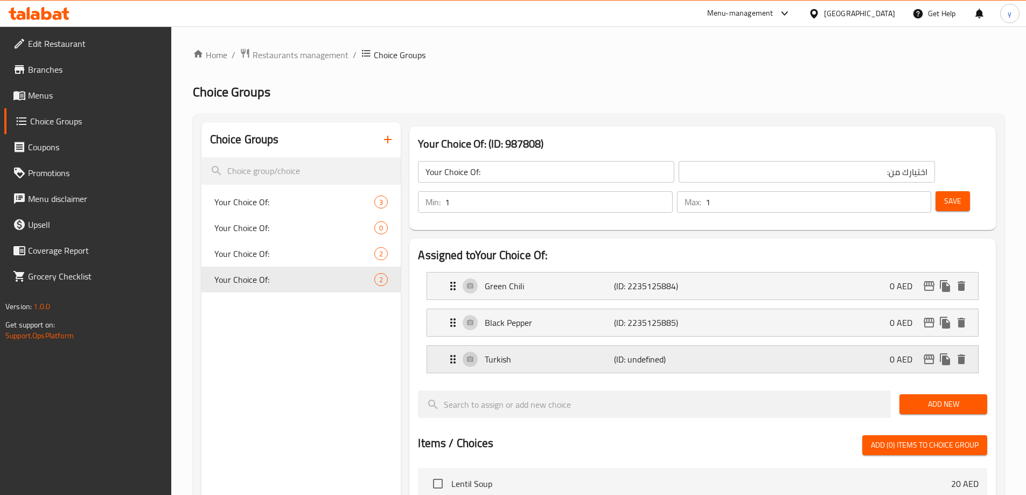
click at [565, 353] on p "Turkish" at bounding box center [549, 359] width 129 height 13
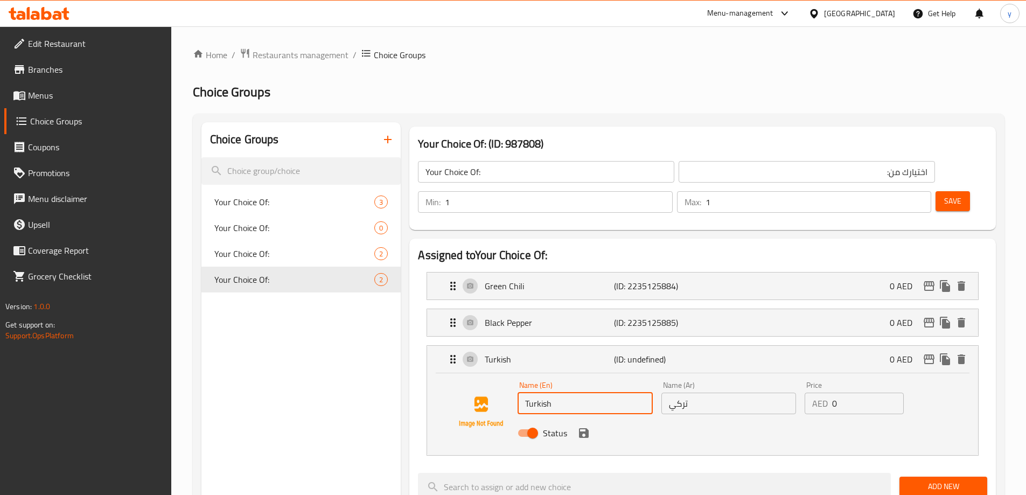
click at [562, 393] on input "Turkish" at bounding box center [585, 404] width 135 height 22
click at [707, 393] on input "تركي" at bounding box center [729, 404] width 135 height 22
click at [574, 393] on input "Turk" at bounding box center [585, 404] width 135 height 22
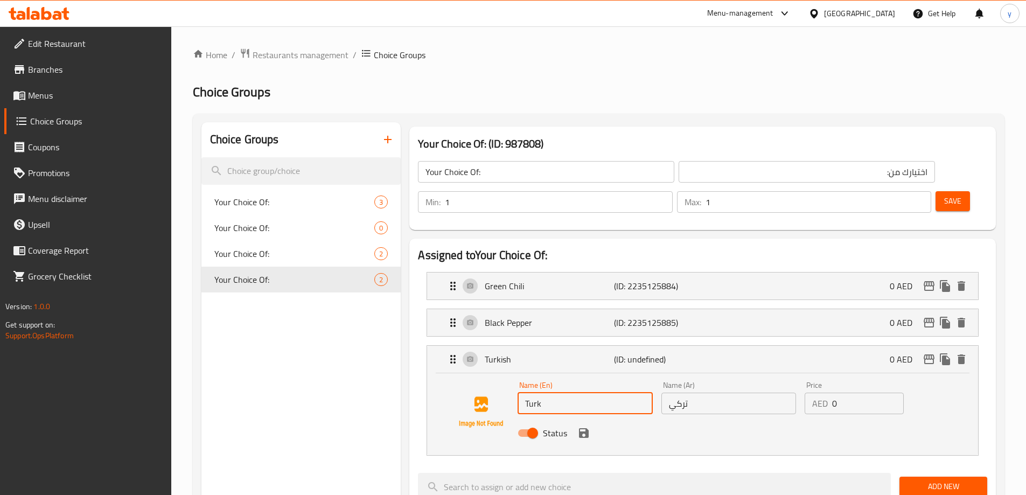
click at [574, 393] on input "Turk" at bounding box center [585, 404] width 135 height 22
paste input "ey"
click at [586, 428] on icon "save" at bounding box center [584, 433] width 10 height 10
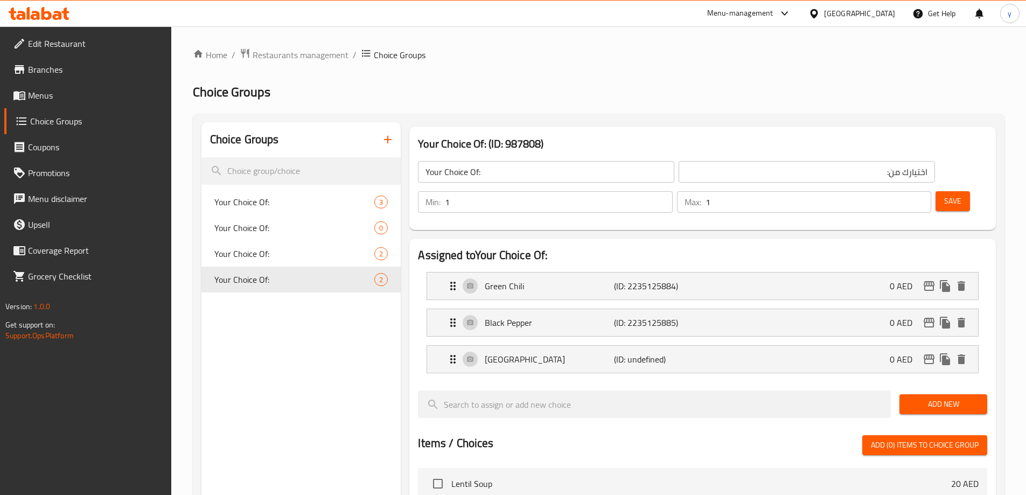
type input "[GEOGRAPHIC_DATA]"
click at [945, 195] on span "Save" at bounding box center [953, 201] width 17 height 13
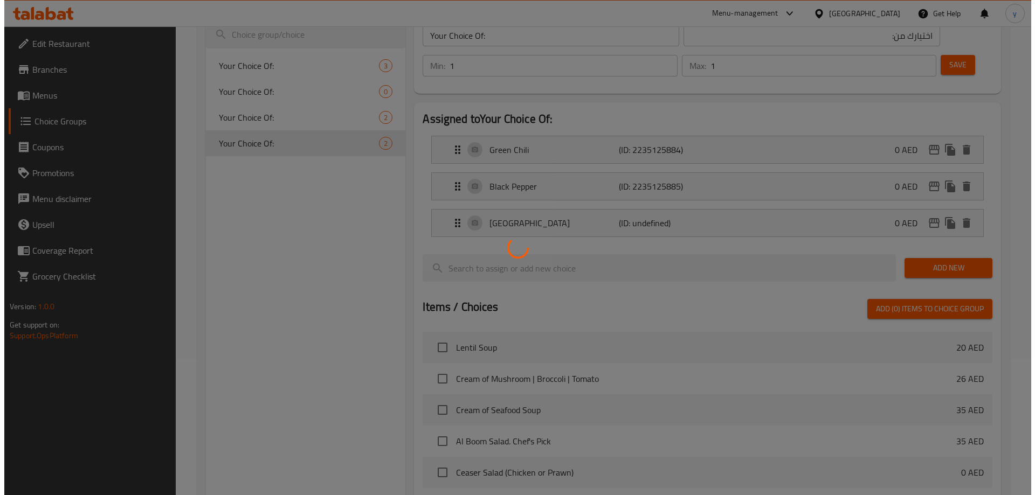
scroll to position [354, 0]
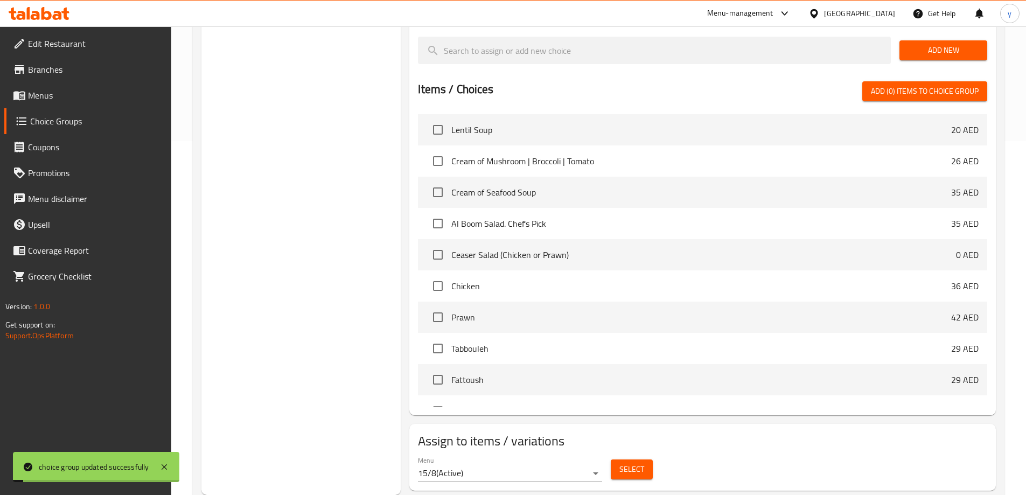
click at [633, 463] on span "Select" at bounding box center [632, 469] width 25 height 13
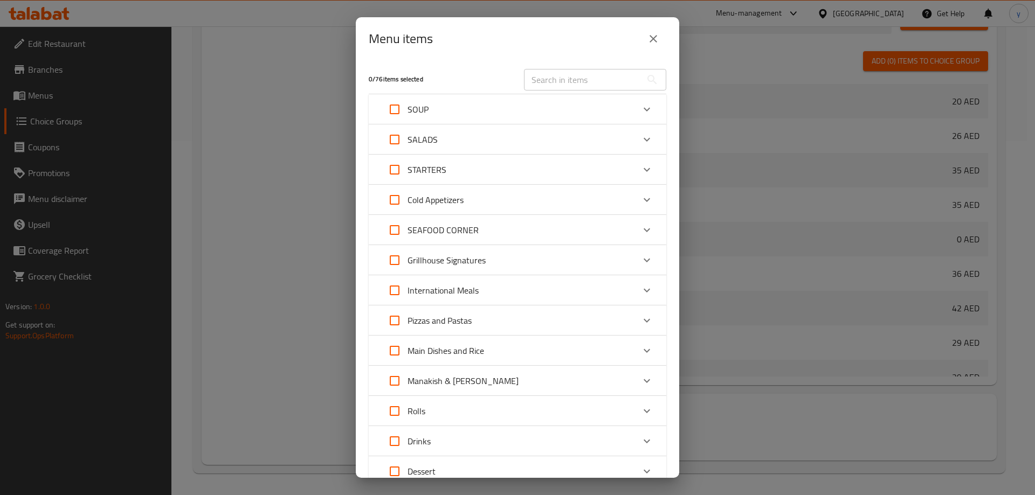
click at [457, 250] on div "Grillhouse Signatures" at bounding box center [433, 260] width 104 height 26
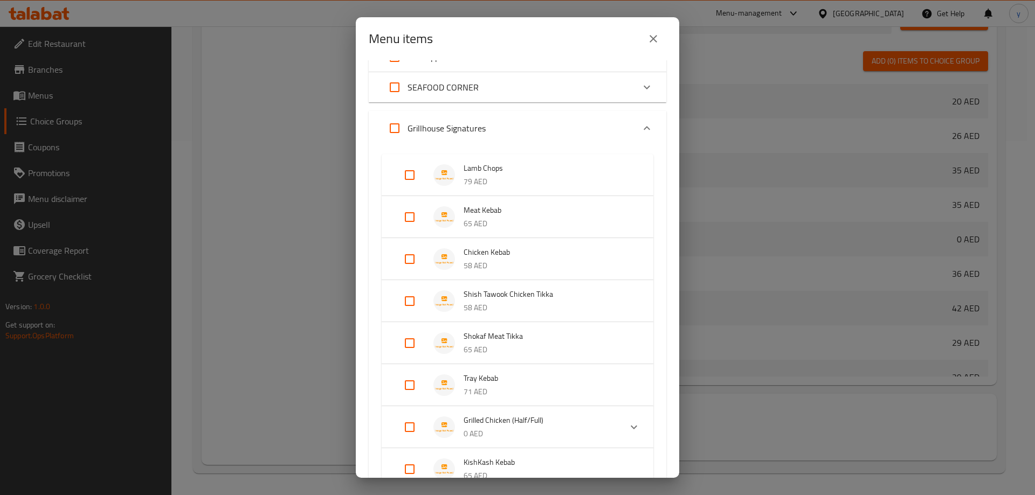
scroll to position [162, 0]
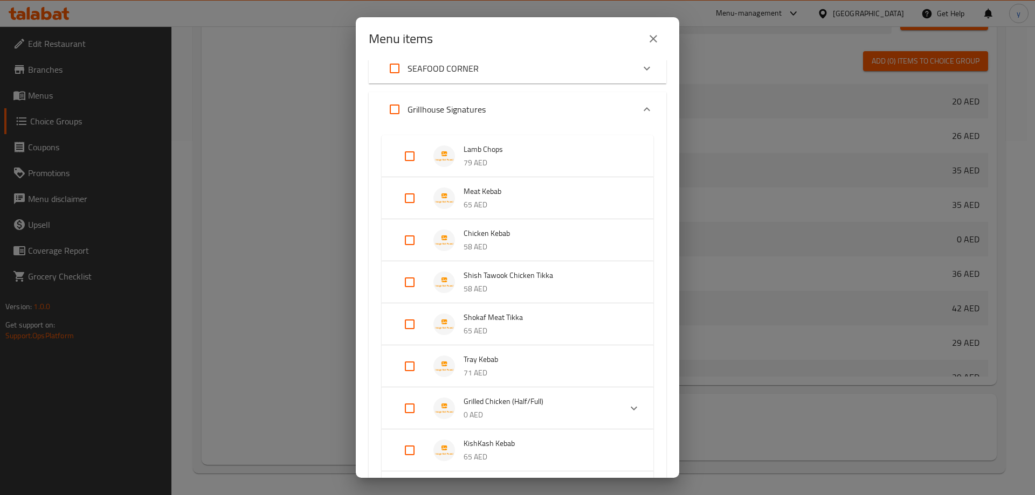
click at [405, 409] on input "Expand" at bounding box center [410, 408] width 26 height 26
checkbox input "true"
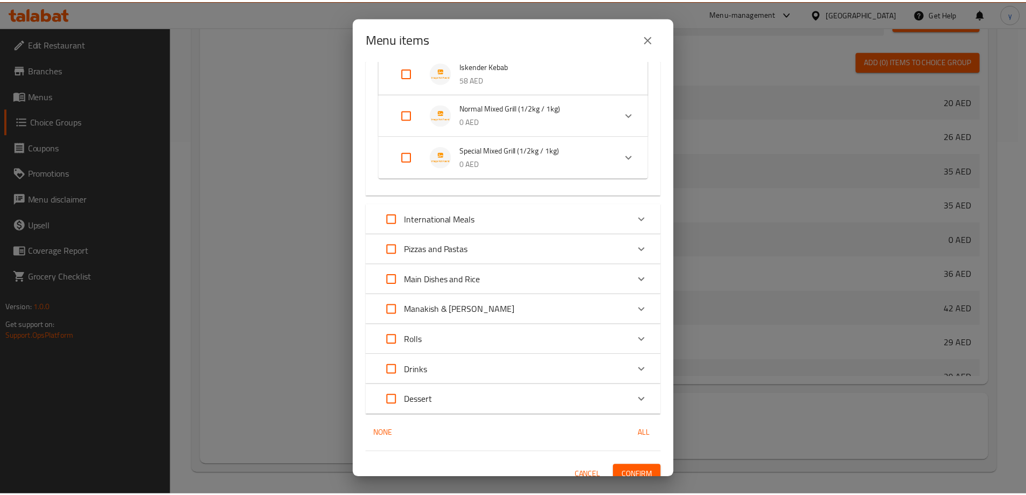
scroll to position [671, 0]
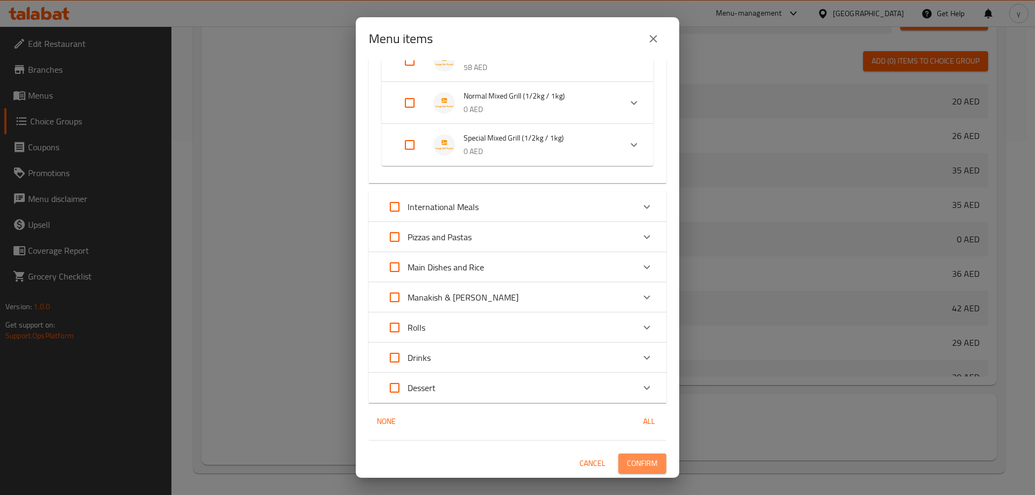
click at [654, 469] on button "Confirm" at bounding box center [642, 464] width 48 height 20
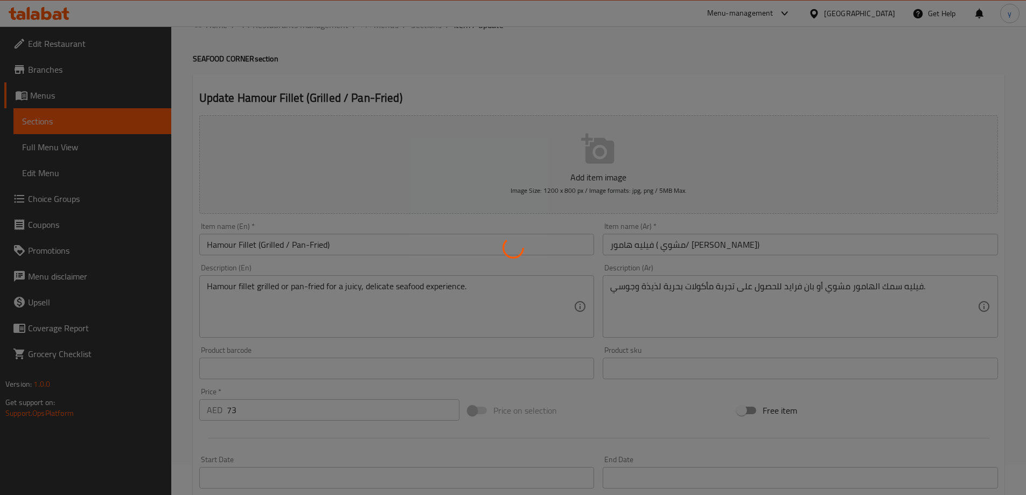
type input "اختيارك من:"
type input "1"
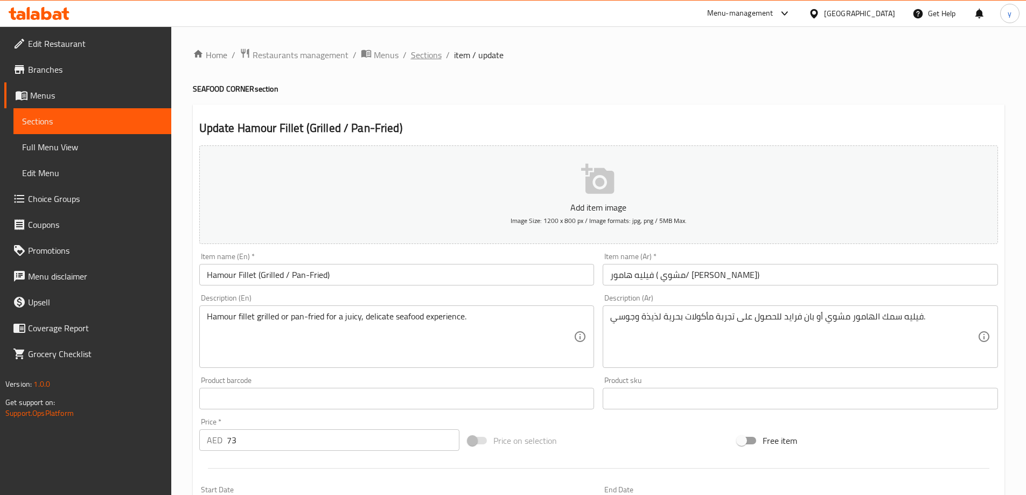
click at [429, 54] on span "Sections" at bounding box center [426, 54] width 31 height 13
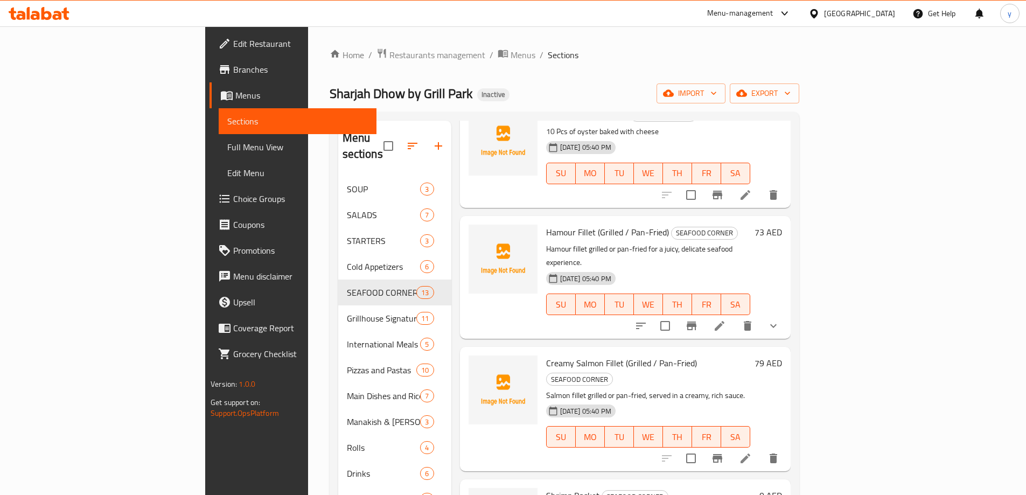
scroll to position [970, 0]
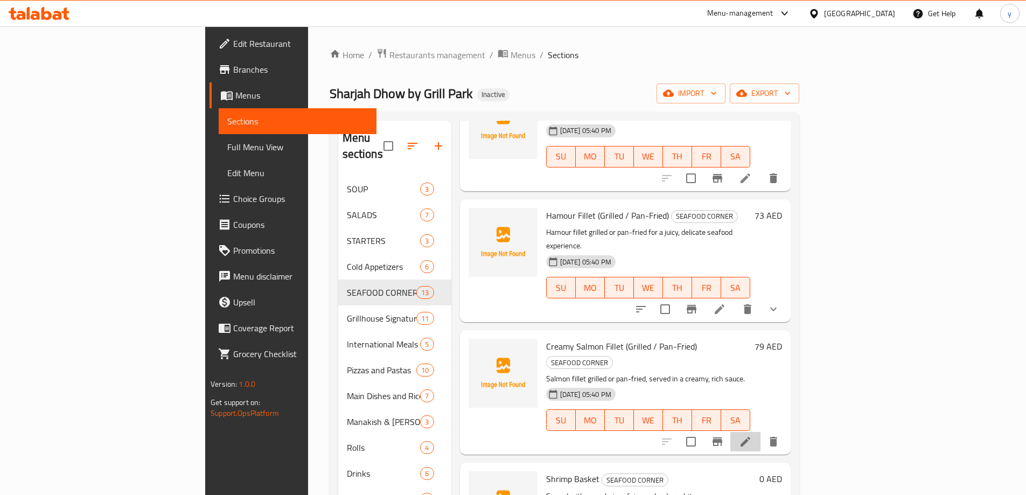
click at [761, 432] on li at bounding box center [746, 441] width 30 height 19
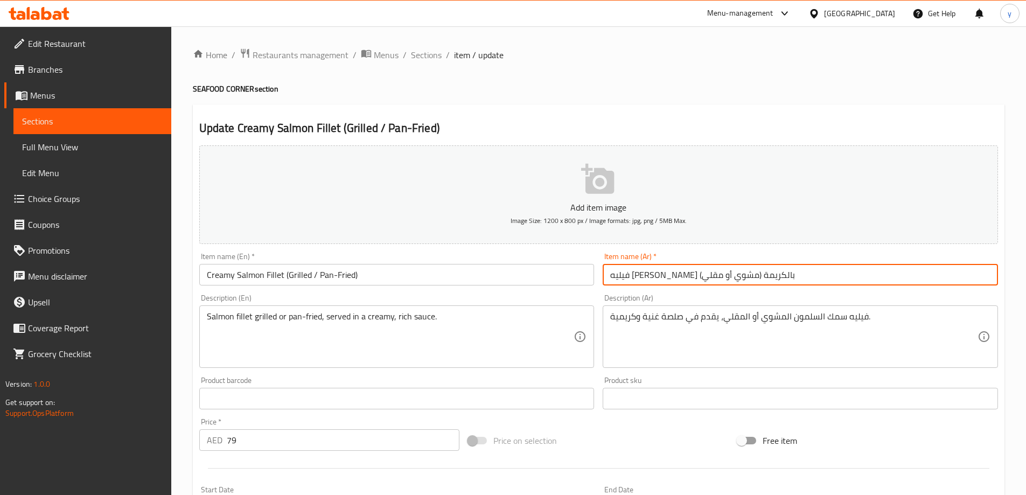
click at [778, 275] on input "فيليه [PERSON_NAME] بالكريمة (مشوي أو مقلي)" at bounding box center [800, 275] width 395 height 22
click at [923, 277] on input "فيليه [PERSON_NAME] بالكريمة (مشوي أو مقلي)" at bounding box center [800, 275] width 395 height 22
click at [868, 272] on input "فيليه [PERSON_NAME]([PERSON_NAME])" at bounding box center [800, 275] width 395 height 22
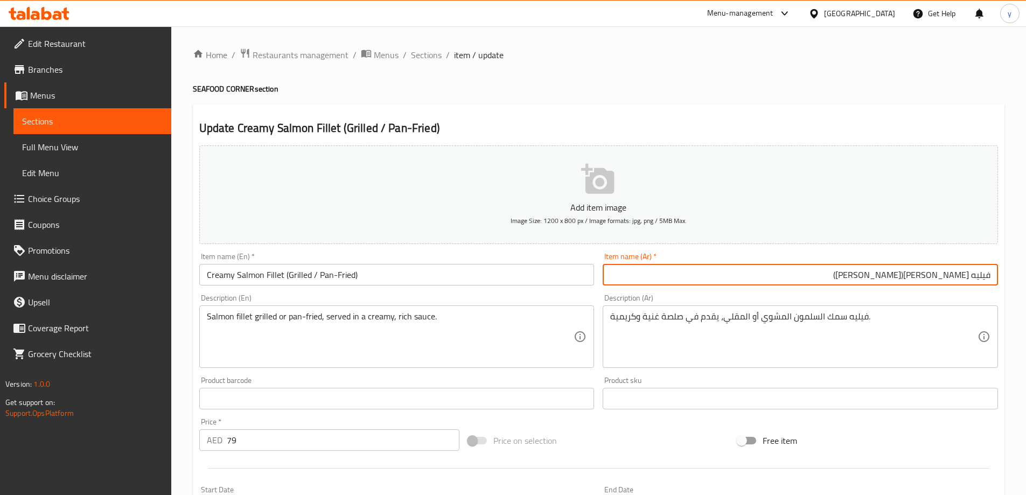
paste input "بان فرايد"
type input "فيليه [PERSON_NAME](مشوي أو [PERSON_NAME])"
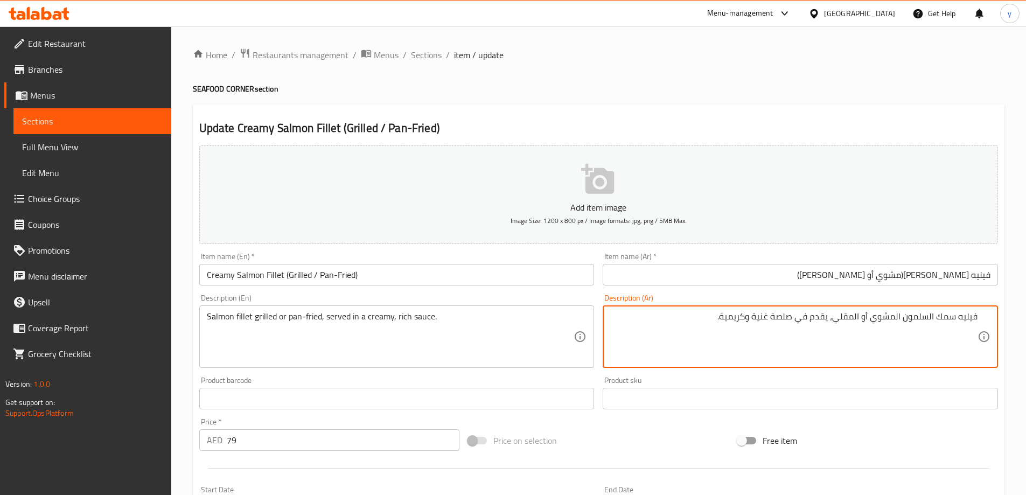
click at [846, 320] on textarea "فيليه سمك السلمون المشوي أو المقلي، يقدم في صلصة غنية وكريمية." at bounding box center [793, 336] width 367 height 51
paste textarea "ان فرايد"
type textarea "فيليه سمك السلمون المشوي أو بان فرايد، يقدم في صلصة غنية وكريمية."
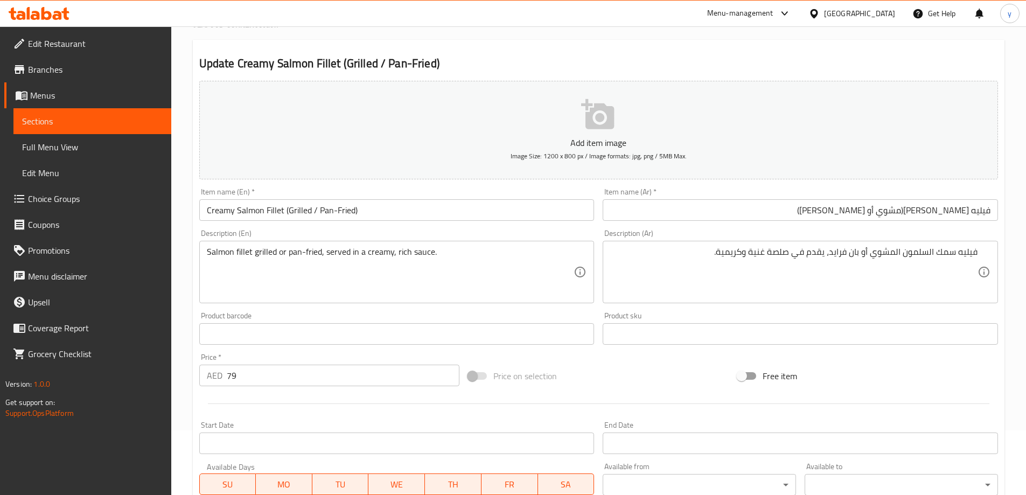
scroll to position [266, 0]
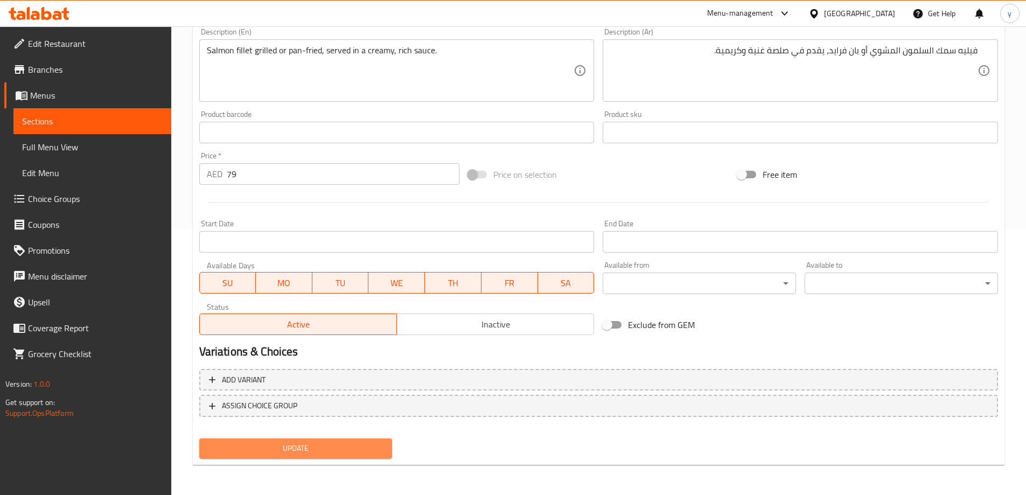
click at [339, 452] on span "Update" at bounding box center [296, 448] width 176 height 13
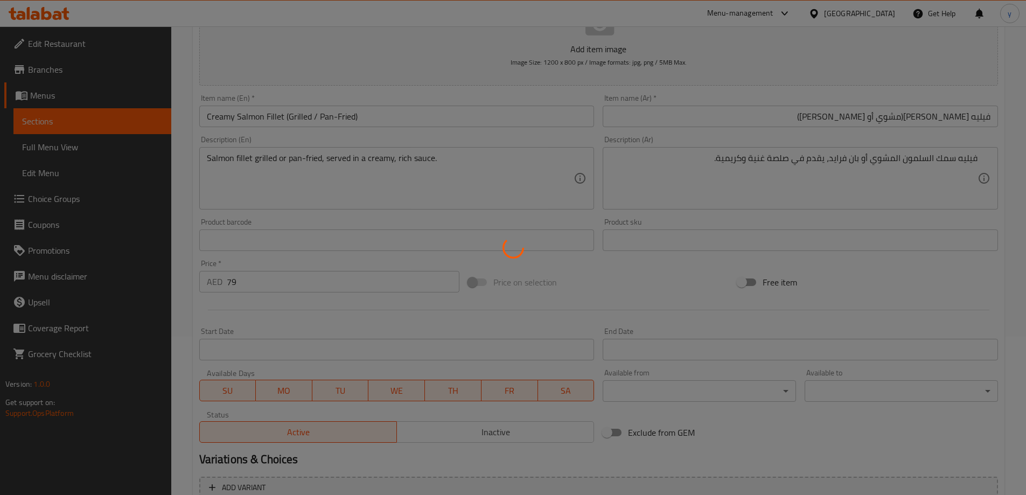
scroll to position [0, 0]
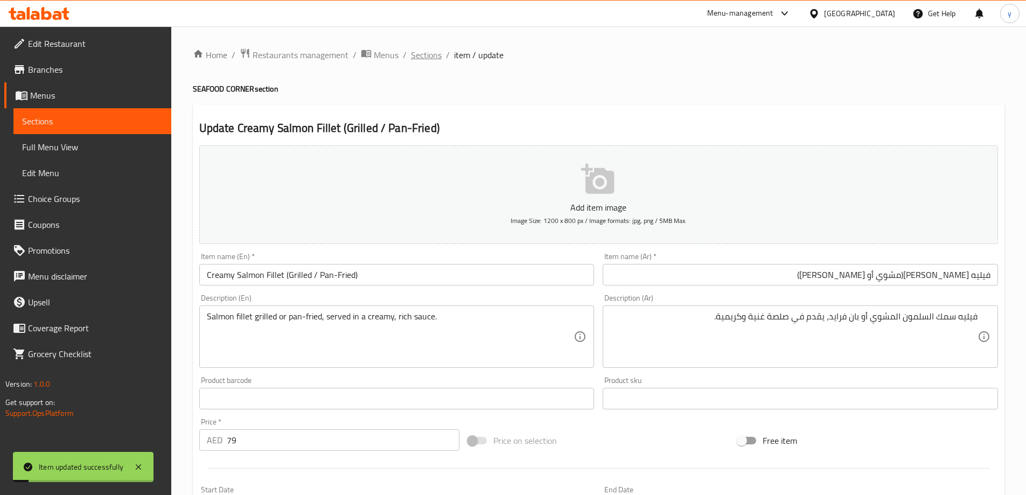
click at [421, 57] on span "Sections" at bounding box center [426, 54] width 31 height 13
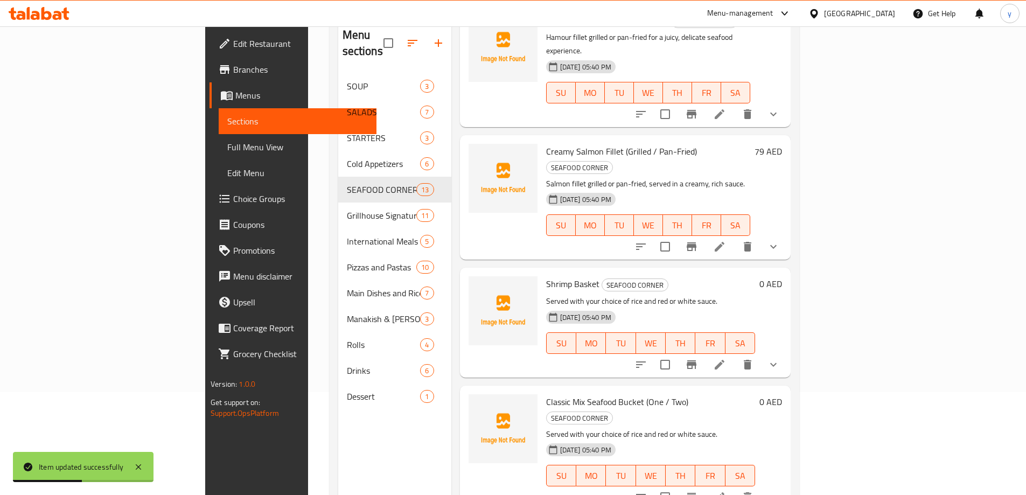
scroll to position [108, 0]
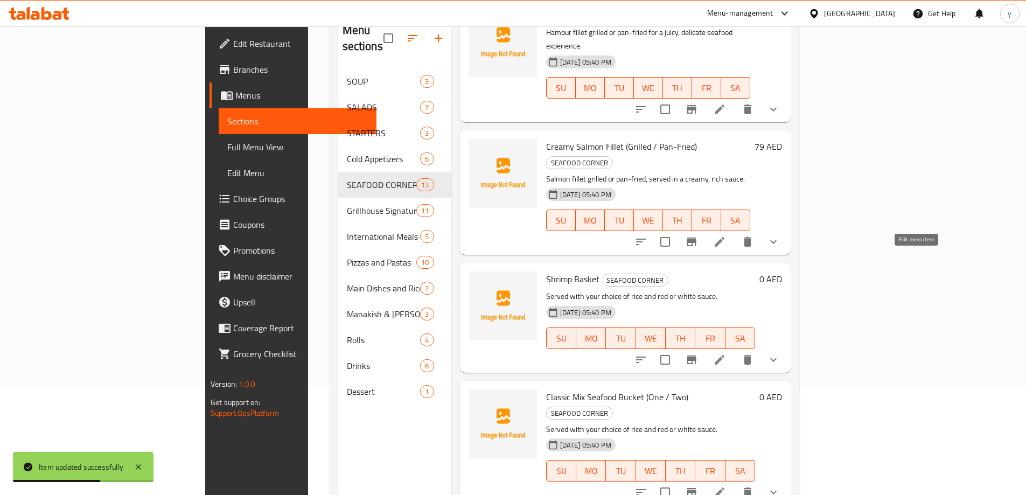
click at [726, 353] on icon at bounding box center [719, 359] width 13 height 13
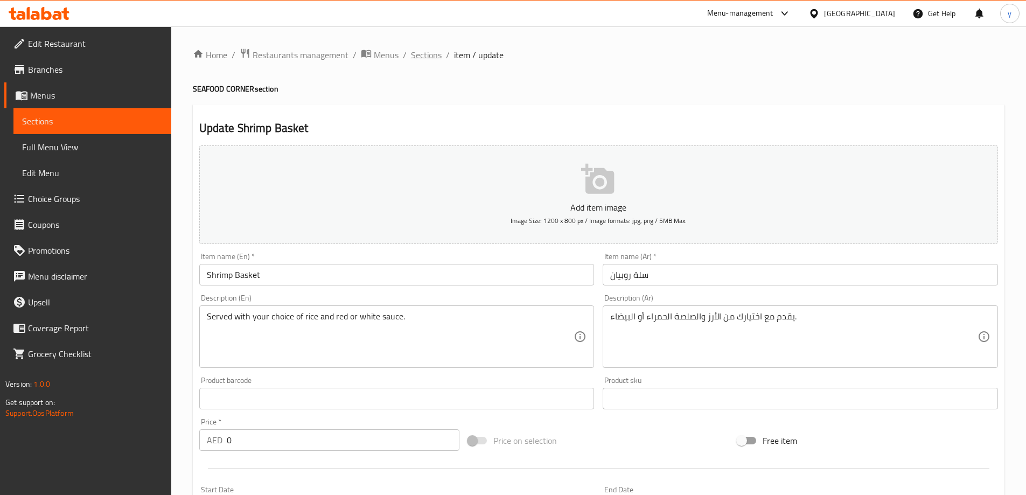
click at [426, 57] on span "Sections" at bounding box center [426, 54] width 31 height 13
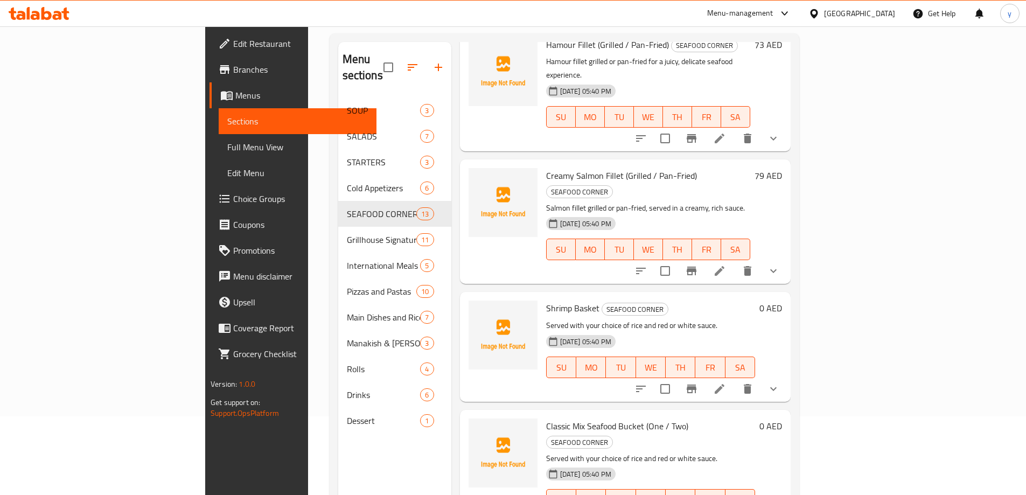
scroll to position [151, 0]
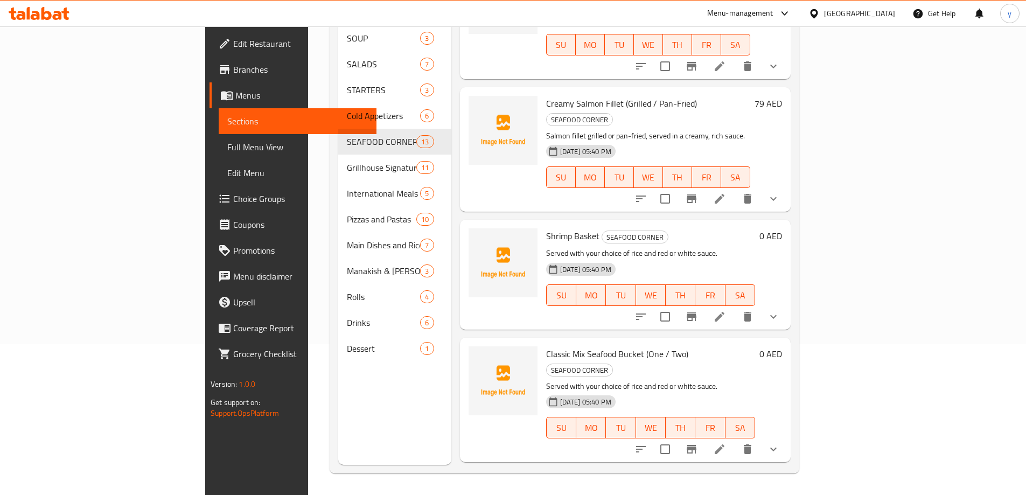
click at [546, 228] on span "Shrimp Basket" at bounding box center [572, 236] width 53 height 16
copy h6 "Shrimp Basket"
drag, startPoint x: 896, startPoint y: 157, endPoint x: 906, endPoint y: 182, distance: 26.5
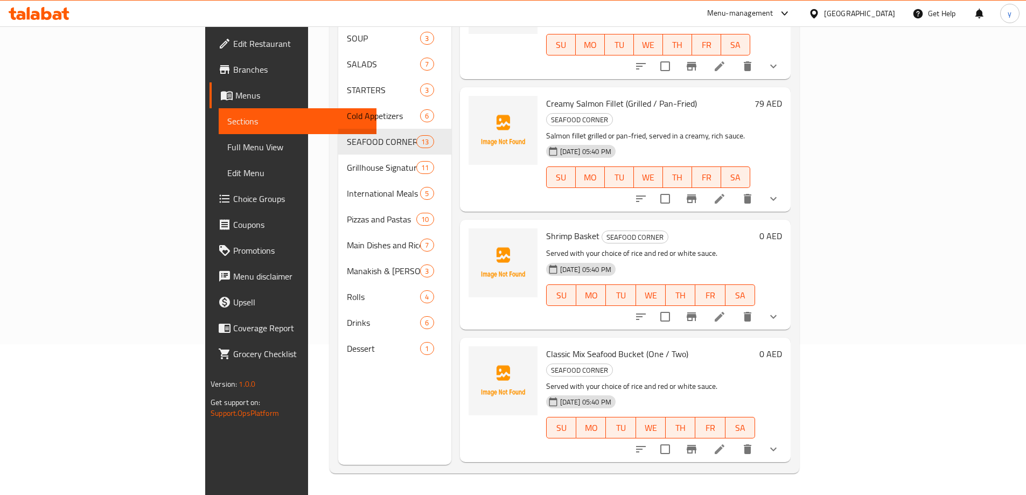
click at [755, 247] on p "Served with your choice of rice and red or white sauce." at bounding box center [650, 253] width 209 height 13
click at [754, 310] on icon "delete" at bounding box center [747, 316] width 13 height 13
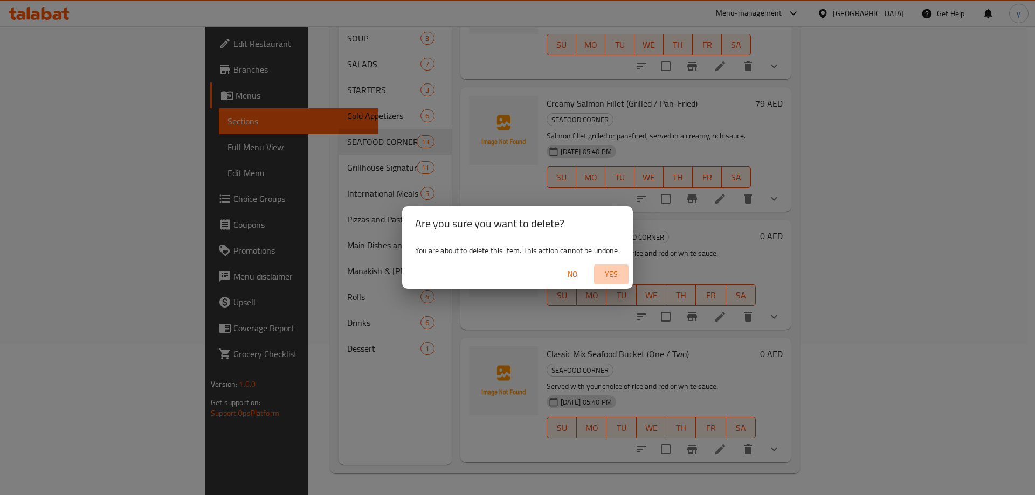
click at [614, 274] on span "Yes" at bounding box center [611, 274] width 26 height 13
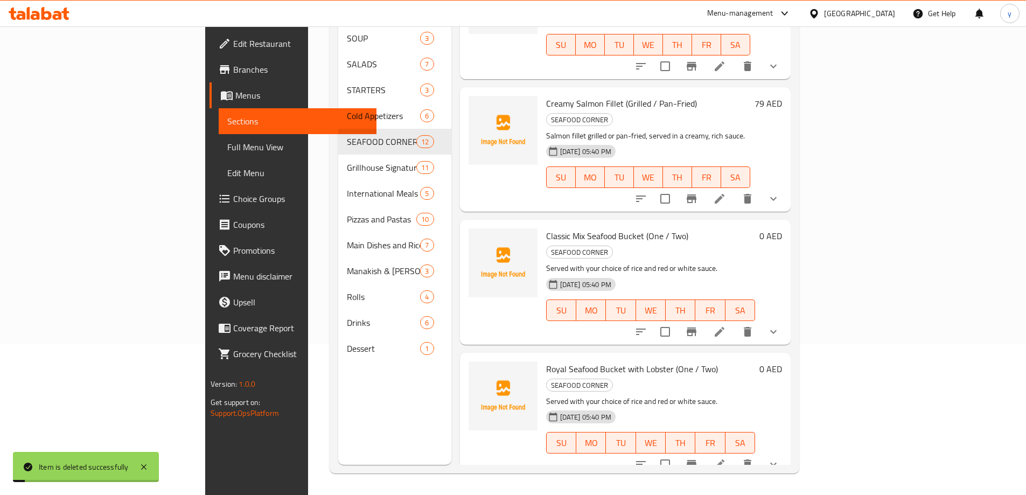
scroll to position [944, 0]
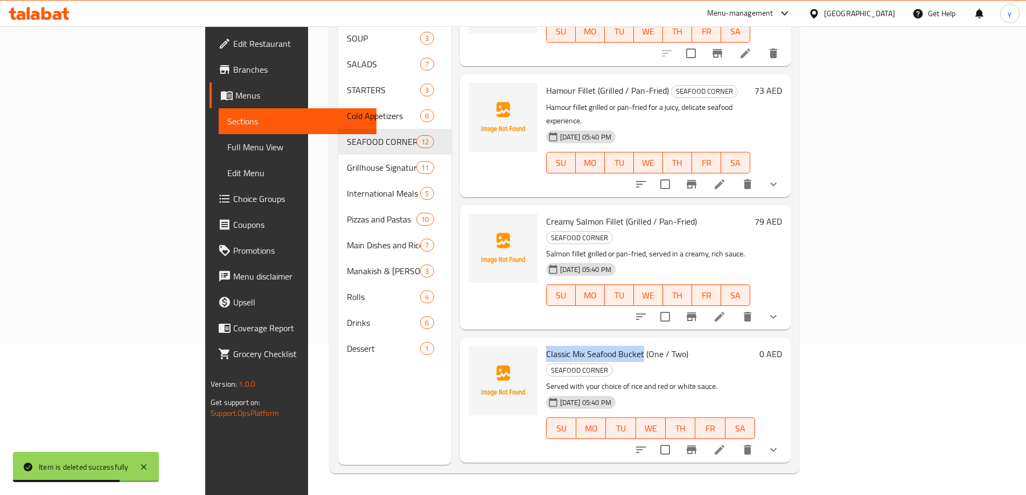
drag, startPoint x: 586, startPoint y: 253, endPoint x: 495, endPoint y: 251, distance: 91.1
click at [546, 346] on span "Classic Mix Seafood Bucket (One / Two)" at bounding box center [617, 354] width 142 height 16
copy span "Classic Mix Seafood Bucket"
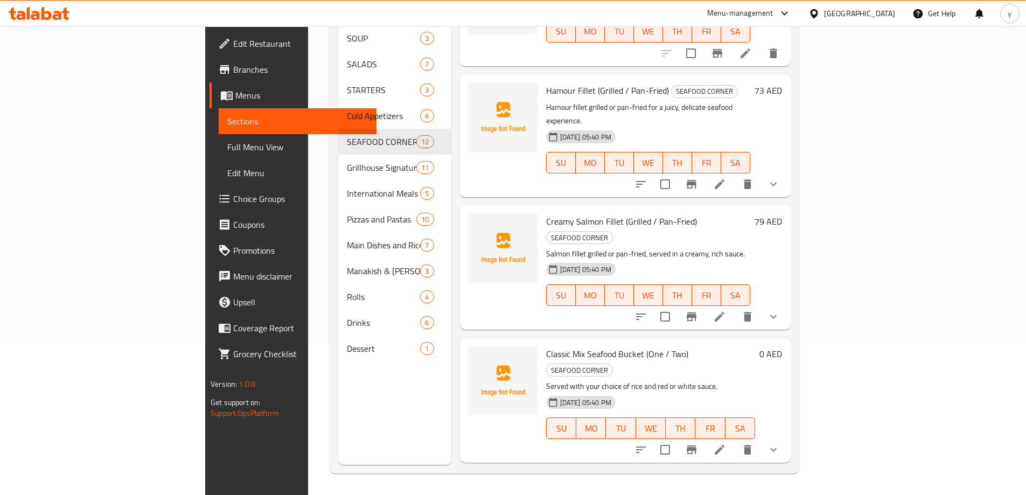
drag, startPoint x: 662, startPoint y: 373, endPoint x: 490, endPoint y: 370, distance: 171.9
copy span "Royal Seafood Bucket with Lobster (One / Two"
click at [754, 443] on icon "delete" at bounding box center [747, 449] width 13 height 13
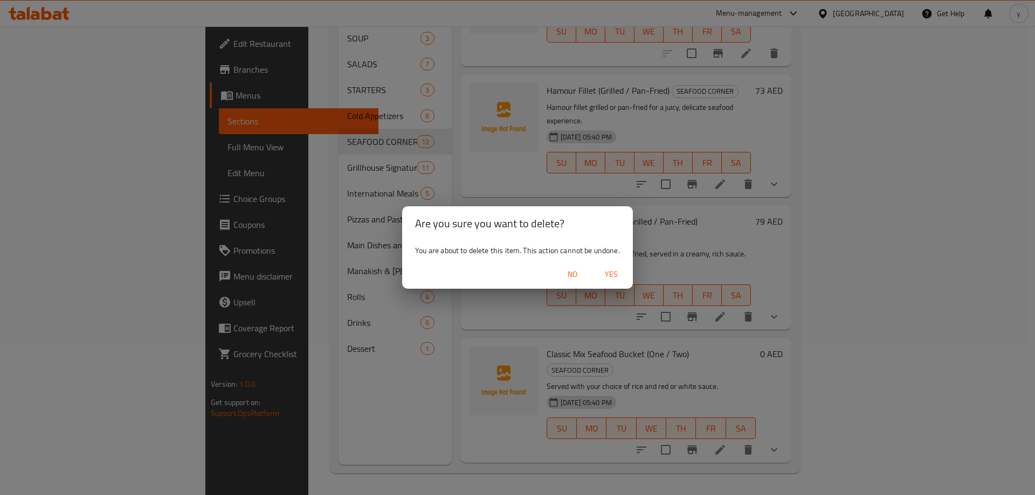
click at [612, 280] on span "Yes" at bounding box center [611, 274] width 26 height 13
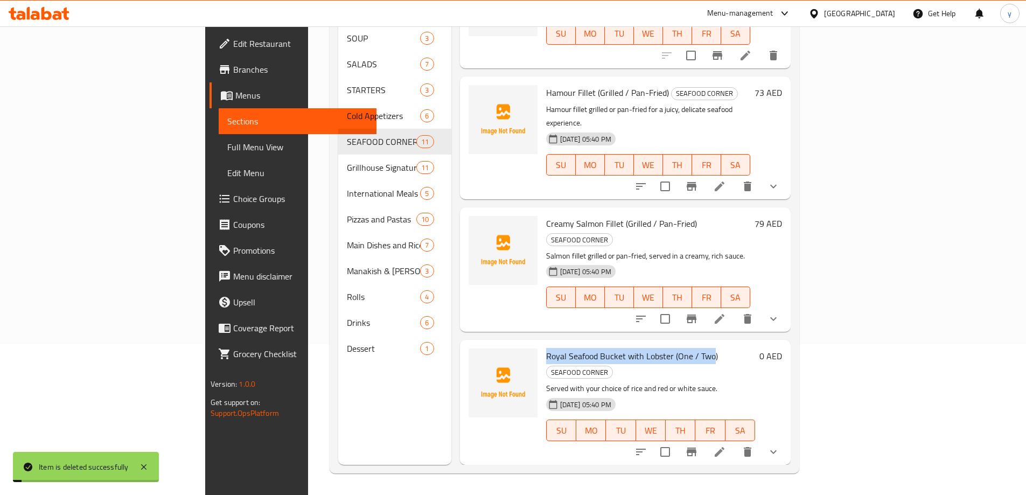
scroll to position [827, 0]
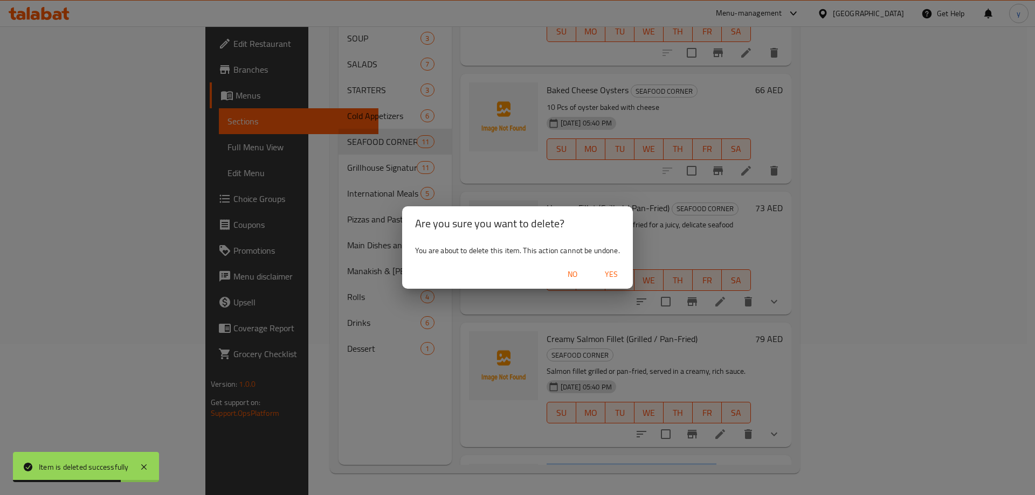
click at [617, 274] on span "Yes" at bounding box center [611, 274] width 26 height 13
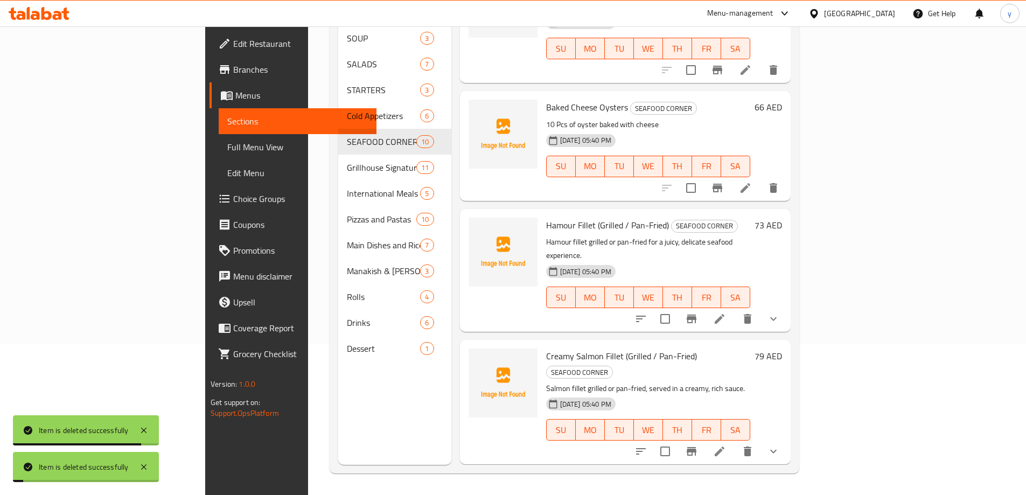
scroll to position [709, 0]
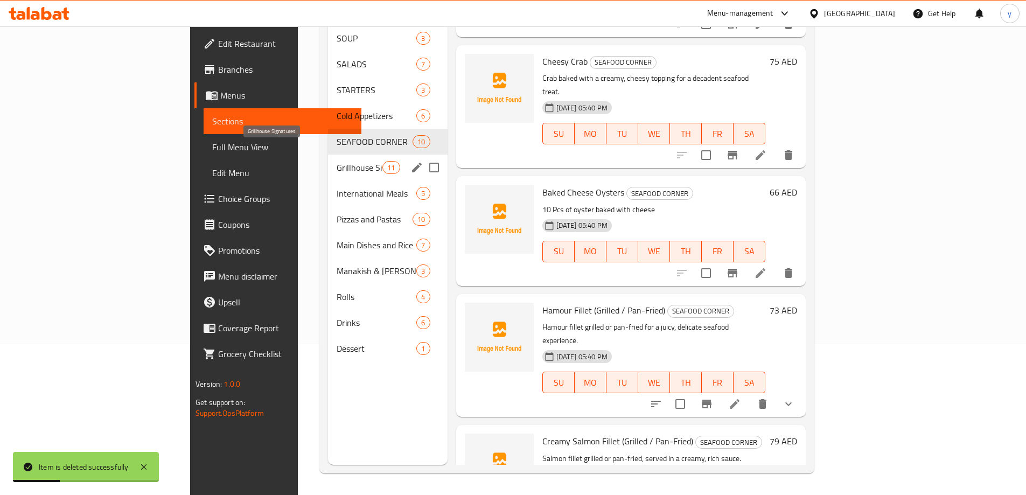
click at [337, 161] on span "Grillhouse Signatures" at bounding box center [360, 167] width 46 height 13
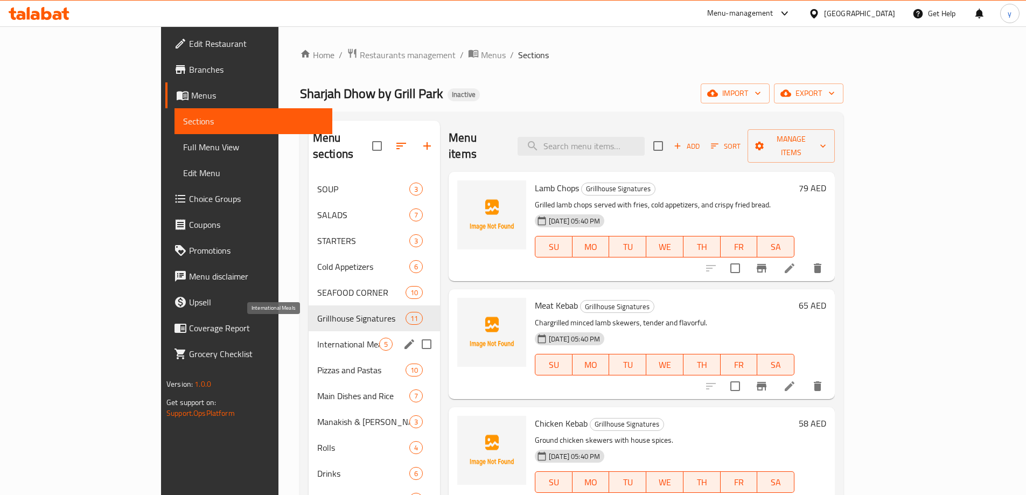
click at [317, 338] on span "International Meals" at bounding box center [348, 344] width 62 height 13
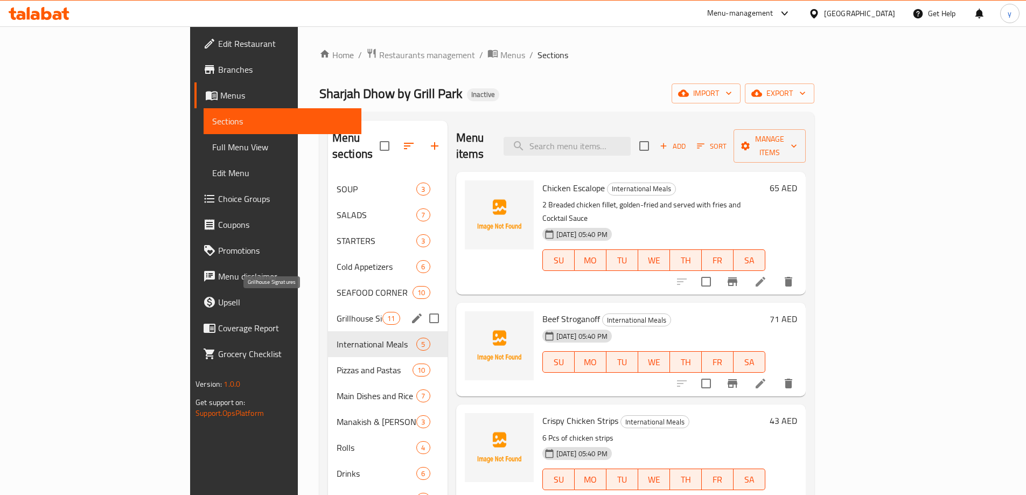
click at [337, 312] on span "Grillhouse Signatures" at bounding box center [360, 318] width 46 height 13
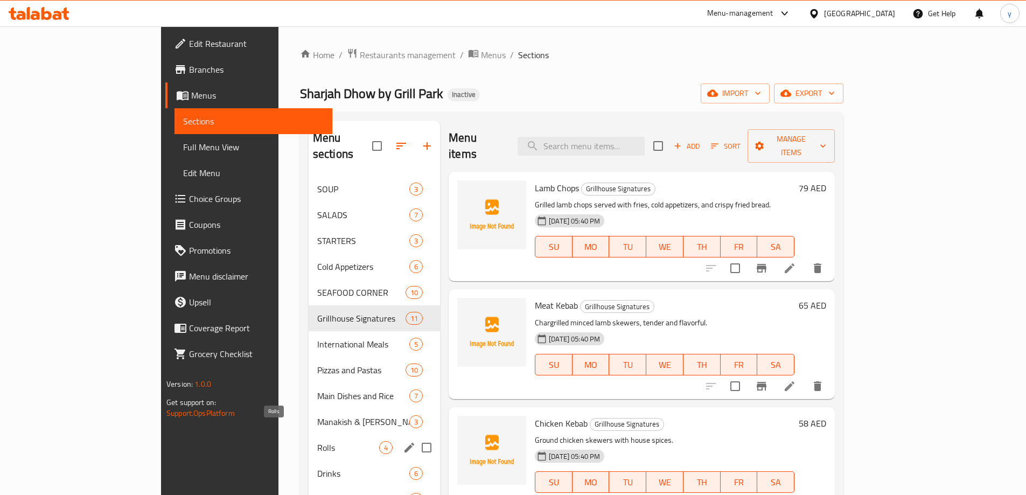
click at [317, 441] on span "Rolls" at bounding box center [348, 447] width 62 height 13
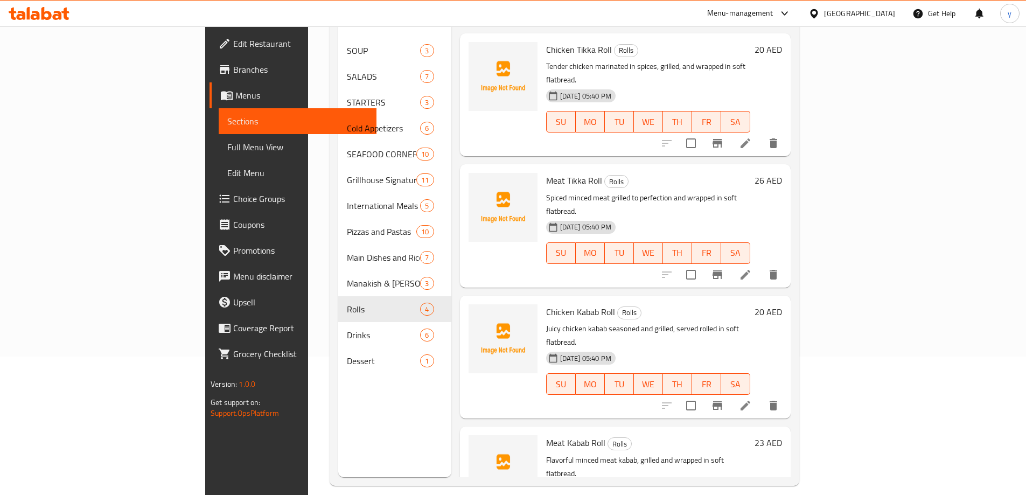
scroll to position [151, 0]
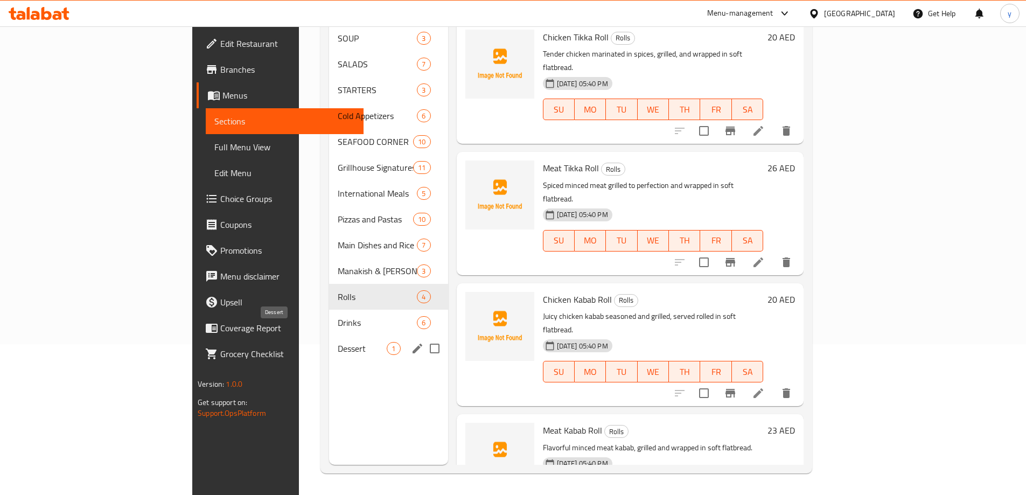
click at [338, 342] on span "Dessert" at bounding box center [362, 348] width 49 height 13
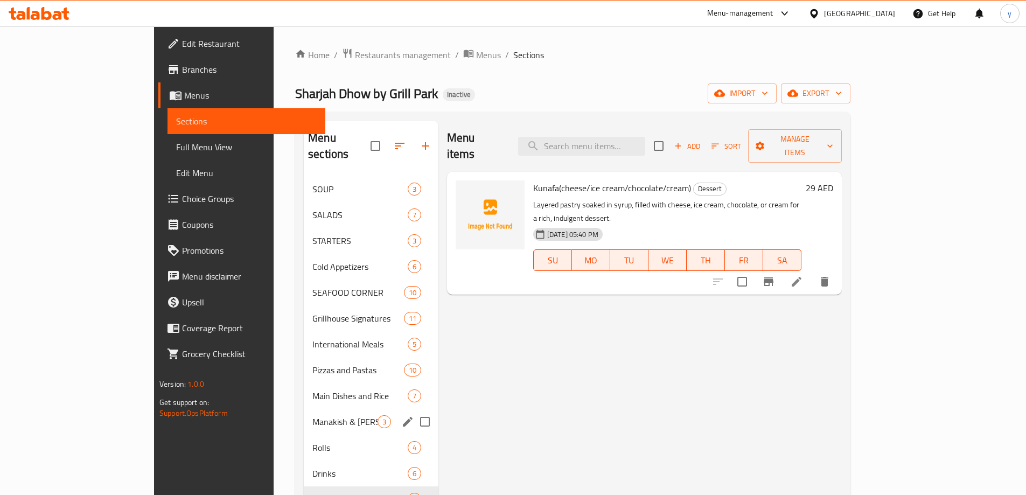
scroll to position [54, 0]
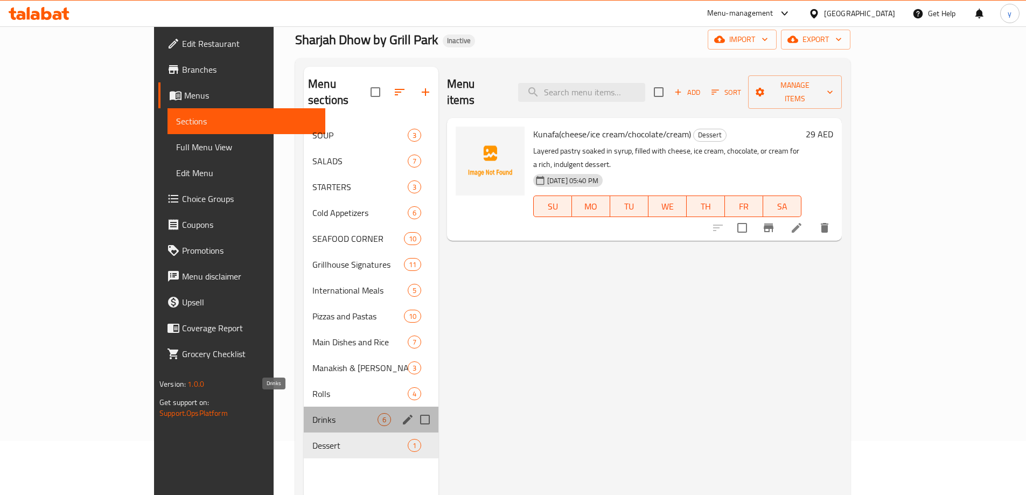
click at [313, 413] on span "Drinks" at bounding box center [345, 419] width 65 height 13
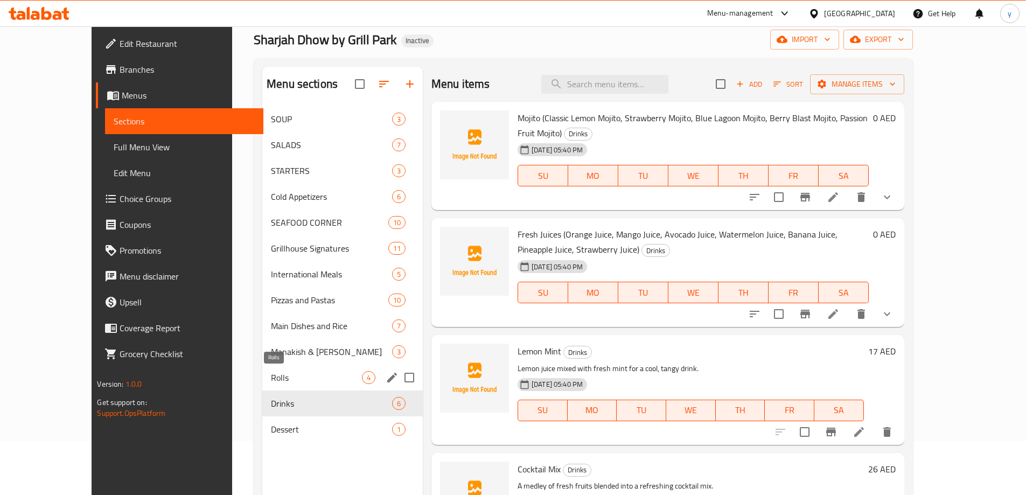
click at [271, 375] on span "Rolls" at bounding box center [316, 377] width 91 height 13
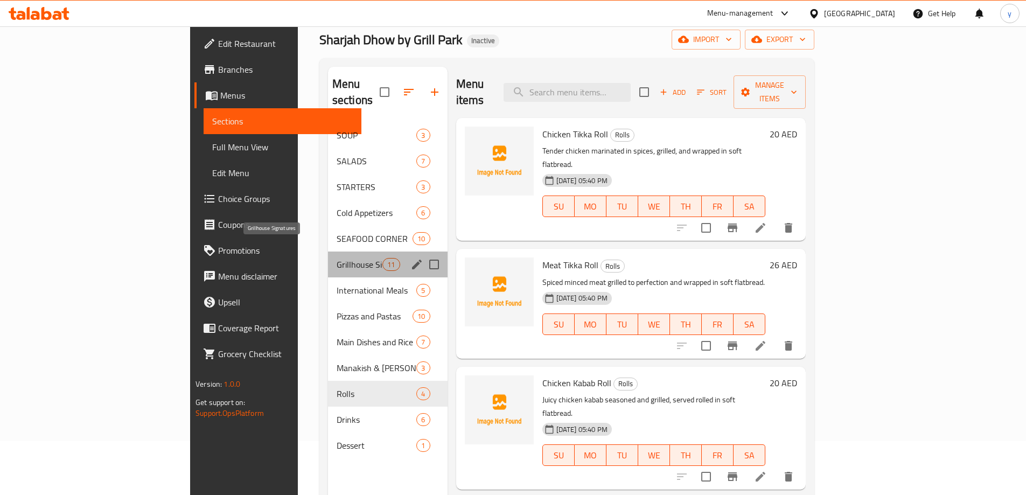
click at [337, 258] on span "Grillhouse Signatures" at bounding box center [360, 264] width 46 height 13
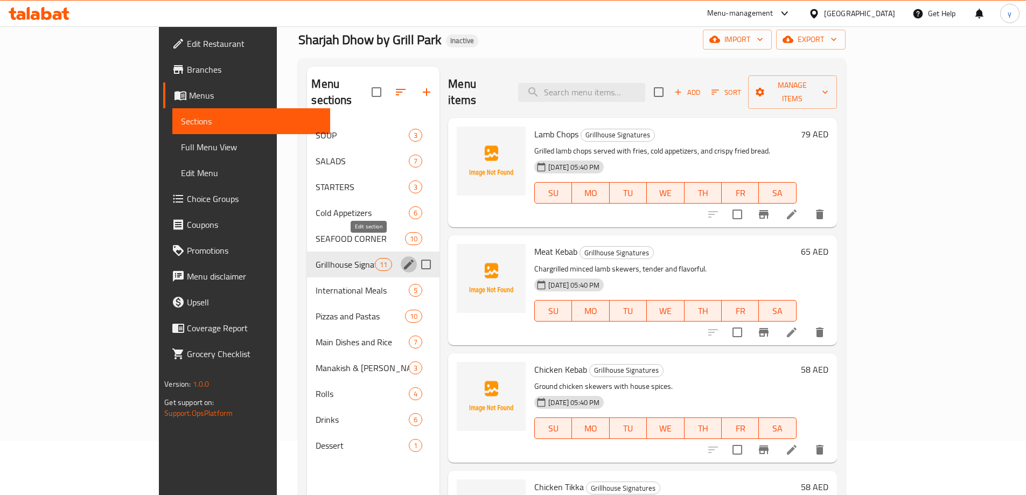
click at [402, 258] on icon "edit" at bounding box center [408, 264] width 13 height 13
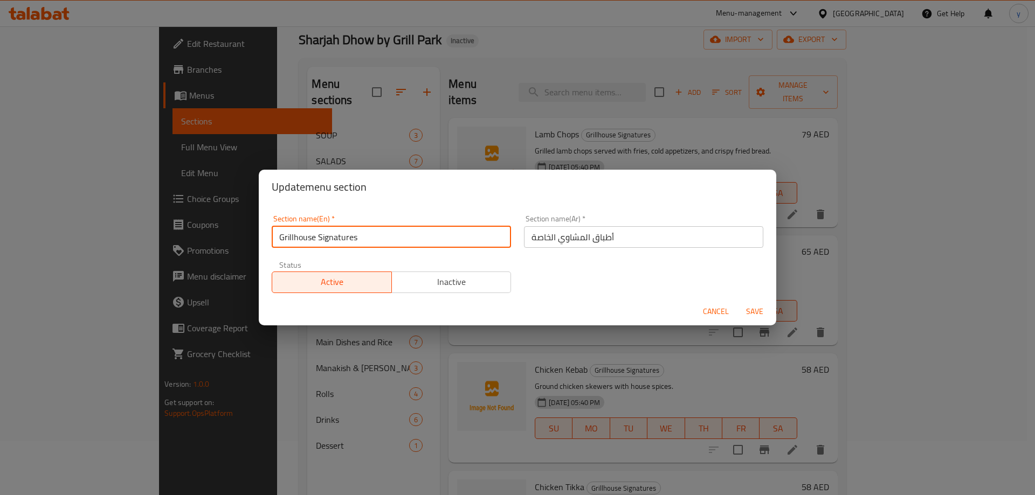
click at [292, 238] on input "Grillhouse Signatures" at bounding box center [391, 237] width 239 height 22
type input "Grill house Signatures"
click at [603, 233] on input "أطباق المشاوي الخاصة" at bounding box center [643, 237] width 239 height 22
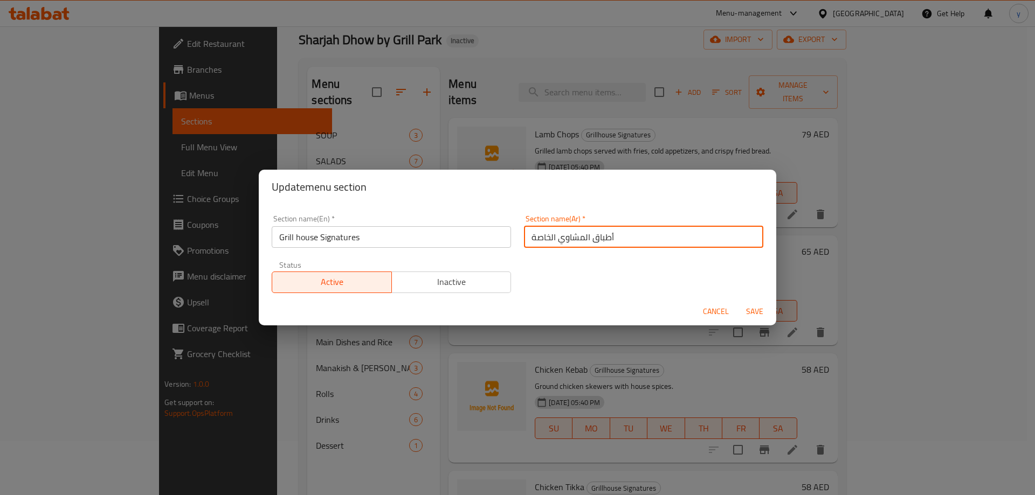
click at [603, 233] on input "أطباق المشاوي الخاصة" at bounding box center [643, 237] width 239 height 22
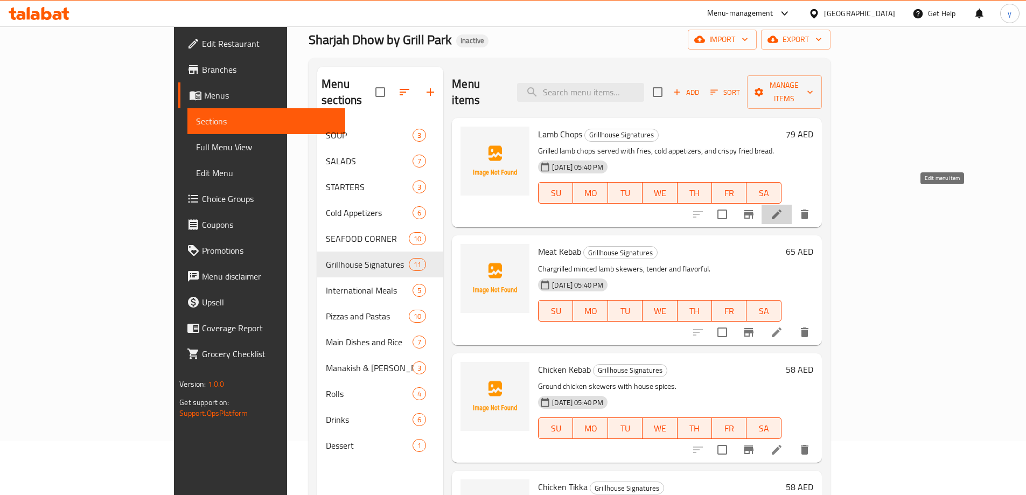
click at [783, 208] on icon at bounding box center [777, 214] width 13 height 13
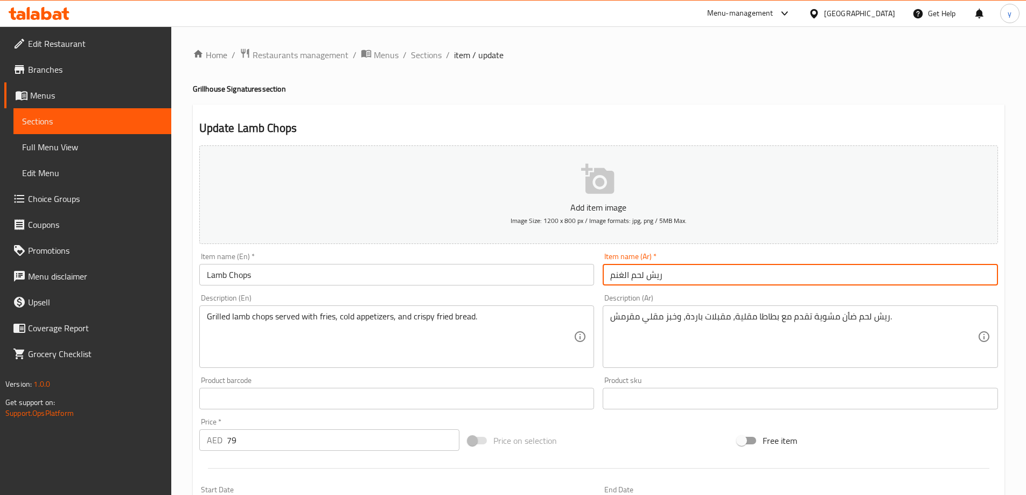
click at [701, 274] on input "ريش لحم الغنم" at bounding box center [800, 275] width 395 height 22
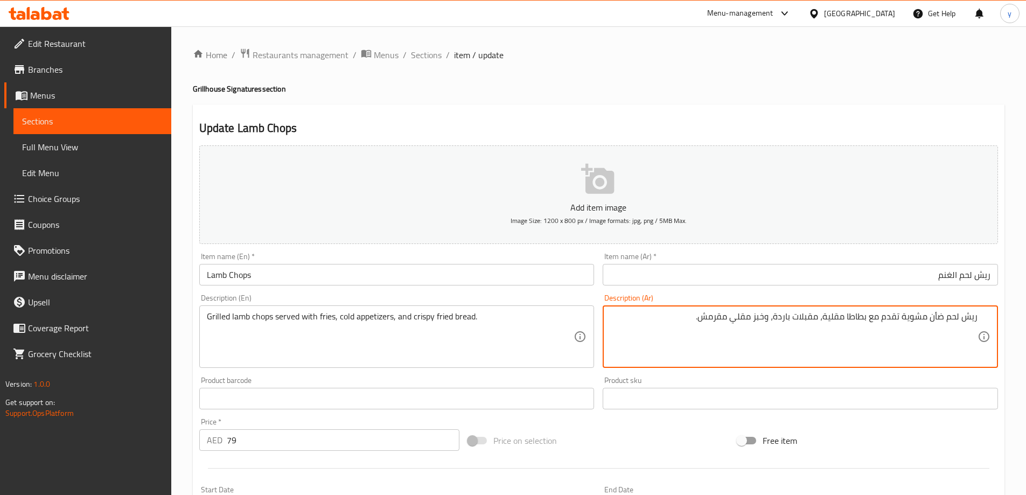
click at [940, 318] on textarea "ريش لحم ضأن مشوية تقدم مع بطاطا مقلية، مقبلات باردة، وخبز مقلي مقرمش." at bounding box center [793, 336] width 367 height 51
click at [954, 269] on input "ريش لحم الغنم" at bounding box center [800, 275] width 395 height 22
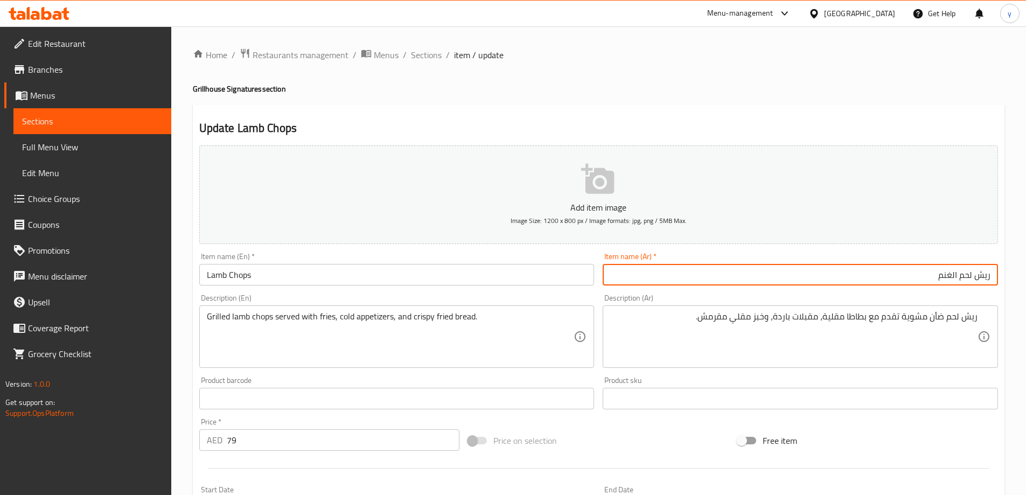
click at [954, 269] on input "ريش لحم الغنم" at bounding box center [800, 275] width 395 height 22
paste input "أن"
type input "ريش لحم ضأن"
click at [953, 92] on h4 "Grillhouse Signatures section" at bounding box center [599, 89] width 812 height 11
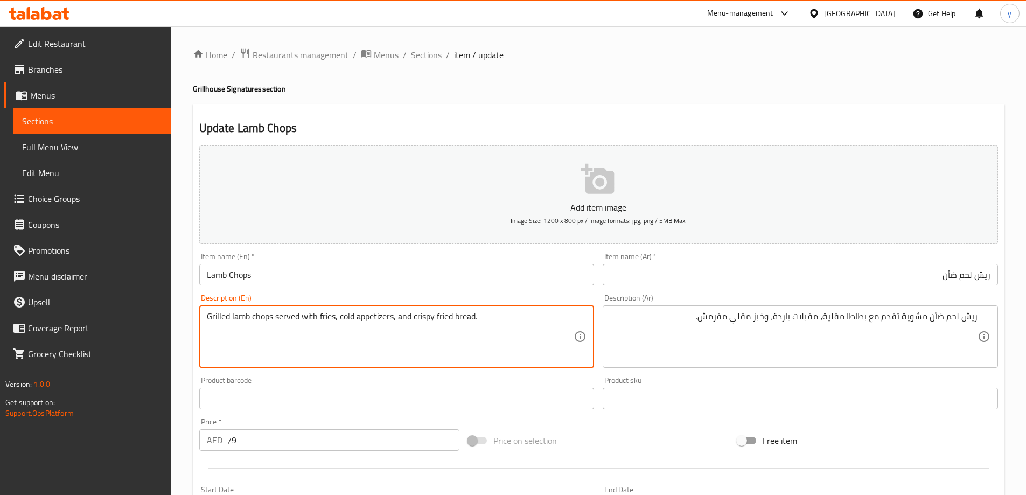
drag, startPoint x: 274, startPoint y: 318, endPoint x: 232, endPoint y: 320, distance: 42.1
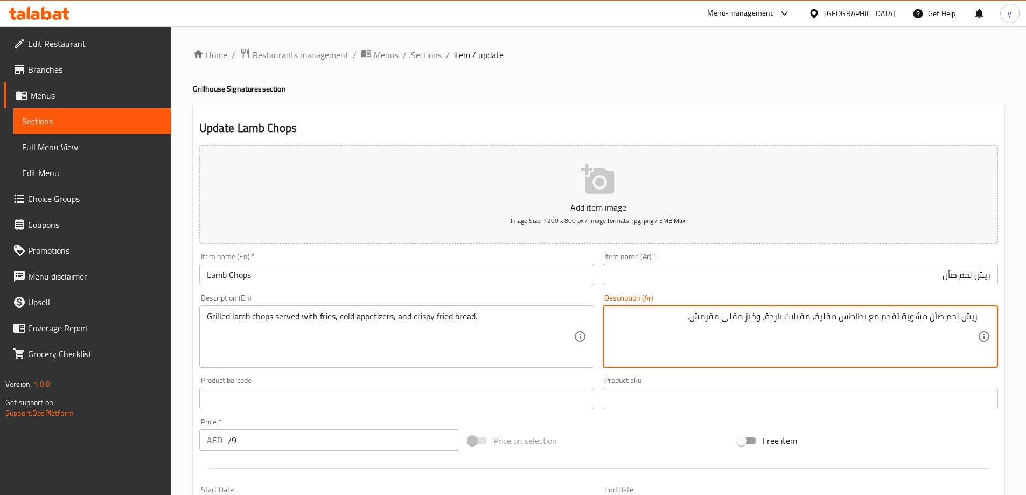
type textarea "ريش لحم ضأن مشوية تقدم مع بطاطس مقلية، مقبلات باردة، وخبز مقلي مقرمش."
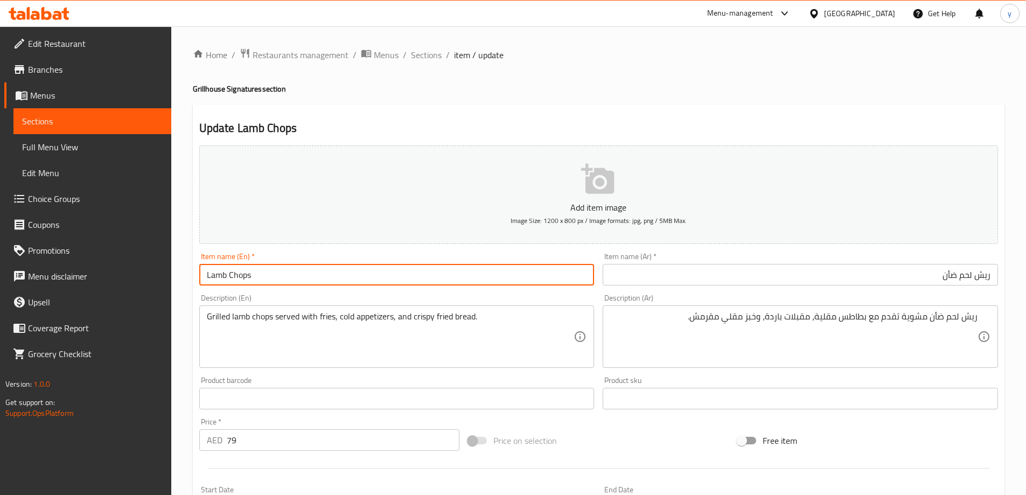
click at [283, 281] on input "Lamb Chops" at bounding box center [396, 275] width 395 height 22
click at [425, 49] on span "Sections" at bounding box center [426, 54] width 31 height 13
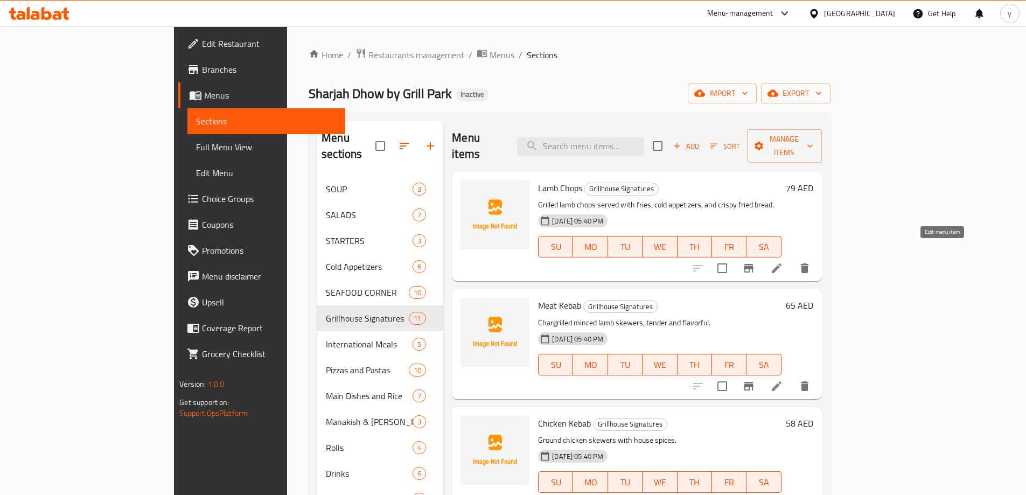
click at [783, 262] on icon at bounding box center [777, 268] width 13 height 13
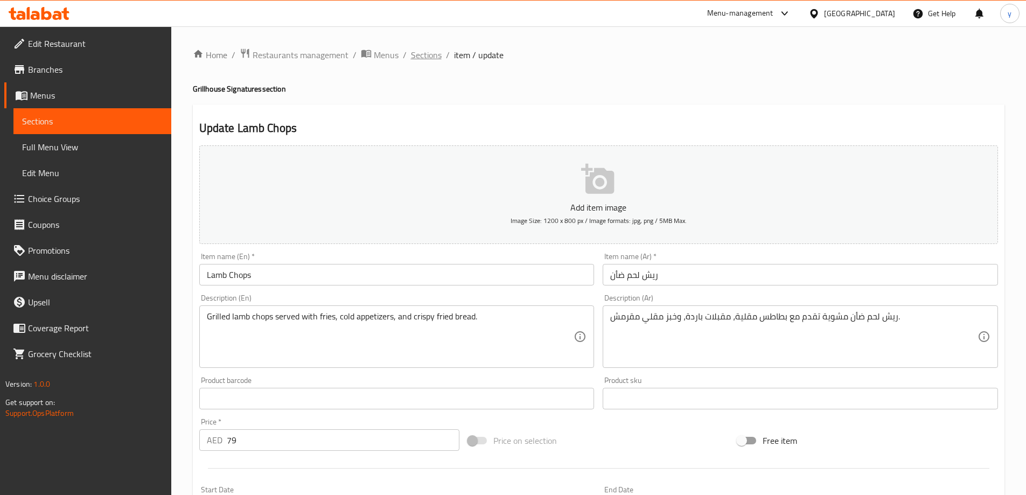
click at [418, 53] on span "Sections" at bounding box center [426, 54] width 31 height 13
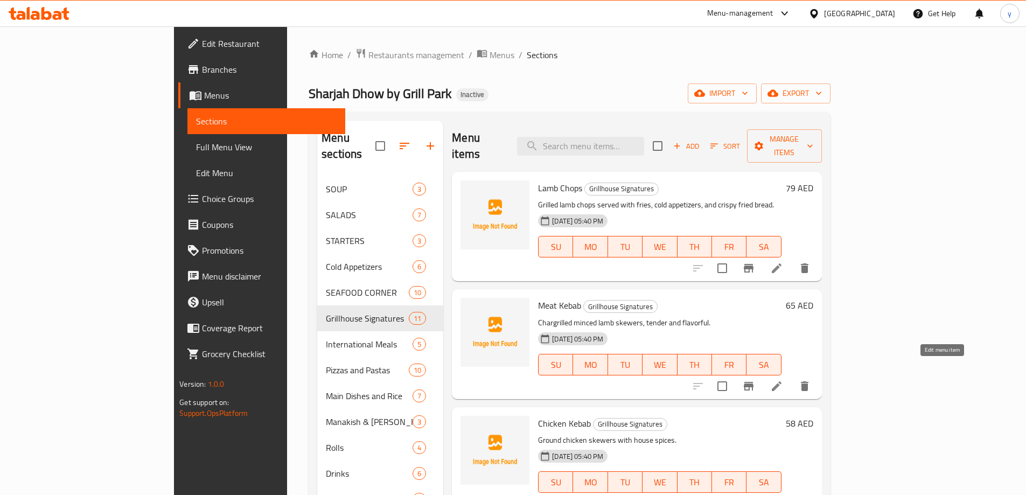
click at [783, 380] on icon at bounding box center [777, 386] width 13 height 13
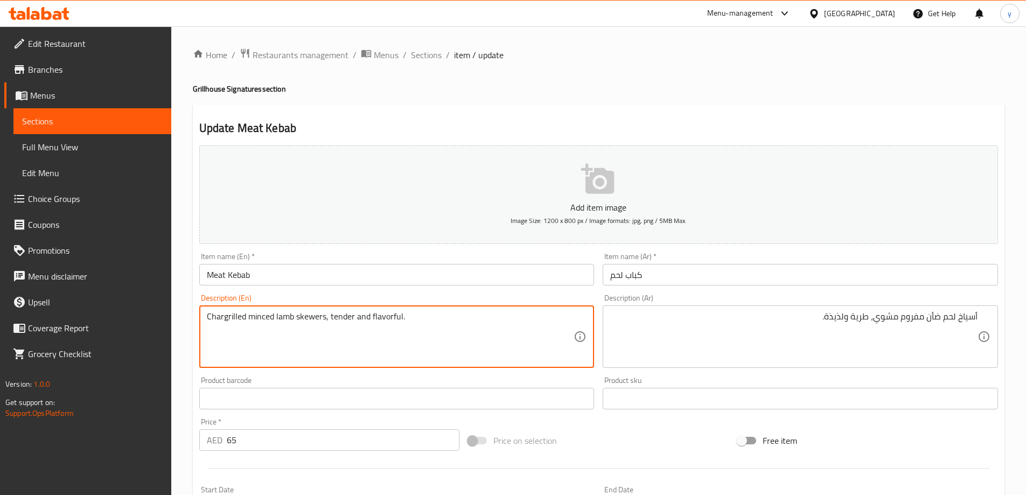
click at [231, 323] on textarea "Chargrilled minced lamb skewers, tender and flavorful." at bounding box center [390, 336] width 367 height 51
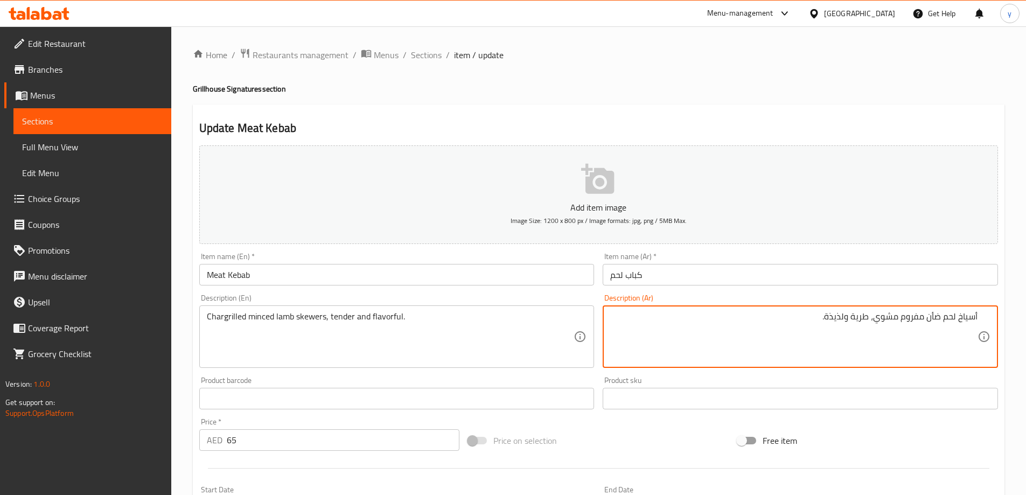
click at [887, 319] on textarea "أسياخ لحم ضأن مفروم مشوي، طرية ولذيذة." at bounding box center [793, 336] width 367 height 51
paste textarea "على الفحم"
type textarea "أسياخ لحم ضأن مفروم مشوي على الفحم، طرية ولذيذة."
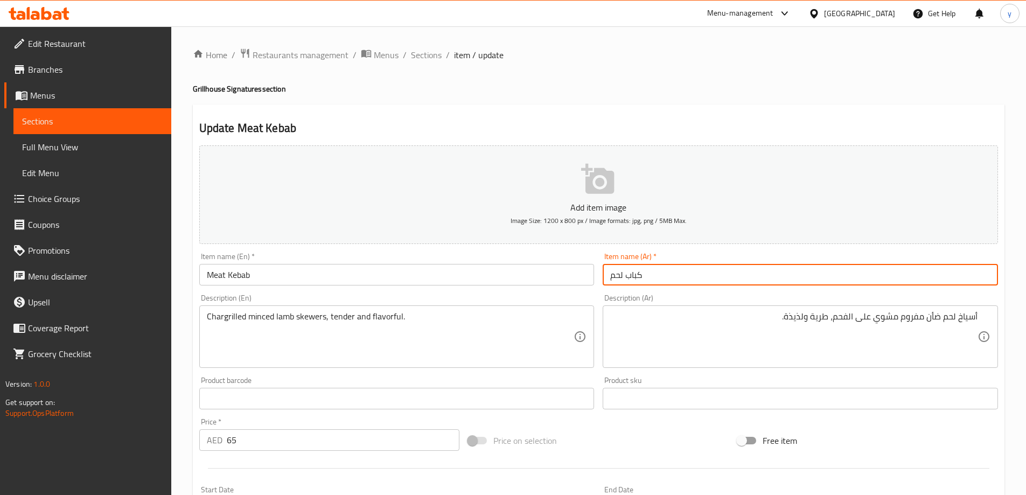
click at [697, 275] on input "كباب لحم" at bounding box center [800, 275] width 395 height 22
click at [412, 52] on span "Sections" at bounding box center [426, 54] width 31 height 13
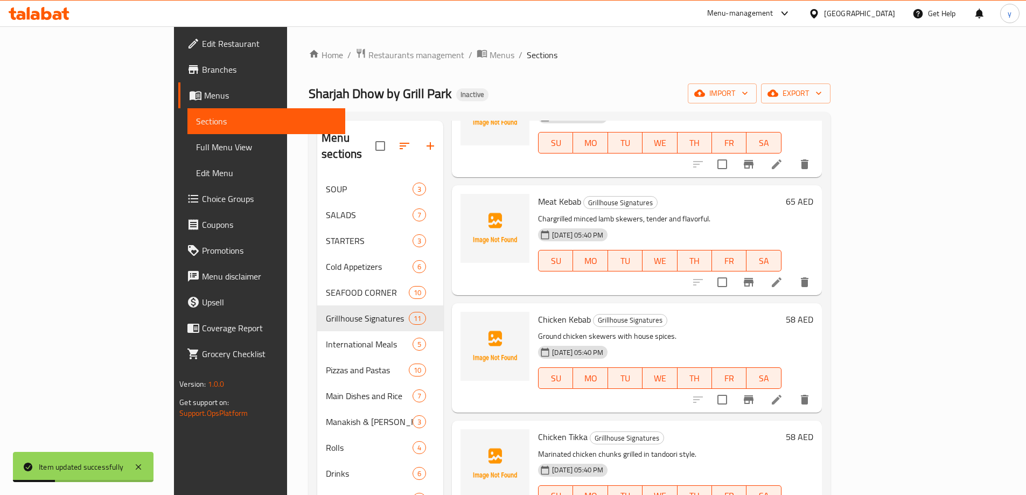
scroll to position [162, 0]
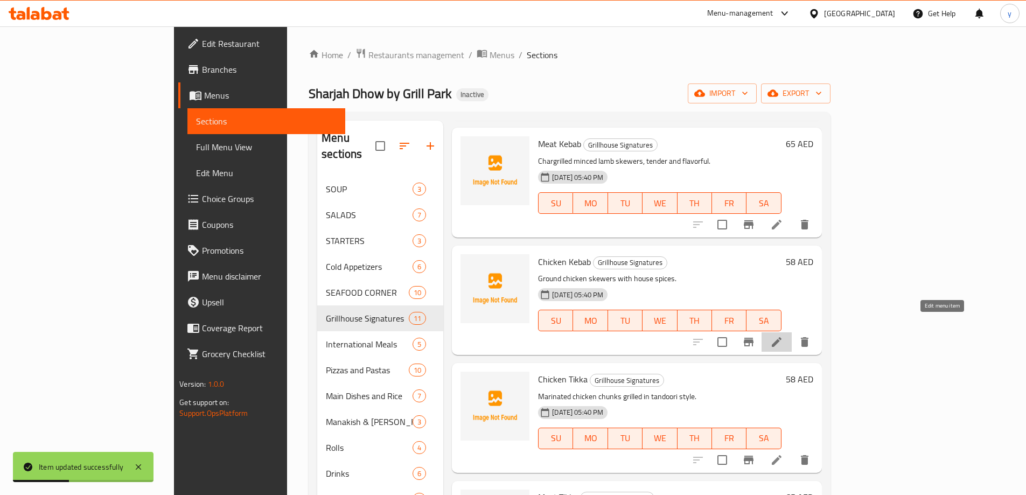
click at [783, 336] on icon at bounding box center [777, 342] width 13 height 13
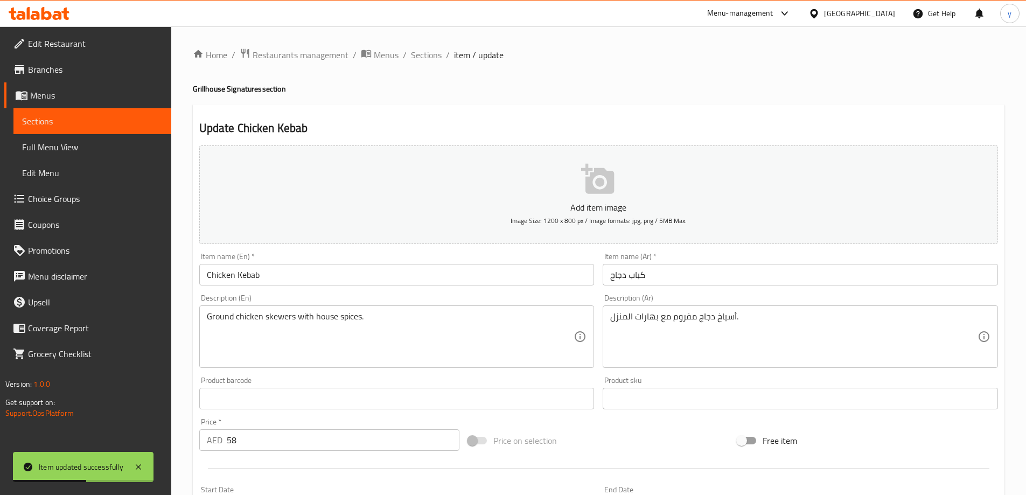
click at [724, 274] on input "كباب دجاج" at bounding box center [800, 275] width 395 height 22
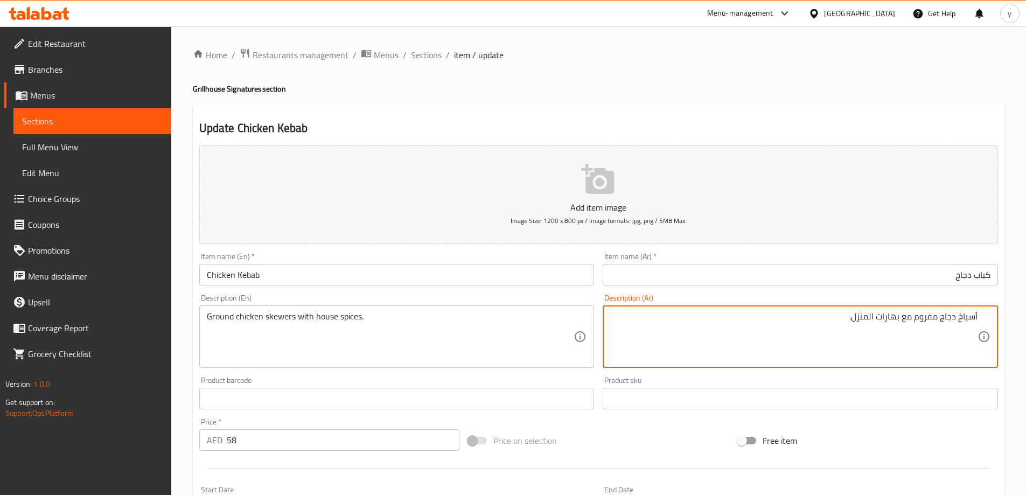
click at [925, 320] on textarea "أسياخ دجاج مفروم مع بهارات المنزل." at bounding box center [793, 336] width 367 height 51
click at [856, 321] on textarea "أسياخ دجاج مطحون مع بهارات المنزل." at bounding box center [793, 336] width 367 height 51
type textarea "أسياخ دجاج مطحون مع بهارات هاوس."
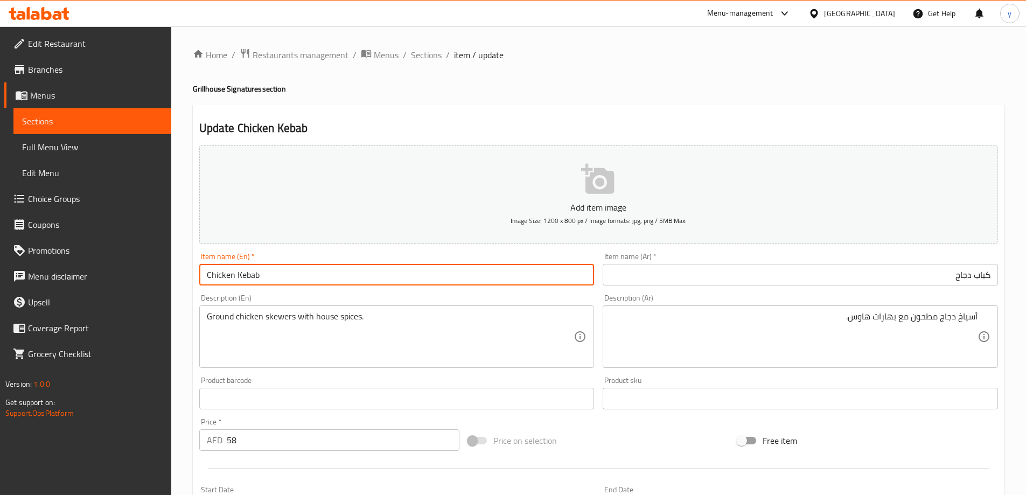
click at [373, 267] on input "Chicken Kebab" at bounding box center [396, 275] width 395 height 22
click at [421, 60] on span "Sections" at bounding box center [426, 54] width 31 height 13
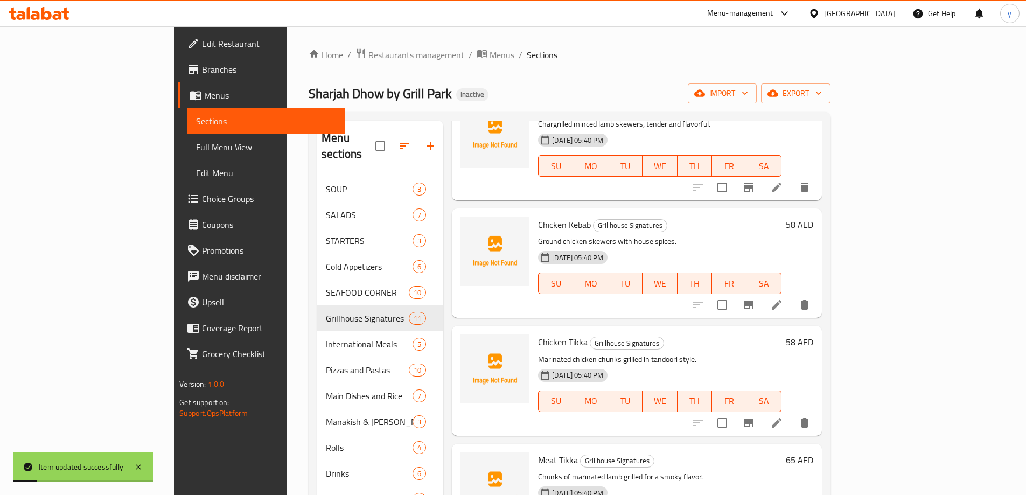
scroll to position [216, 0]
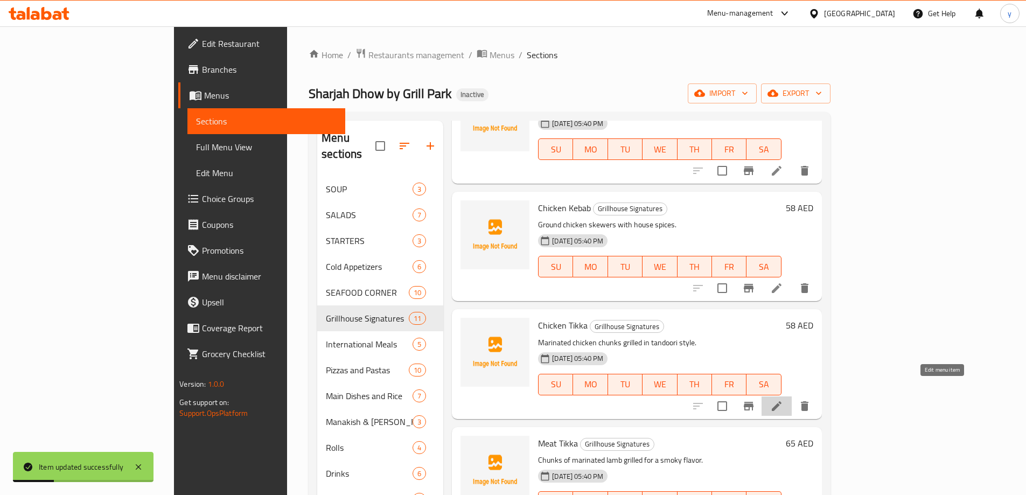
click at [783, 400] on icon at bounding box center [777, 406] width 13 height 13
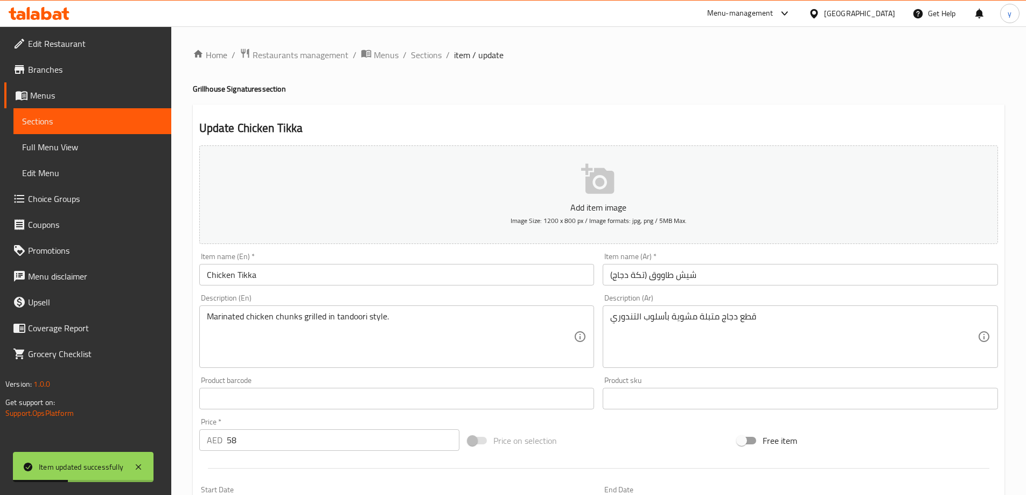
click at [725, 271] on input "شيش طاووق (تكة دجاج)" at bounding box center [800, 275] width 395 height 22
click at [757, 279] on input "شيش طاووق (تكة دجاج)" at bounding box center [800, 275] width 395 height 22
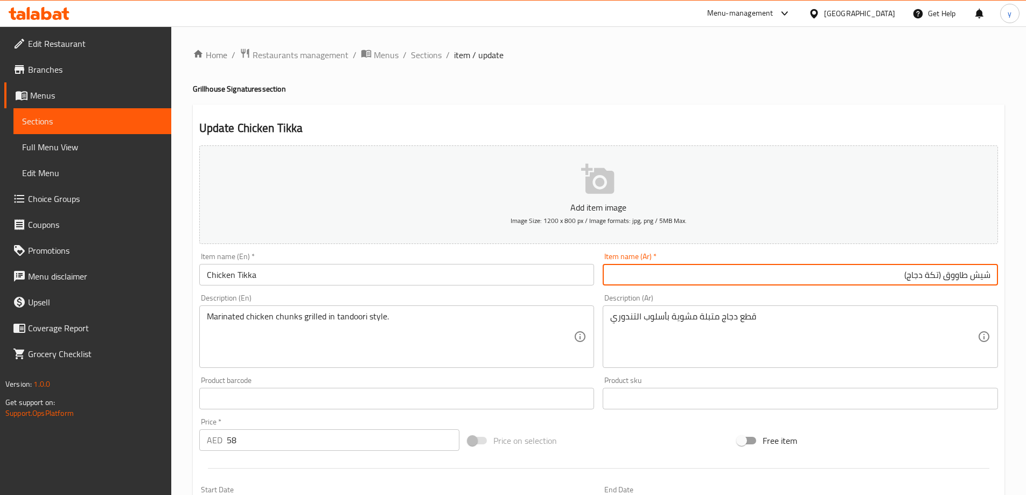
drag, startPoint x: 954, startPoint y: 274, endPoint x: 993, endPoint y: 280, distance: 39.8
click at [994, 280] on input "شيش طاووق (تكة دجاج)" at bounding box center [800, 275] width 395 height 22
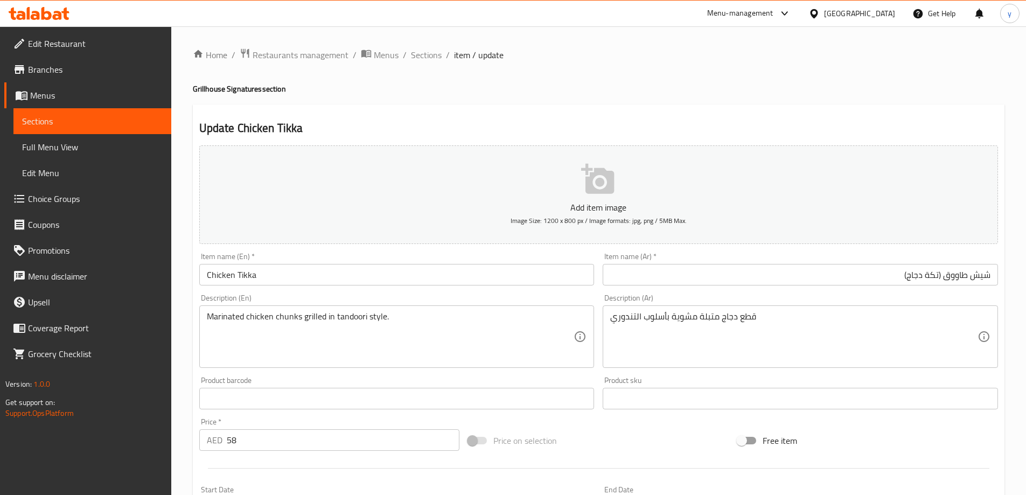
click at [207, 274] on input "Chicken Tikka" at bounding box center [396, 275] width 395 height 22
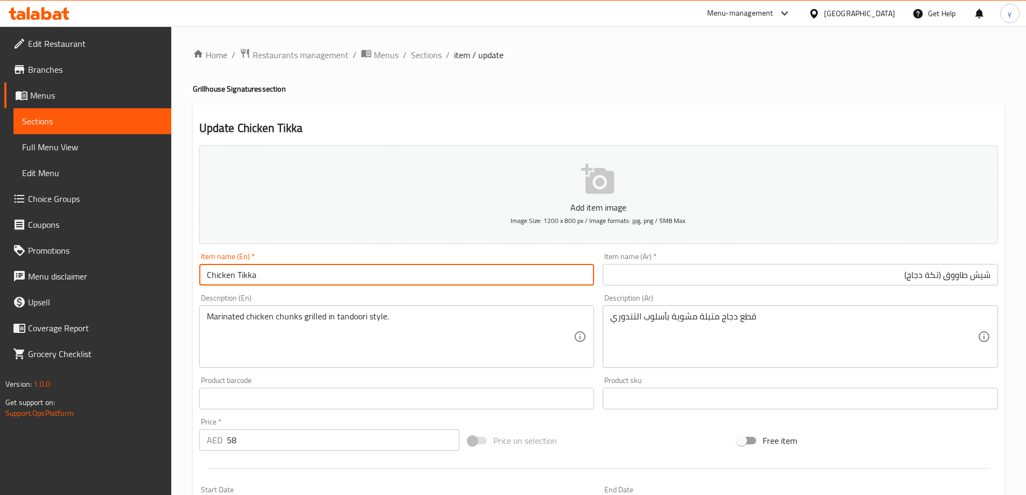
paste input "Shish Tawook"
type input "Shish Tawook Chicken Tikka"
click at [918, 274] on input "شيش طاووق (تكة دجاج)" at bounding box center [800, 275] width 395 height 22
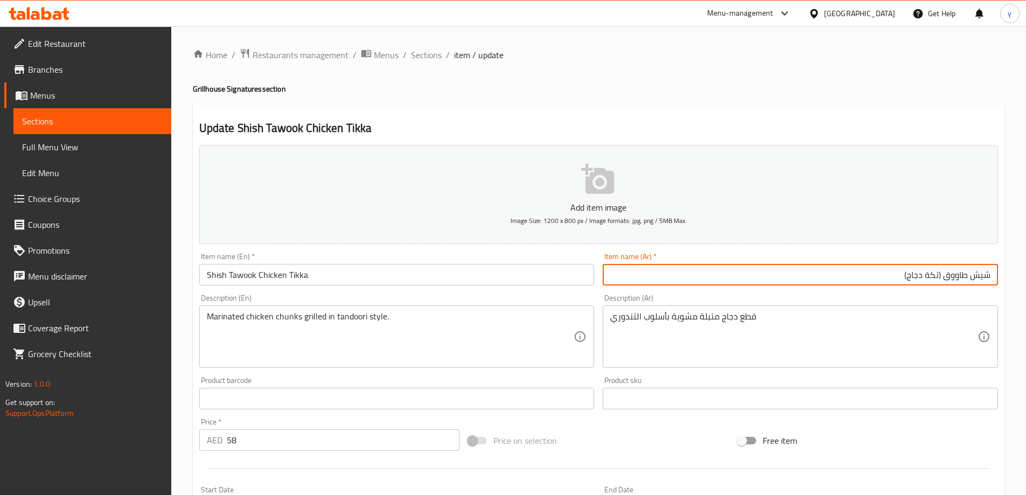
click at [918, 274] on input "شيش طاووق (تكة دجاج)" at bounding box center [800, 275] width 395 height 22
drag, startPoint x: 940, startPoint y: 276, endPoint x: 905, endPoint y: 279, distance: 34.6
click at [905, 279] on input "شيش طاووق (تكة دجاج)" at bounding box center [800, 275] width 395 height 22
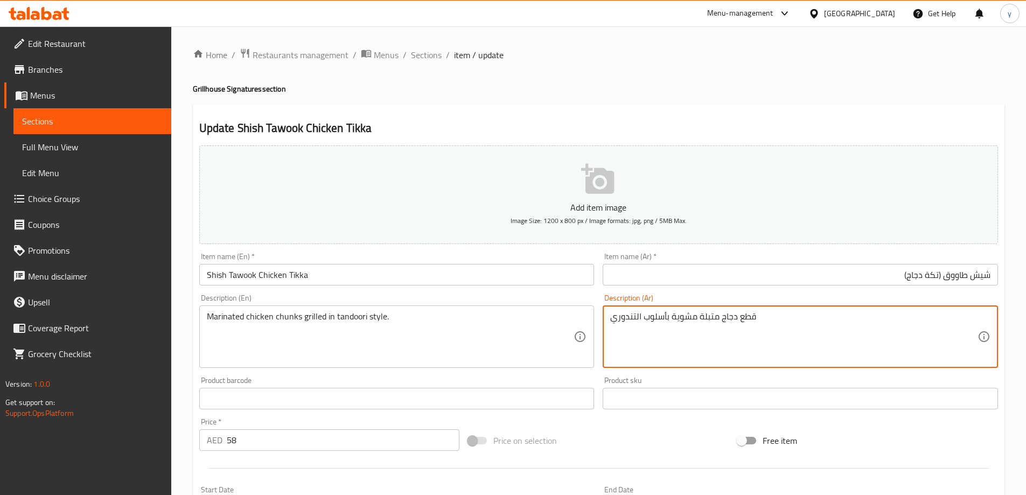
click at [885, 279] on input "شيش طاووق (تكة دجاج)" at bounding box center [800, 275] width 395 height 22
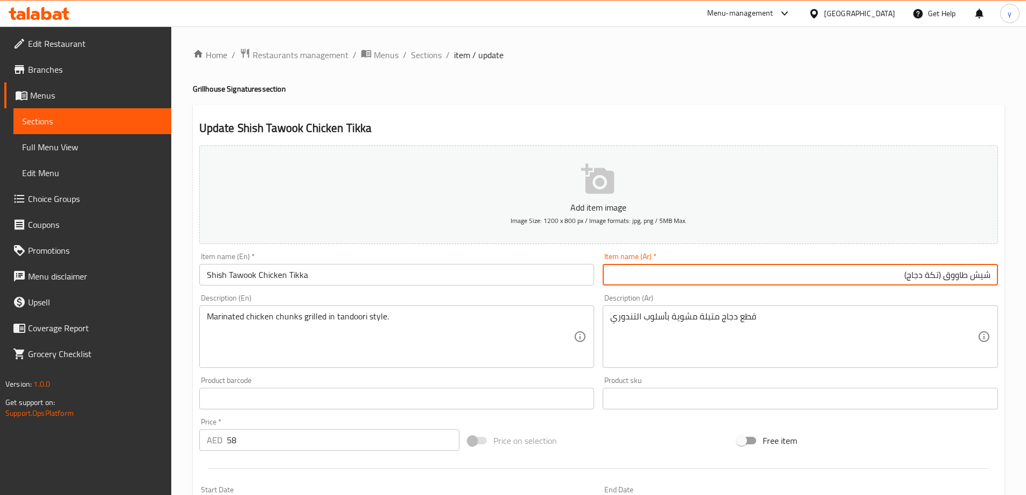
click at [885, 279] on input "شيش طاووق (تكة دجاج)" at bounding box center [800, 275] width 395 height 22
click at [928, 272] on input "شيش طاووق (تكة دجاج)" at bounding box center [800, 275] width 395 height 22
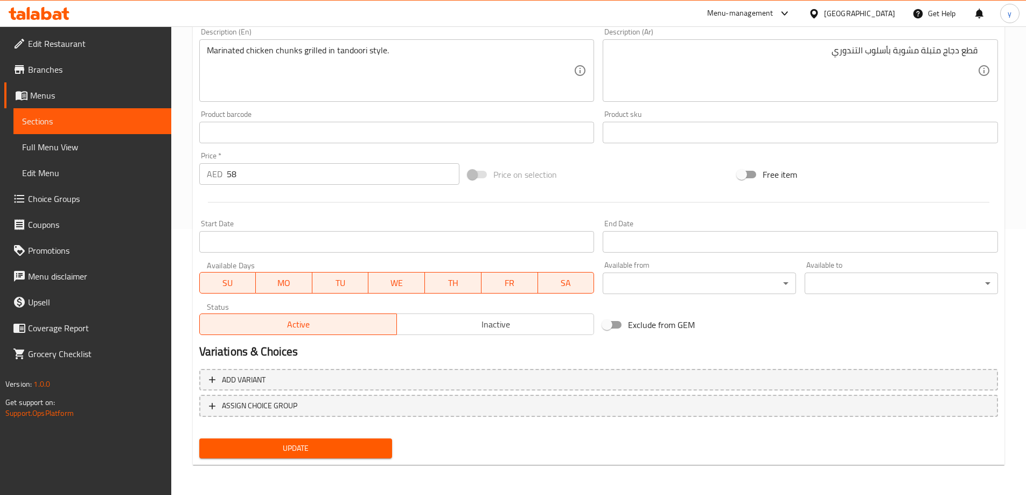
type input "شيش طاووق (تكا دجاج)"
click at [338, 451] on span "Update" at bounding box center [296, 448] width 176 height 13
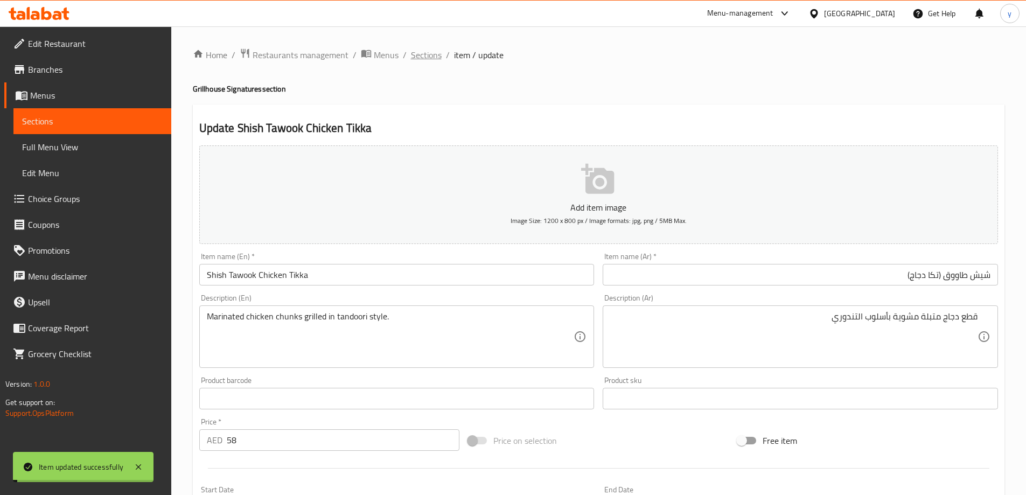
click at [417, 55] on span "Sections" at bounding box center [426, 54] width 31 height 13
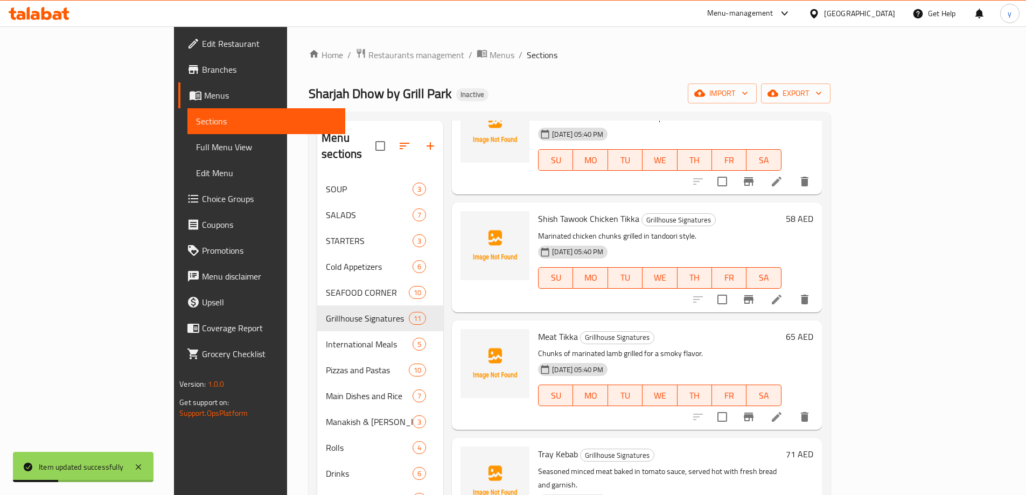
scroll to position [323, 0]
click at [782, 411] on icon at bounding box center [777, 416] width 10 height 10
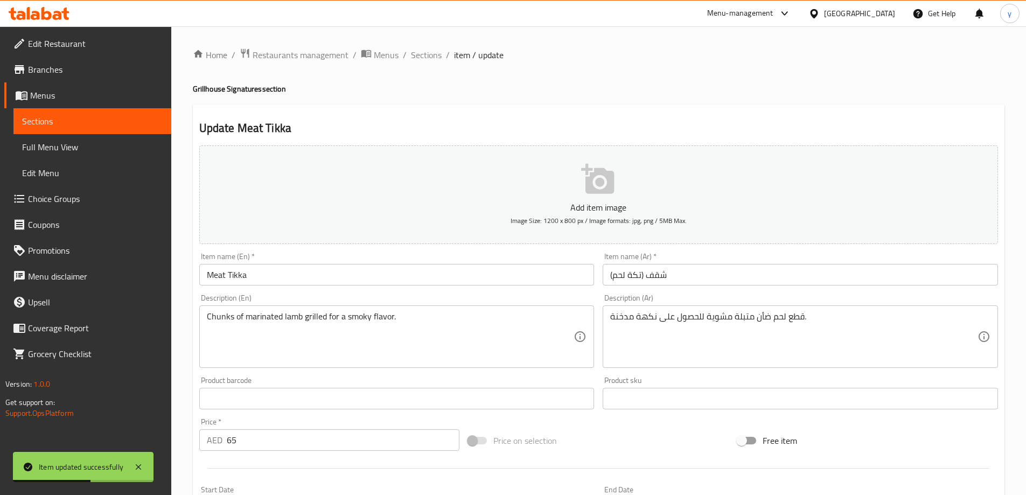
click at [749, 276] on input "شقف (تكة لحم)" at bounding box center [800, 275] width 395 height 22
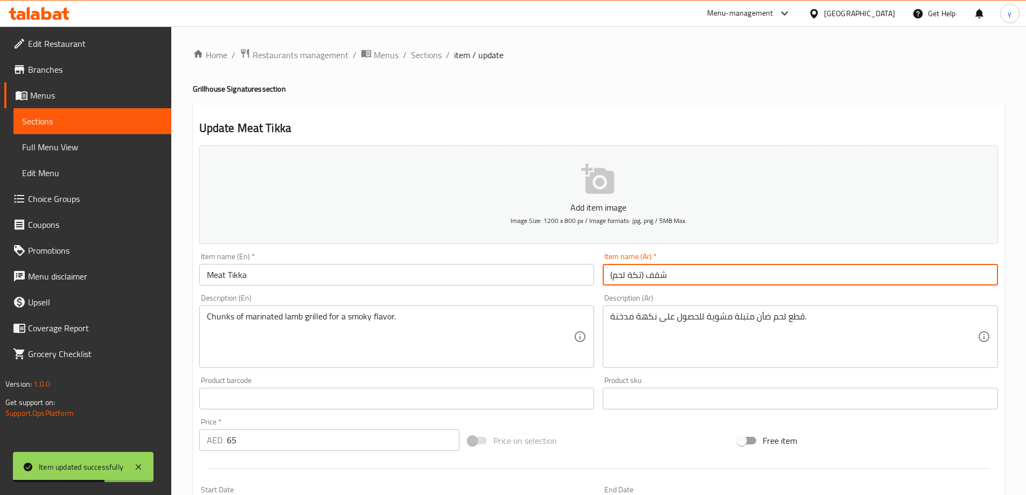
click at [749, 276] on input "شقف (تكة لحم)" at bounding box center [800, 275] width 395 height 22
click at [663, 275] on input "شقف (تكة لحم)" at bounding box center [800, 275] width 395 height 22
click at [651, 273] on input "شقف (تكة لحم)" at bounding box center [800, 275] width 395 height 22
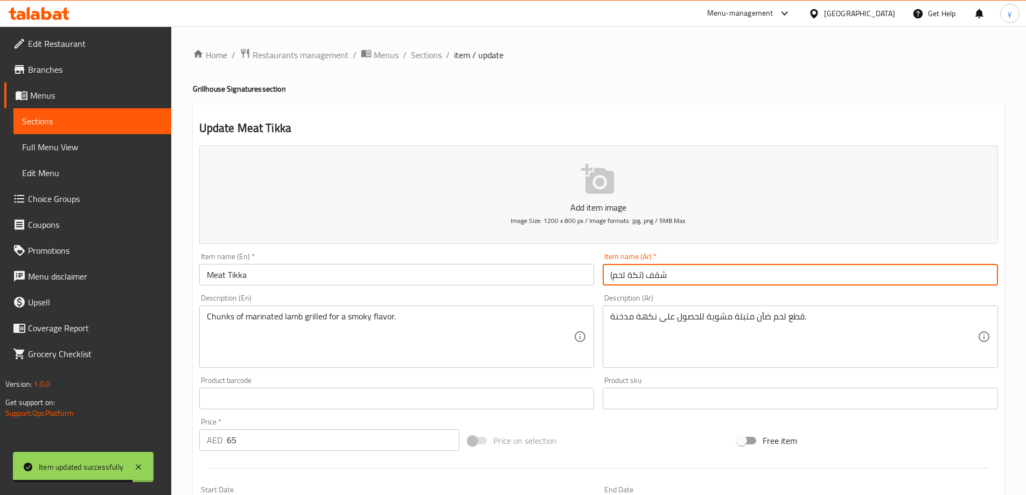
click at [651, 273] on input "شقف (تكة لحم)" at bounding box center [800, 275] width 395 height 22
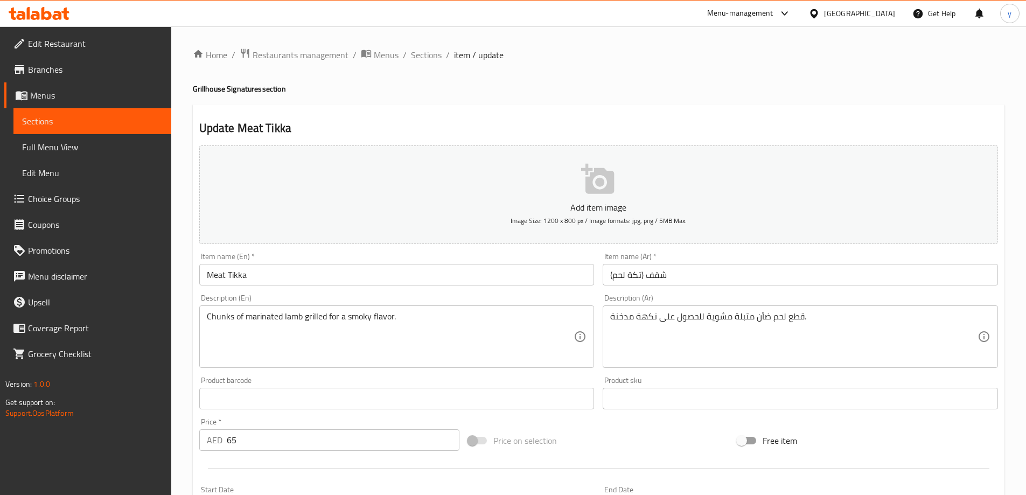
click at [208, 279] on input "Meat Tikka" at bounding box center [396, 275] width 395 height 22
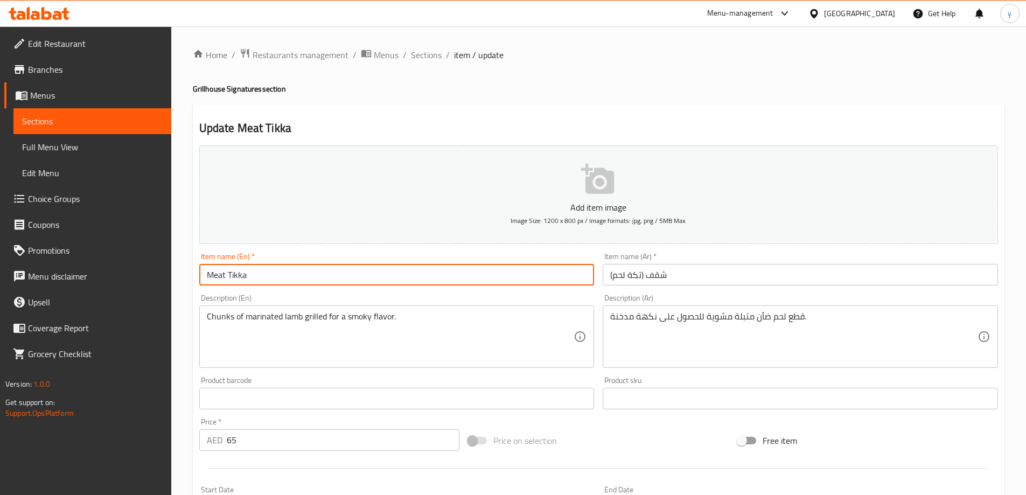
paste input "Shokaf"
type input "Shokaf Meat Tikka"
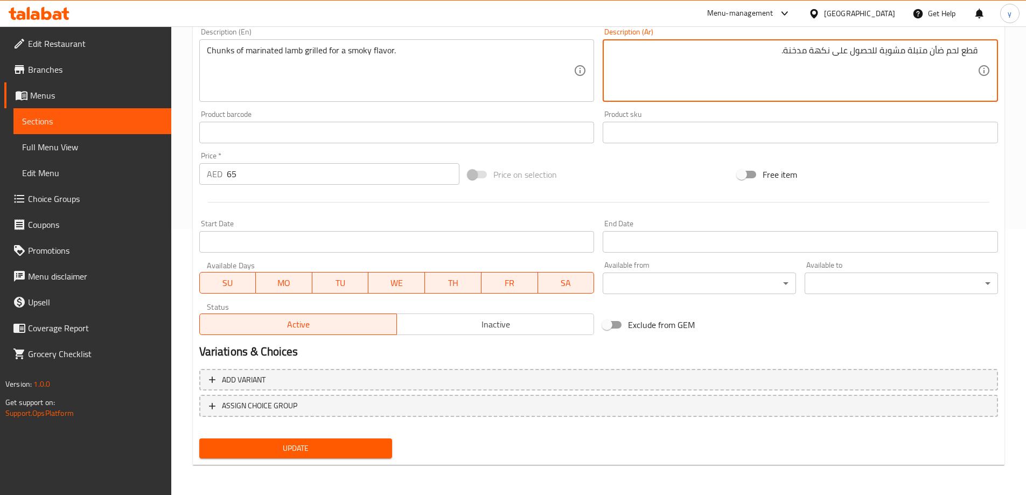
click at [307, 450] on span "Update" at bounding box center [296, 448] width 176 height 13
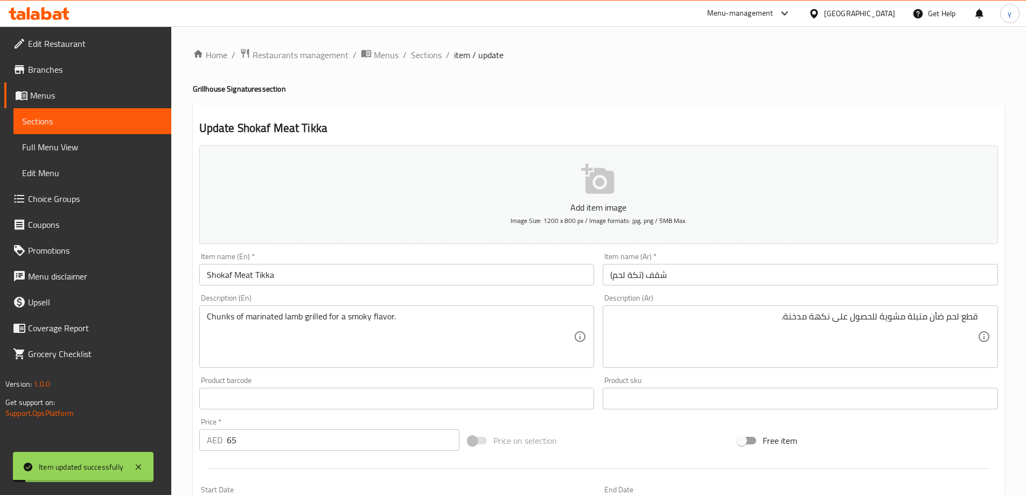
click at [442, 48] on ol "Home / Restaurants management / Menus / Sections / item / update" at bounding box center [599, 55] width 812 height 14
click at [425, 55] on span "Sections" at bounding box center [426, 54] width 31 height 13
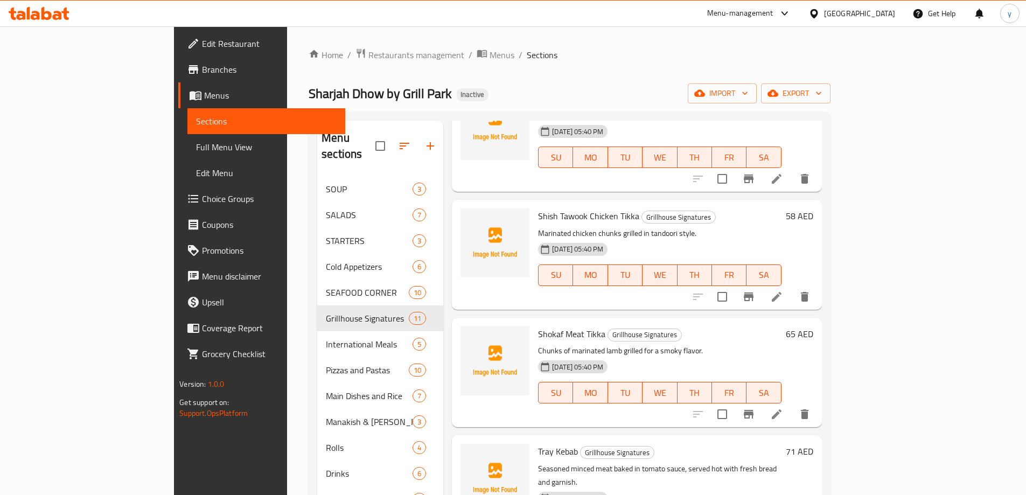
scroll to position [377, 0]
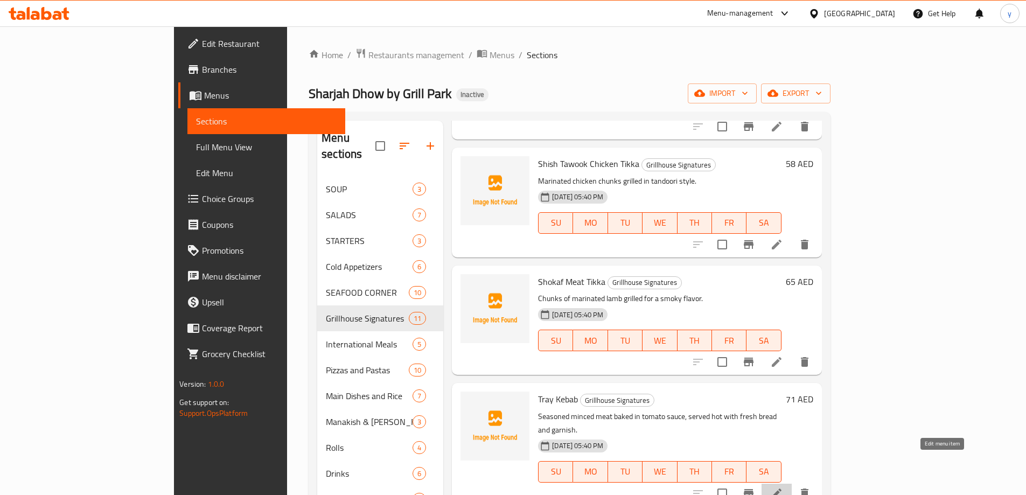
click at [782, 489] on icon at bounding box center [777, 494] width 10 height 10
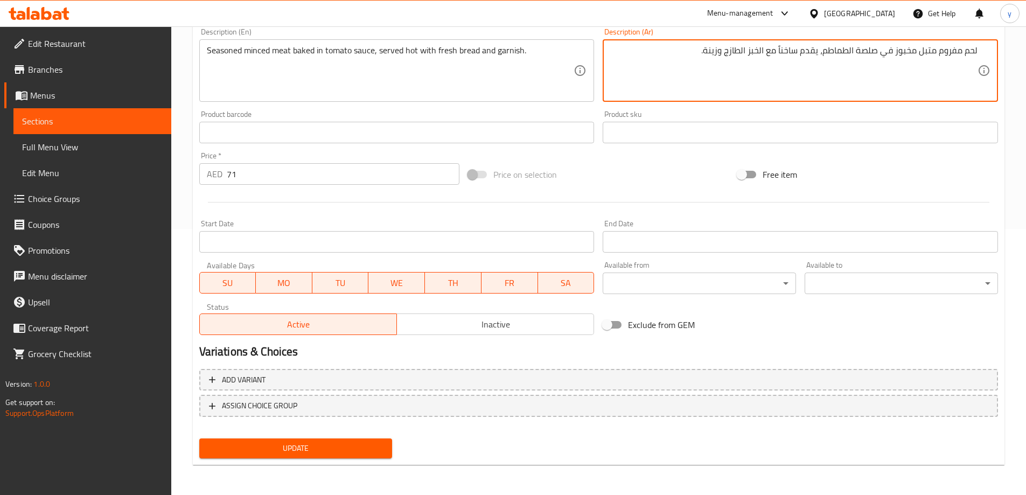
click at [356, 442] on span "Update" at bounding box center [296, 448] width 176 height 13
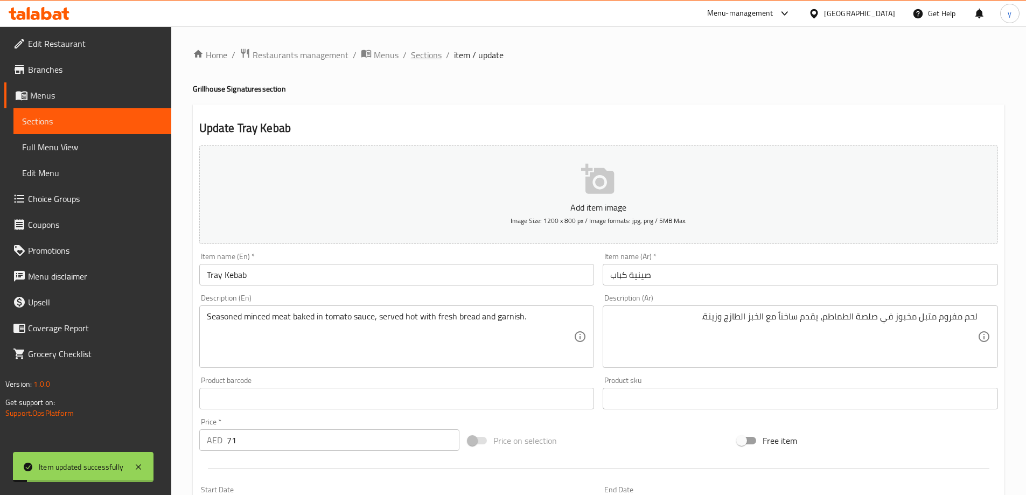
click at [436, 52] on span "Sections" at bounding box center [426, 54] width 31 height 13
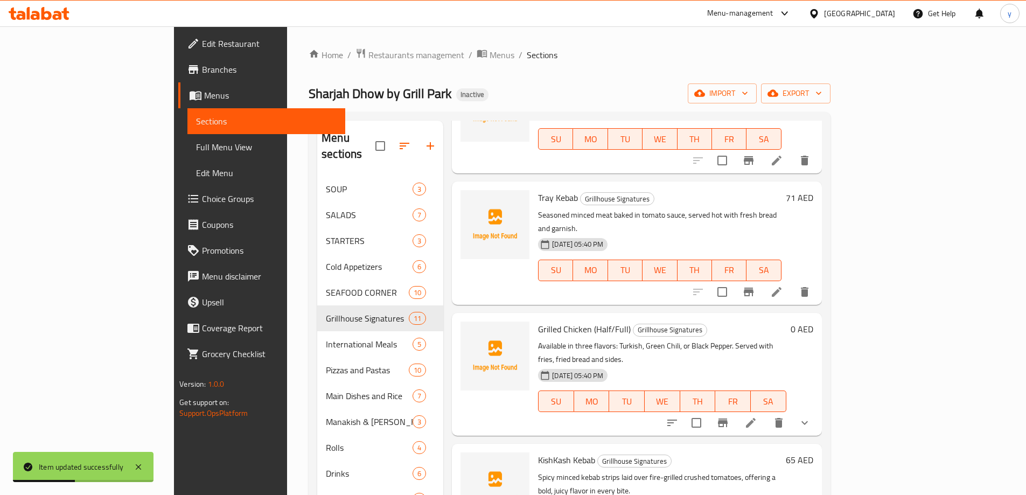
scroll to position [647, 0]
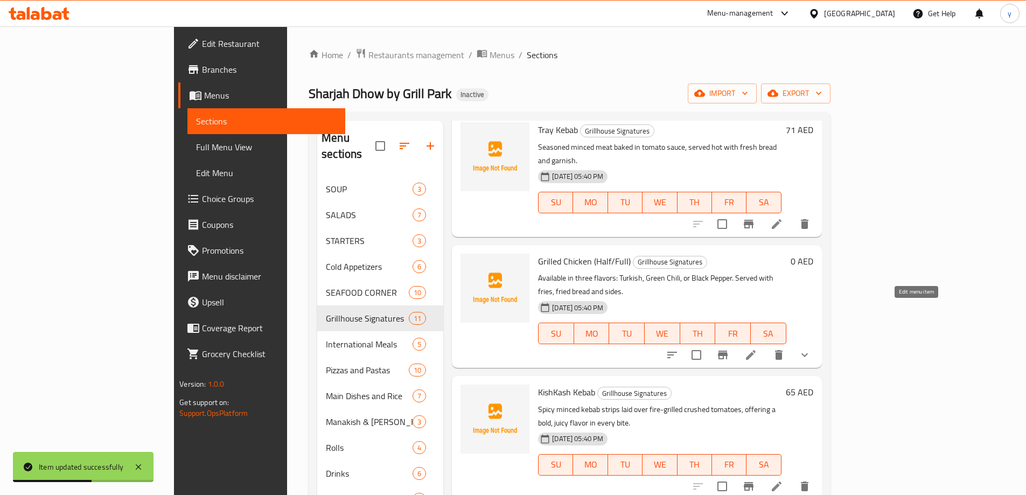
click at [758, 349] on icon at bounding box center [751, 355] width 13 height 13
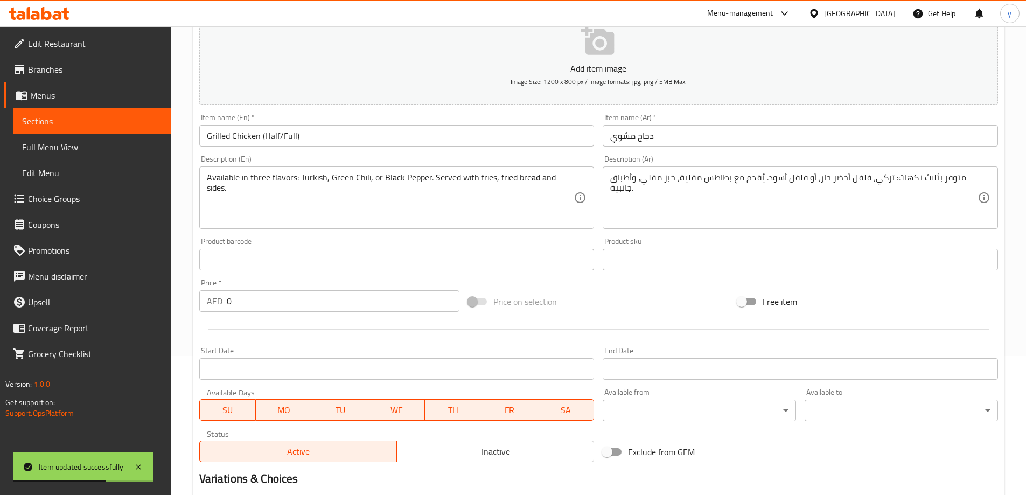
scroll to position [290, 0]
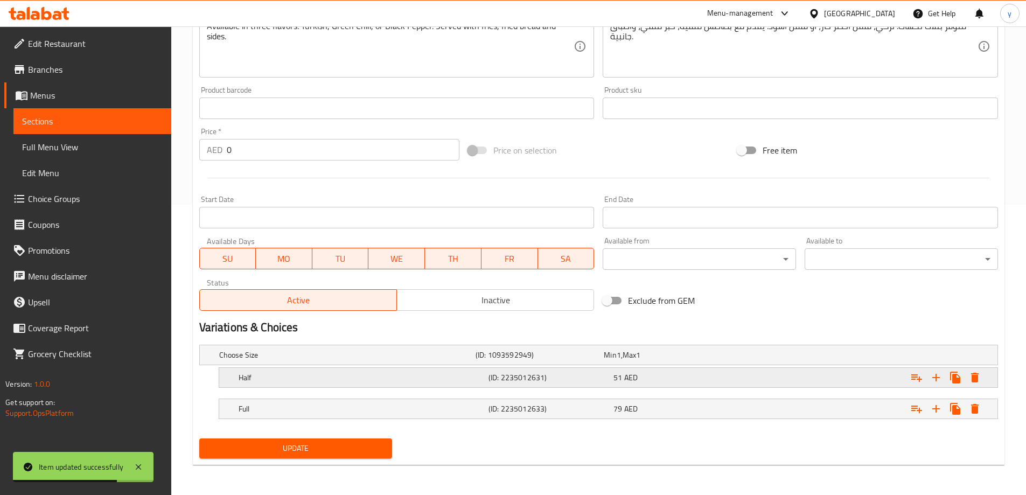
click at [453, 360] on h5 "Half" at bounding box center [345, 355] width 252 height 11
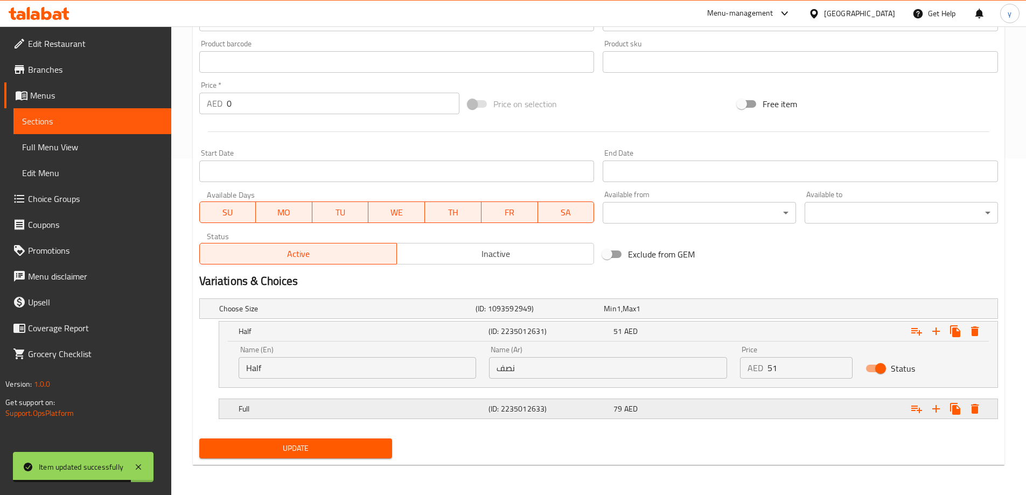
click at [495, 314] on h5 "(ID: 2235012633)" at bounding box center [538, 308] width 124 height 11
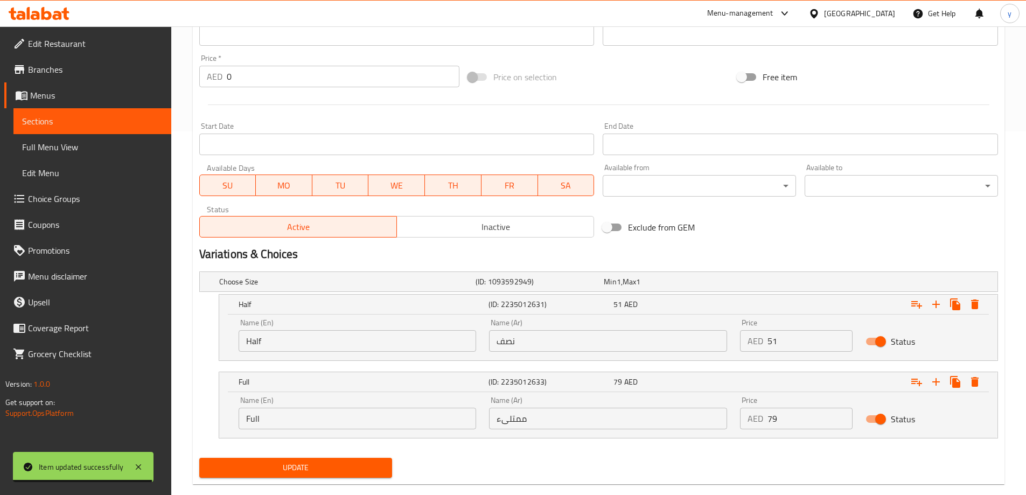
scroll to position [383, 0]
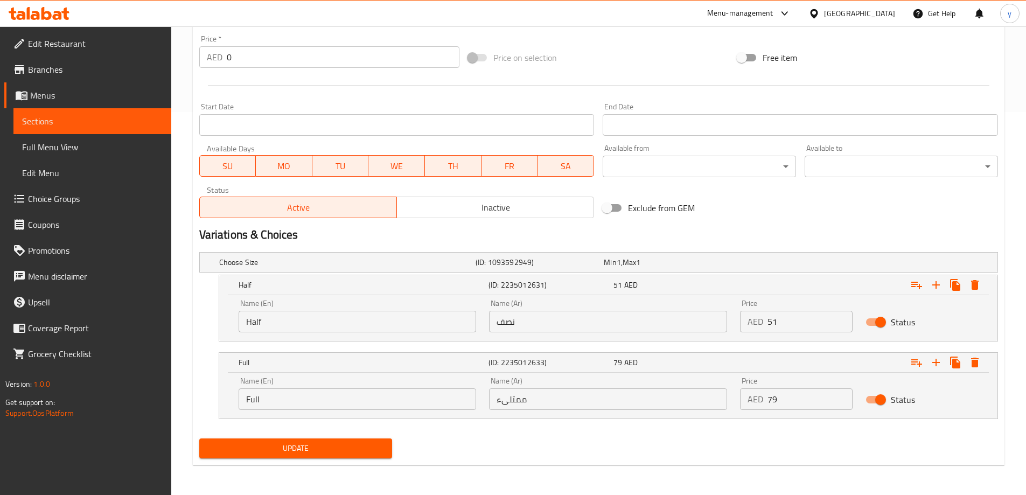
click at [523, 400] on input "ممتلىء" at bounding box center [608, 399] width 238 height 22
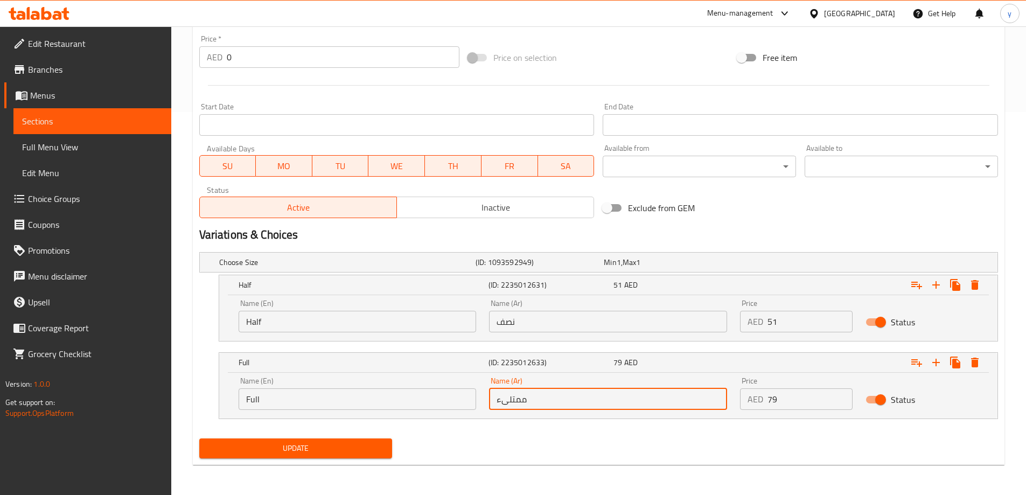
click at [523, 400] on input "ممتلىء" at bounding box center [608, 399] width 238 height 22
type input "كامل"
click at [296, 447] on span "Update" at bounding box center [296, 448] width 176 height 13
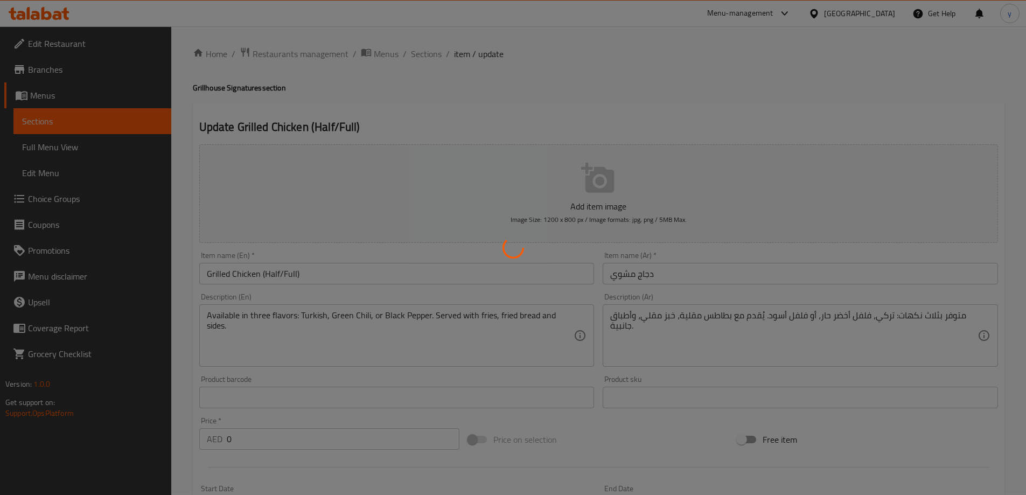
scroll to position [0, 0]
click at [697, 278] on div at bounding box center [513, 247] width 1026 height 495
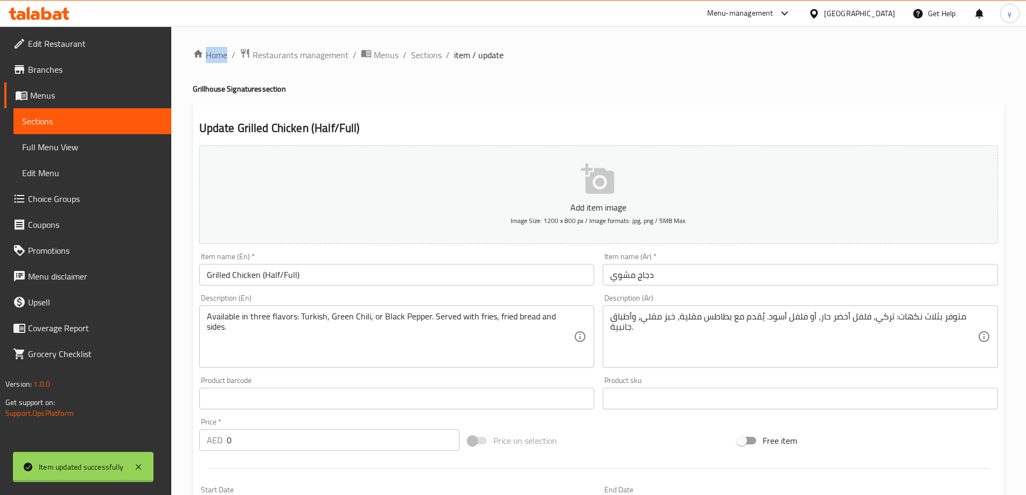
click at [697, 278] on div at bounding box center [513, 247] width 1026 height 495
click at [697, 278] on input "دجاج مشوي" at bounding box center [800, 275] width 395 height 22
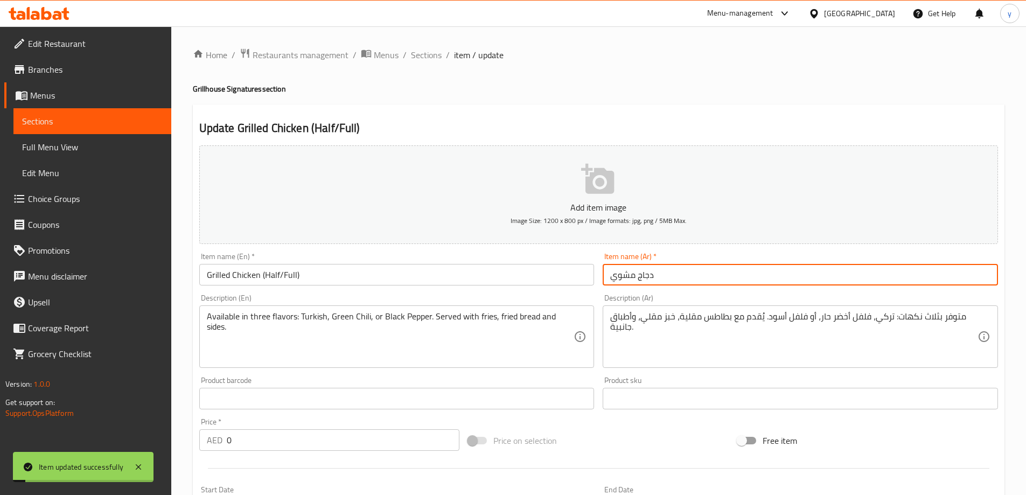
click at [735, 276] on input "دجاج مشوي" at bounding box center [800, 275] width 395 height 22
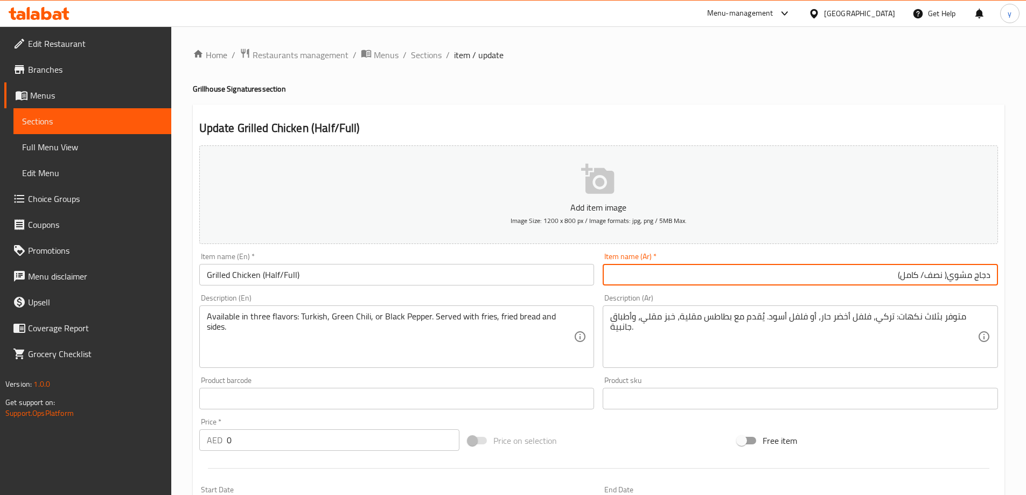
type input "دجاج مشوي( نصف/ كامل)"
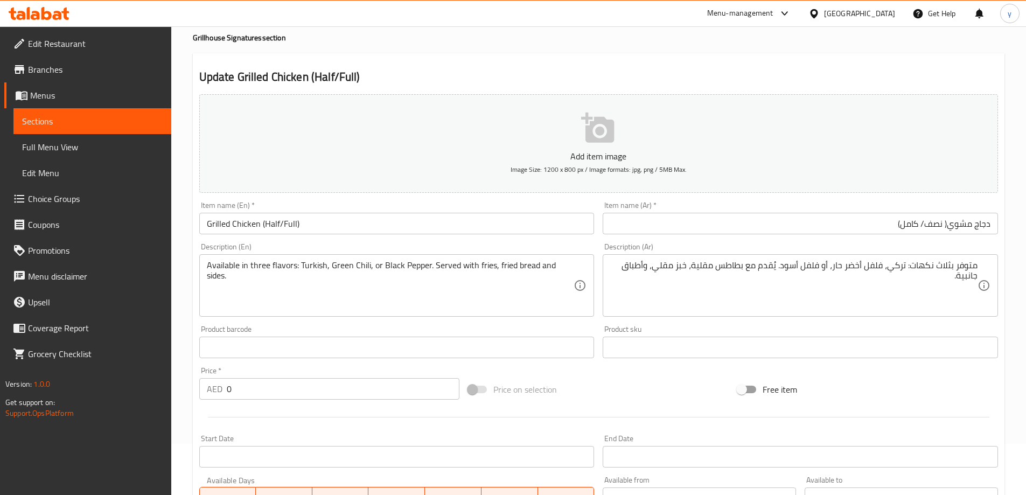
scroll to position [54, 0]
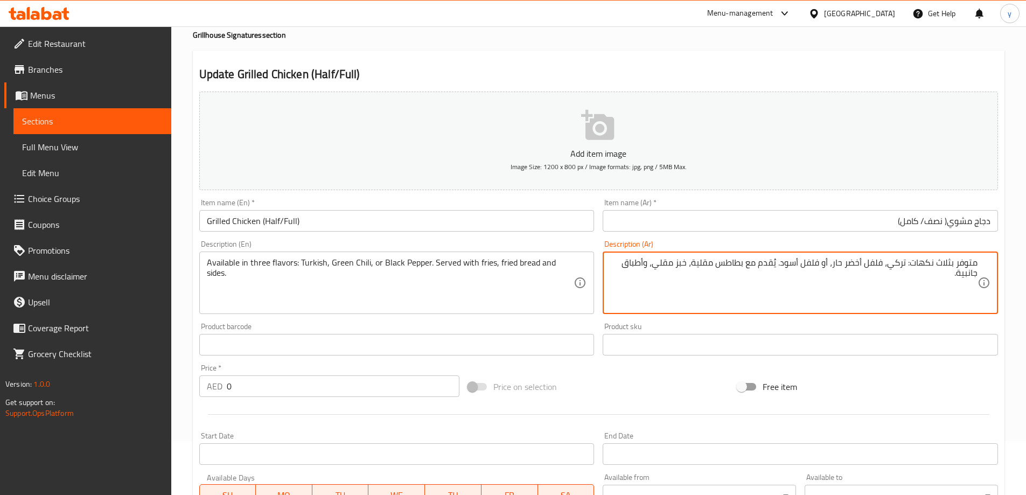
drag, startPoint x: 835, startPoint y: 261, endPoint x: 876, endPoint y: 269, distance: 41.7
click at [876, 269] on textarea "متوفر بثلاث نكهات: تركي، فلفل أخضر حار، أو فلفل أسود. يُقدم مع بطاطس مقلية، خبز…" at bounding box center [793, 283] width 367 height 51
click at [872, 265] on textarea "متوفر بثلاث نكهات: تركي، فلفل أخضر حار، أو فلفل أسود. يُقدم مع بطاطس مقلية، خبز…" at bounding box center [793, 283] width 367 height 51
click at [878, 264] on textarea "متوفر بثلاث نكهات: تركي، فلفل أخضر حار، أو فلفل أسود. يُقدم مع بطاطس مقلية، خبز…" at bounding box center [793, 283] width 367 height 51
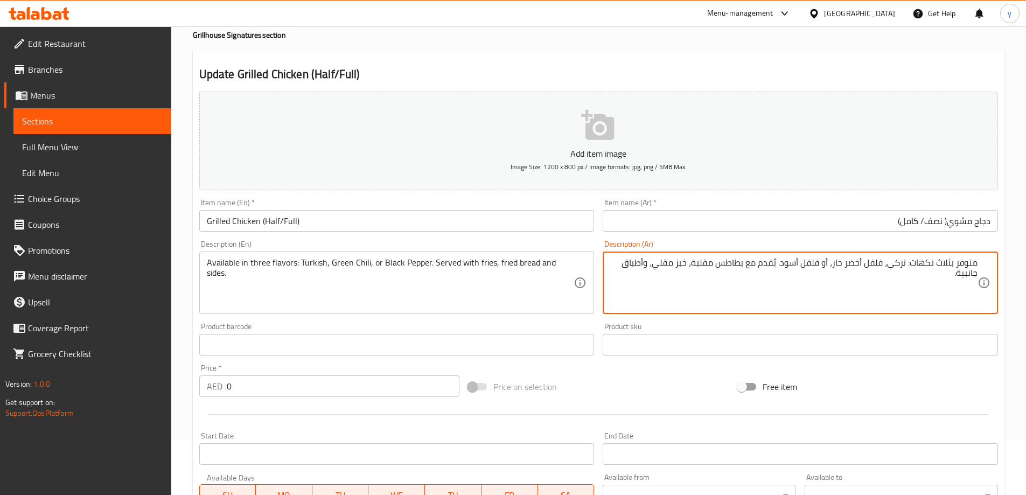
click at [881, 261] on textarea "متوفر بثلاث نكهات: تركي، فلفل أخضر حار، أو فلفل أسود. يُقدم مع بطاطس مقلية، خبز…" at bounding box center [793, 283] width 367 height 51
drag, startPoint x: 883, startPoint y: 262, endPoint x: 836, endPoint y: 263, distance: 47.4
click at [836, 263] on textarea "متوفر بثلاث نكهات: تركي، فلفل أخضر حار، أو فلفل أسود. يُقدم مع بطاطس مقلية، خبز…" at bounding box center [793, 283] width 367 height 51
drag, startPoint x: 883, startPoint y: 264, endPoint x: 835, endPoint y: 267, distance: 47.5
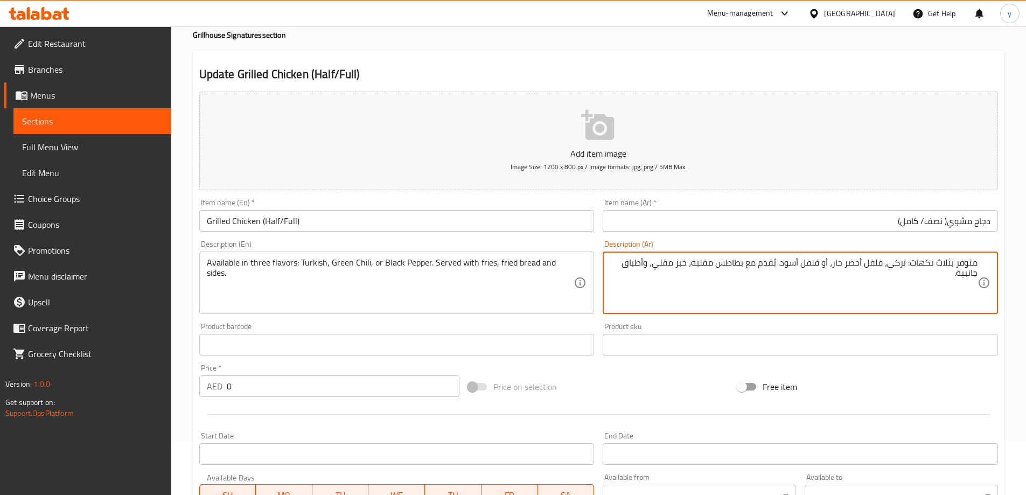
click at [835, 267] on textarea "متوفر بثلاث نكهات: تركي، فلفل أخضر حار، أو فلفل أسود. يُقدم مع بطاطس مقلية، خبز…" at bounding box center [793, 283] width 367 height 51
click at [883, 272] on textarea "متوفر بثلاث نكهات: تركي، فلفل أخضر حار، أو فلفل أسود. يُقدم مع بطاطس مقلية، خبز…" at bounding box center [793, 283] width 367 height 51
drag, startPoint x: 885, startPoint y: 266, endPoint x: 834, endPoint y: 263, distance: 50.7
click at [834, 263] on textarea "متوفر بثلاث نكهات: تركي، فلفل أخضر حار، أو فلفل أسود. يُقدم مع بطاطس مقلية، خبز…" at bounding box center [793, 283] width 367 height 51
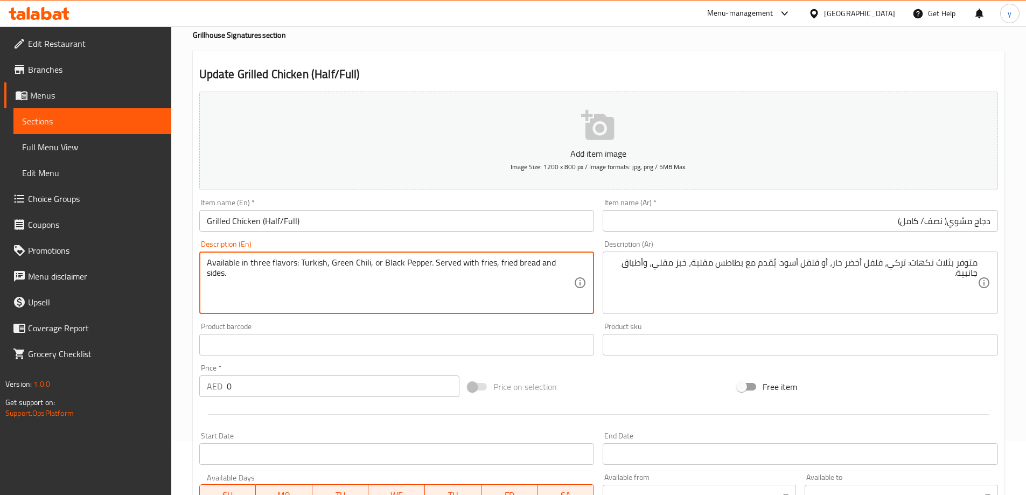
click at [343, 293] on textarea "Available in three flavors: Turkish, Green Chili, or Black Pepper. Served with …" at bounding box center [390, 283] width 367 height 51
drag, startPoint x: 328, startPoint y: 262, endPoint x: 368, endPoint y: 270, distance: 41.2
click at [368, 270] on textarea "Available in three flavors: Turkish, Green Chili, or Black Pepper. Served with …" at bounding box center [390, 283] width 367 height 51
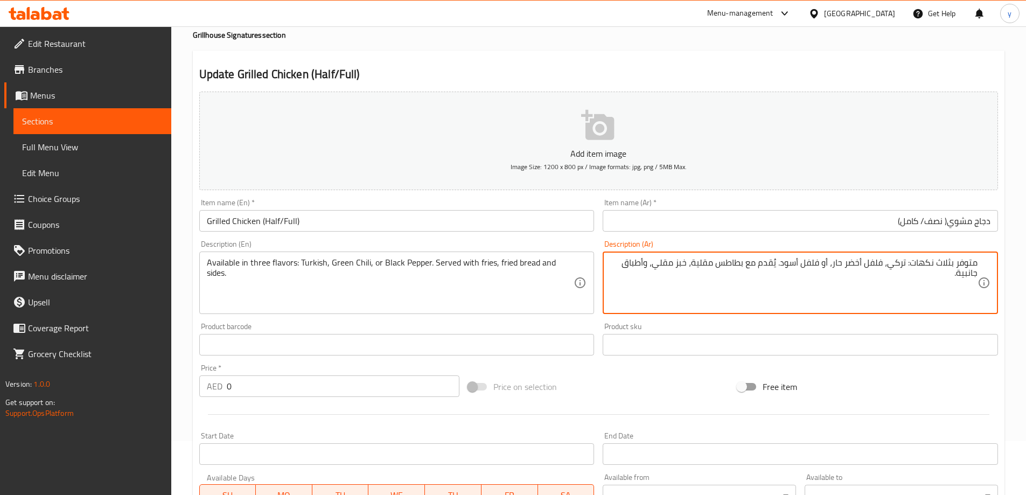
drag, startPoint x: 821, startPoint y: 265, endPoint x: 784, endPoint y: 267, distance: 36.7
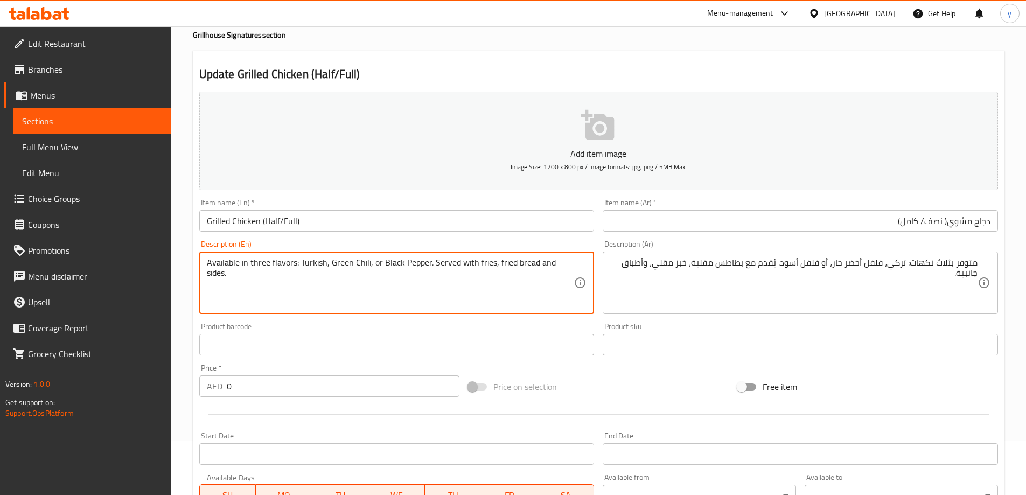
drag, startPoint x: 380, startPoint y: 261, endPoint x: 426, endPoint y: 271, distance: 46.9
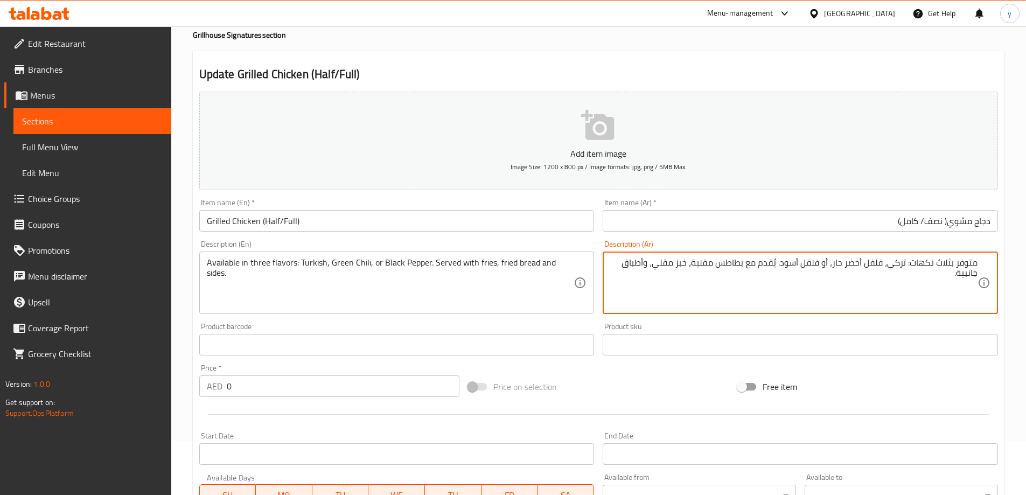
click at [898, 266] on textarea "متوفر بثلاث نكهات: تركي، فلفل أخضر حار، أو فلفل أسود. يُقدم مع بطاطس مقلية، خبز…" at bounding box center [793, 283] width 367 height 51
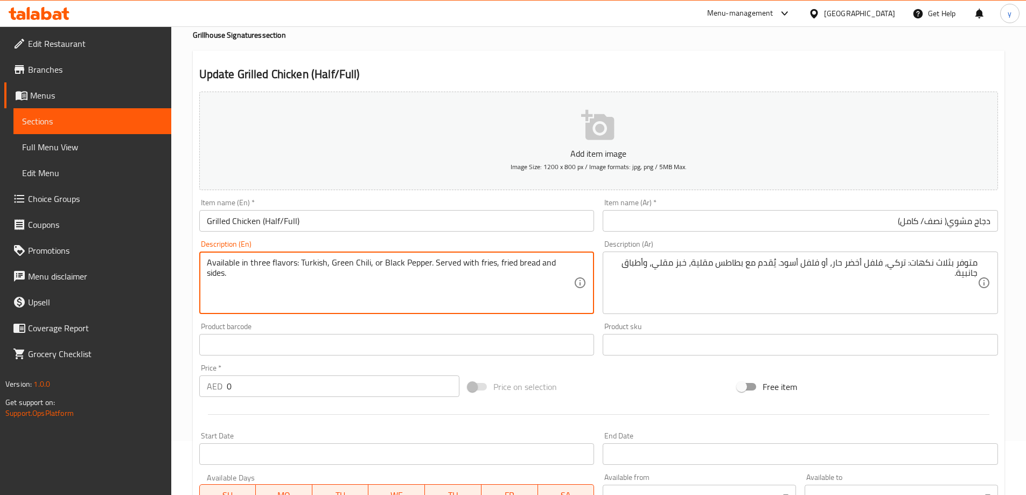
click at [311, 263] on textarea "Available in three flavors: Turkish, Green Chili, or Black Pepper. Served with …" at bounding box center [390, 283] width 367 height 51
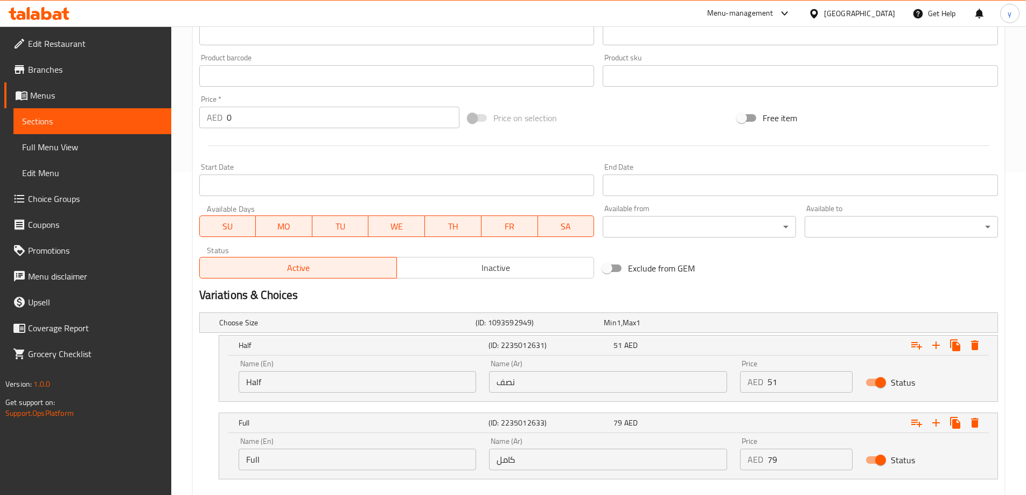
scroll to position [383, 0]
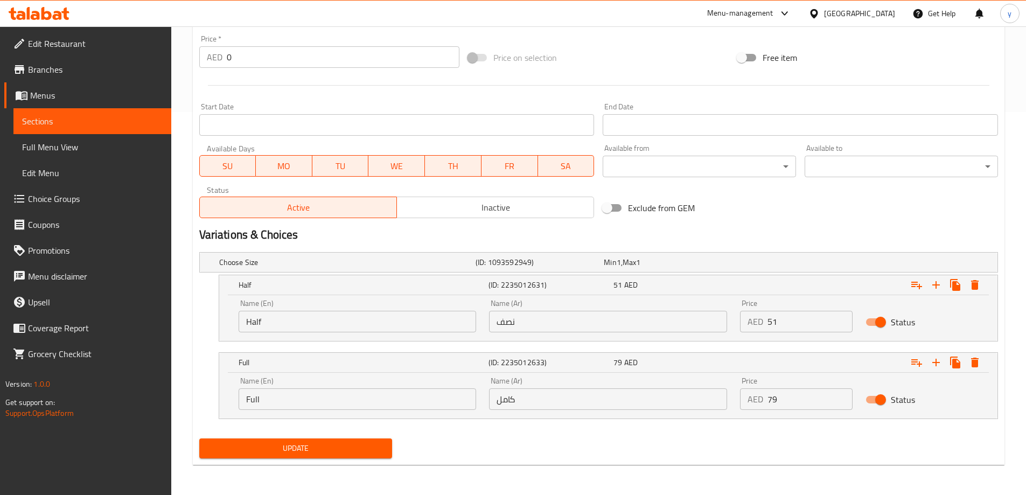
click at [355, 461] on div "Update" at bounding box center [296, 448] width 202 height 29
click at [356, 456] on button "Update" at bounding box center [295, 449] width 193 height 20
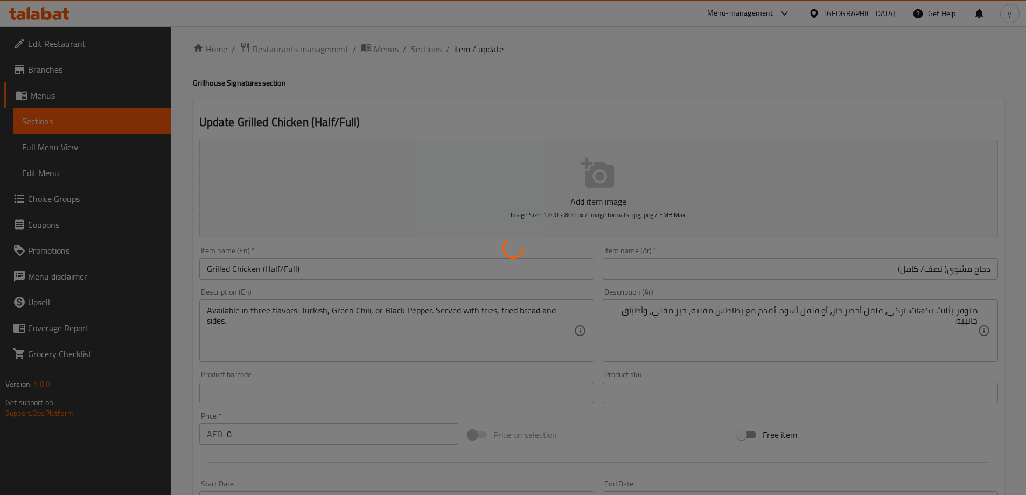
scroll to position [0, 0]
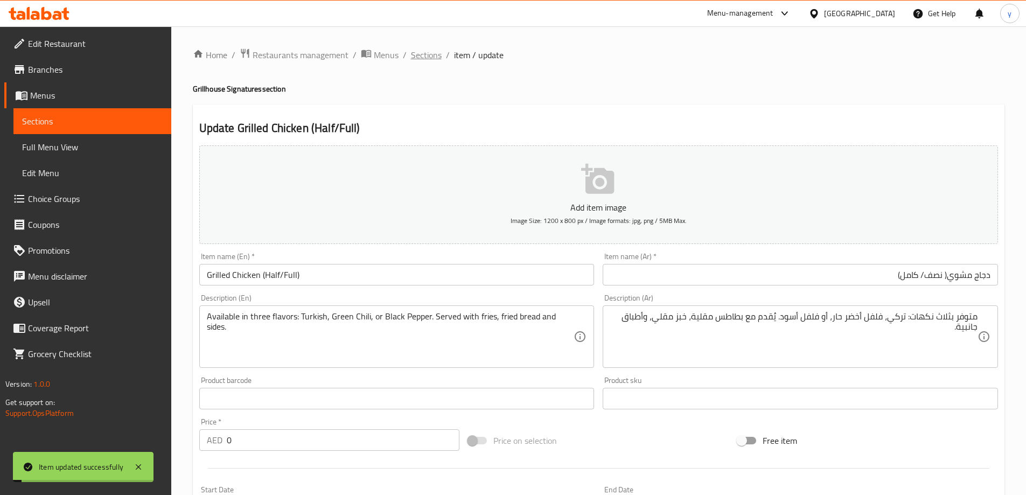
click at [426, 52] on span "Sections" at bounding box center [426, 54] width 31 height 13
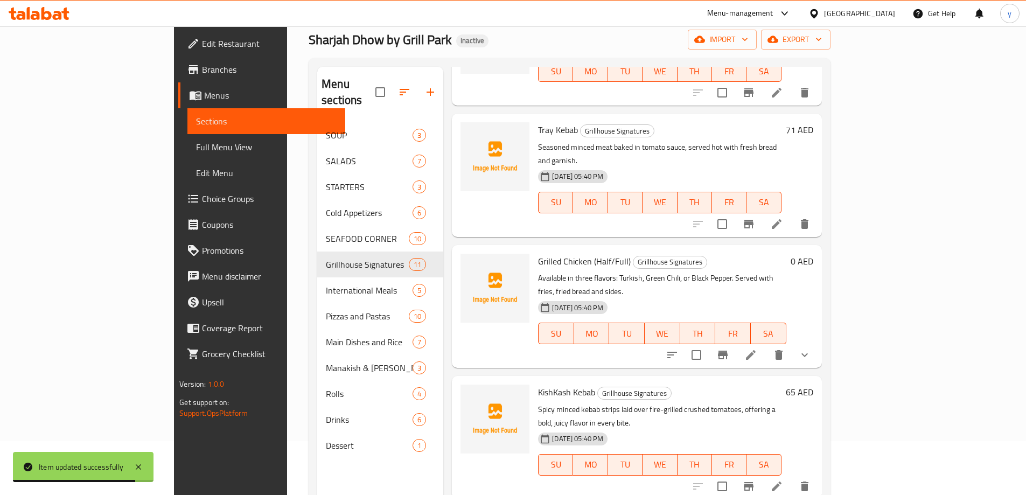
scroll to position [647, 0]
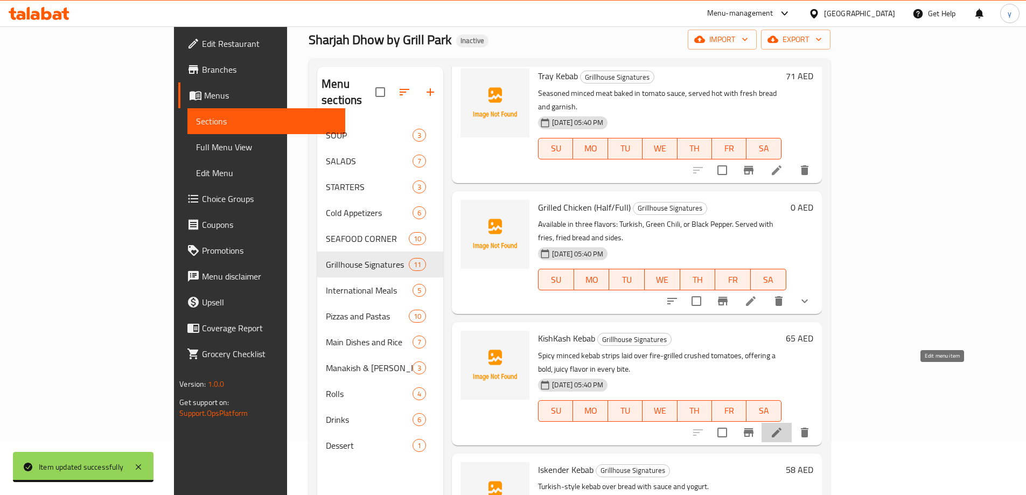
click at [783, 426] on icon at bounding box center [777, 432] width 13 height 13
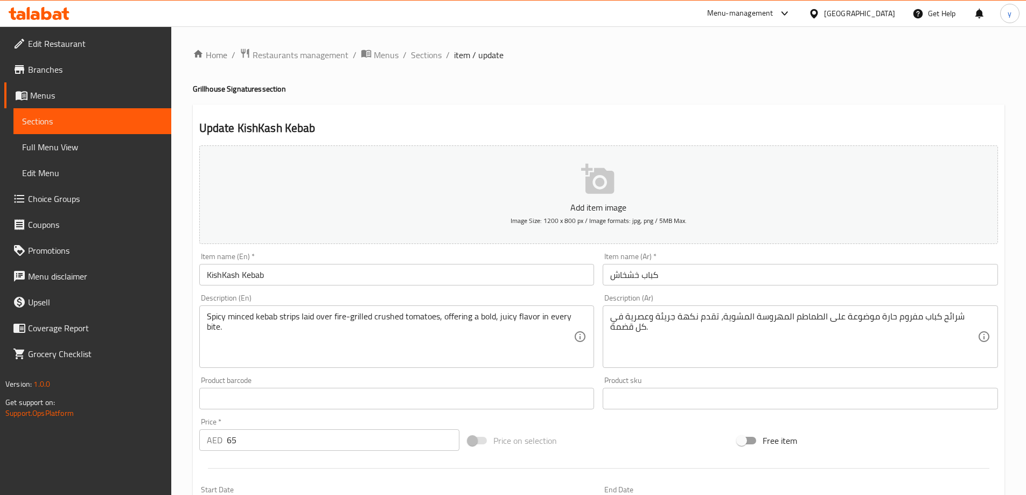
click at [699, 276] on input "كباب خشخاش" at bounding box center [800, 275] width 395 height 22
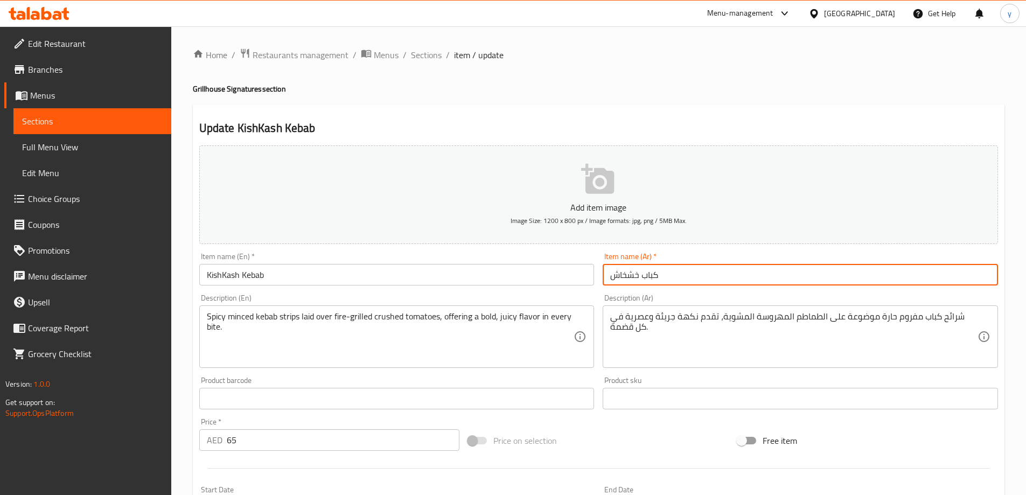
click at [232, 273] on input "KishKash Kebab" at bounding box center [396, 275] width 395 height 22
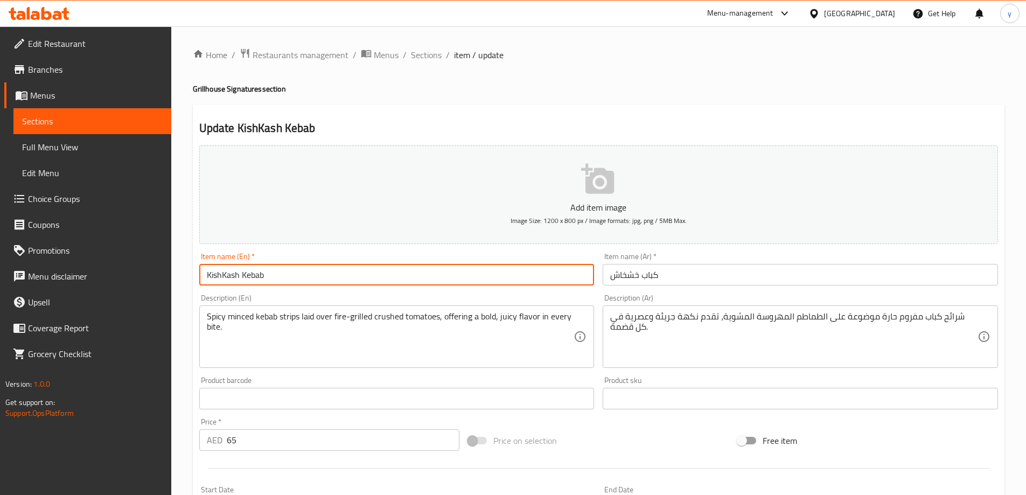
click at [232, 273] on input "KishKash Kebab" at bounding box center [396, 275] width 395 height 22
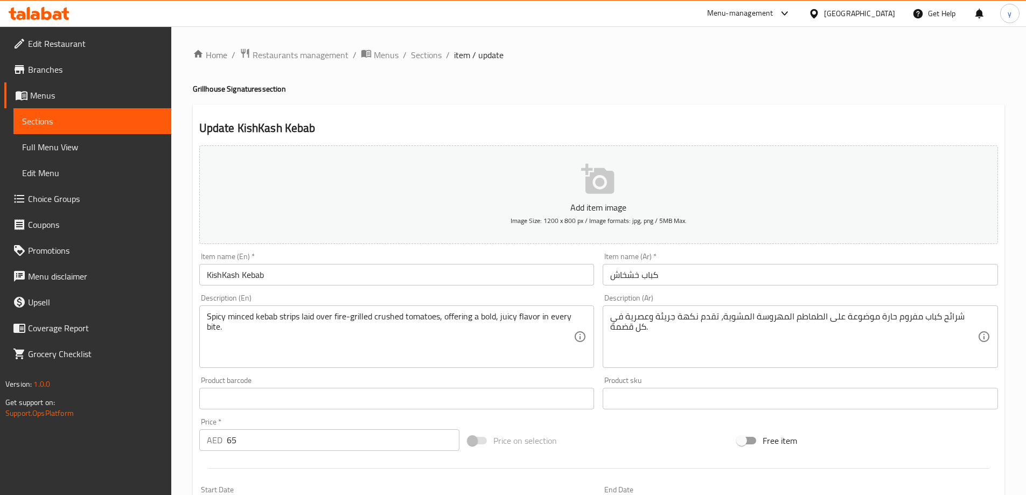
click at [624, 282] on input "كباب خشخاش" at bounding box center [800, 275] width 395 height 22
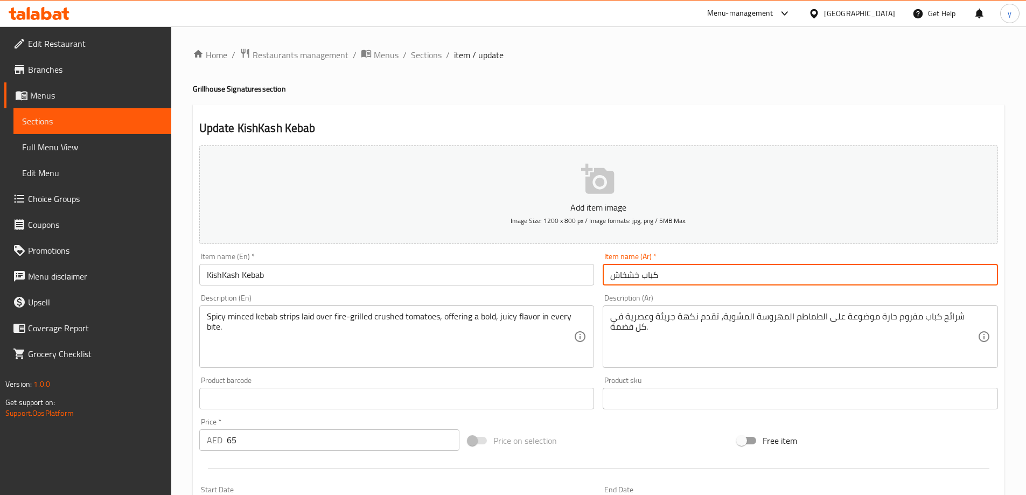
click at [624, 282] on input "كباب خشخاش" at bounding box center [800, 275] width 395 height 22
paste input "كيشكاش"
type input "كباب كيشكاش"
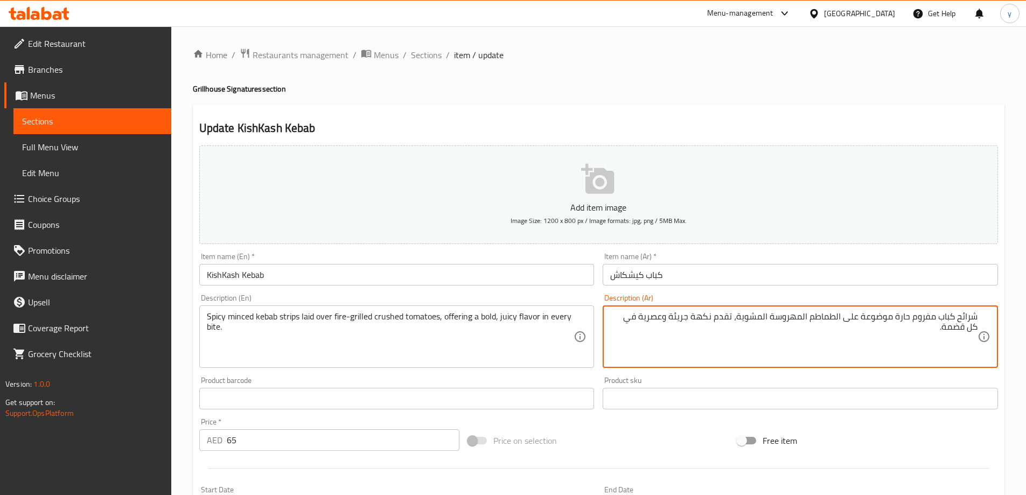
click at [656, 318] on textarea "شرائح كباب مفروم حارة موضوعة على الطماطم المهروسة المشوية، تقدم نكهة جريئة وعصر…" at bounding box center [793, 336] width 367 height 51
click at [973, 310] on div "شرائح كباب مفروم حارة موضوعة على الطماطم المهروسة المشوية، تقدم نكهة جريئة وجوس…" at bounding box center [800, 337] width 395 height 63
click at [965, 319] on textarea "شرائح كباب مفروم حارة موضوعة على الطماطم المهروسة المشوية، تقدم نكهة جريئة وجوس…" at bounding box center [793, 336] width 367 height 51
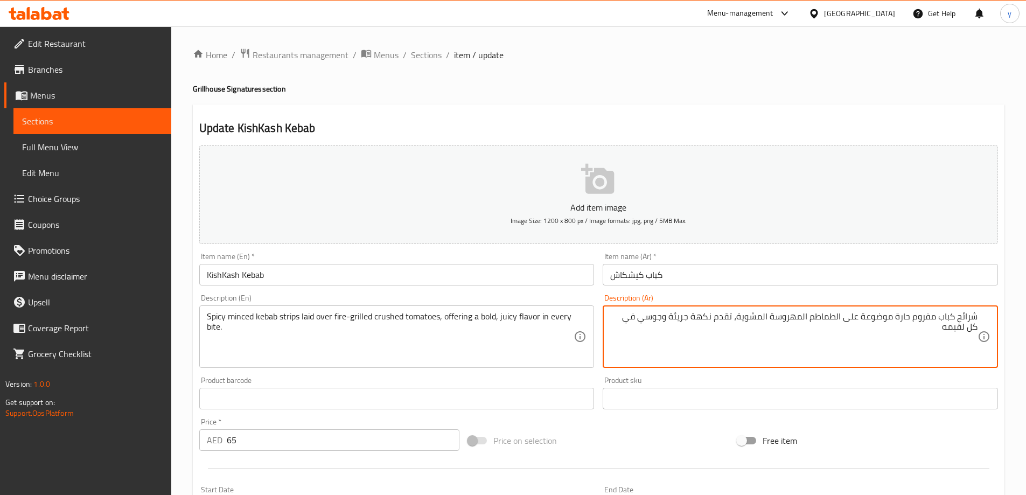
click at [965, 319] on textarea "شرائح كباب مفروم حارة موضوعة على الطماطم المهروسة المشوية، تقدم نكهة جريئة وجوس…" at bounding box center [793, 336] width 367 height 51
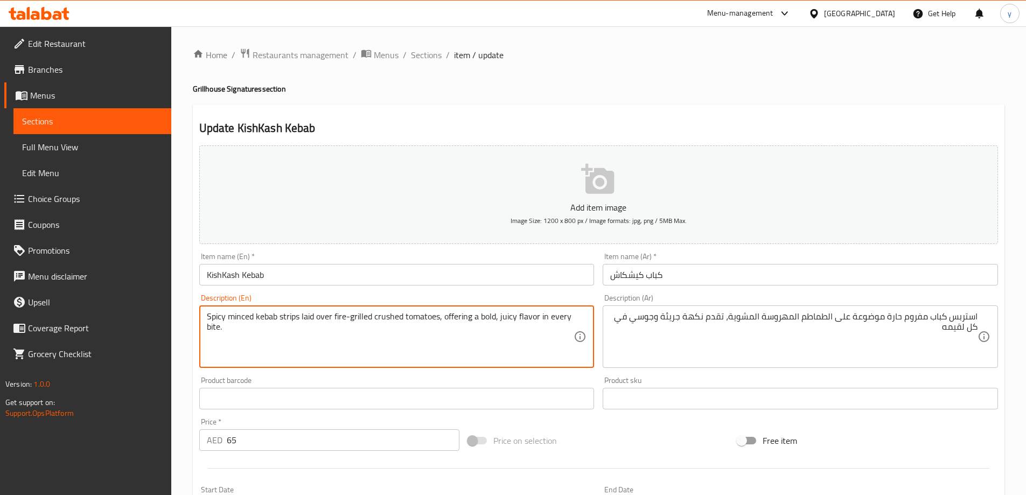
drag, startPoint x: 345, startPoint y: 320, endPoint x: 302, endPoint y: 320, distance: 42.6
click at [390, 320] on textarea "Spicy minced kebab strips laid over fire-grilled crushed tomatoes, offering a b…" at bounding box center [390, 336] width 367 height 51
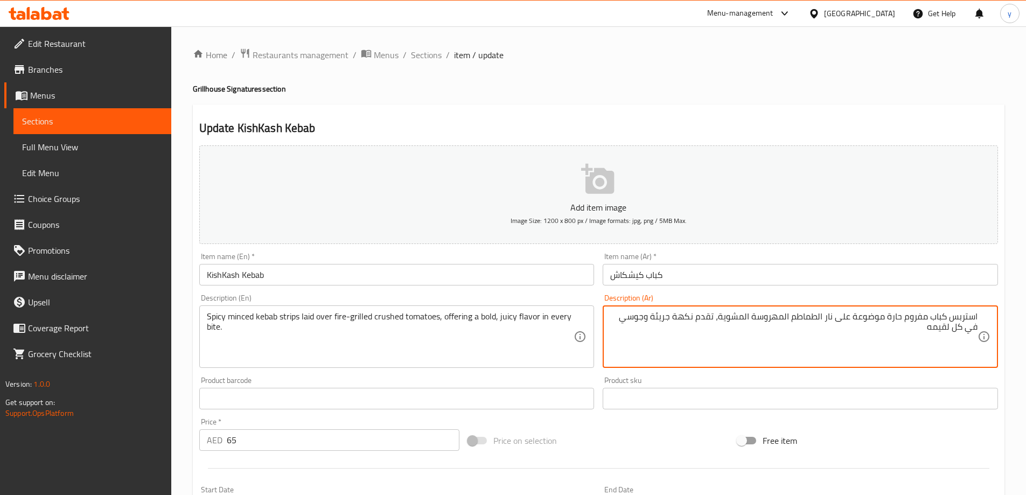
click at [779, 319] on textarea "استربس كباب مفروم حارة موضوعة على نار الطماطم المهروسة المشوية، تقدم نكهة جريئة…" at bounding box center [793, 336] width 367 height 51
type textarea "استربس كباب مفروم حارة موضوعة على نار الطماطم مطحونة المشوية، تقدم نكهة جريئة و…"
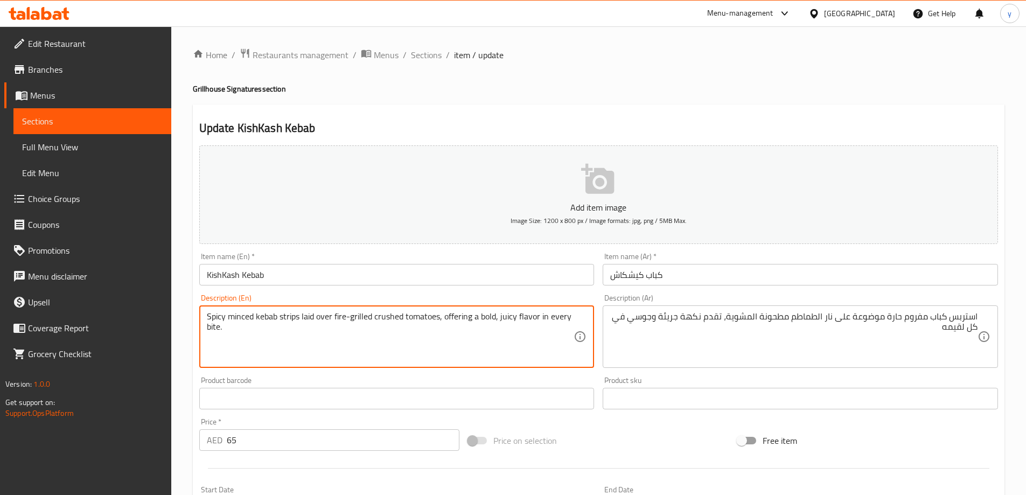
click at [463, 312] on textarea "Spicy minced kebab strips laid over fire-grilled crushed tomatoes, offering a b…" at bounding box center [390, 336] width 367 height 51
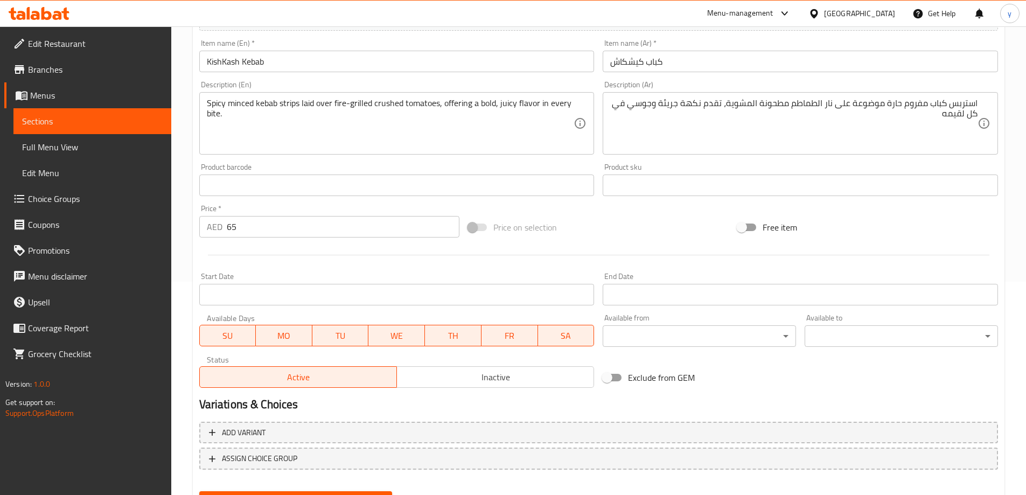
scroll to position [266, 0]
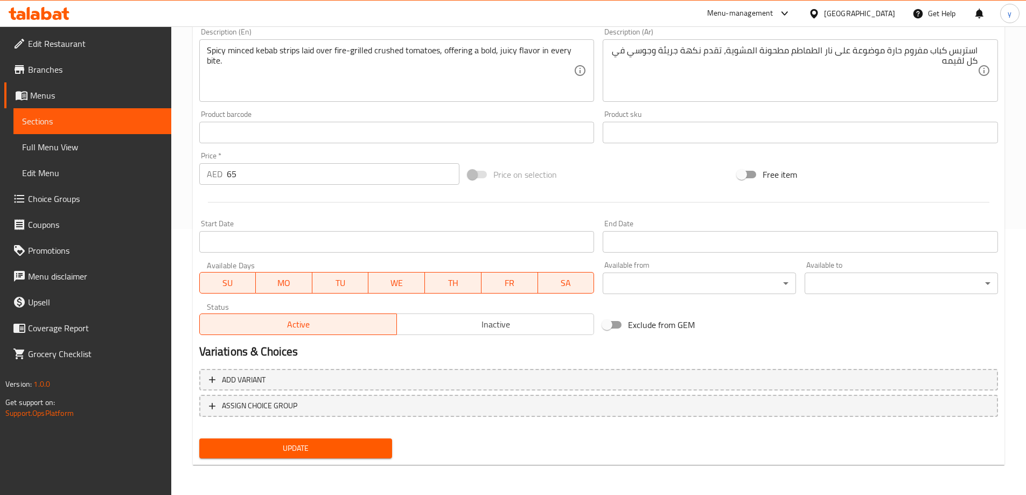
click at [343, 463] on div "Update" at bounding box center [296, 448] width 202 height 29
click at [343, 456] on button "Update" at bounding box center [295, 449] width 193 height 20
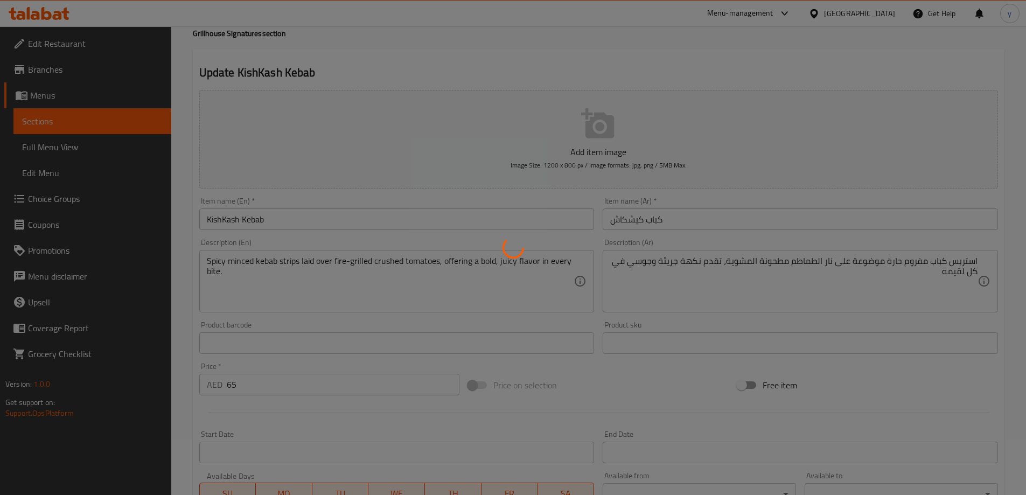
scroll to position [0, 0]
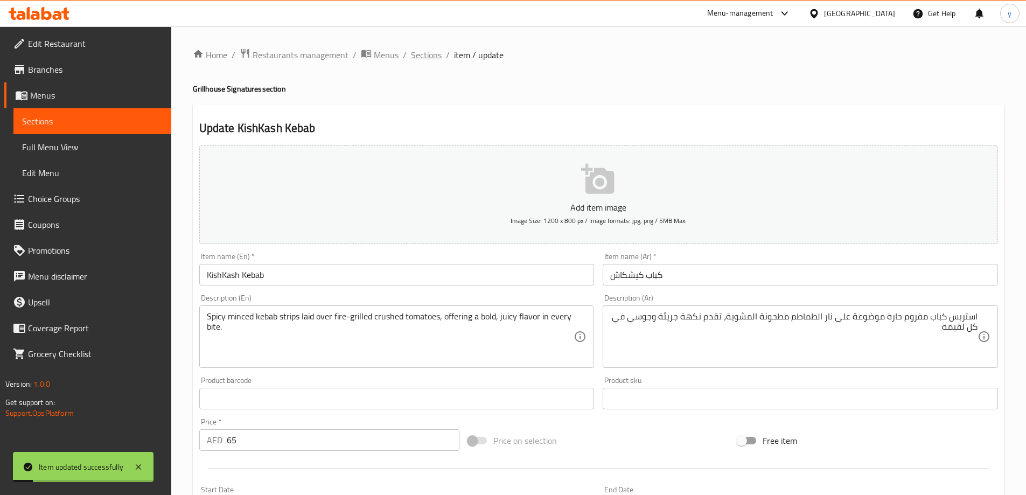
click at [419, 53] on span "Sections" at bounding box center [426, 54] width 31 height 13
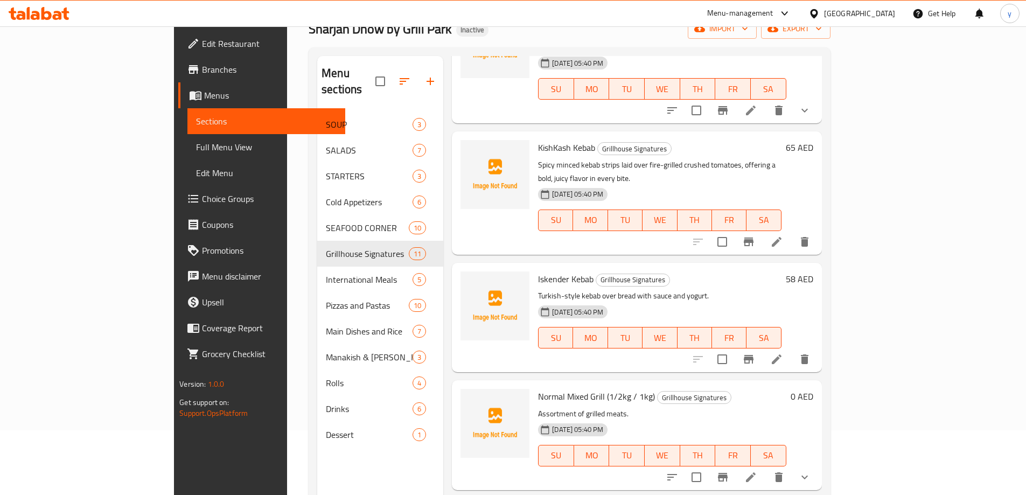
scroll to position [151, 0]
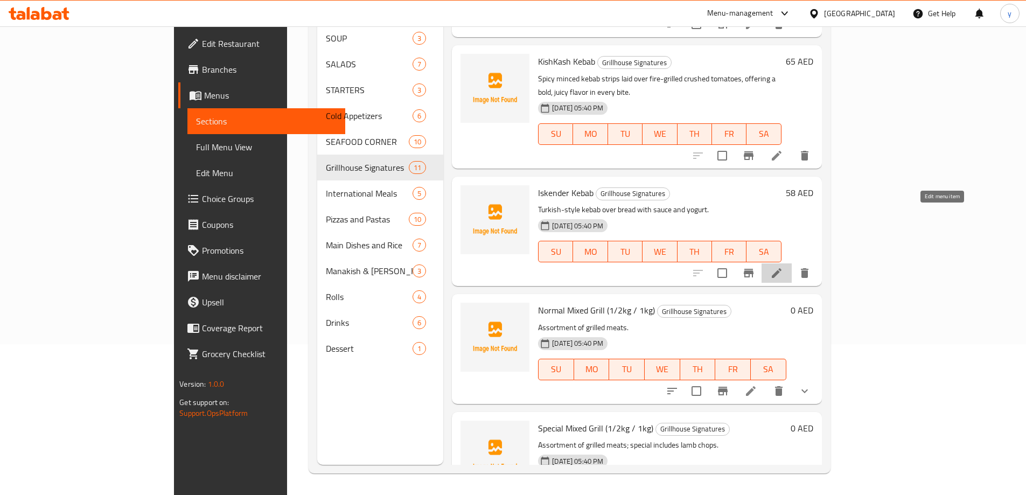
click at [782, 268] on icon at bounding box center [777, 273] width 10 height 10
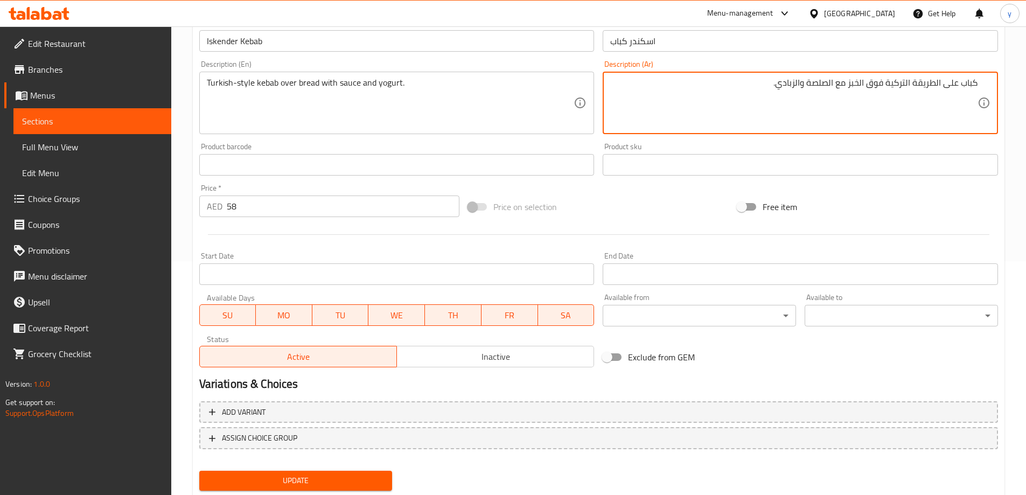
scroll to position [266, 0]
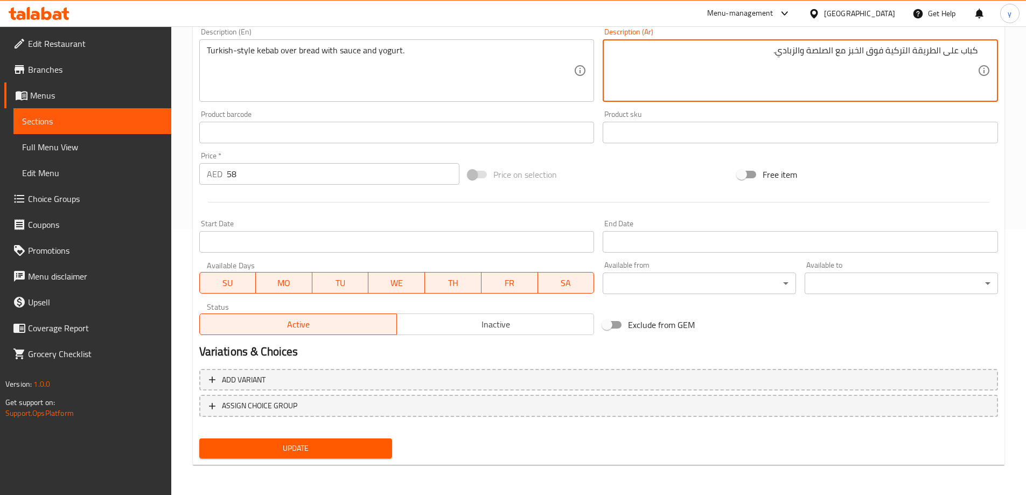
click at [299, 443] on span "Update" at bounding box center [296, 448] width 176 height 13
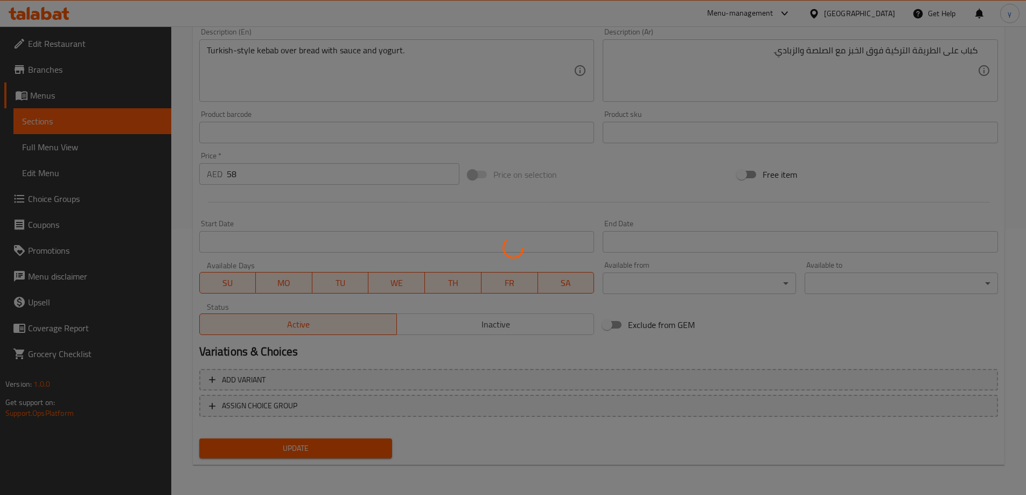
scroll to position [0, 0]
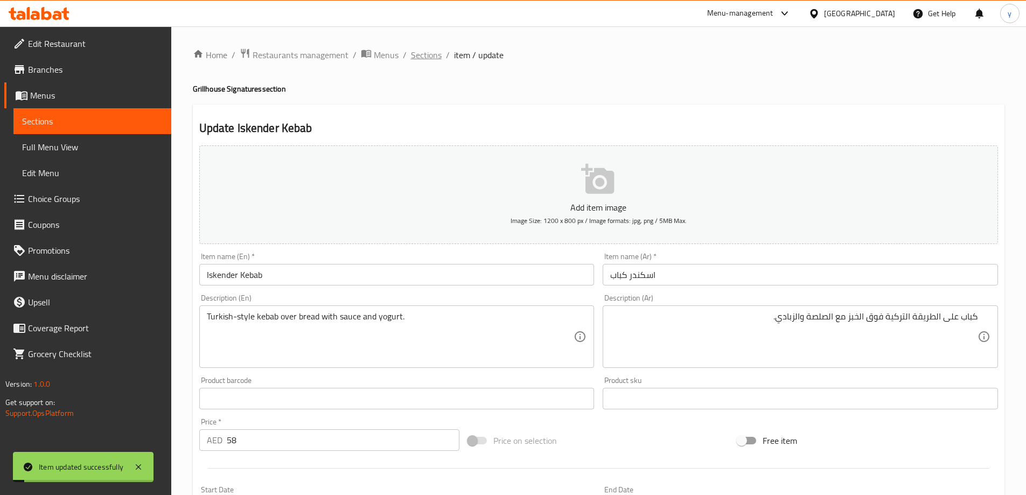
click at [417, 53] on span "Sections" at bounding box center [426, 54] width 31 height 13
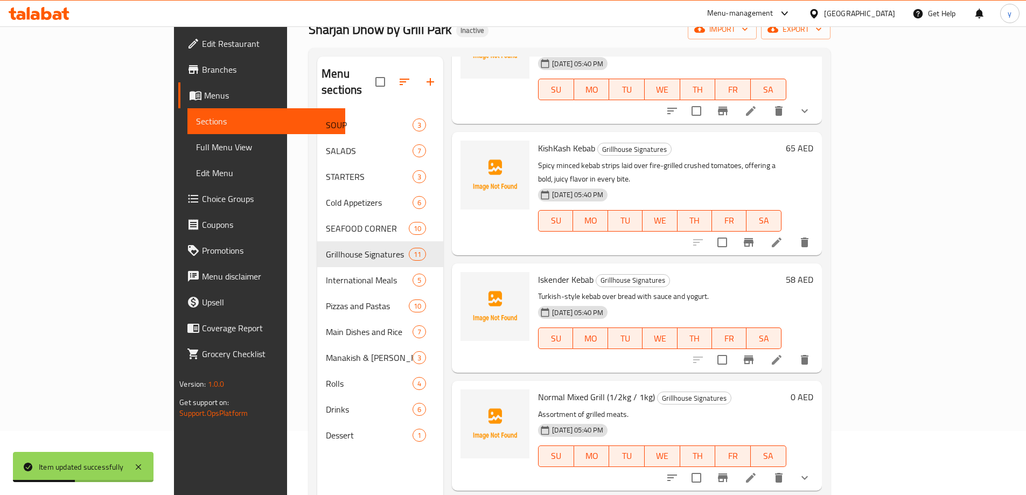
scroll to position [151, 0]
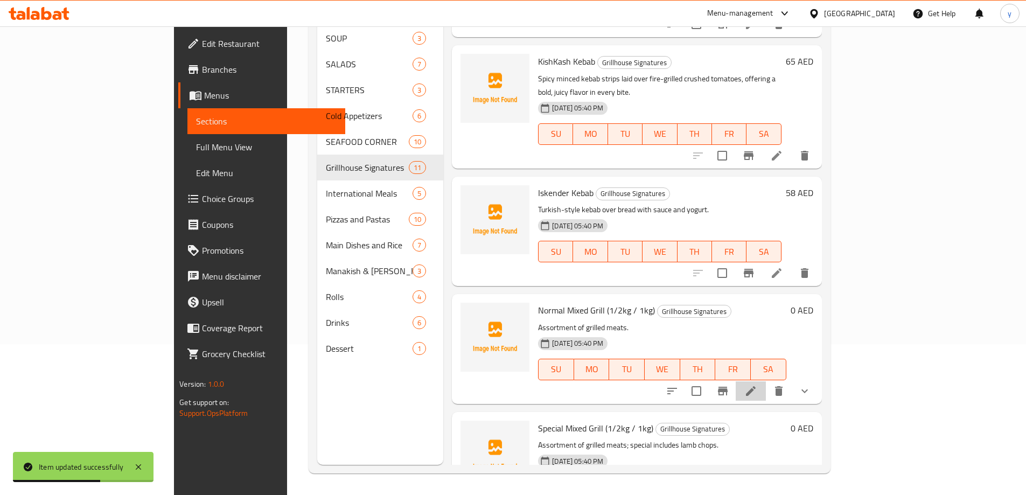
click at [766, 381] on li at bounding box center [751, 390] width 30 height 19
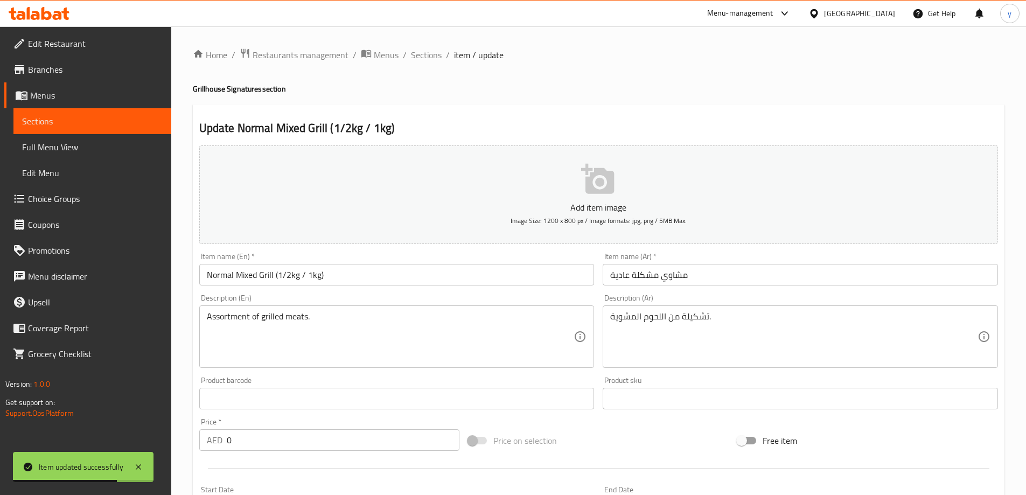
click at [725, 272] on input "مشاوي مشكلة عادية" at bounding box center [800, 275] width 395 height 22
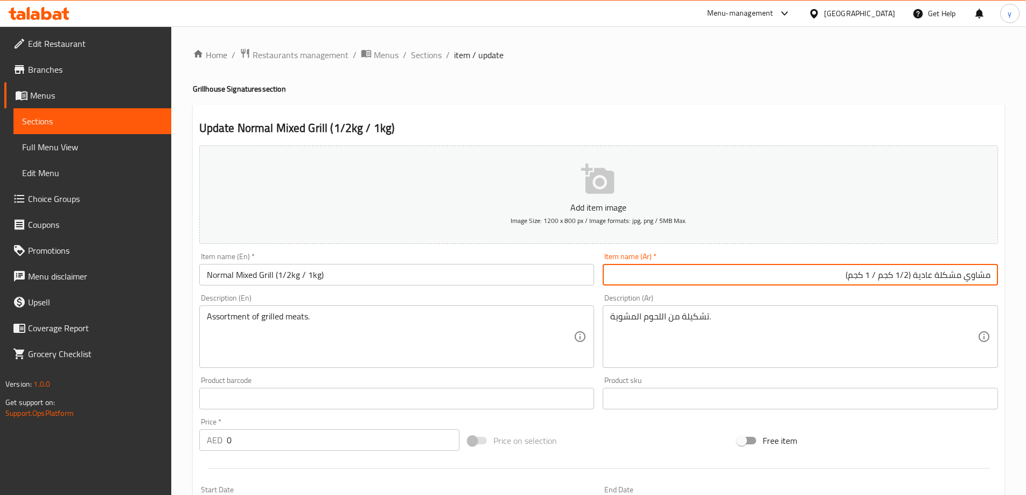
type input "مشاوي مشكلة عادية (1/2 كجم / 1 كجم)"
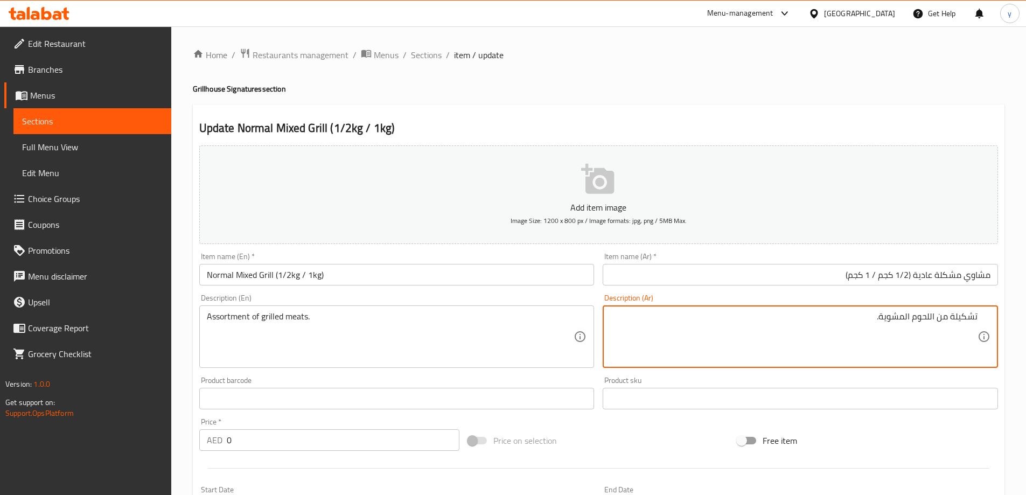
scroll to position [290, 0]
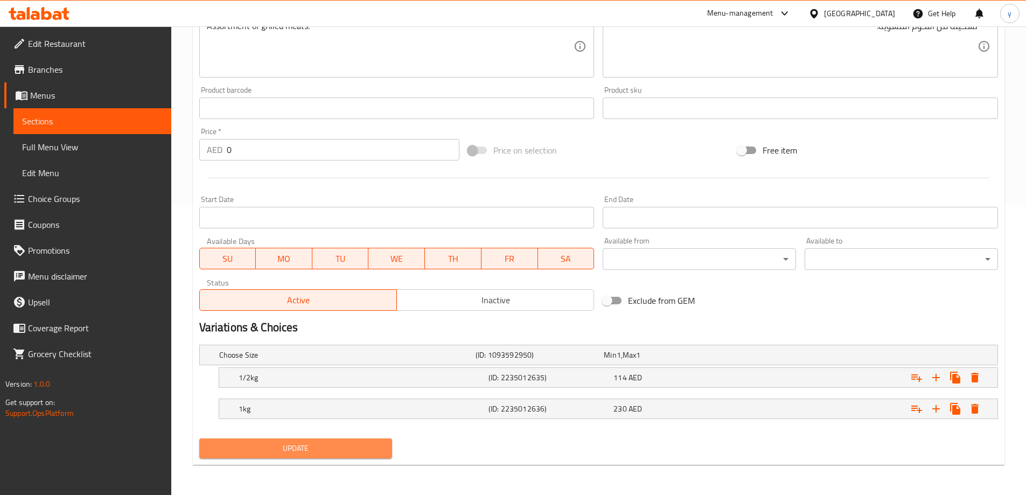
click at [308, 448] on span "Update" at bounding box center [296, 448] width 176 height 13
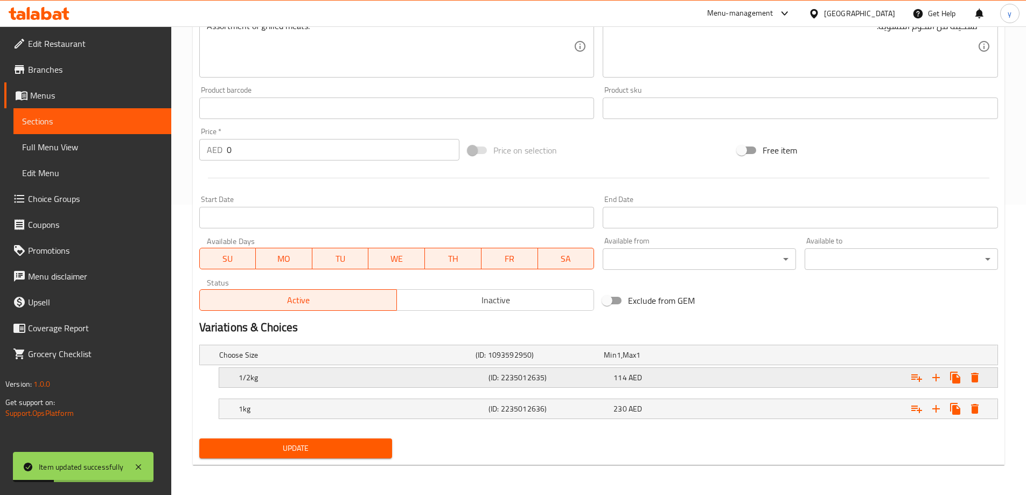
click at [474, 363] on div "1/2kg" at bounding box center [345, 355] width 256 height 15
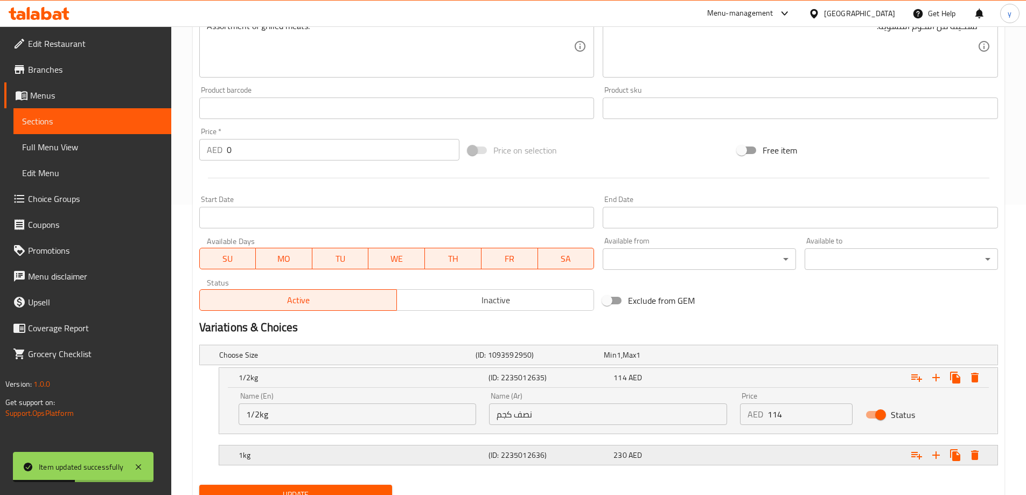
click at [515, 360] on h5 "(ID: 2235012636)" at bounding box center [538, 355] width 124 height 11
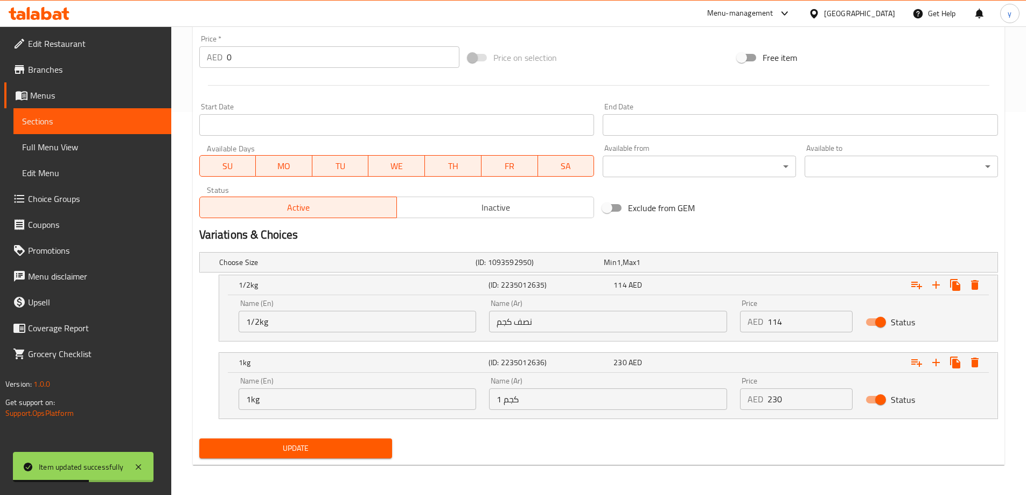
click at [271, 456] on button "Update" at bounding box center [295, 449] width 193 height 20
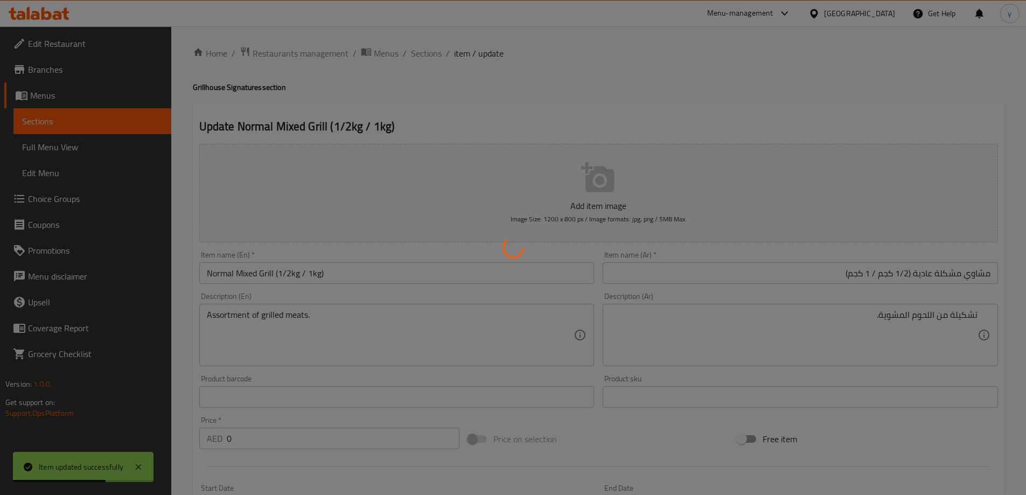
scroll to position [0, 0]
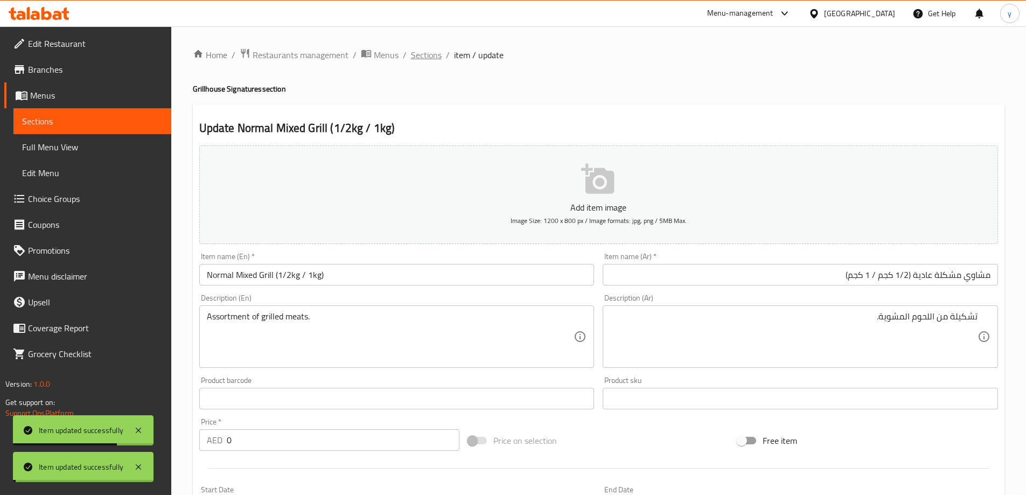
click at [419, 59] on span "Sections" at bounding box center [426, 54] width 31 height 13
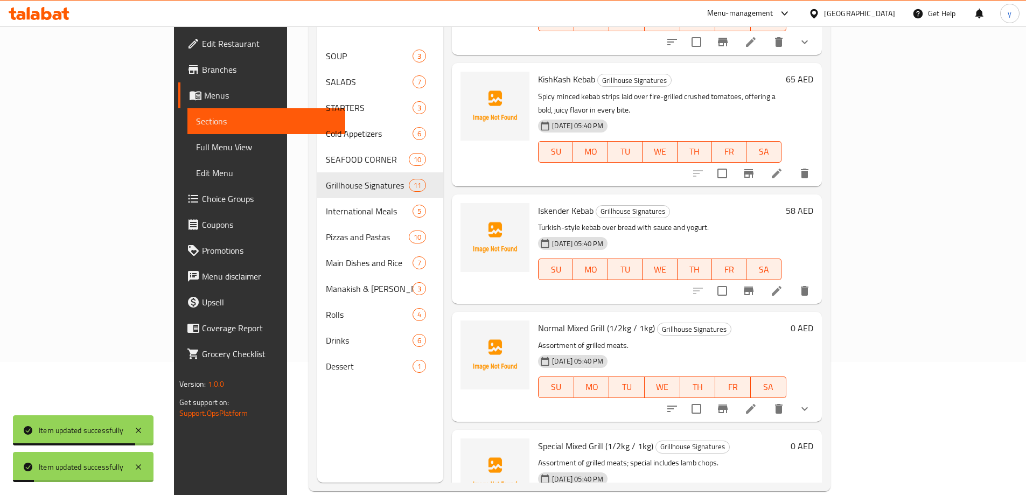
scroll to position [151, 0]
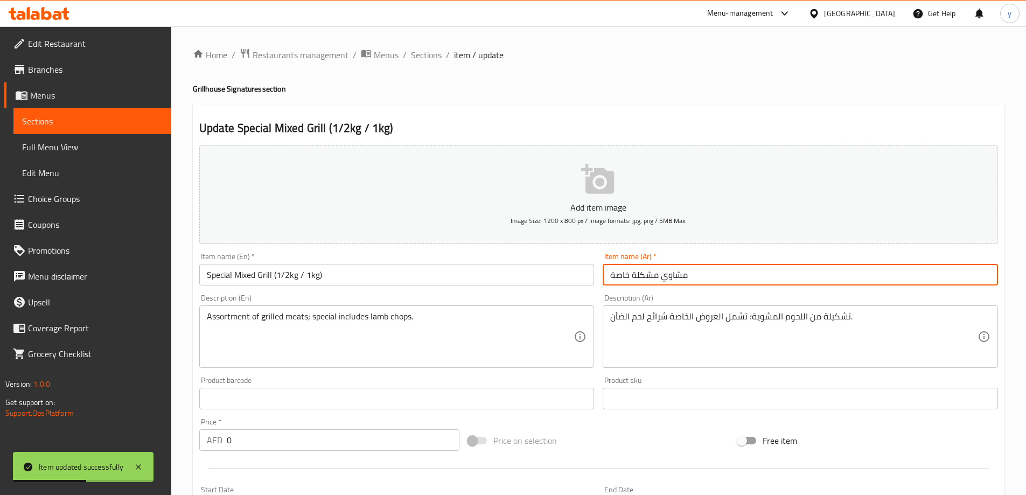
click at [721, 272] on input "مشاوي مشكلة خاصة" at bounding box center [800, 275] width 395 height 22
click at [914, 274] on input "مشاوي مشكلة خاصة" at bounding box center [800, 275] width 395 height 22
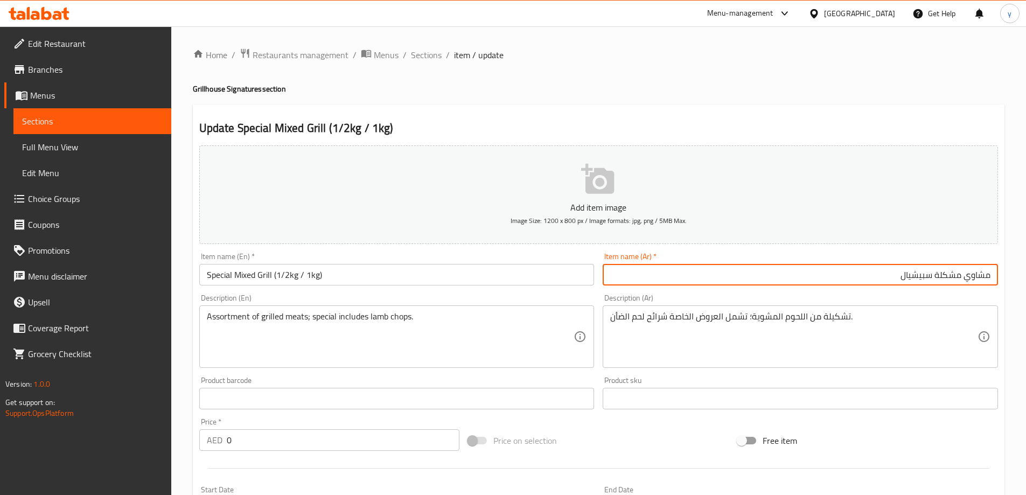
type input "مشاوي مشكلة سبيشيال"
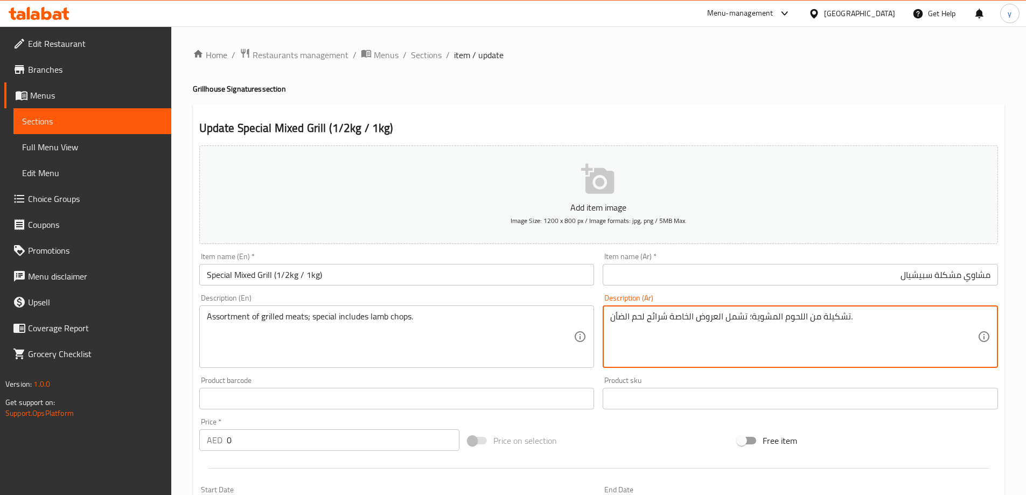
click at [738, 350] on textarea "تشكيلة من اللحوم المشوية؛ تشمل العروض الخاصة شرائح لحم الضأن." at bounding box center [793, 336] width 367 height 51
drag, startPoint x: 853, startPoint y: 322, endPoint x: 827, endPoint y: 322, distance: 26.4
click at [827, 322] on textarea "تشكيلة من اللحوم المشوية؛ تشمل العروض الخاصة شرائح لحم الضأن." at bounding box center [793, 336] width 367 height 51
drag, startPoint x: 829, startPoint y: 316, endPoint x: 852, endPoint y: 321, distance: 23.1
click at [796, 321] on textarea "تشكيلة من اللحوم المشوية؛ تشمل شرائح لحم الضأن." at bounding box center [793, 336] width 367 height 51
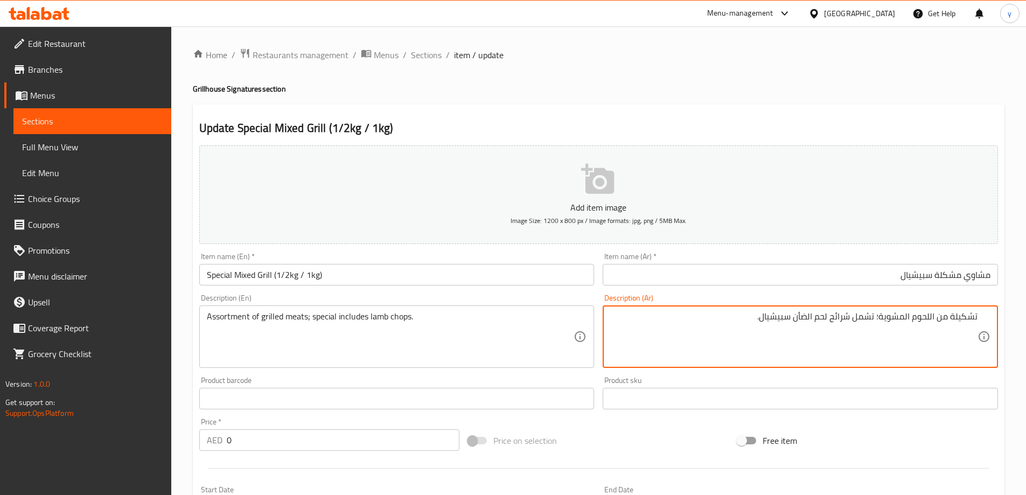
scroll to position [290, 0]
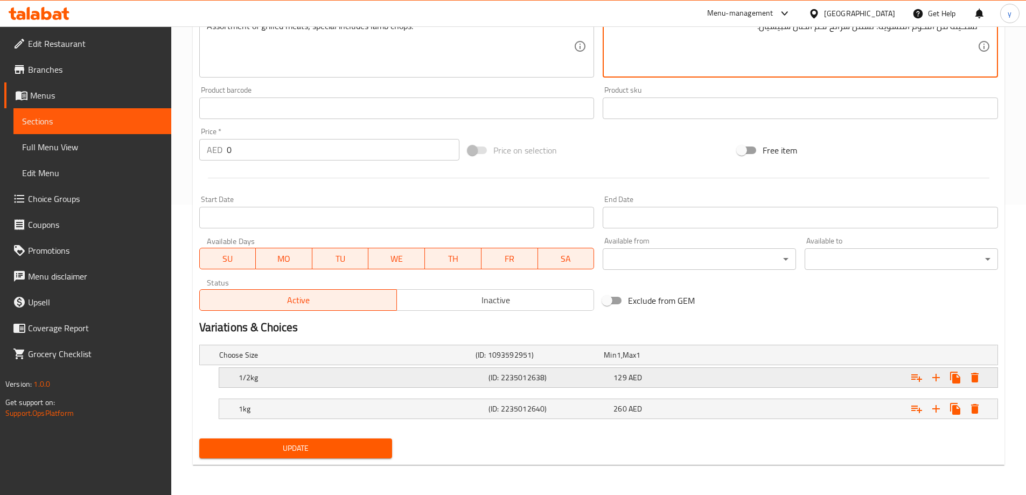
click at [398, 376] on div "Choose Size (ID: 1093592951) Min 1 , Max 1 Name (En) Choose Size Name (En) Name…" at bounding box center [599, 388] width 808 height 94
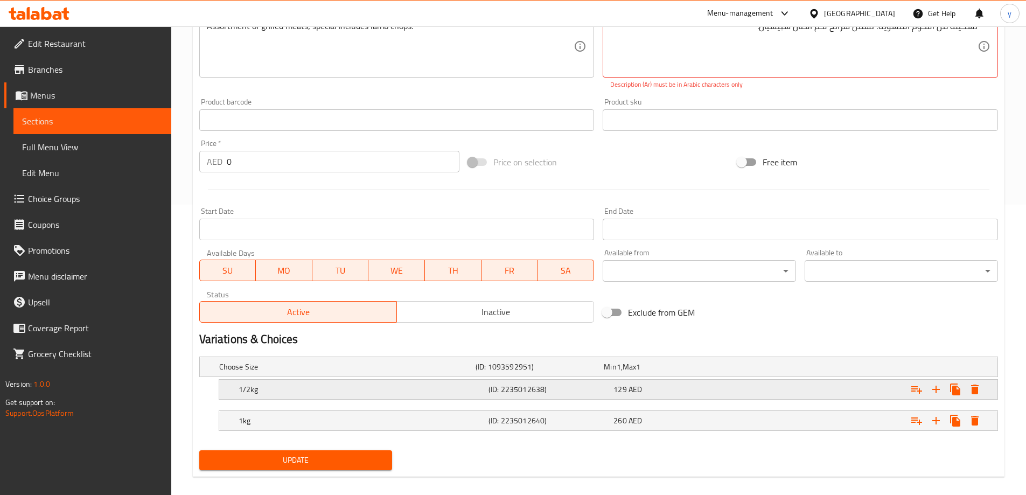
click at [471, 372] on h5 "1/2kg" at bounding box center [345, 367] width 252 height 11
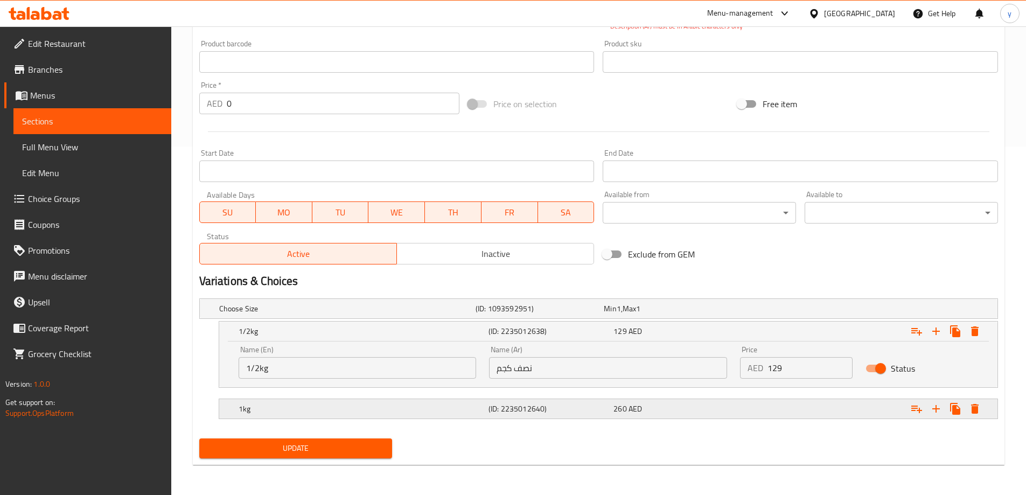
click at [498, 314] on h5 "(ID: 2235012640)" at bounding box center [538, 308] width 124 height 11
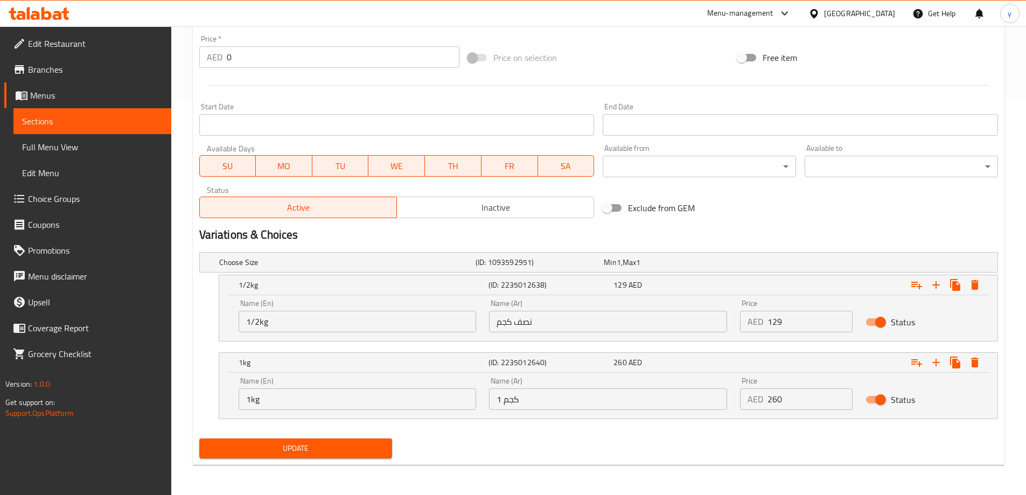
click at [358, 441] on button "Update" at bounding box center [295, 449] width 193 height 20
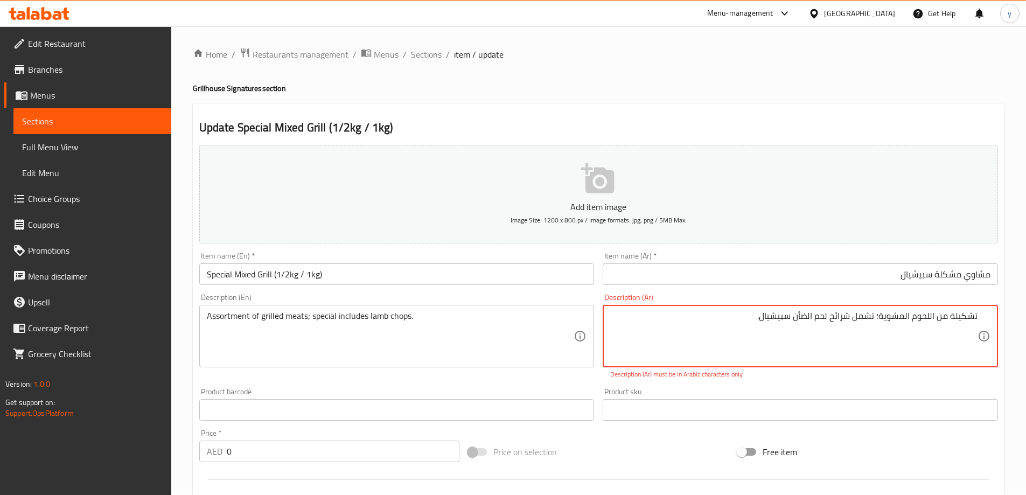
scroll to position [0, 0]
click at [876, 319] on textarea "تشكيلة من اللحوم المشوية؛ تشمل شرائح لحم الضأن سبيشيال ." at bounding box center [793, 336] width 367 height 51
type textarea "تشكيلة من اللحوم المشوية, تشمل شرائح لحم الضأن سبيشيال ."
click at [871, 281] on input "مشاوي مشكلة سبيشيال" at bounding box center [800, 275] width 395 height 22
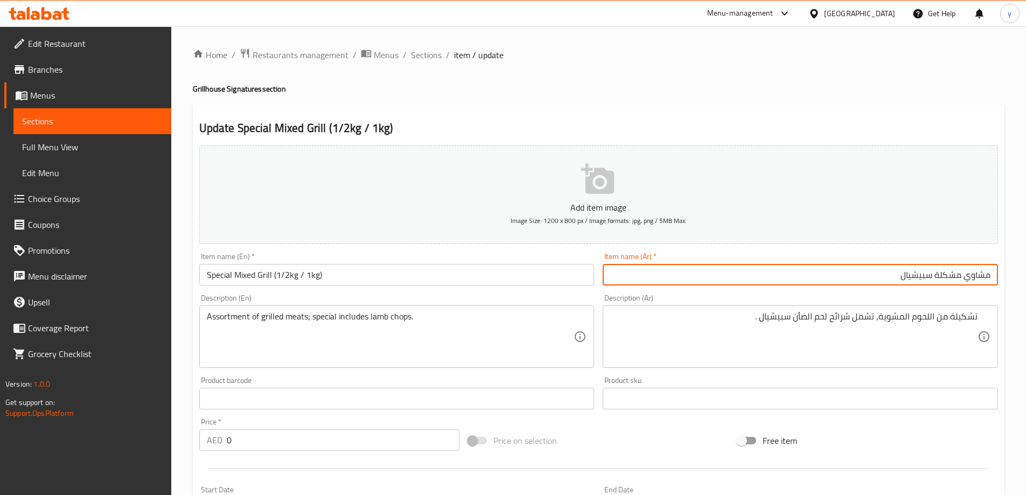
click at [421, 49] on span "Sections" at bounding box center [426, 54] width 31 height 13
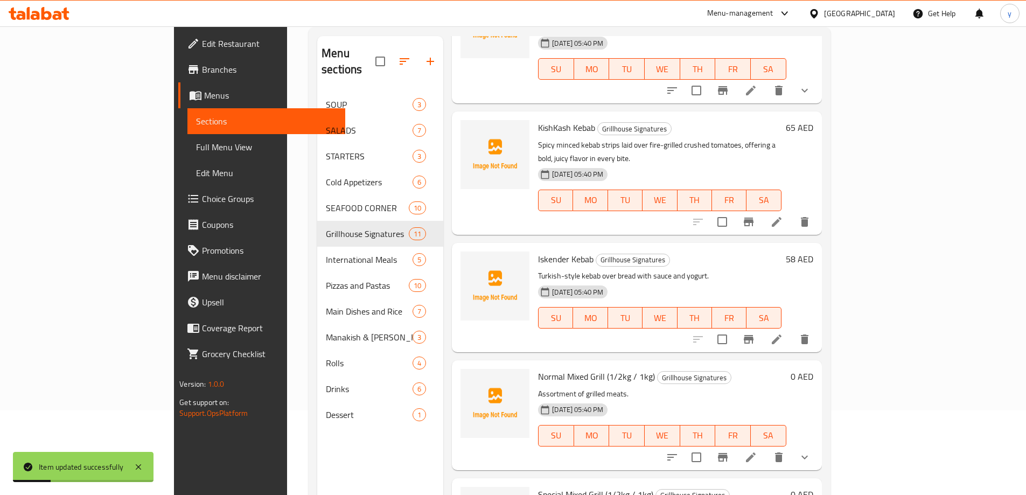
scroll to position [151, 0]
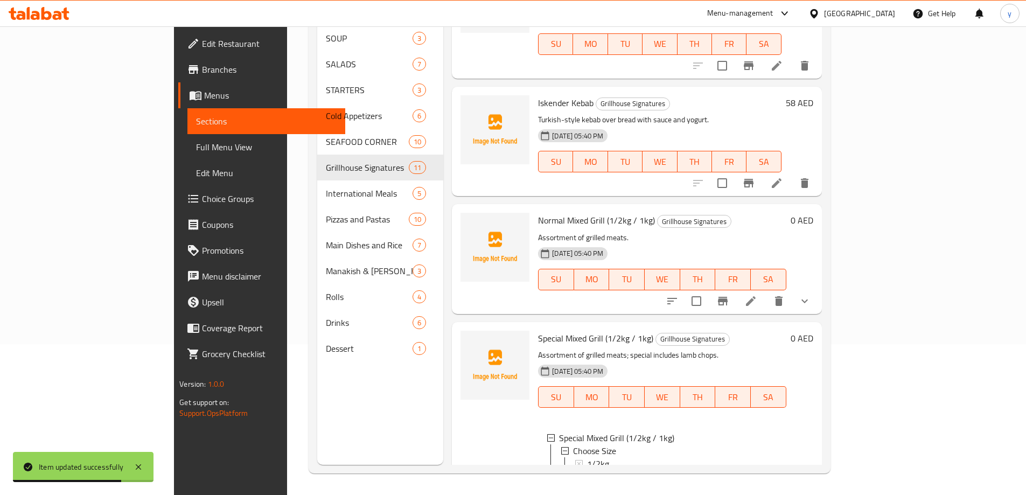
scroll to position [2, 0]
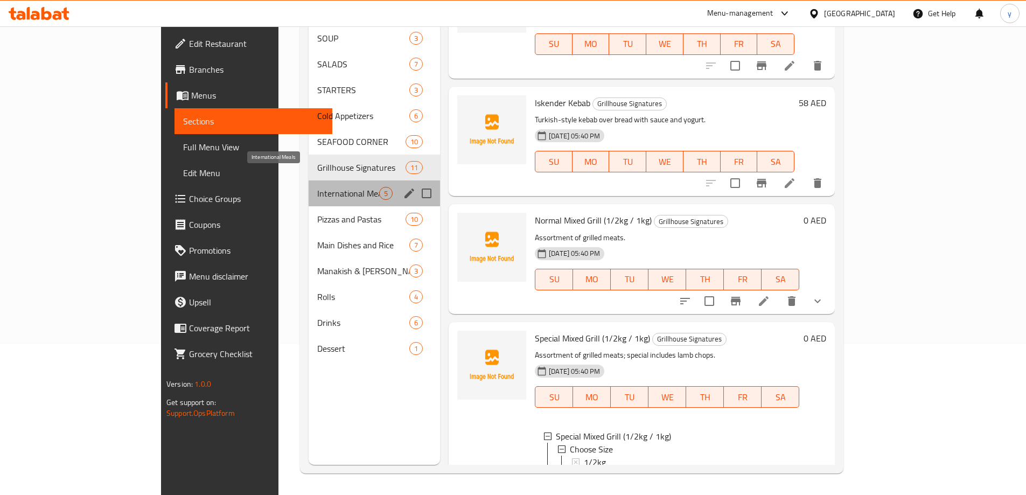
click at [317, 187] on span "International Meals" at bounding box center [348, 193] width 62 height 13
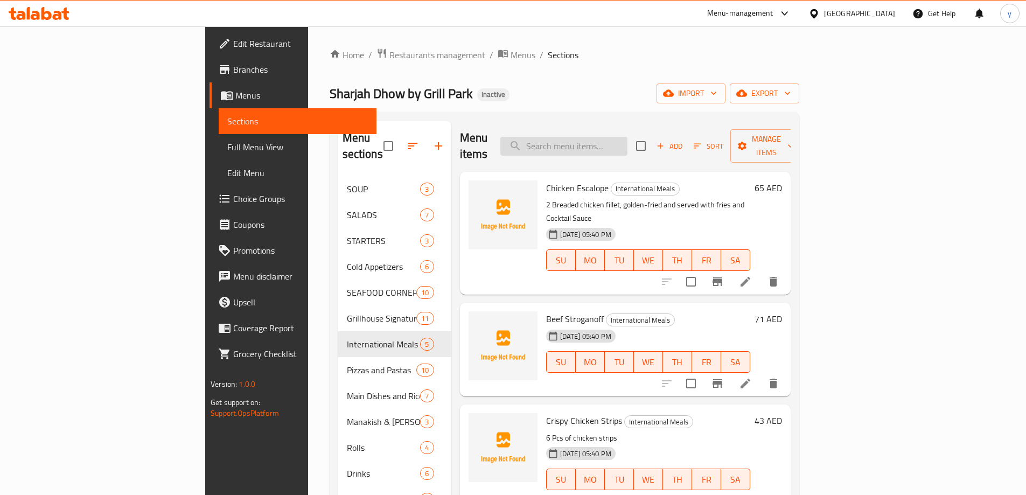
click at [602, 137] on input "search" at bounding box center [564, 146] width 127 height 19
paste input "KishKash Kebab"
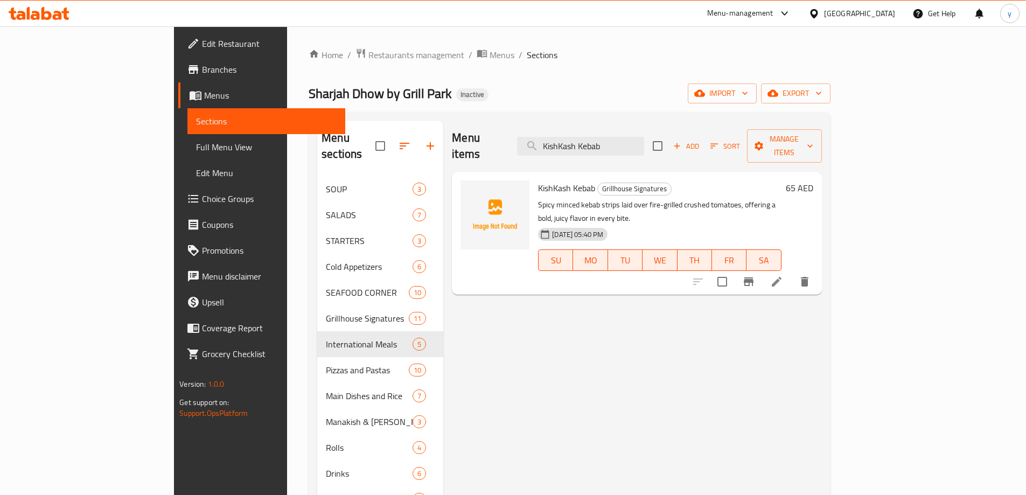
type input "KishKash Kebab"
click at [782, 277] on icon at bounding box center [777, 282] width 10 height 10
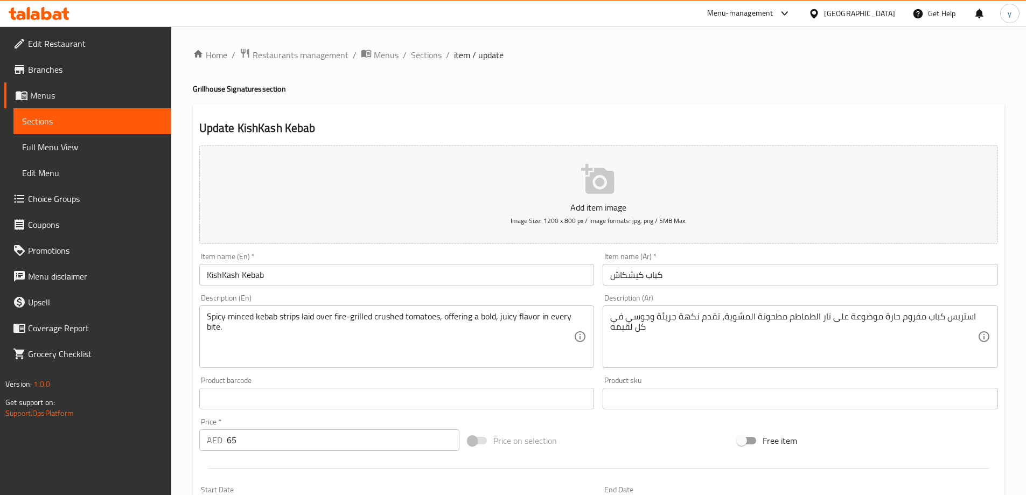
click at [690, 269] on input "كباب كيشكاش" at bounding box center [800, 275] width 395 height 22
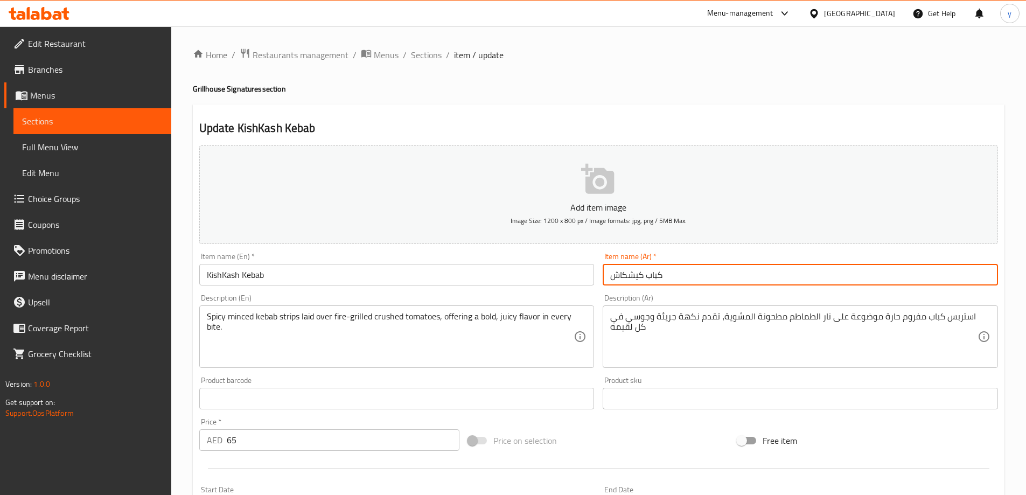
click at [690, 269] on input "كباب كيشكاش" at bounding box center [800, 275] width 395 height 22
paste input "خشخاش"
type input "كباب خشخاش"
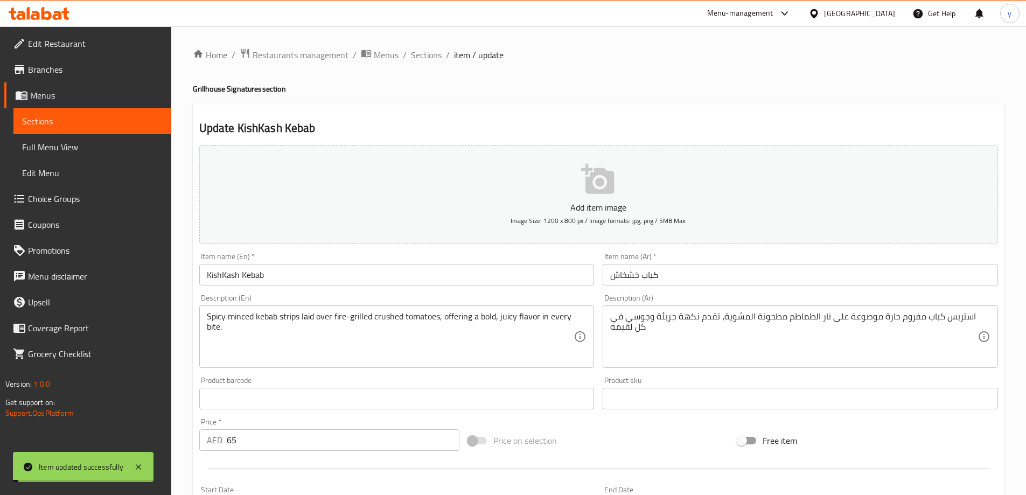
click at [423, 54] on span "Sections" at bounding box center [426, 54] width 31 height 13
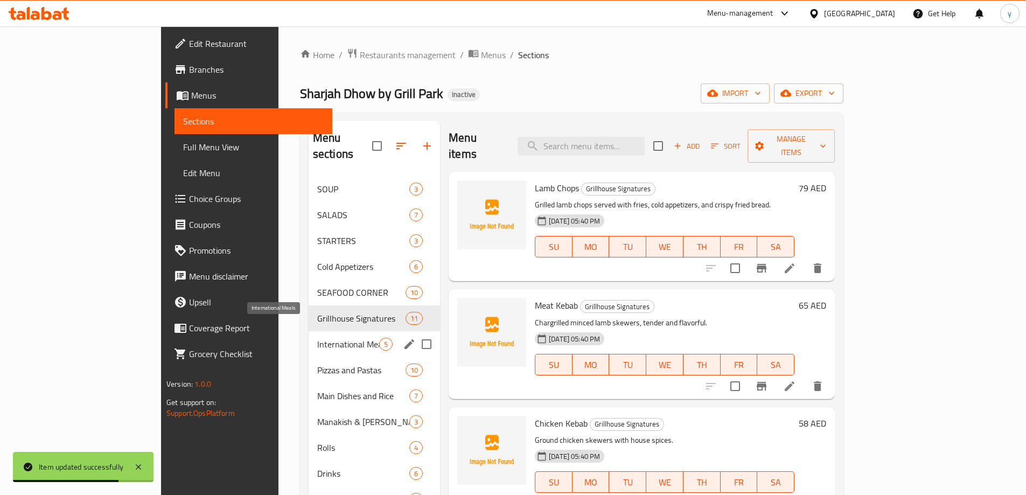
click at [317, 338] on span "International Meals" at bounding box center [348, 344] width 62 height 13
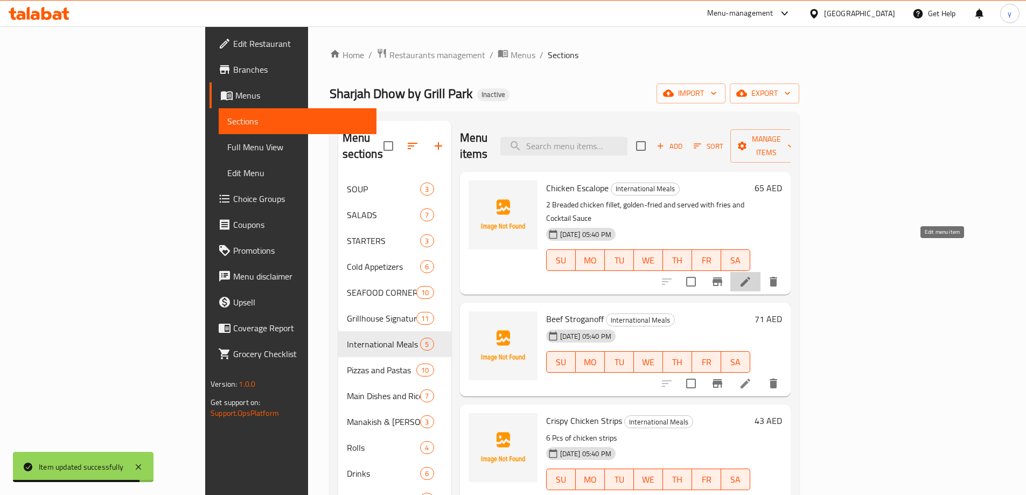
click at [752, 275] on icon at bounding box center [745, 281] width 13 height 13
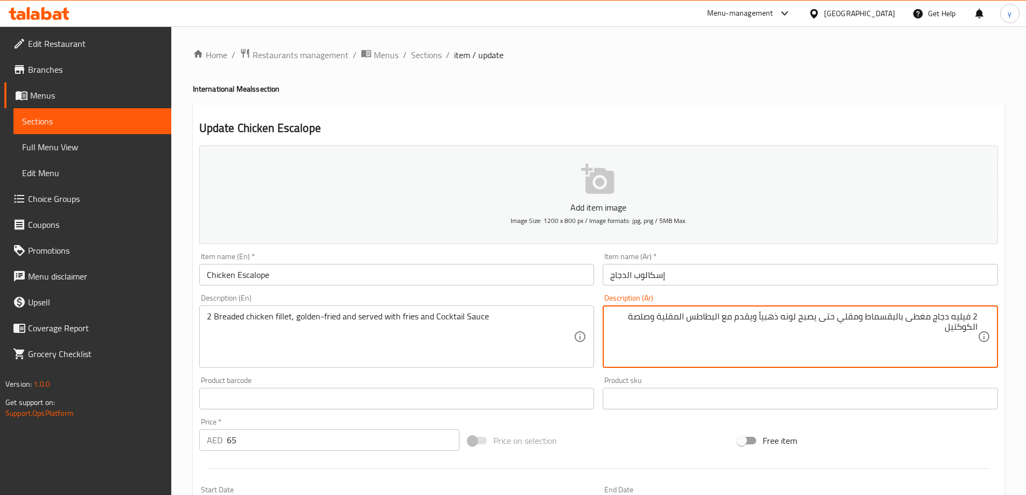
click at [920, 315] on textarea "2 فيليه دجاج مغطى بالبقسماط ومقلي حتى يصبح لونه ذهبياً ويقدم مع البطاطس المقلية…" at bounding box center [793, 336] width 367 height 51
click at [817, 320] on textarea "2 فيليه دجاج بالبقسماط ومقلي حتى يصبح لونه ذهبياً ويقدم مع البطاطس المقلية وصلص…" at bounding box center [793, 336] width 367 height 51
type textarea "2 فيليه دجاج بالبقسماط ومقلي - ذهبياً ويقدم مع البطاطس المقلية وصلصة الكوكتيل"
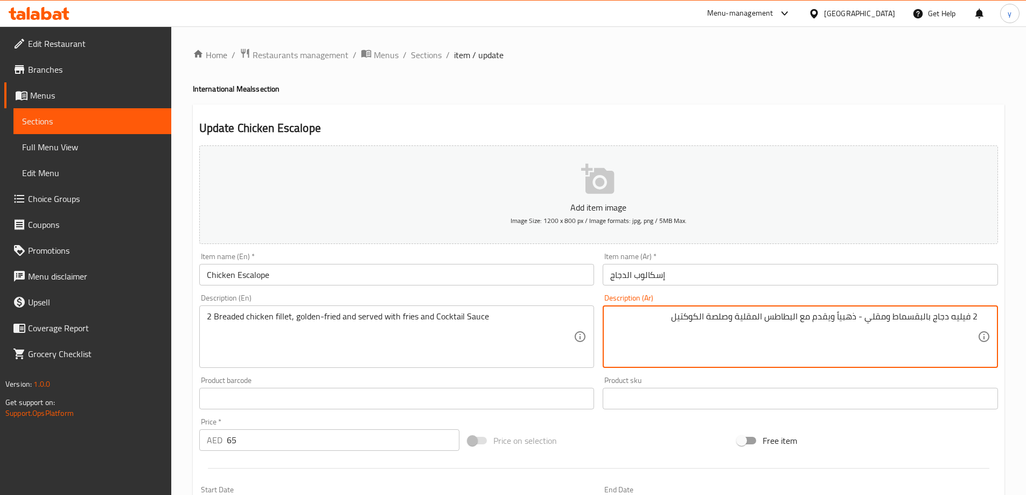
click at [827, 278] on input "إسكالوب الدجاج" at bounding box center [800, 275] width 395 height 22
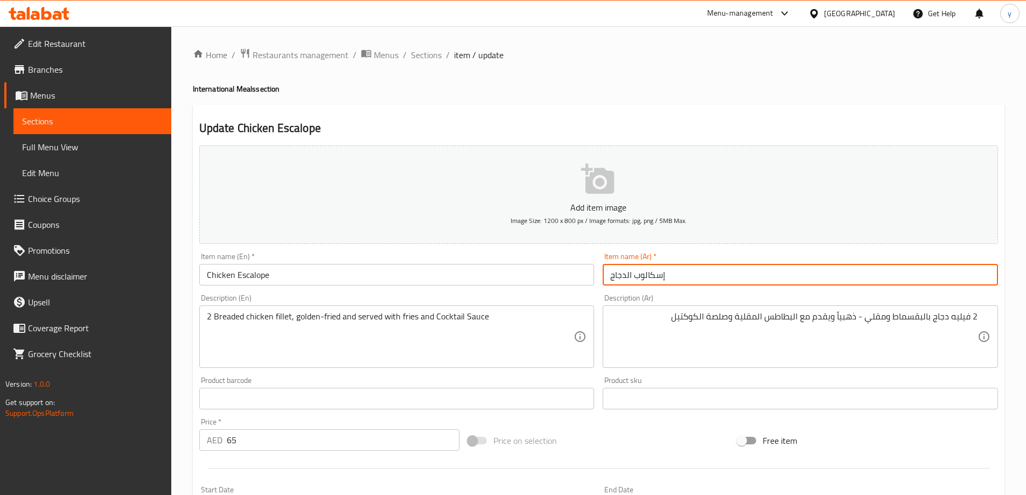
click at [431, 58] on span "Sections" at bounding box center [426, 54] width 31 height 13
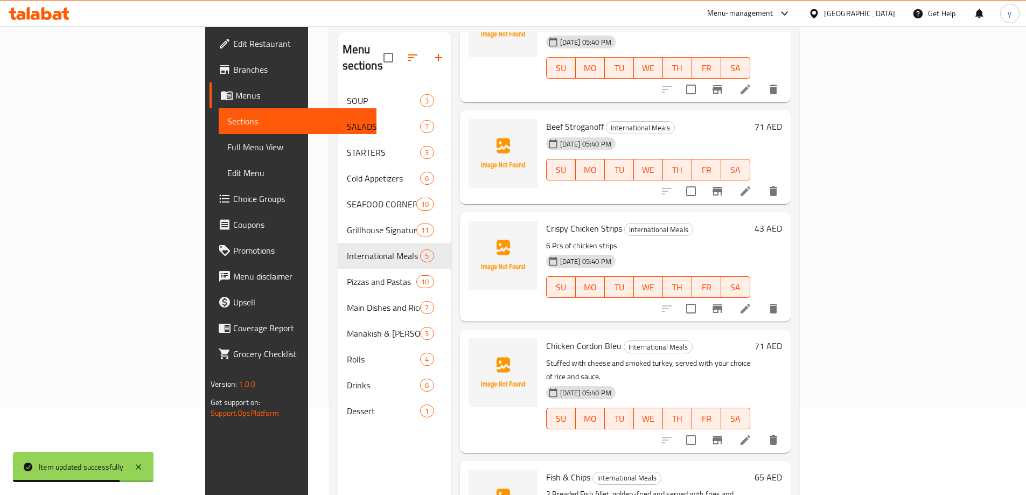
scroll to position [108, 0]
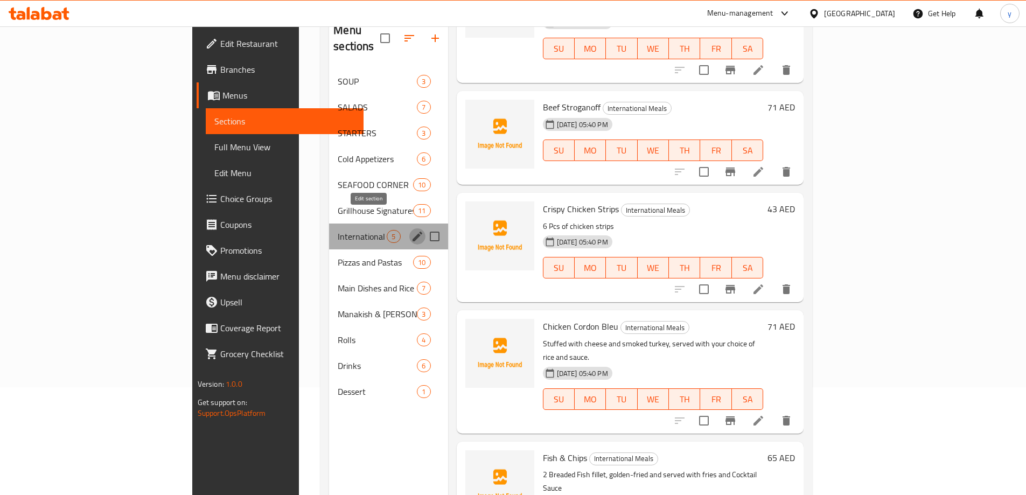
click at [411, 230] on icon "edit" at bounding box center [417, 236] width 13 height 13
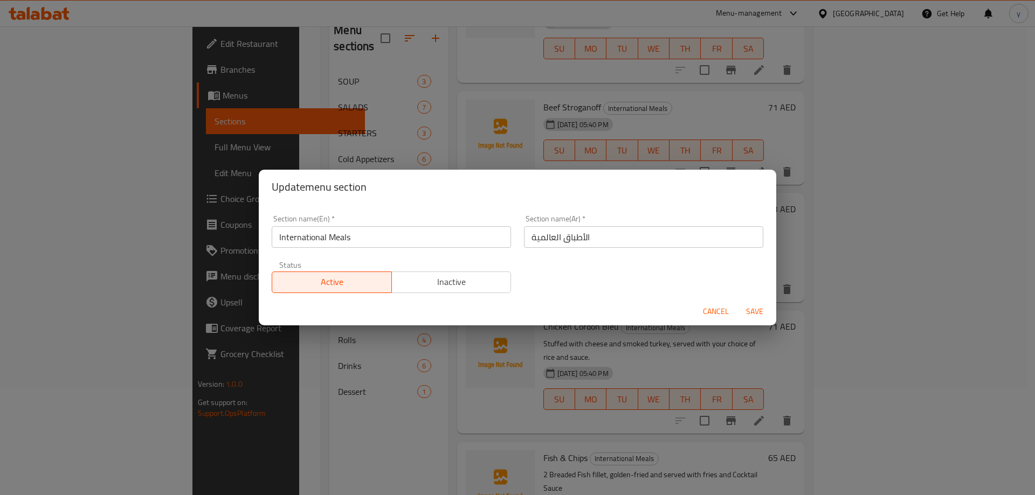
click at [597, 233] on input "الأطباق العالمية" at bounding box center [643, 237] width 239 height 22
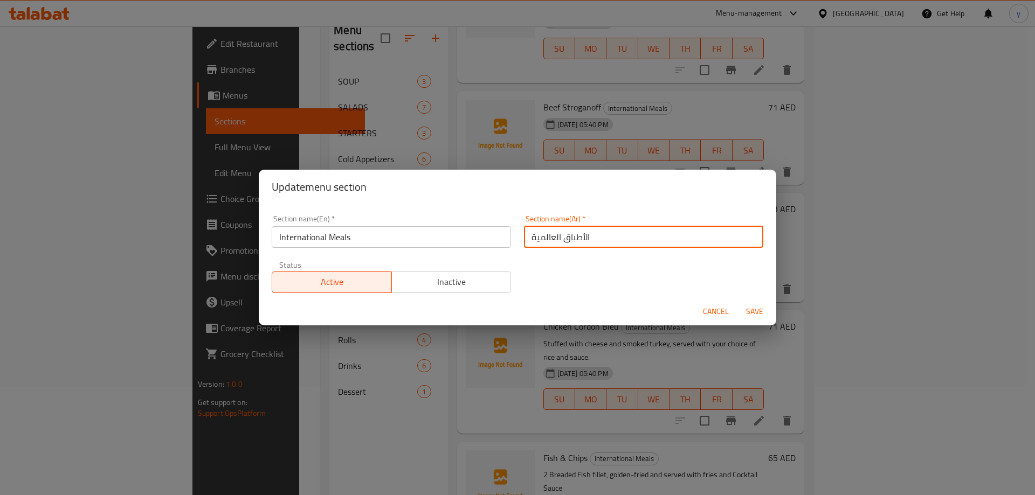
click at [597, 233] on input "الأطباق العالمية" at bounding box center [643, 237] width 239 height 22
type input "وجبات انترنشونال"
click at [737, 302] on button "Save" at bounding box center [754, 312] width 34 height 20
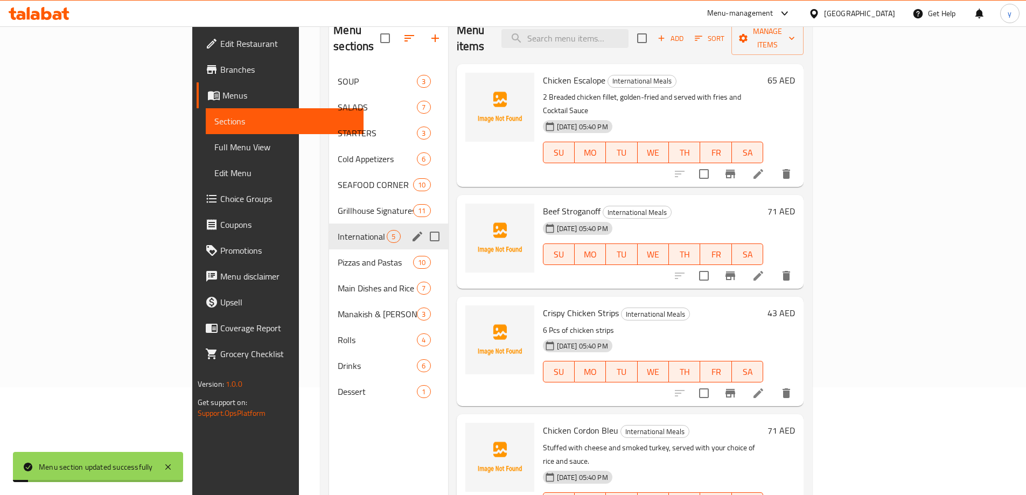
scroll to position [0, 0]
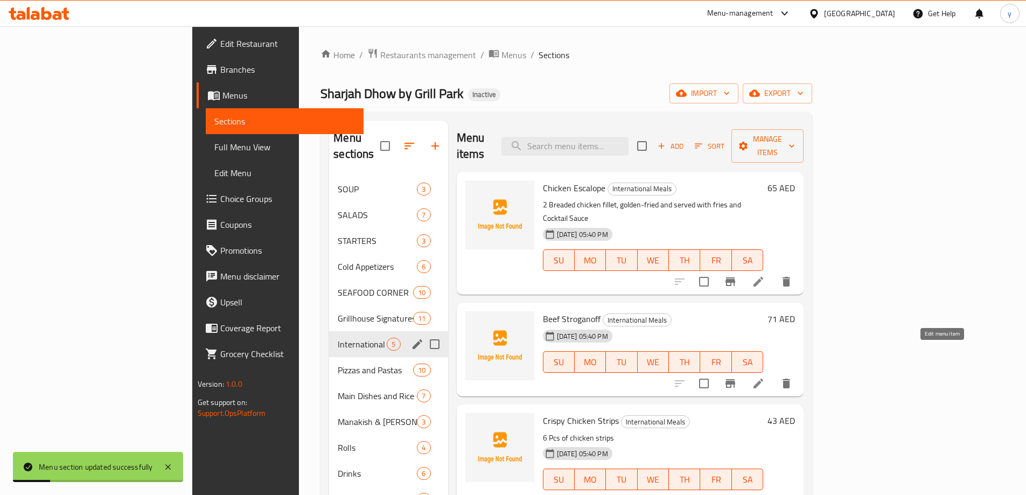
click at [763, 379] on icon at bounding box center [759, 384] width 10 height 10
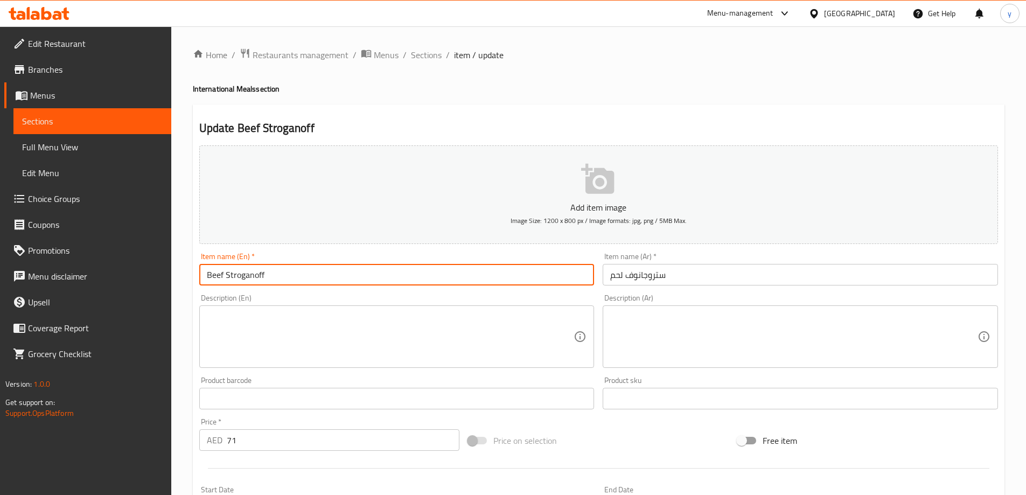
click at [249, 276] on input "Beef Stroganoff" at bounding box center [396, 275] width 395 height 22
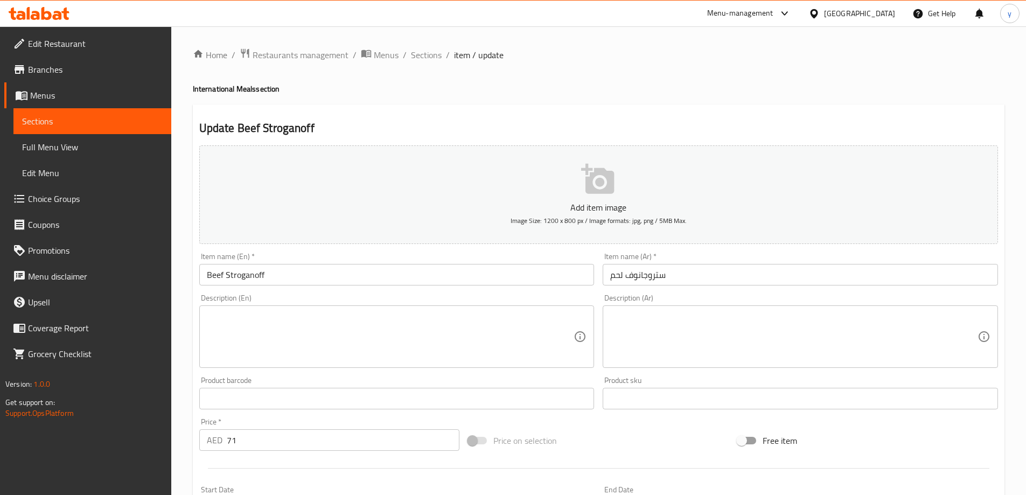
click at [804, 276] on input "ستروجانوف لحم" at bounding box center [800, 275] width 395 height 22
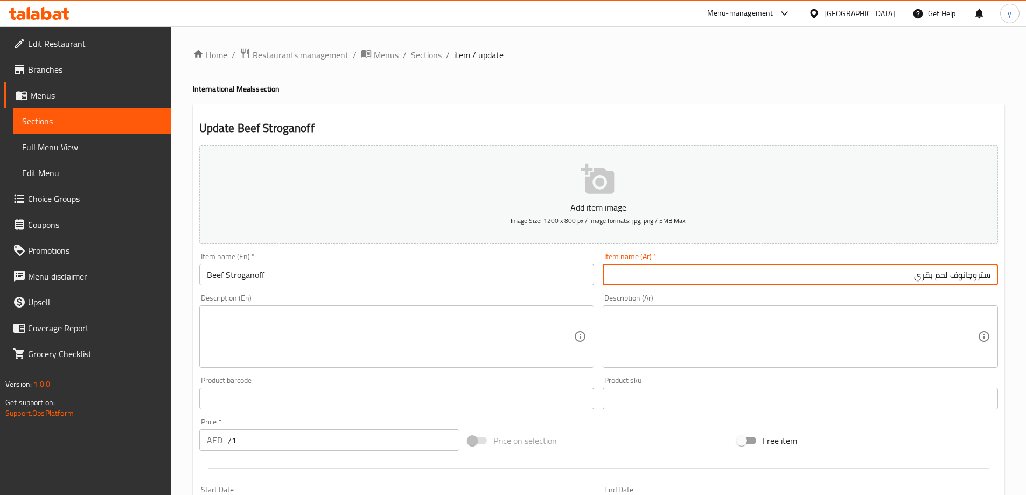
type input "ستروجانوف لحم بقري"
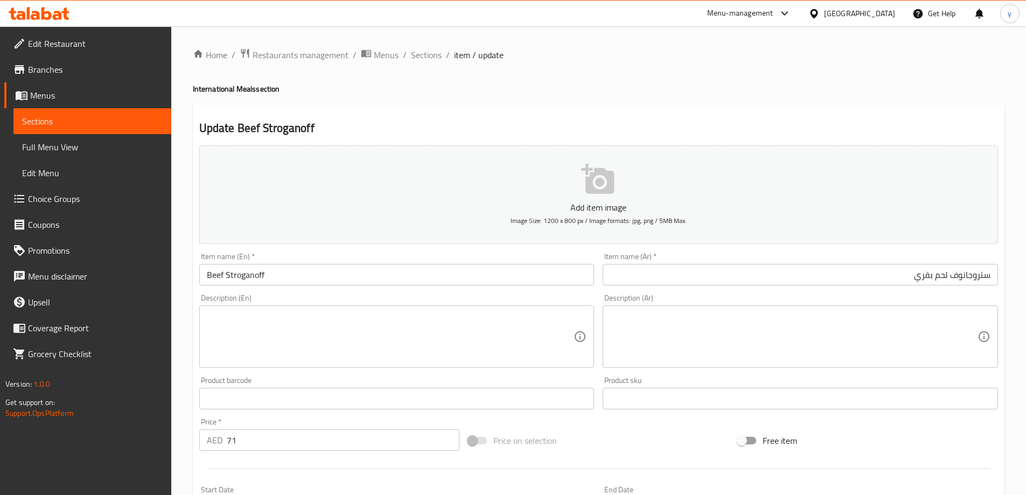
click at [458, 333] on textarea at bounding box center [390, 336] width 367 height 51
paste textarea "Sautéed beef in creamy mushroom sauce served with choice of rice."
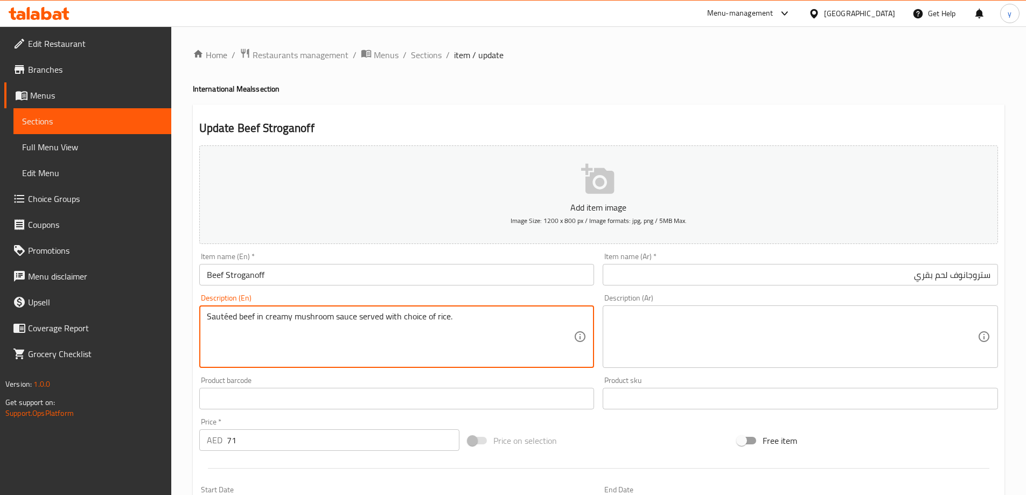
click at [228, 316] on textarea "Sautéed beef in creamy mushroom sauce served with choice of rice." at bounding box center [390, 336] width 367 height 51
drag, startPoint x: 1031, startPoint y: 332, endPoint x: 225, endPoint y: 314, distance: 806.3
click at [225, 314] on textarea "Sauted beef in creamy mushroom sauce served with choice of rice." at bounding box center [390, 336] width 367 height 51
type textarea "Sauteed beef in creamy mushroom sauce served with choice of rice."
click at [718, 324] on textarea at bounding box center [793, 336] width 367 height 51
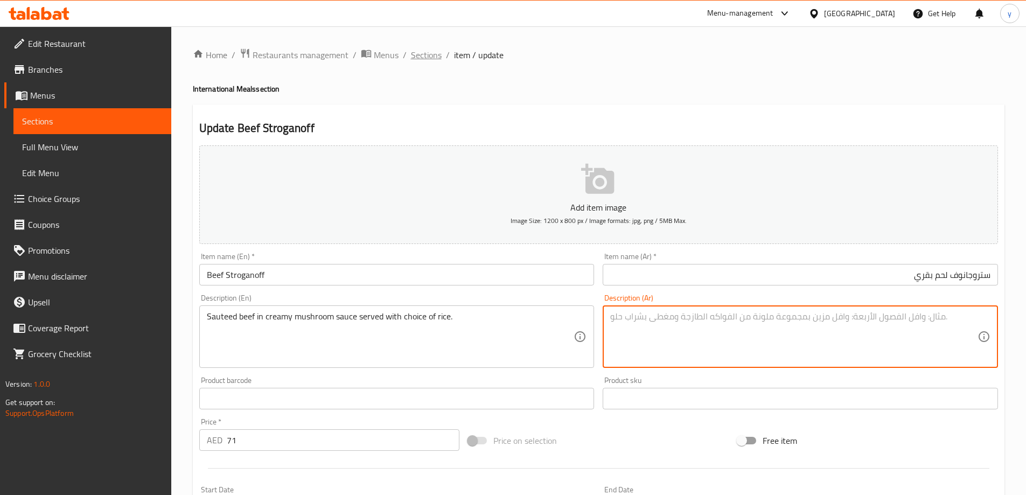
click at [431, 54] on span "Sections" at bounding box center [426, 54] width 31 height 13
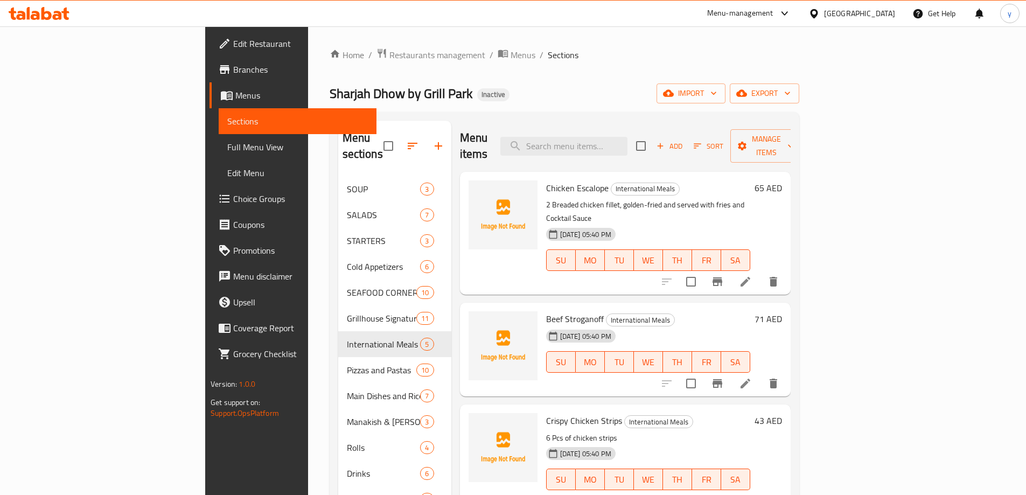
click at [546, 311] on span "Beef Stroganoff" at bounding box center [575, 319] width 58 height 16
copy h6 "Beef Stroganoff"
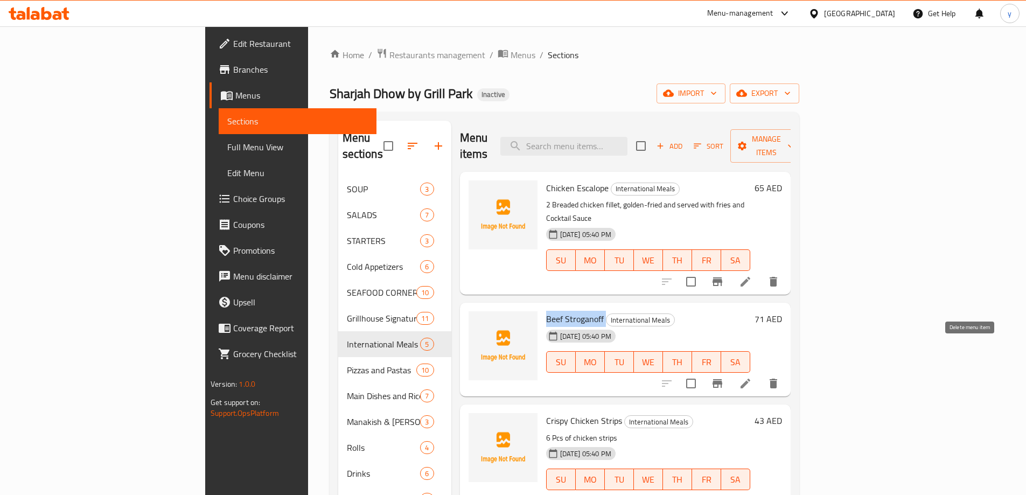
click at [780, 377] on icon "delete" at bounding box center [773, 383] width 13 height 13
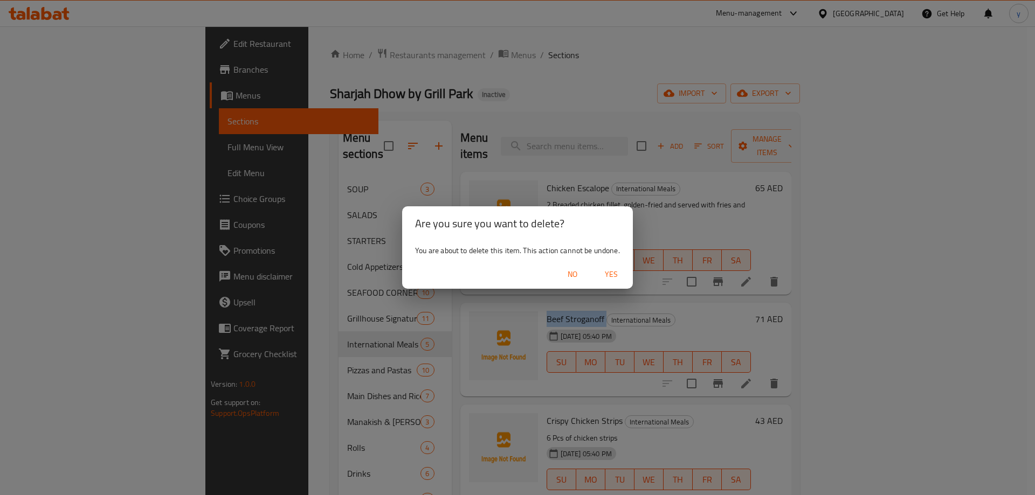
click at [620, 268] on span "Yes" at bounding box center [611, 274] width 26 height 13
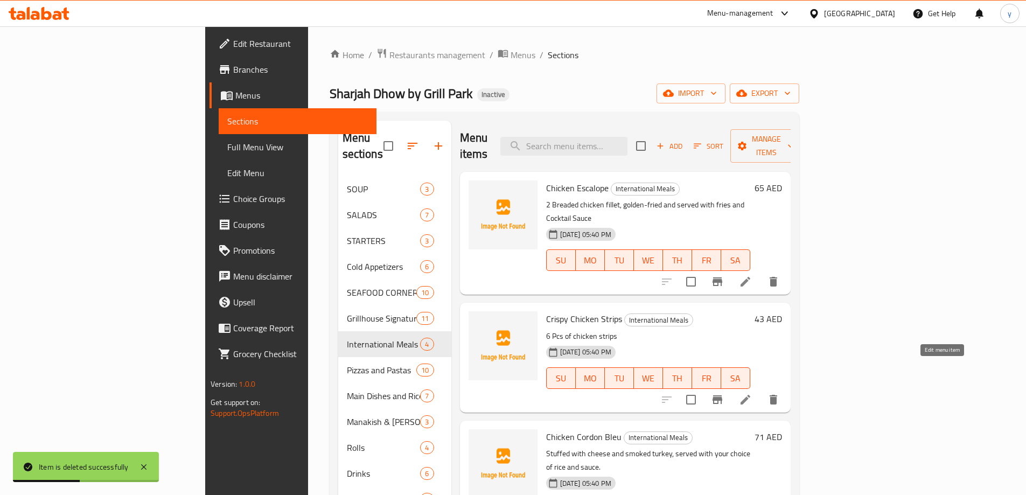
click at [751, 395] on icon at bounding box center [746, 400] width 10 height 10
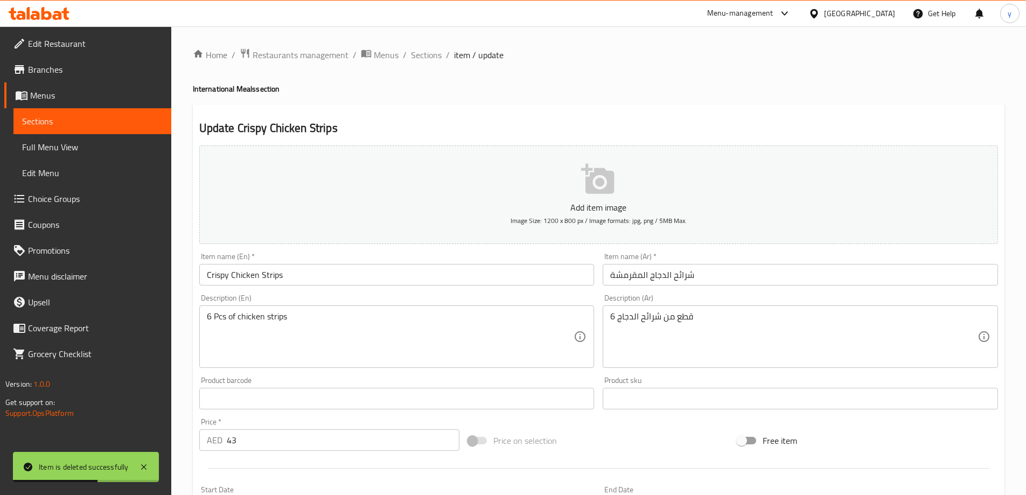
click at [745, 269] on input "شرائح الدجاج المقرمشة" at bounding box center [800, 275] width 395 height 22
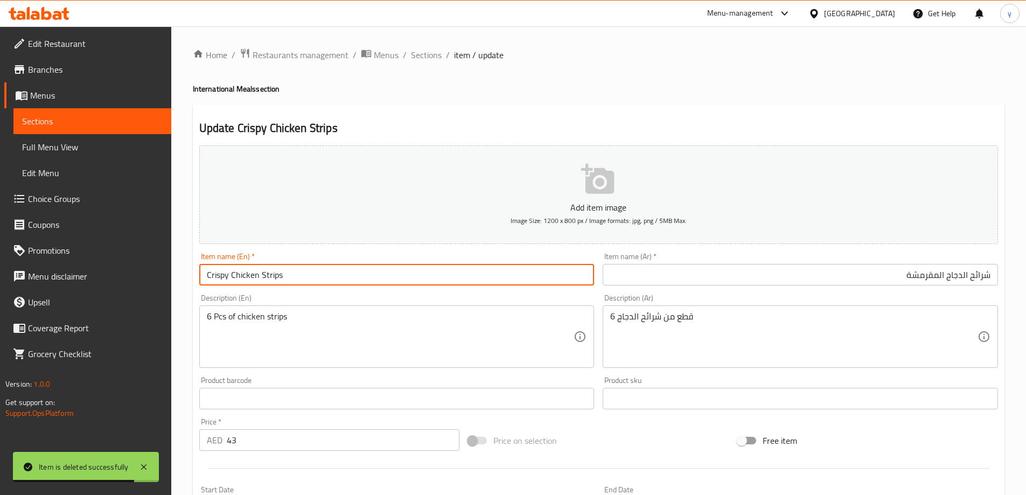
click at [268, 277] on input "Crispy Chicken Strips" at bounding box center [396, 275] width 395 height 22
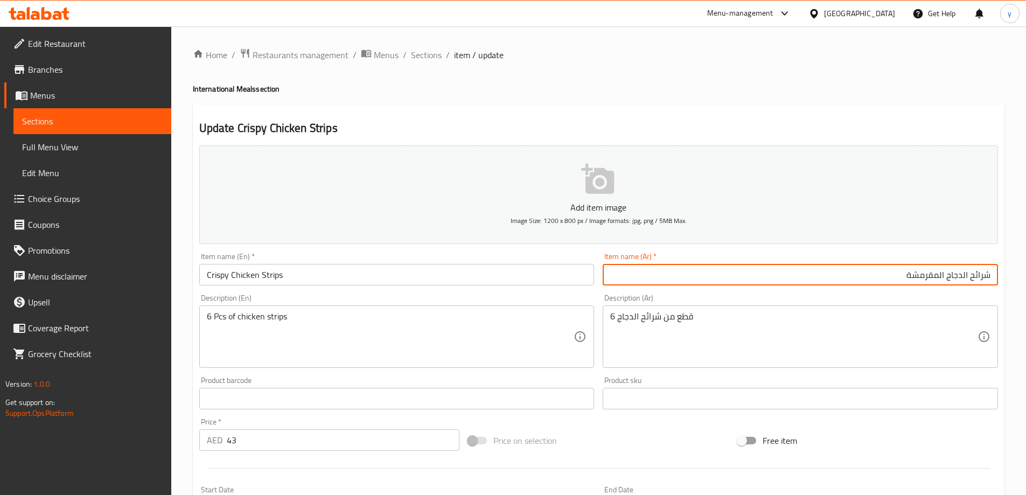
click at [985, 272] on input "شرائح الدجاج المقرمشة" at bounding box center [800, 275] width 395 height 22
paste input "ستربس"
type input "إستربس الدجاج المقرمشة"
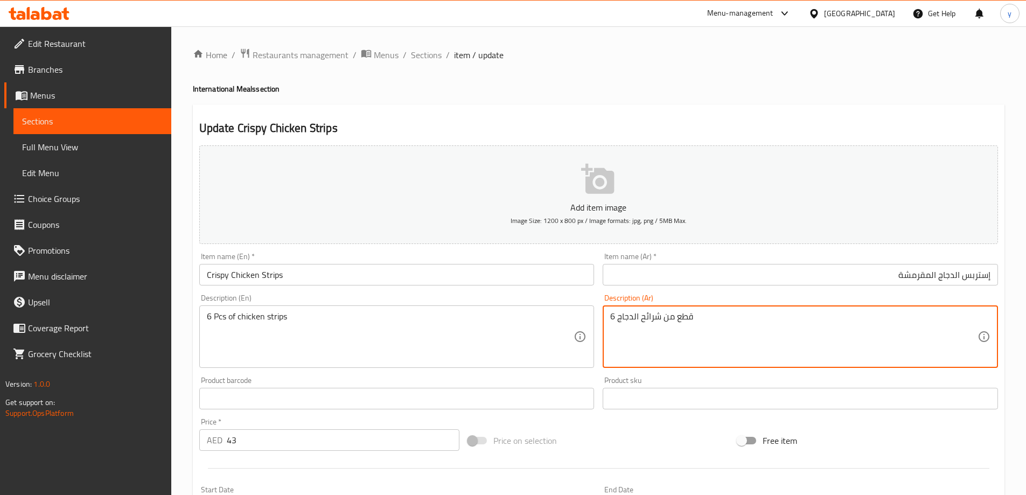
click at [649, 317] on textarea "6 قطع من شرائح الدجاج" at bounding box center [793, 336] width 367 height 51
paste textarea "ستربس"
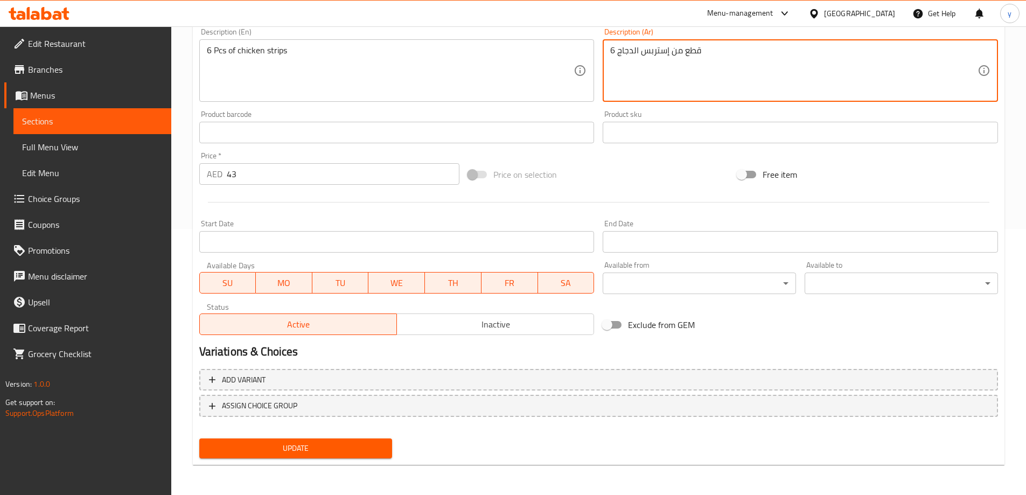
type textarea "6 قطع من إستربس الدجاج"
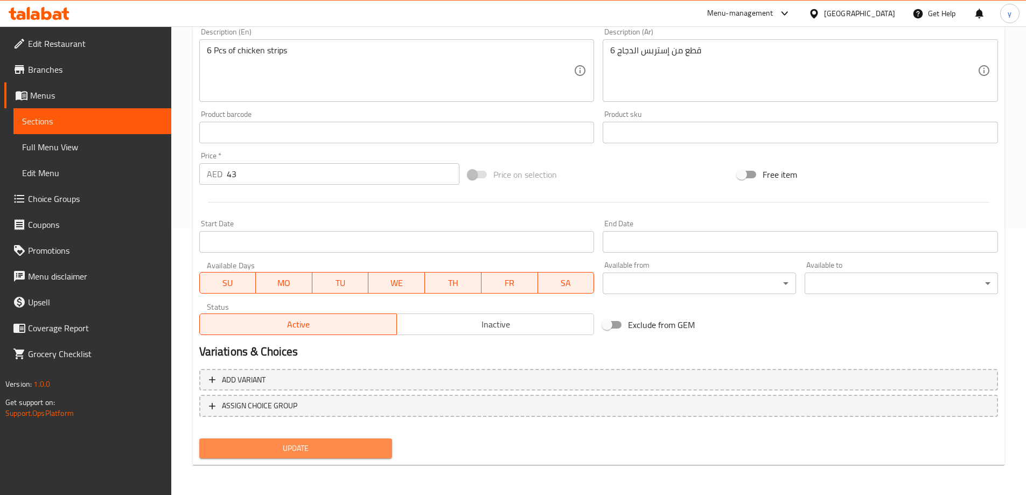
click at [350, 447] on span "Update" at bounding box center [296, 448] width 176 height 13
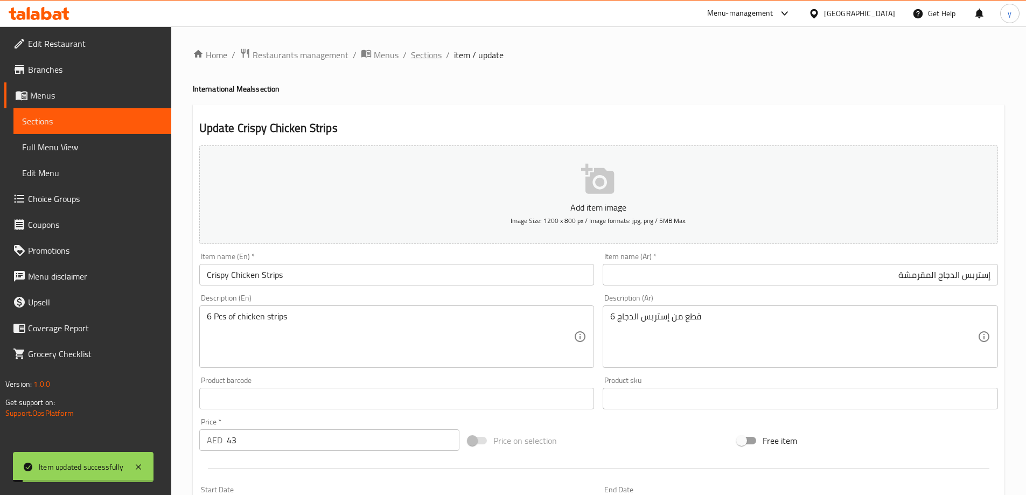
click at [424, 58] on span "Sections" at bounding box center [426, 54] width 31 height 13
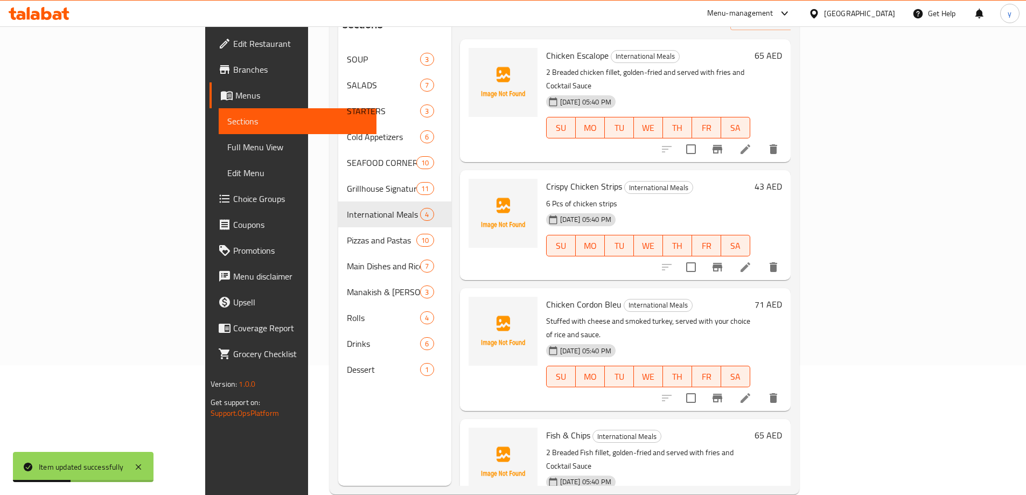
scroll to position [151, 0]
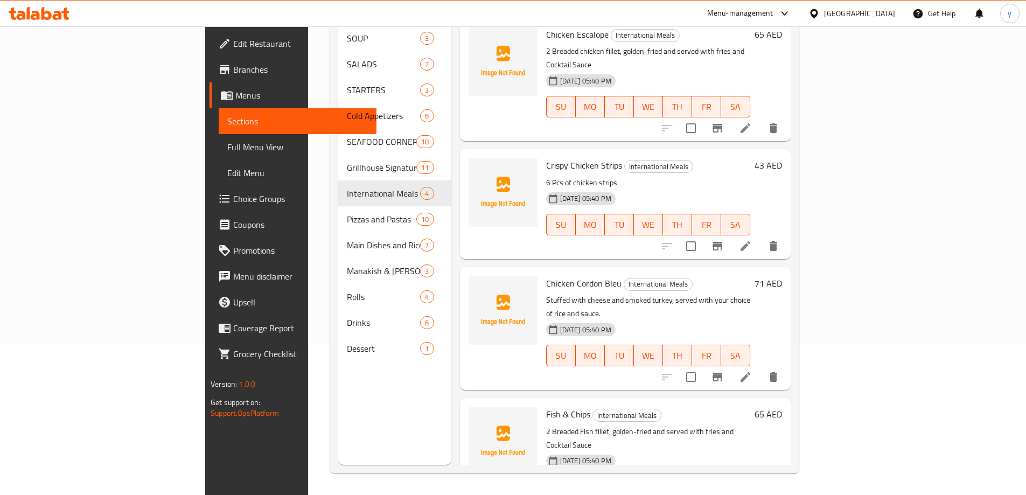
click at [546, 275] on span "Chicken Cordon Bleu" at bounding box center [583, 283] width 75 height 16
copy h6 "Chicken Cordon Bleu"
click at [787, 364] on button "delete" at bounding box center [774, 377] width 26 height 26
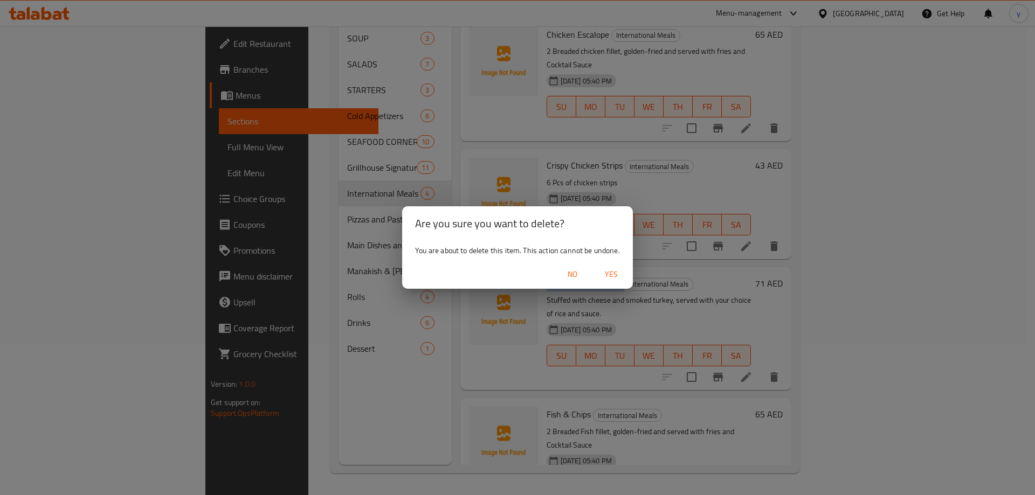
click at [615, 276] on span "Yes" at bounding box center [611, 274] width 26 height 13
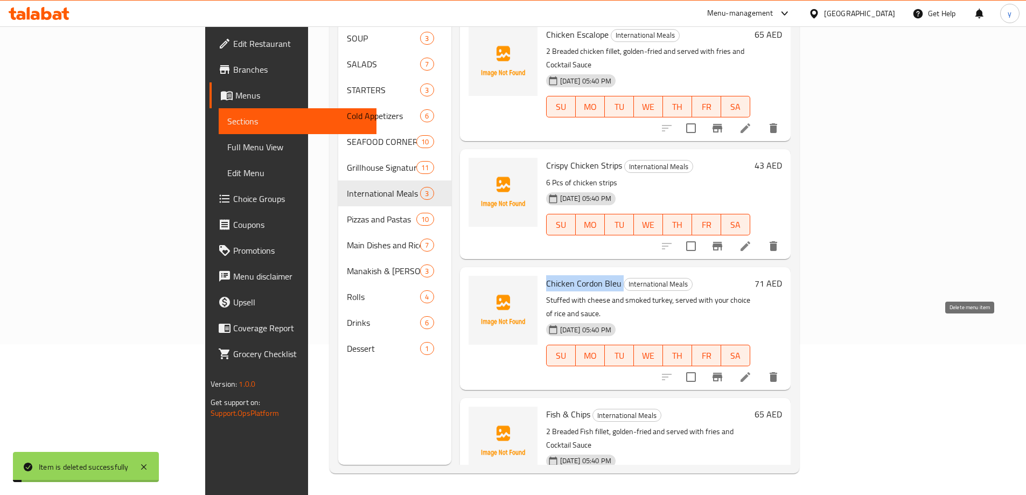
scroll to position [0, 0]
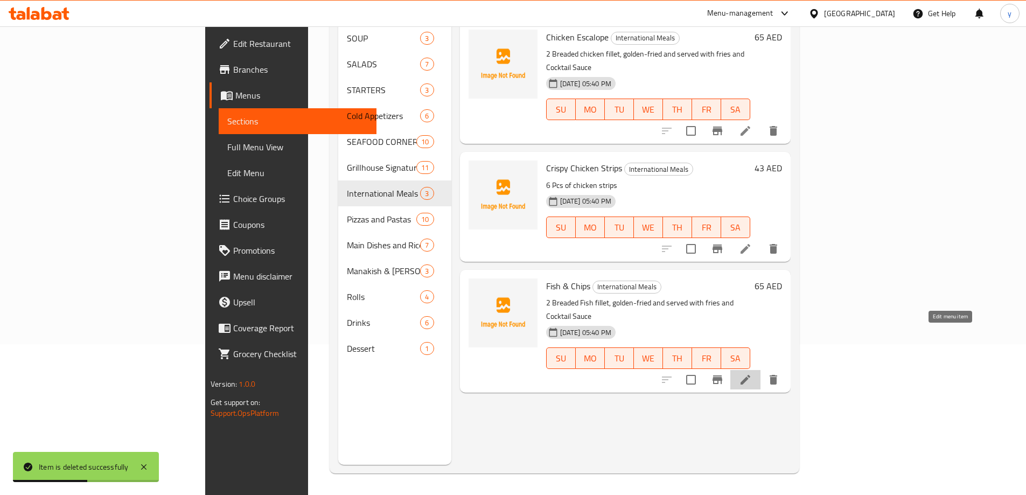
click at [751, 375] on icon at bounding box center [746, 380] width 10 height 10
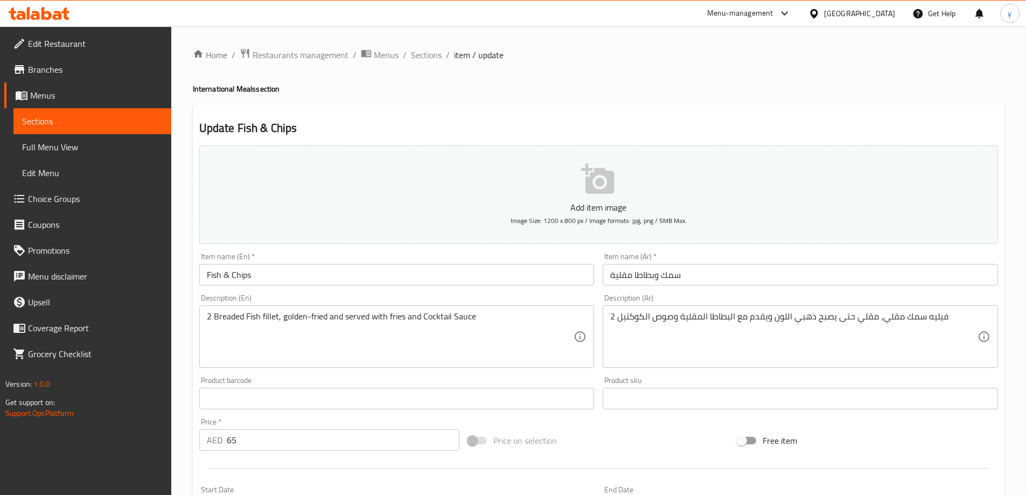
click at [778, 284] on input "سمك وبطاطا مقلية" at bounding box center [800, 275] width 395 height 22
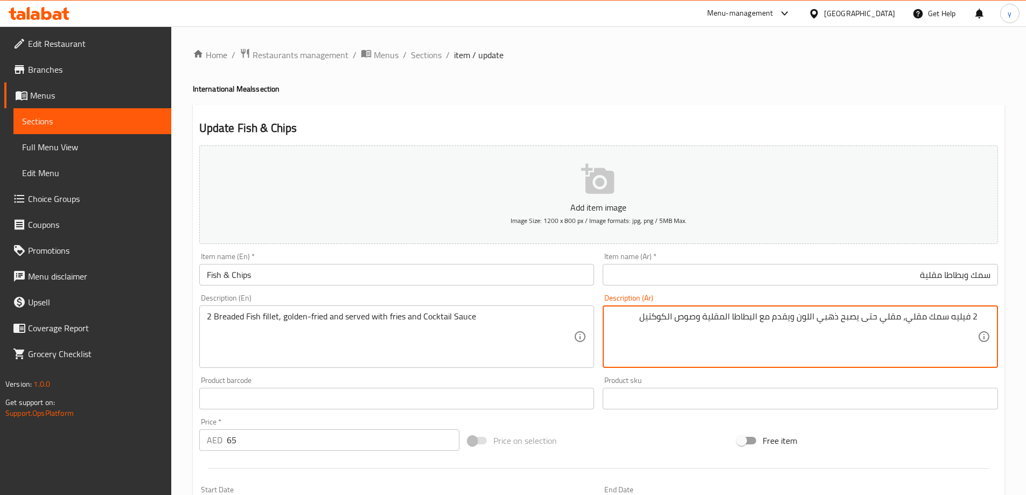
click at [253, 275] on input "Fish & Chips" at bounding box center [396, 275] width 395 height 22
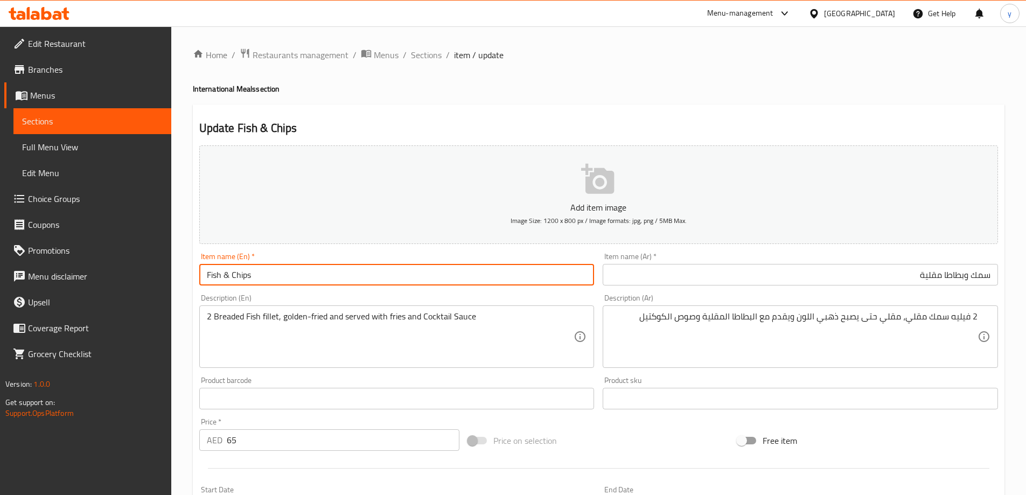
click at [253, 275] on input "Fish & Chips" at bounding box center [396, 275] width 395 height 22
click at [232, 274] on input "Fish & Chips" at bounding box center [396, 275] width 395 height 22
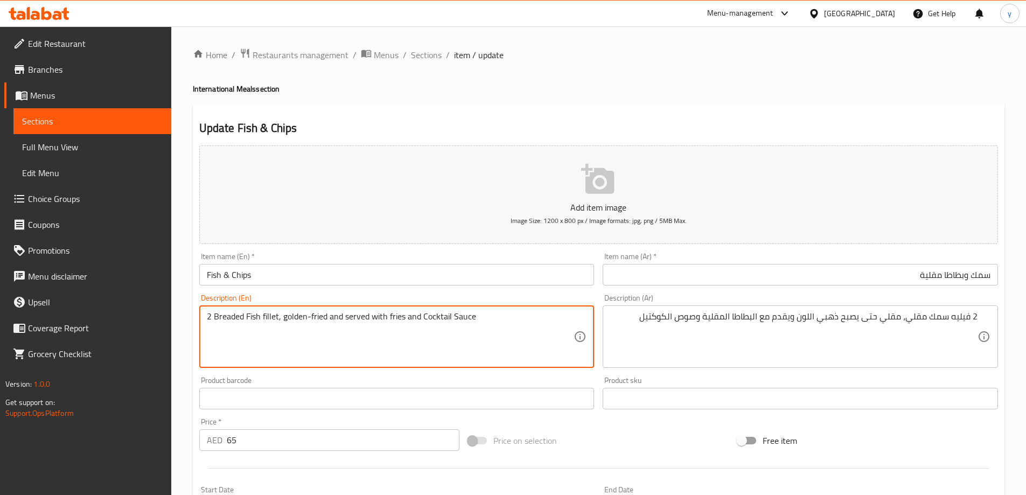
click at [397, 321] on textarea "2 Breaded Fish fillet, golden-fried and served with fries and Cocktail Sauce" at bounding box center [390, 336] width 367 height 51
click at [406, 338] on textarea "2 Breaded Fish fillet, golden-fried and served with fries and Cocktail Sauce" at bounding box center [390, 336] width 367 height 51
click at [234, 278] on input "Fish & Chips" at bounding box center [396, 275] width 395 height 22
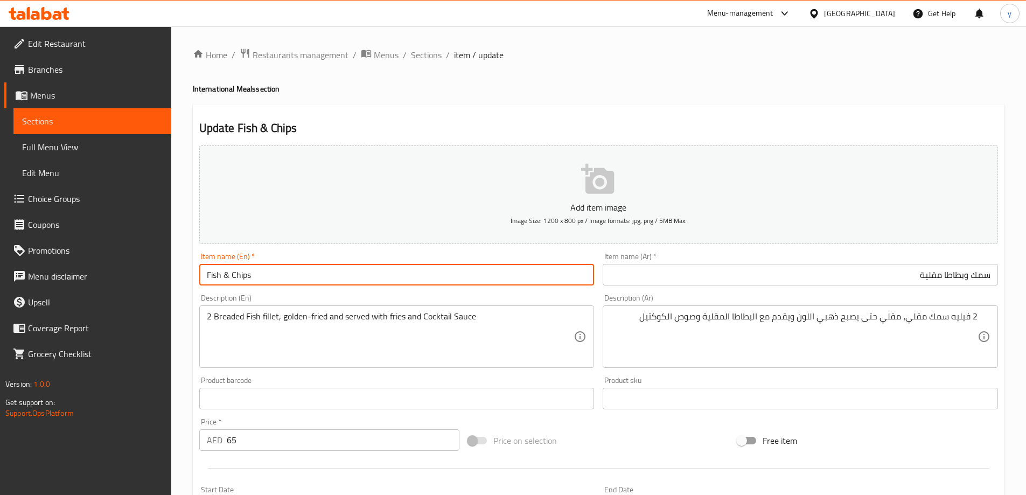
click at [232, 277] on input "Fish & Chips" at bounding box center [396, 275] width 395 height 22
type input "Fish & fries Chips"
click at [965, 276] on input "سمك وبطاطا مقلية" at bounding box center [800, 275] width 395 height 22
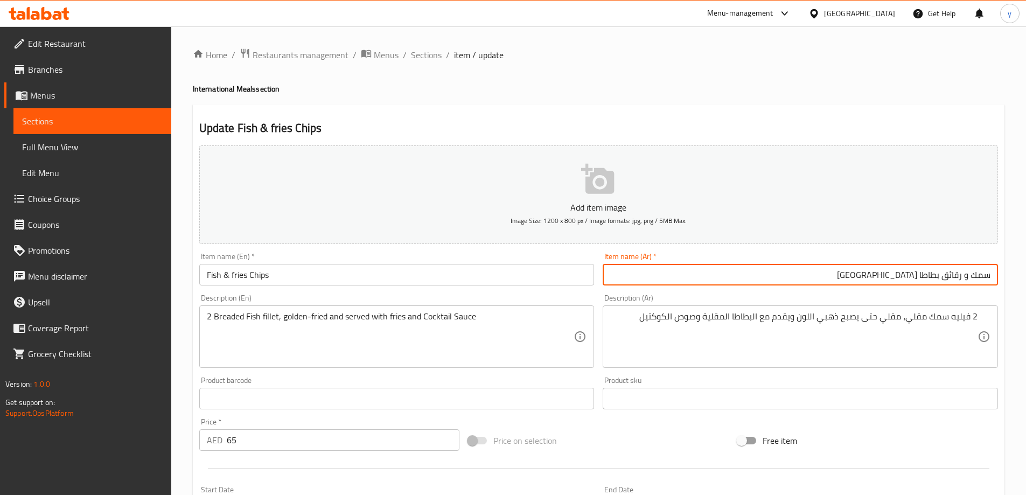
type input "سمك و رقائق بطاطا [GEOGRAPHIC_DATA]"
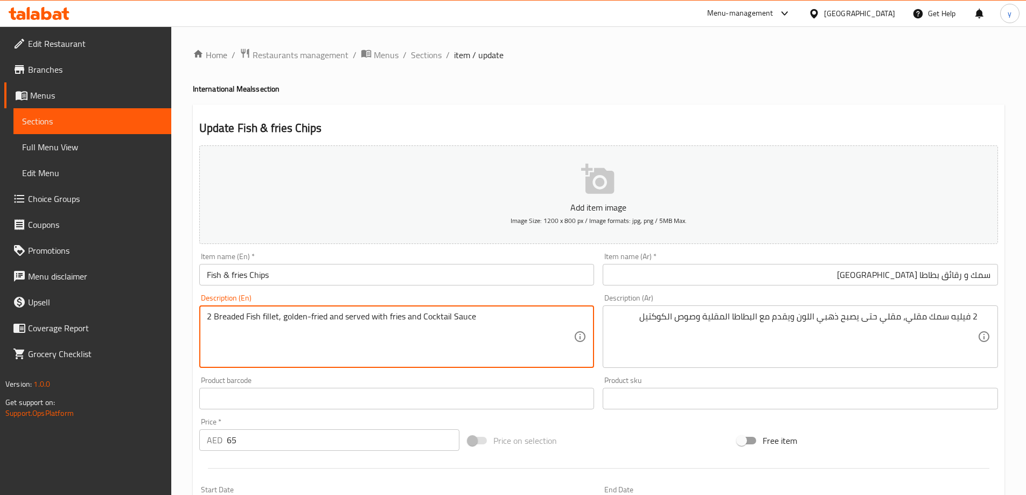
click at [234, 317] on textarea "2 Breaded Fish fillet, golden-fried and served with fries and Cocktail Sauce" at bounding box center [390, 336] width 367 height 51
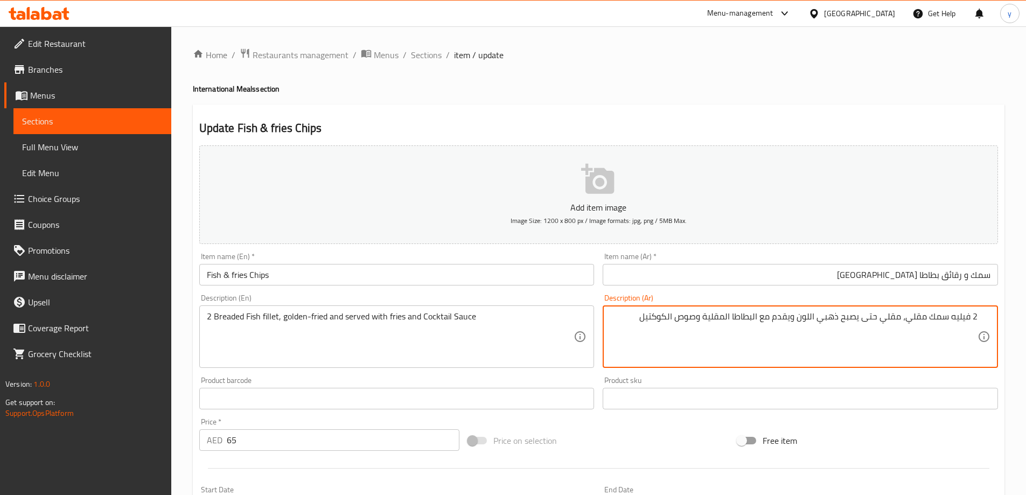
click at [924, 321] on textarea "2 فيليه سمك مقلي، مقلي حتى يصبح ذهبي اللون ويقدم مع البطاطا المقلية وصوص الكوكت…" at bounding box center [793, 336] width 367 height 51
paste textarea "بالبقسماط"
drag, startPoint x: 827, startPoint y: 317, endPoint x: 864, endPoint y: 330, distance: 39.9
click at [864, 330] on textarea "2 فيليه سمك بالبقسماط، مقلي حتى يصبح ذهبي اللون ويقدم مع البطاطا المقلية وصوص ا…" at bounding box center [793, 336] width 367 height 51
click at [825, 322] on textarea "2 فيليه سمك بالبقسماط، مقلي- ذهبي اللون ويقدم مع البطاطا المقلية وصوص الكوكتيل" at bounding box center [793, 336] width 367 height 51
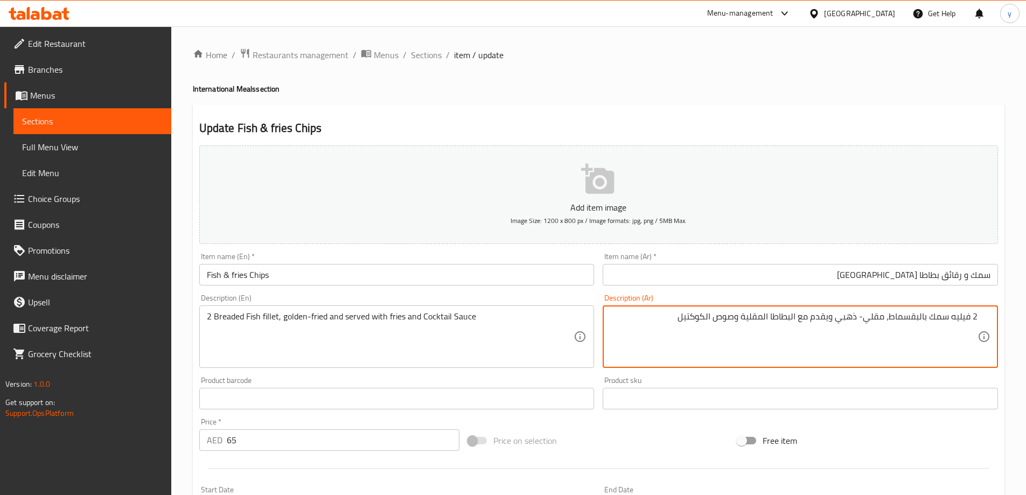
click at [776, 323] on textarea "2 فيليه سمك بالبقسماط، مقلي- ذهبي ويقدم مع البطاطا المقلية وصوص الكوكتيل" at bounding box center [793, 336] width 367 height 51
type textarea "2 فيليه سمك بالبقسماط، مقلي- ذهبي ويقدم مع البطاطس المقلية وصوص الكوكتيل"
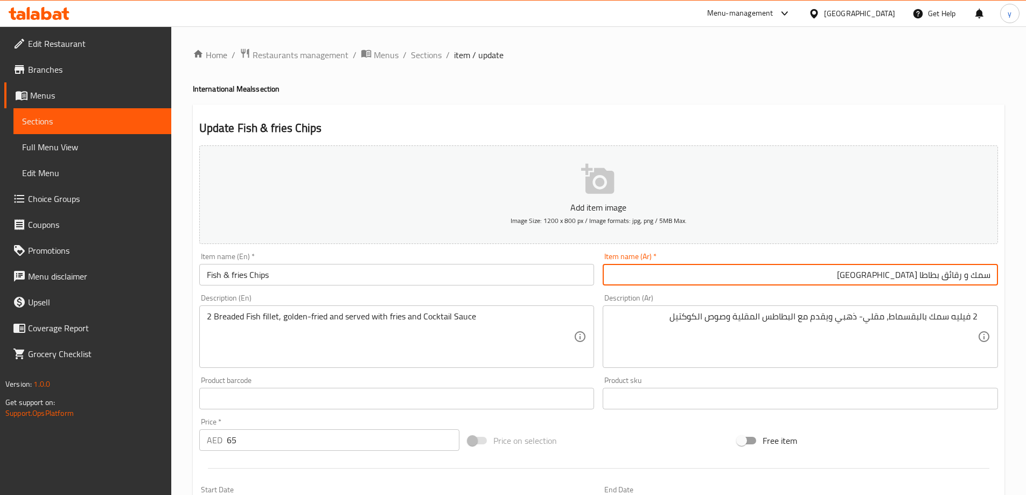
click at [782, 276] on input "سمك و رقائق بطاطا [GEOGRAPHIC_DATA]" at bounding box center [800, 275] width 395 height 22
click at [435, 58] on span "Sections" at bounding box center [426, 54] width 31 height 13
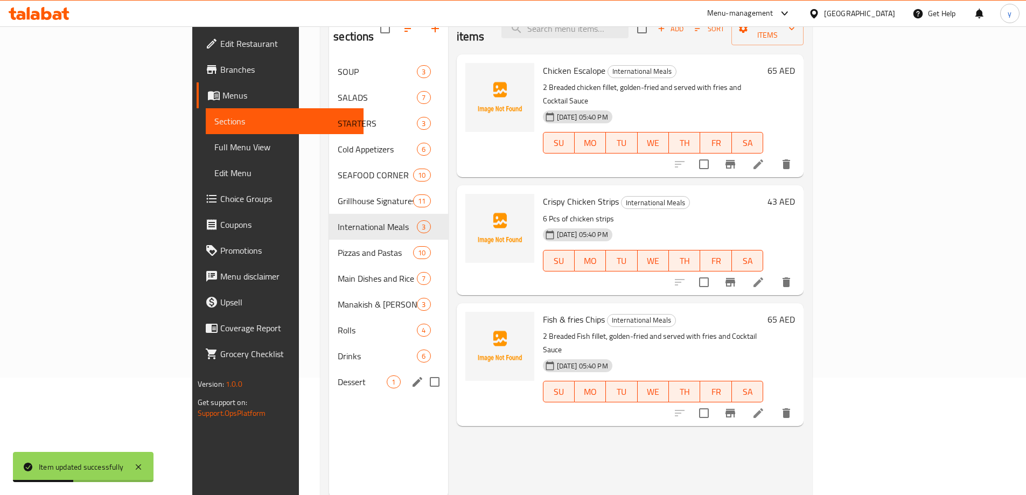
scroll to position [151, 0]
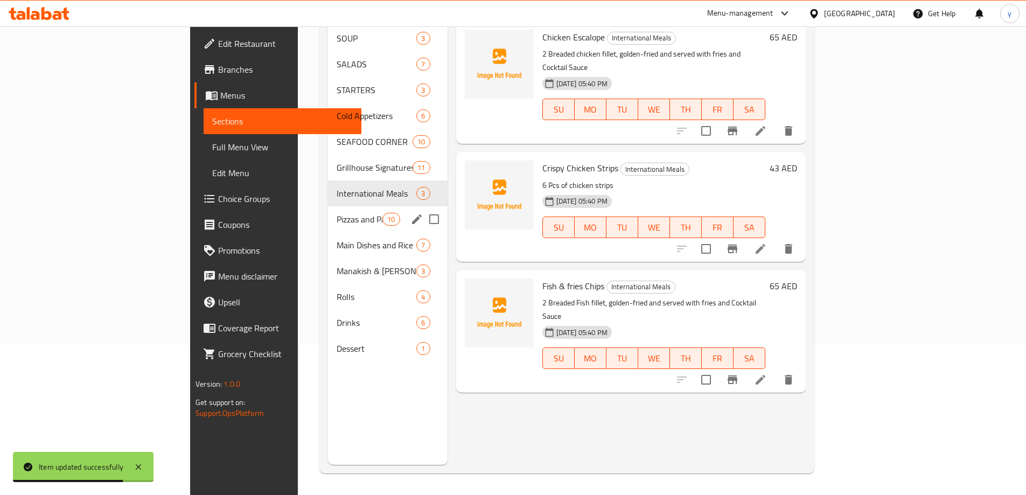
click at [423, 208] on input "Menu sections" at bounding box center [434, 219] width 23 height 23
checkbox input "true"
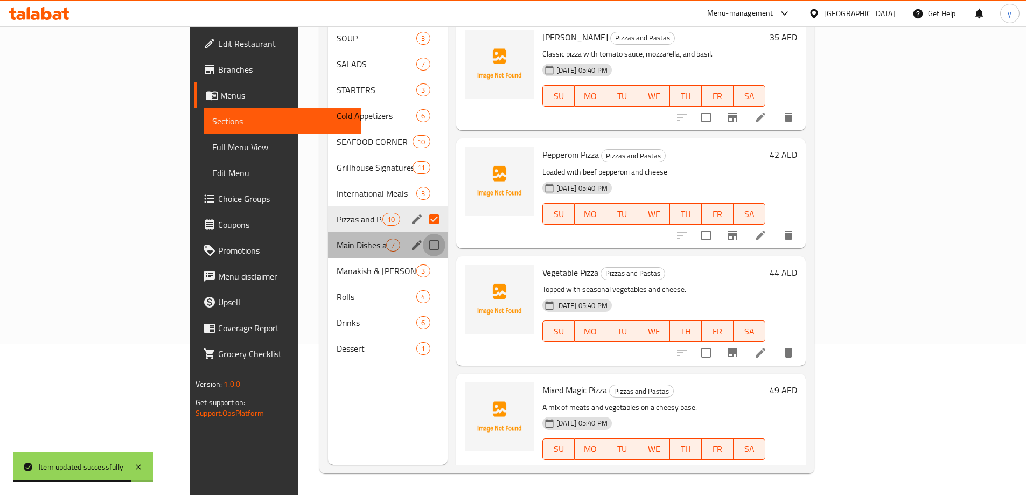
click at [423, 238] on input "Menu sections" at bounding box center [434, 245] width 23 height 23
checkbox input "true"
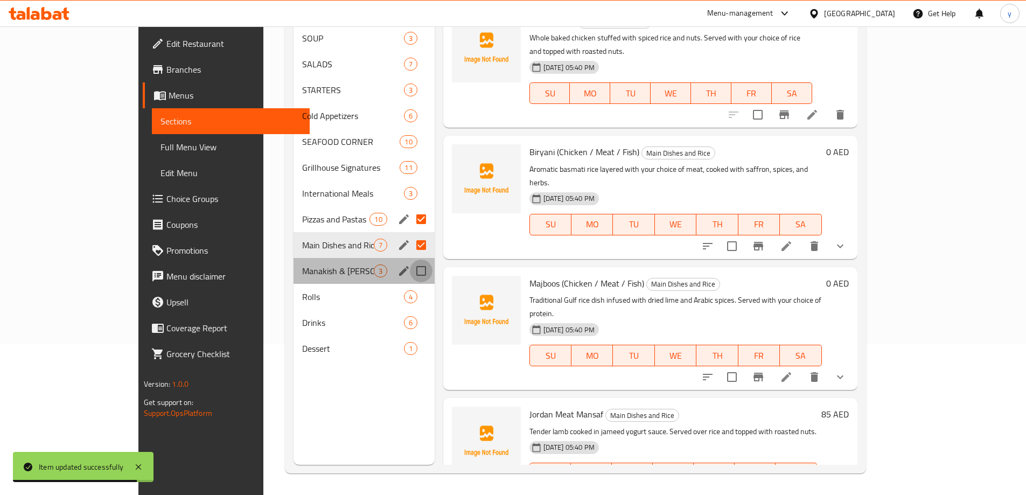
click at [410, 260] on input "Menu sections" at bounding box center [421, 271] width 23 height 23
checkbox input "true"
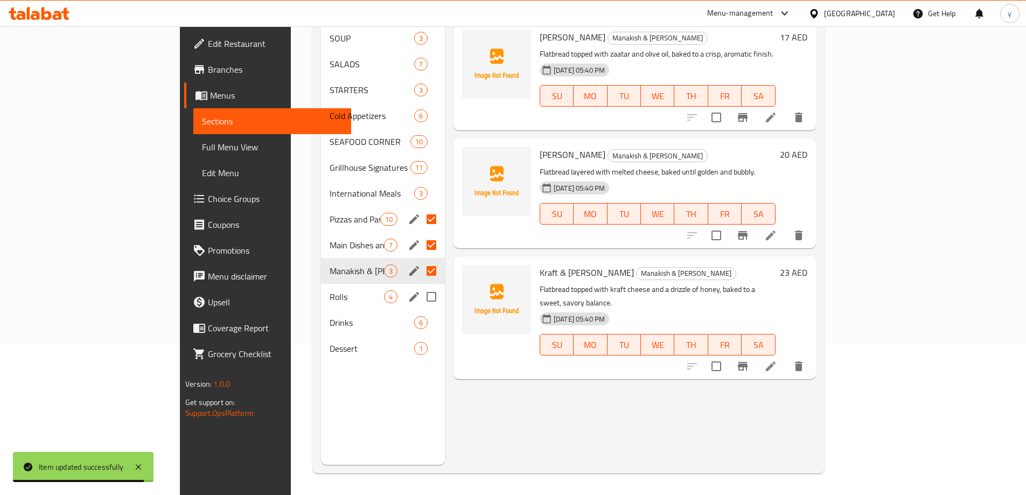
click at [420, 286] on input "Menu sections" at bounding box center [431, 297] width 23 height 23
checkbox input "true"
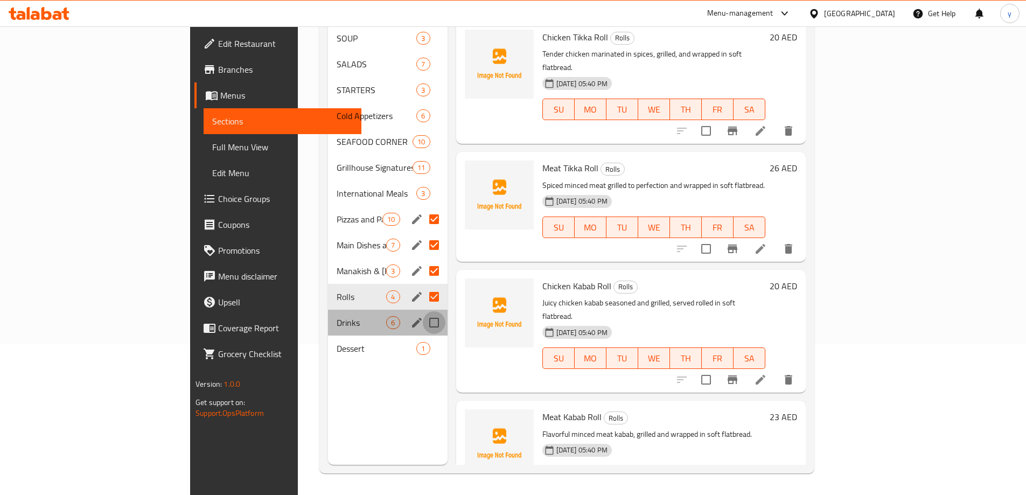
click at [423, 311] on input "Menu sections" at bounding box center [434, 322] width 23 height 23
checkbox input "true"
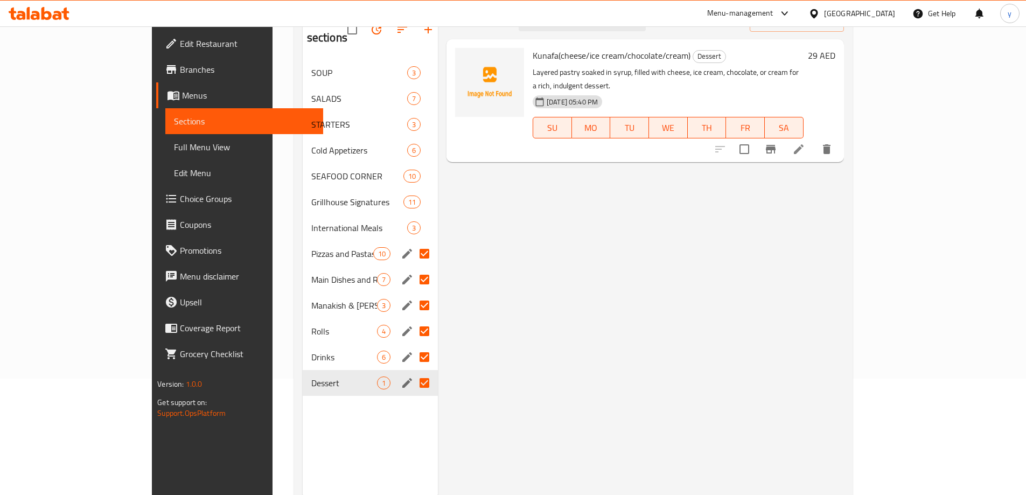
scroll to position [97, 0]
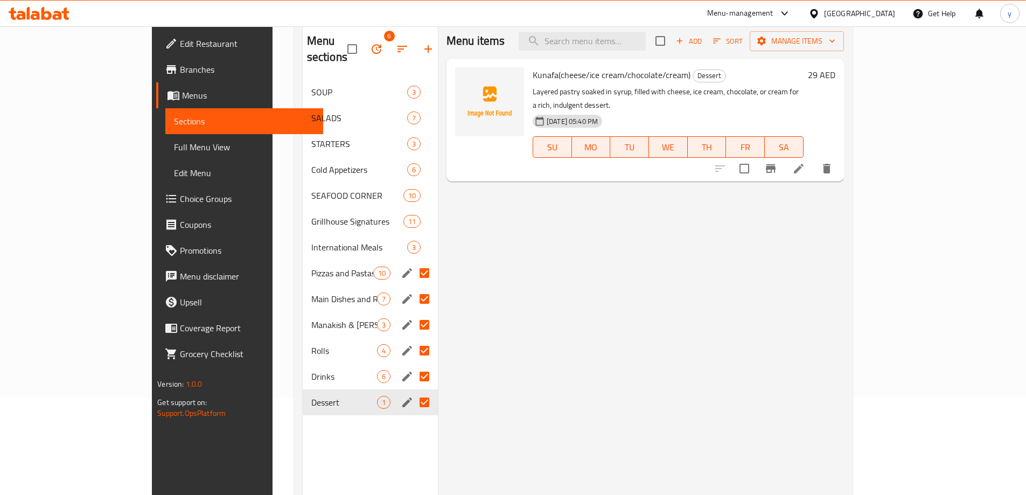
click at [370, 44] on icon "button" at bounding box center [376, 49] width 13 height 13
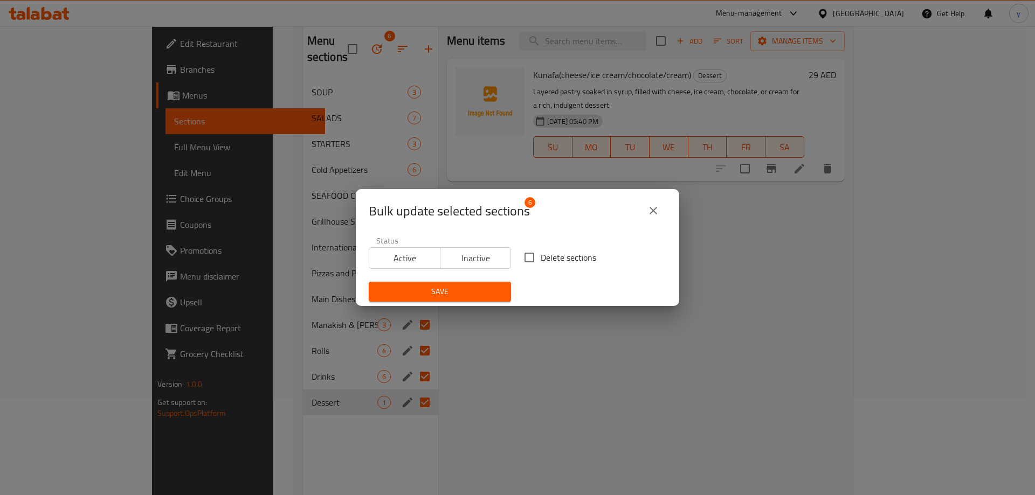
click at [557, 262] on span "Delete sections" at bounding box center [567, 257] width 55 height 13
click at [540, 262] on input "Delete sections" at bounding box center [529, 257] width 23 height 23
checkbox input "true"
click at [482, 281] on div "Save" at bounding box center [439, 291] width 155 height 33
click at [483, 293] on span "Save" at bounding box center [439, 291] width 125 height 13
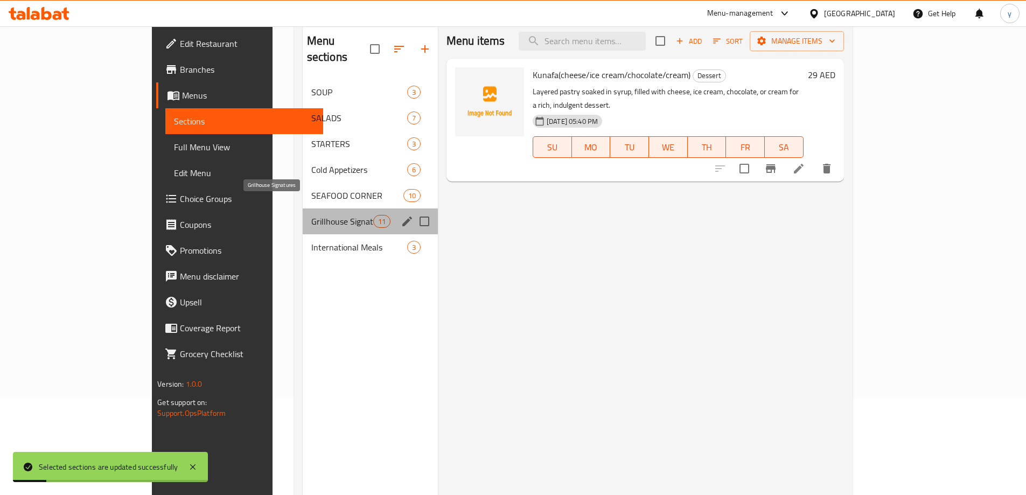
click at [311, 215] on span "Grillhouse Signatures" at bounding box center [342, 221] width 62 height 13
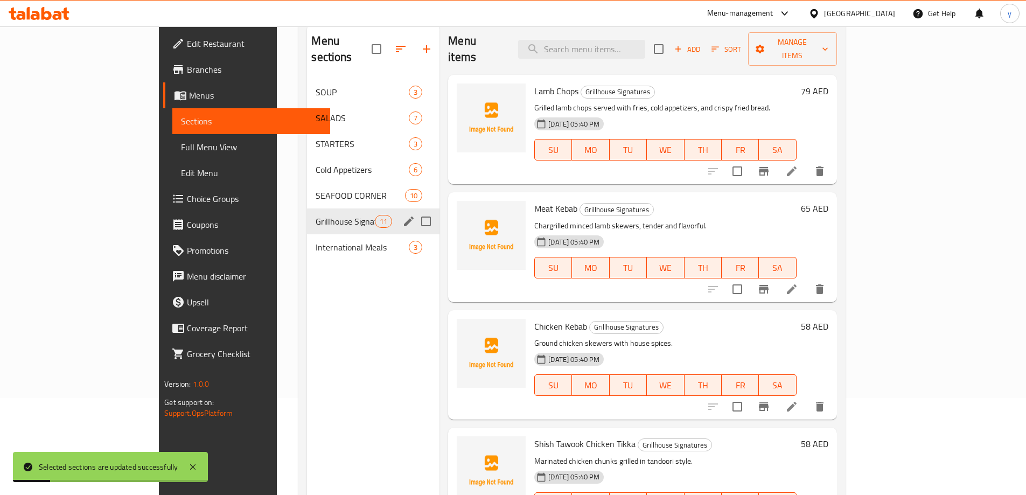
click at [401, 213] on div "Menu sections" at bounding box center [409, 221] width 16 height 16
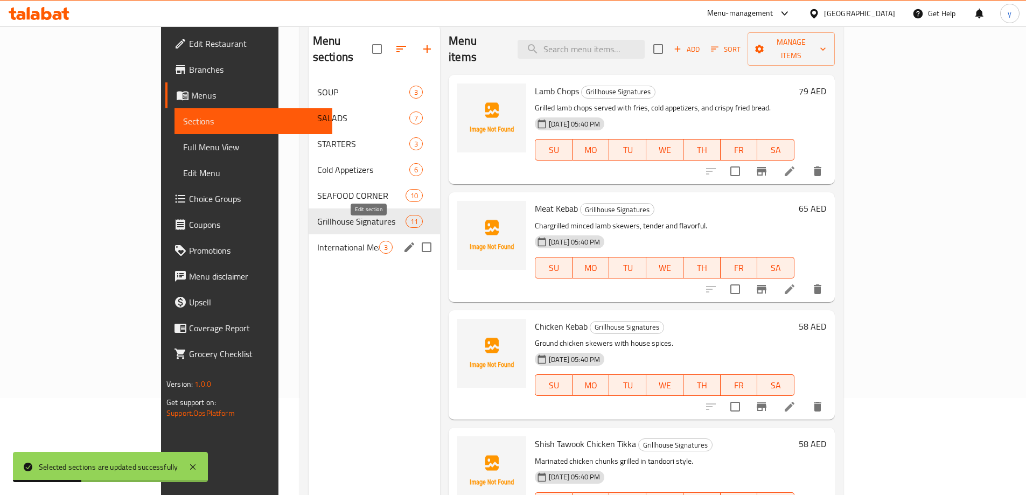
click at [403, 241] on icon "edit" at bounding box center [409, 247] width 13 height 13
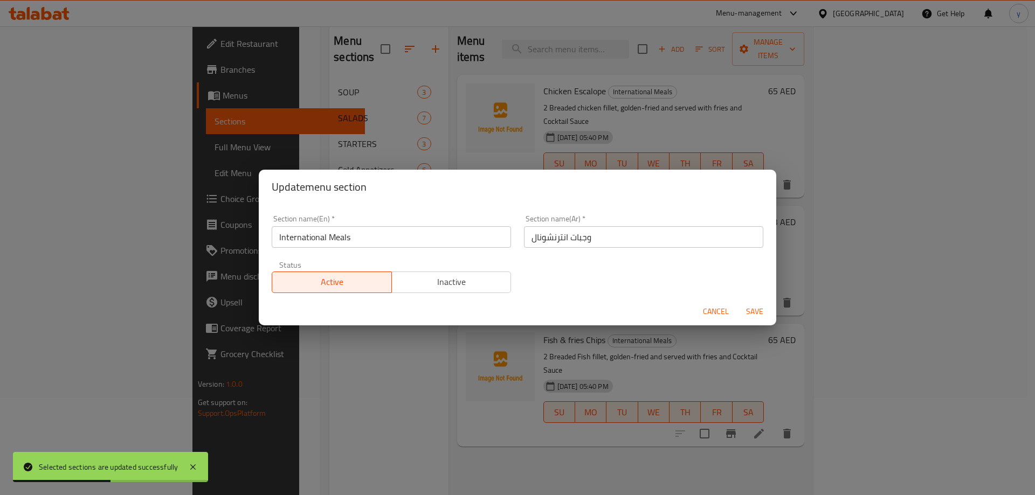
click at [716, 311] on span "Cancel" at bounding box center [716, 311] width 26 height 13
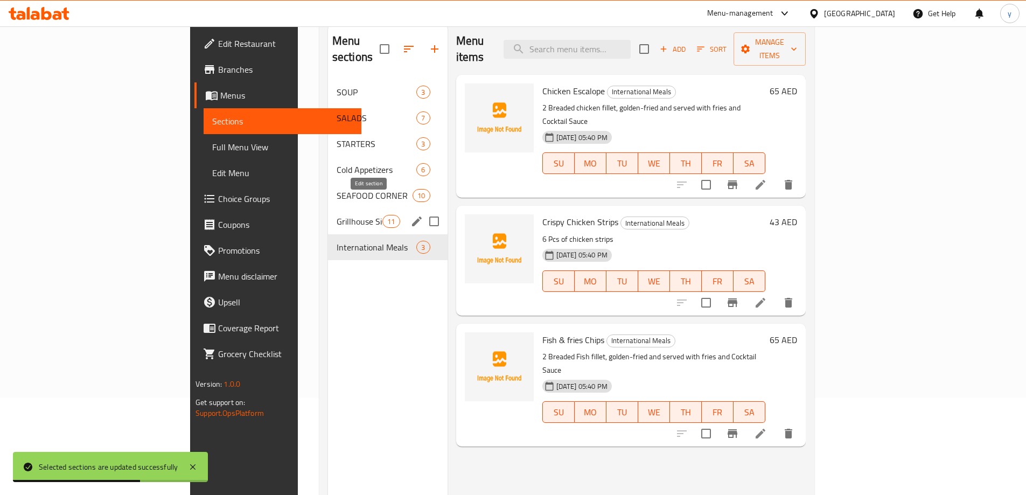
click at [412, 217] on icon "edit" at bounding box center [417, 222] width 10 height 10
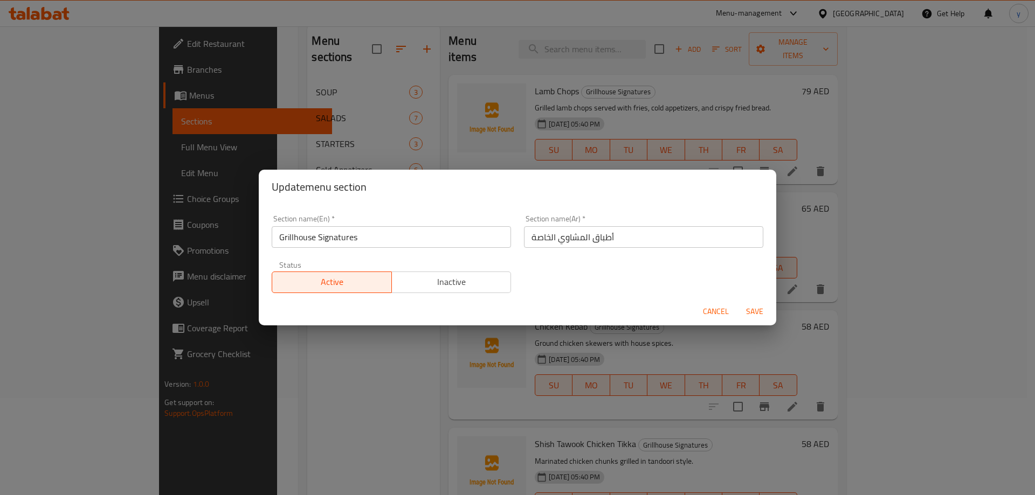
click at [588, 240] on input "أطباق المشاوي الخاصة" at bounding box center [643, 237] width 239 height 22
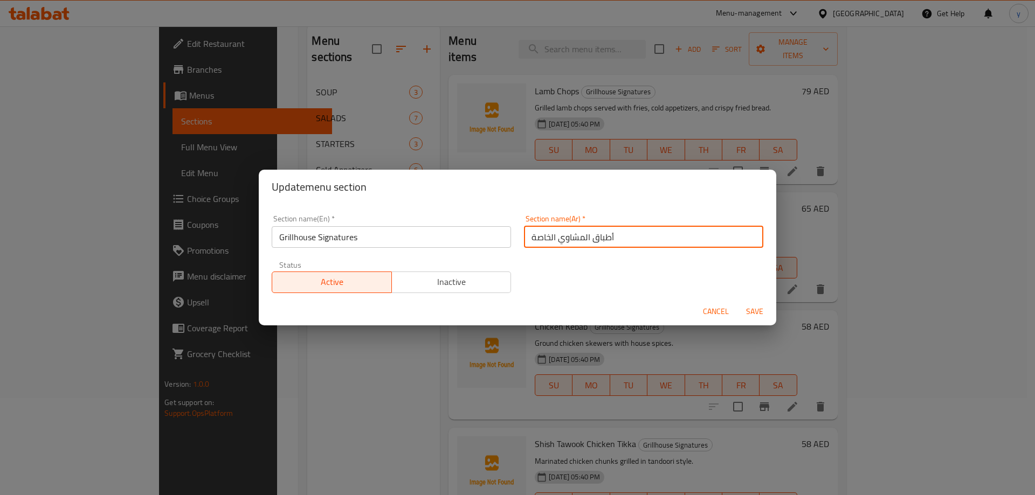
click at [588, 240] on input "أطباق المشاوي الخاصة" at bounding box center [643, 237] width 239 height 22
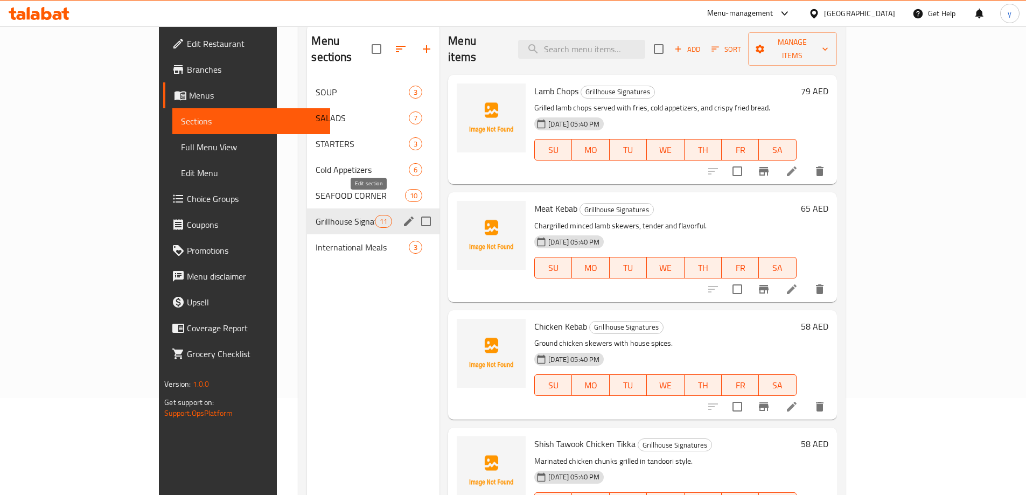
click at [404, 217] on icon "edit" at bounding box center [409, 222] width 10 height 10
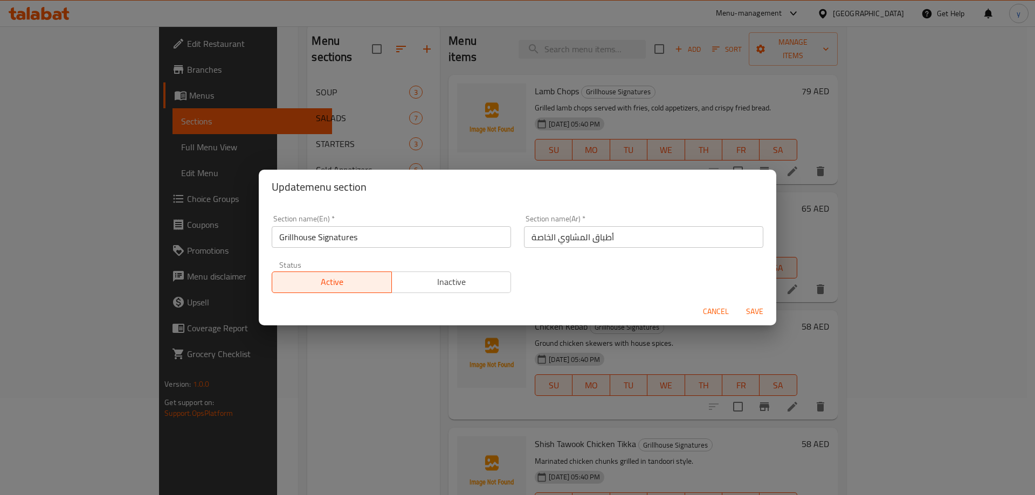
click at [358, 238] on input "Grillhouse Signatures" at bounding box center [391, 237] width 239 height 22
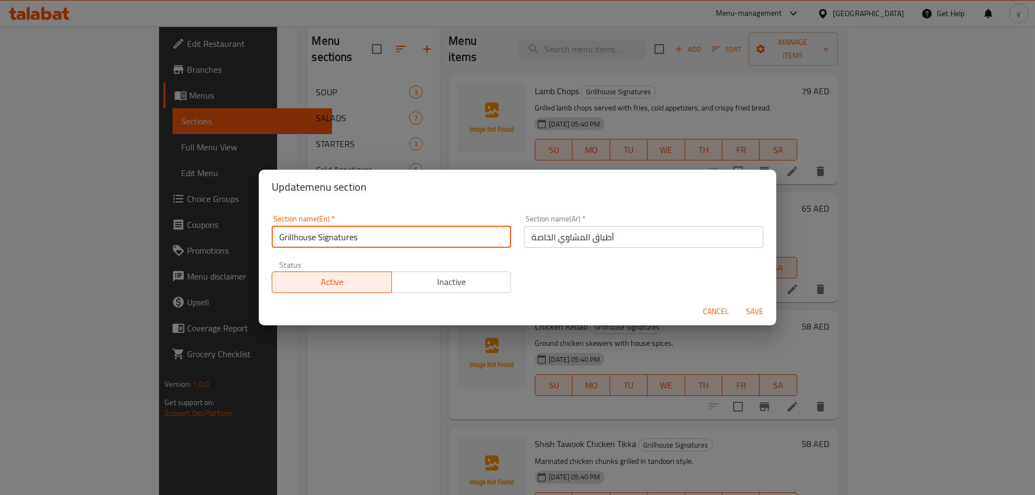
type input "Grillhouse Signatures"
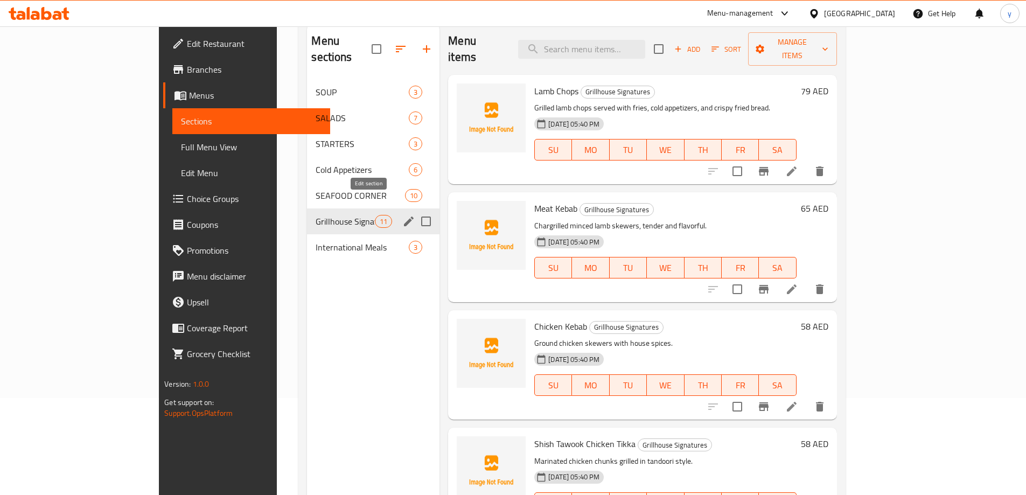
click at [402, 215] on icon "edit" at bounding box center [408, 221] width 13 height 13
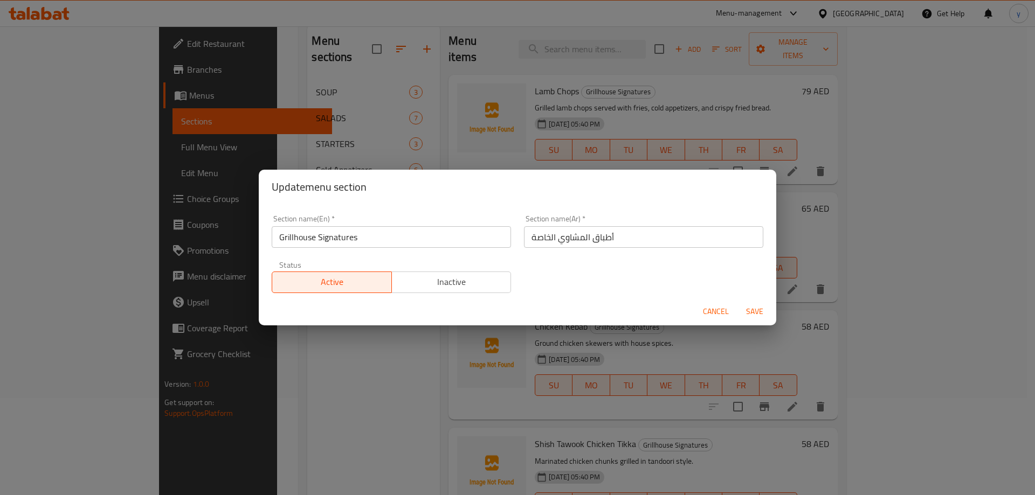
click at [468, 235] on input "Grillhouse Signatures" at bounding box center [391, 237] width 239 height 22
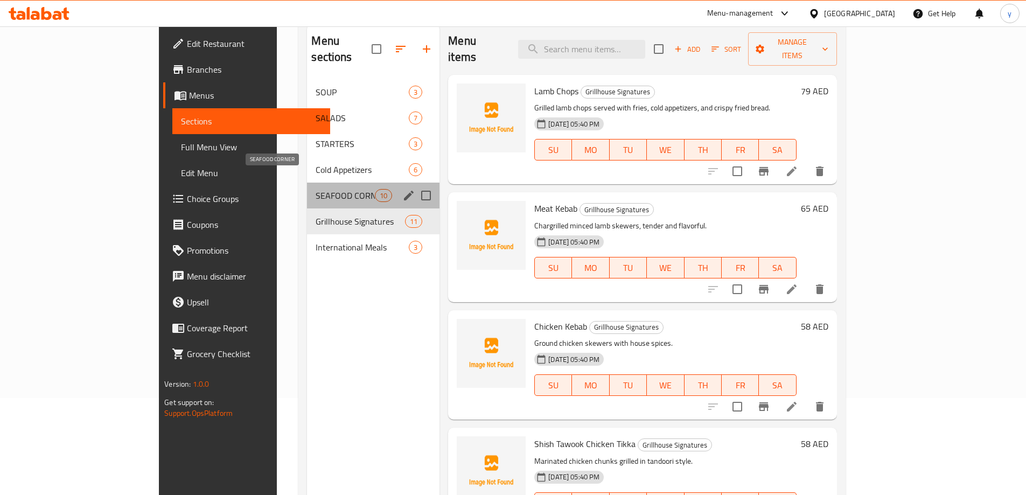
click at [316, 189] on span "SEAFOOD CORNER" at bounding box center [345, 195] width 59 height 13
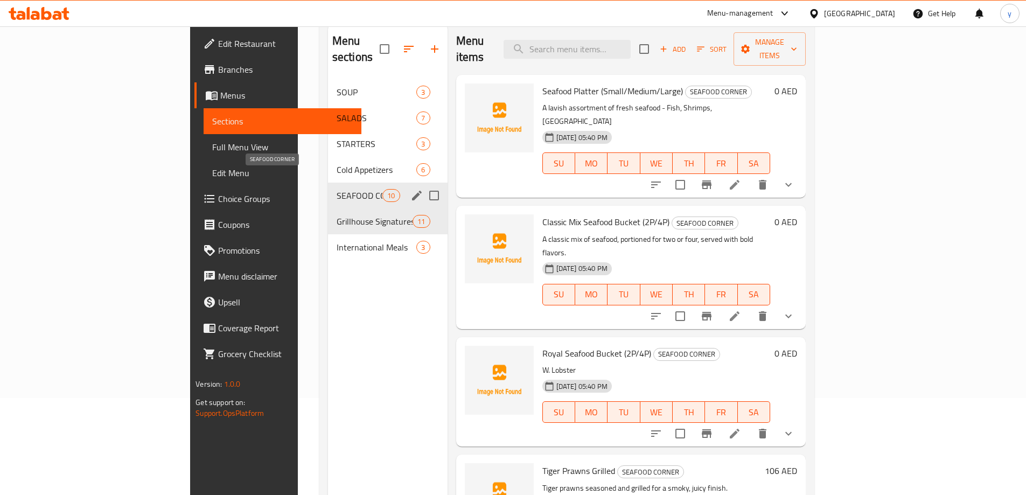
click at [337, 189] on span "SEAFOOD CORNER" at bounding box center [360, 195] width 46 height 13
click at [412, 191] on icon "edit" at bounding box center [417, 196] width 10 height 10
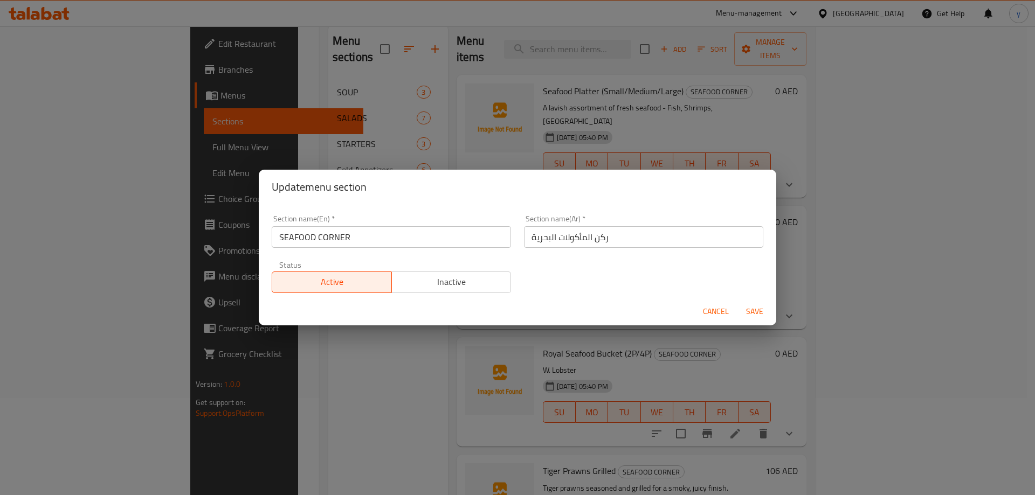
click at [383, 245] on input "SEAFOOD CORNER" at bounding box center [391, 237] width 239 height 22
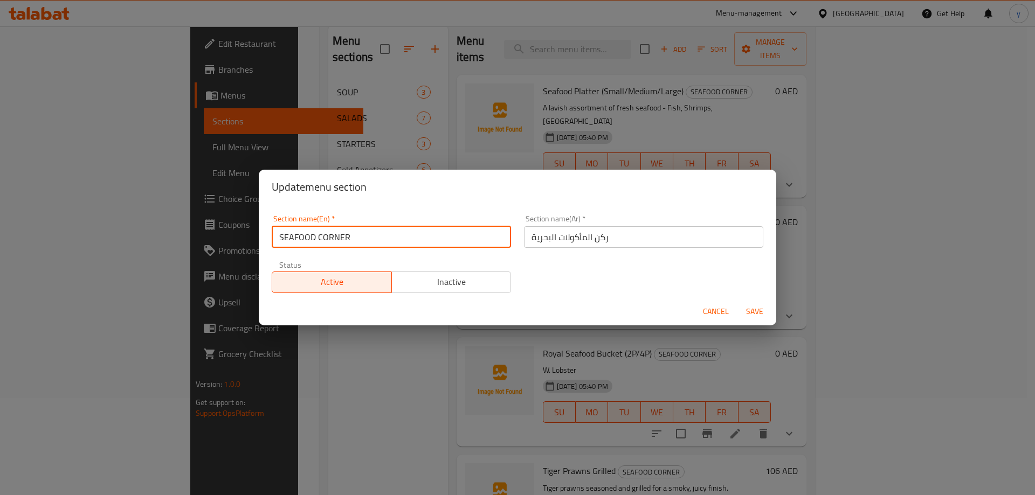
click at [383, 245] on input "SEAFOOD CORNER" at bounding box center [391, 237] width 239 height 22
type input "Seafood Corner"
click at [737, 302] on button "Save" at bounding box center [754, 312] width 34 height 20
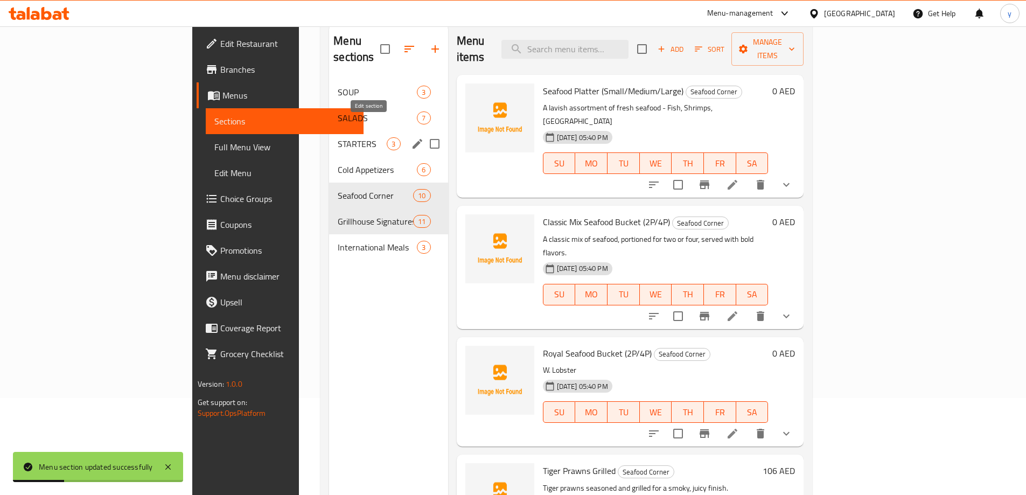
click at [411, 137] on icon "edit" at bounding box center [417, 143] width 13 height 13
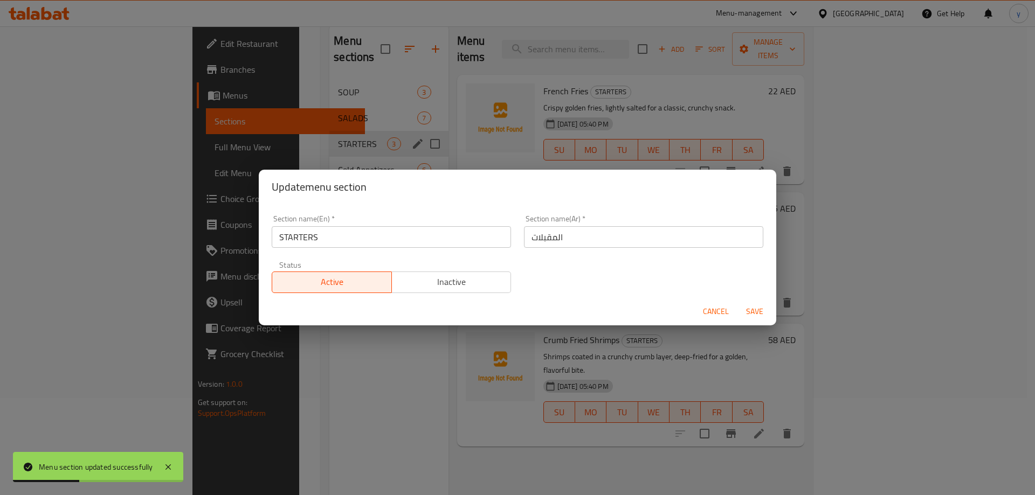
click at [377, 240] on input "STARTERS" at bounding box center [391, 237] width 239 height 22
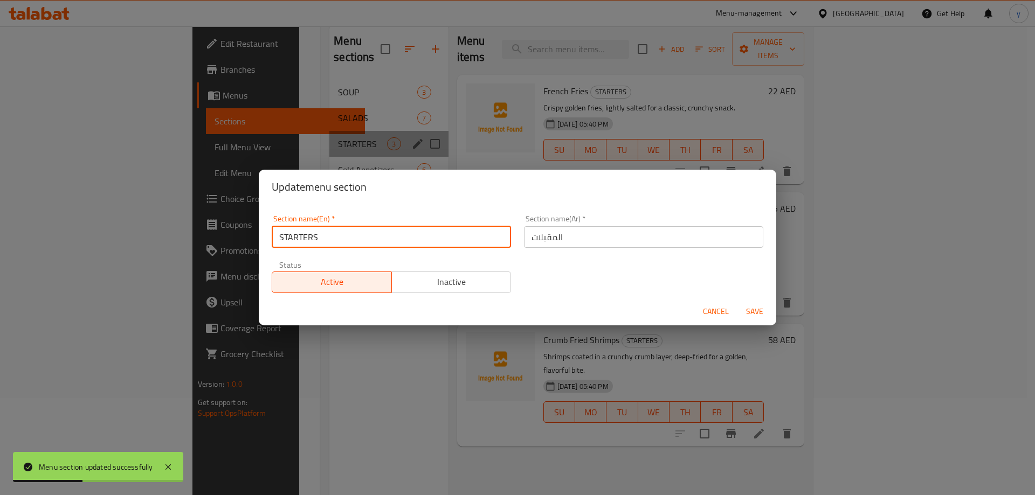
click at [377, 240] on input "STARTERS" at bounding box center [391, 237] width 239 height 22
type input "Starters"
click at [737, 302] on button "Save" at bounding box center [754, 312] width 34 height 20
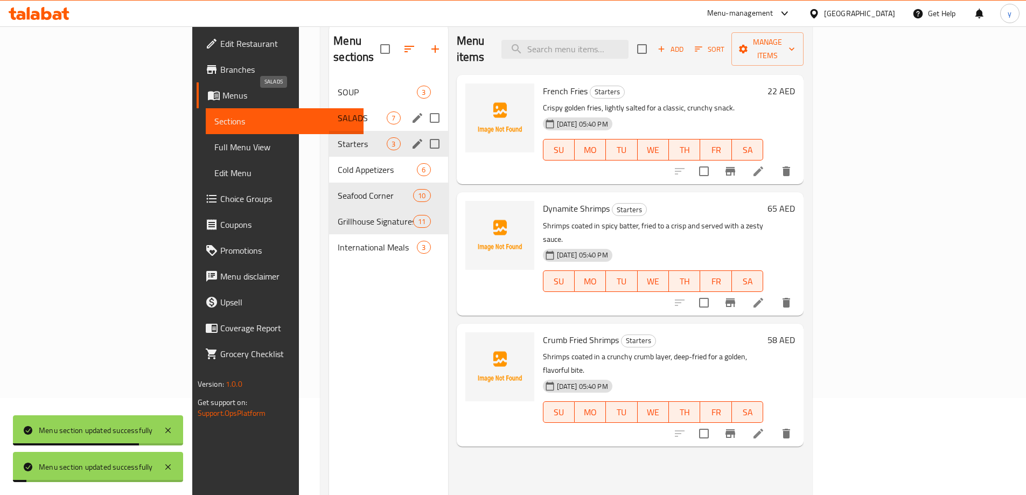
click at [338, 112] on span "SALADS" at bounding box center [362, 118] width 49 height 13
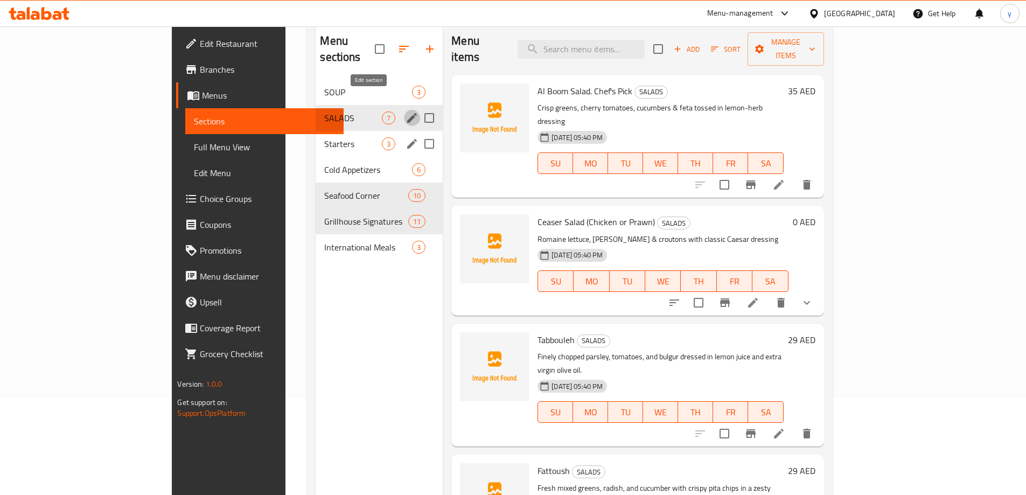
click at [404, 110] on button "edit" at bounding box center [412, 118] width 16 height 16
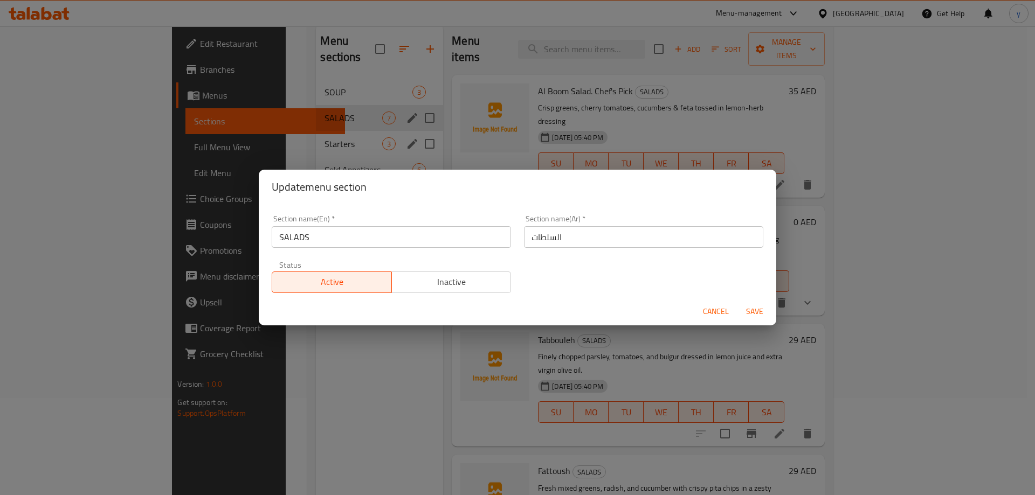
click at [374, 232] on input "SALADS" at bounding box center [391, 237] width 239 height 22
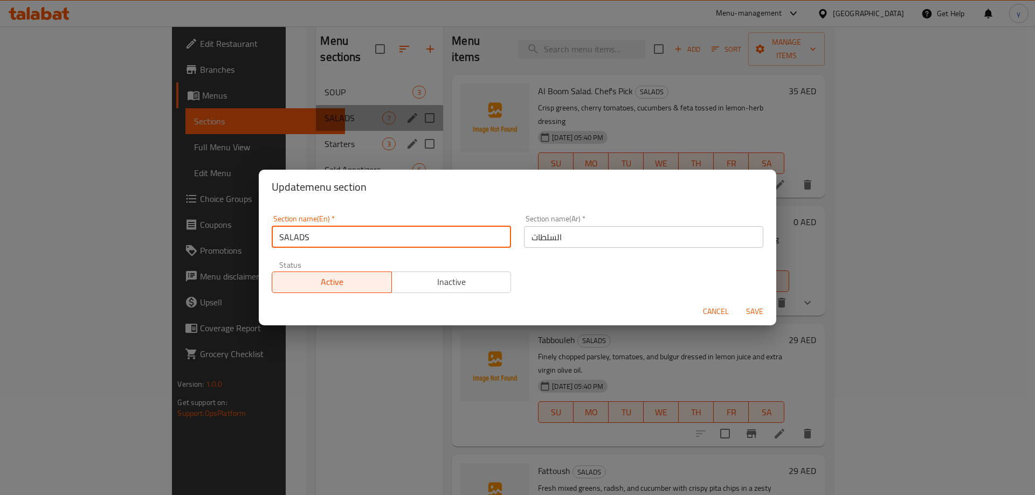
click at [374, 232] on input "SALADS" at bounding box center [391, 237] width 239 height 22
type input "Salads"
click at [737, 302] on button "Save" at bounding box center [754, 312] width 34 height 20
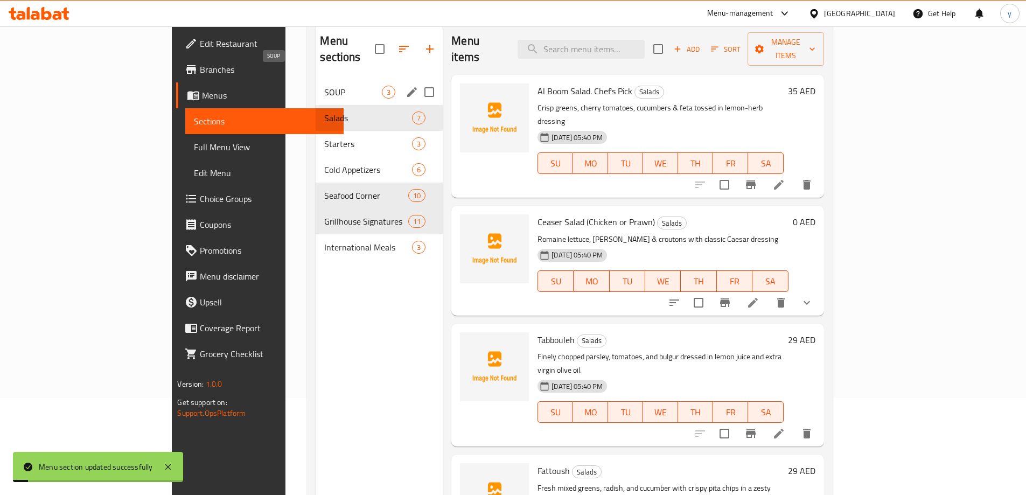
click at [324, 86] on span "SOUP" at bounding box center [353, 92] width 58 height 13
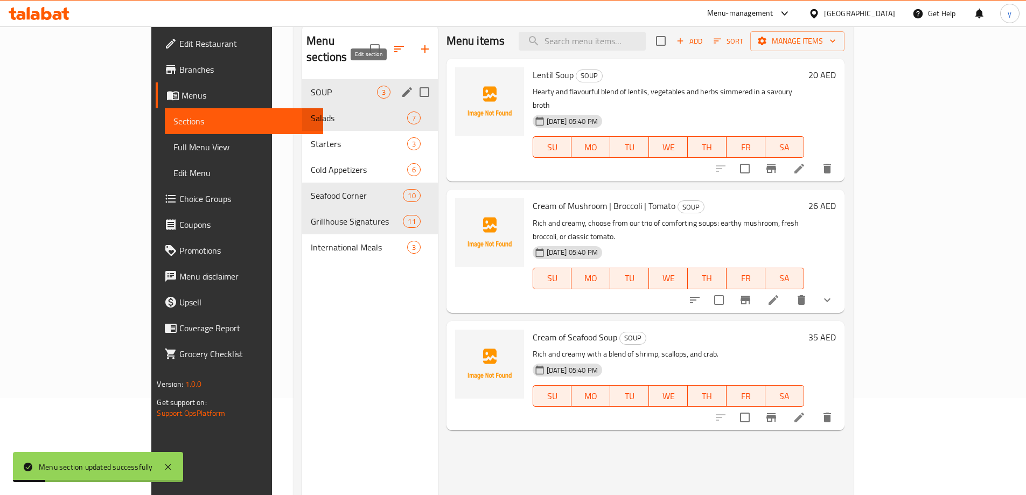
click at [402, 87] on icon "edit" at bounding box center [407, 92] width 10 height 10
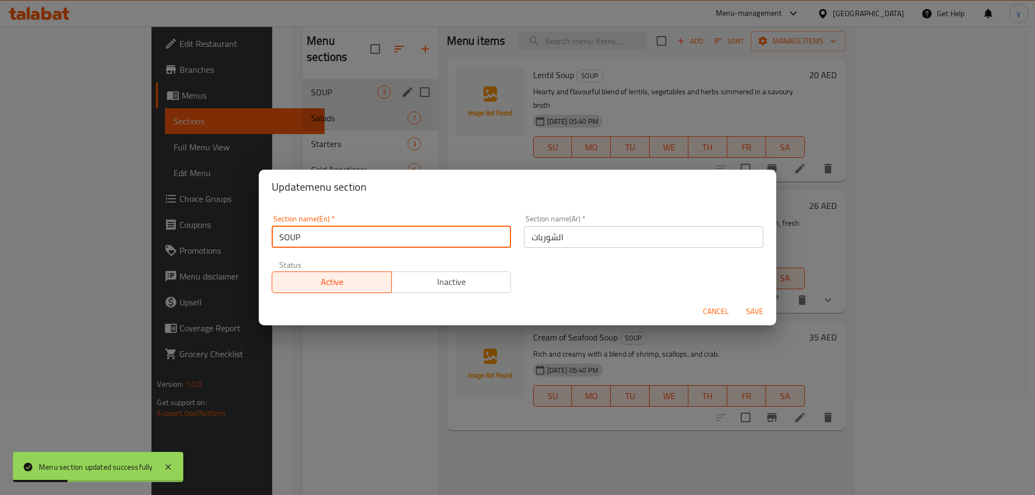
click at [318, 234] on input "SOUP" at bounding box center [391, 237] width 239 height 22
type input "Soup"
click at [737, 302] on button "Save" at bounding box center [754, 312] width 34 height 20
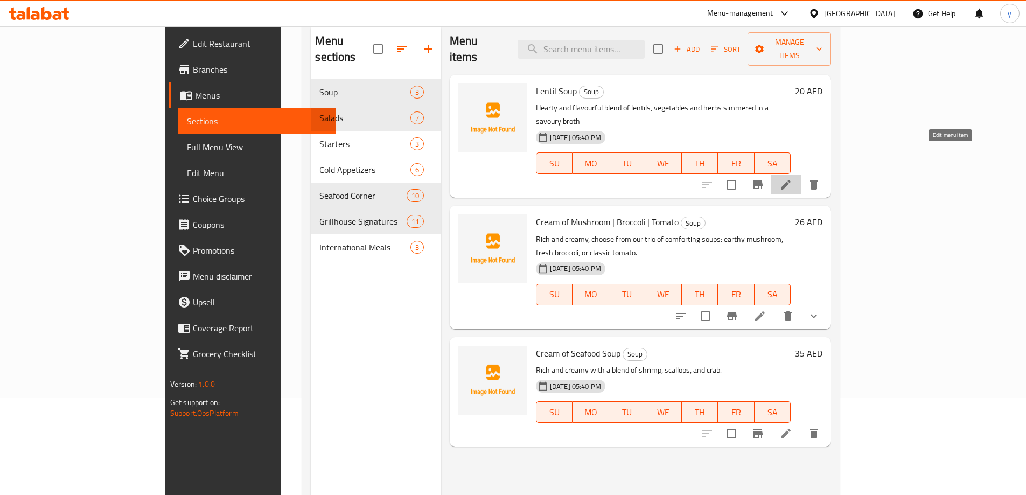
click at [793, 178] on icon at bounding box center [786, 184] width 13 height 13
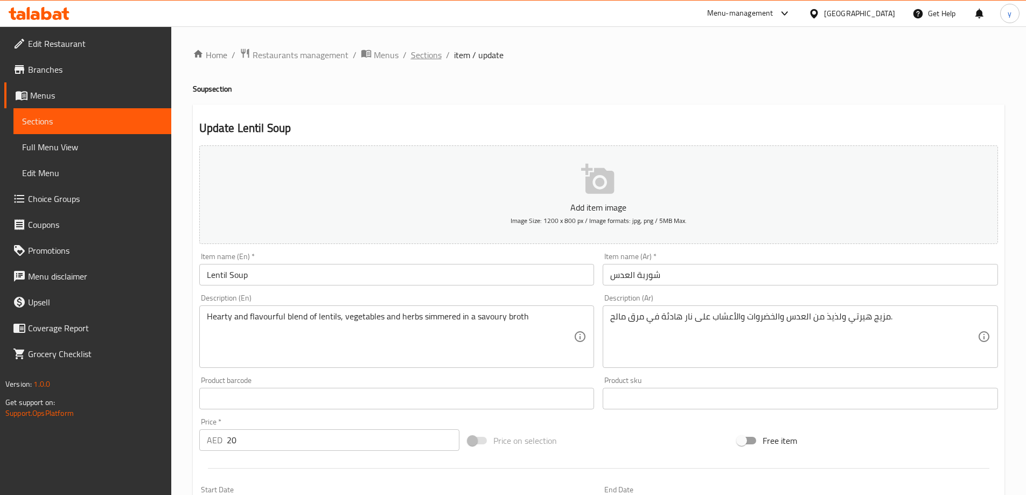
click at [429, 53] on span "Sections" at bounding box center [426, 54] width 31 height 13
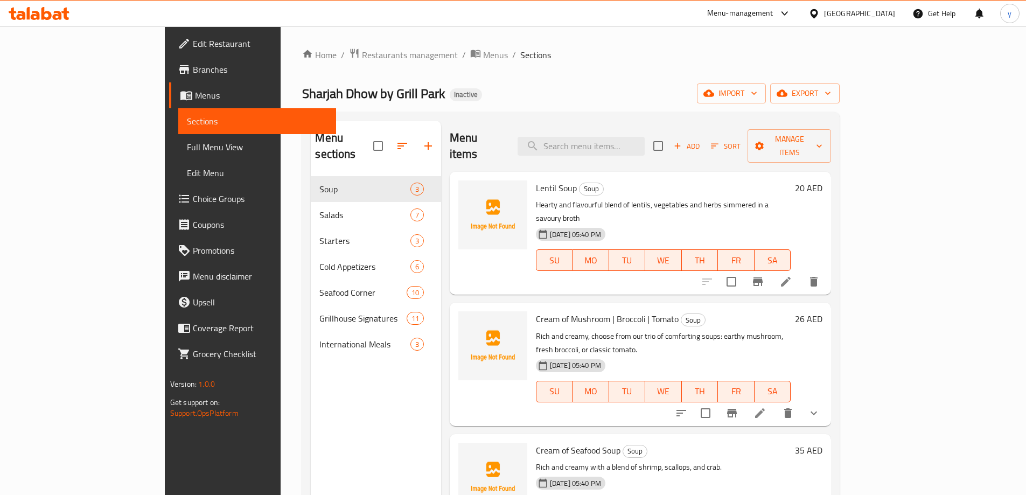
click at [187, 149] on span "Full Menu View" at bounding box center [257, 147] width 141 height 13
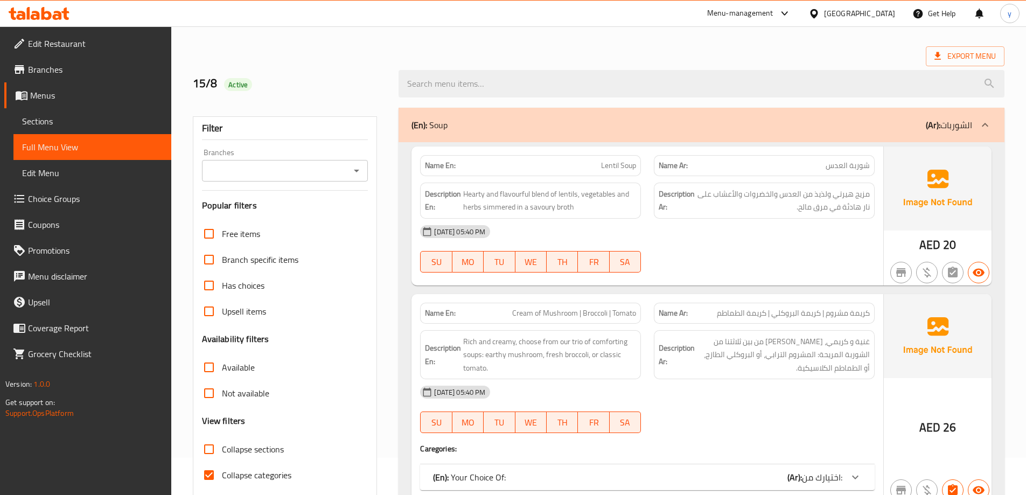
scroll to position [108, 0]
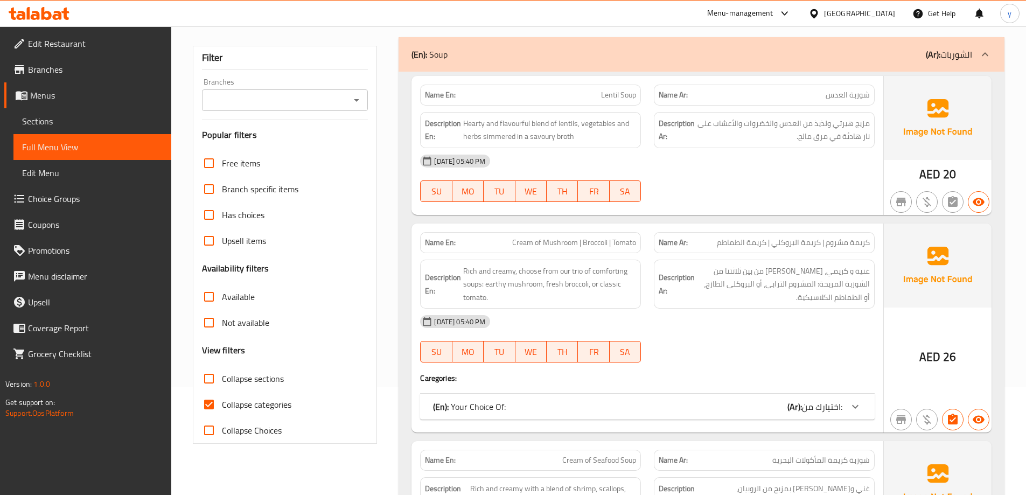
click at [282, 395] on label "Collapse categories" at bounding box center [243, 405] width 95 height 26
click at [222, 395] on input "Collapse categories" at bounding box center [209, 405] width 26 height 26
checkbox input "false"
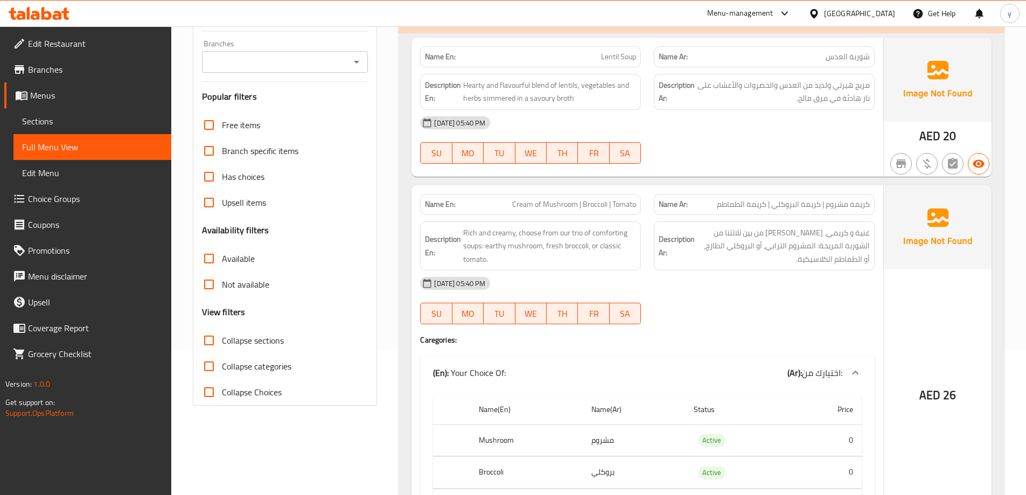
scroll to position [216, 0]
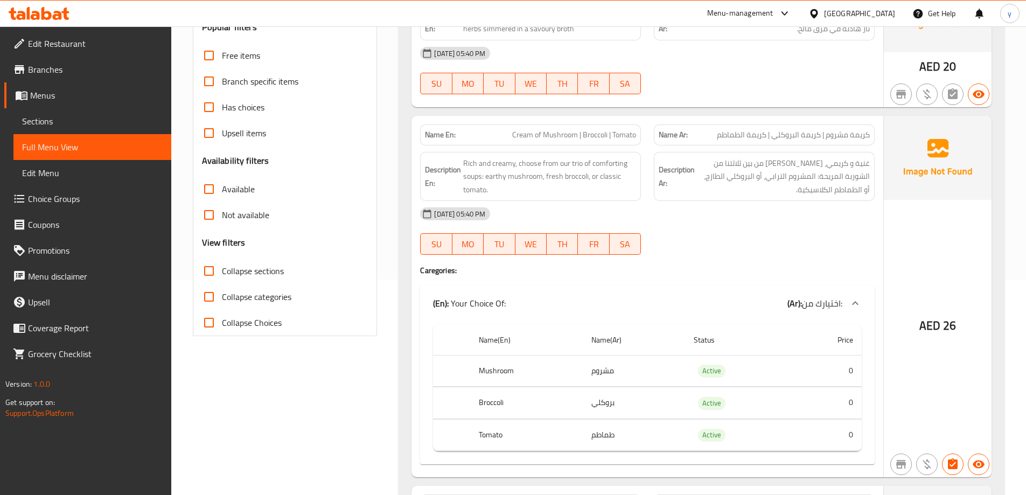
click at [55, 128] on link "Sections" at bounding box center [92, 121] width 158 height 26
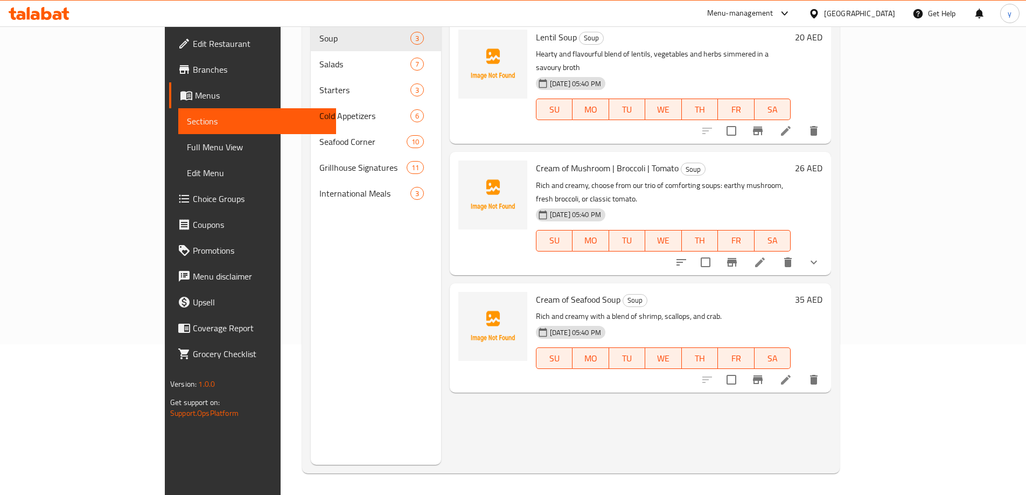
scroll to position [151, 0]
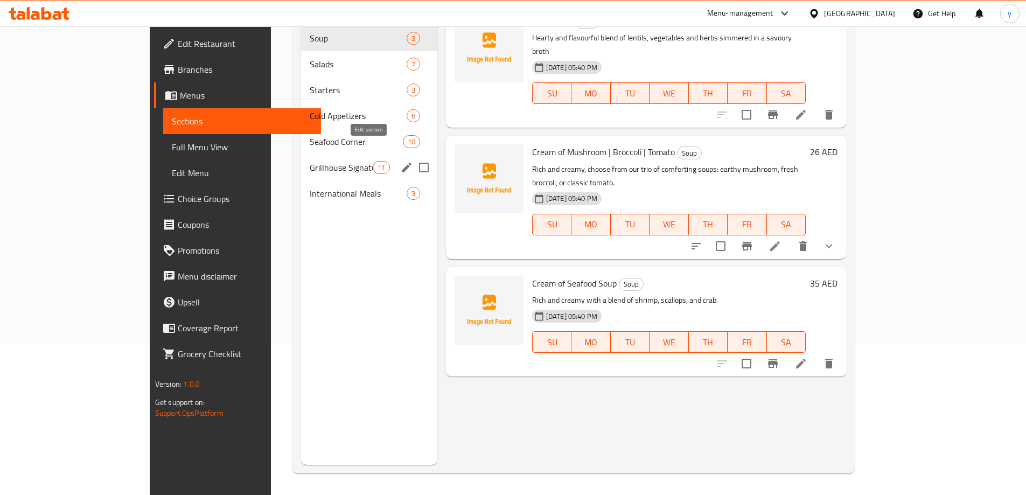
click at [400, 161] on icon "edit" at bounding box center [406, 167] width 13 height 13
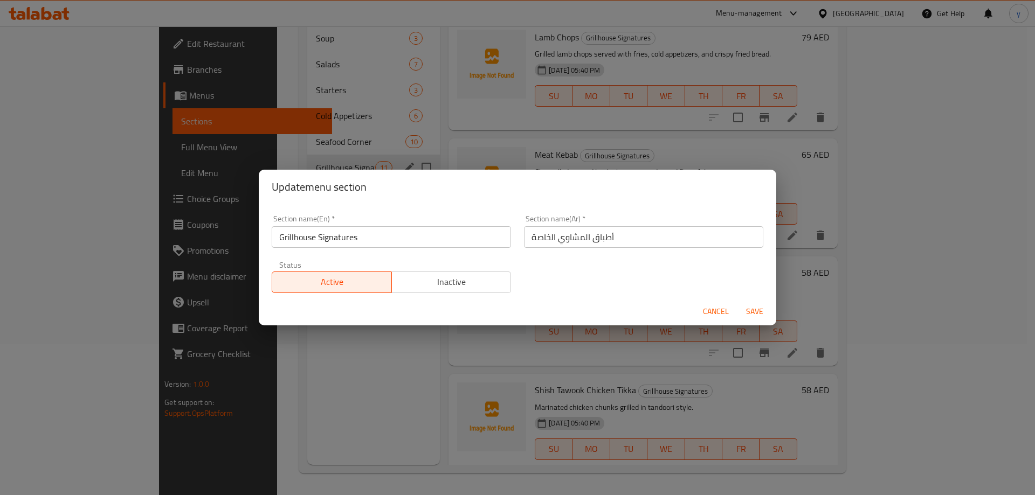
click at [360, 239] on input "Grillhouse Signatures" at bounding box center [391, 237] width 239 height 22
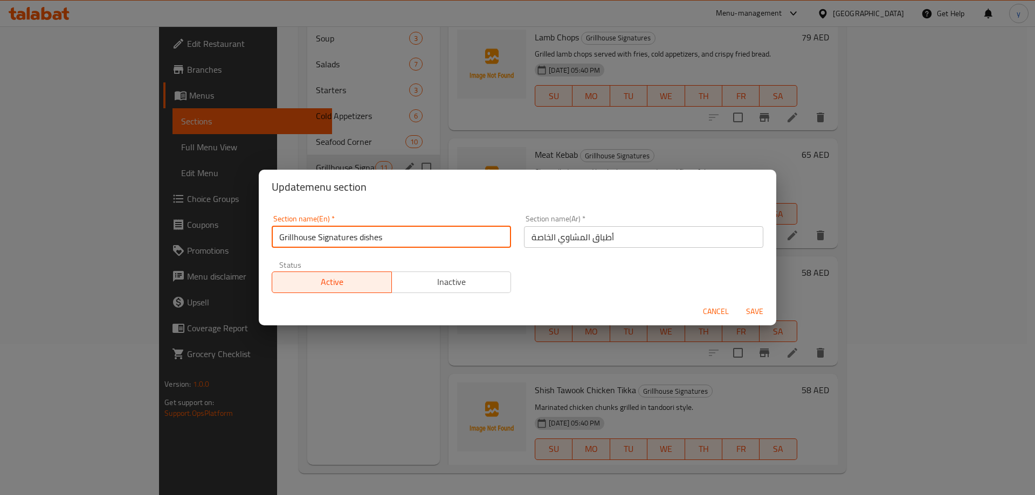
type input "Grillhouse Signatures dishes"
click at [525, 237] on input "أطباق المشاوي الخاصة" at bounding box center [643, 237] width 239 height 22
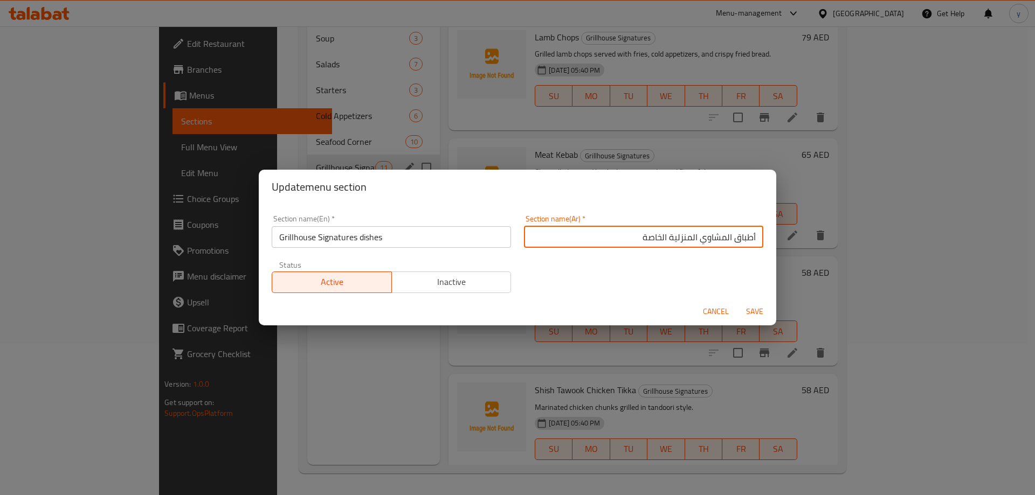
type input "أطباق المشاوي المنزلية الخاصة"
click at [737, 302] on button "Save" at bounding box center [754, 312] width 34 height 20
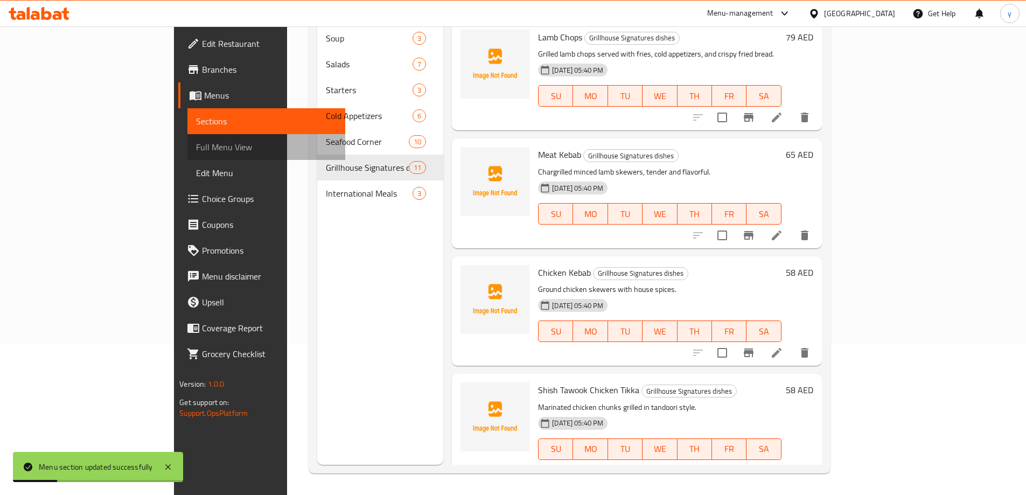
click at [188, 139] on link "Full Menu View" at bounding box center [267, 147] width 158 height 26
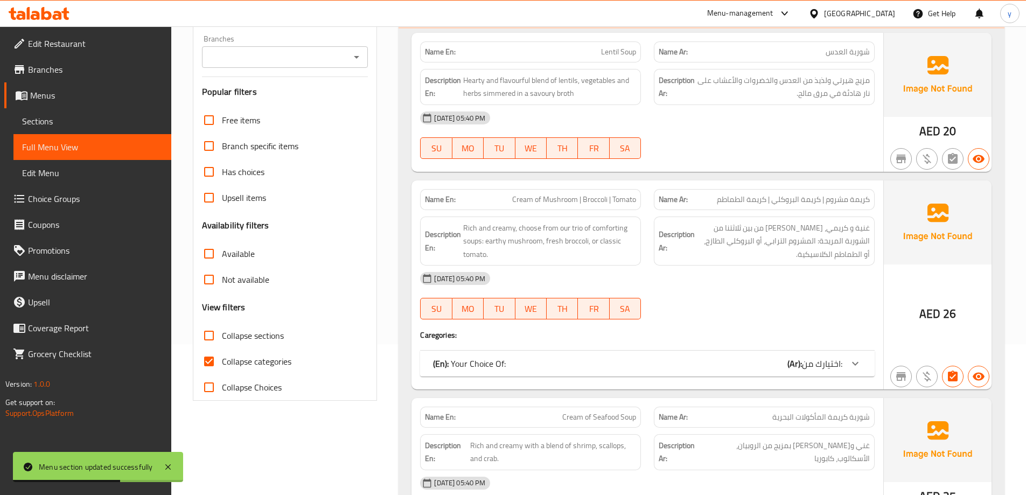
click at [241, 364] on span "Collapse categories" at bounding box center [257, 361] width 70 height 13
click at [222, 364] on input "Collapse categories" at bounding box center [209, 362] width 26 height 26
checkbox input "false"
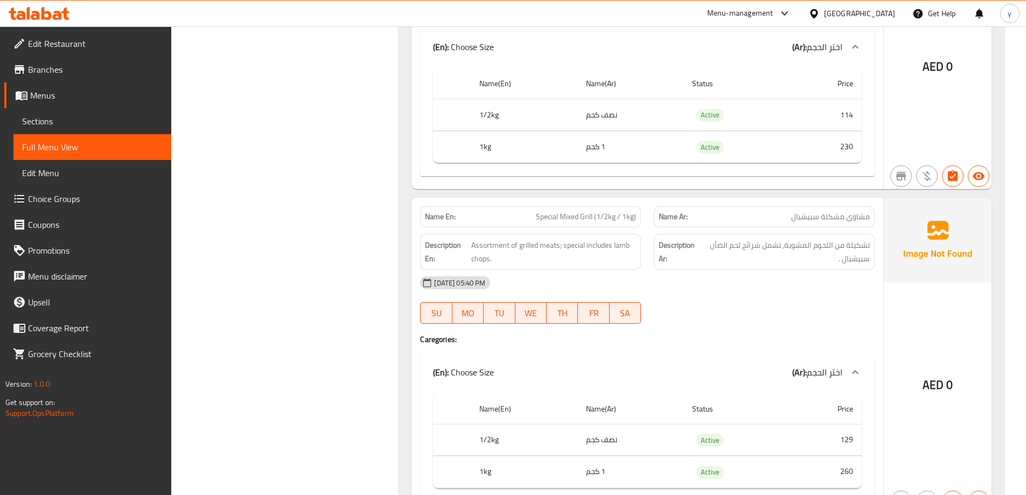
scroll to position [7454, 0]
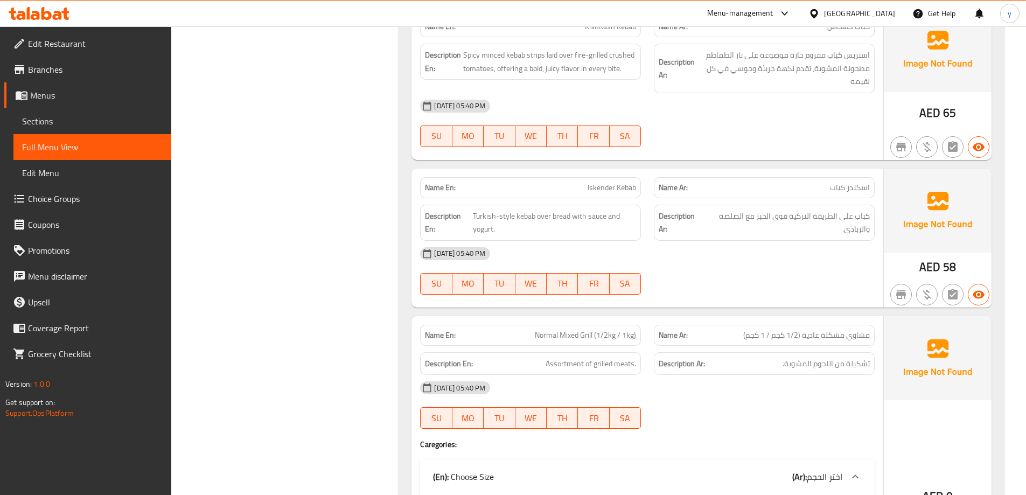
copy span "Normal"
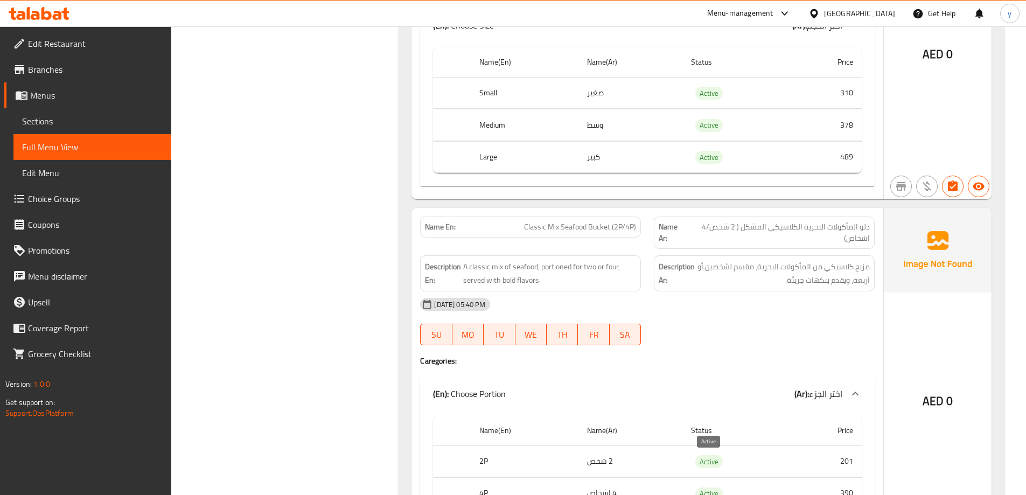
scroll to position [3737, 0]
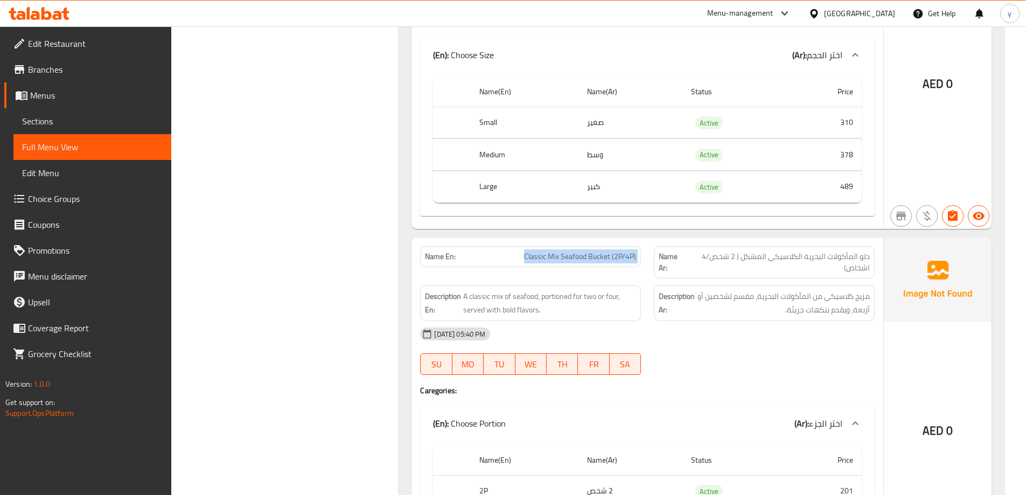
copy span "Classic Mix Seafood Bucket (2P/4P)"
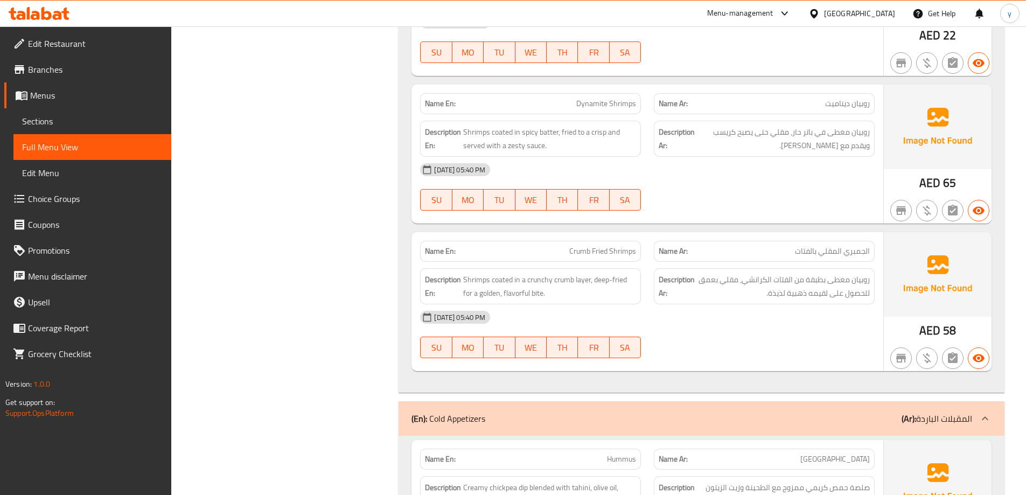
scroll to position [2066, 0]
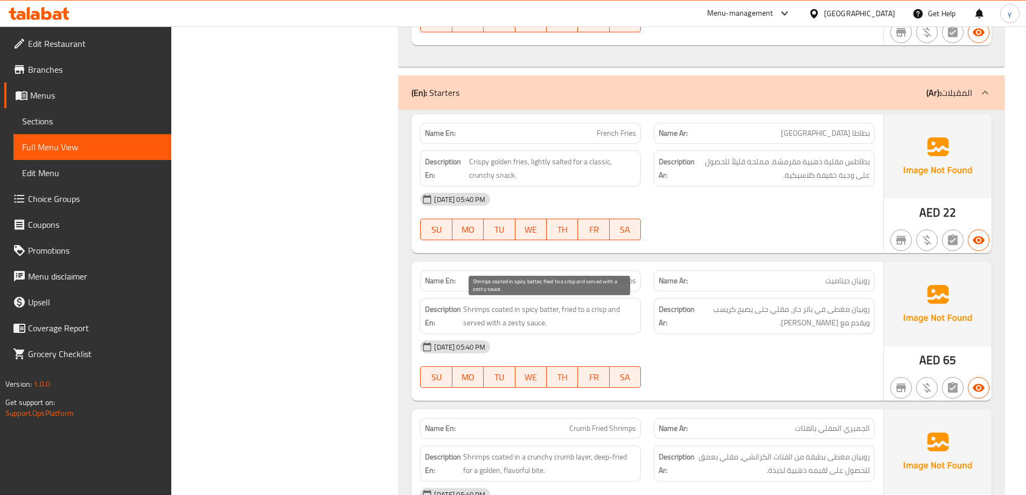
click at [547, 311] on span "Shrimps coated in spicy batter, fried to a crisp and served with a zesty sauce." at bounding box center [549, 316] width 173 height 26
copy span "batter"
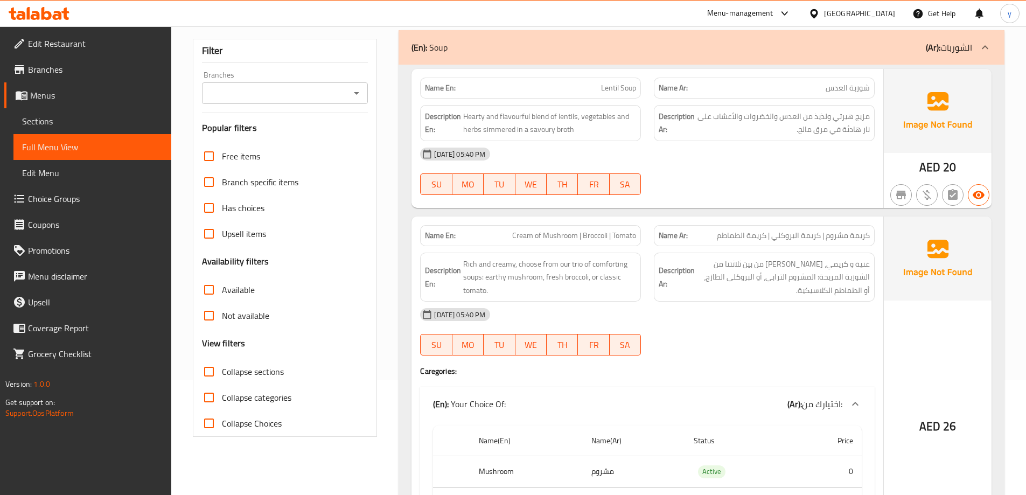
scroll to position [216, 0]
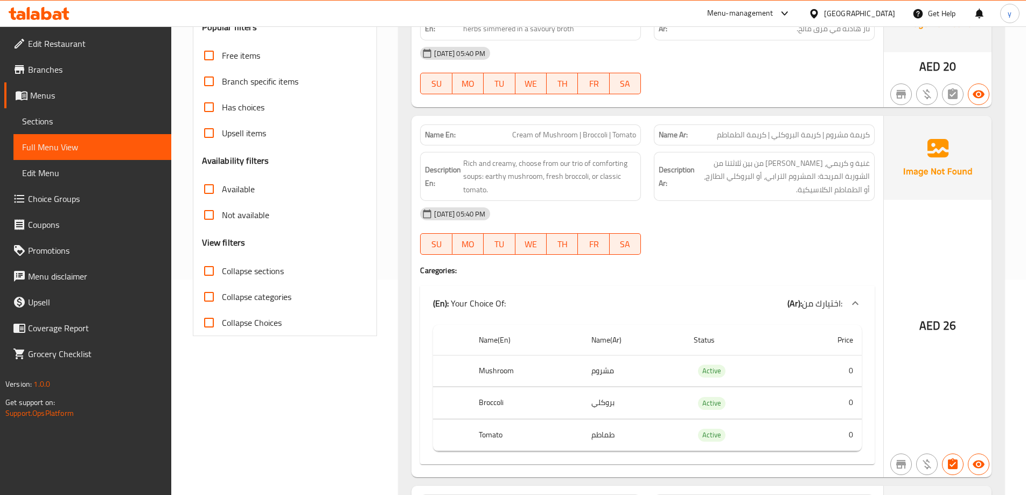
click at [574, 129] on span "Cream of Mushroom | Broccoli | Tomato" at bounding box center [574, 134] width 124 height 11
copy span "Cream of Mushroom | Broccoli | Tomato"
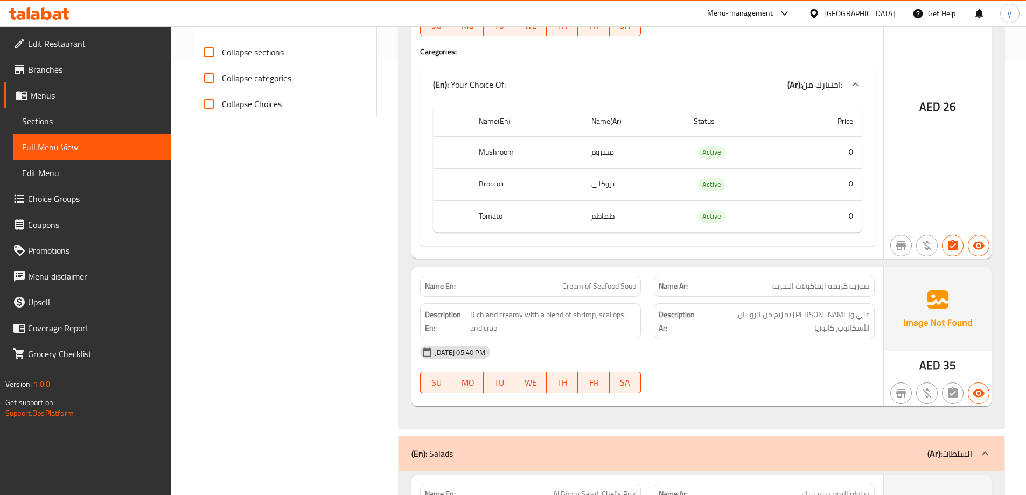
scroll to position [485, 0]
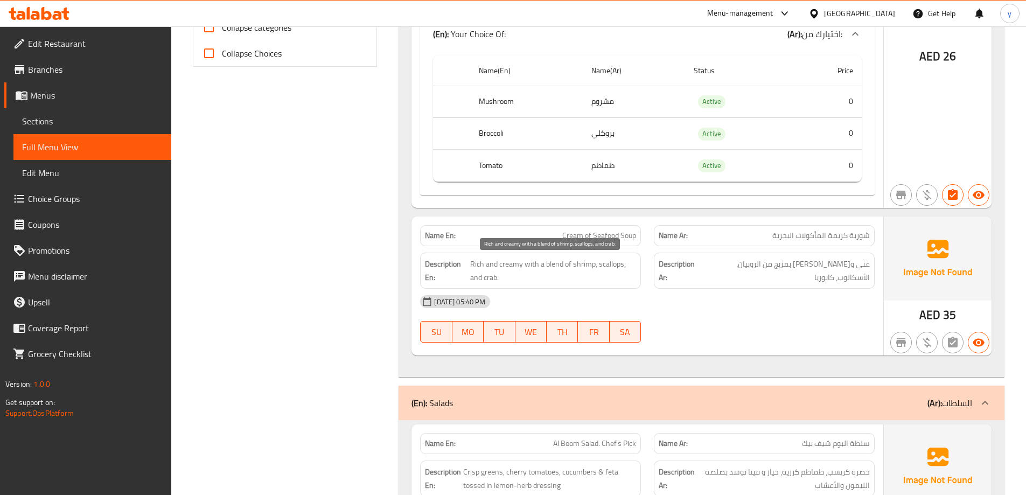
click at [612, 268] on span "Rich and creamy with a blend of shrimp, scallops, and crab." at bounding box center [553, 271] width 166 height 26
click at [609, 267] on span "Rich and creamy with a blend of shrimp, scallops, and crab." at bounding box center [553, 271] width 166 height 26
click at [571, 236] on span "Cream of Seafood Soup" at bounding box center [600, 235] width 74 height 11
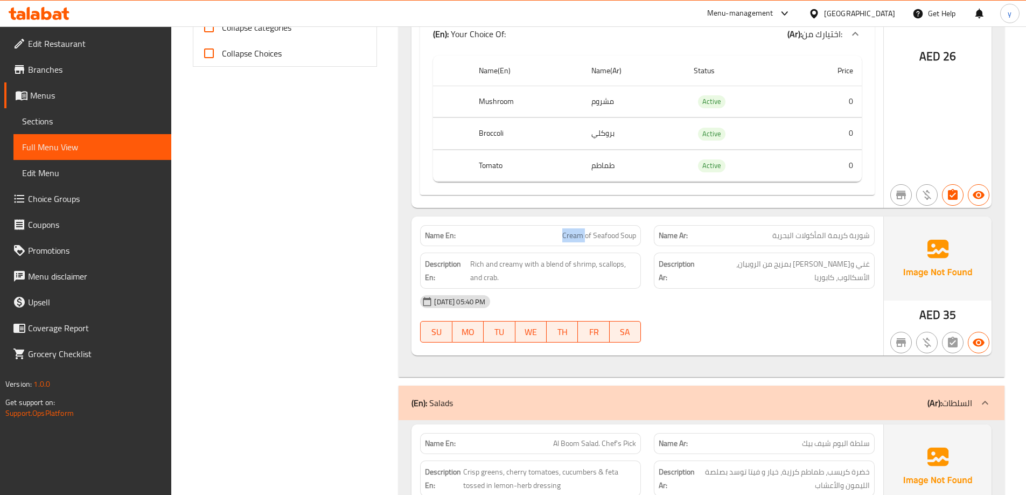
click at [571, 236] on span "Cream of Seafood Soup" at bounding box center [600, 235] width 74 height 11
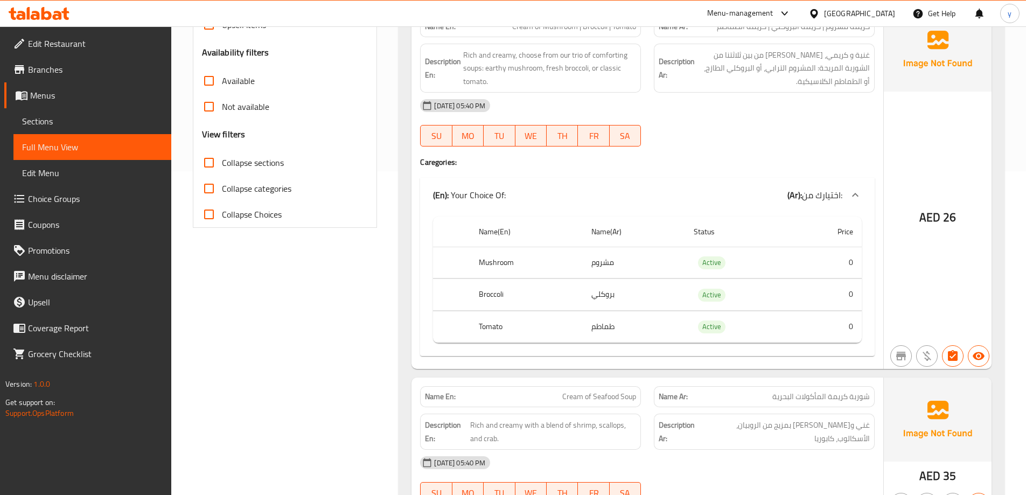
scroll to position [216, 0]
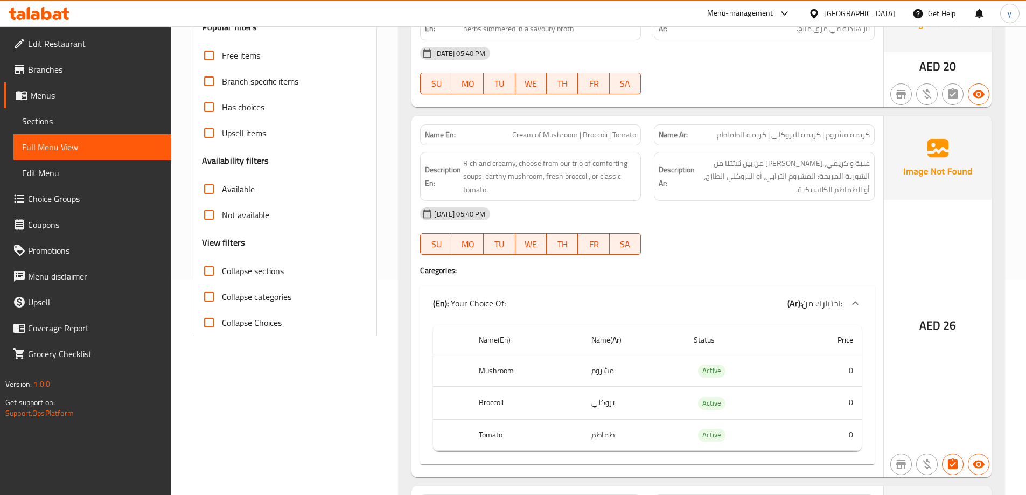
click at [73, 69] on span "Branches" at bounding box center [95, 69] width 135 height 13
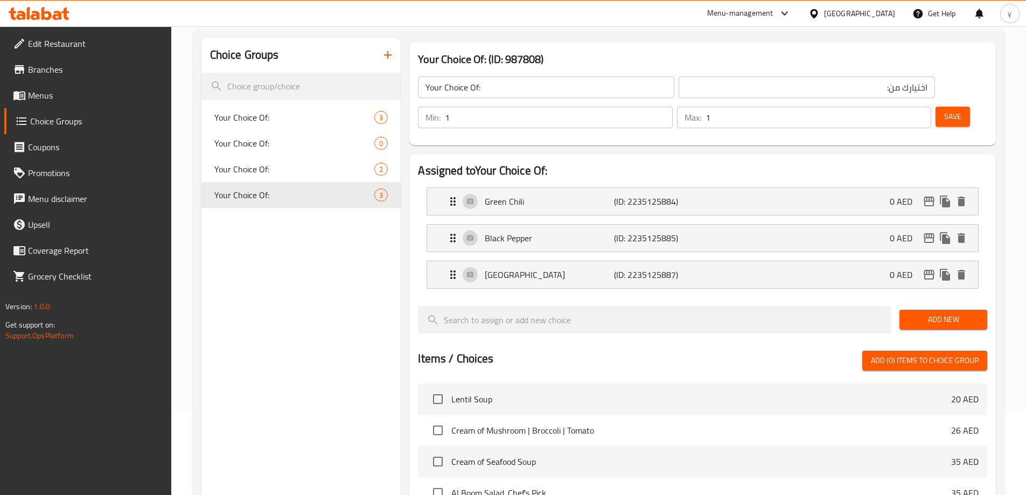
scroll to position [85, 0]
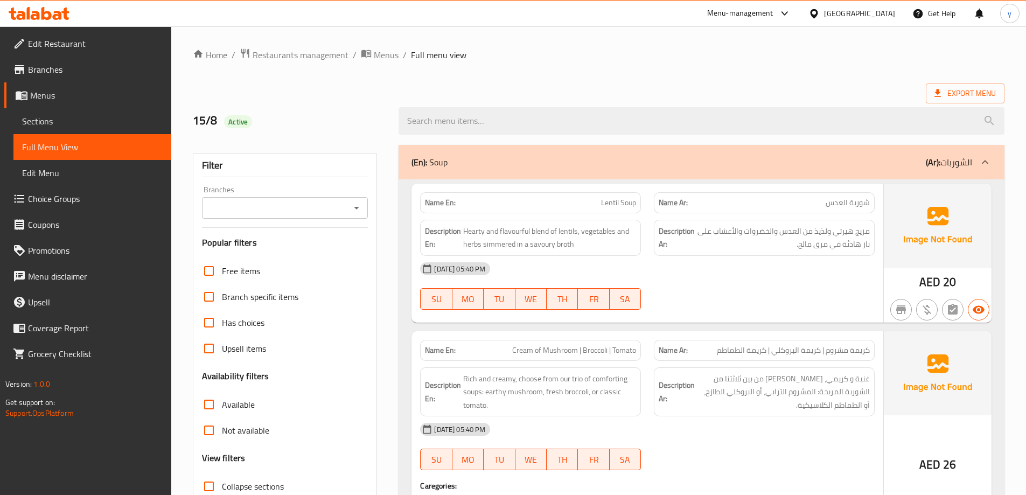
click at [100, 118] on span "Sections" at bounding box center [92, 121] width 141 height 13
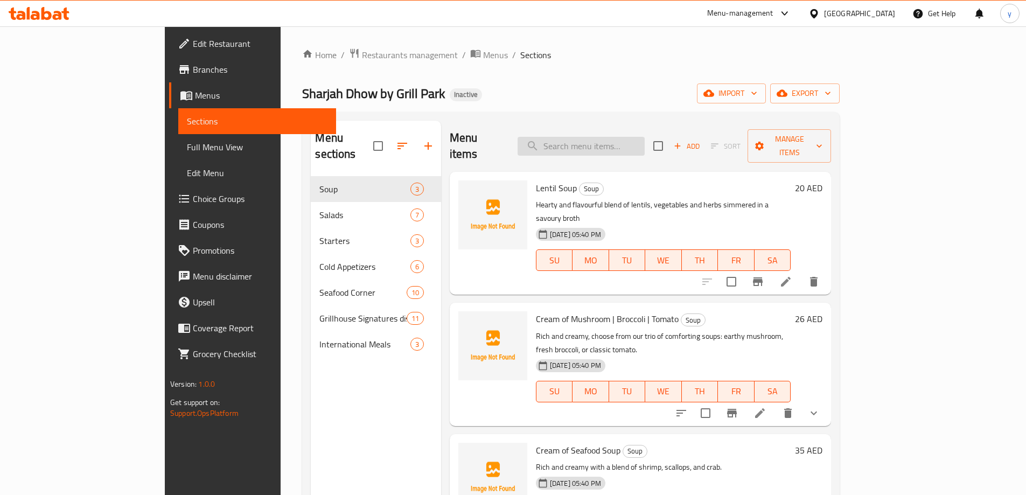
drag, startPoint x: 641, startPoint y: 141, endPoint x: 636, endPoint y: 137, distance: 6.1
click at [641, 141] on input "search" at bounding box center [581, 146] width 127 height 19
paste input "Cream of Mushroom | Broccoli | Tomato"
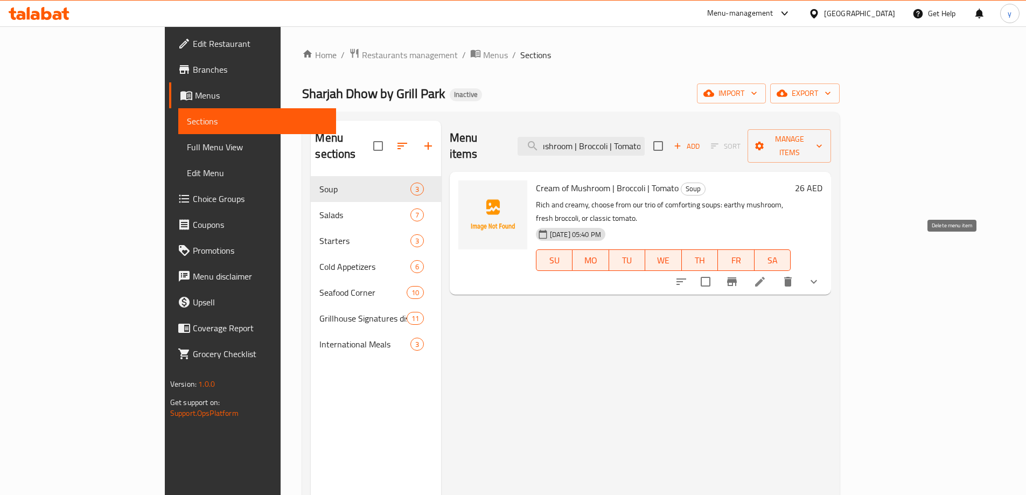
type input "Cream of Mushroom | Broccoli | Tomato"
click at [765, 277] on icon at bounding box center [760, 282] width 10 height 10
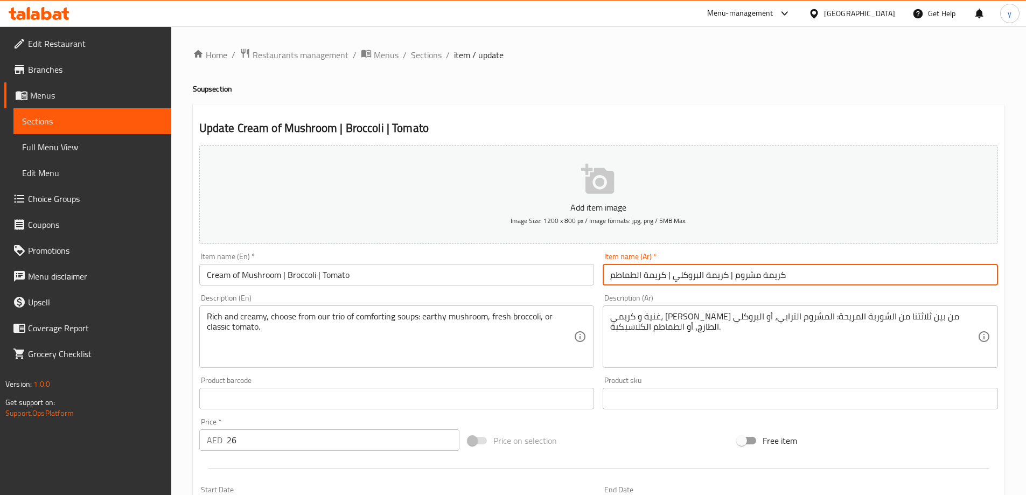
click at [717, 272] on input "كريمة مشروم | كريمة البروكلي | كريمة الطماطم" at bounding box center [800, 275] width 395 height 22
click at [717, 272] on input "كريمة مشروم | البروكلي | كريمة الطماطم" at bounding box center [800, 275] width 395 height 22
click at [661, 276] on input "كريمة مشروم | البروكلي | كريمة الطماطم" at bounding box center [800, 275] width 395 height 22
click at [661, 276] on input "كريمة مشروم | البروكلي | الطماطم" at bounding box center [800, 275] width 395 height 22
type input "كريمة مشروم | البروكلي | الطماطم"
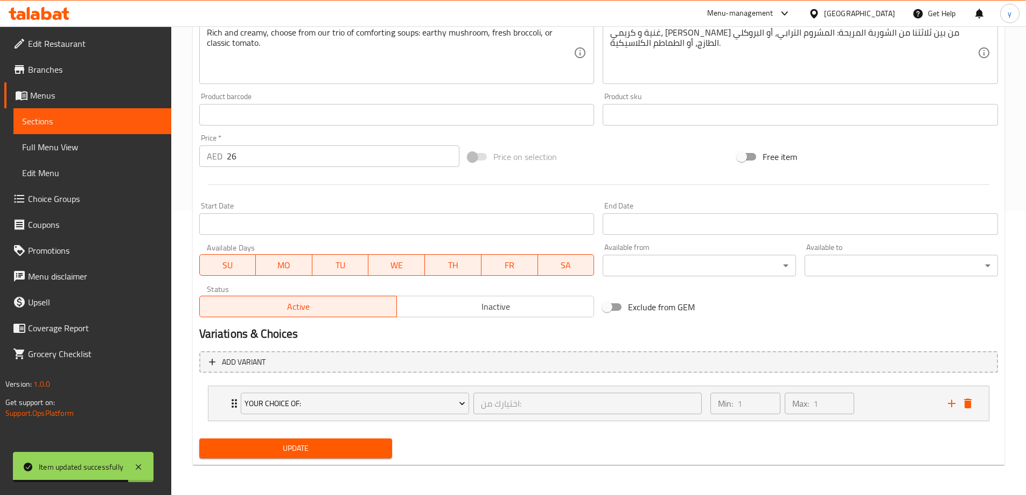
click at [345, 453] on span "Update" at bounding box center [296, 448] width 176 height 13
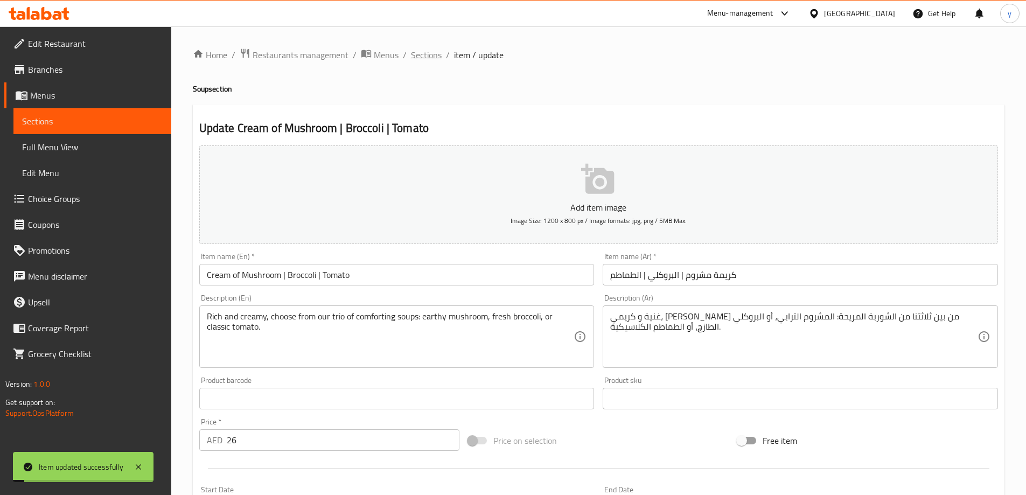
click at [428, 57] on span "Sections" at bounding box center [426, 54] width 31 height 13
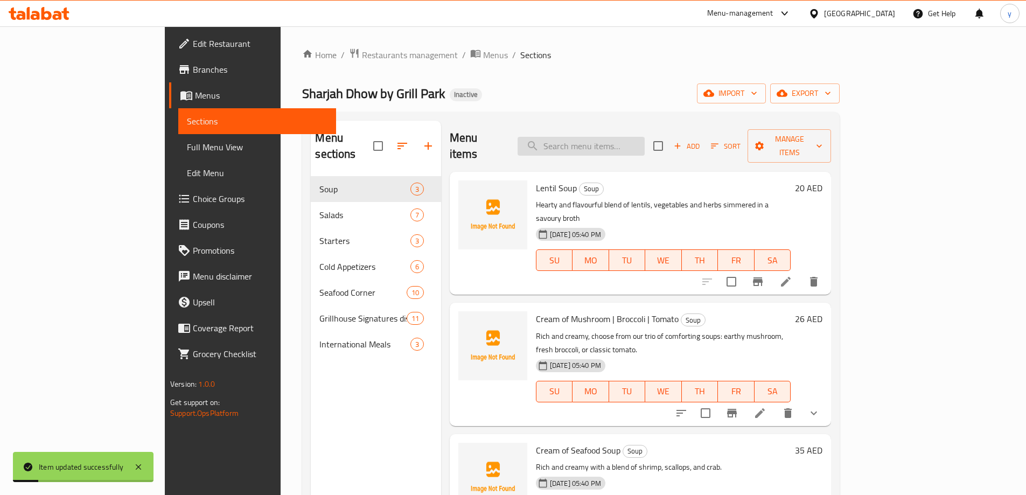
click at [642, 141] on input "search" at bounding box center [581, 146] width 127 height 19
paste input "Cream of Seafood Soup"
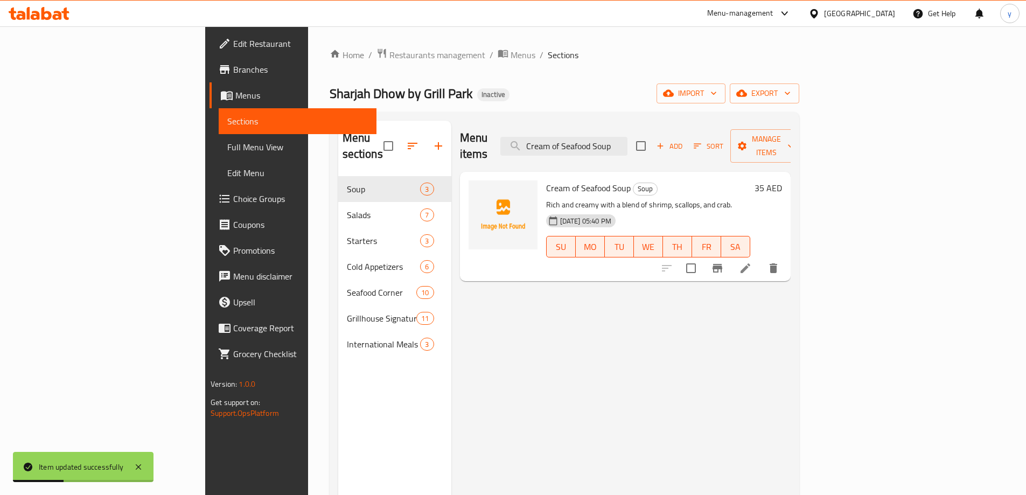
type input "Cream of Seafood Soup"
click at [761, 259] on li at bounding box center [746, 268] width 30 height 19
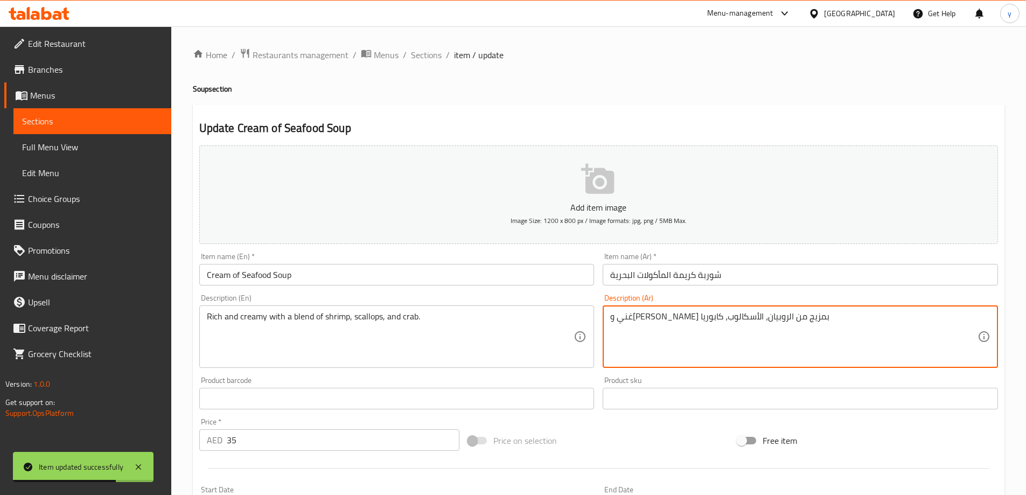
click at [665, 321] on textarea "غني و[PERSON_NAME] بمزيج من الروبيان، الأسكالوب، كابوريا" at bounding box center [793, 336] width 367 height 51
type textarea "غني و[PERSON_NAME] بمزيج من الروبيان، الأسكالوب، كابوريا"
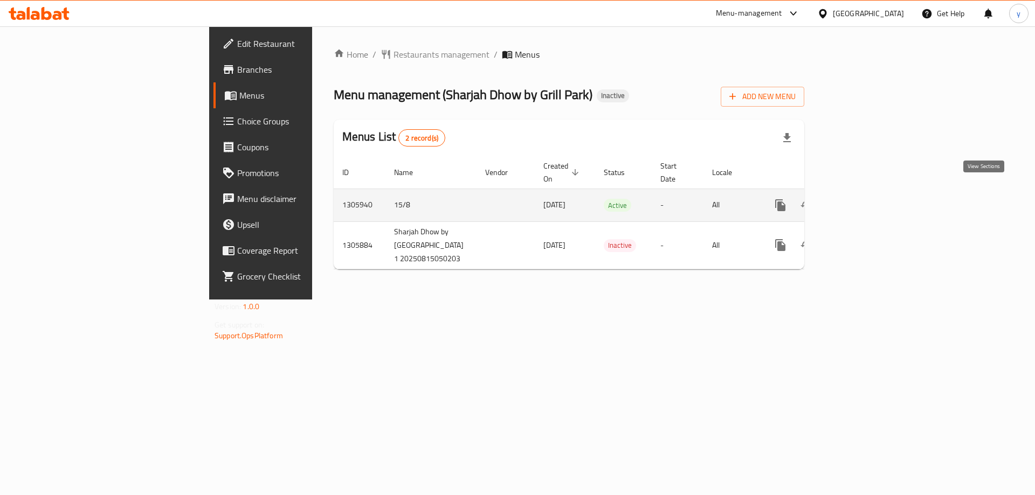
click at [863, 200] on icon "enhanced table" at bounding box center [858, 205] width 10 height 10
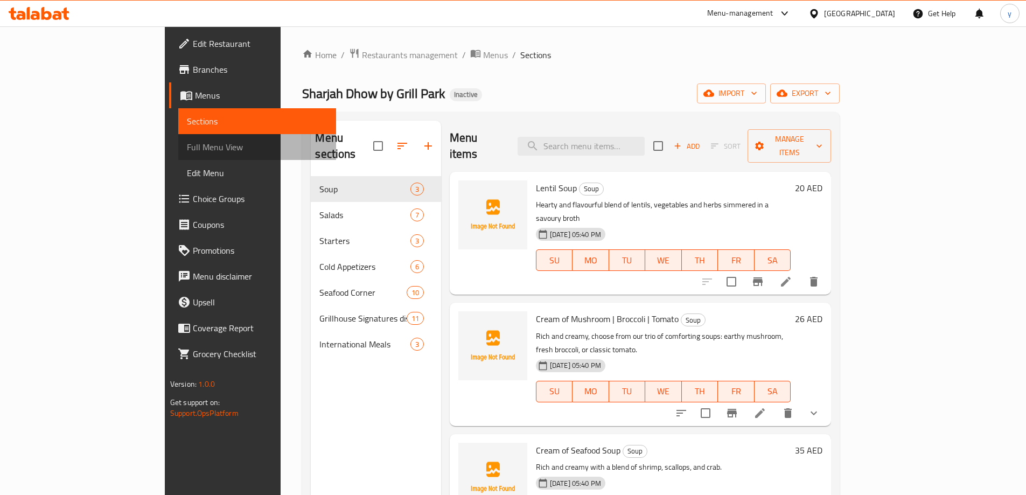
click at [187, 153] on span "Full Menu View" at bounding box center [257, 147] width 141 height 13
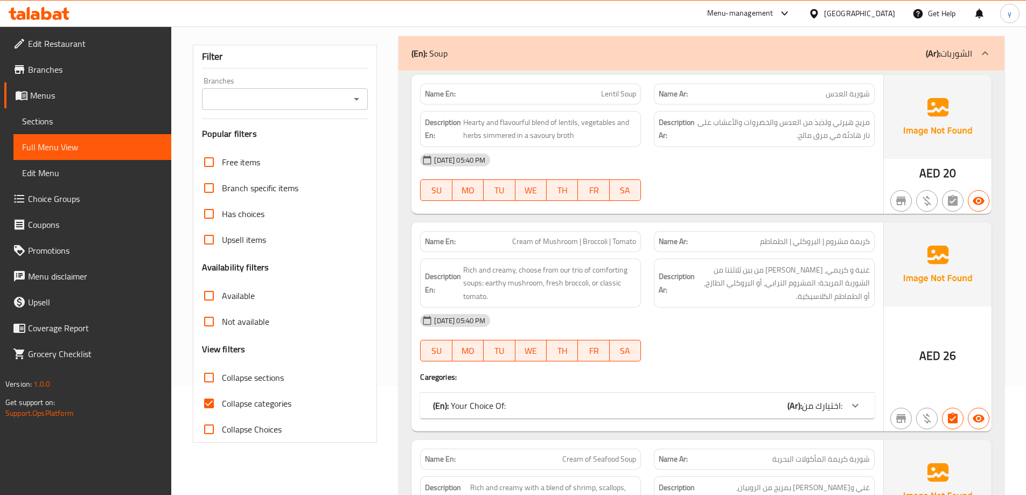
scroll to position [216, 0]
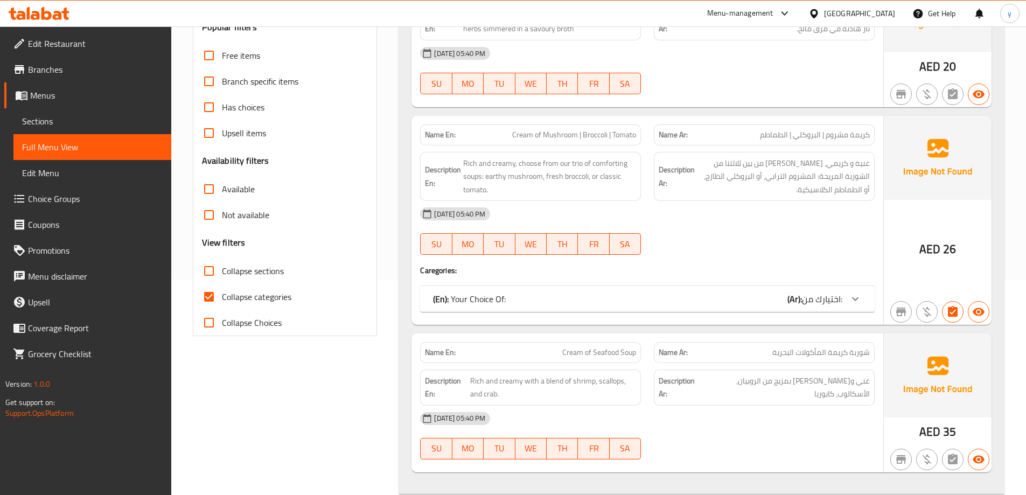
click at [265, 294] on span "Collapse categories" at bounding box center [257, 296] width 70 height 13
click at [222, 294] on input "Collapse categories" at bounding box center [209, 297] width 26 height 26
checkbox input "false"
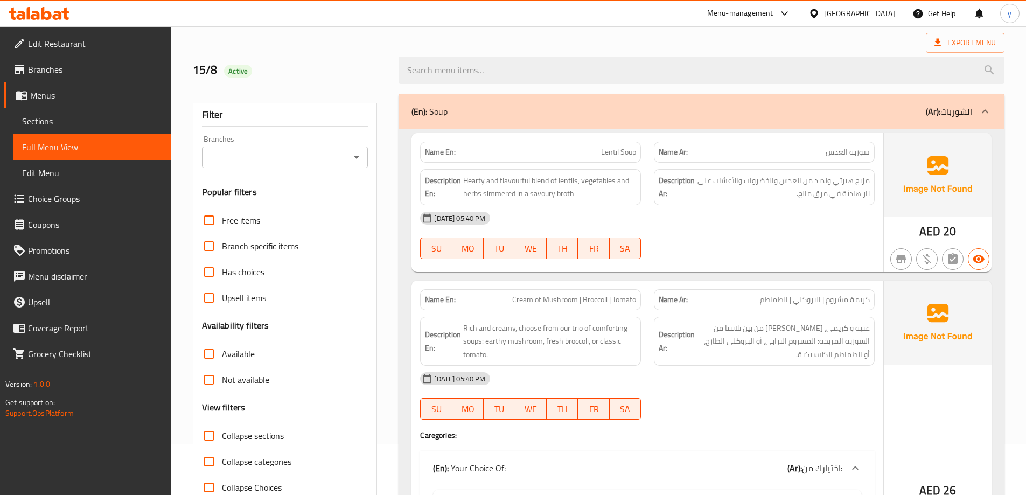
scroll to position [0, 0]
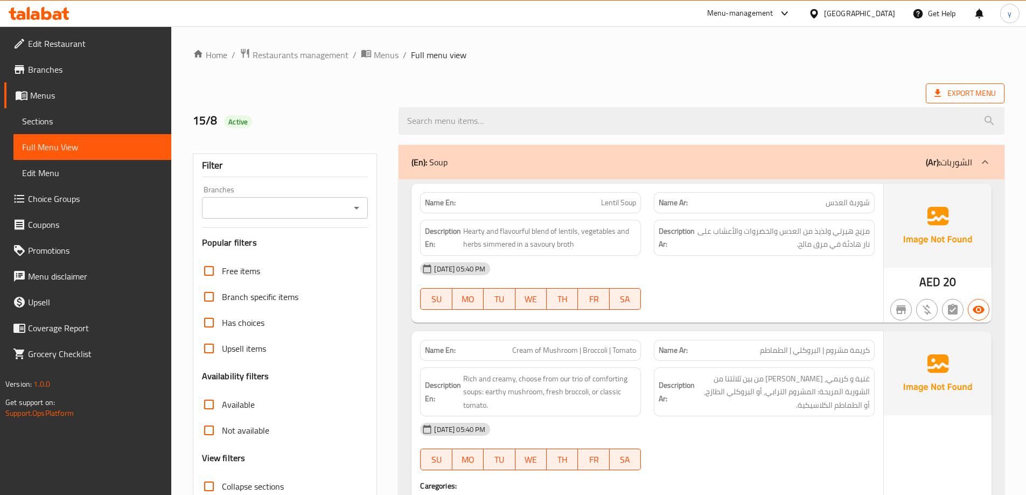
click at [978, 91] on span "Export Menu" at bounding box center [965, 93] width 61 height 13
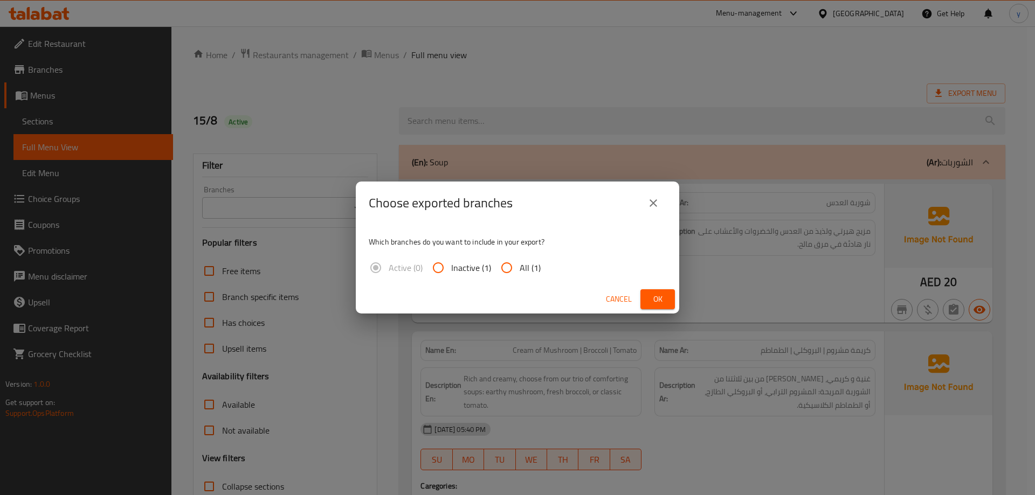
click at [508, 265] on input "All (1)" at bounding box center [507, 268] width 26 height 26
radio input "true"
click at [651, 297] on span "Ok" at bounding box center [657, 299] width 17 height 13
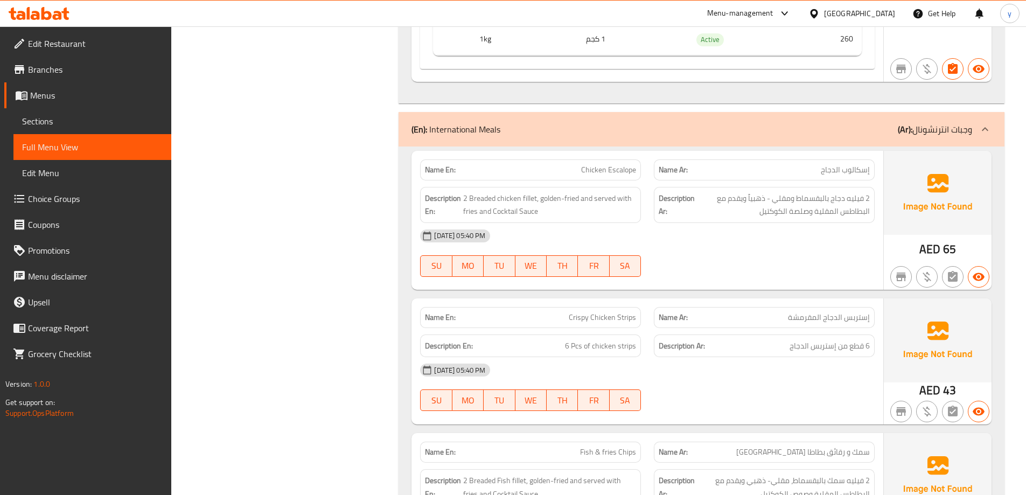
scroll to position [8317, 0]
copy span "Escalope"
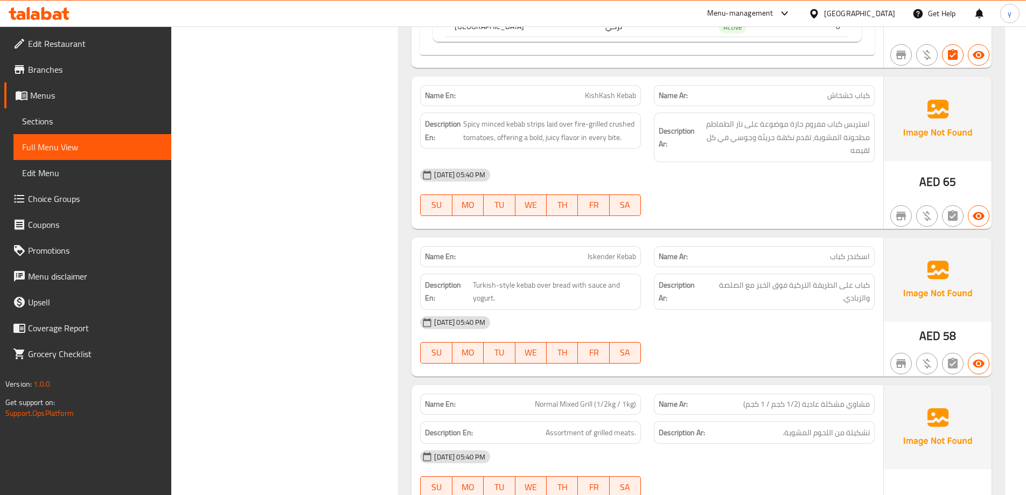
scroll to position [7347, 0]
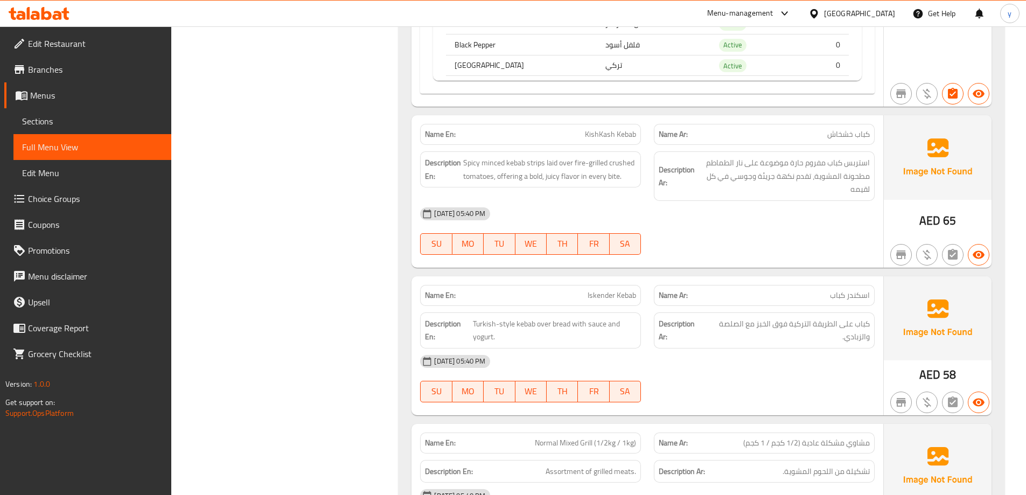
click at [101, 121] on span "Sections" at bounding box center [92, 121] width 141 height 13
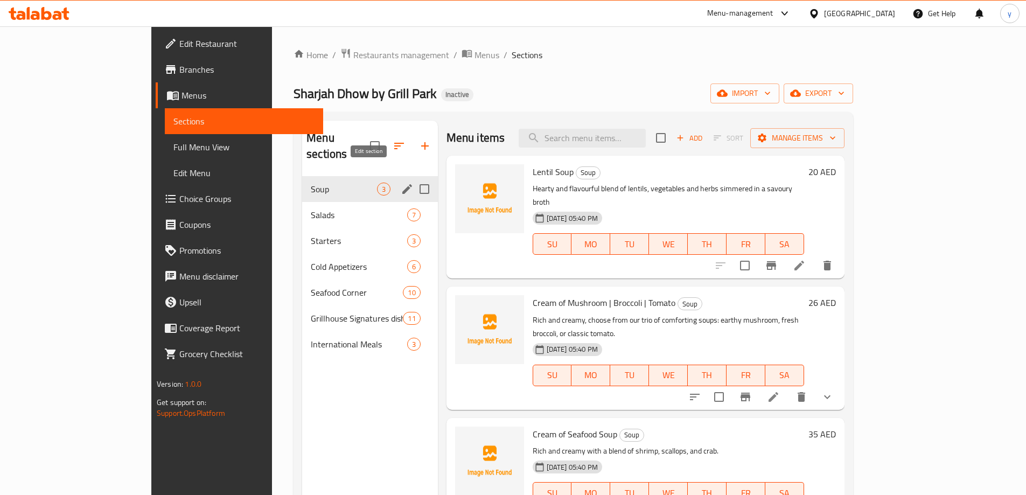
click at [402, 184] on icon "edit" at bounding box center [407, 189] width 10 height 10
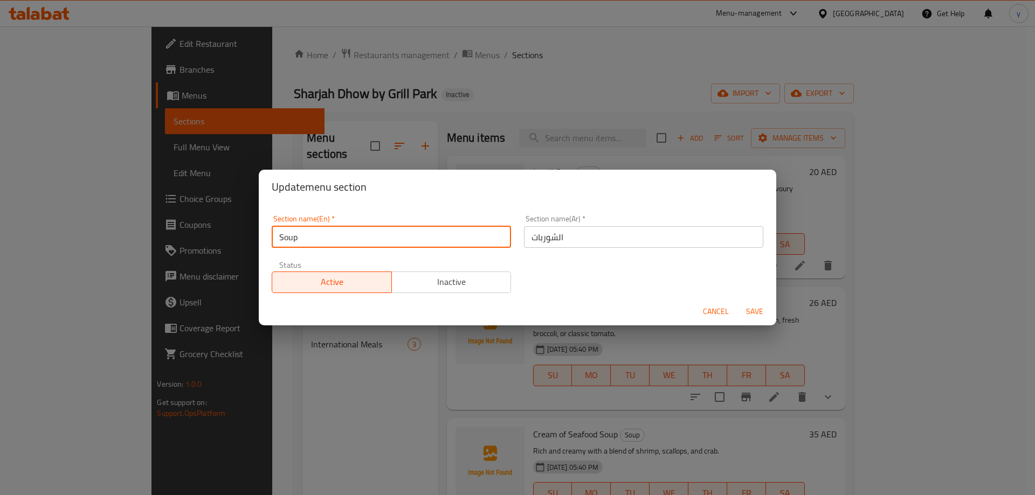
click at [364, 229] on input "Soup" at bounding box center [391, 237] width 239 height 22
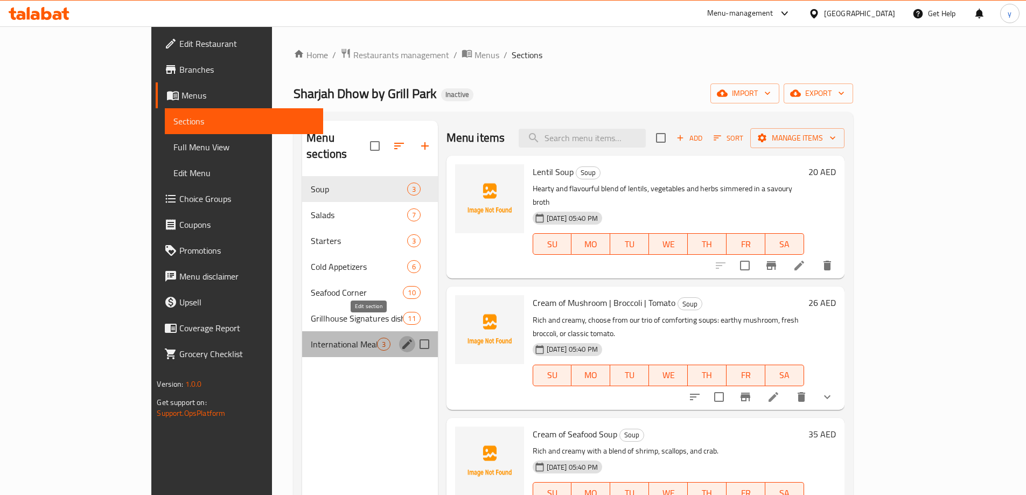
click at [401, 338] on icon "edit" at bounding box center [407, 344] width 13 height 13
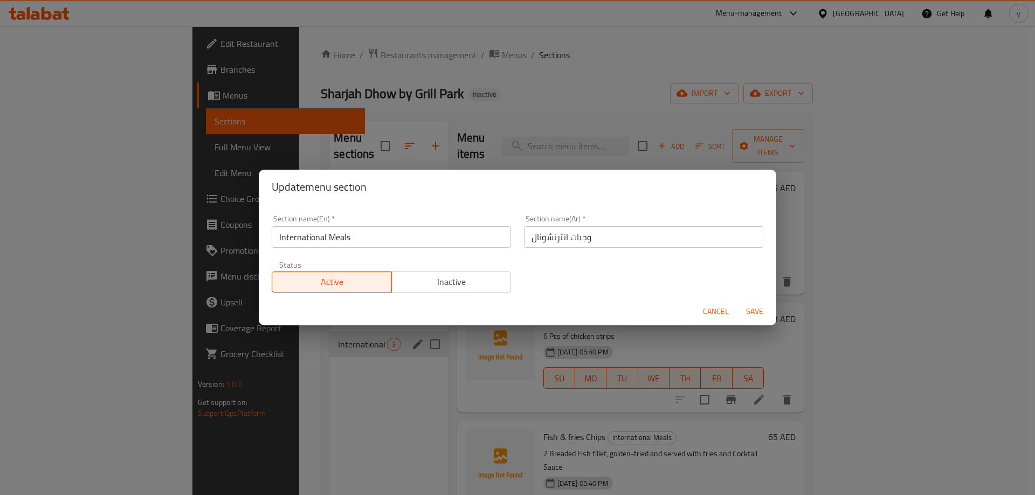
click at [375, 244] on input "International Meals" at bounding box center [391, 237] width 239 height 22
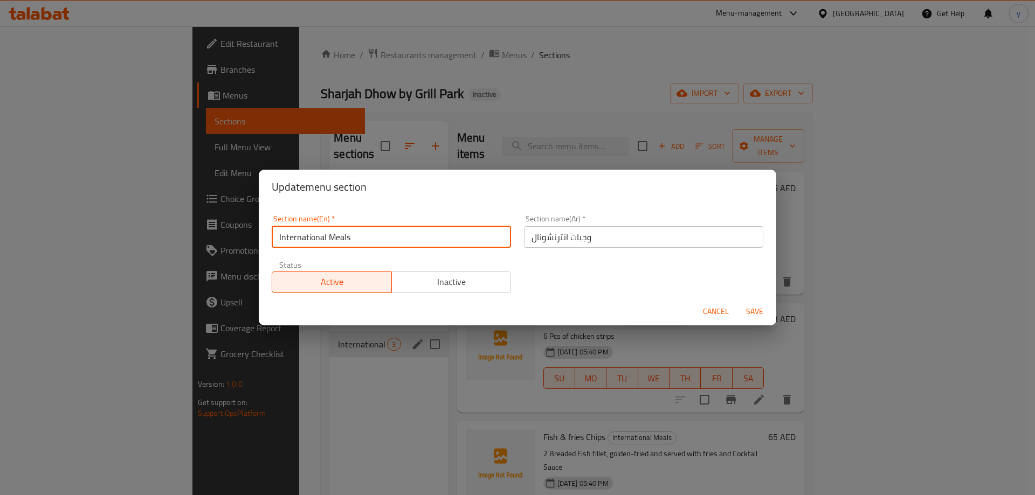
click at [375, 244] on input "International Meals" at bounding box center [391, 237] width 239 height 22
